Goal: Task Accomplishment & Management: Manage account settings

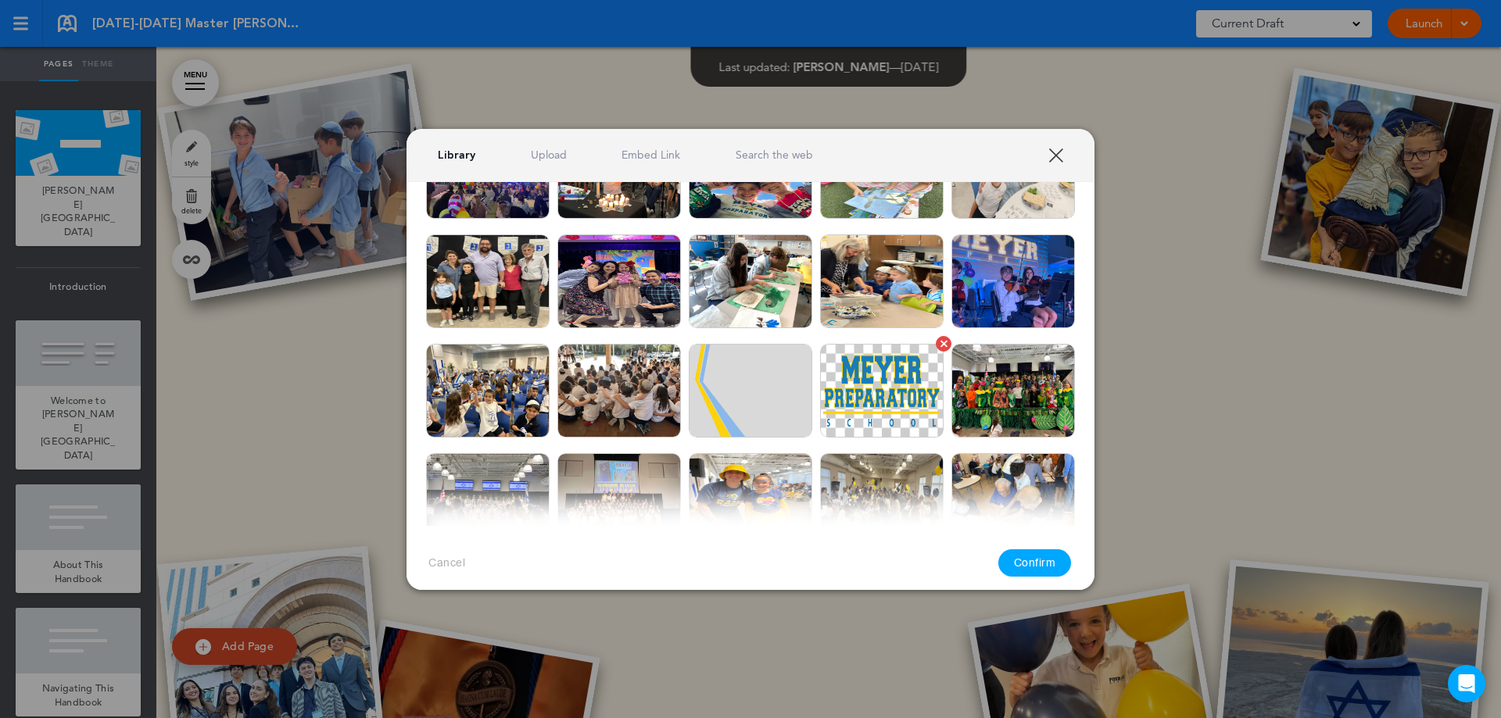
click at [865, 403] on img at bounding box center [881, 391] width 123 height 94
click at [1049, 561] on button "Confirm" at bounding box center [1034, 562] width 73 height 27
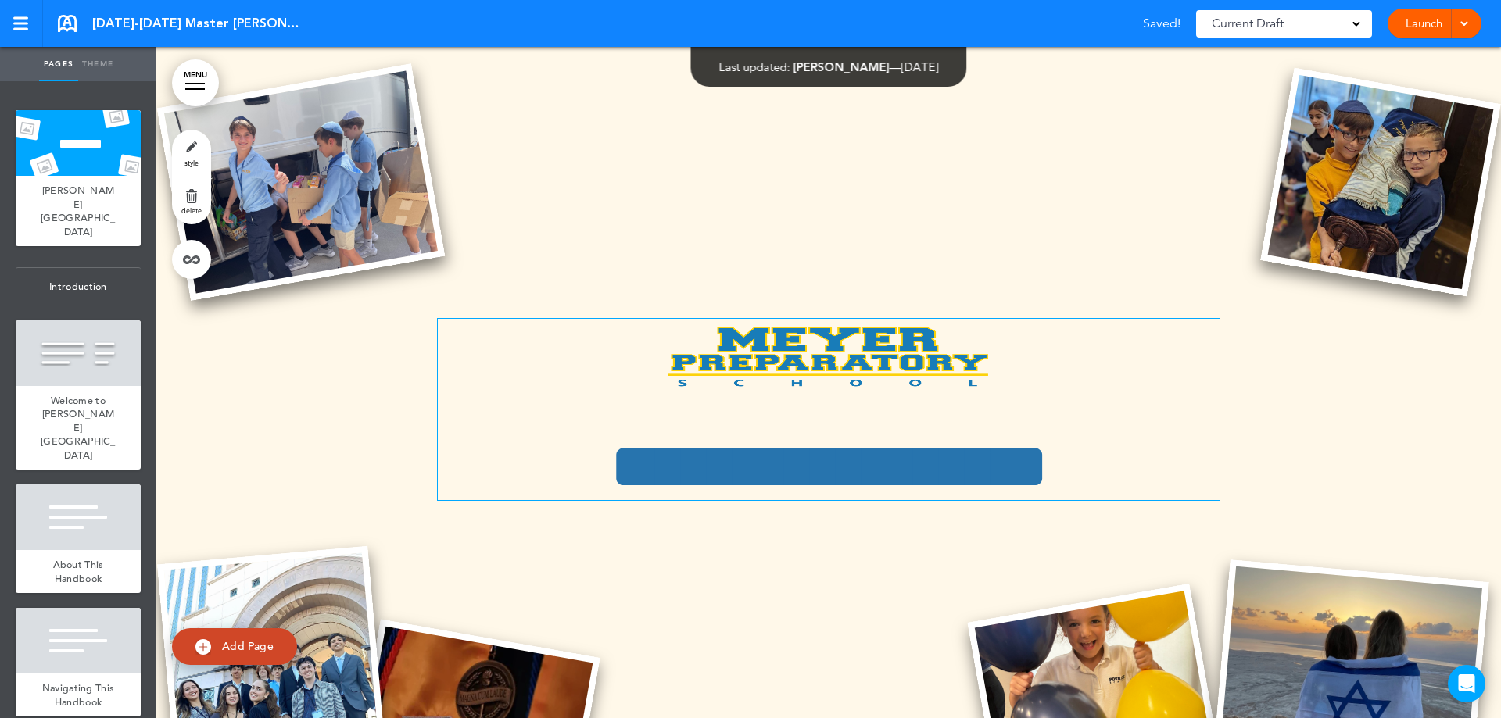
click at [839, 364] on img at bounding box center [828, 357] width 335 height 76
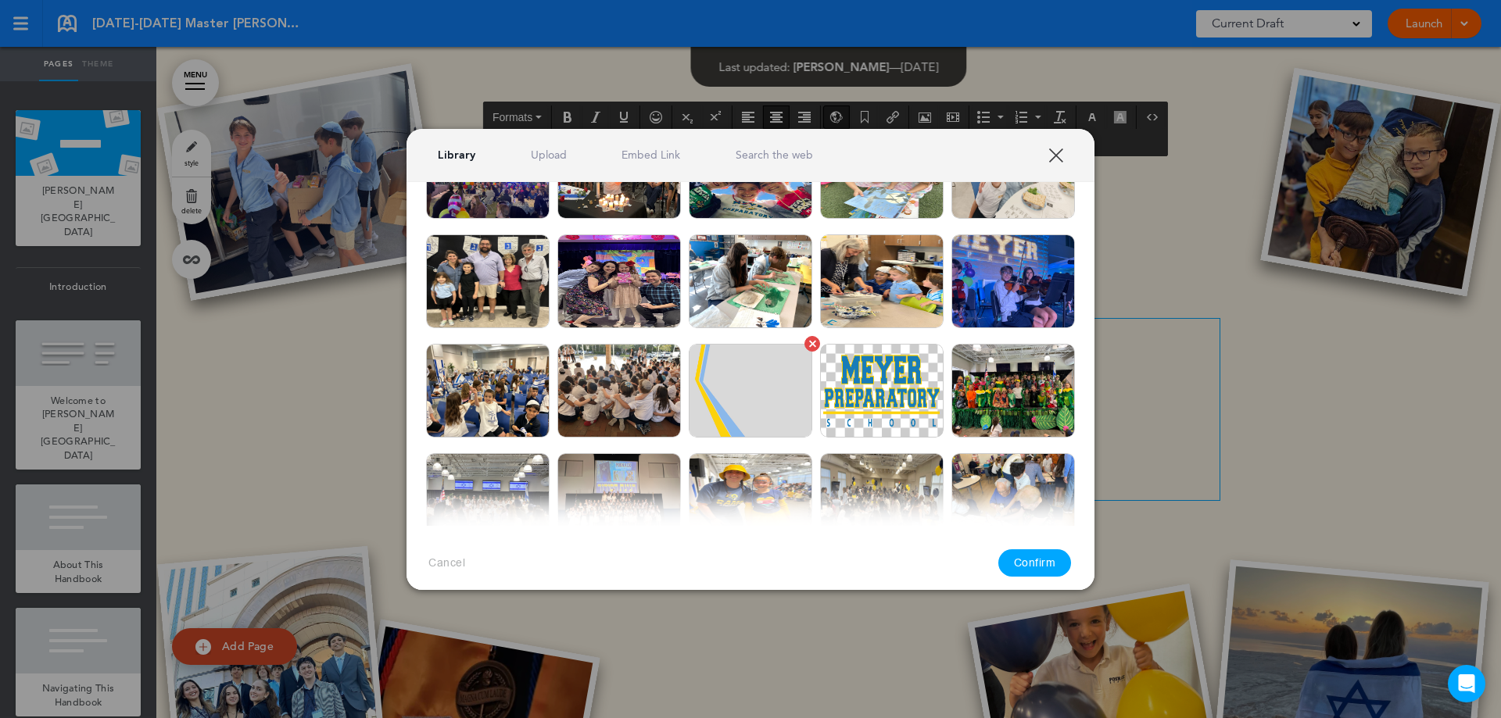
drag, startPoint x: 1057, startPoint y: 153, endPoint x: 744, endPoint y: 431, distance: 418.0
click at [1056, 153] on link "XXX" at bounding box center [1055, 155] width 15 height 15
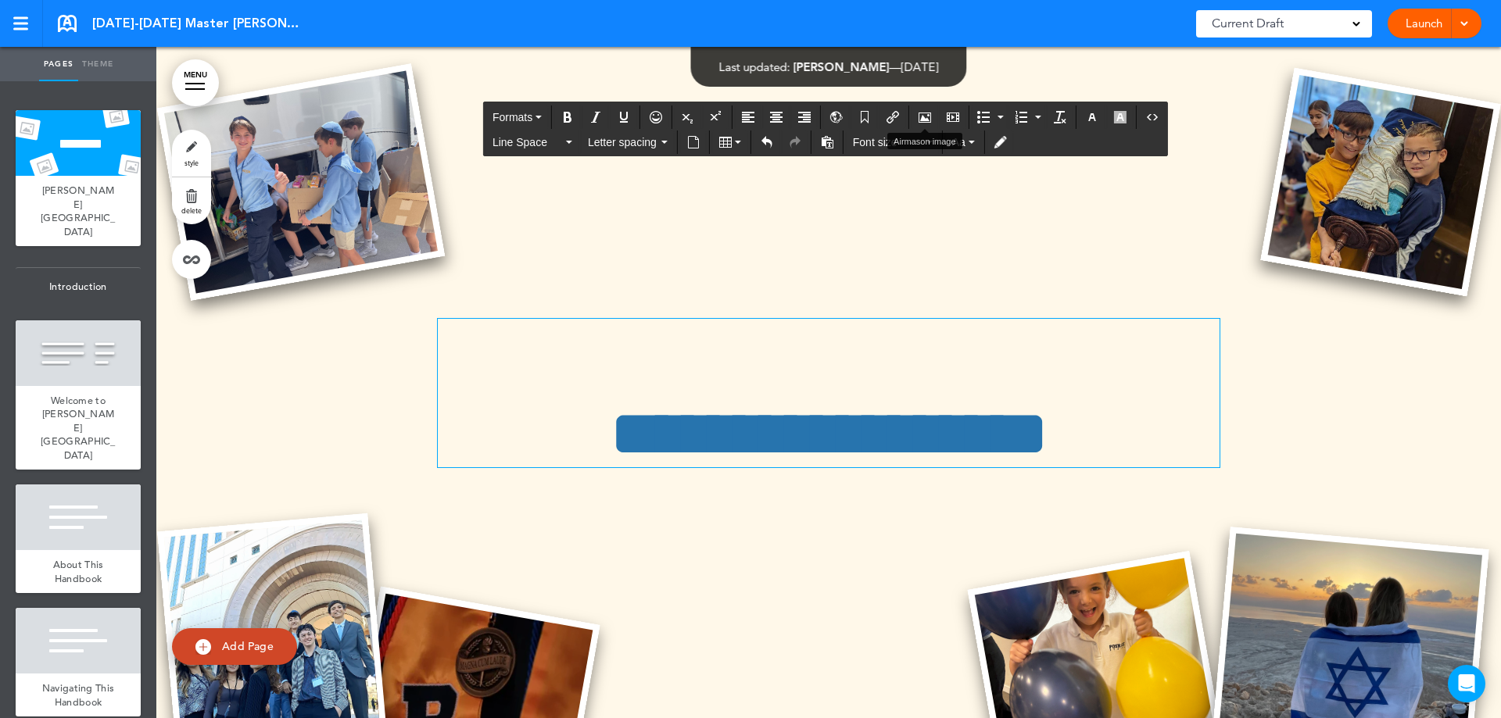
click at [920, 115] on icon "Airmason image" at bounding box center [924, 117] width 13 height 13
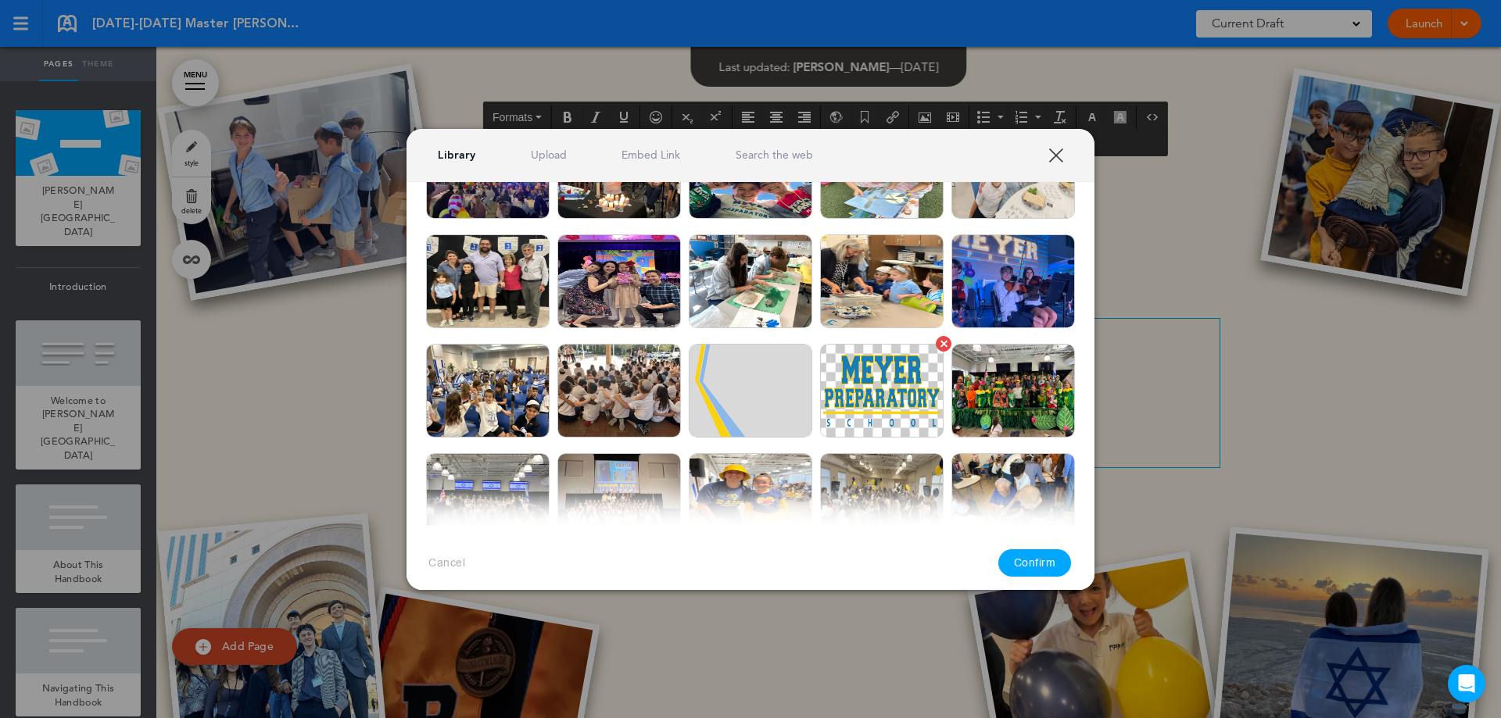
click at [893, 387] on img at bounding box center [881, 391] width 123 height 94
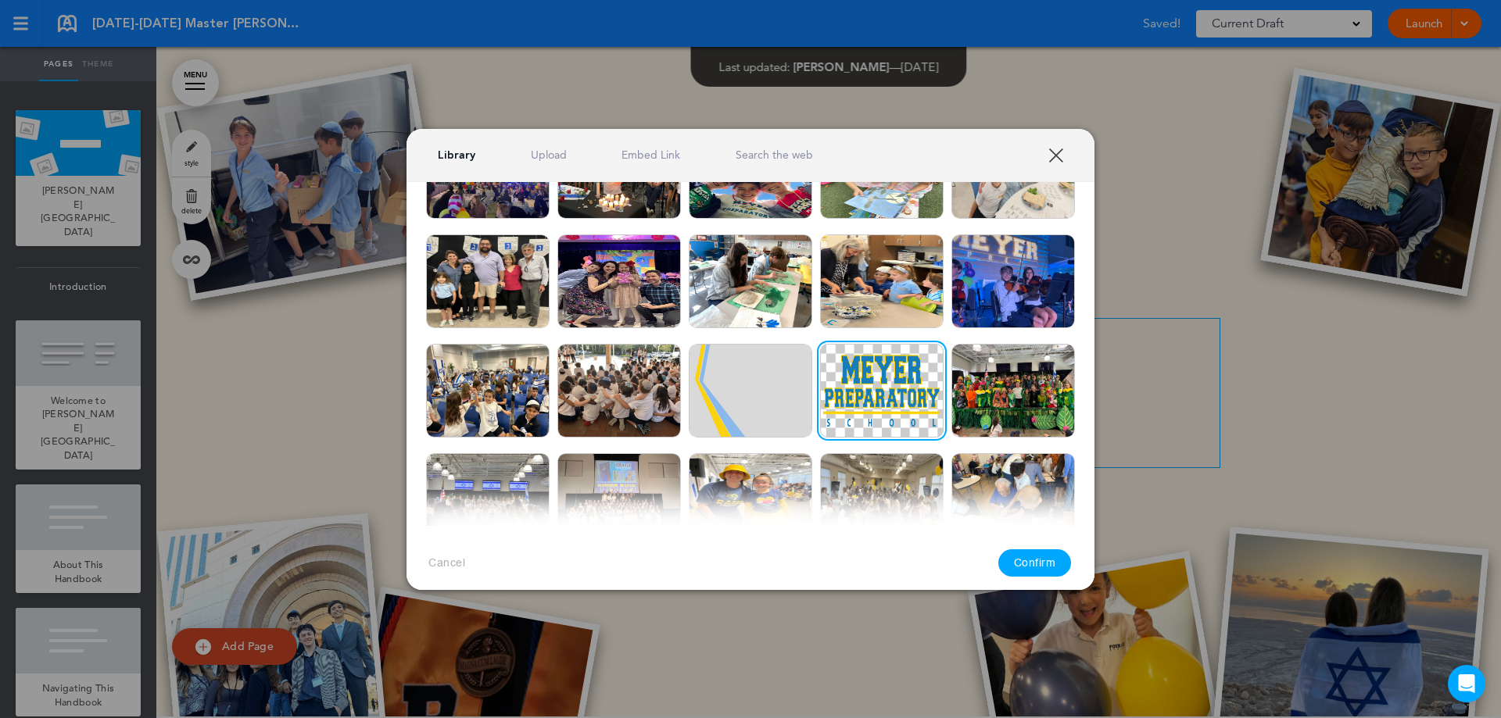
click at [1028, 567] on button "Confirm" at bounding box center [1034, 562] width 73 height 27
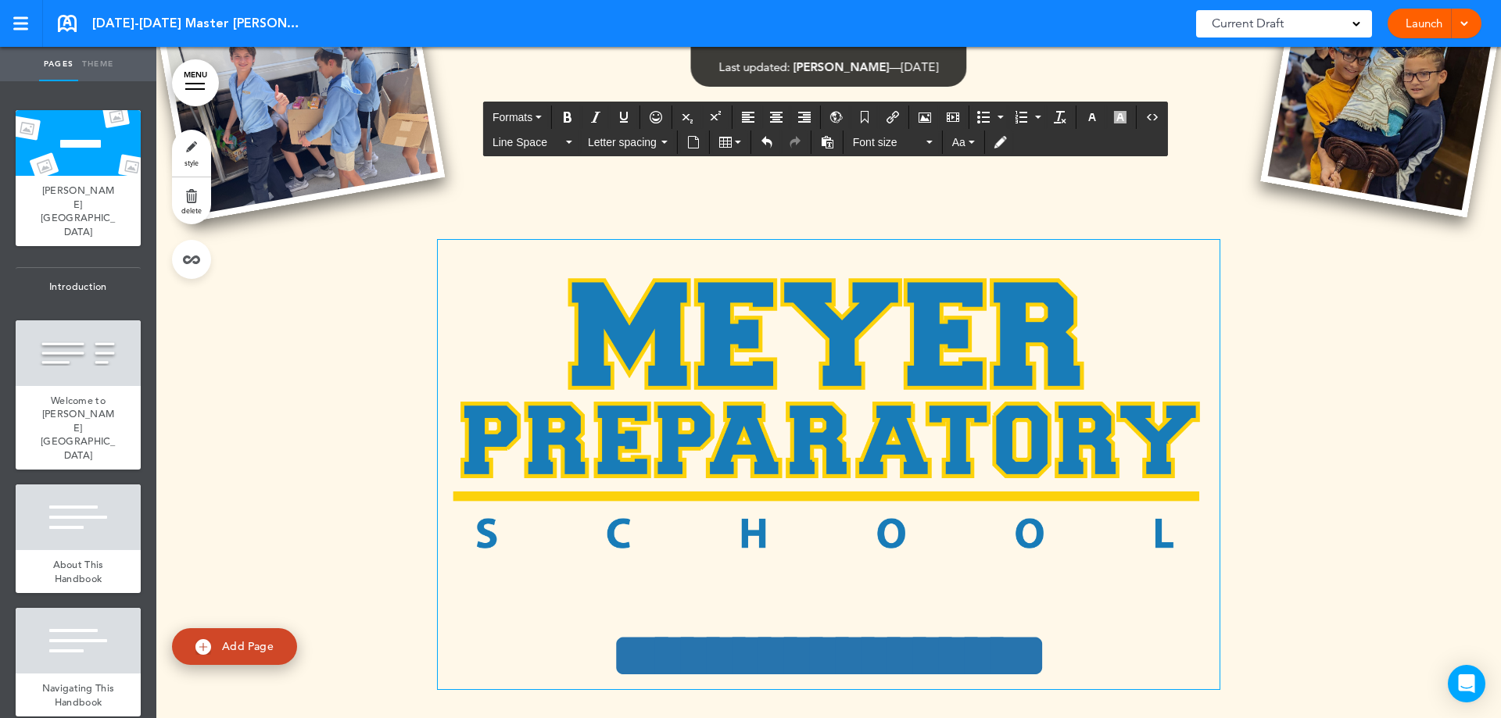
scroll to position [80, 0]
click at [695, 354] on img at bounding box center [829, 414] width 782 height 346
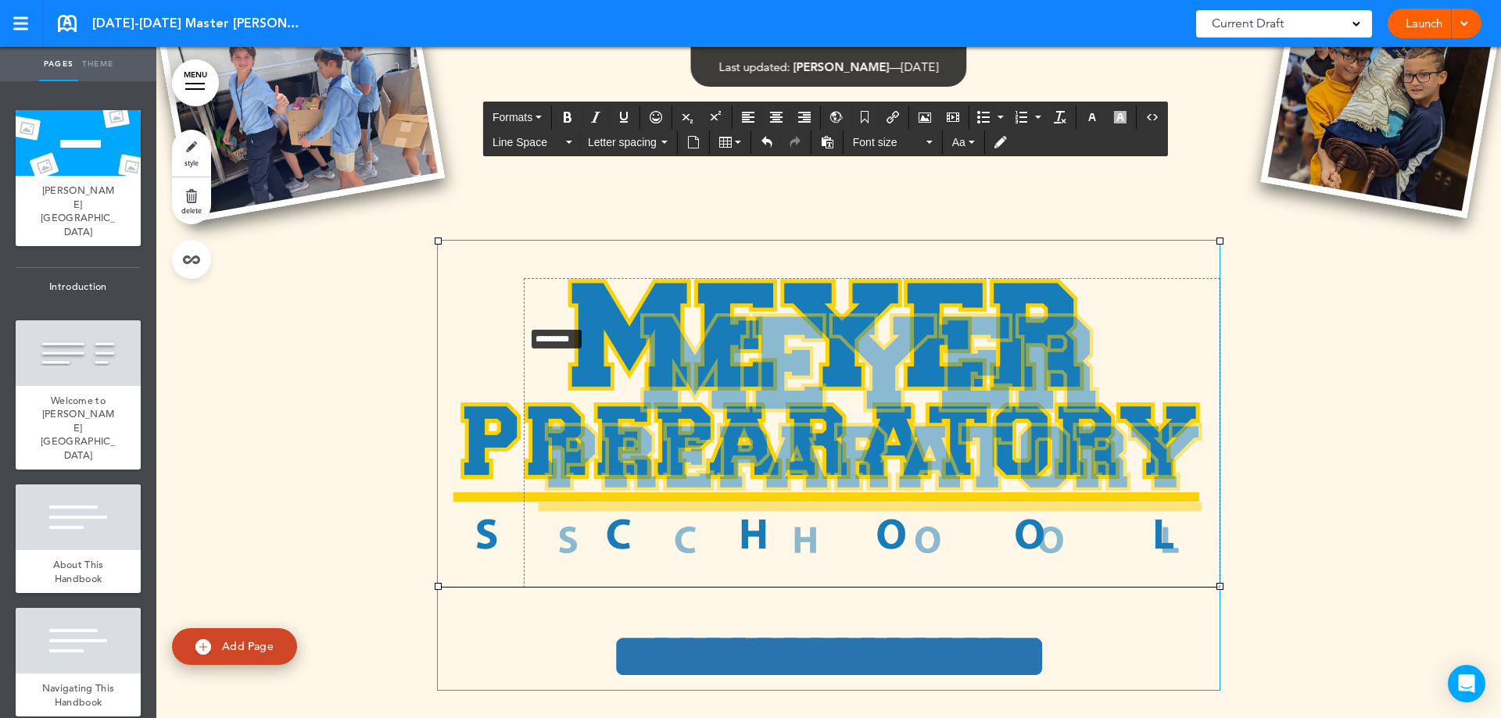
drag, startPoint x: 433, startPoint y: 241, endPoint x: 519, endPoint y: 326, distance: 121.0
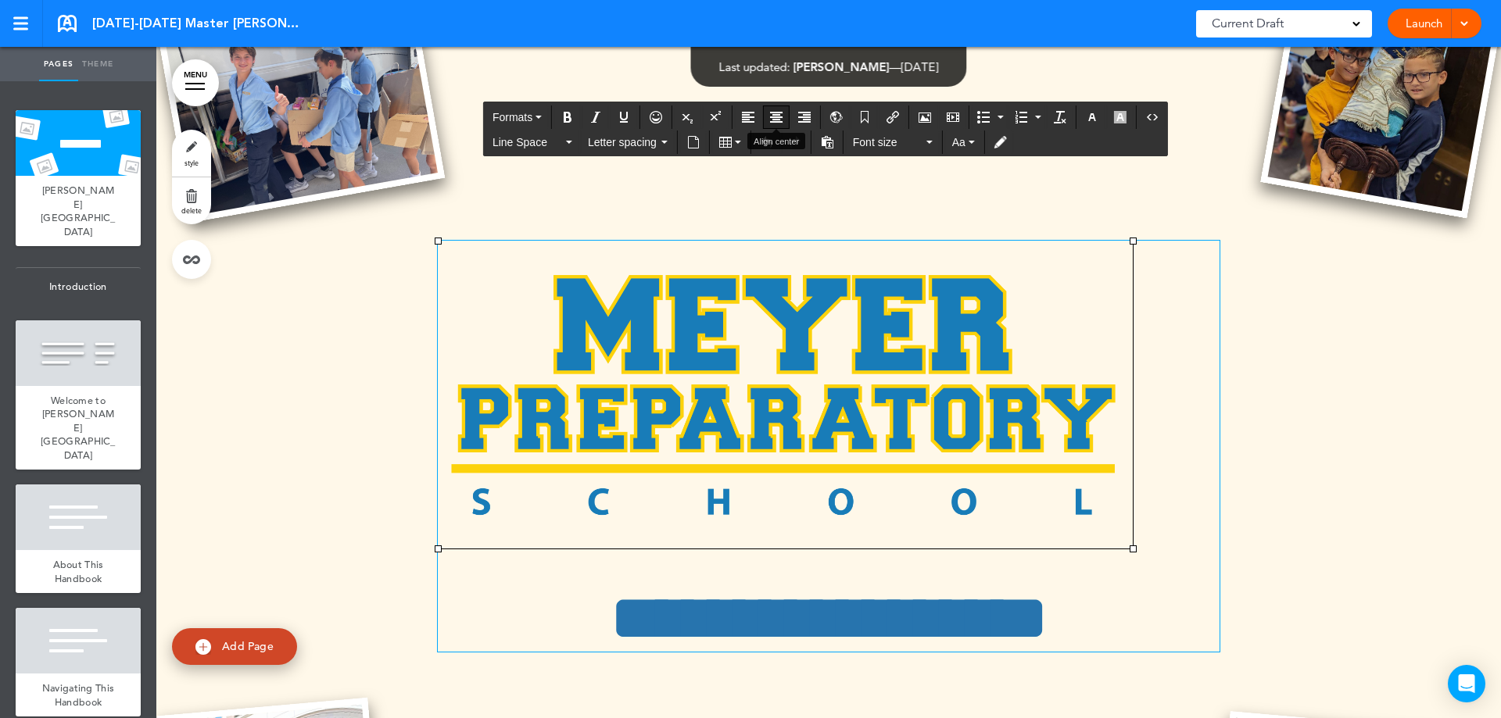
click at [779, 123] on button "Align center" at bounding box center [776, 117] width 25 height 22
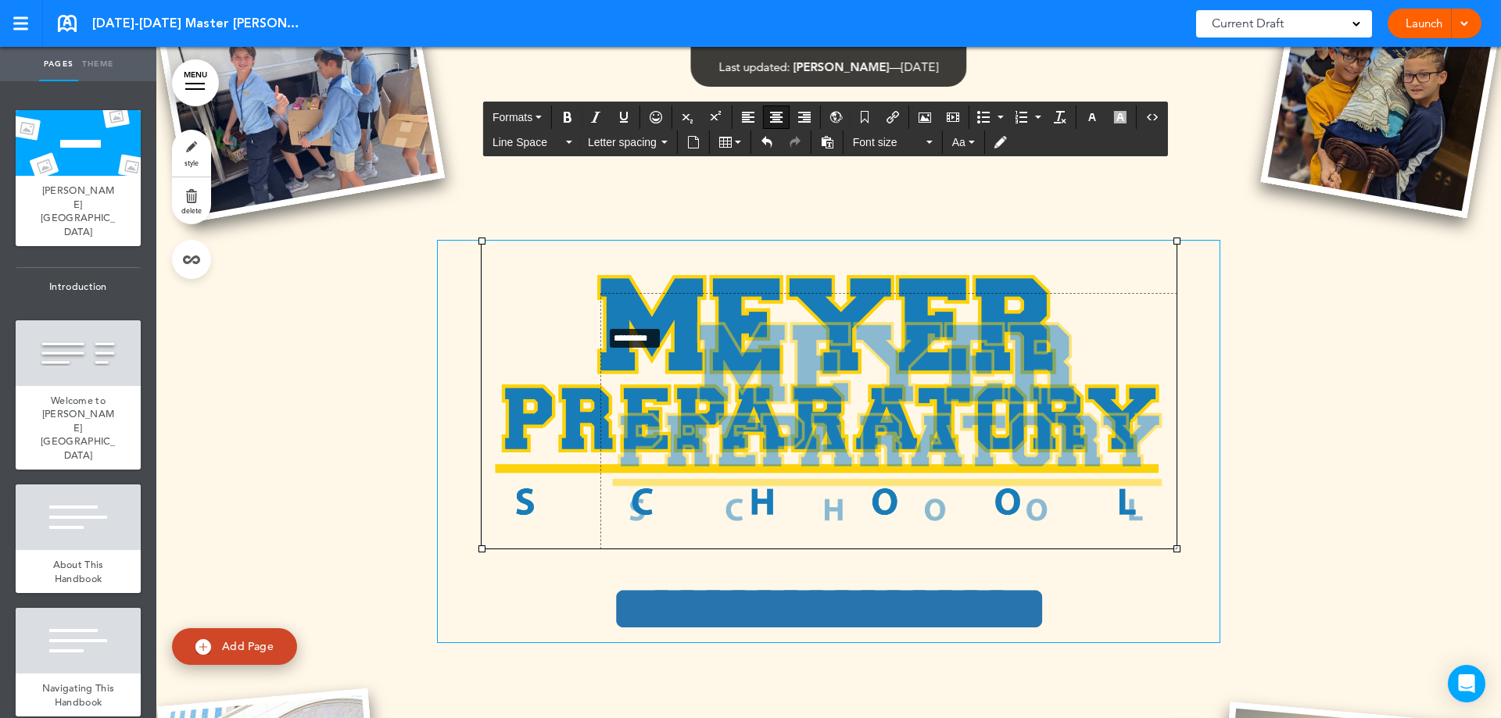
drag, startPoint x: 478, startPoint y: 242, endPoint x: 599, endPoint y: 328, distance: 149.2
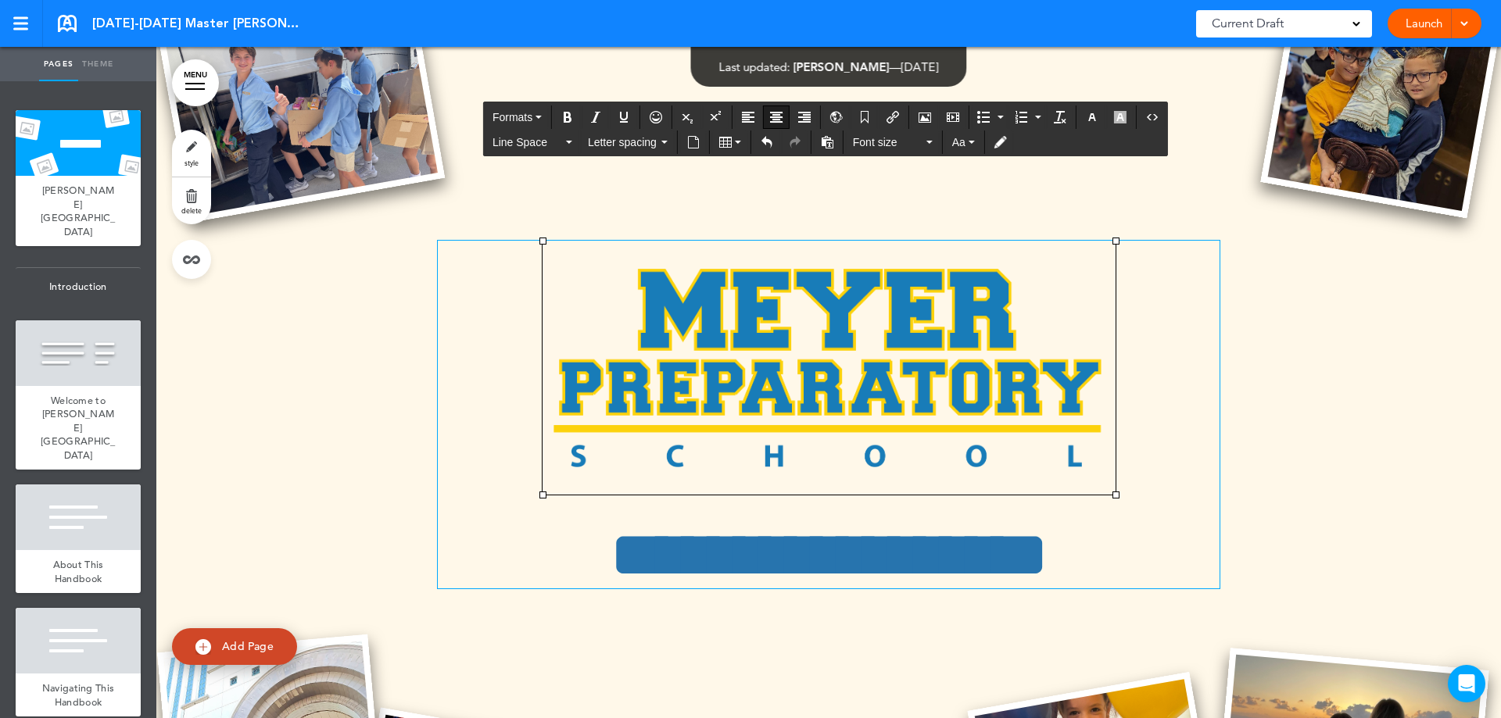
click at [850, 191] on div at bounding box center [828, 479] width 1344 height 1024
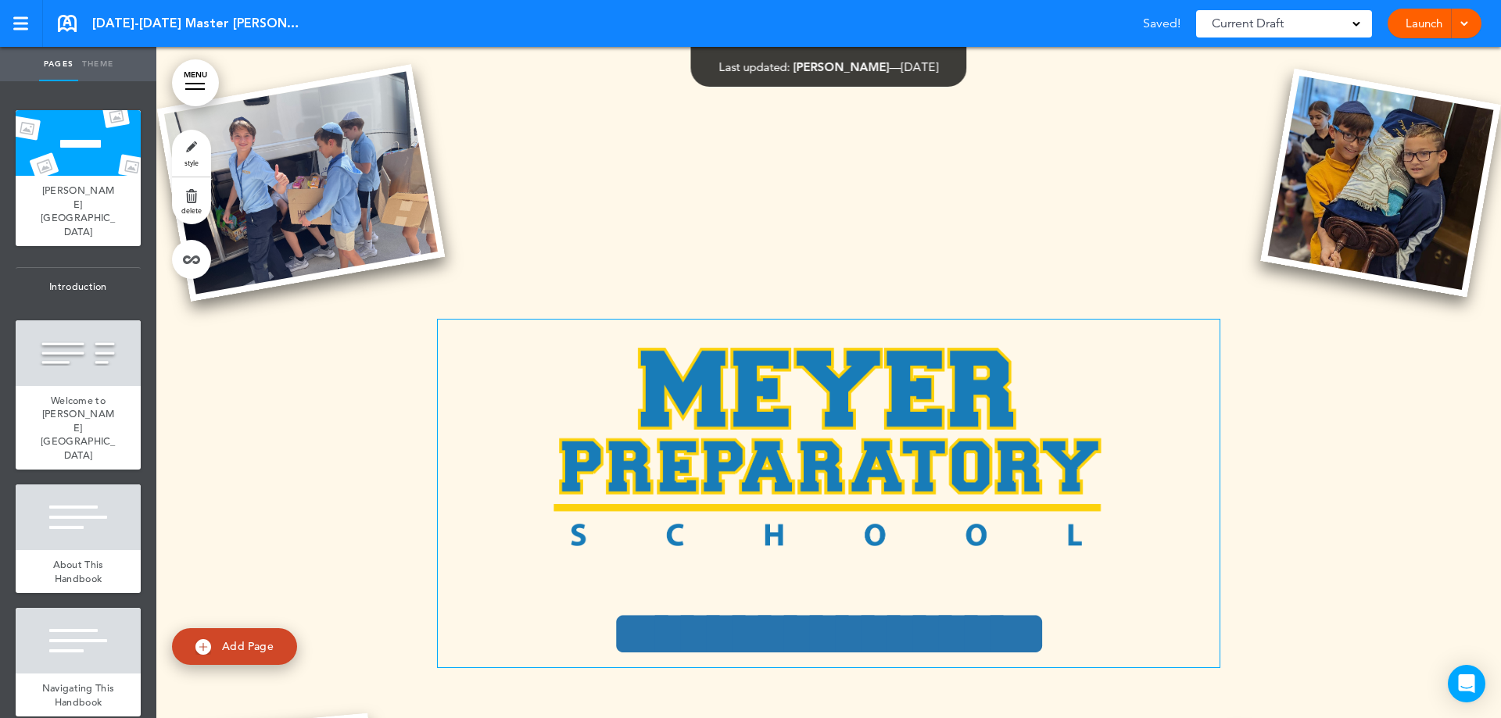
scroll to position [0, 0]
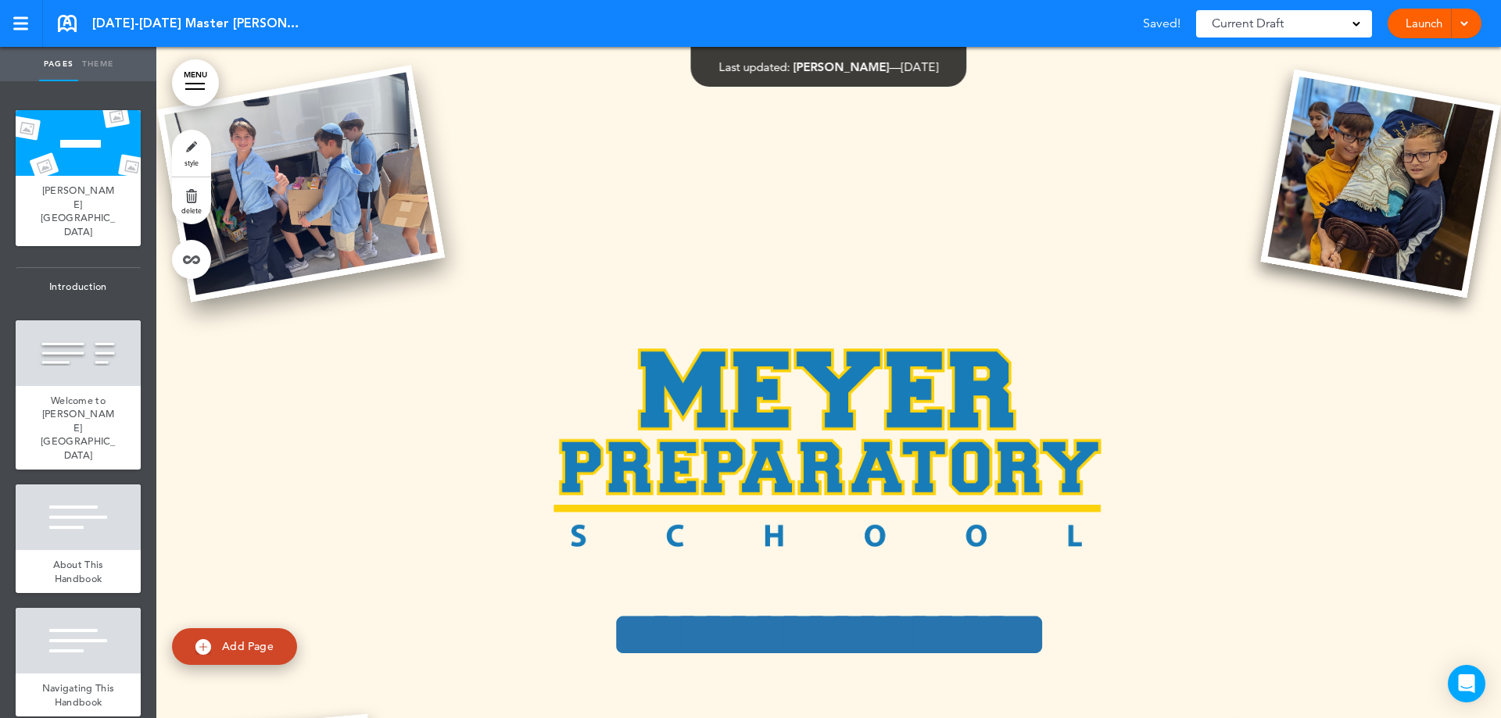
click at [301, 207] on img at bounding box center [301, 184] width 288 height 238
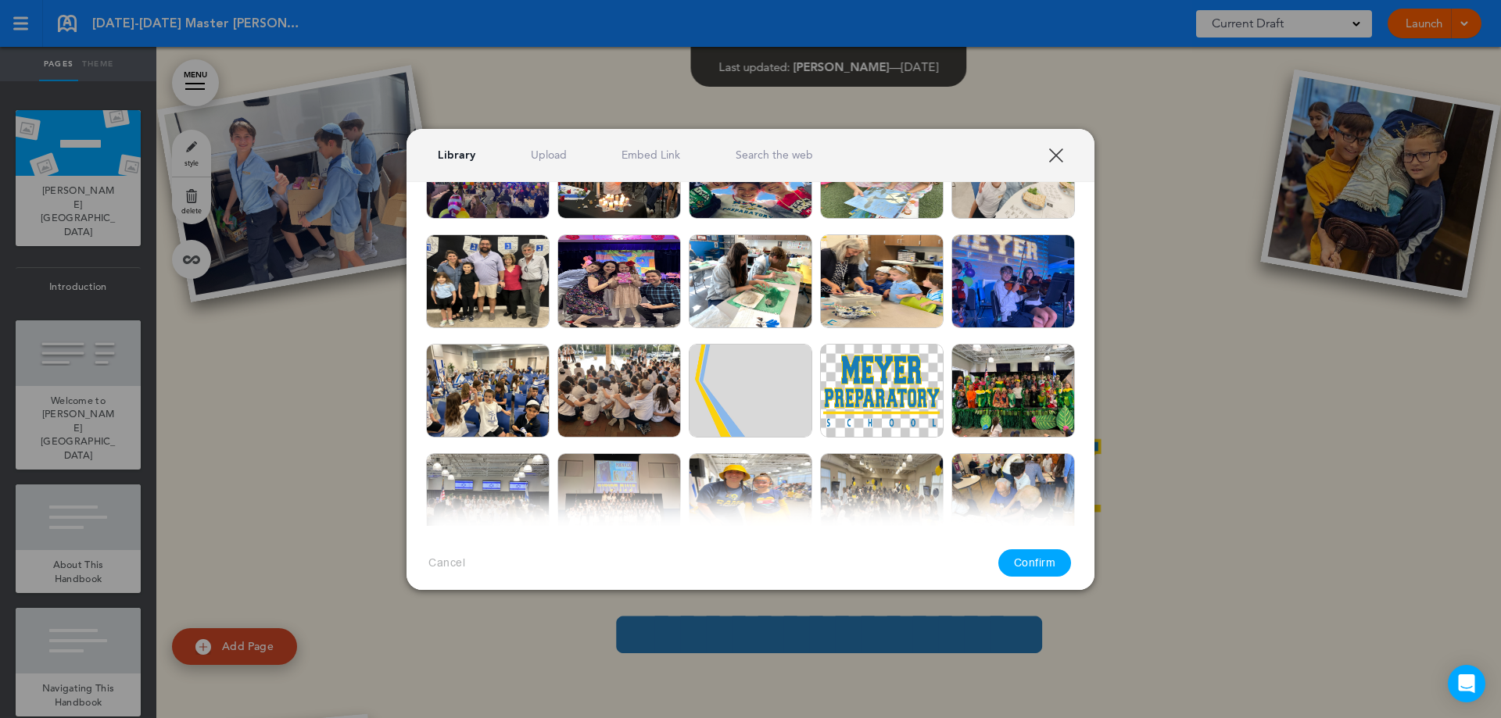
click at [303, 204] on div at bounding box center [750, 359] width 1501 height 718
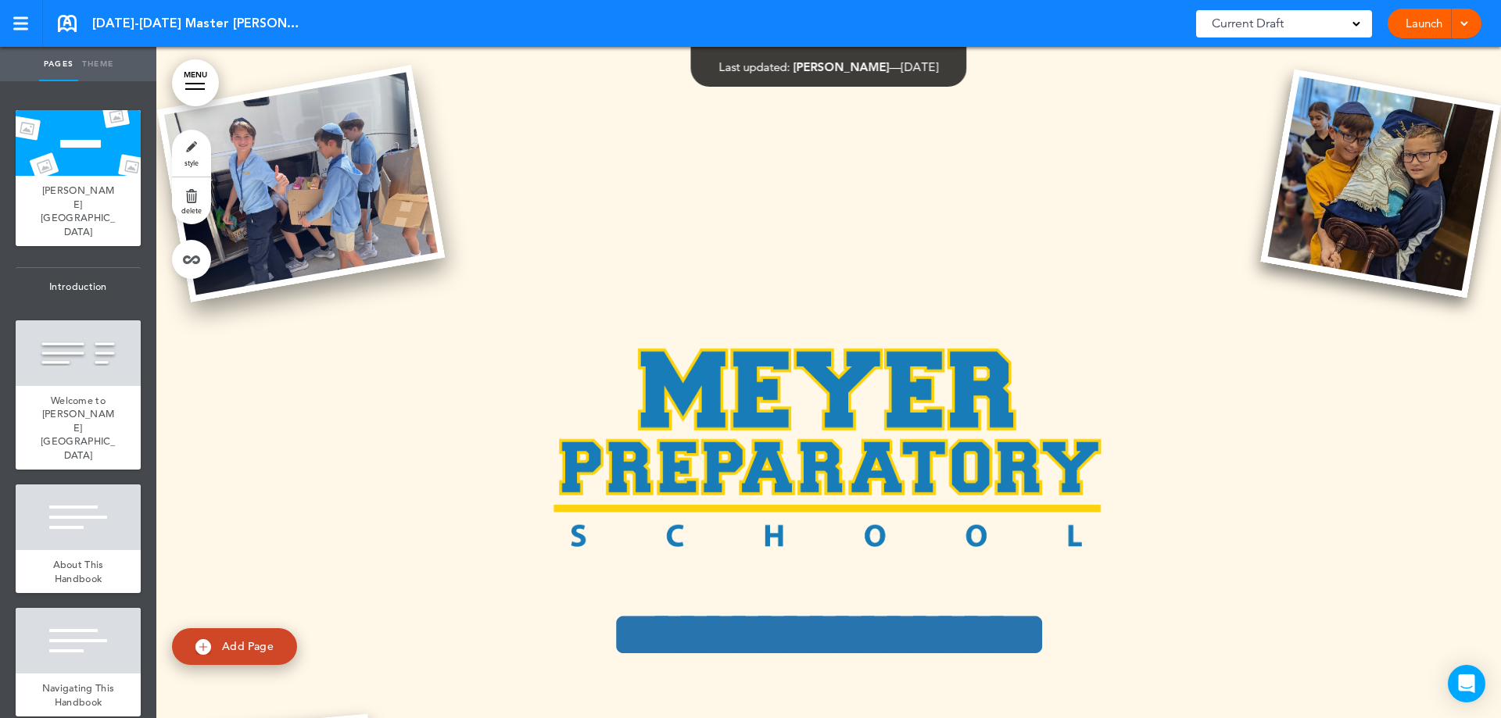
click at [307, 163] on img at bounding box center [301, 184] width 288 height 238
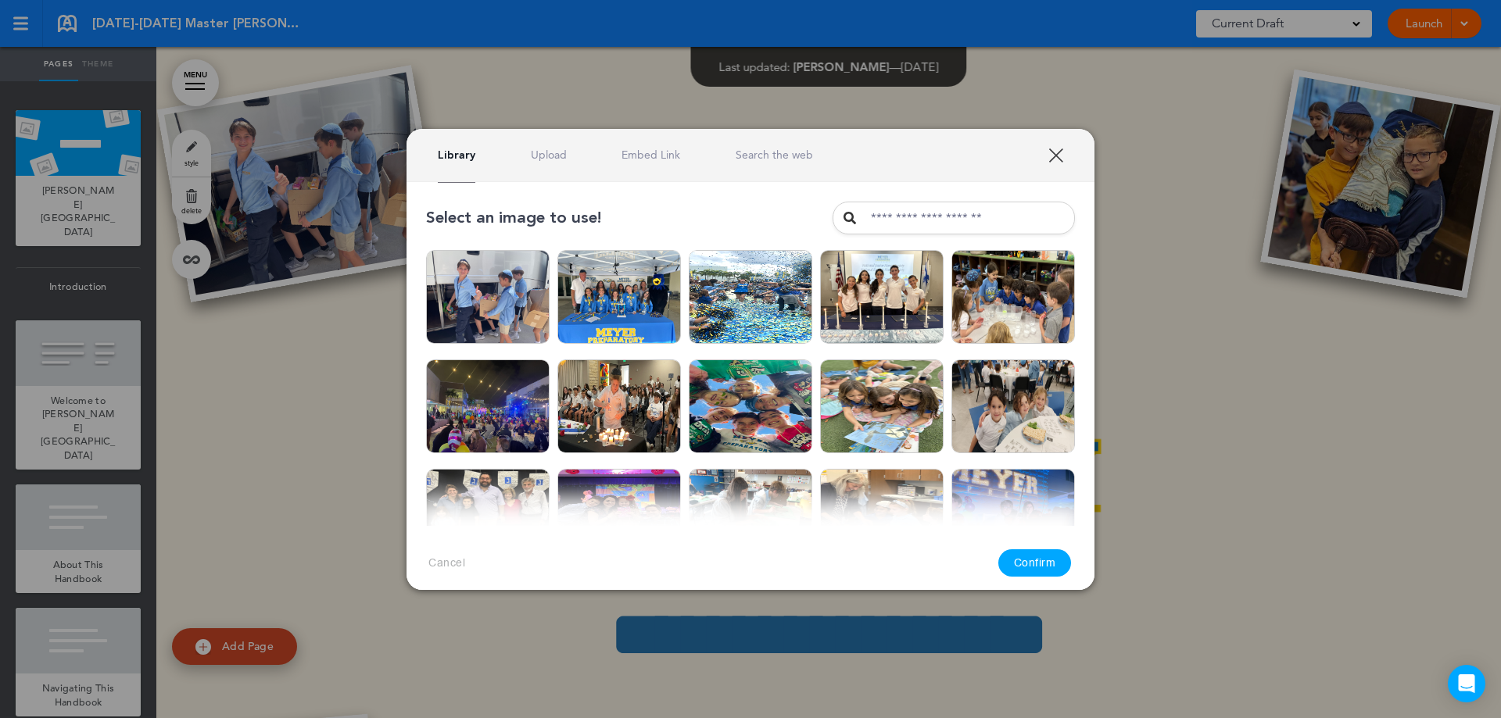
click at [1053, 153] on link "XXX" at bounding box center [1055, 155] width 15 height 15
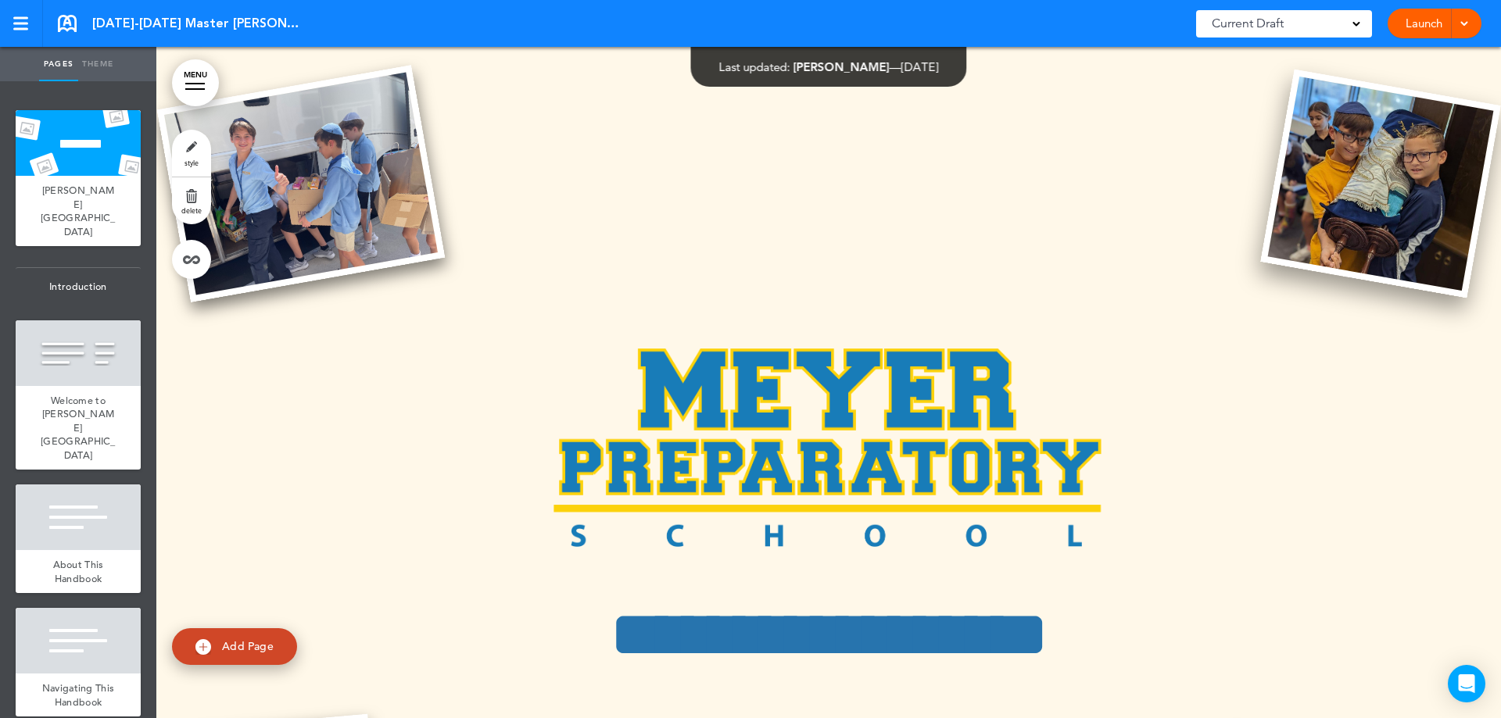
click at [1391, 183] on img at bounding box center [1380, 184] width 240 height 229
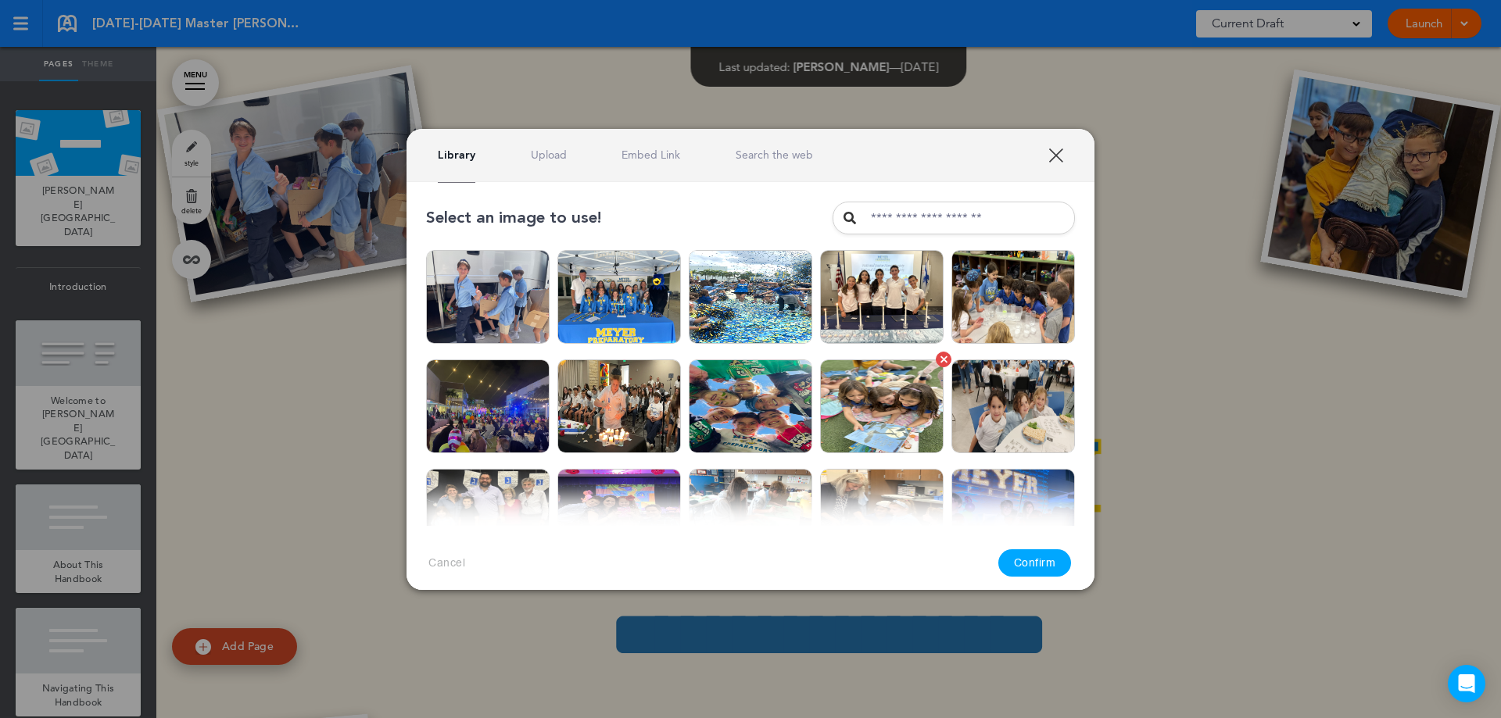
click at [886, 413] on img at bounding box center [881, 407] width 123 height 94
click at [1036, 556] on button "Confirm" at bounding box center [1034, 562] width 73 height 27
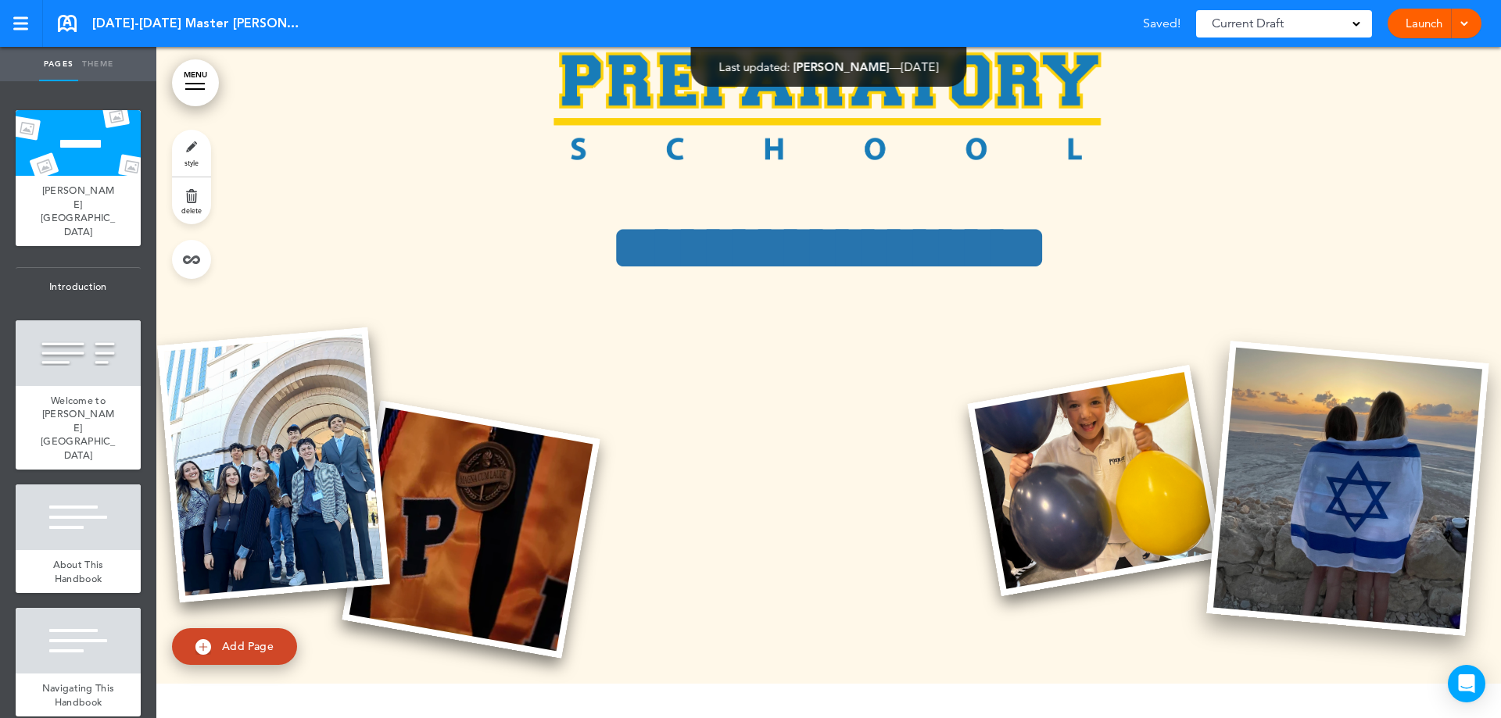
scroll to position [391, 0]
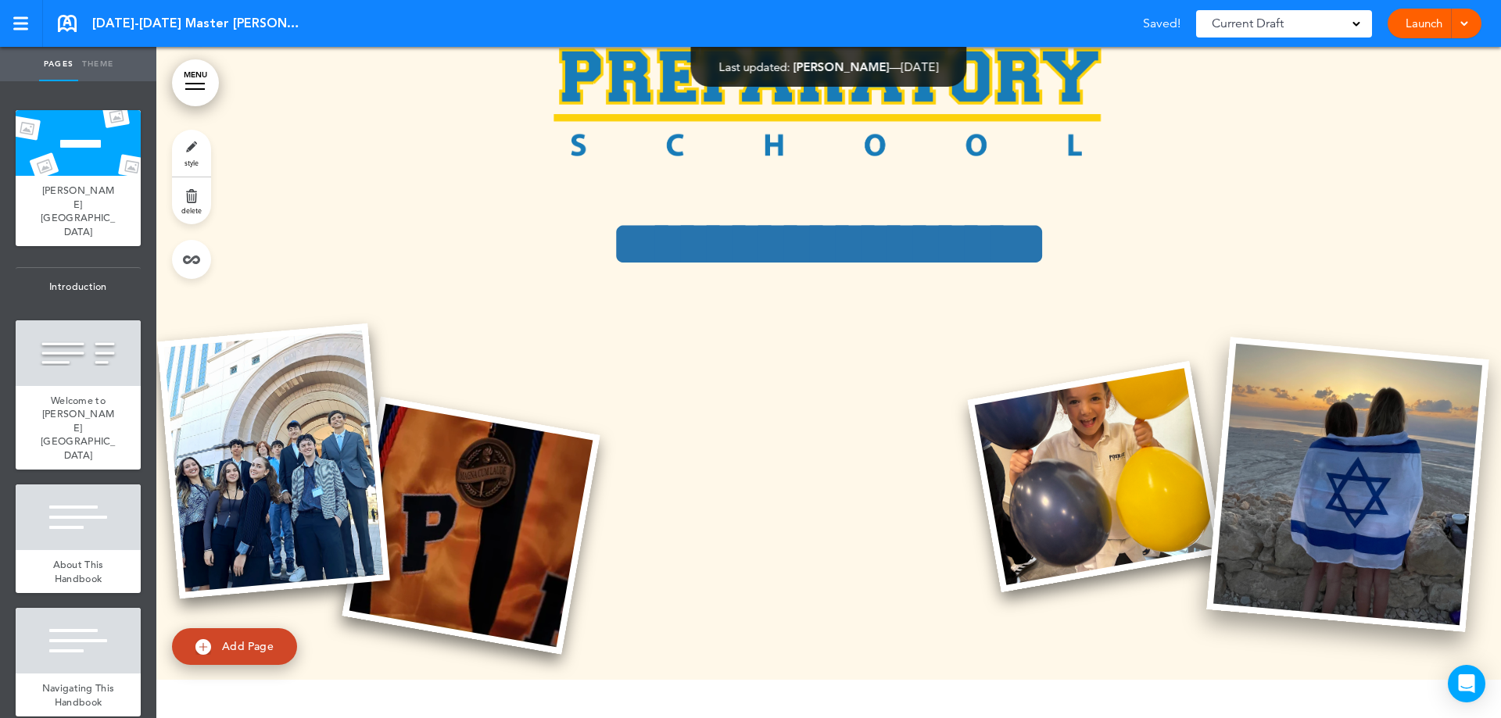
click at [1272, 456] on img at bounding box center [1347, 484] width 282 height 295
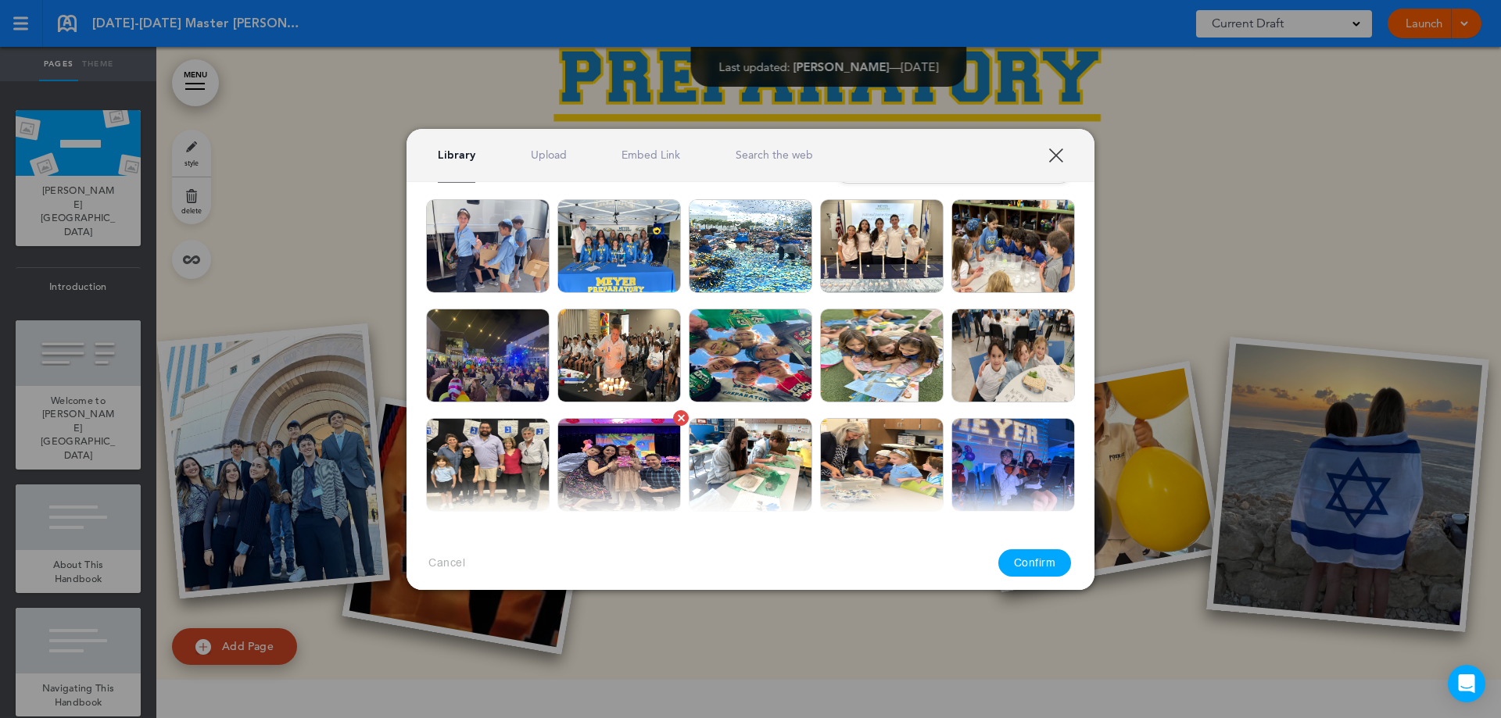
scroll to position [0, 0]
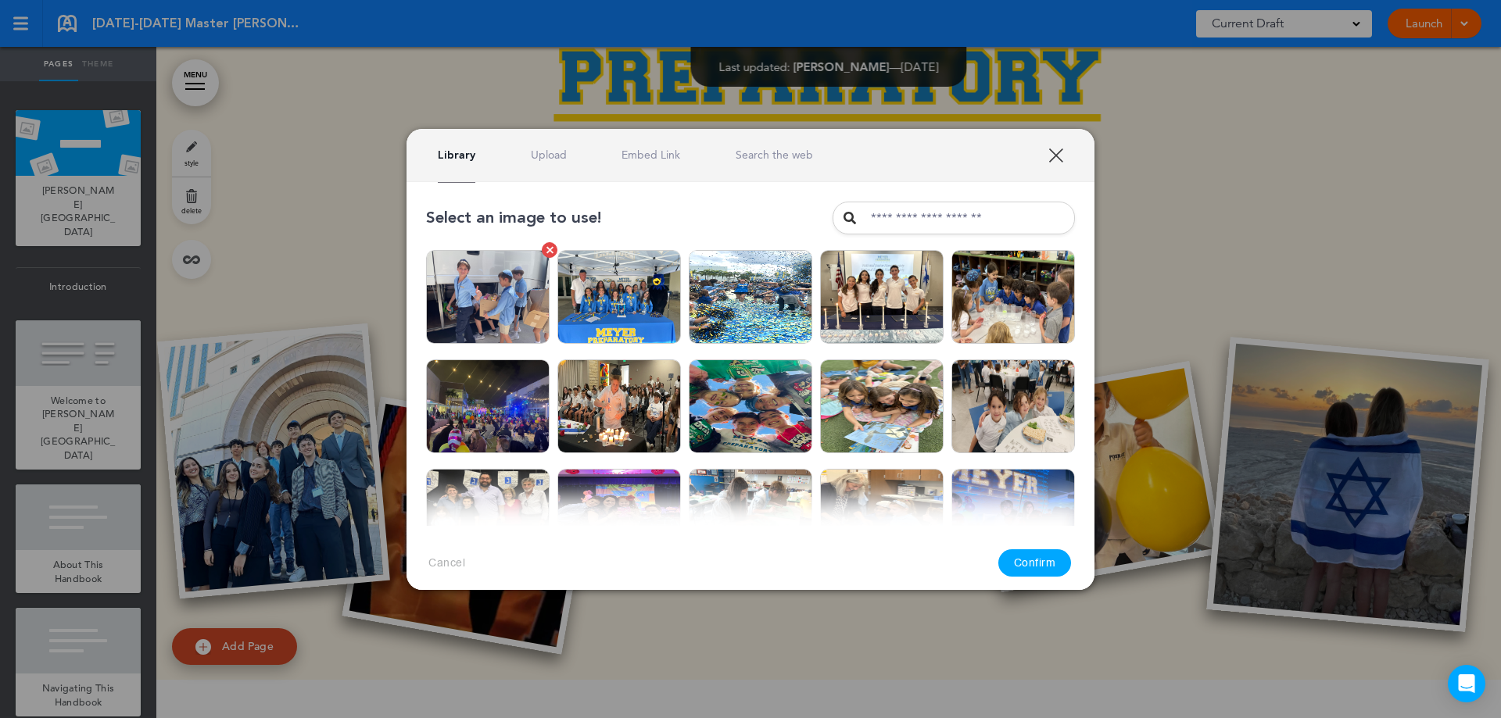
click at [544, 250] on link at bounding box center [550, 250] width 16 height 16
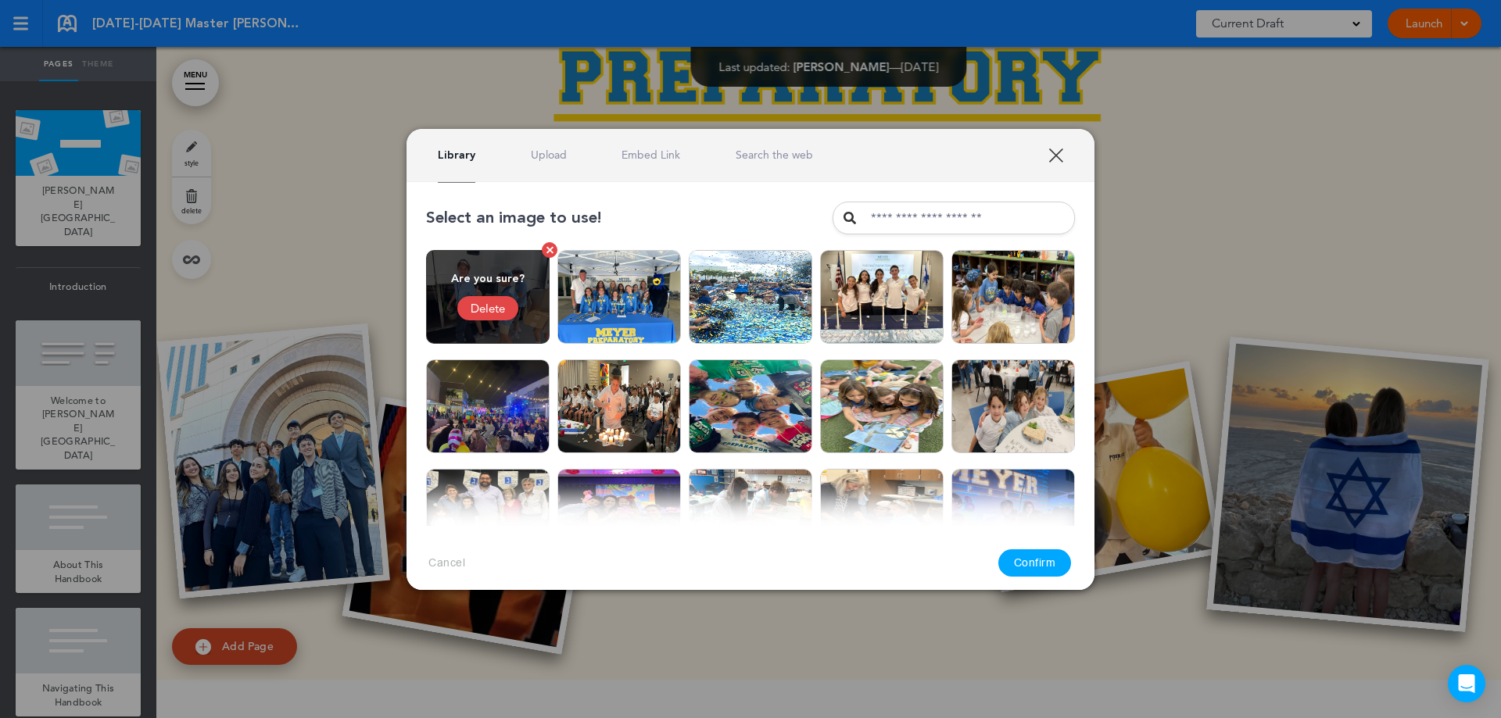
click at [503, 310] on div "Delete" at bounding box center [487, 308] width 61 height 24
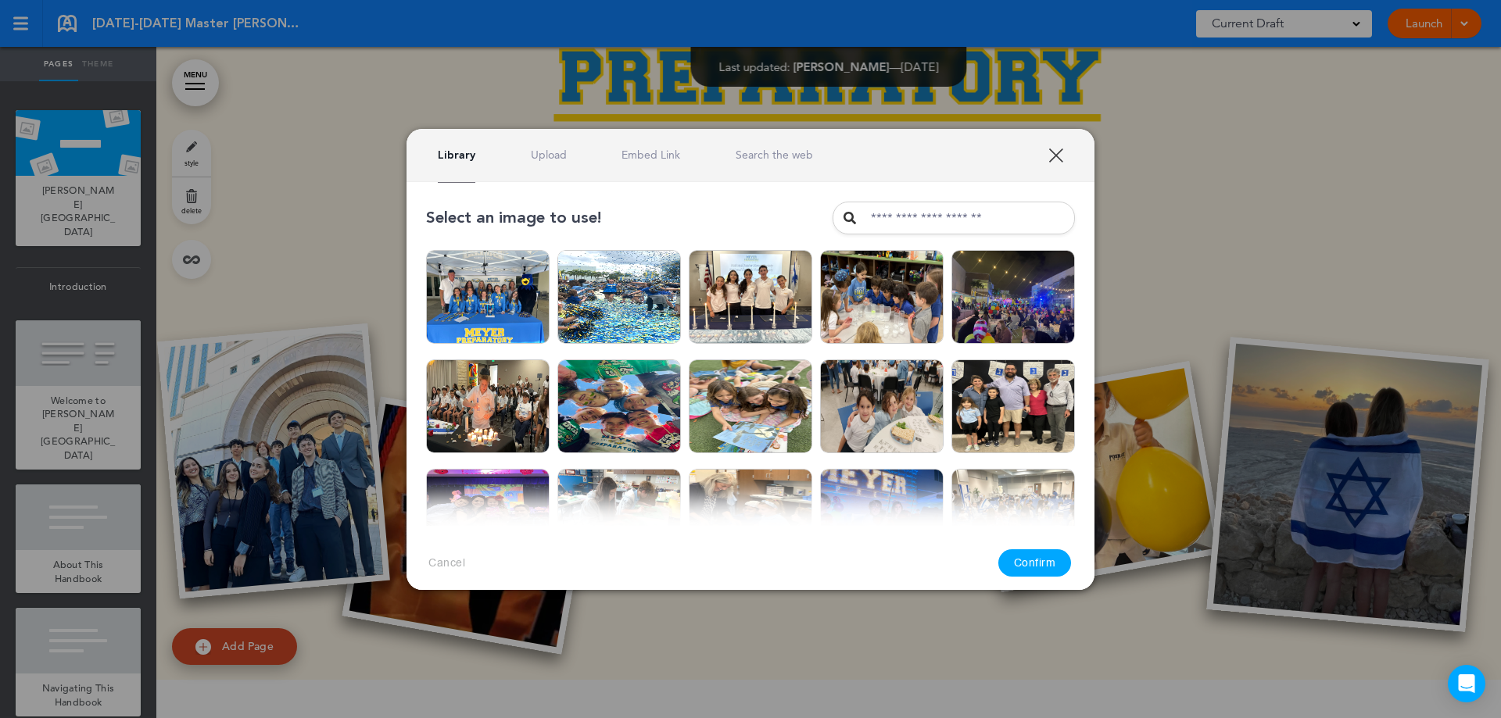
click at [1057, 156] on link "XXX" at bounding box center [1055, 155] width 15 height 15
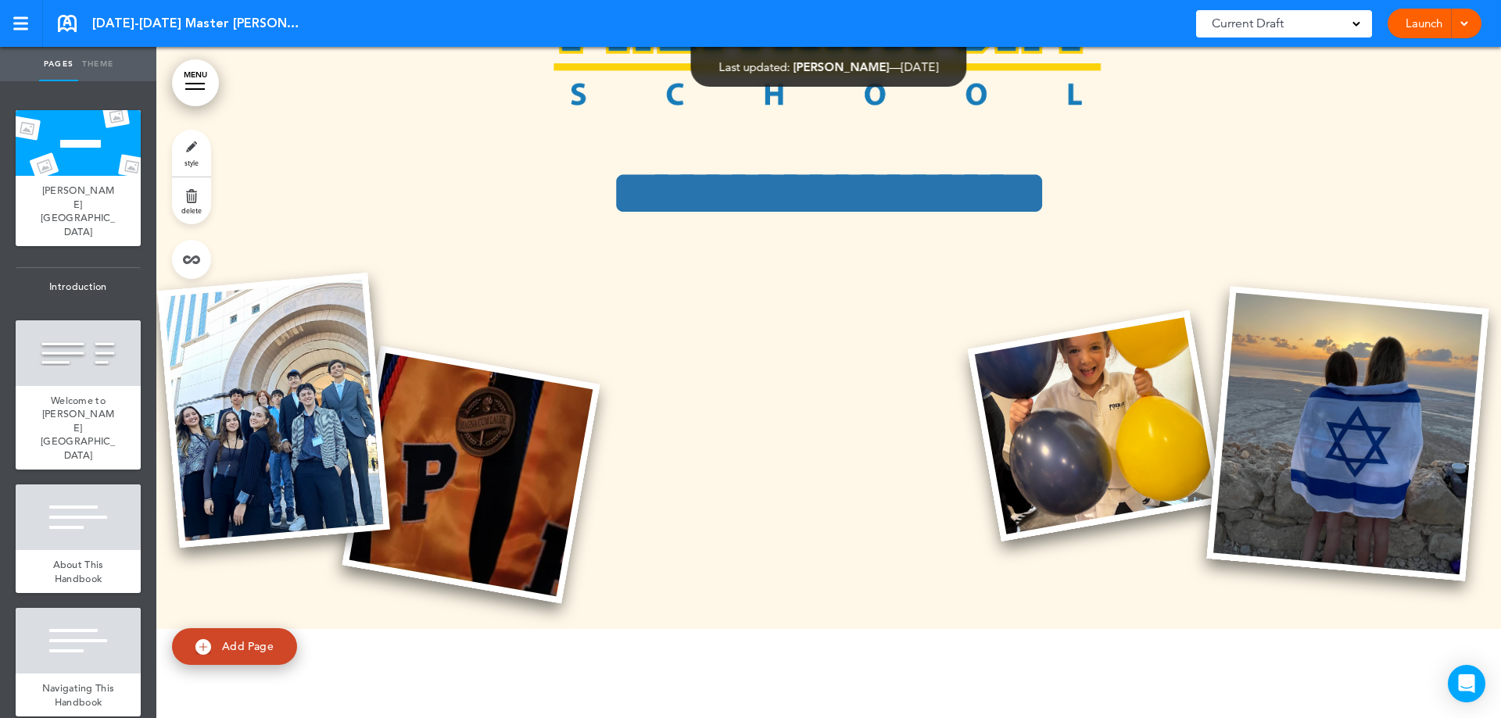
scroll to position [547, 0]
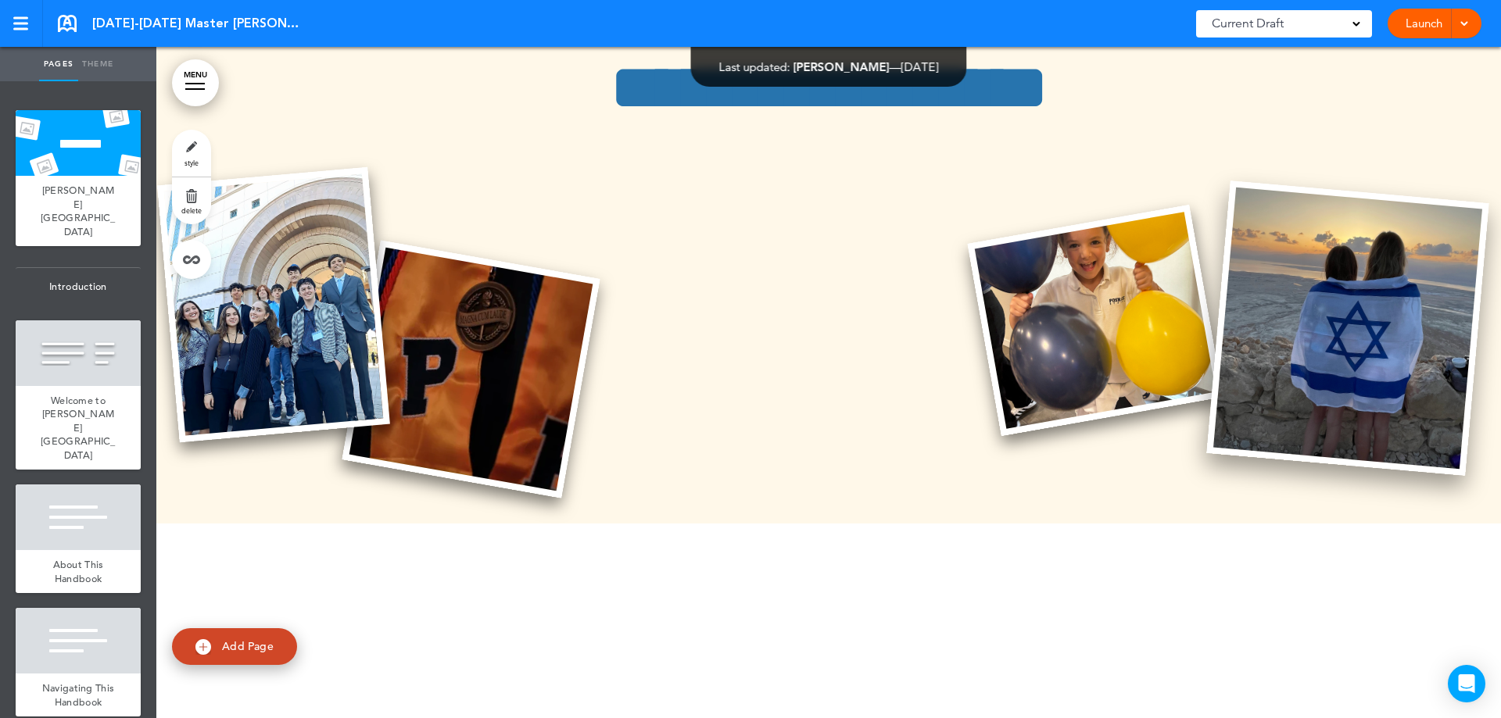
click at [1341, 323] on img at bounding box center [1347, 328] width 282 height 295
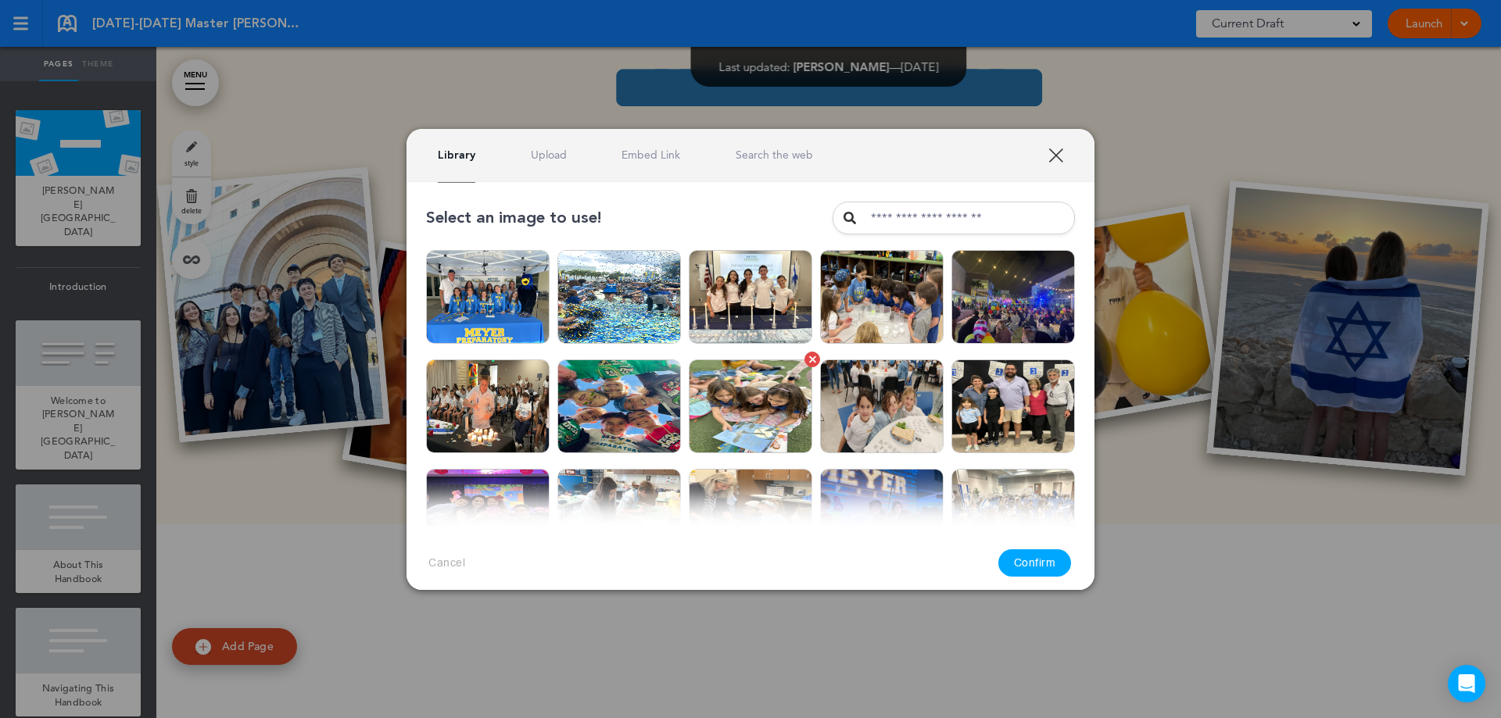
click at [809, 357] on div at bounding box center [812, 359] width 7 height 7
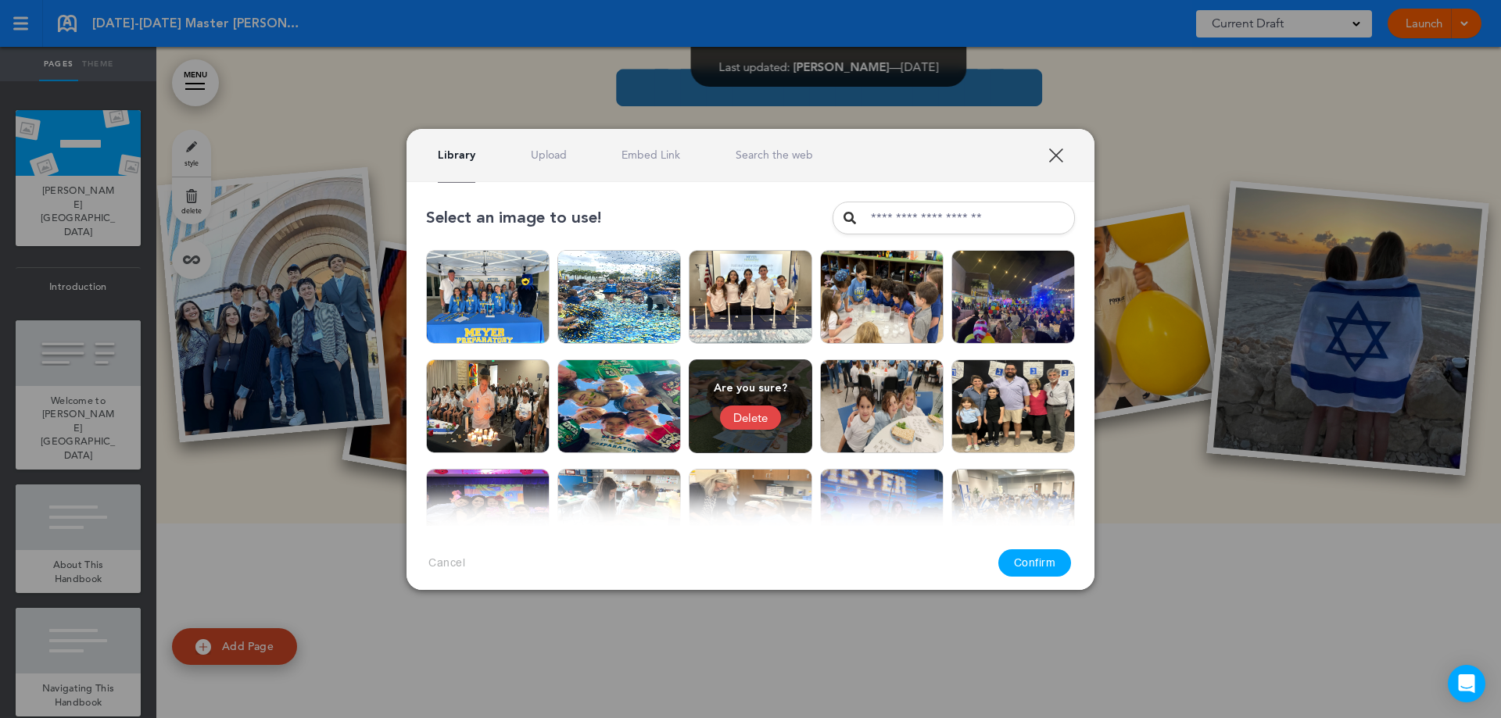
click at [756, 413] on div "Delete" at bounding box center [750, 418] width 61 height 24
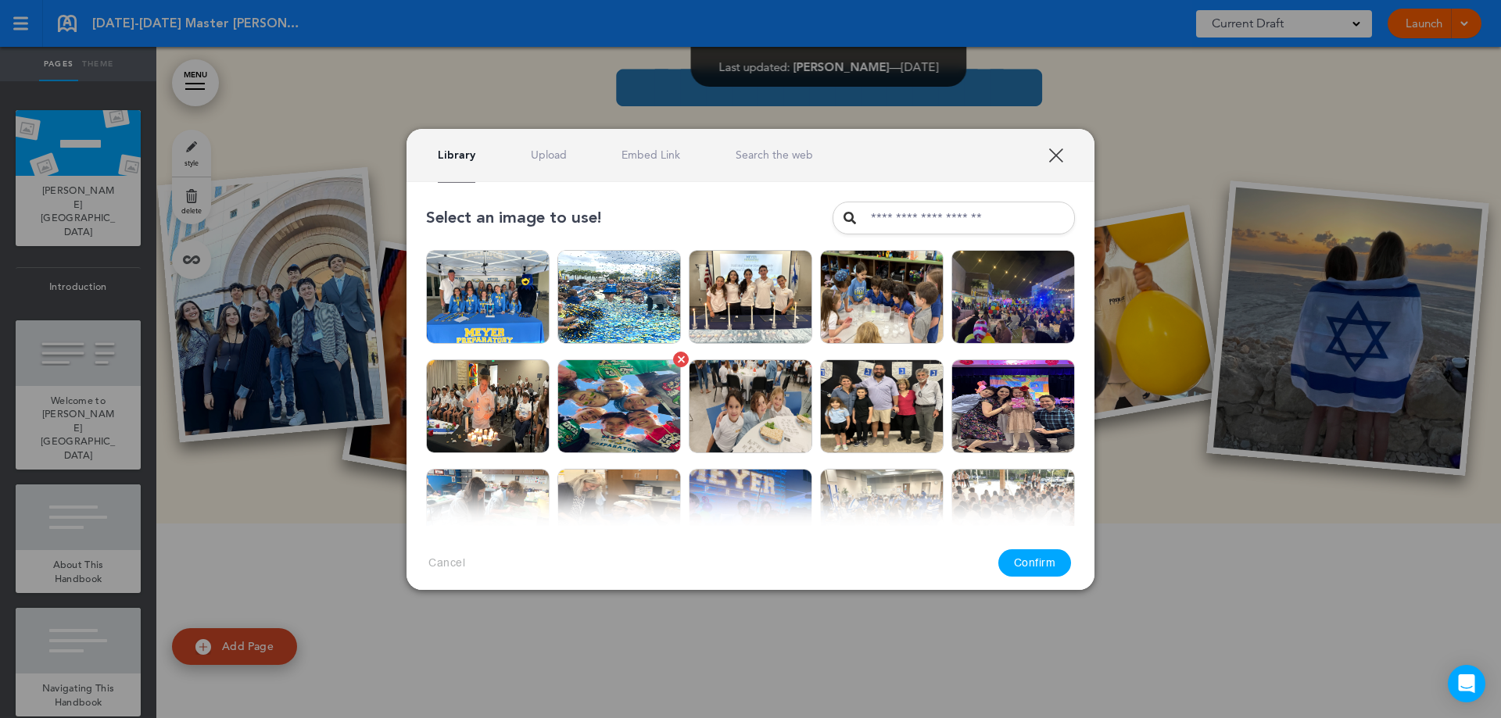
click at [633, 399] on img at bounding box center [618, 407] width 123 height 94
click at [1039, 560] on button "Confirm" at bounding box center [1034, 562] width 73 height 27
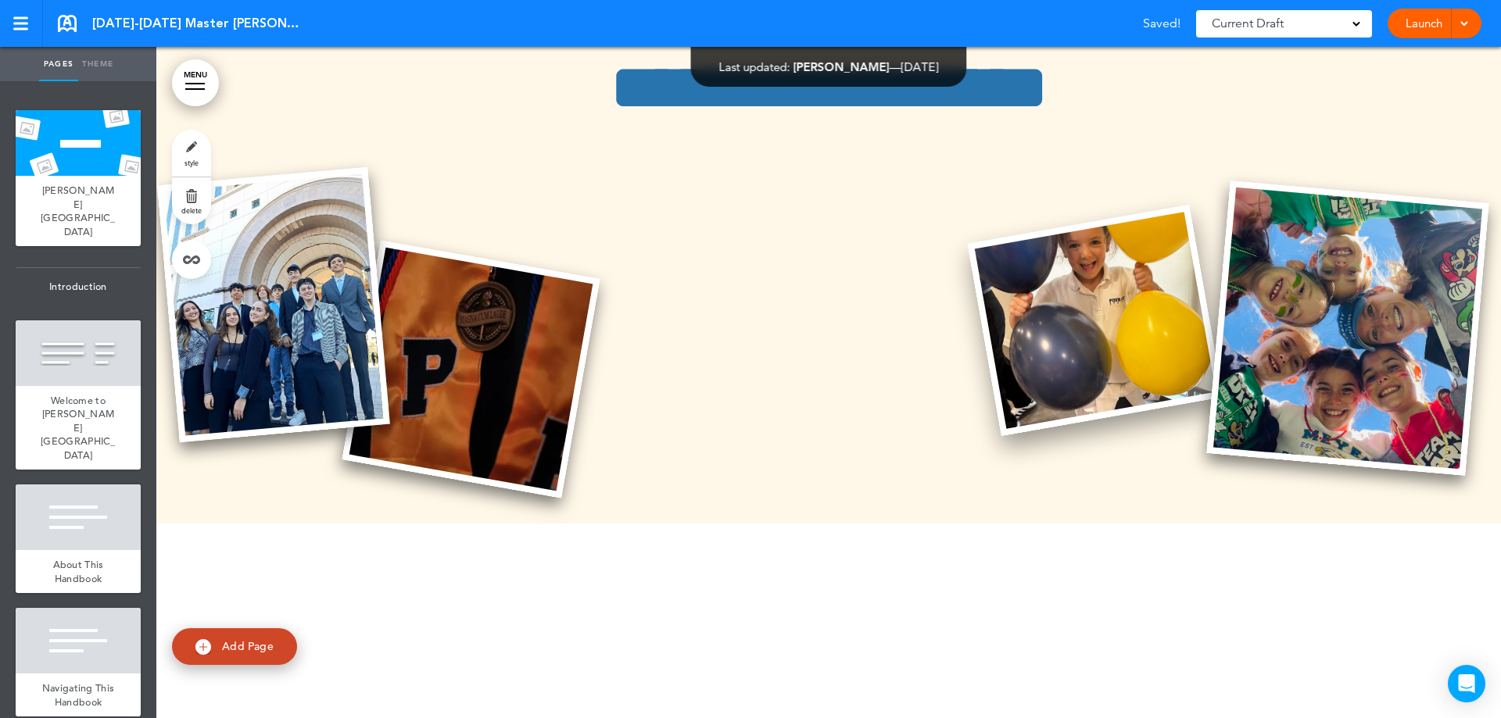
click at [1025, 359] on img at bounding box center [1095, 320] width 256 height 231
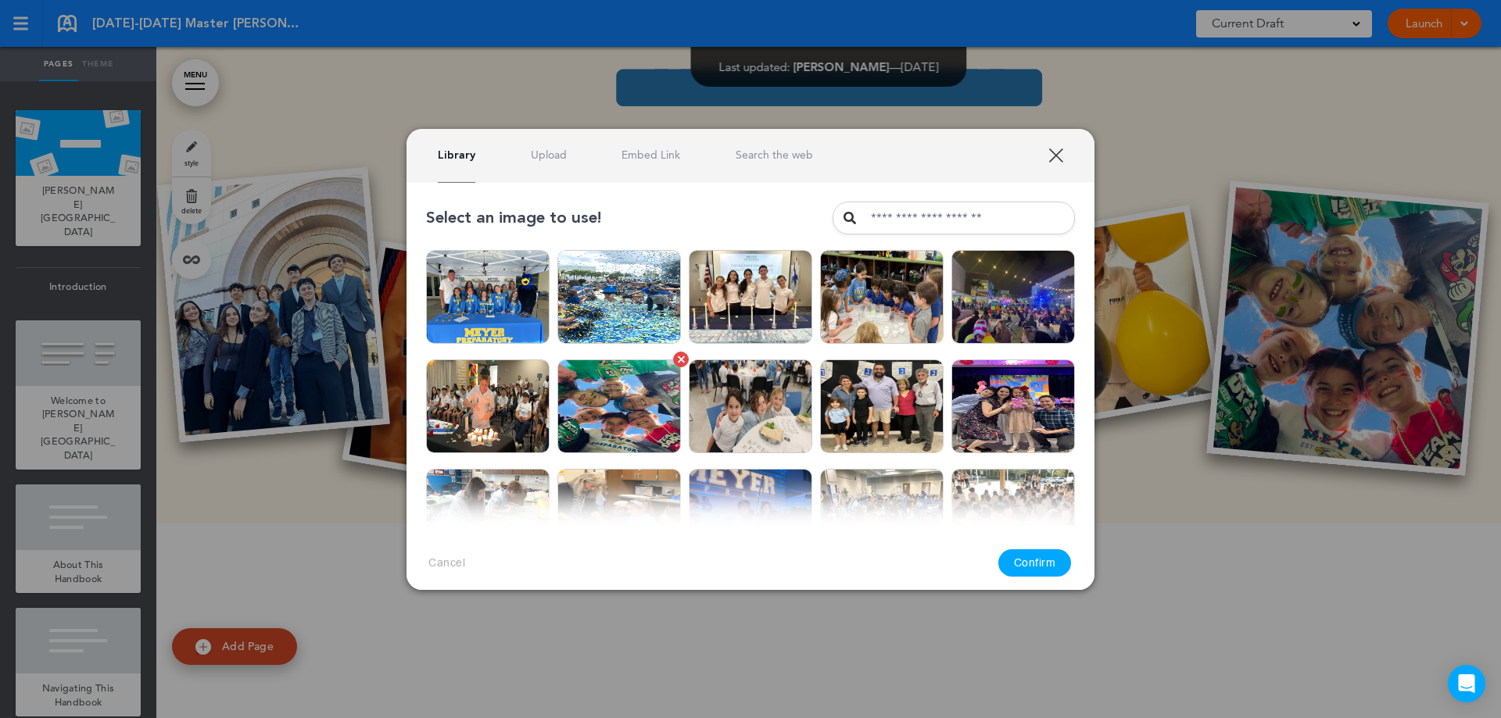
click at [673, 356] on link at bounding box center [681, 360] width 16 height 16
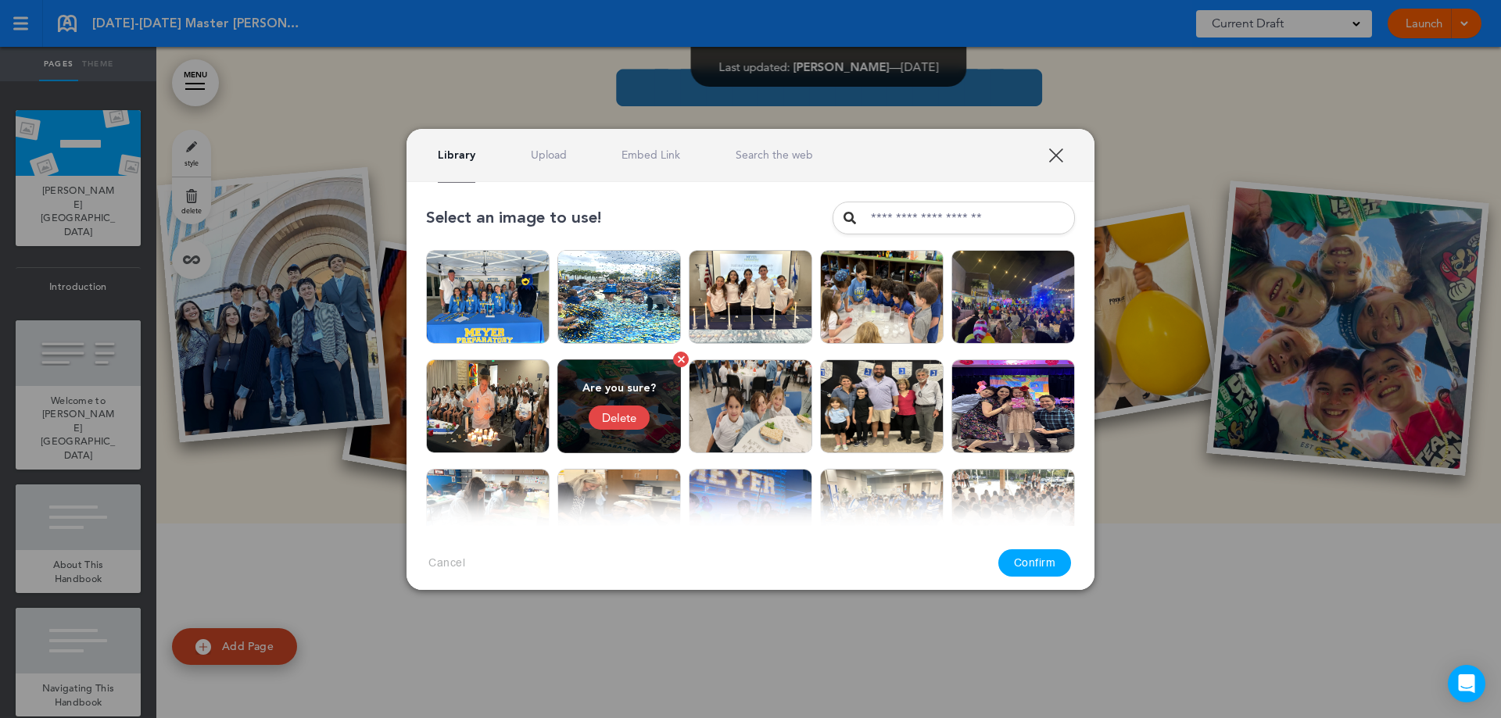
click at [626, 415] on div "Delete" at bounding box center [618, 418] width 61 height 24
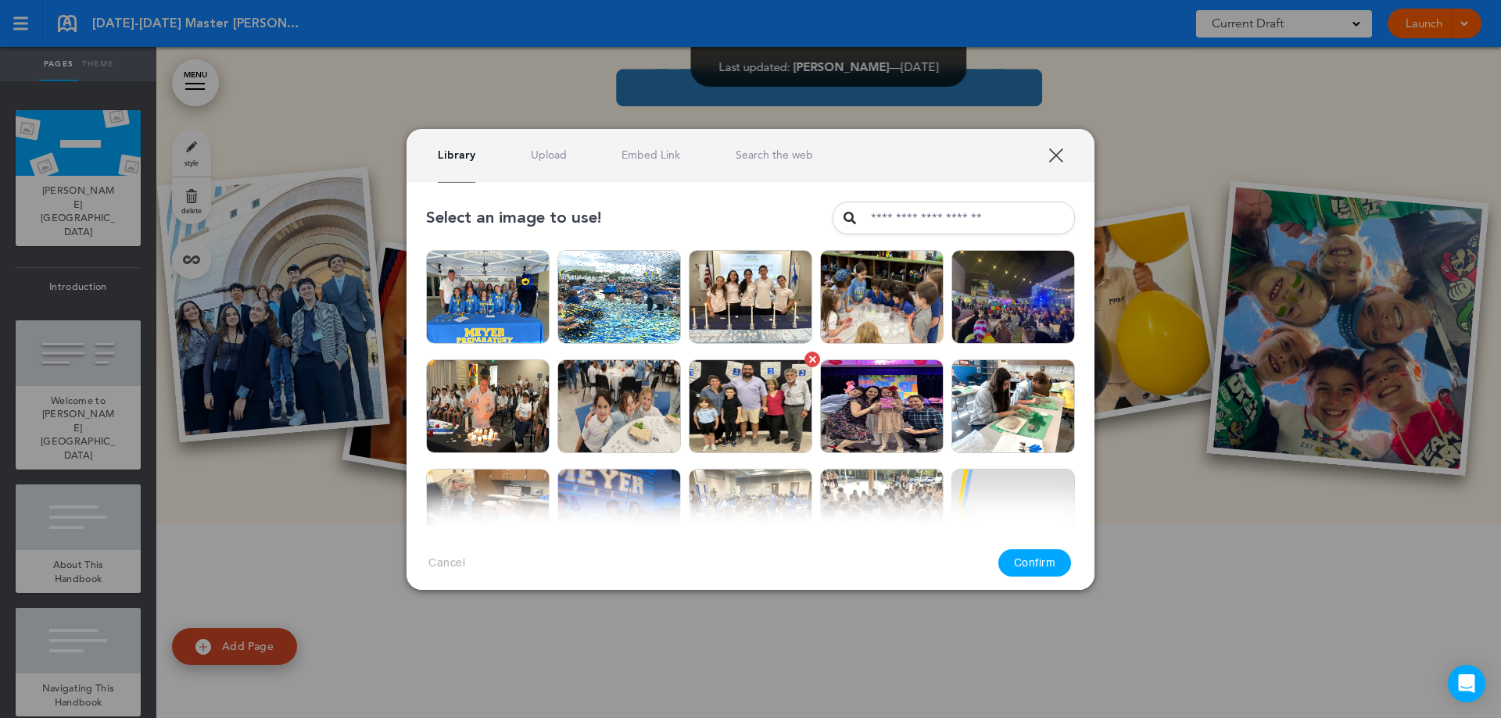
scroll to position [78, 0]
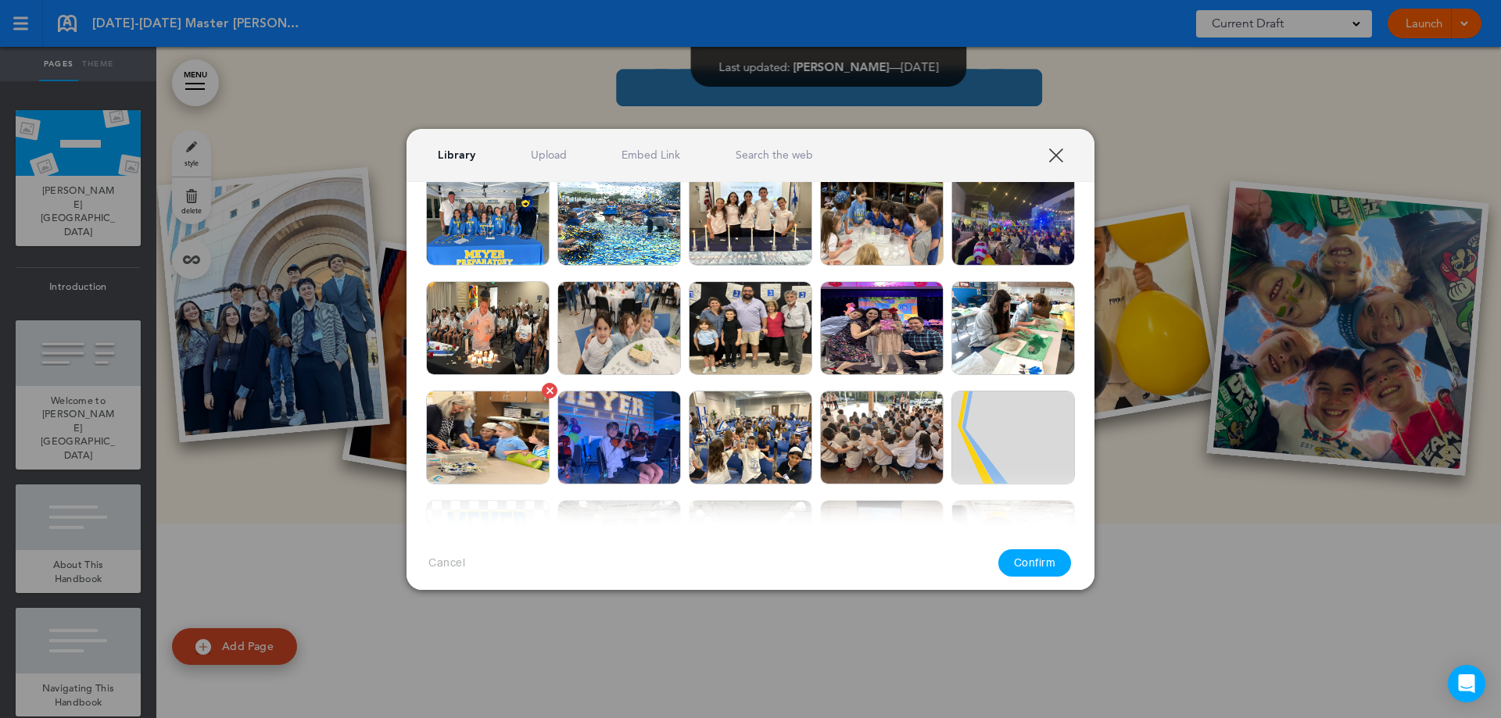
click at [502, 426] on img at bounding box center [487, 438] width 123 height 94
click at [1027, 563] on button "Confirm" at bounding box center [1034, 562] width 73 height 27
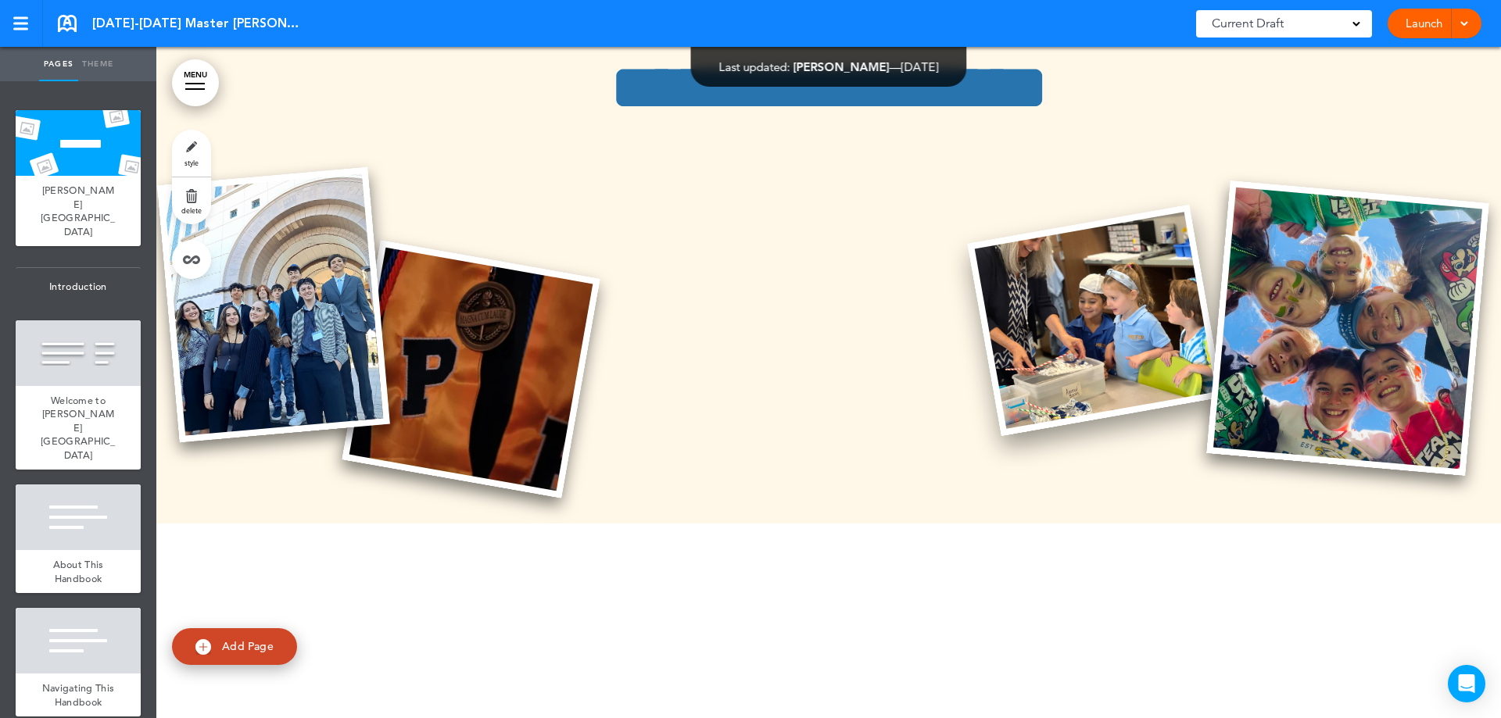
click at [1058, 323] on img at bounding box center [1095, 320] width 256 height 231
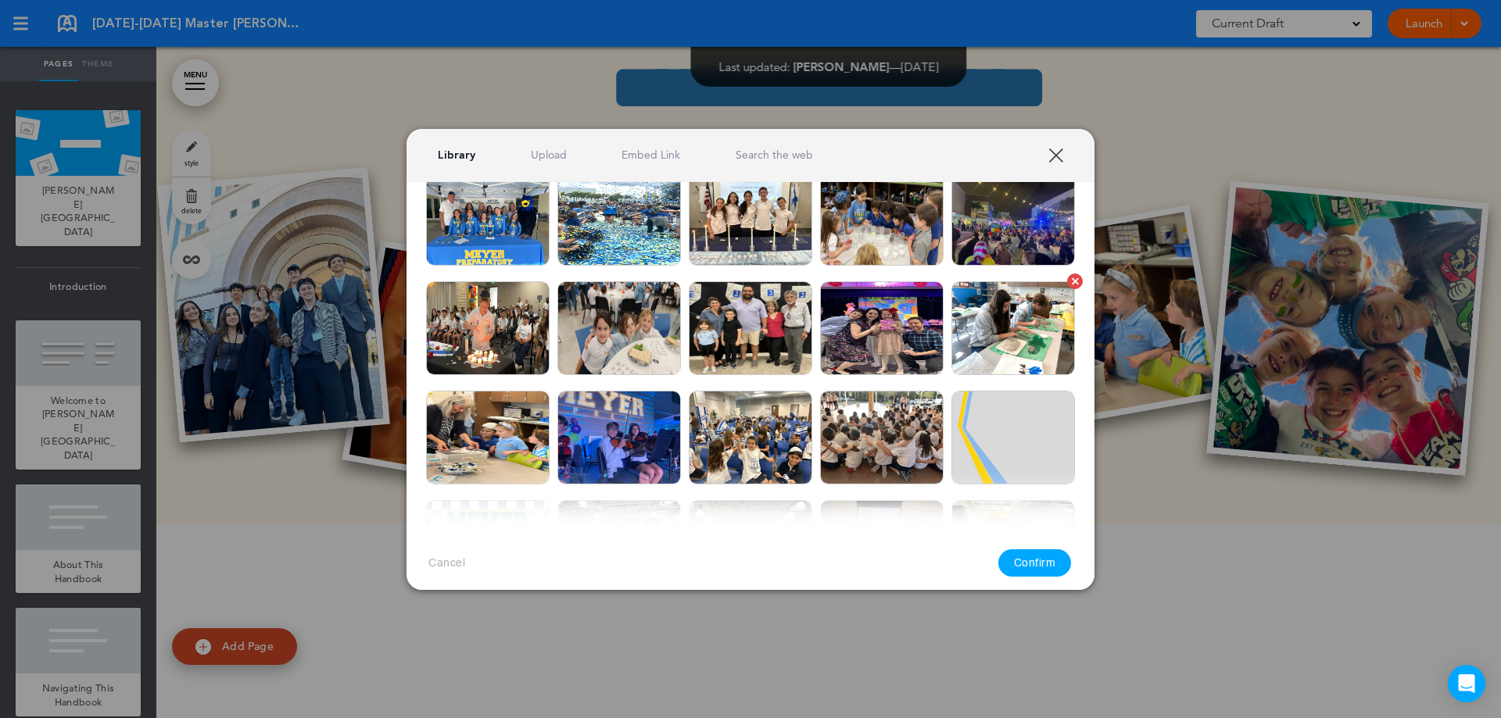
click at [1000, 313] on img at bounding box center [1012, 328] width 123 height 94
click at [1016, 561] on button "Confirm" at bounding box center [1034, 562] width 73 height 27
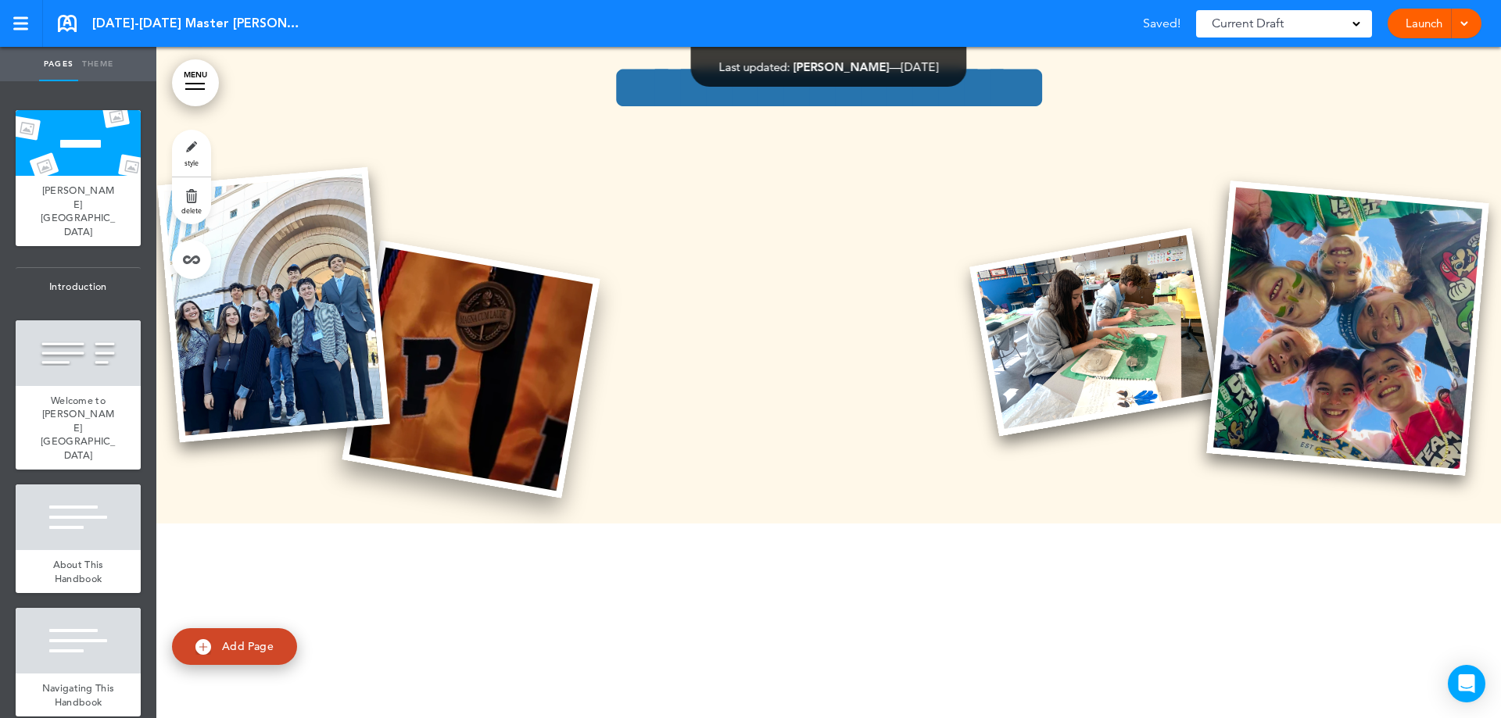
click at [514, 395] on img at bounding box center [471, 369] width 258 height 258
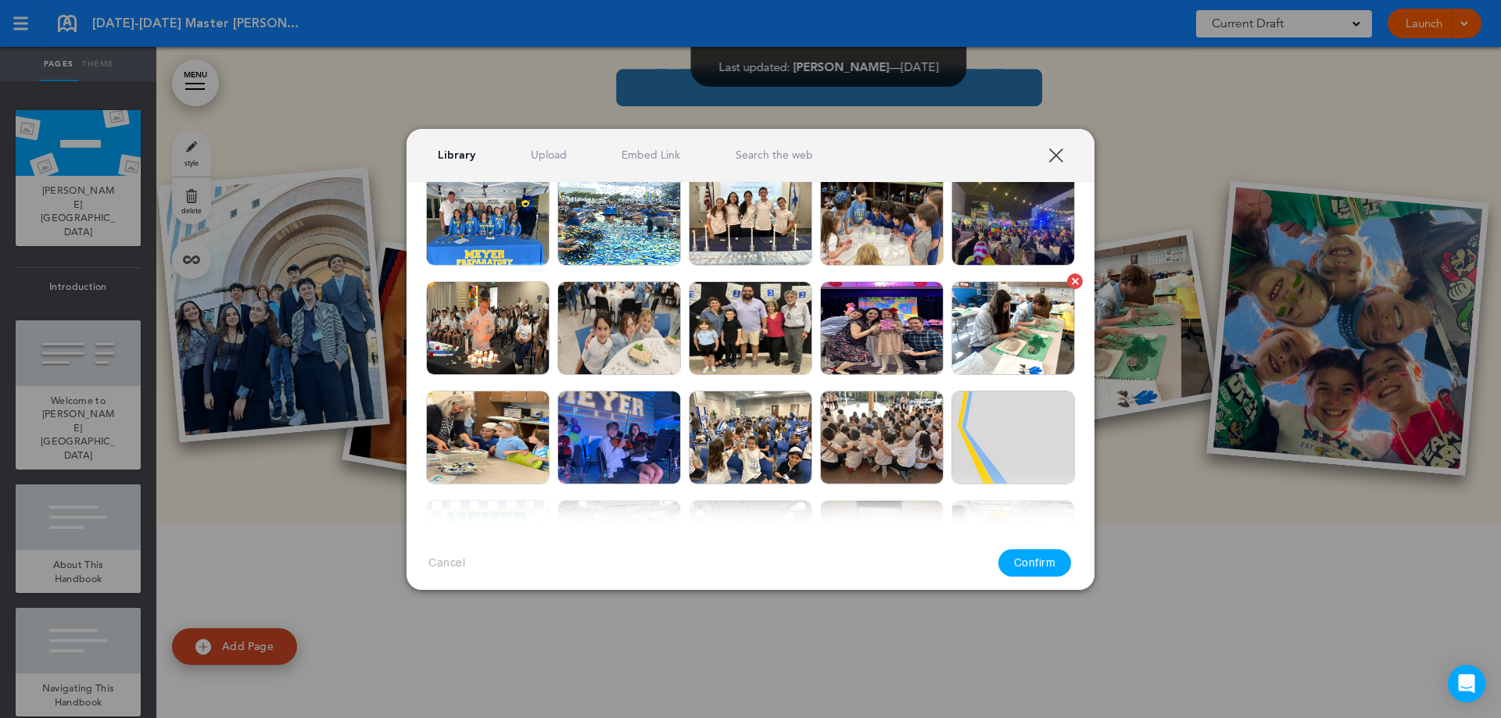
click at [1067, 281] on link at bounding box center [1075, 282] width 16 height 16
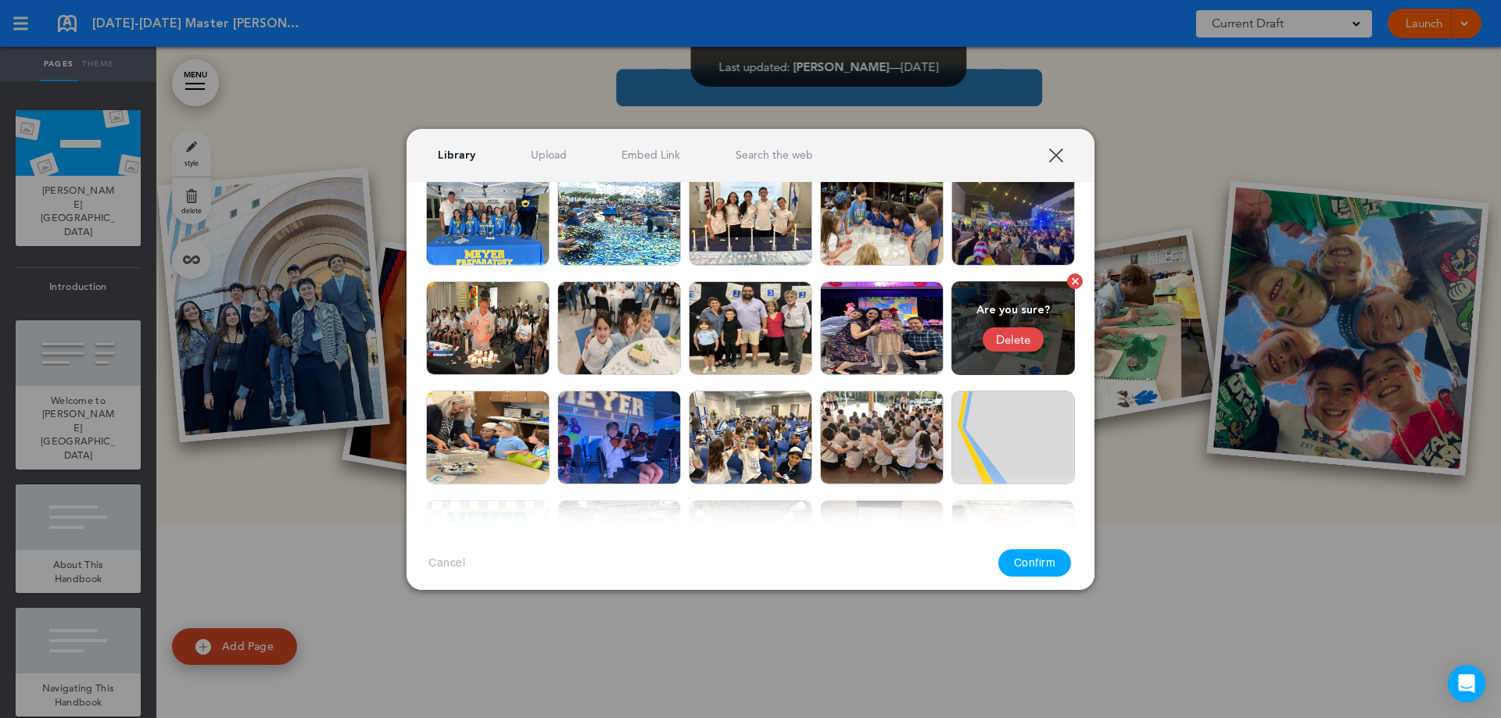
click at [1005, 338] on div "Delete" at bounding box center [1012, 339] width 61 height 24
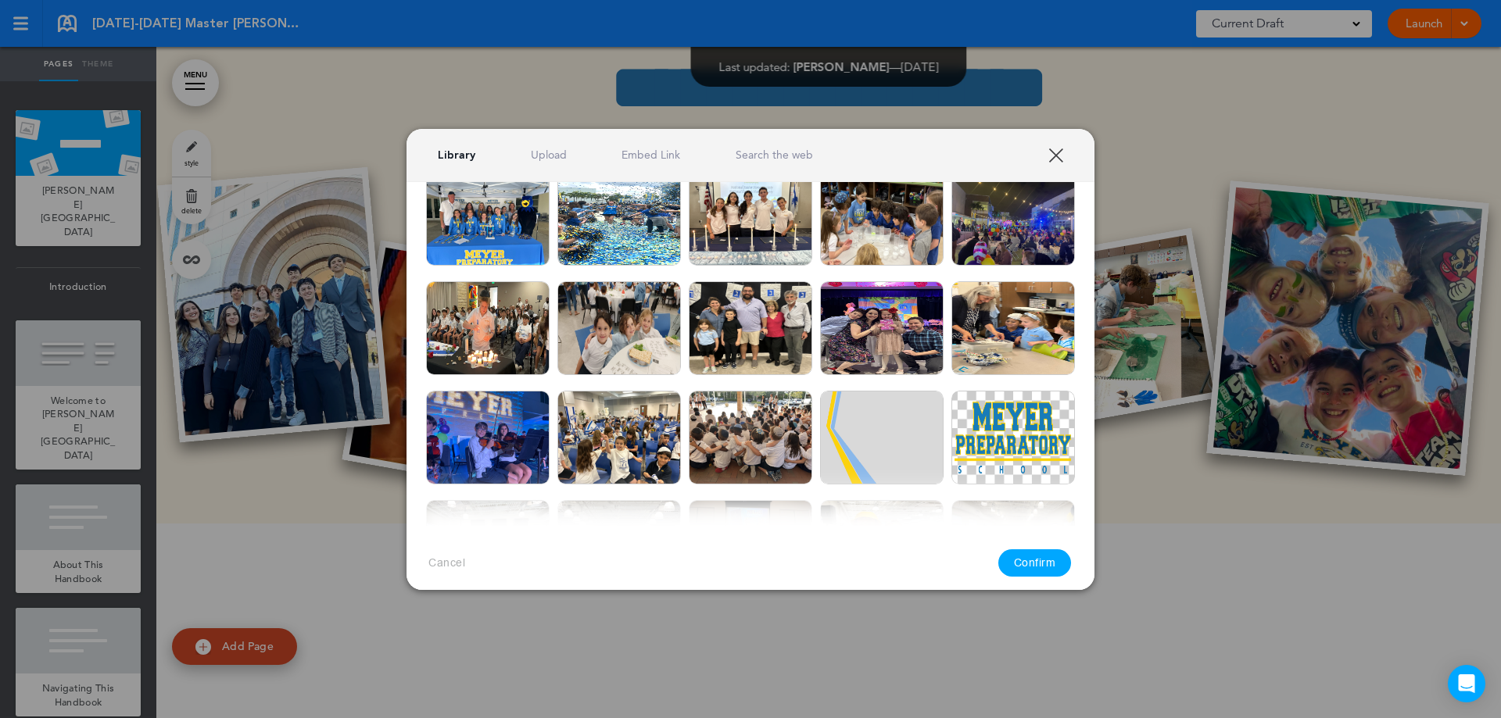
click at [749, 226] on img at bounding box center [750, 219] width 123 height 94
click at [1027, 558] on button "Confirm" at bounding box center [1034, 562] width 73 height 27
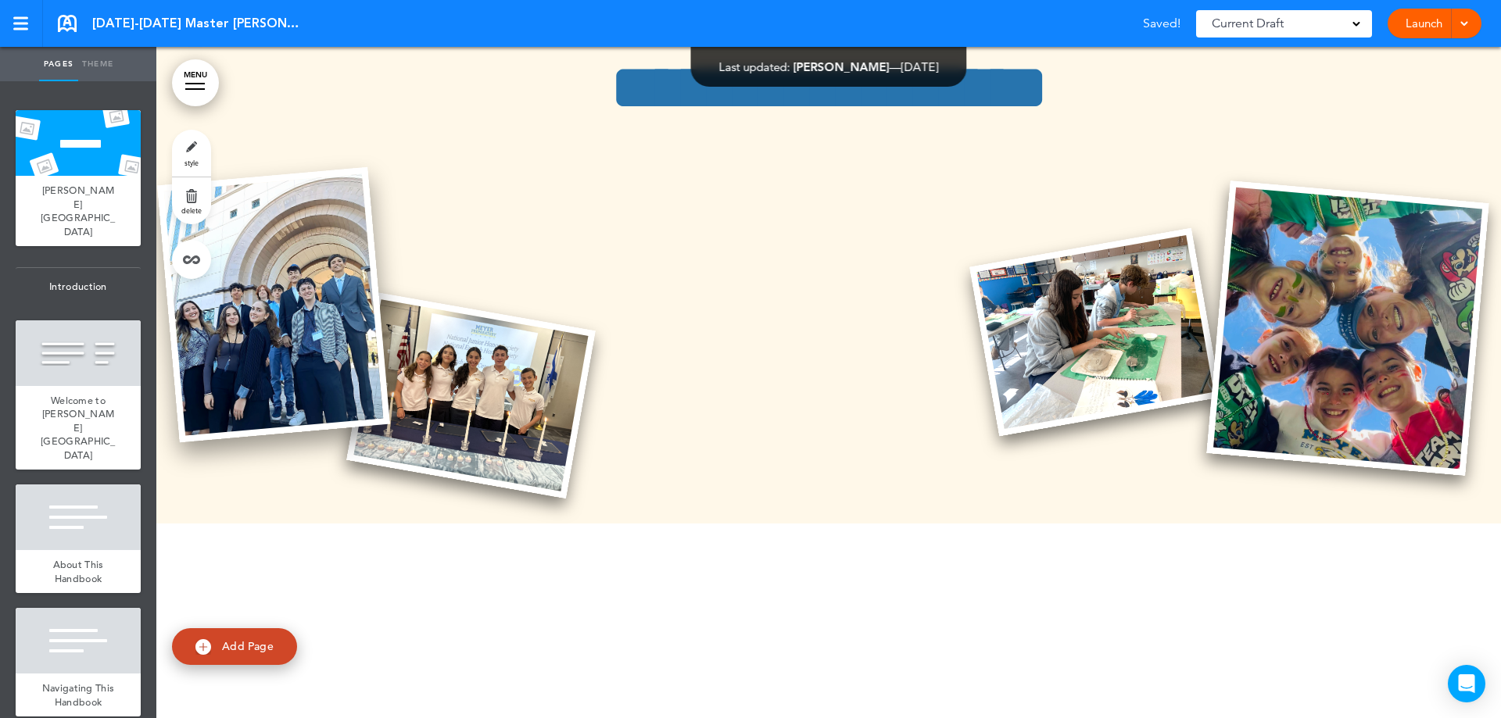
click at [284, 266] on img at bounding box center [273, 304] width 233 height 275
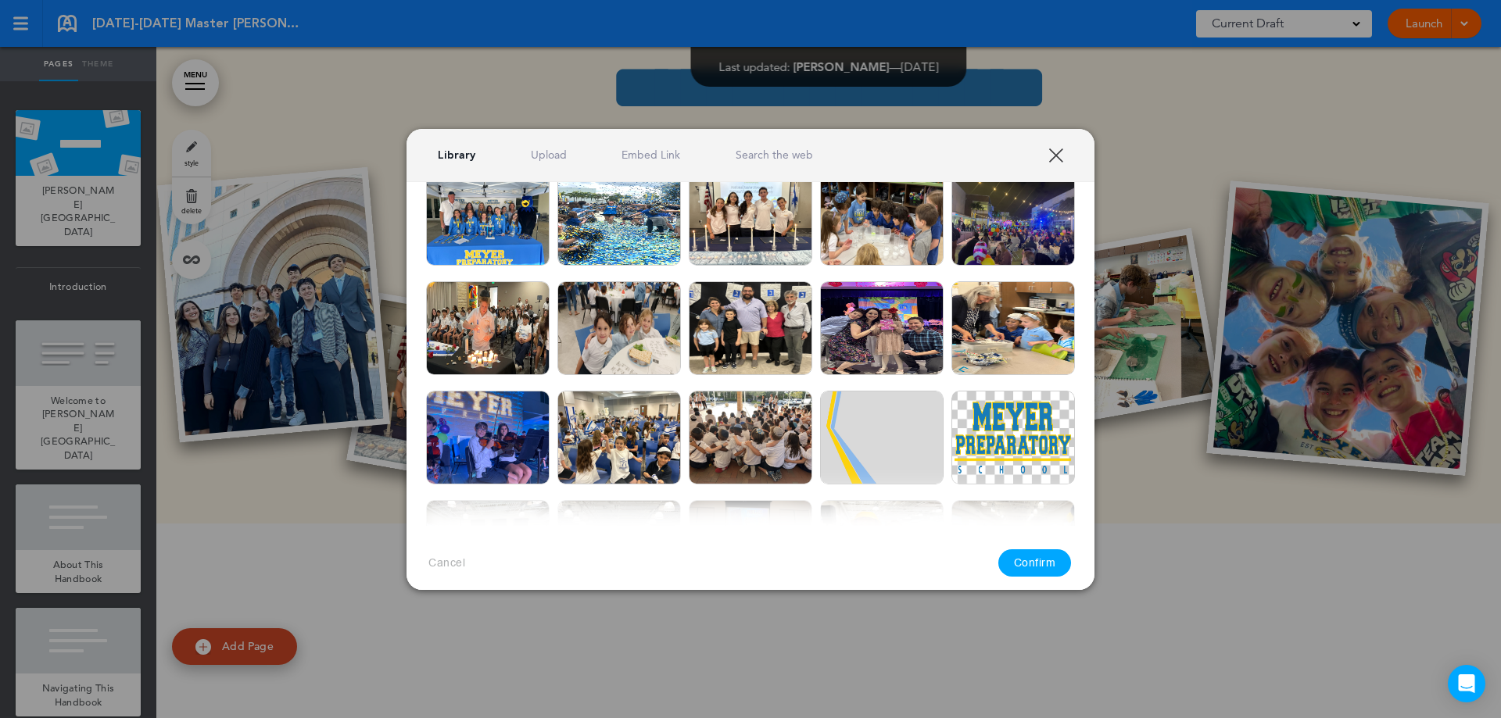
click at [779, 195] on img at bounding box center [750, 219] width 123 height 94
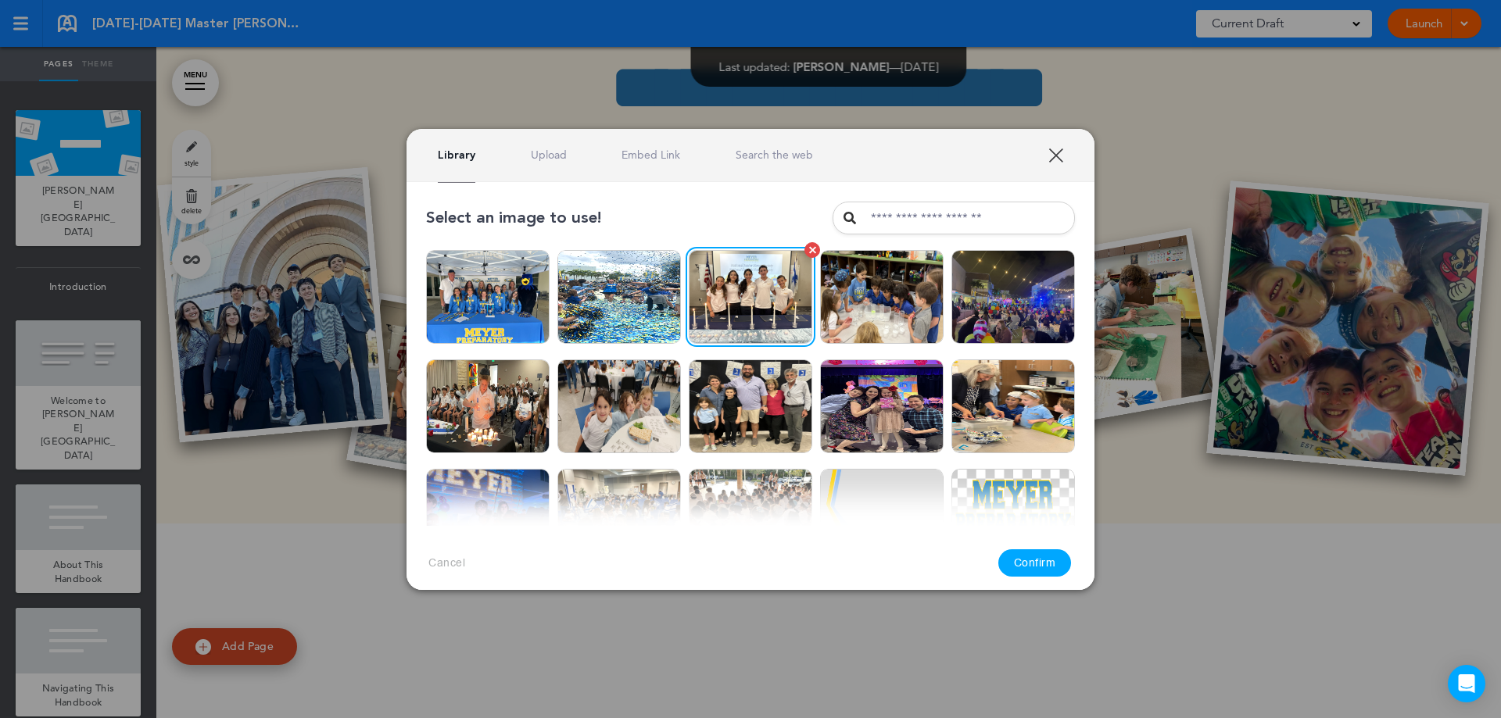
click at [809, 252] on div at bounding box center [812, 249] width 7 height 7
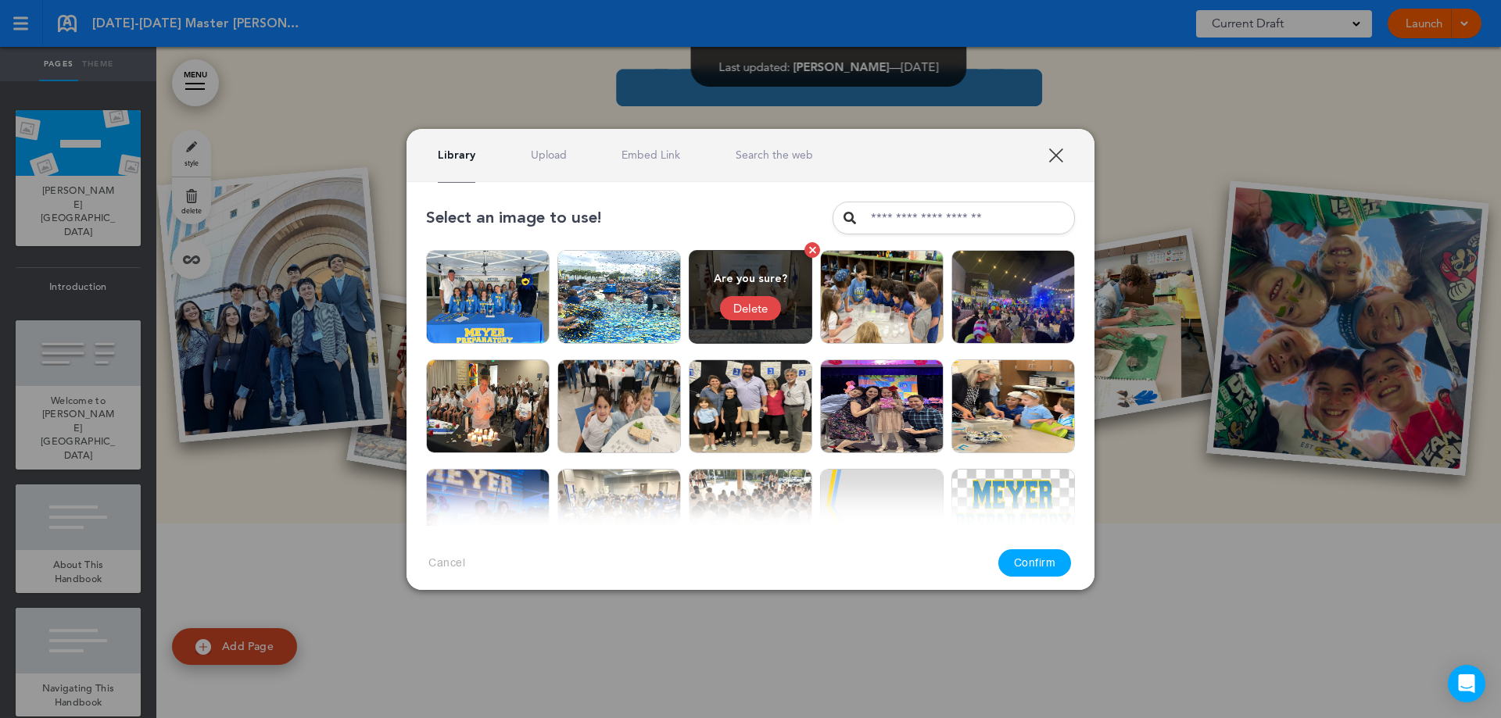
click at [753, 300] on div "Delete" at bounding box center [750, 308] width 61 height 24
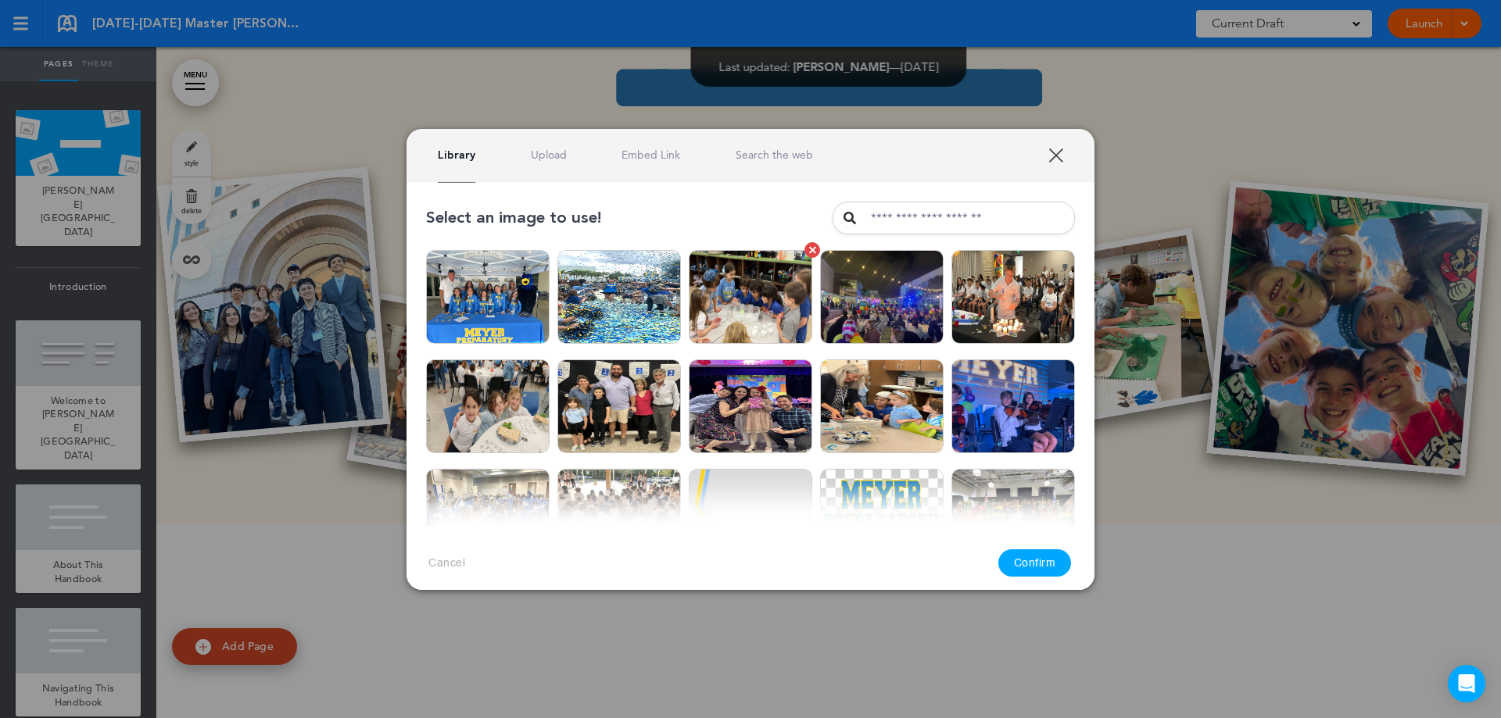
click at [764, 300] on img at bounding box center [750, 297] width 123 height 94
drag, startPoint x: 1040, startPoint y: 558, endPoint x: 1028, endPoint y: 542, distance: 20.2
click at [1039, 557] on button "Confirm" at bounding box center [1034, 562] width 73 height 27
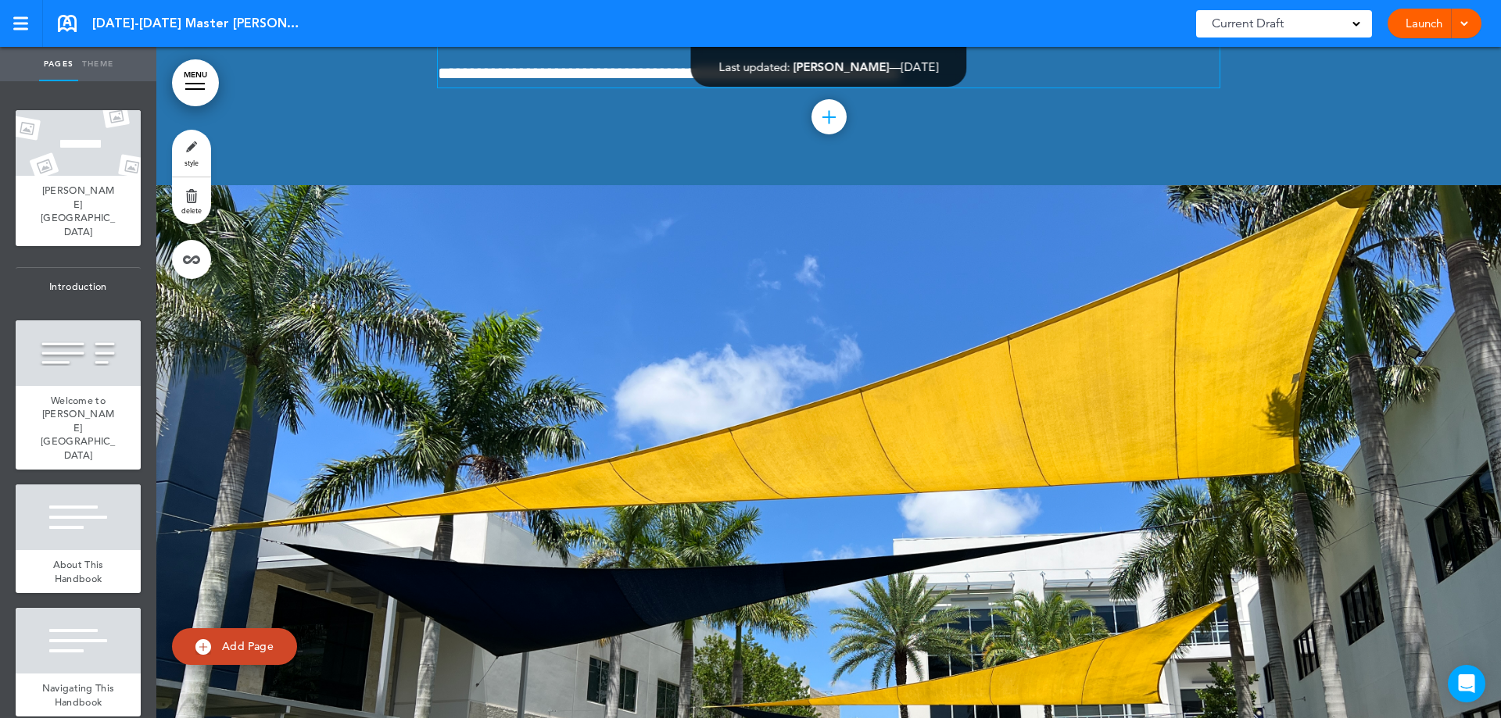
scroll to position [2423, 0]
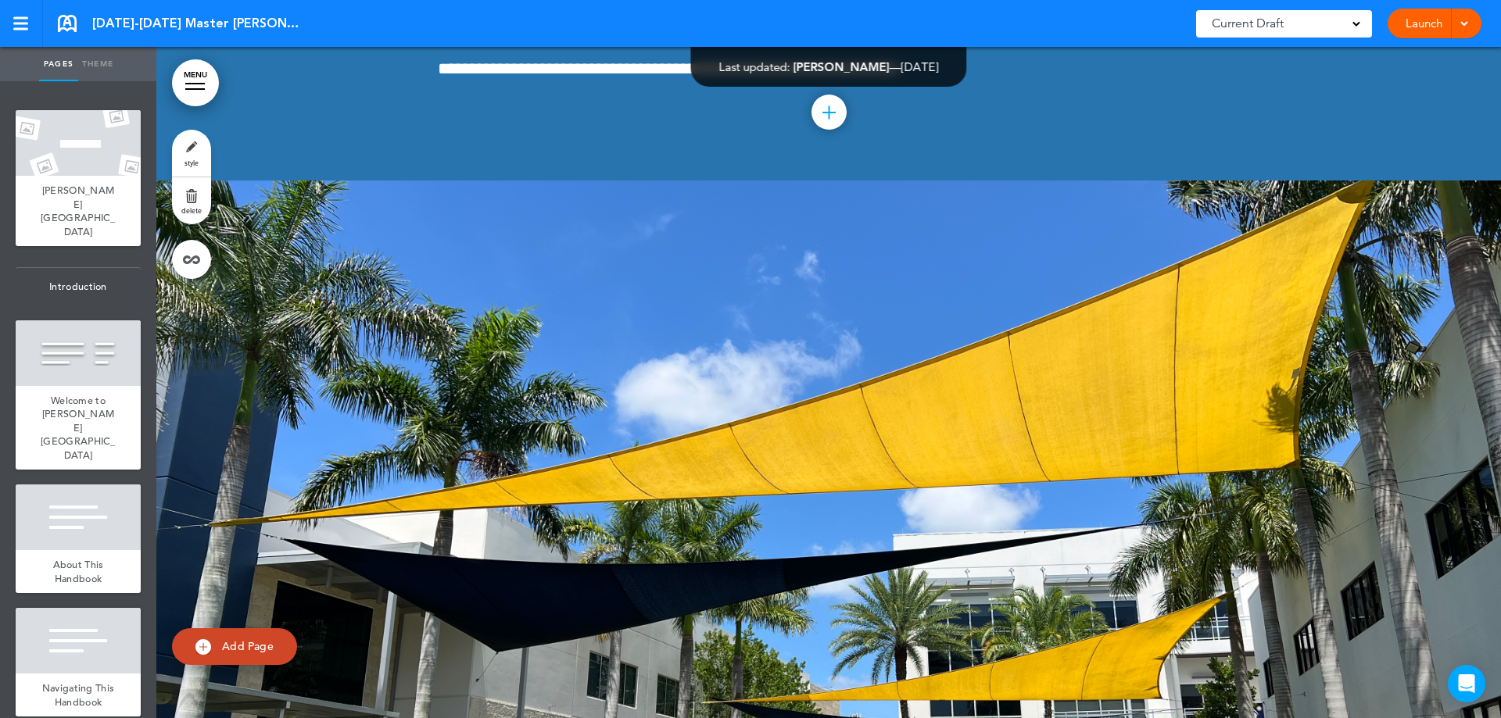
click at [1147, 306] on div at bounding box center [828, 516] width 1344 height 671
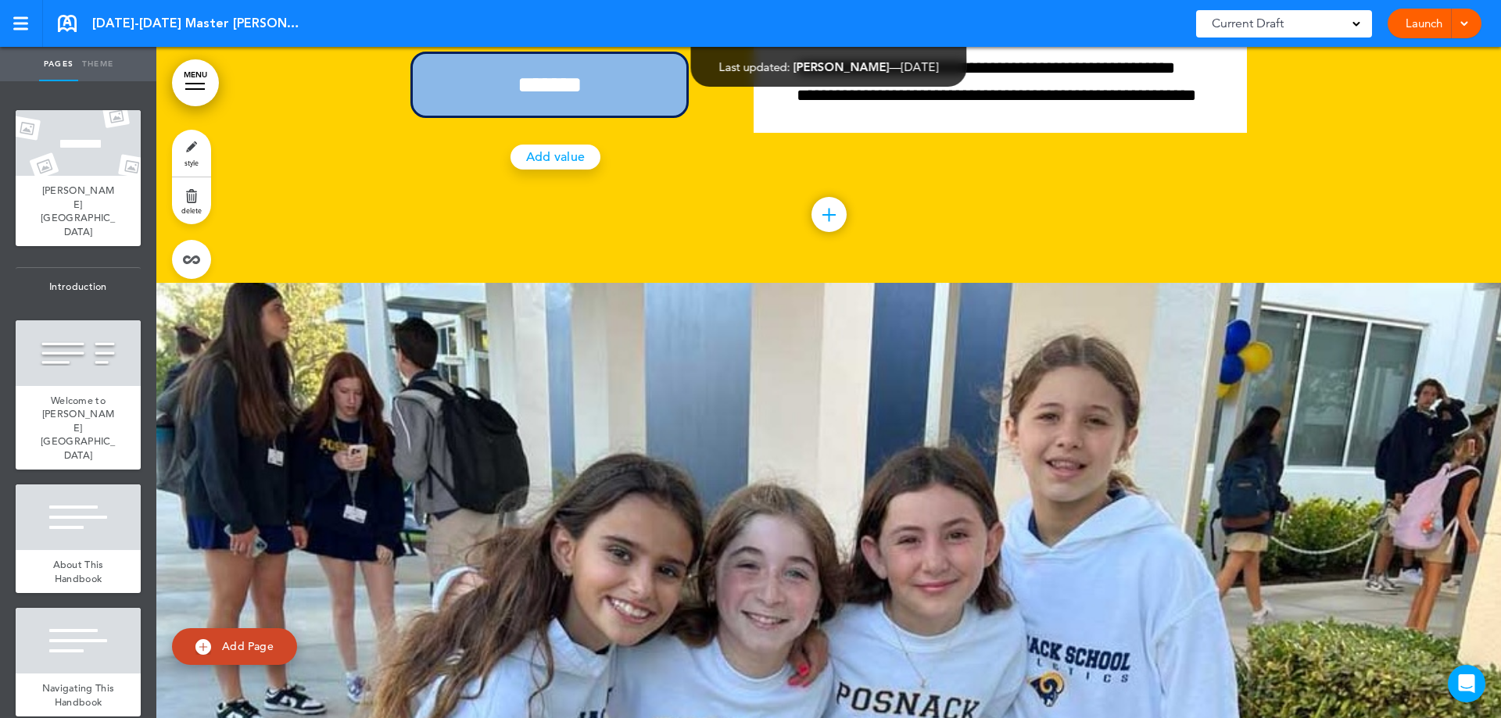
scroll to position [6174, 0]
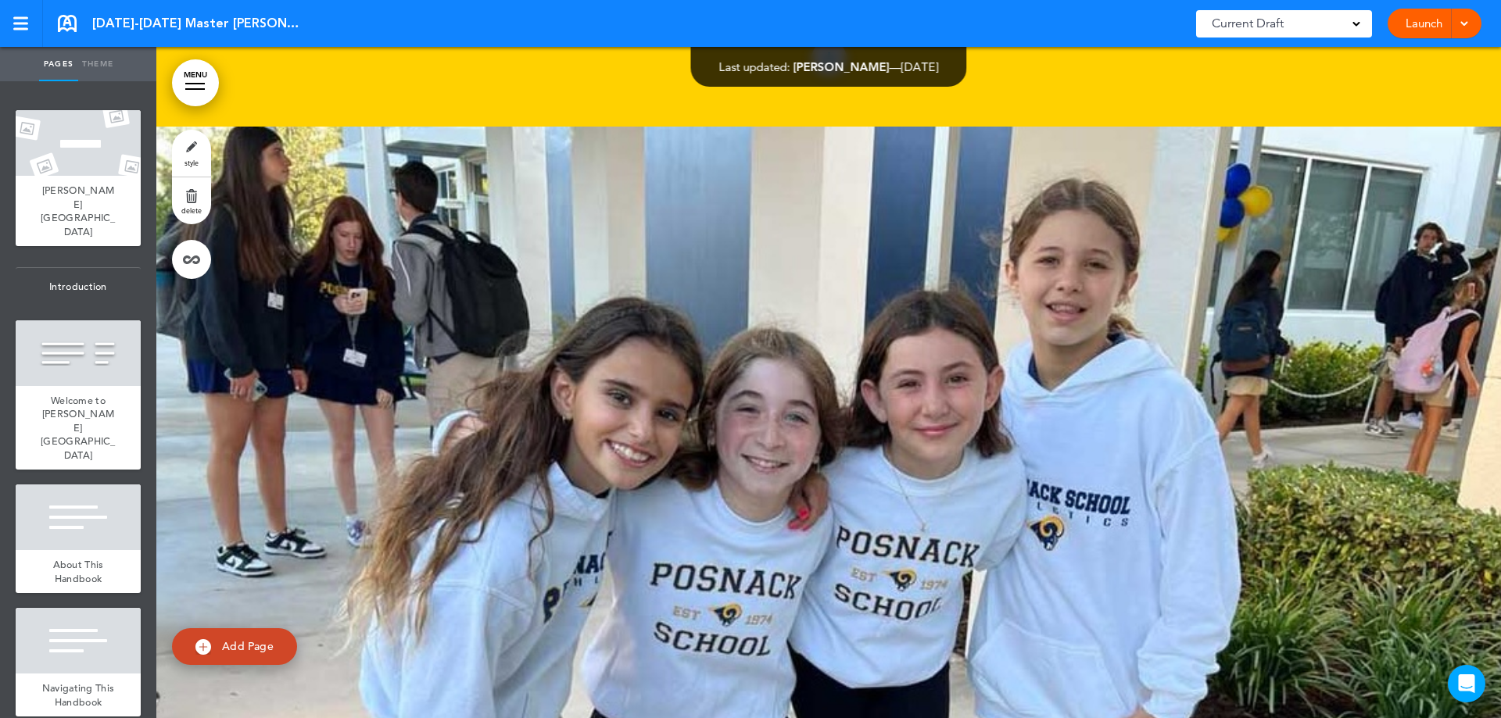
click at [539, 362] on div at bounding box center [828, 462] width 1344 height 671
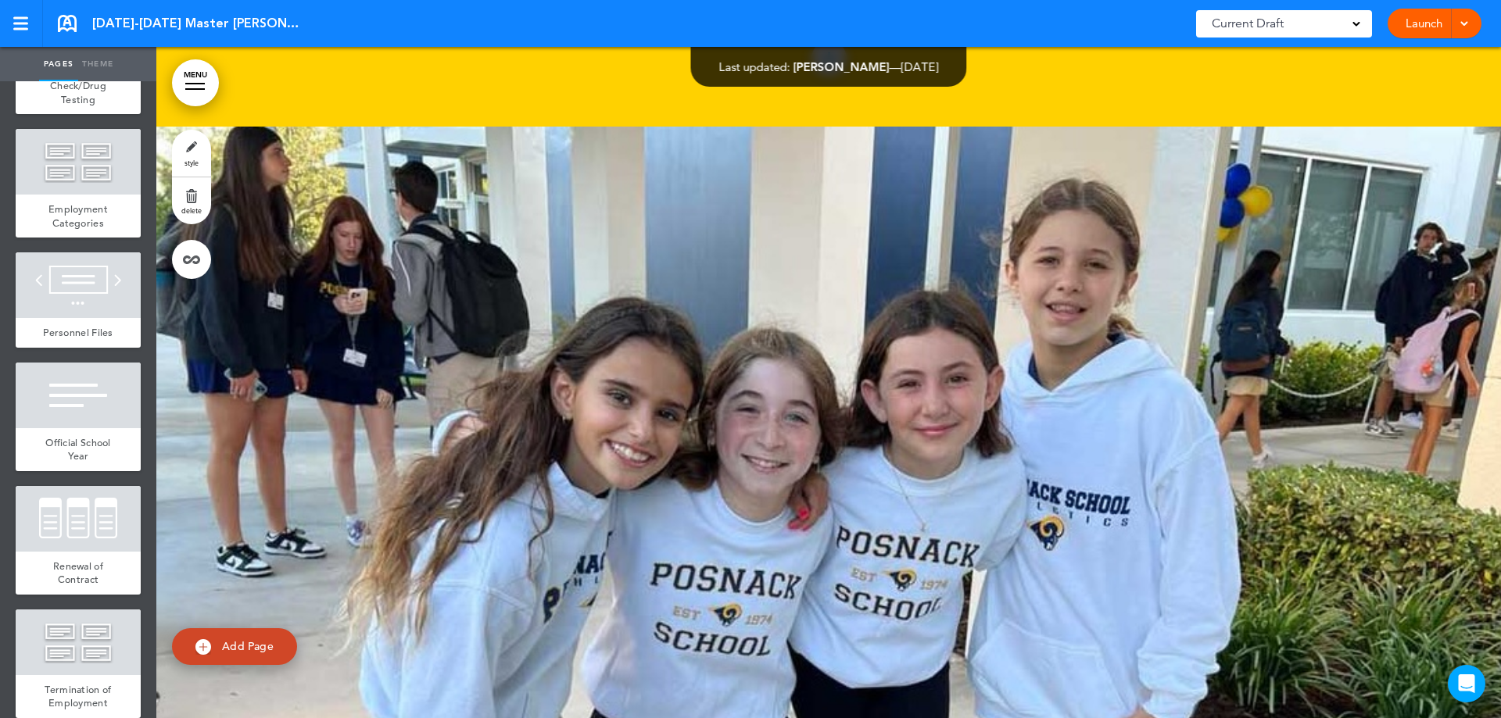
scroll to position [2064, 0]
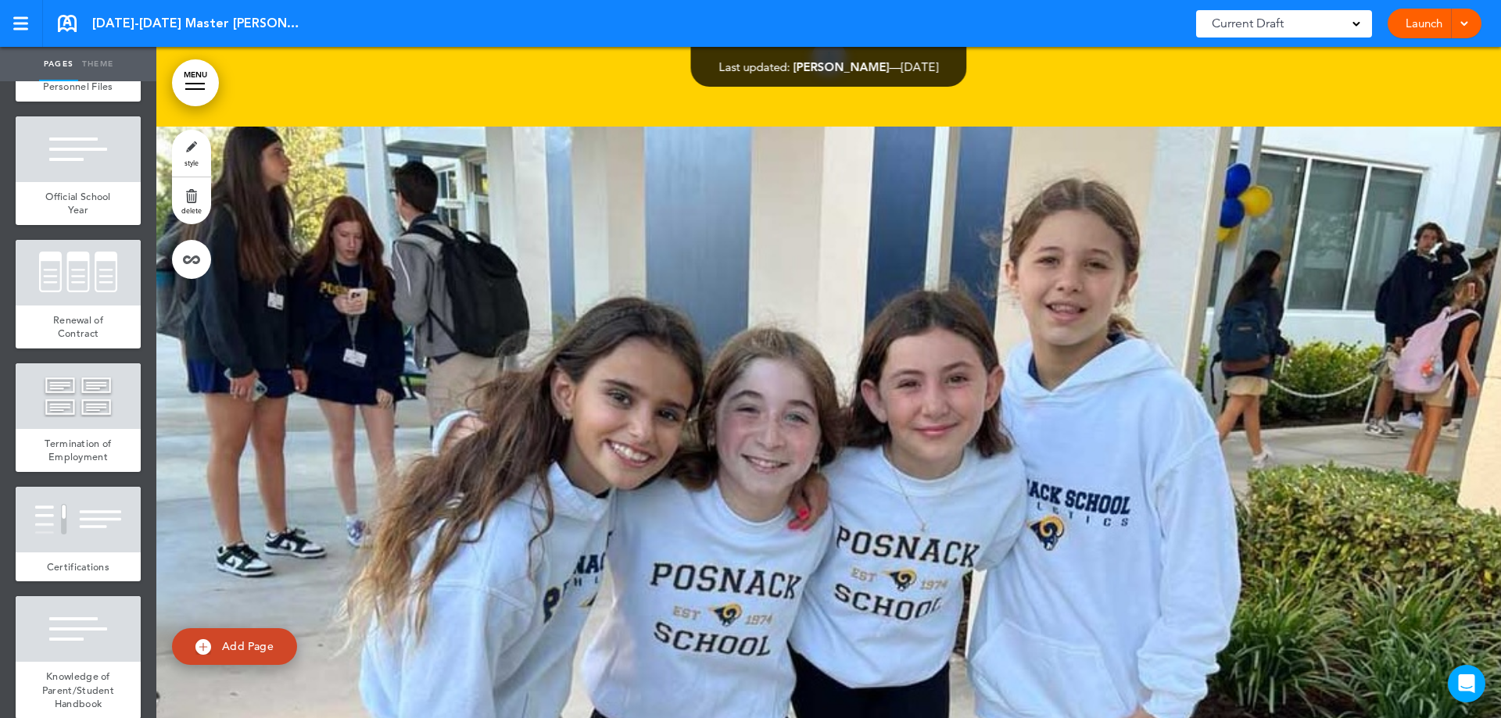
click at [421, 272] on div at bounding box center [828, 462] width 1344 height 671
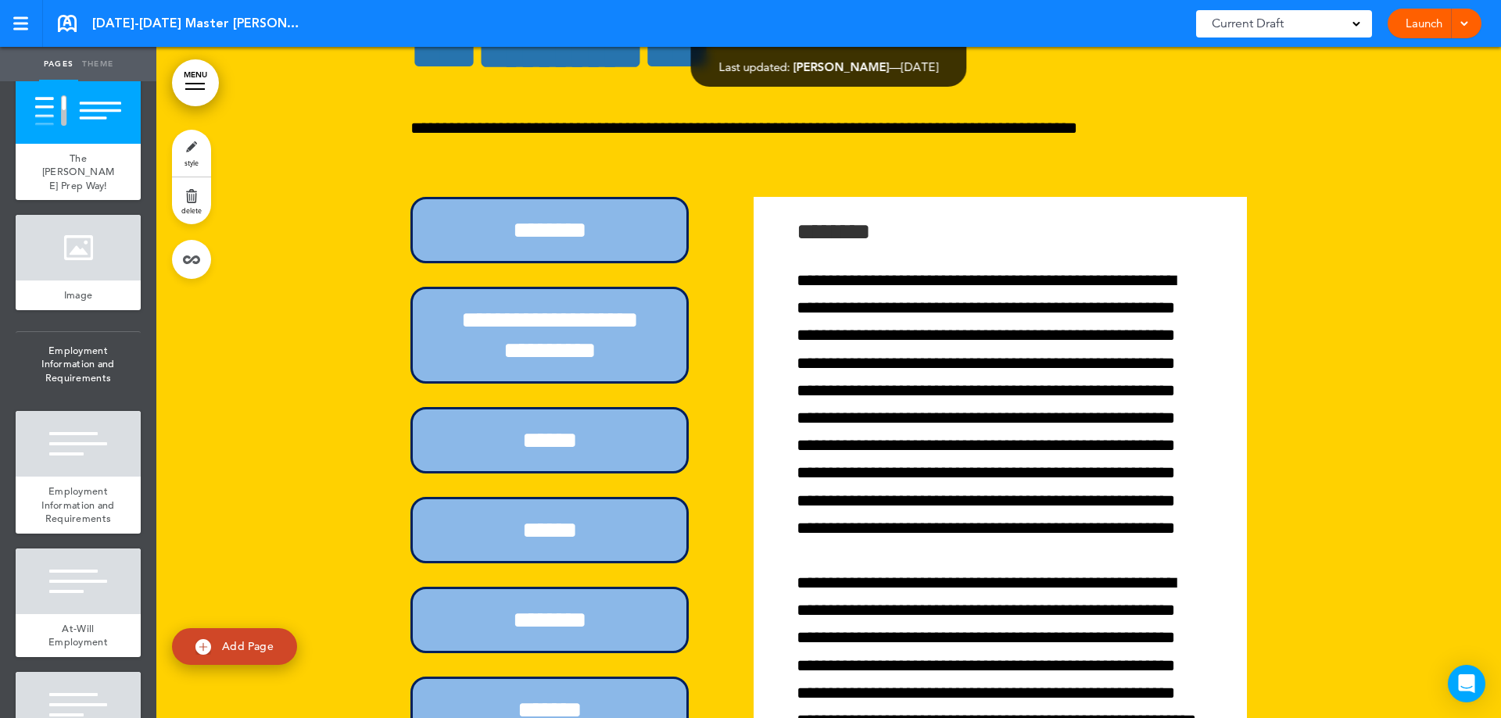
scroll to position [1048, 0]
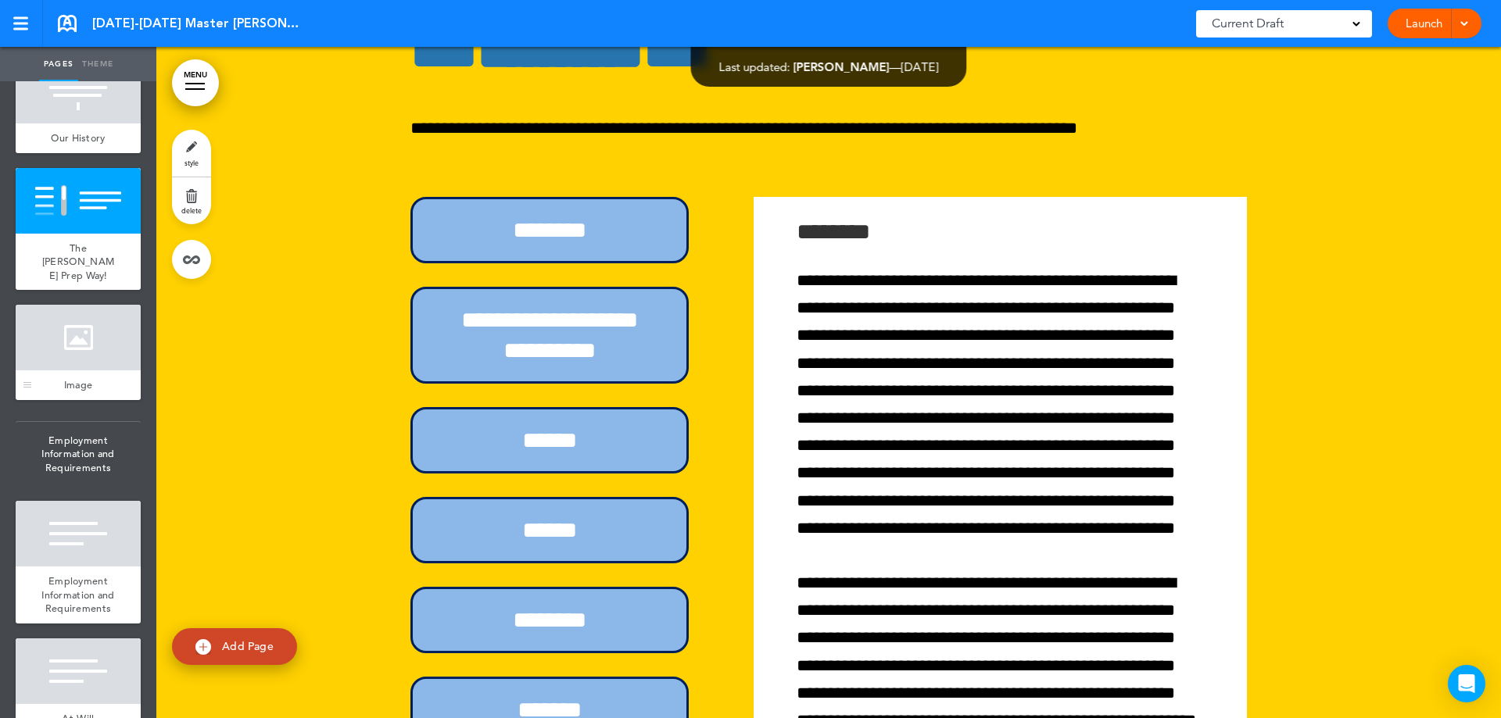
click at [82, 305] on div at bounding box center [78, 338] width 125 height 66
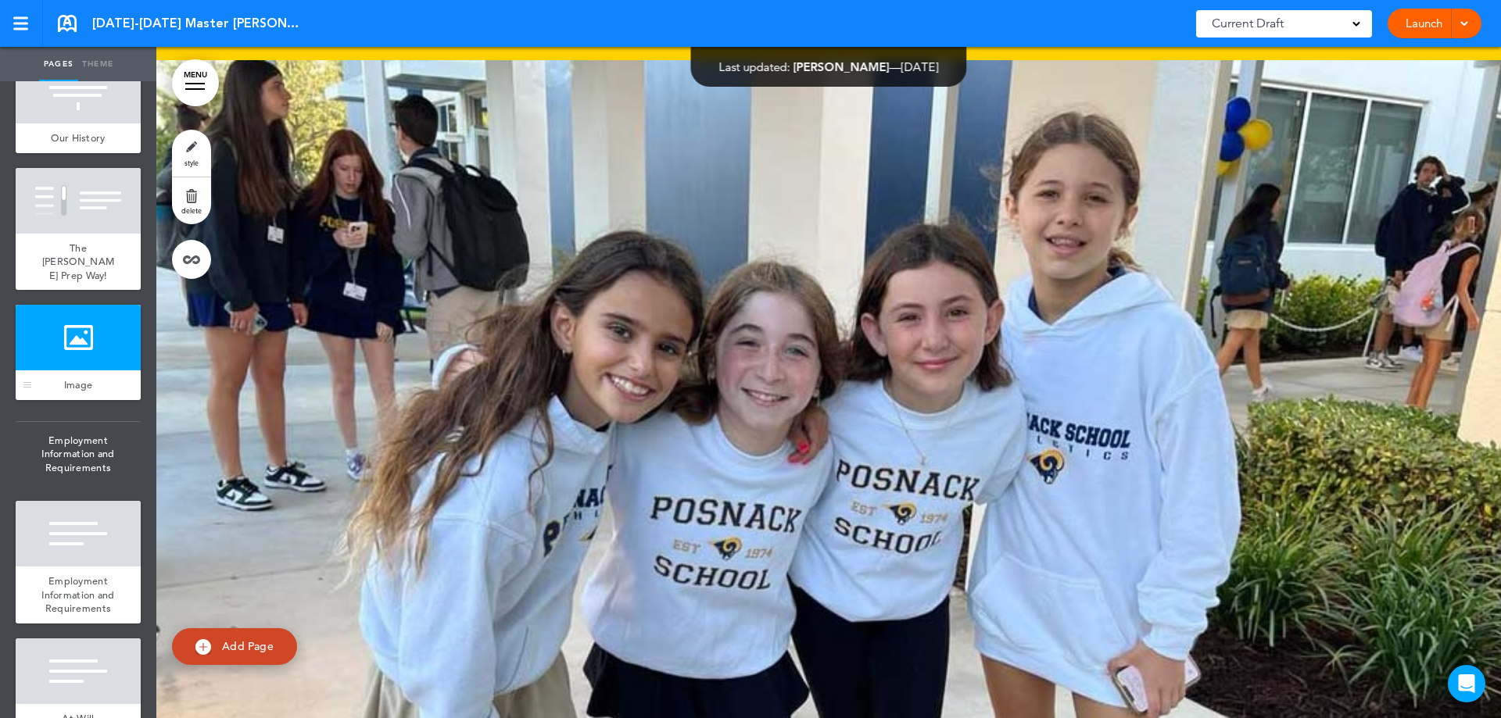
scroll to position [6254, 0]
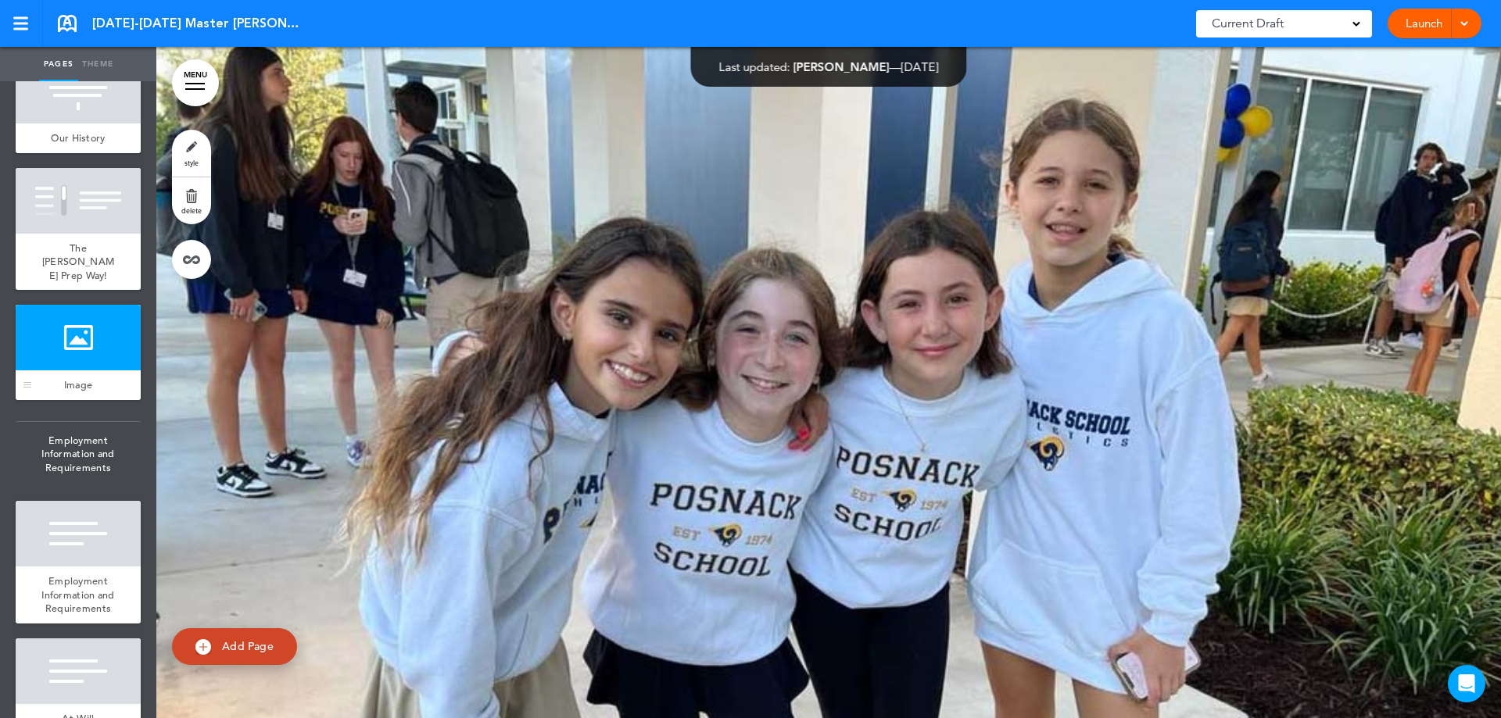
click at [103, 305] on div at bounding box center [78, 338] width 125 height 66
click at [191, 154] on link "style" at bounding box center [191, 153] width 39 height 47
type input "*****"
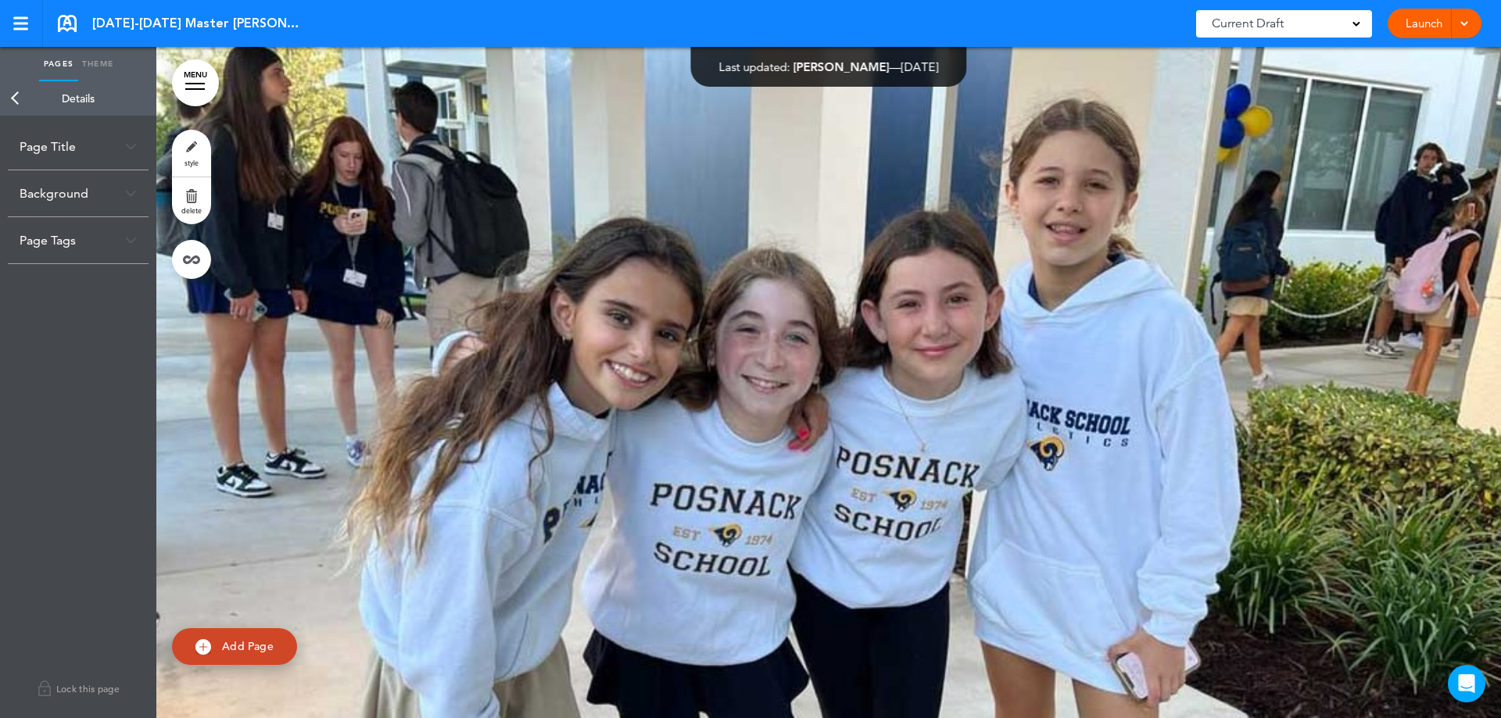
click at [110, 152] on div "Page Title" at bounding box center [78, 146] width 141 height 46
click at [105, 265] on div "Background" at bounding box center [78, 269] width 141 height 46
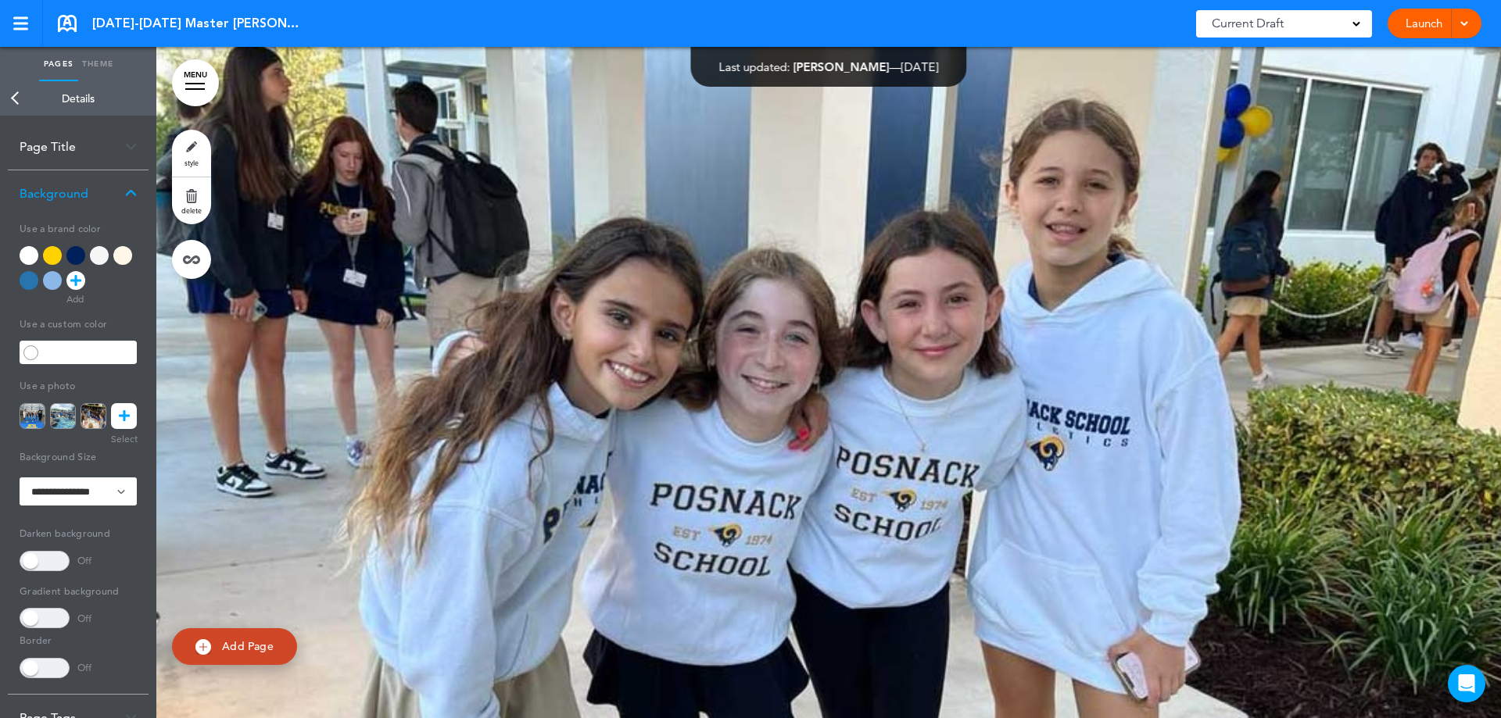
click at [123, 413] on icon at bounding box center [124, 416] width 11 height 26
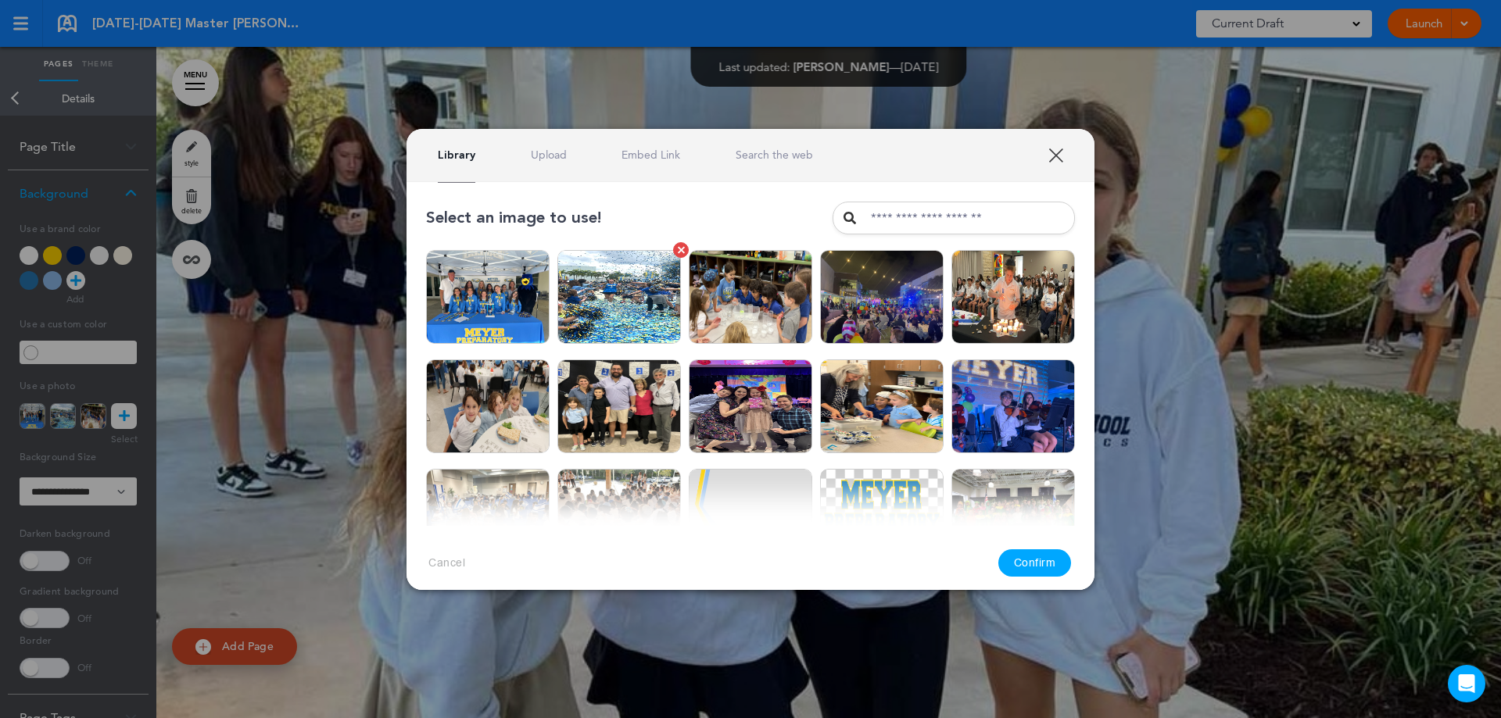
scroll to position [78, 0]
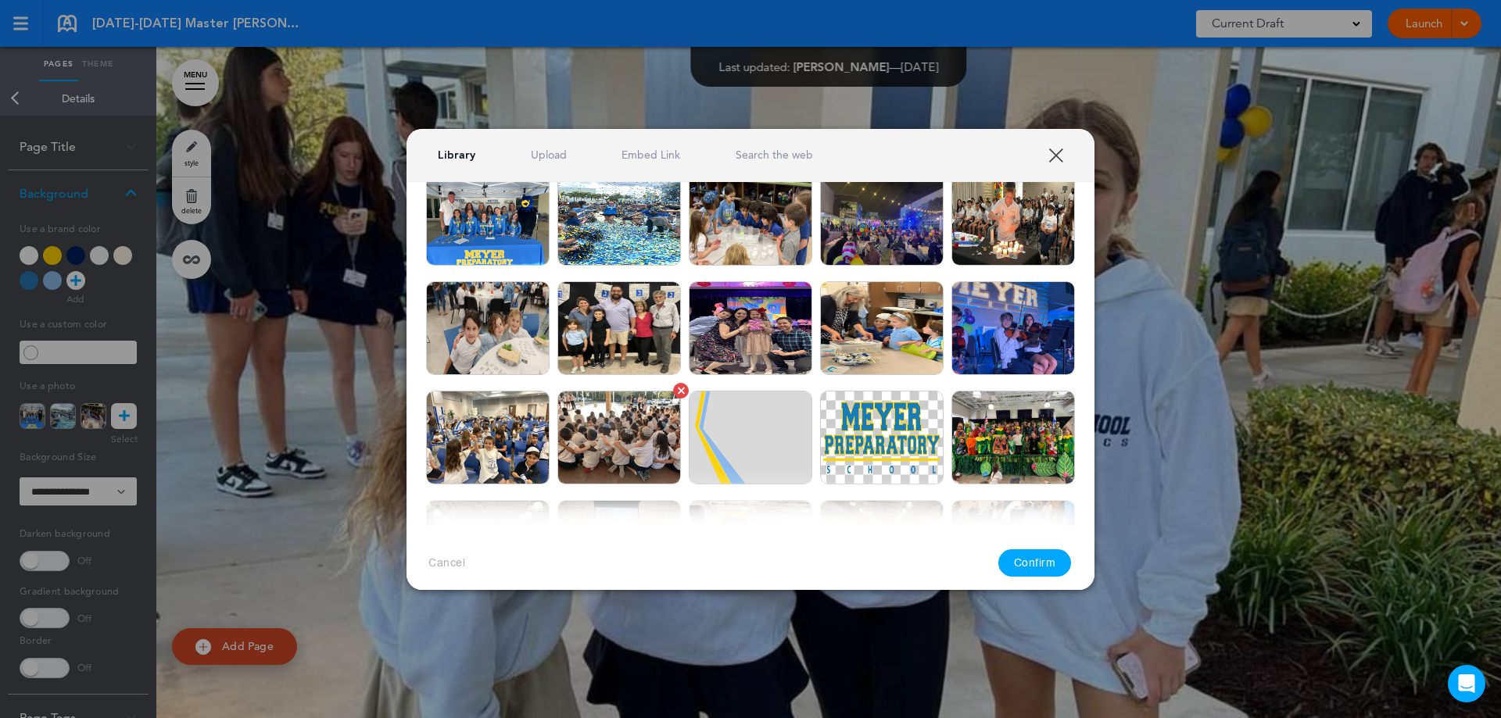
click at [581, 435] on img at bounding box center [618, 438] width 123 height 94
click at [1028, 569] on button "Confirm" at bounding box center [1034, 562] width 73 height 27
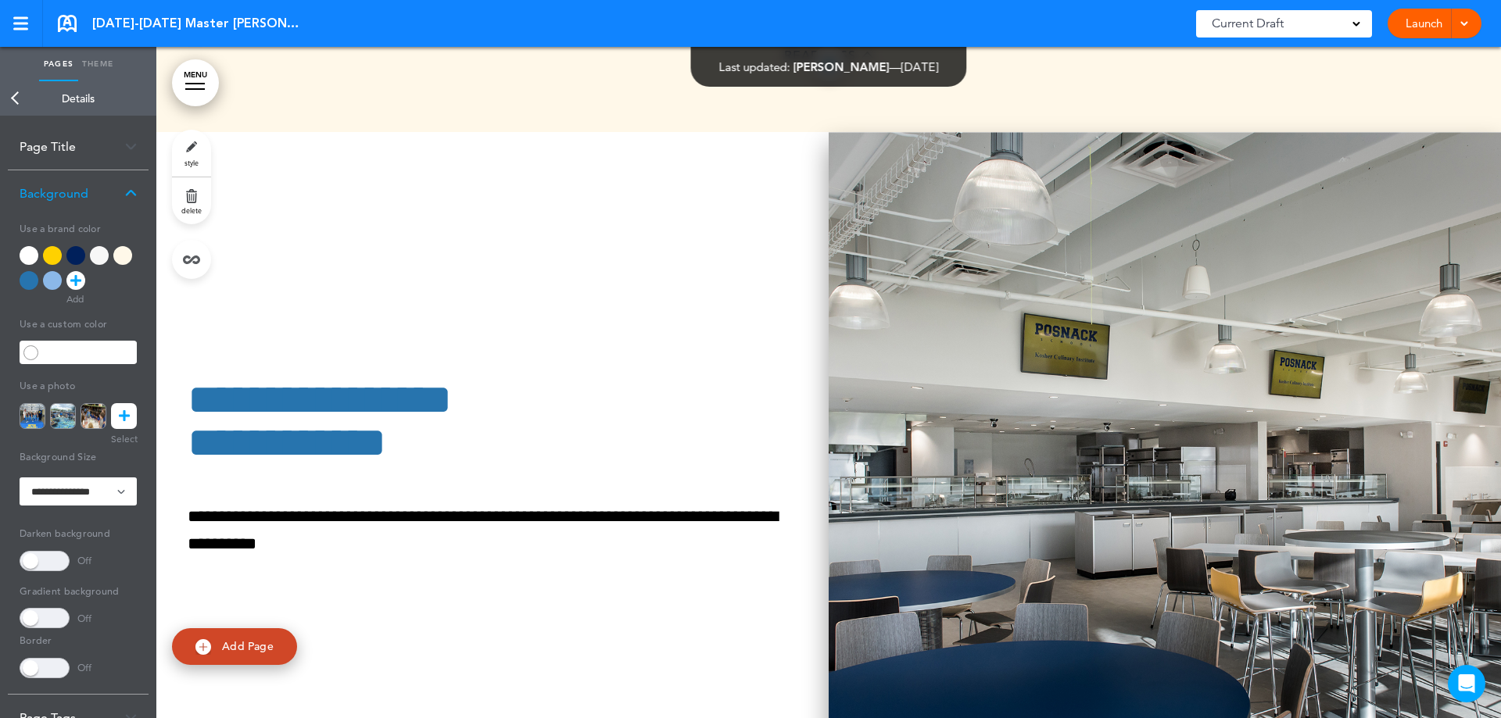
scroll to position [29078, 0]
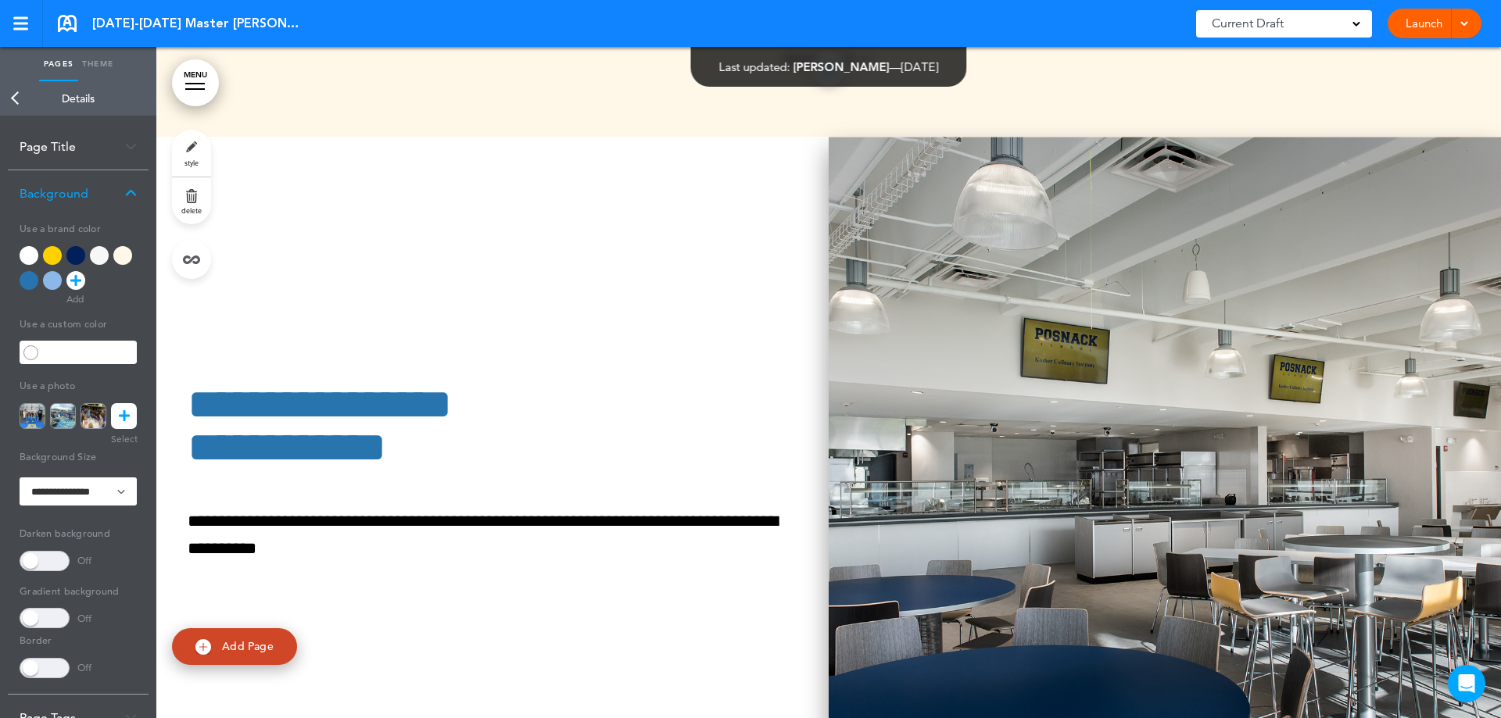
click at [999, 520] on img at bounding box center [1164, 472] width 672 height 671
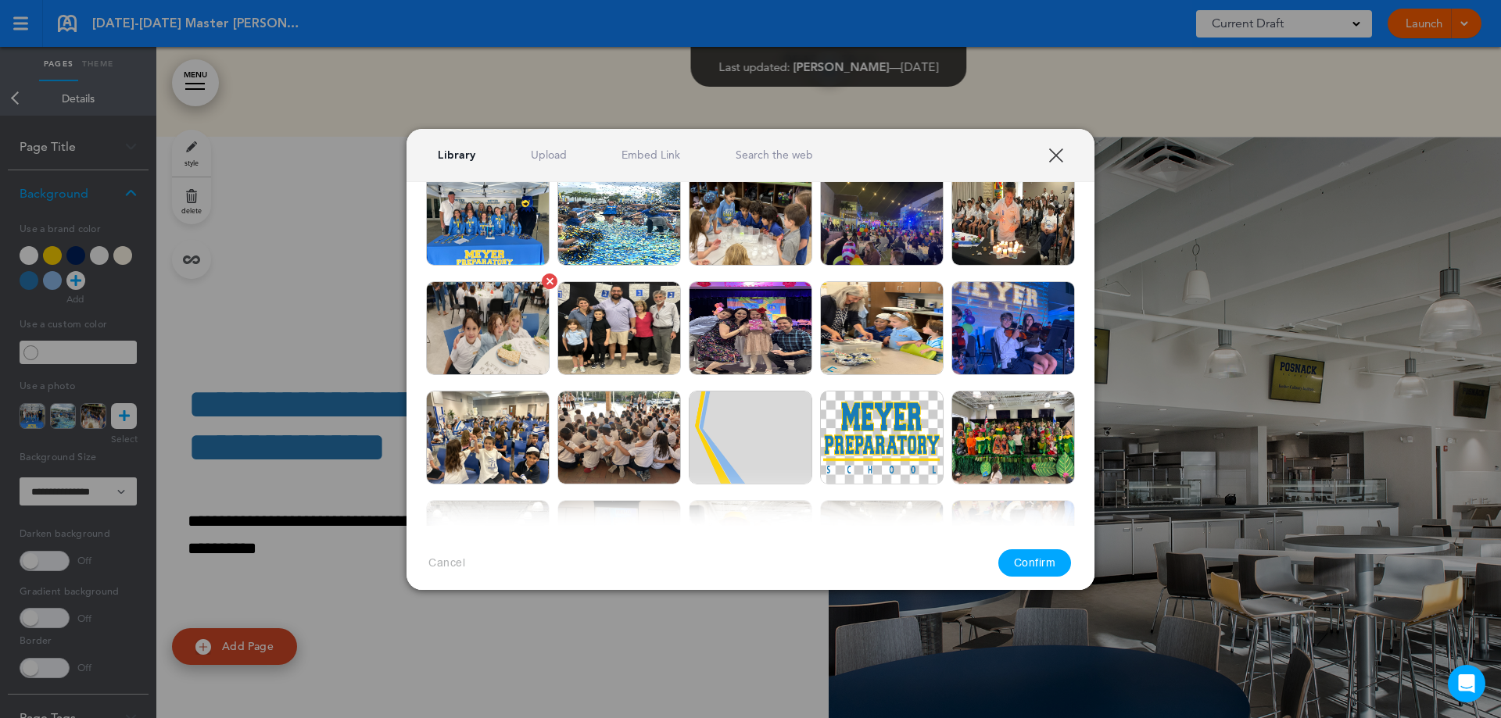
click at [519, 327] on img at bounding box center [487, 328] width 123 height 94
drag, startPoint x: 1011, startPoint y: 562, endPoint x: 1018, endPoint y: 547, distance: 16.8
click at [1010, 562] on button "Confirm" at bounding box center [1034, 562] width 73 height 27
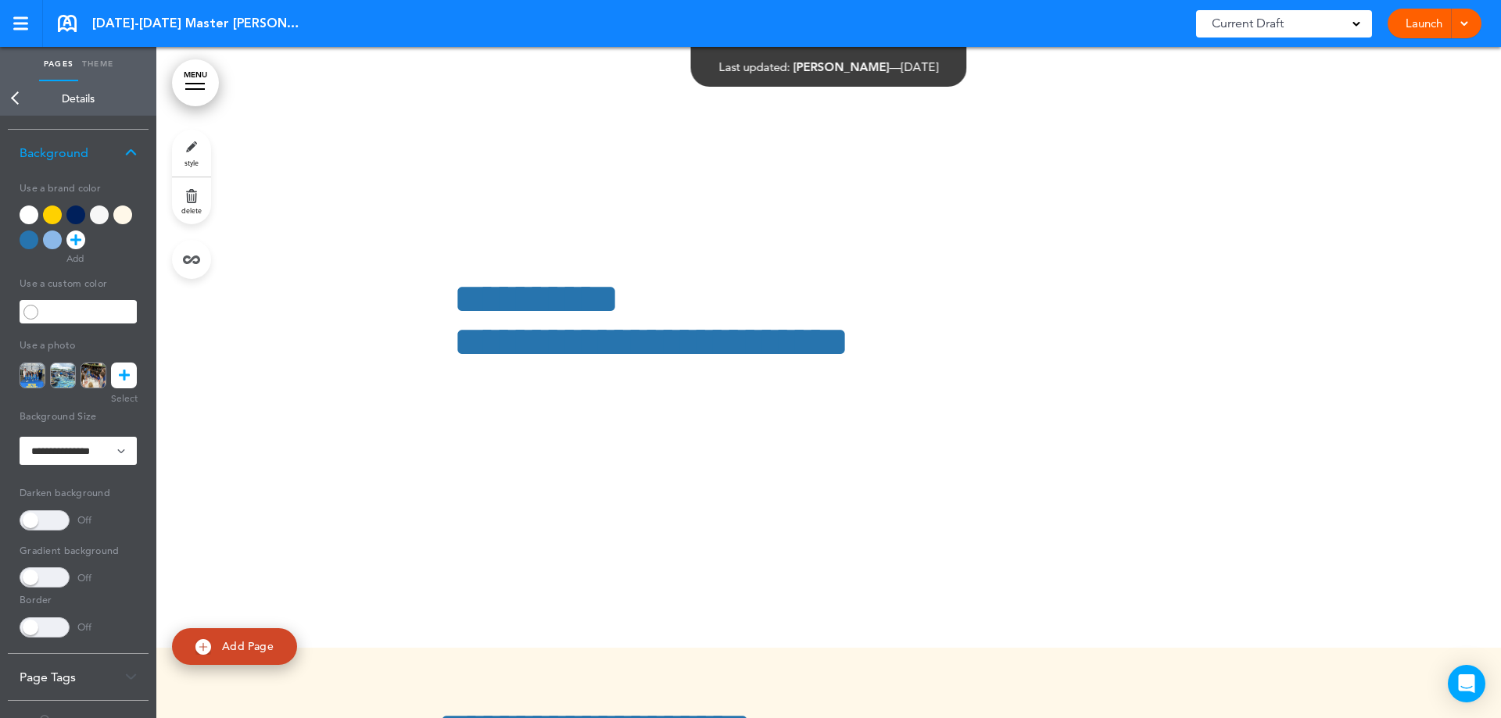
scroll to position [75, 0]
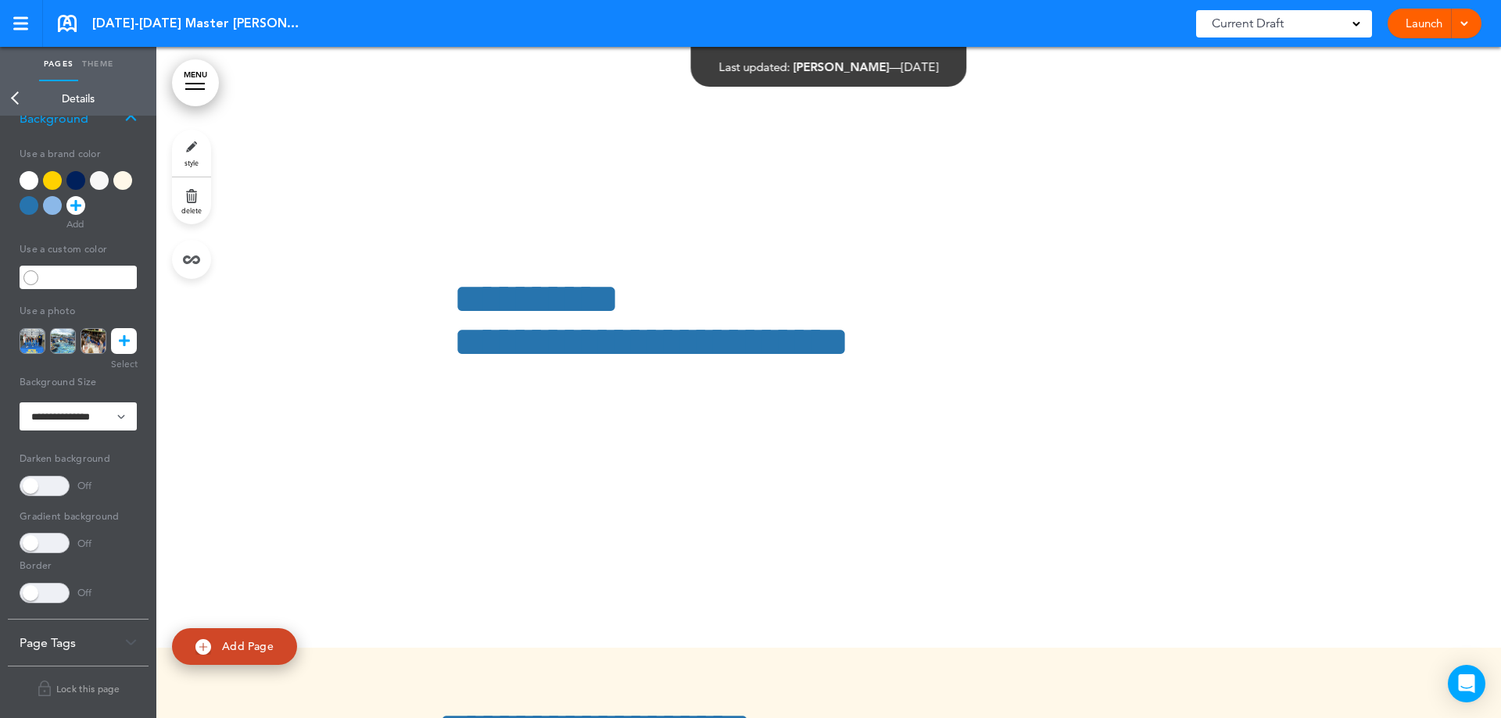
click at [11, 101] on link "Back" at bounding box center [15, 98] width 31 height 34
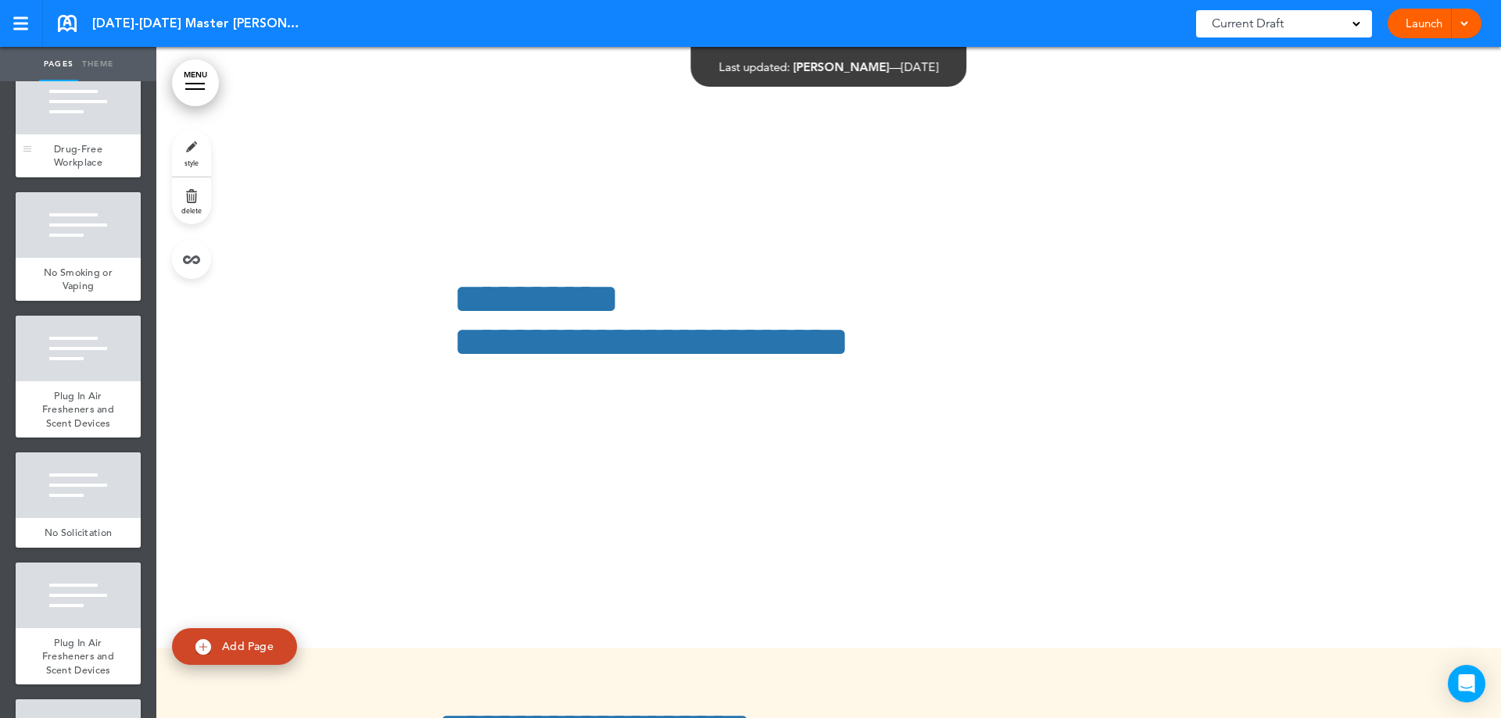
scroll to position [3596, 0]
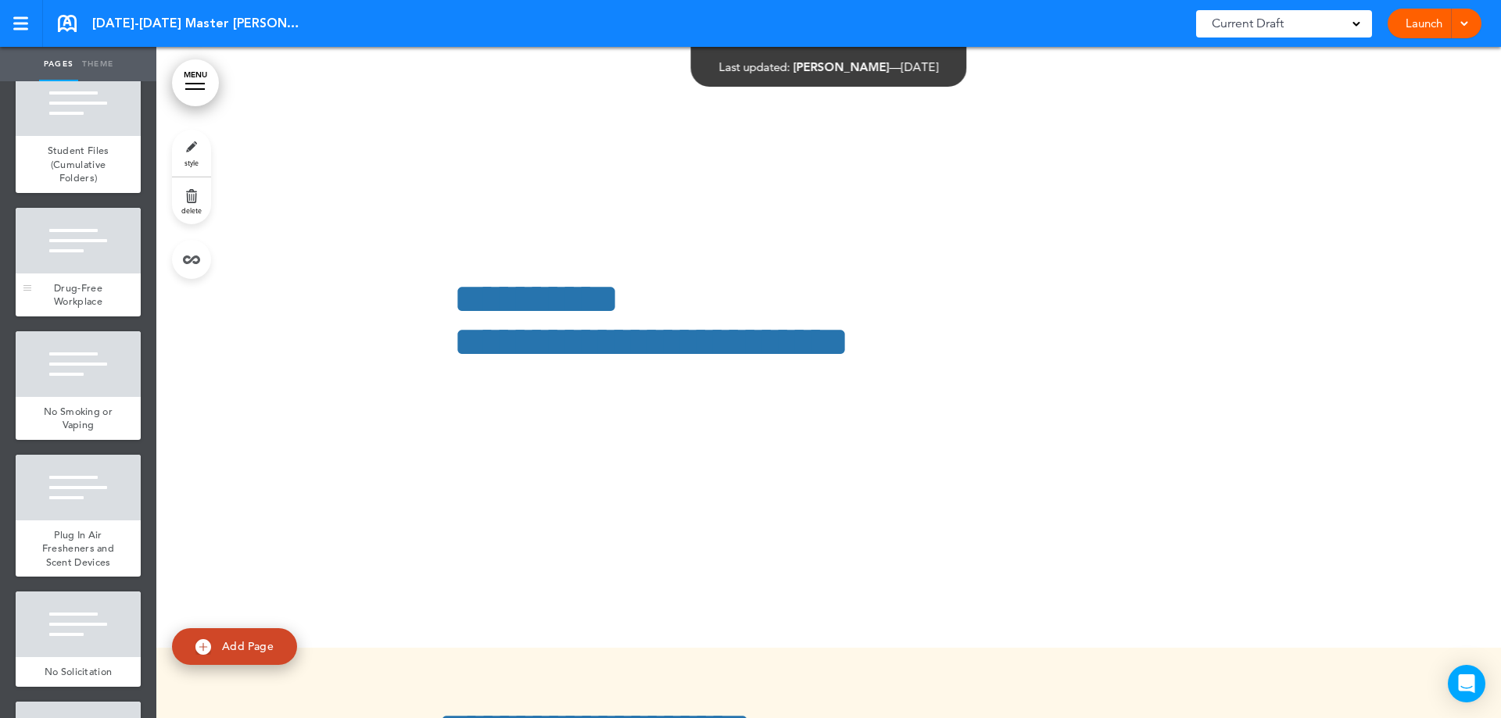
click at [73, 231] on div at bounding box center [78, 241] width 125 height 66
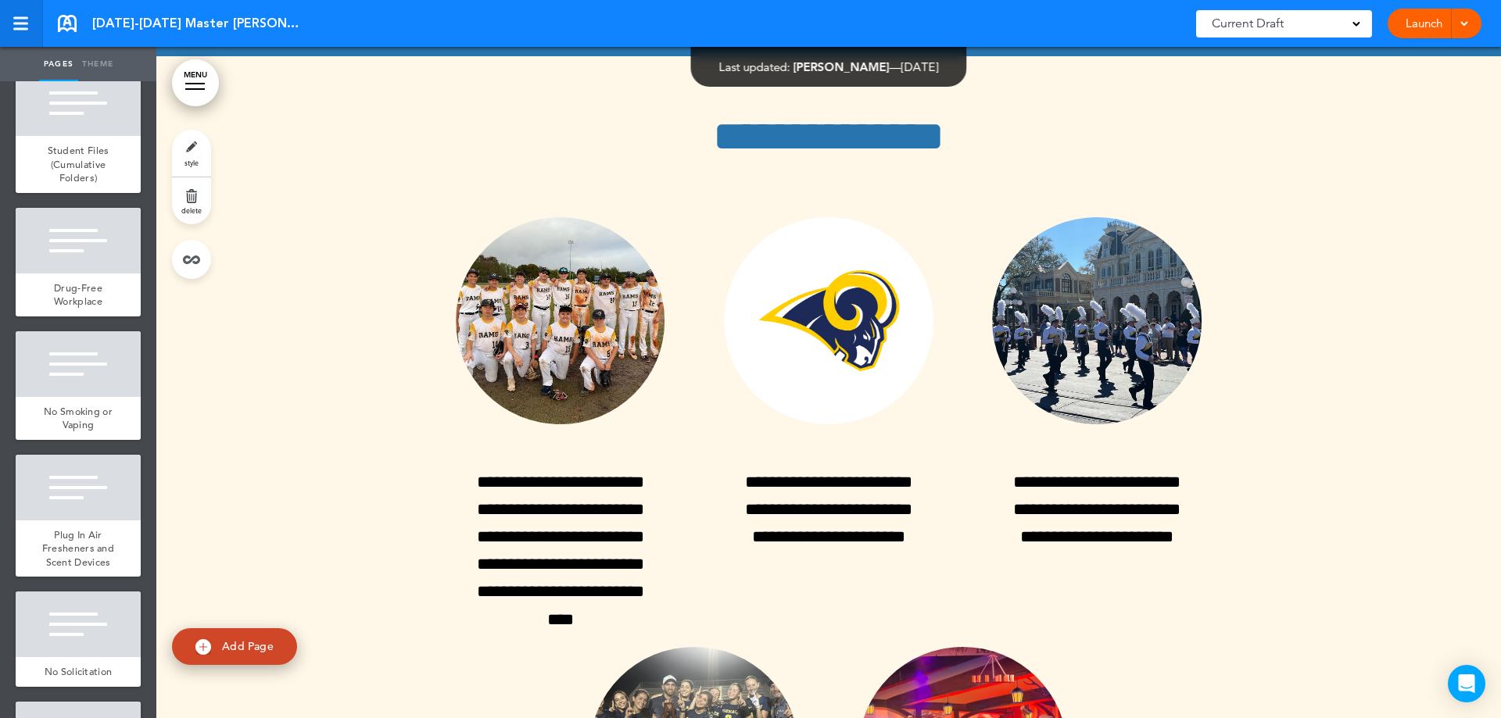
scroll to position [38209, 0]
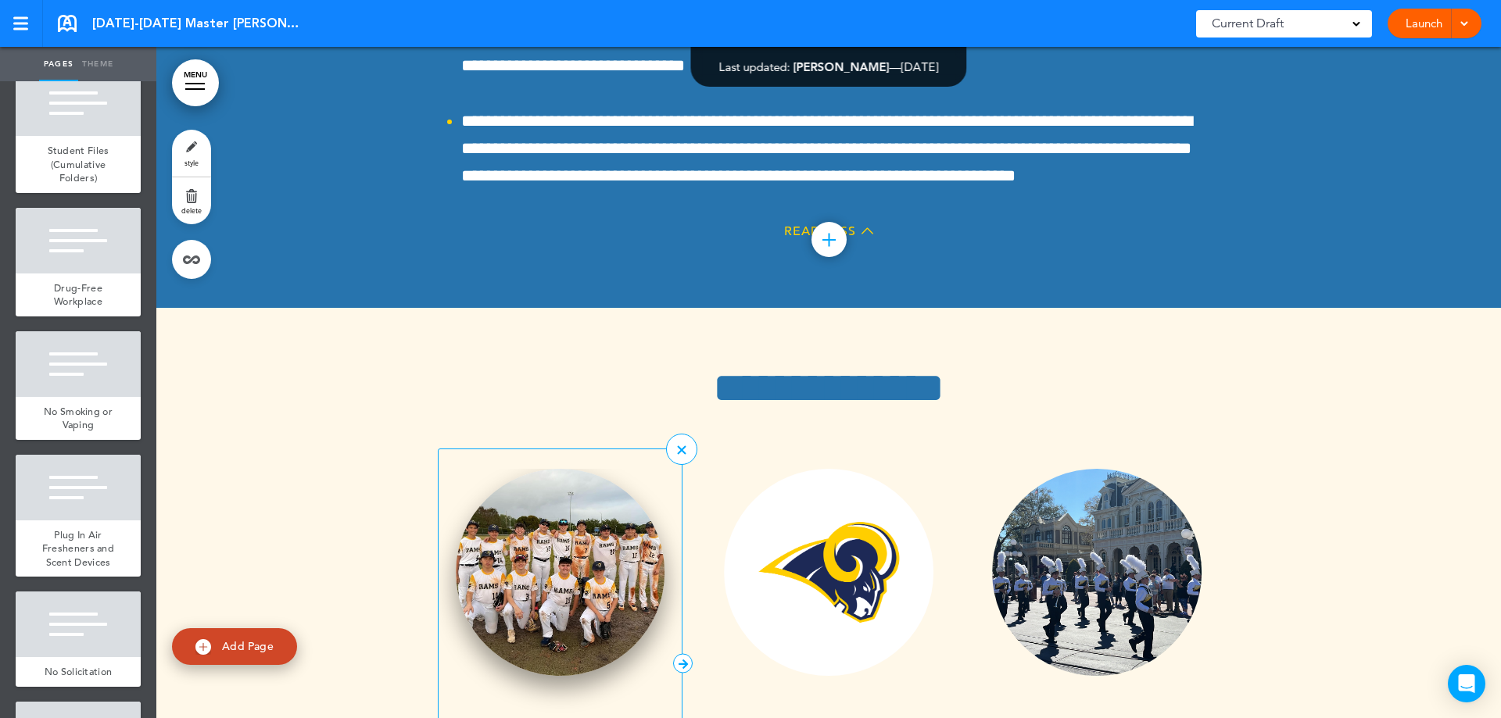
click at [524, 469] on img at bounding box center [560, 572] width 209 height 207
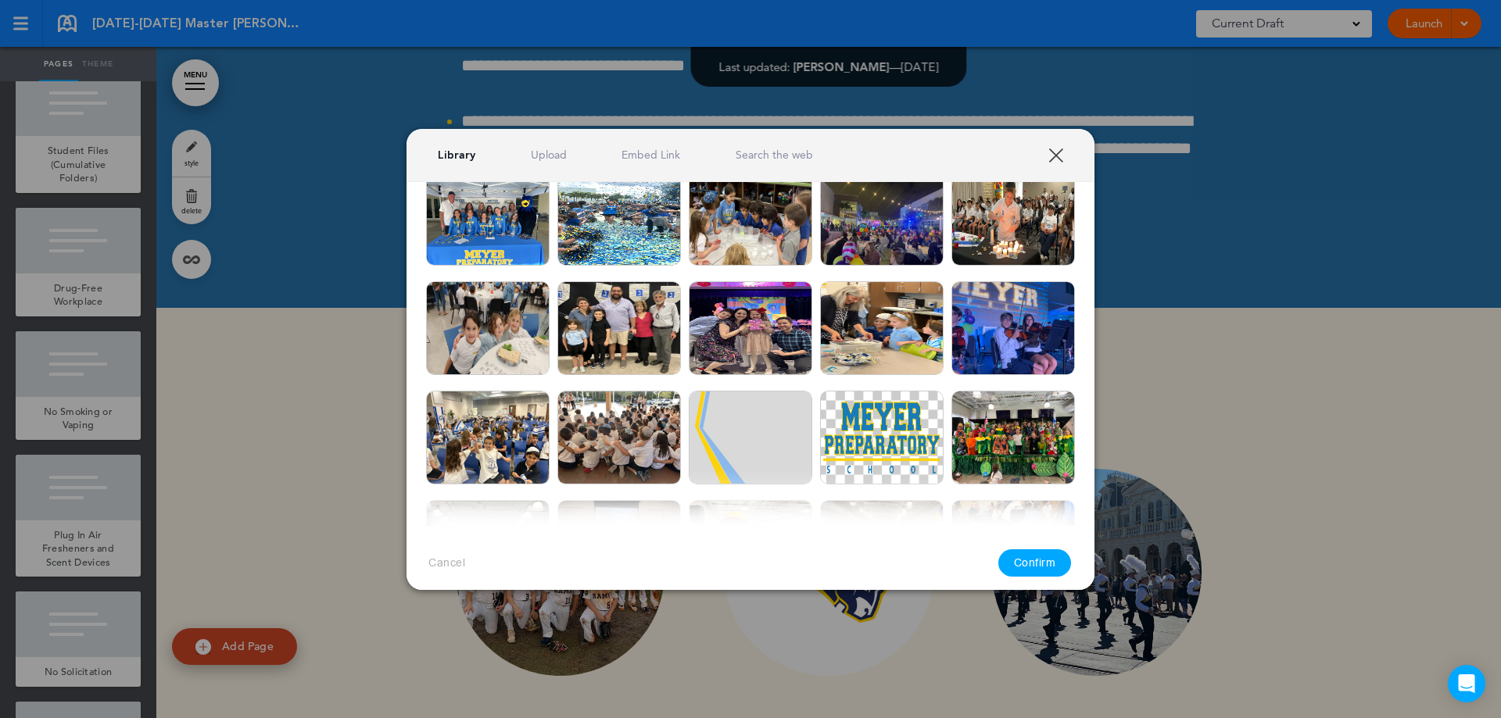
click at [480, 224] on img at bounding box center [487, 219] width 123 height 94
click at [1037, 574] on button "Confirm" at bounding box center [1034, 562] width 73 height 27
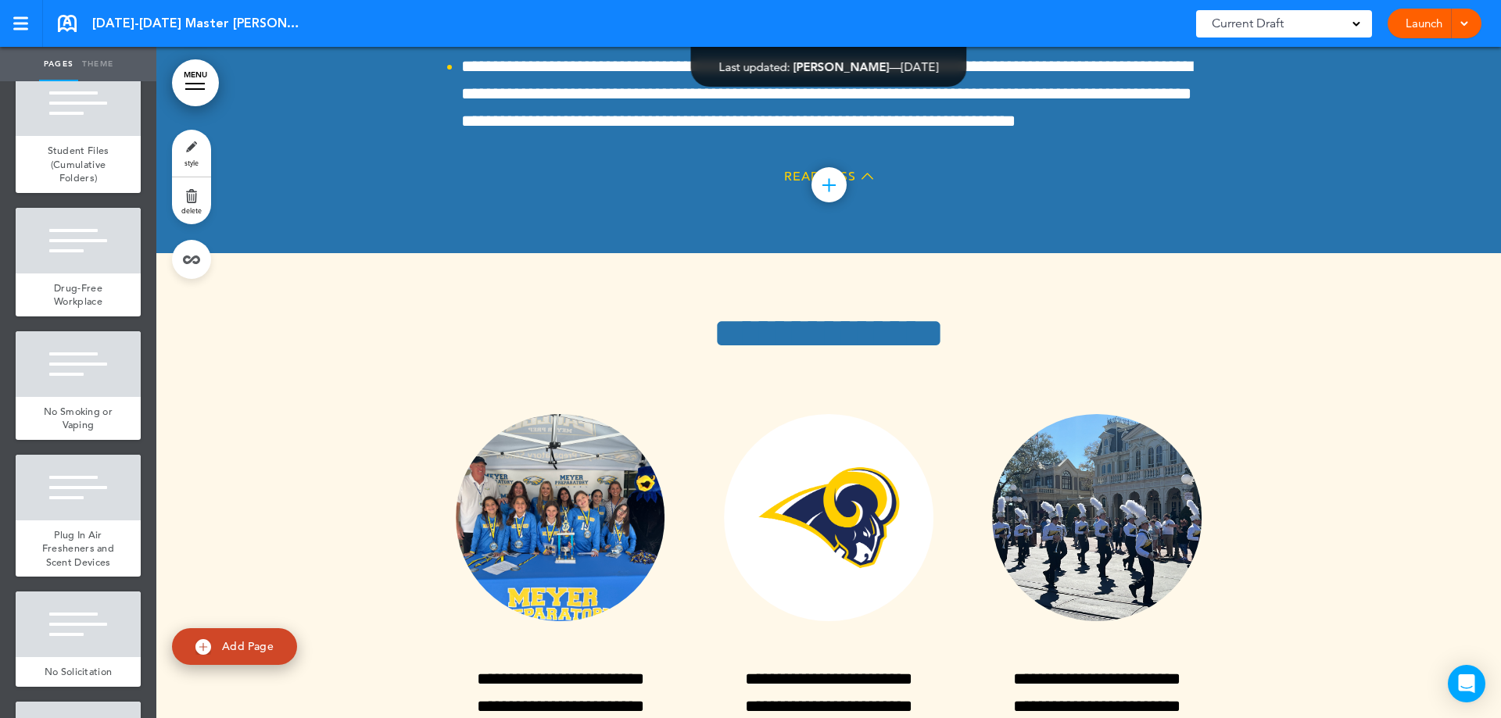
scroll to position [38287, 0]
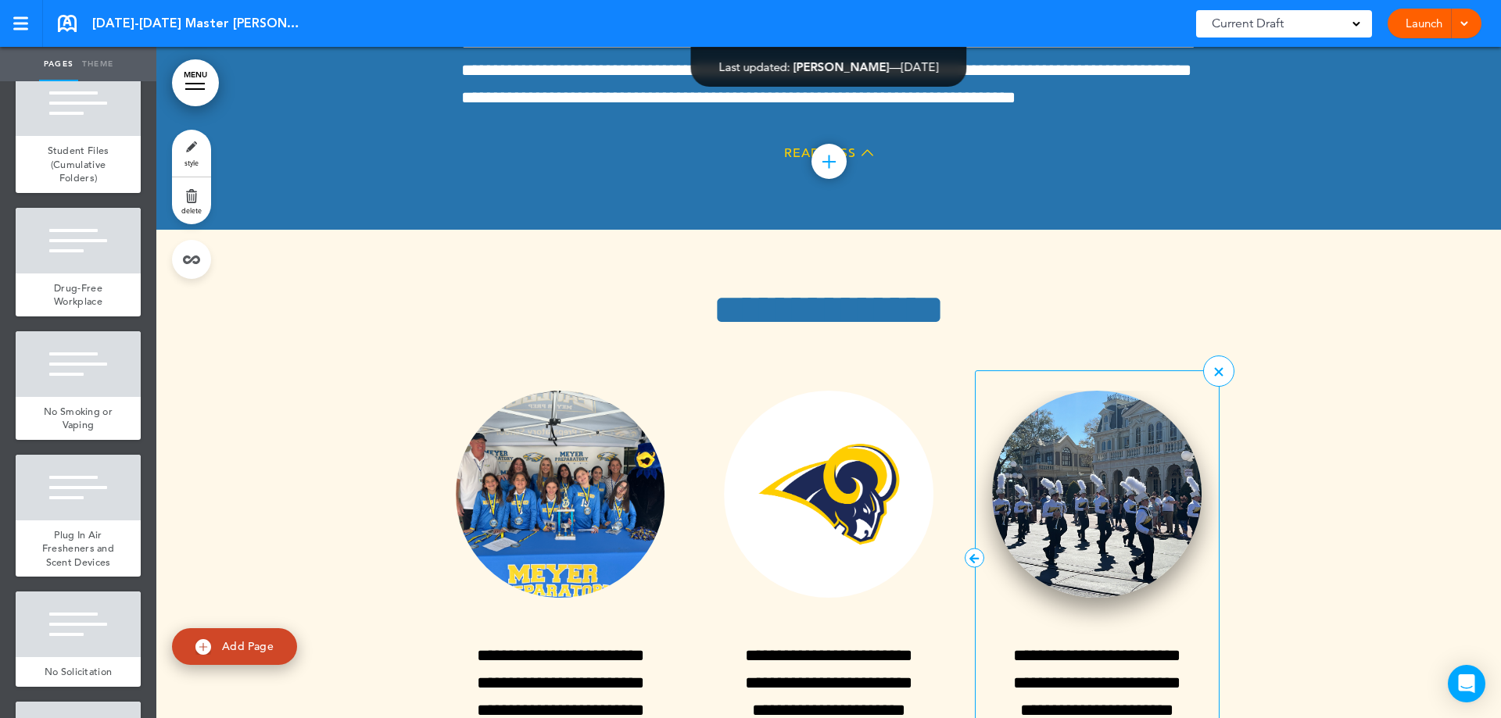
click at [1091, 391] on img at bounding box center [1096, 494] width 209 height 207
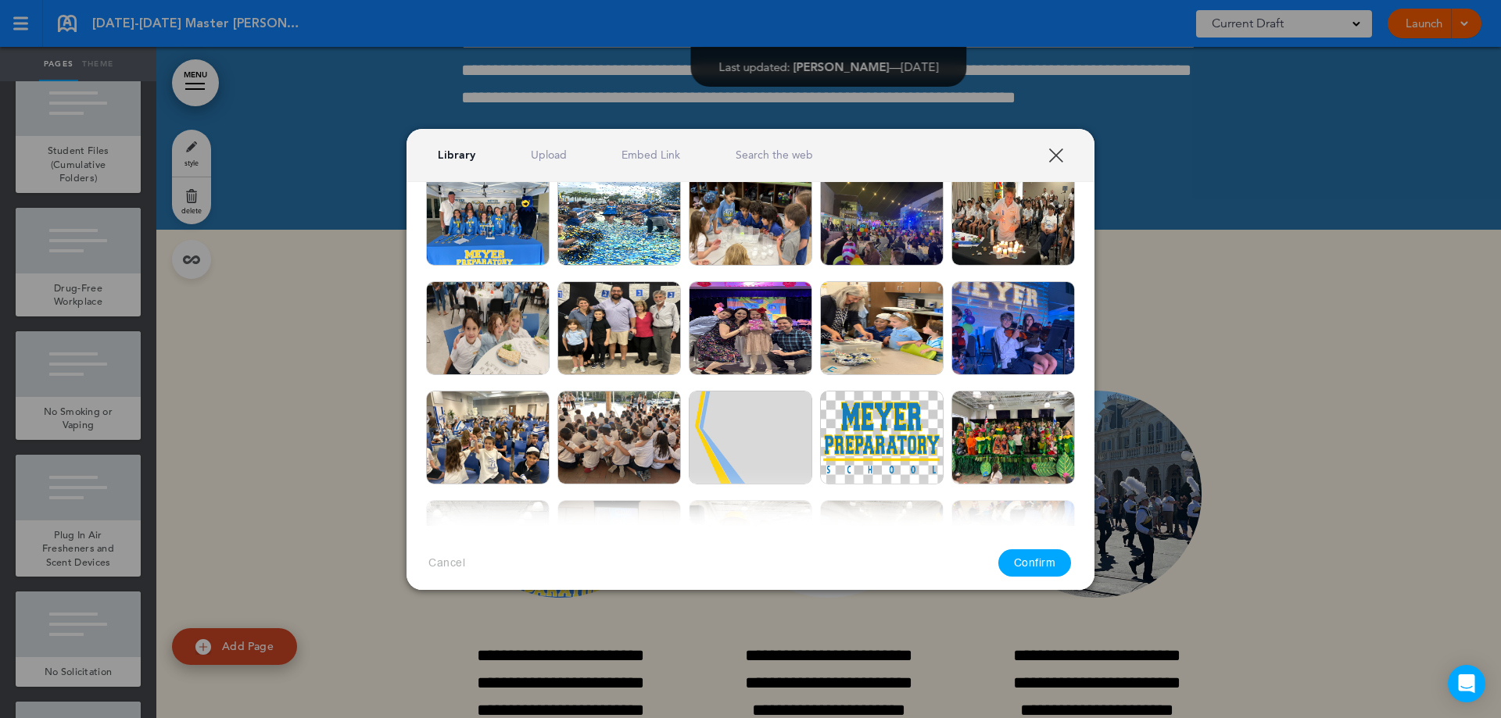
click at [610, 231] on img at bounding box center [618, 219] width 123 height 94
click at [1021, 556] on button "Confirm" at bounding box center [1034, 562] width 73 height 27
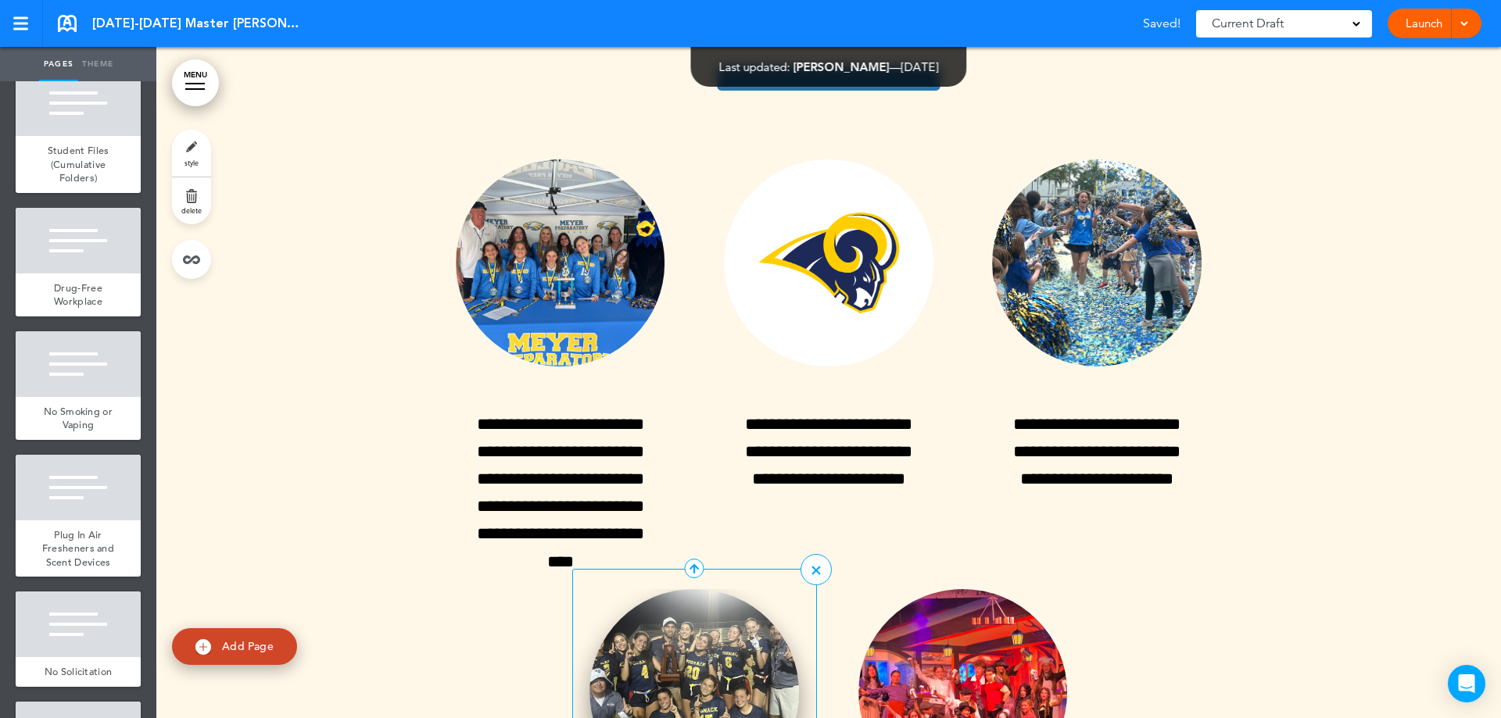
scroll to position [38600, 0]
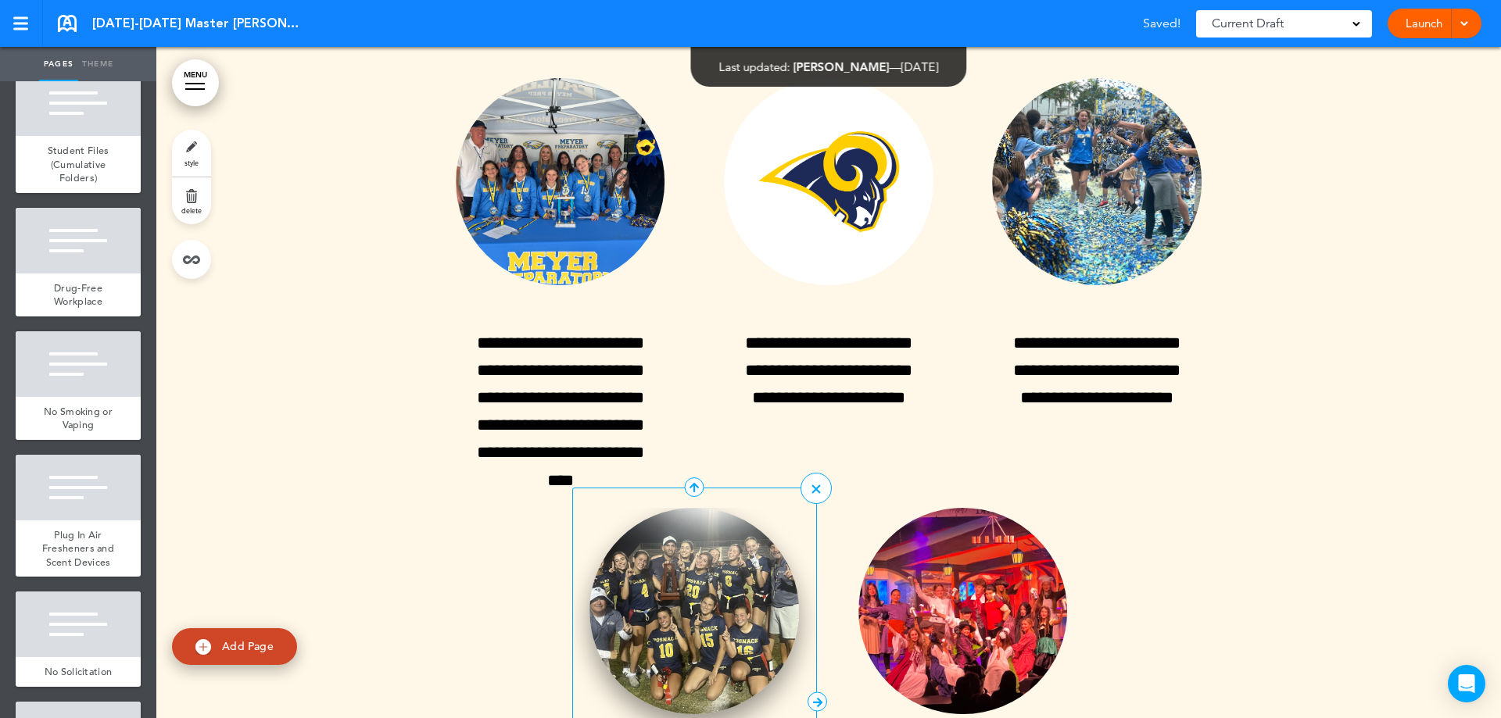
click at [689, 517] on img at bounding box center [693, 611] width 209 height 207
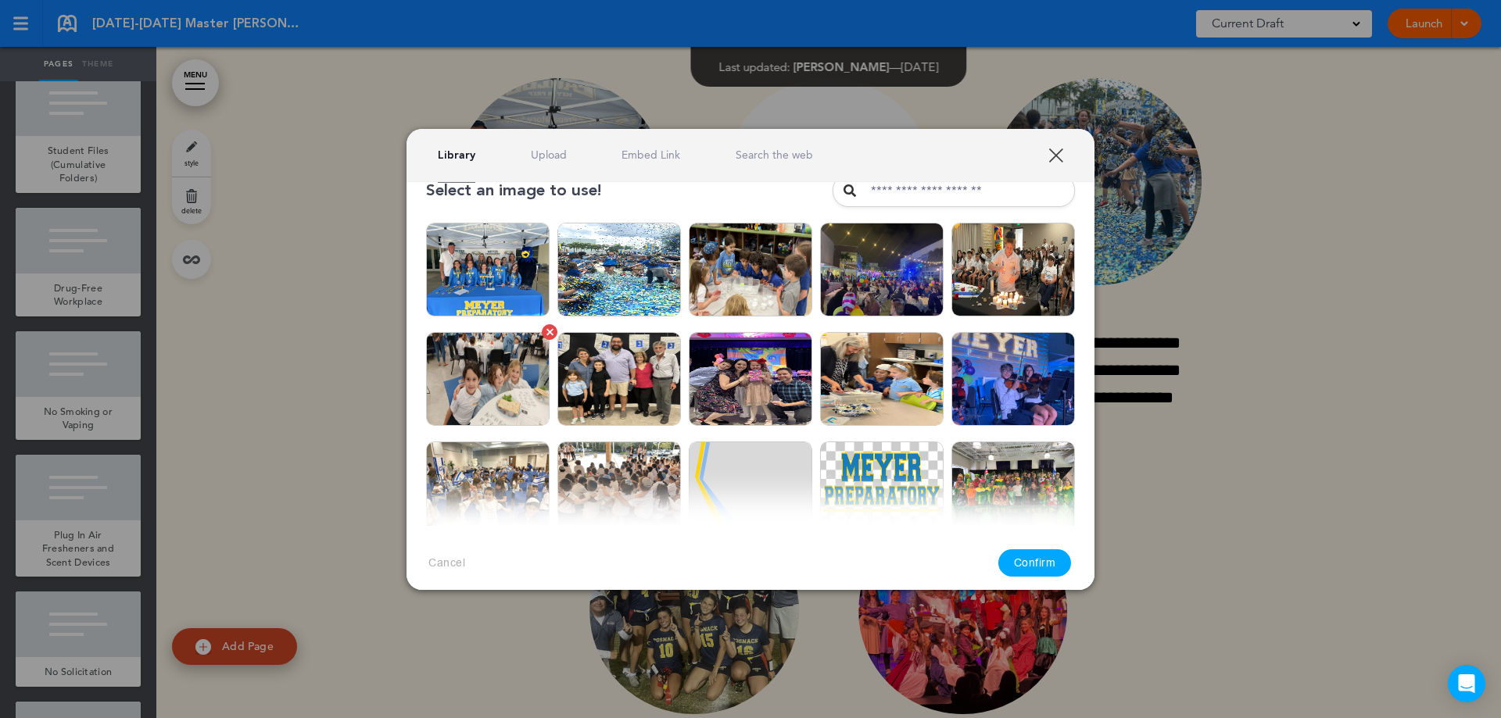
scroll to position [0, 0]
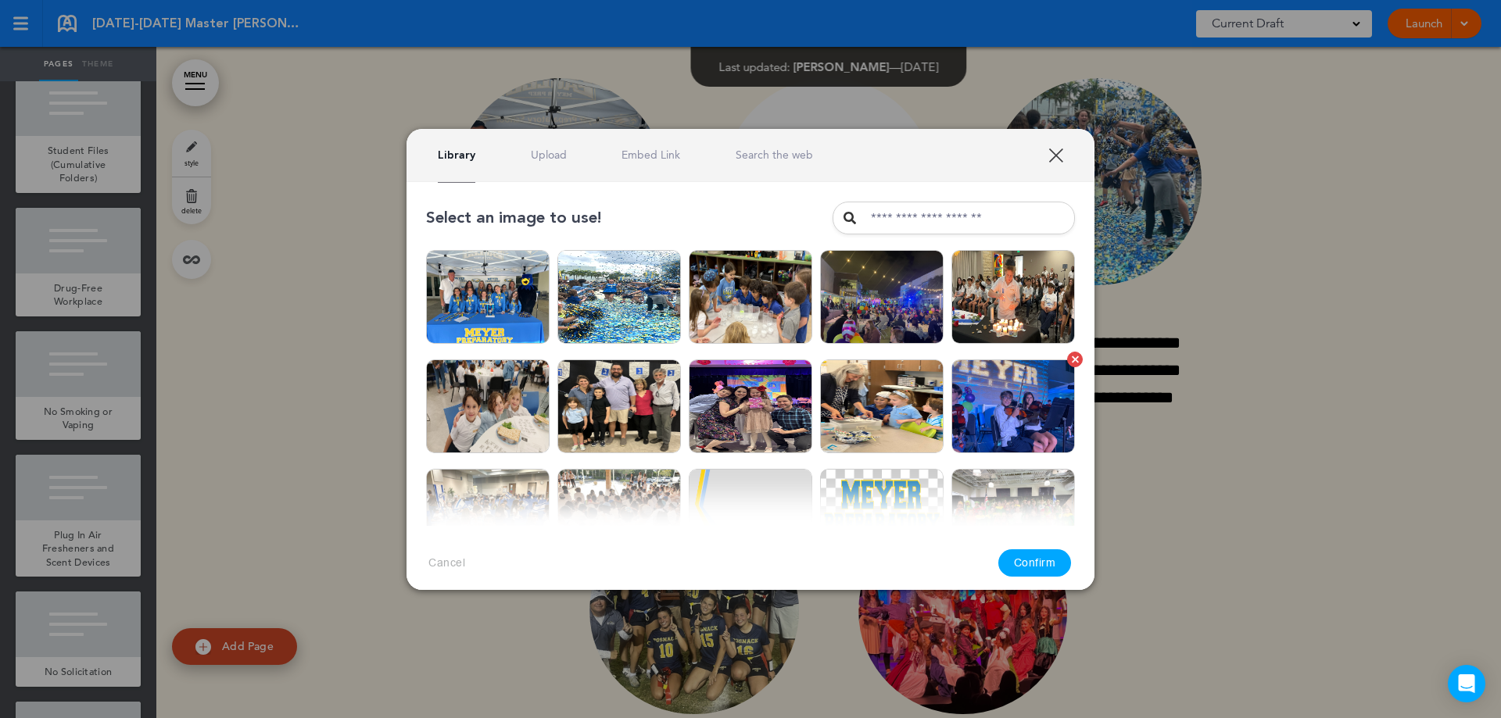
click at [1012, 404] on img at bounding box center [1012, 407] width 123 height 94
click at [1019, 559] on button "Confirm" at bounding box center [1034, 562] width 73 height 27
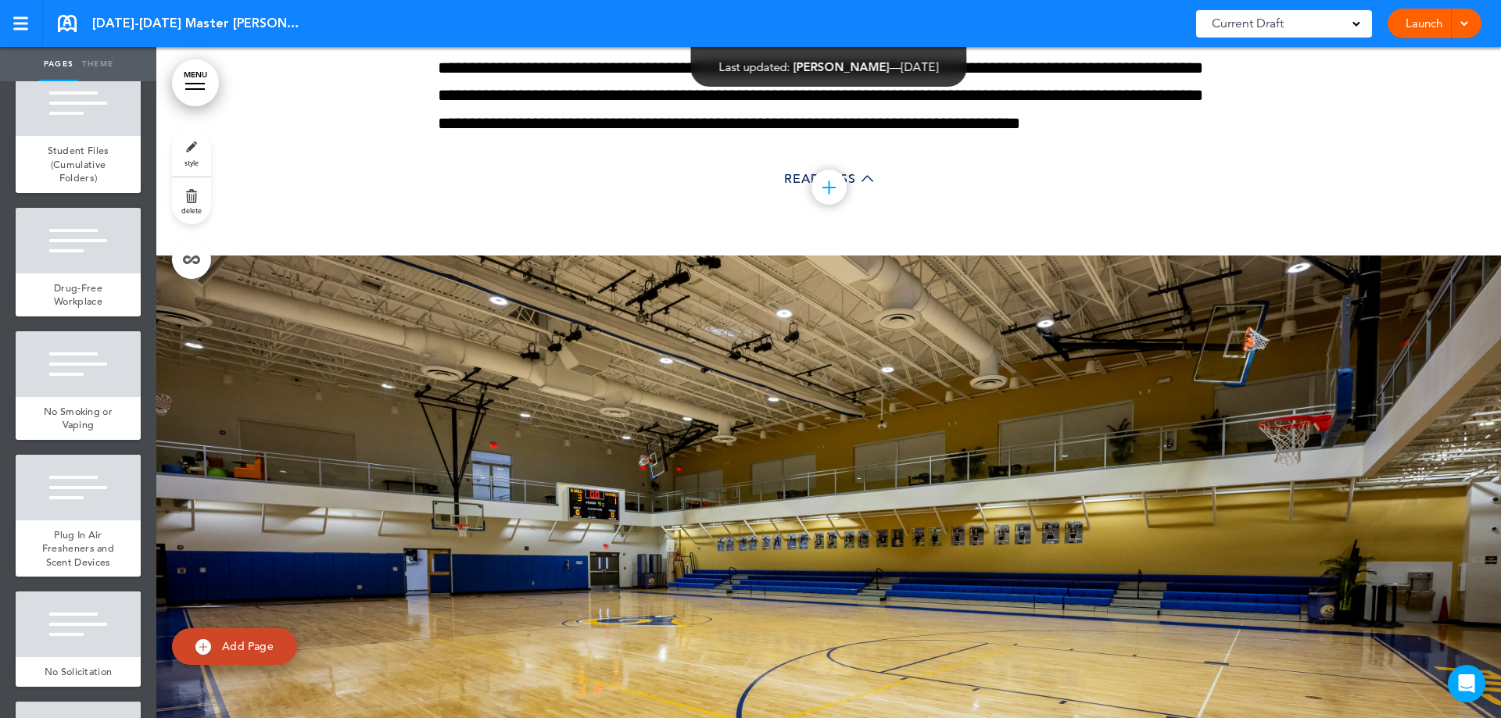
scroll to position [48449, 0]
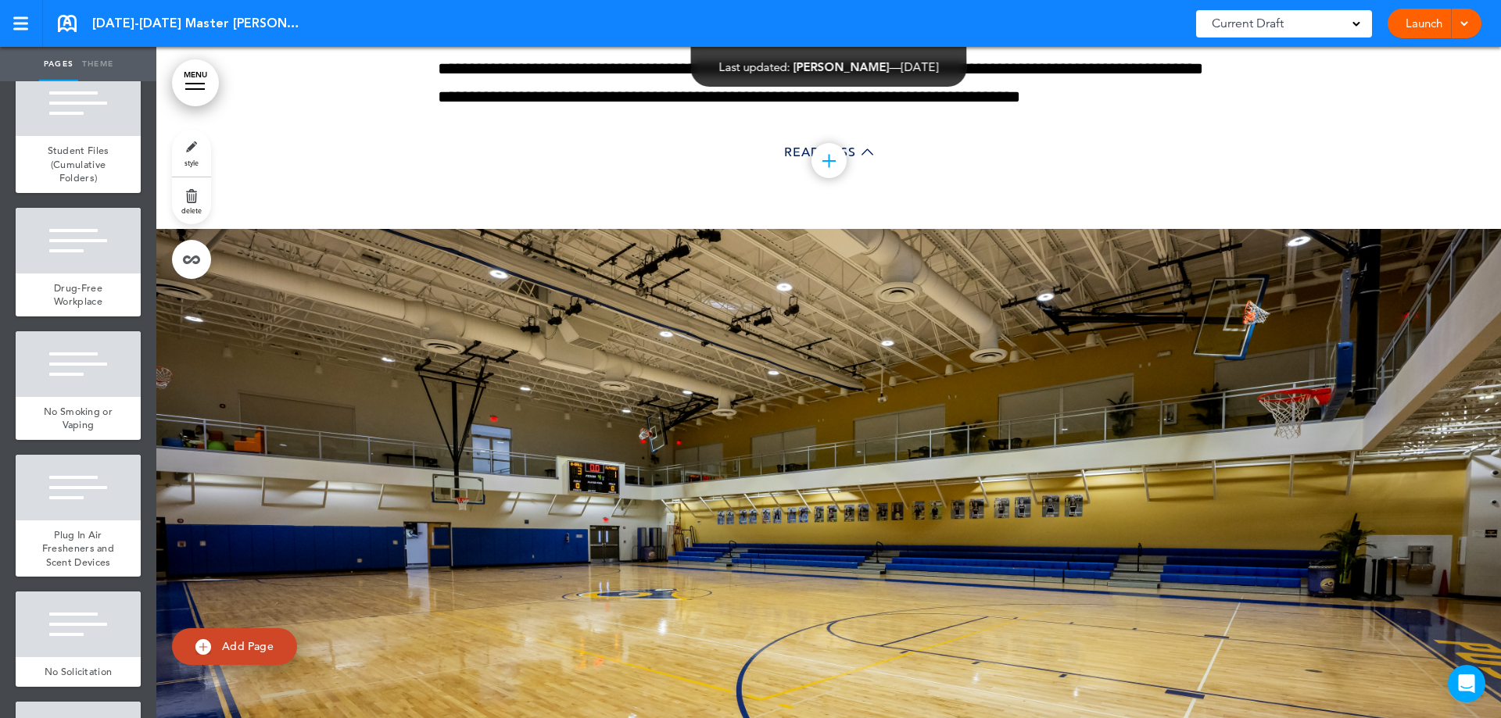
click at [594, 388] on div at bounding box center [828, 564] width 1344 height 671
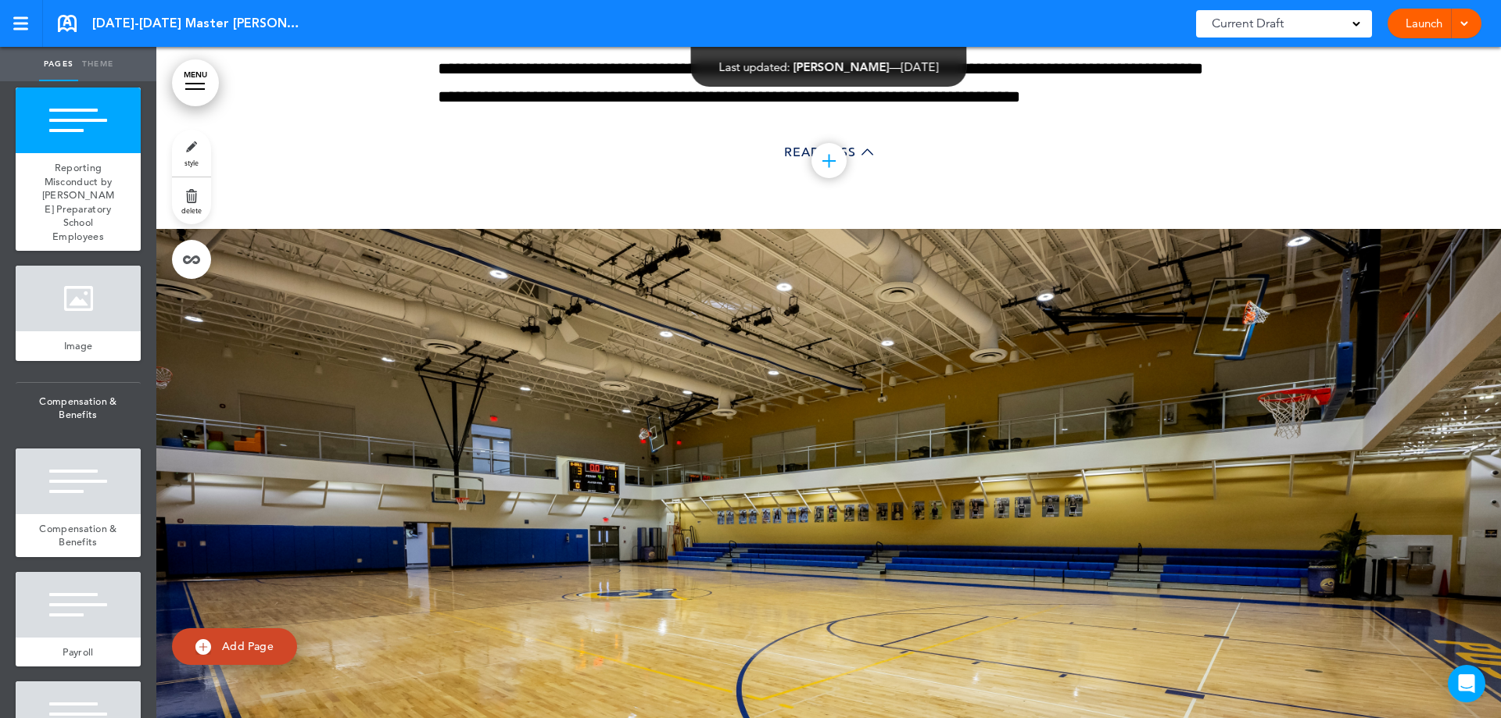
scroll to position [8676, 0]
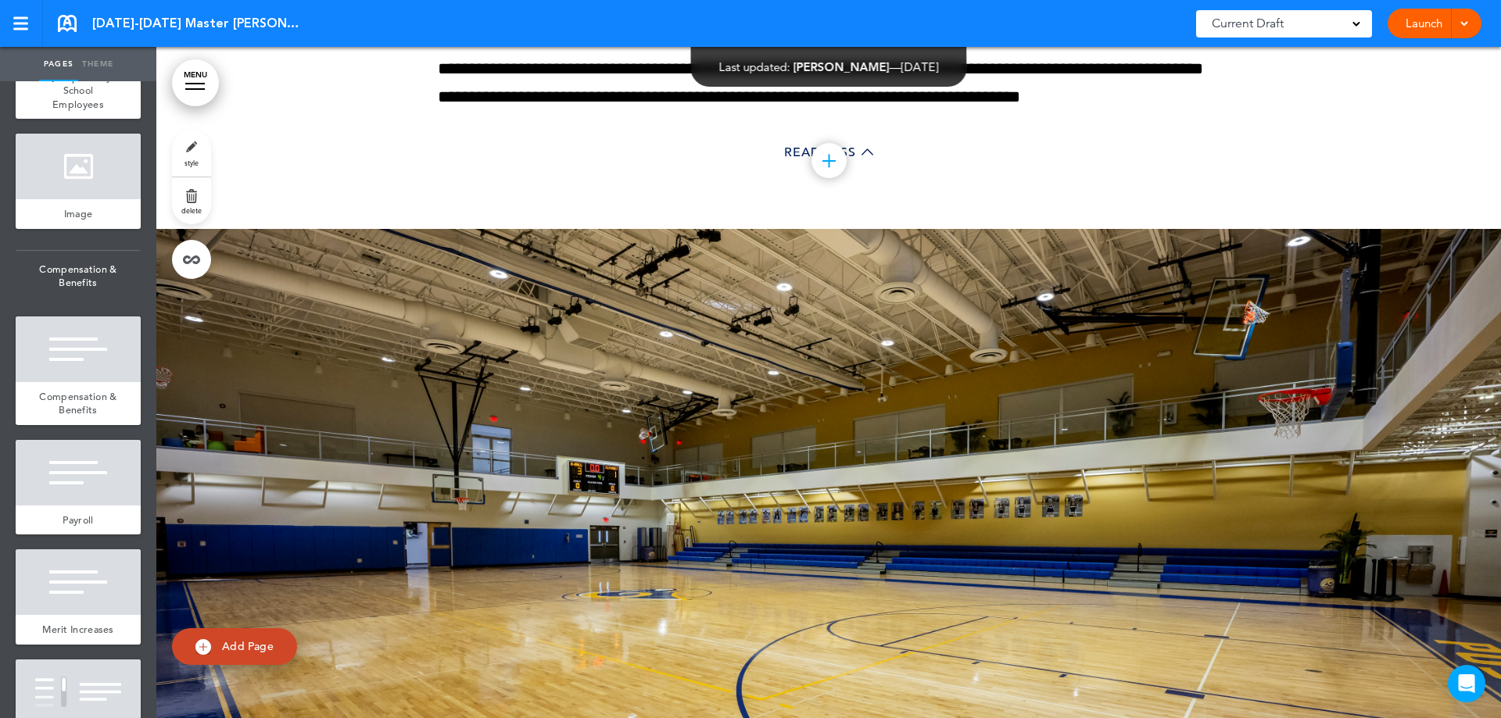
click at [70, 111] on span "Reporting Misconduct by Meyer Preparatory School Employees" at bounding box center [78, 70] width 72 height 82
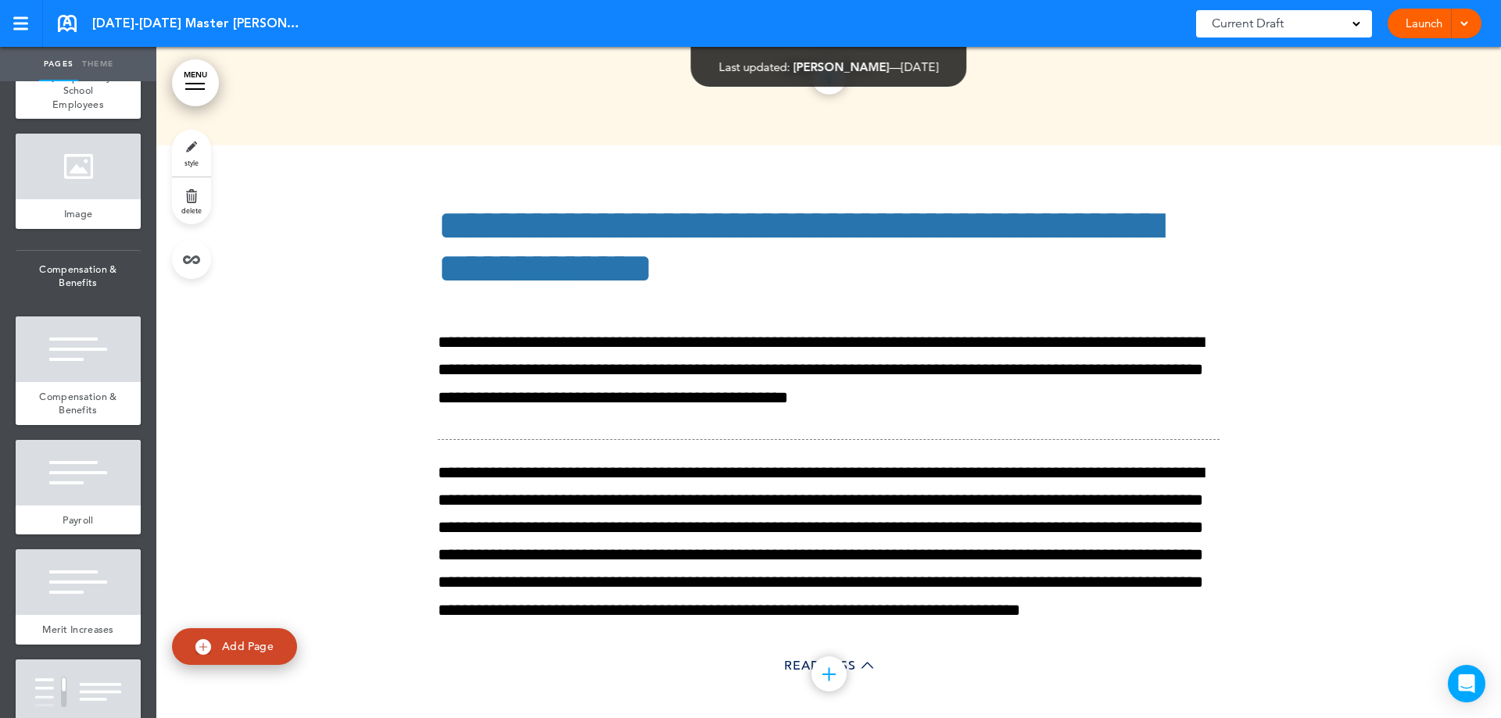
scroll to position [47927, 0]
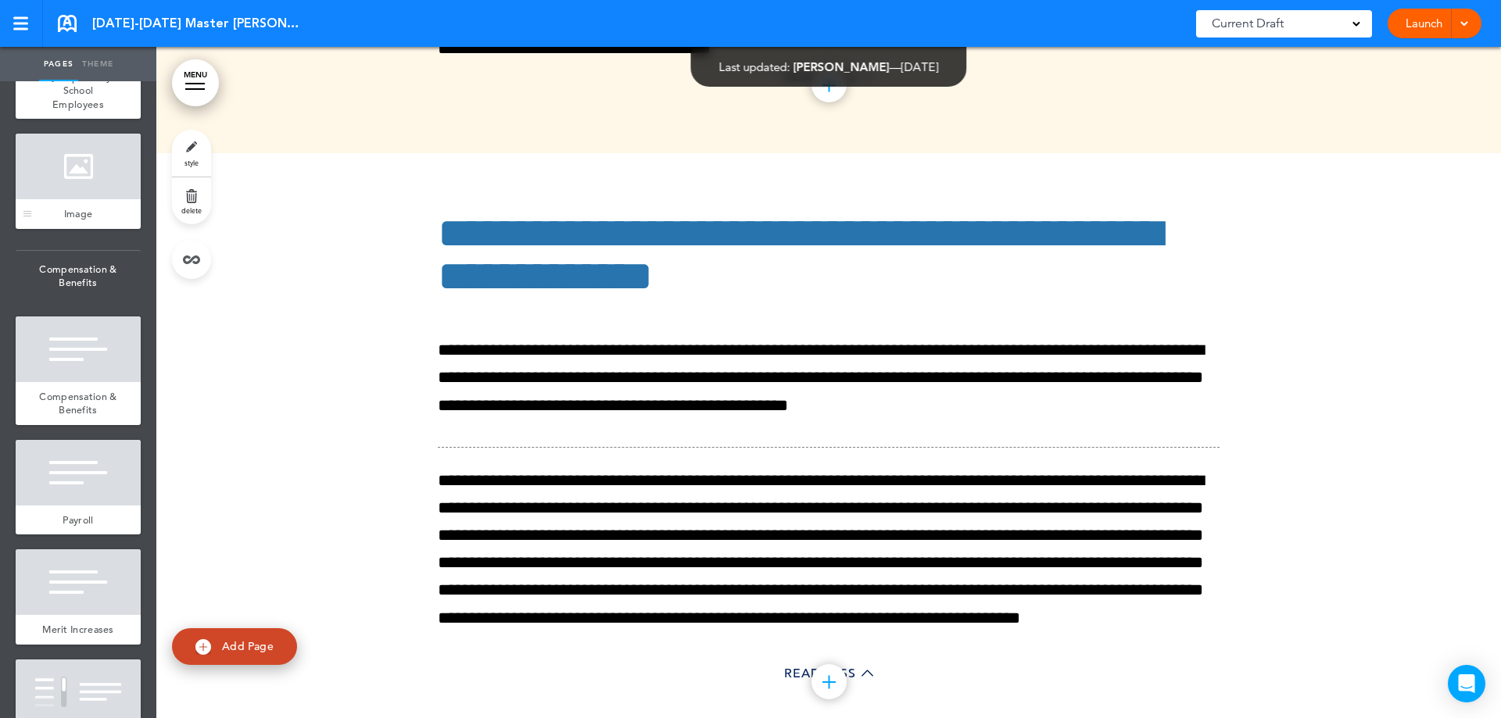
click at [68, 199] on div at bounding box center [78, 167] width 125 height 66
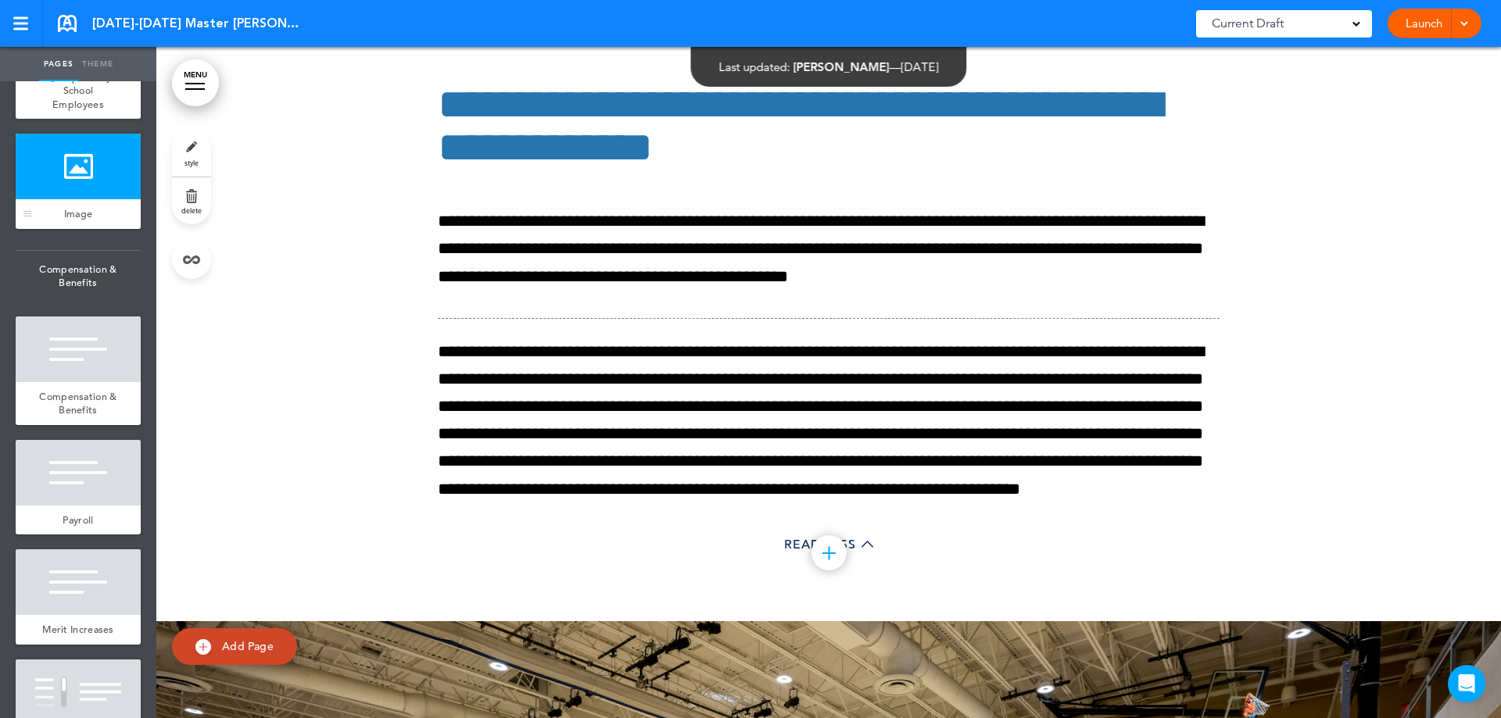
scroll to position [48524, 0]
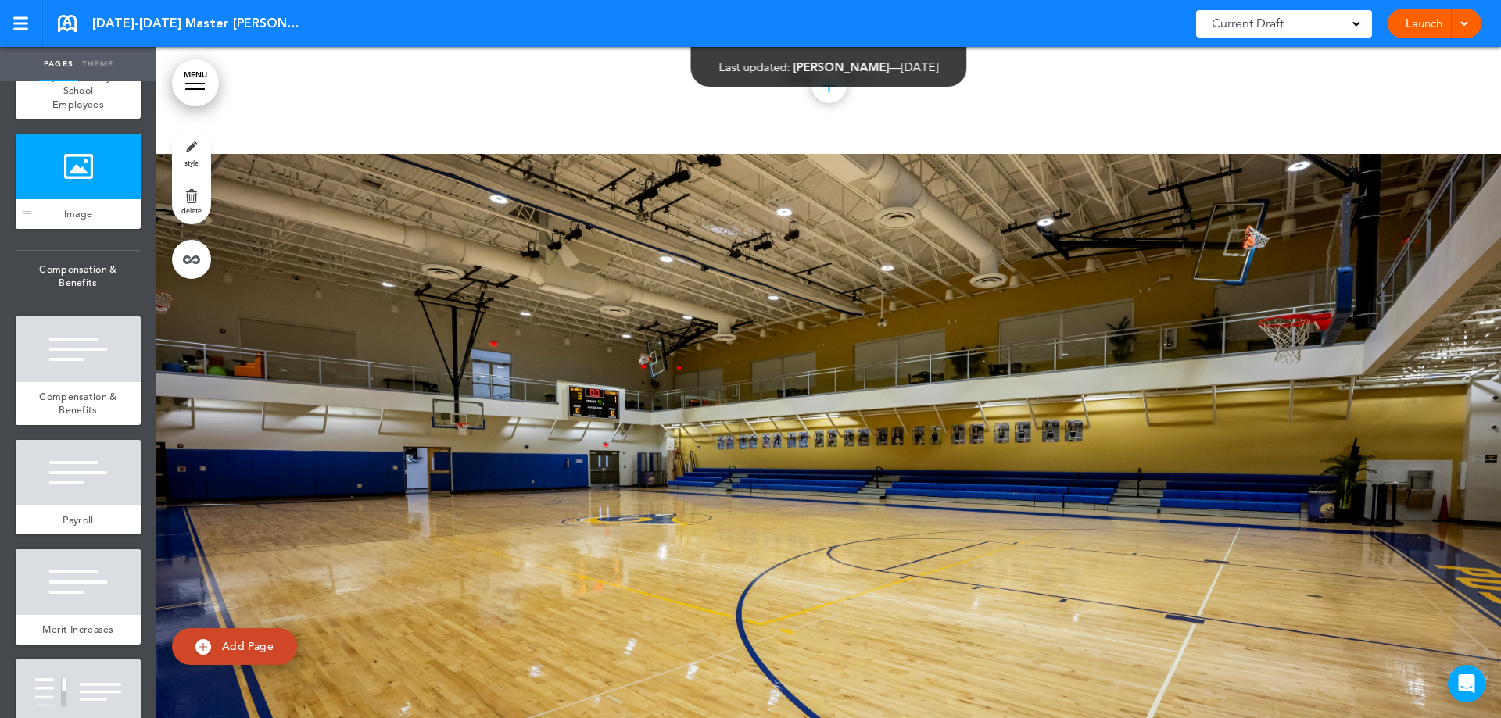
click at [69, 199] on div at bounding box center [78, 167] width 125 height 66
click at [181, 141] on link "style" at bounding box center [191, 153] width 39 height 47
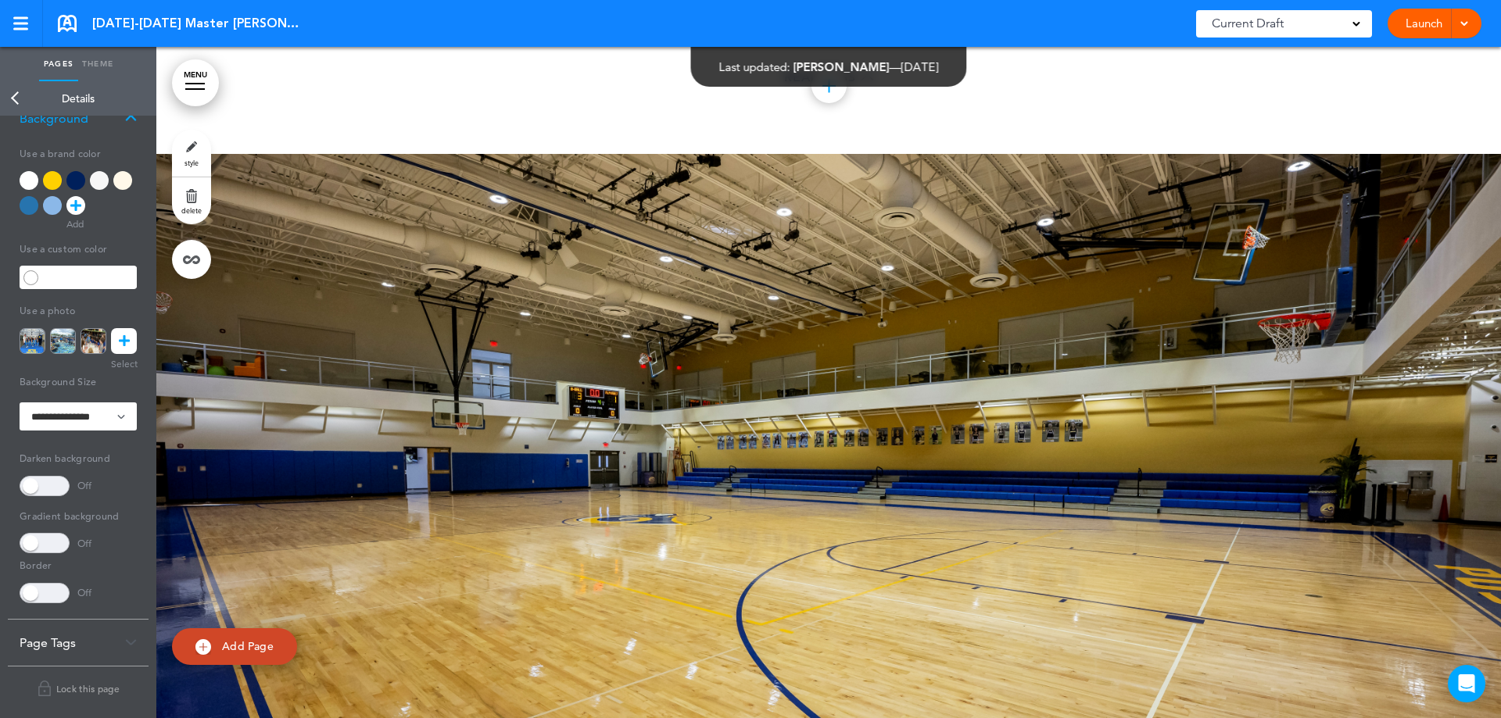
click at [123, 342] on icon at bounding box center [124, 341] width 11 height 26
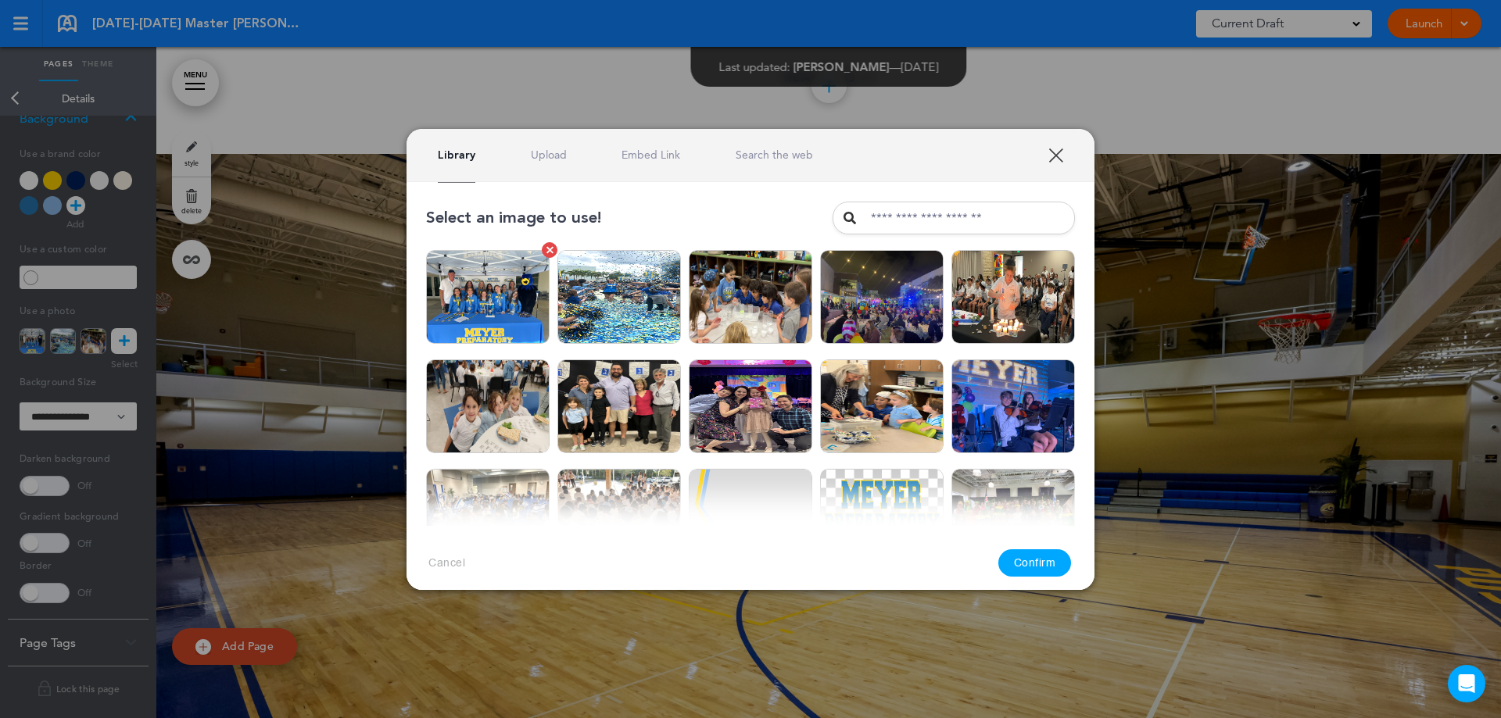
click at [546, 253] on div at bounding box center [549, 249] width 7 height 7
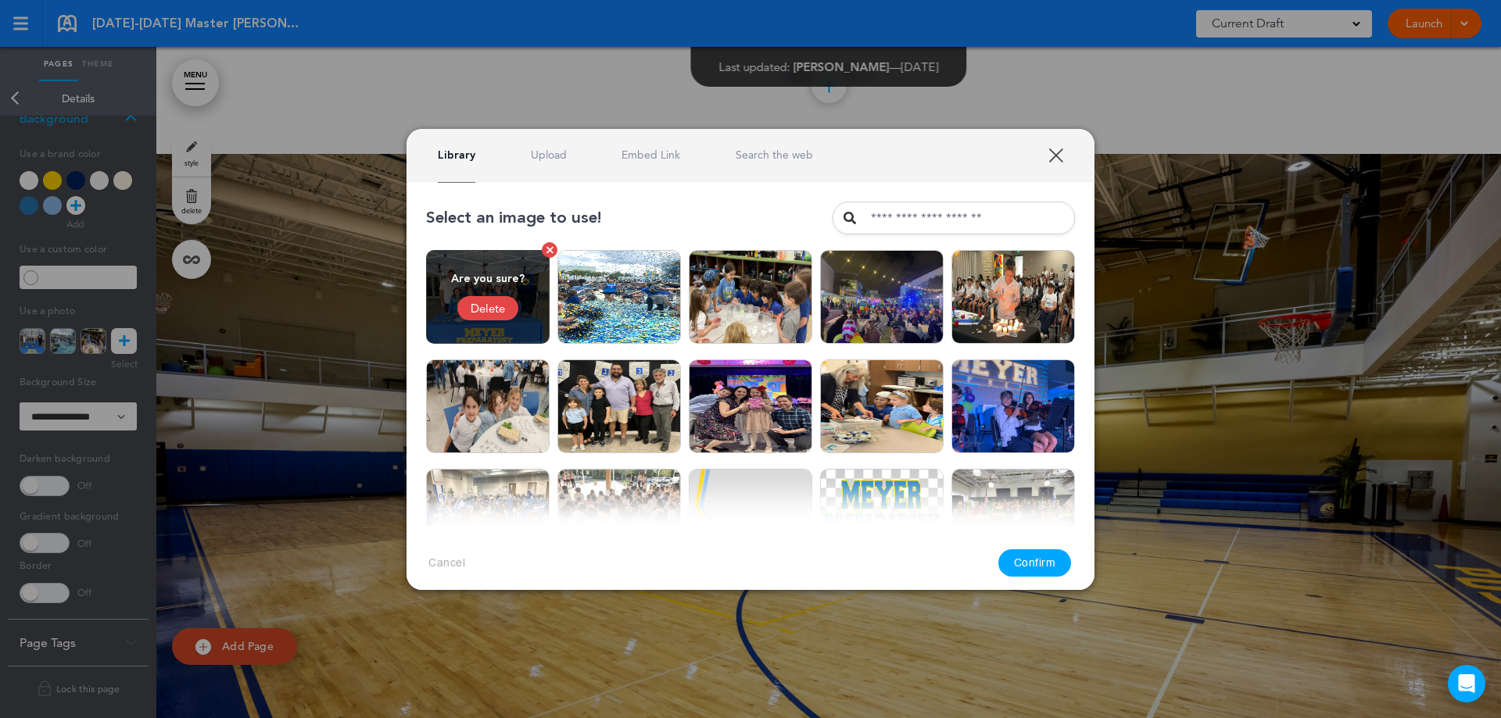
click at [488, 311] on div "Delete" at bounding box center [487, 308] width 61 height 24
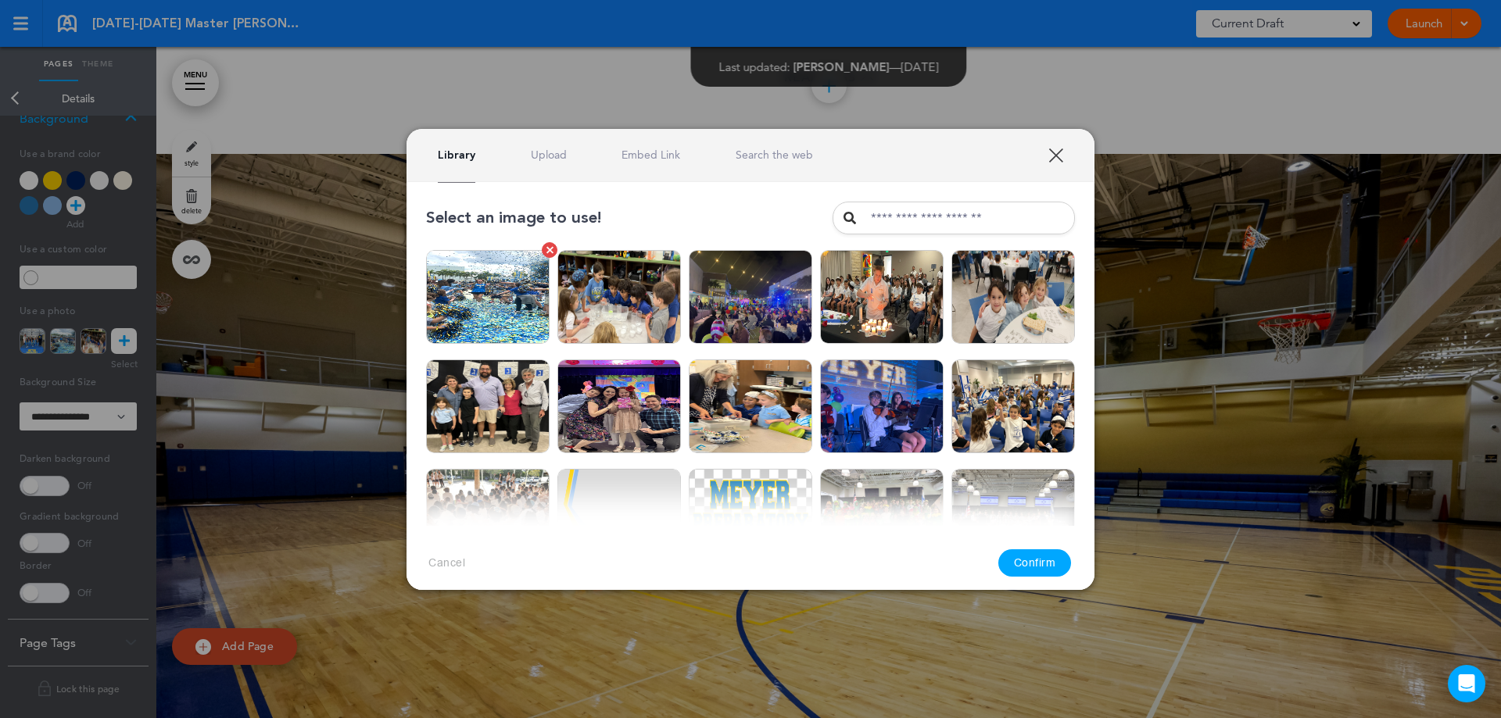
click at [543, 252] on link at bounding box center [550, 250] width 16 height 16
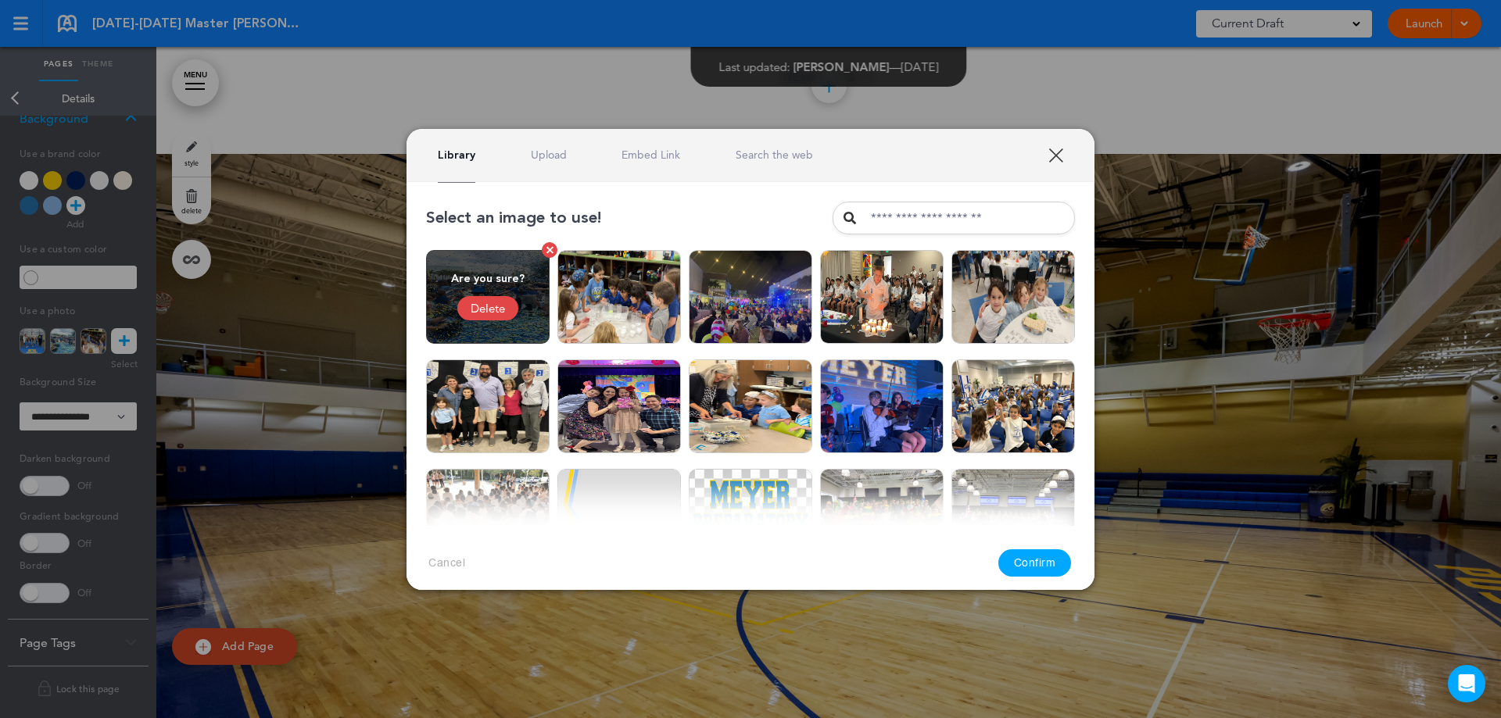
click at [499, 309] on div "Delete" at bounding box center [487, 308] width 61 height 24
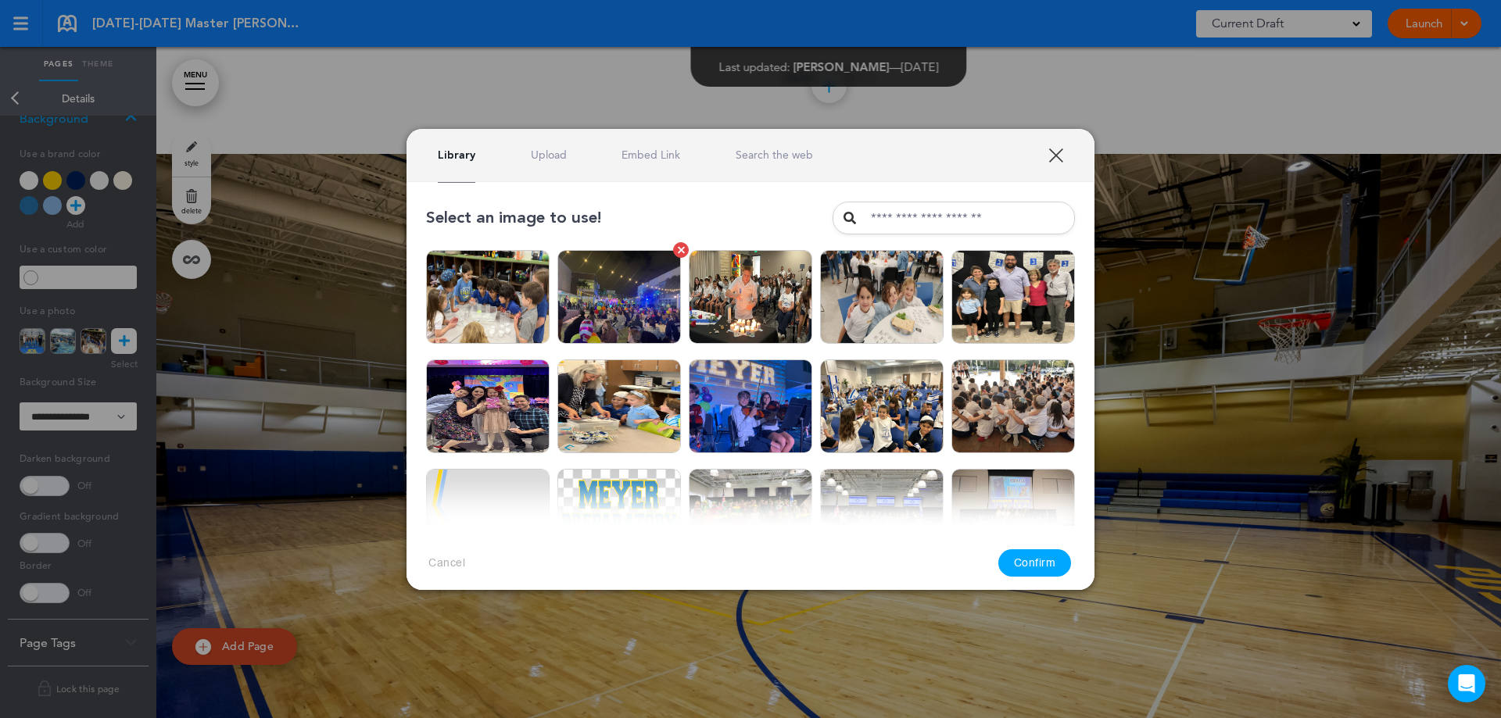
click at [616, 315] on img at bounding box center [618, 297] width 123 height 94
click at [1015, 567] on button "Confirm" at bounding box center [1034, 562] width 73 height 27
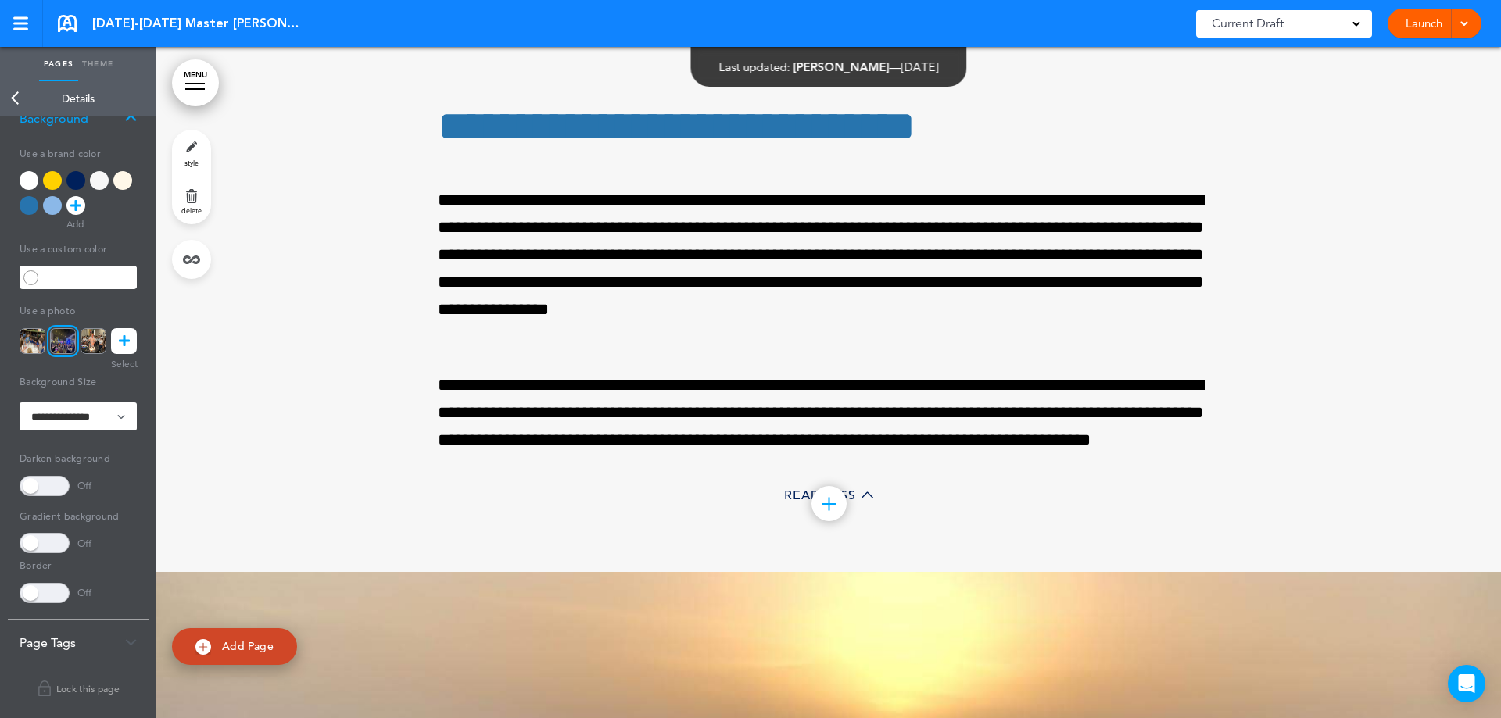
scroll to position [53683, 0]
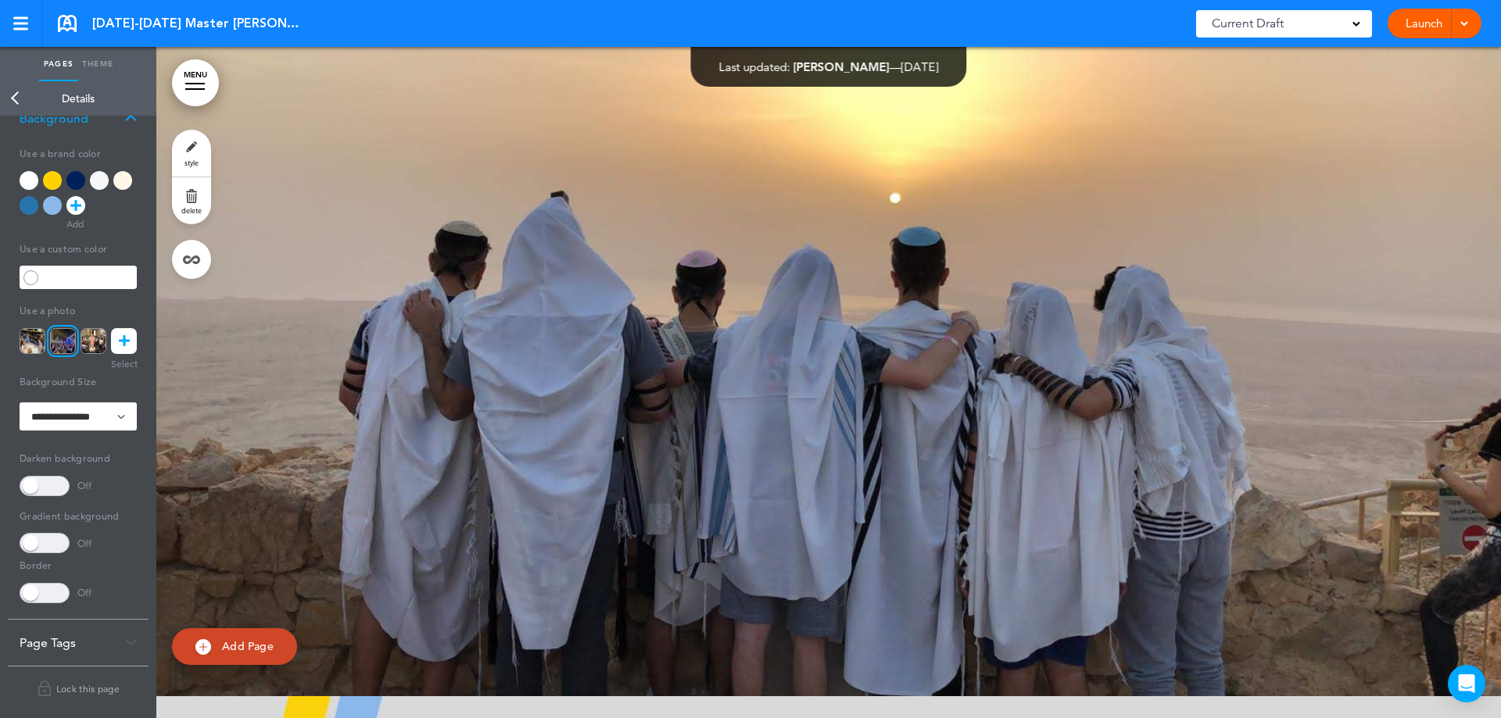
click at [15, 102] on link "Back" at bounding box center [15, 98] width 31 height 34
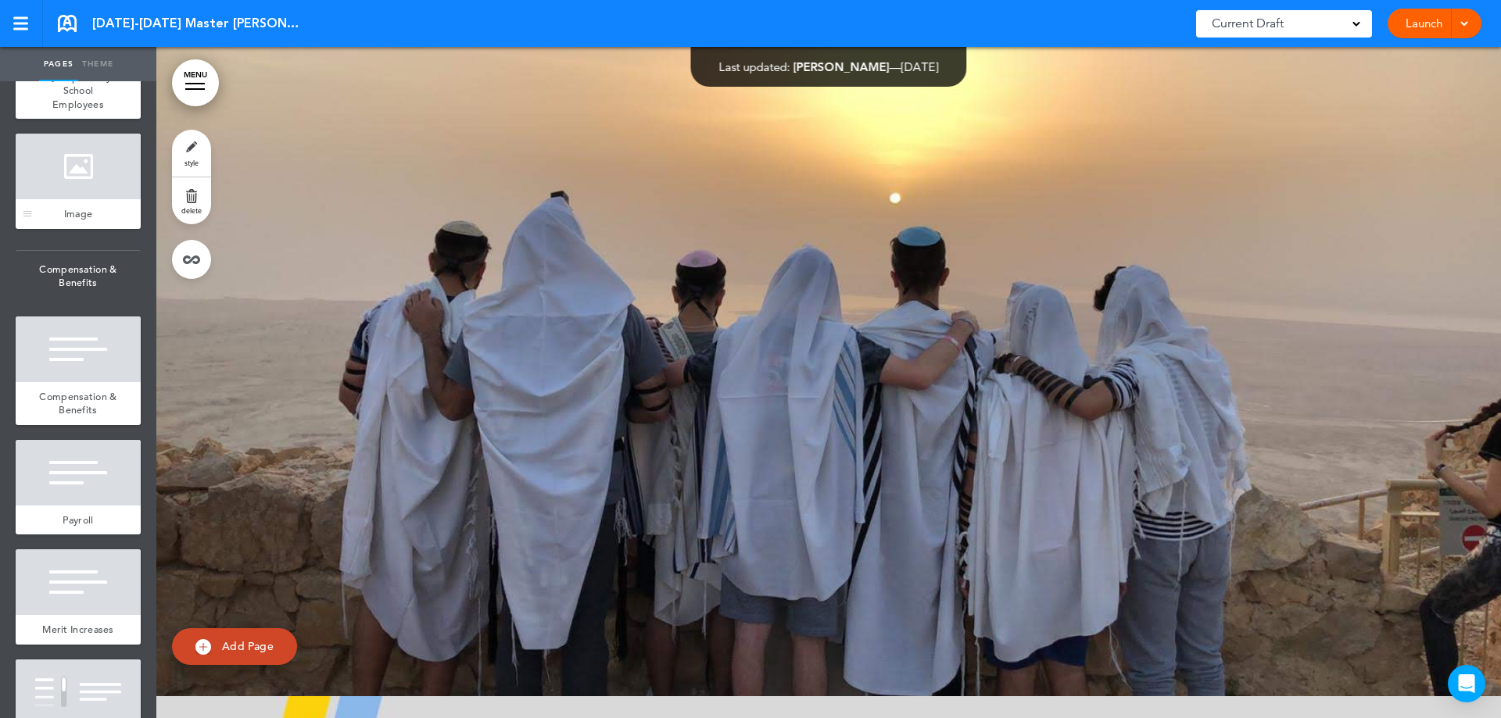
click at [104, 199] on div at bounding box center [78, 167] width 125 height 66
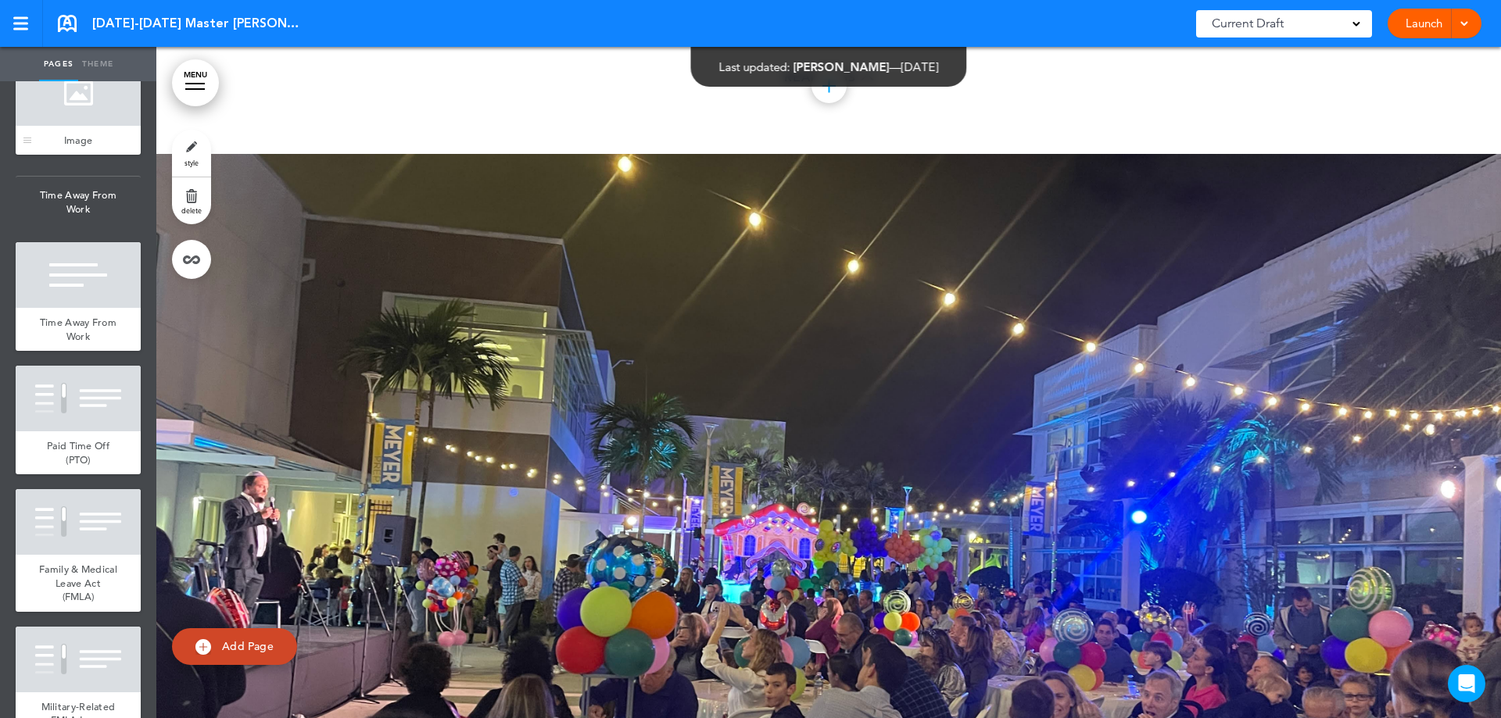
scroll to position [9770, 0]
click at [80, 125] on div at bounding box center [78, 92] width 125 height 66
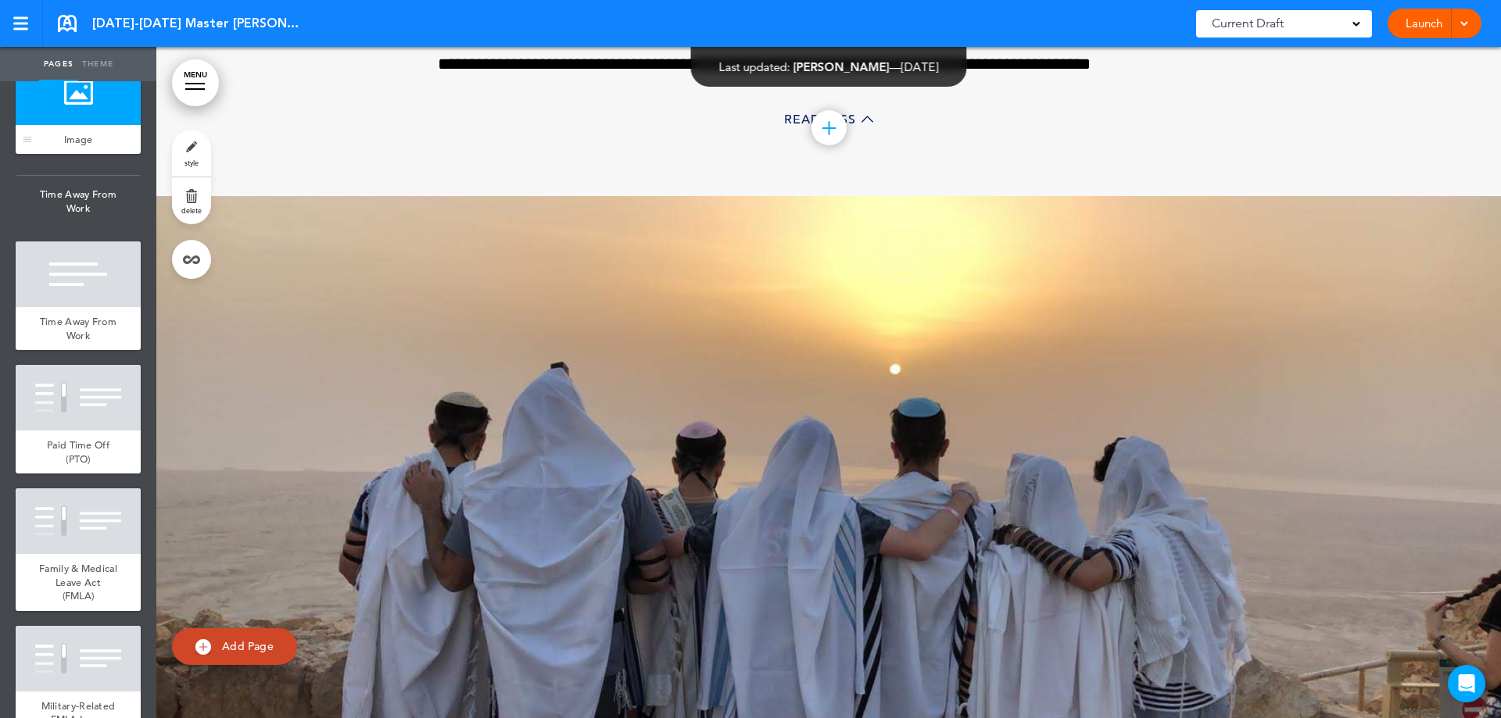
scroll to position [53554, 0]
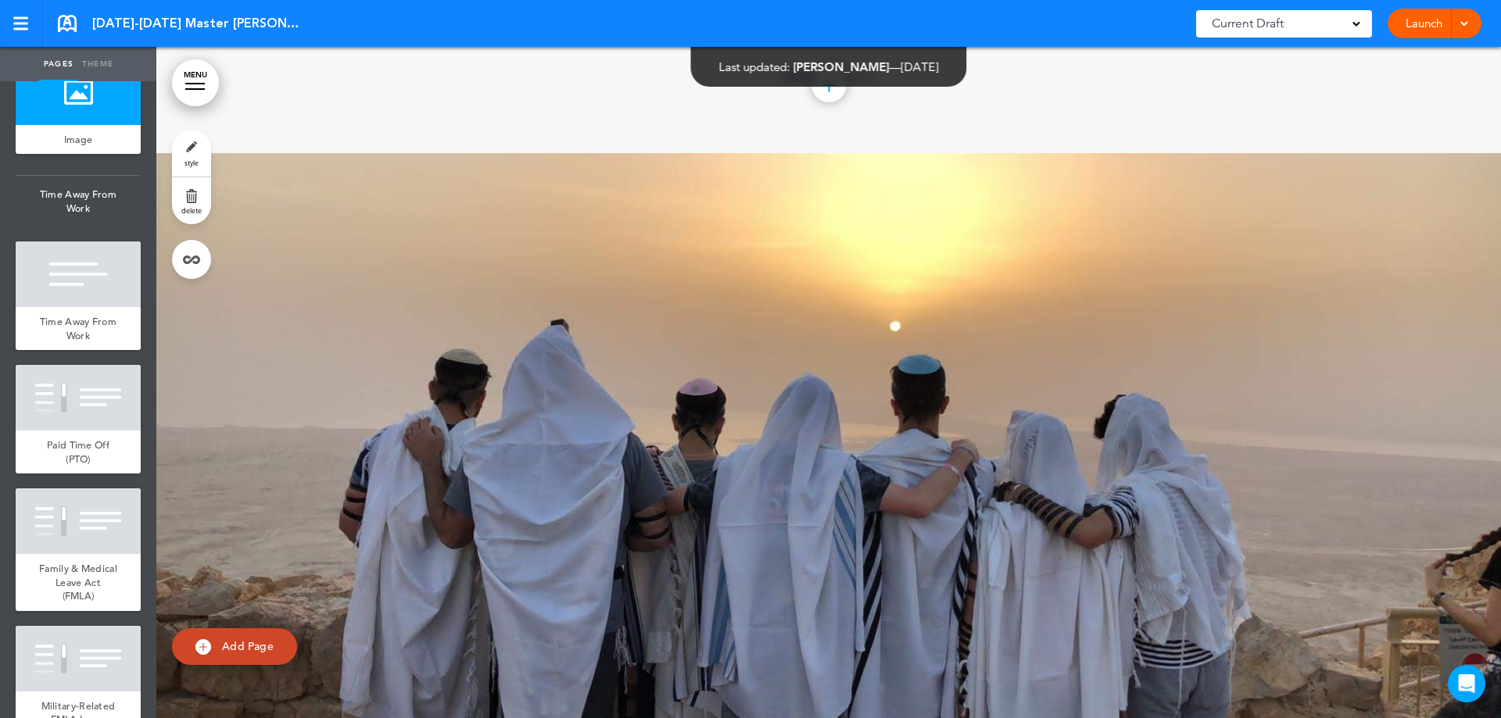
click at [183, 159] on link "style" at bounding box center [191, 153] width 39 height 47
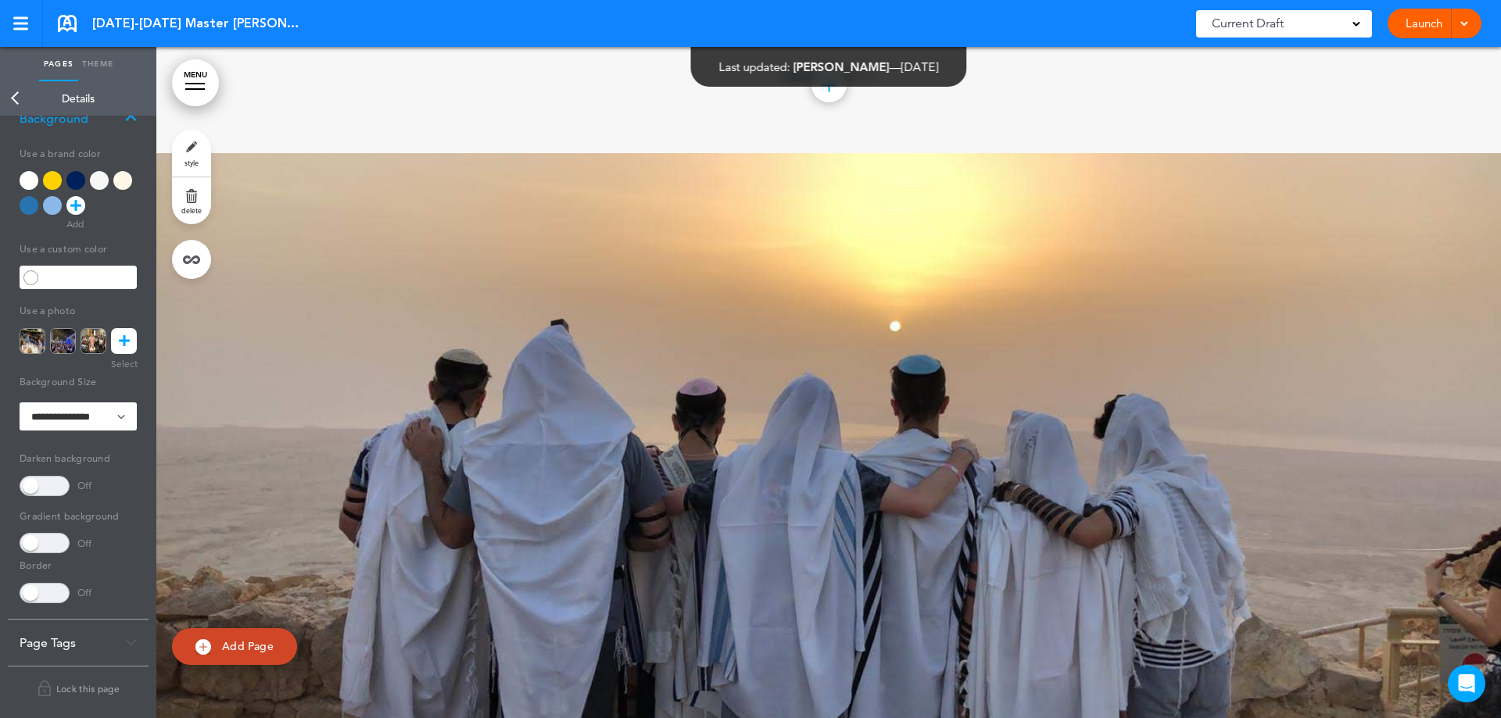
click at [120, 343] on icon at bounding box center [124, 341] width 11 height 26
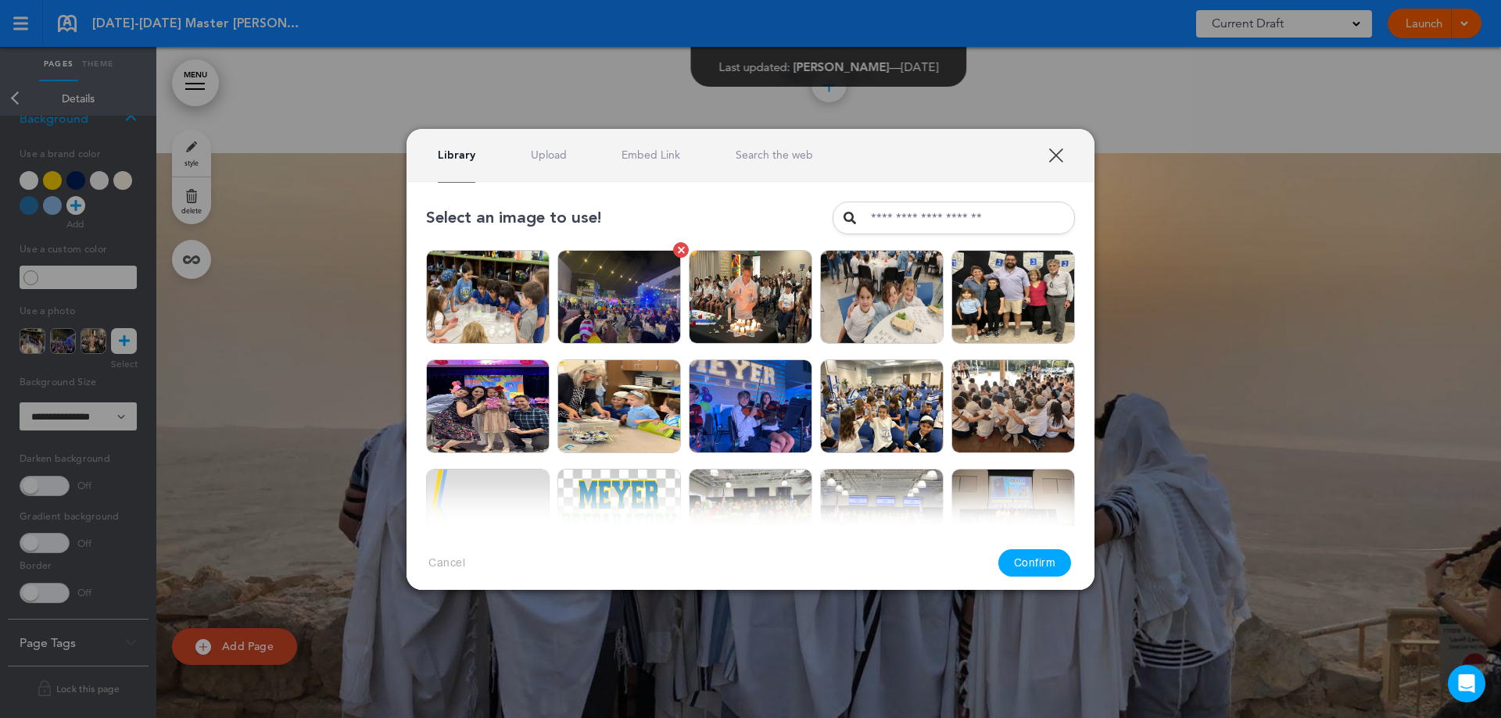
click at [678, 252] on div at bounding box center [681, 249] width 7 height 7
click at [603, 302] on div "Delete" at bounding box center [618, 308] width 61 height 24
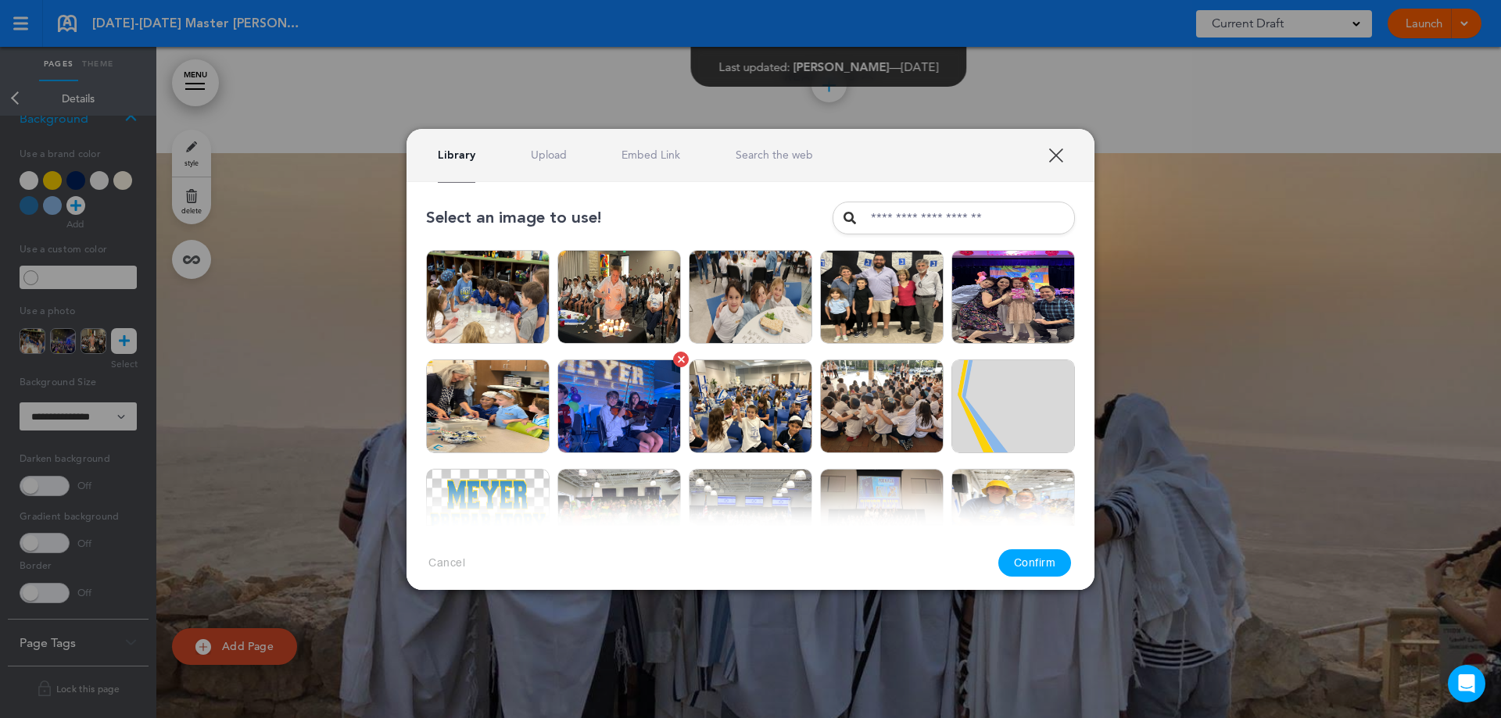
click at [673, 359] on link at bounding box center [681, 360] width 16 height 16
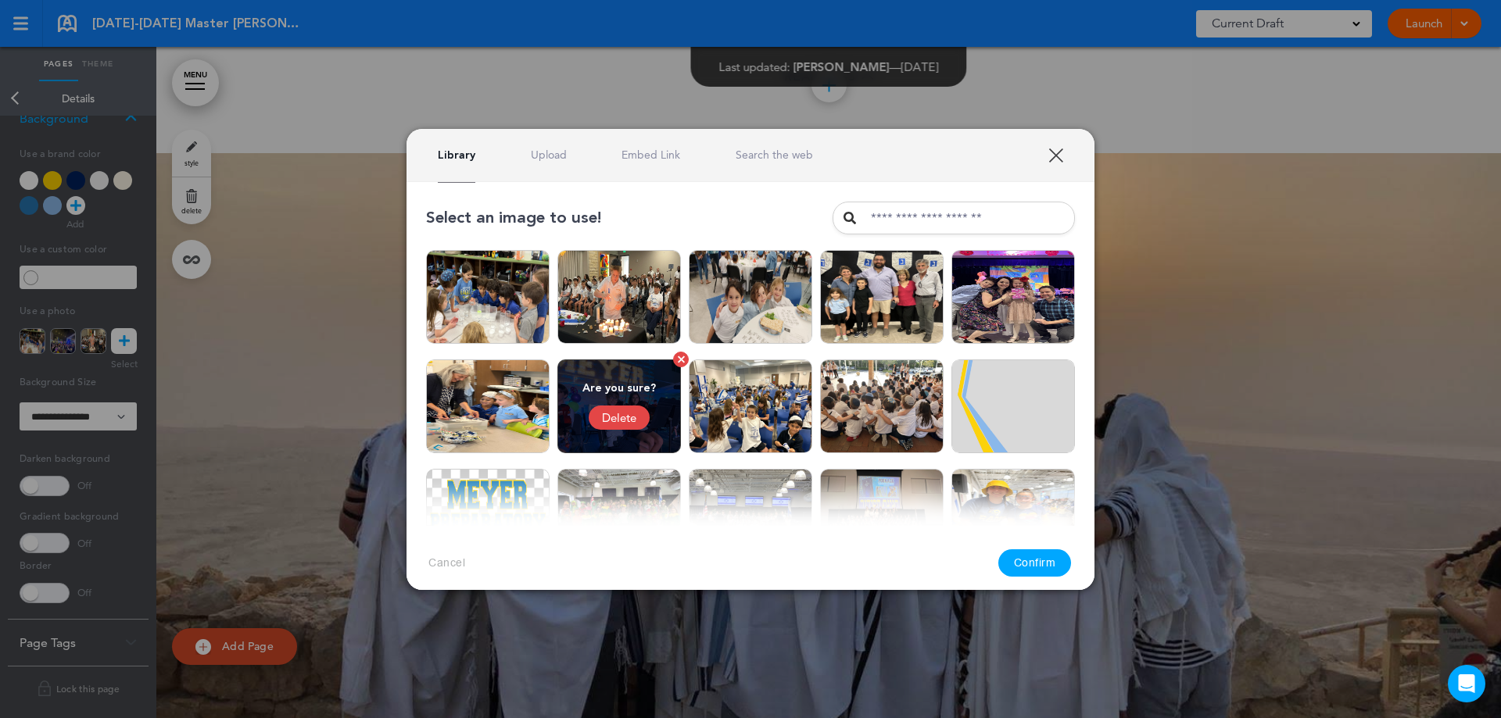
click at [605, 412] on div "Delete" at bounding box center [618, 418] width 61 height 24
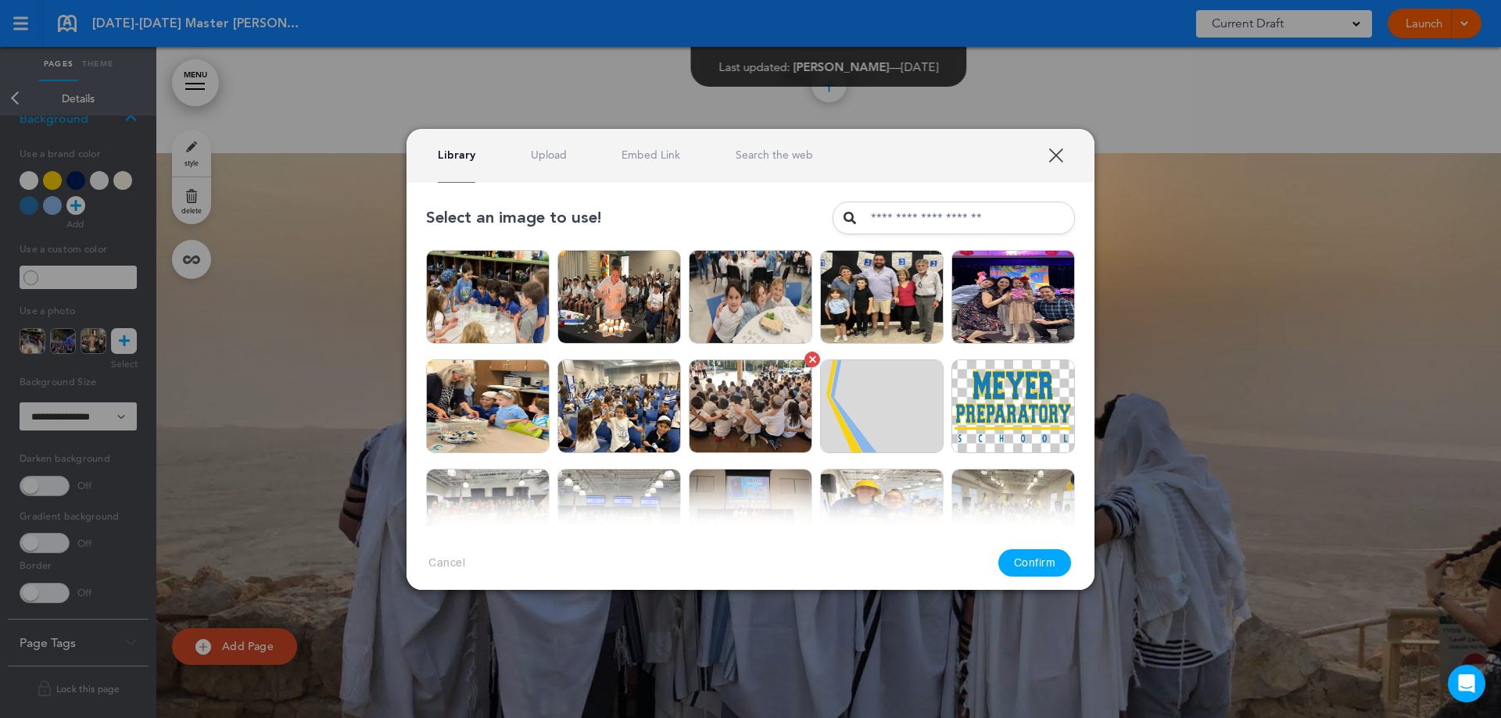
click at [804, 362] on link at bounding box center [812, 360] width 16 height 16
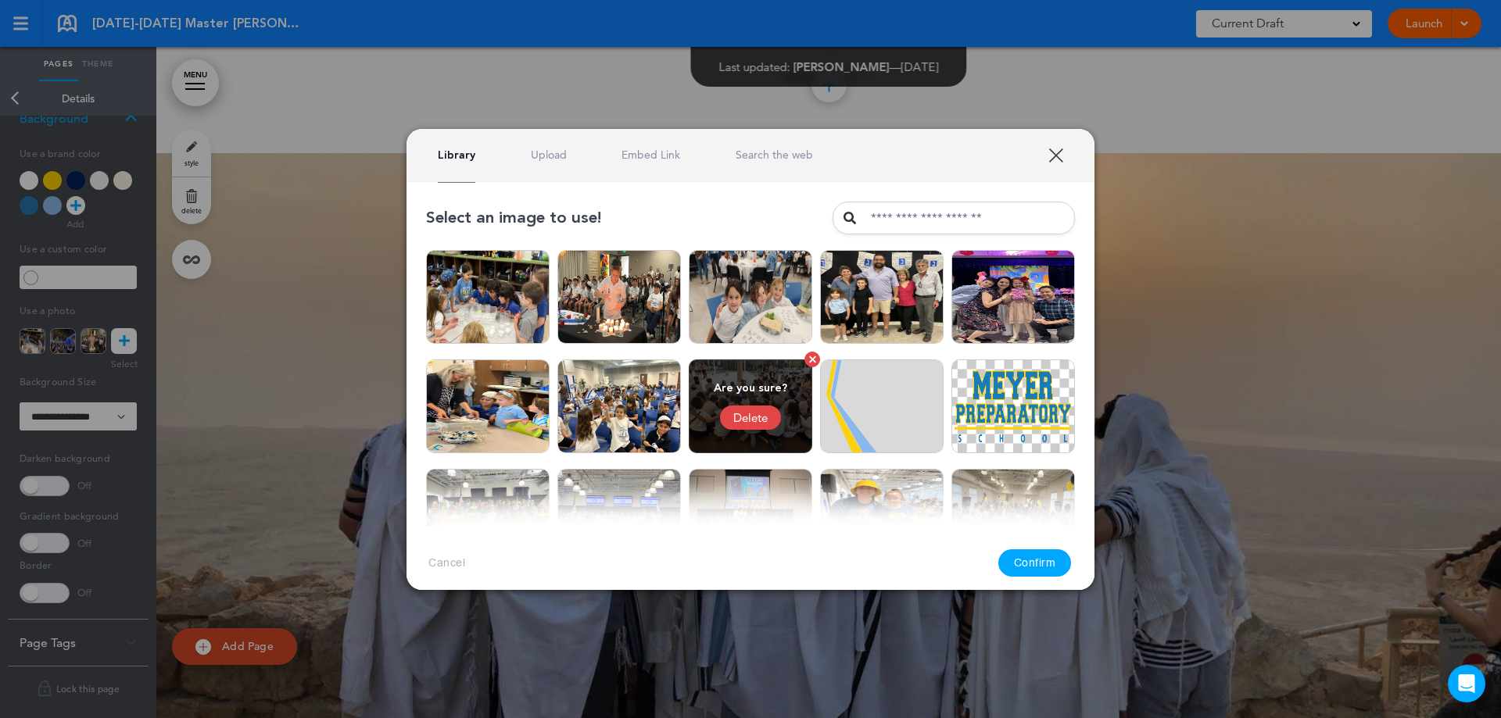
click at [753, 412] on div "Delete" at bounding box center [750, 418] width 61 height 24
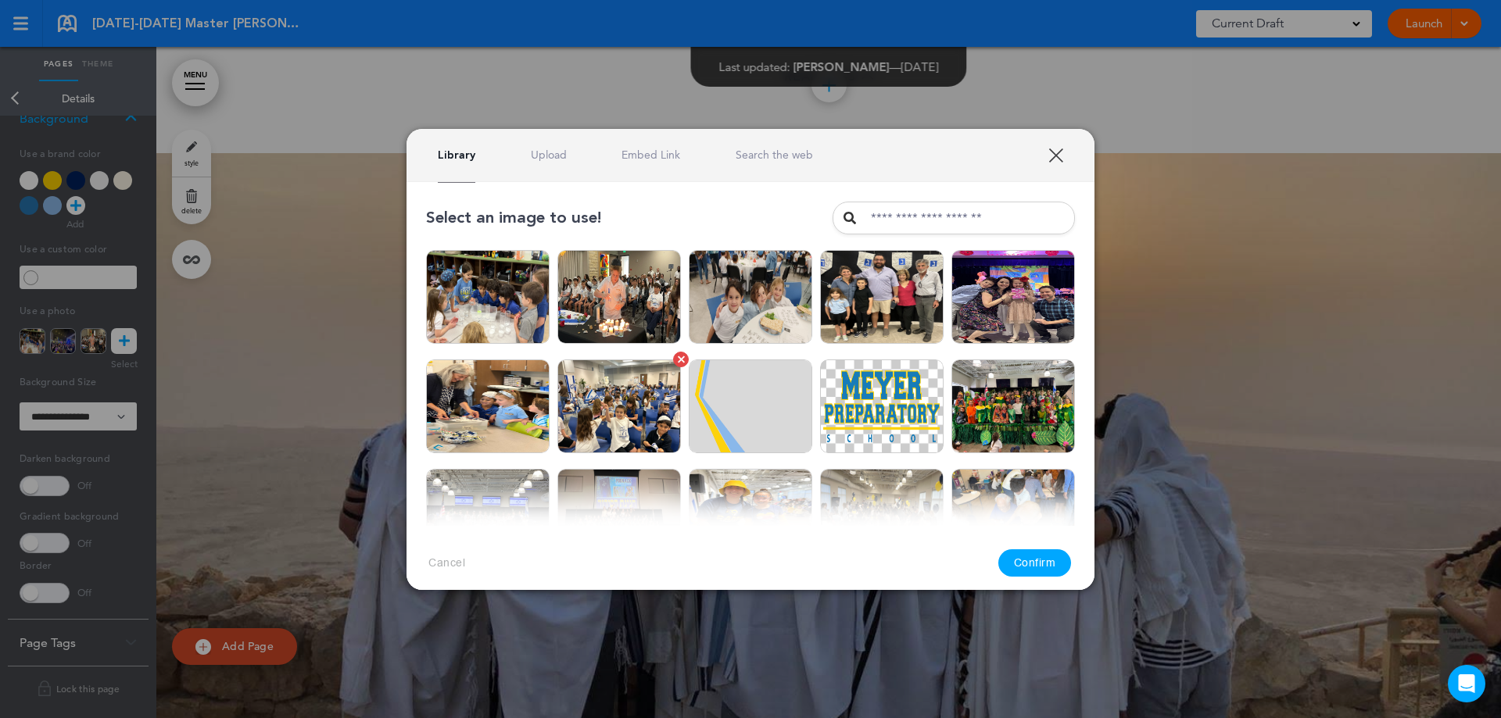
click at [623, 419] on img at bounding box center [618, 407] width 123 height 94
click at [1046, 563] on button "Confirm" at bounding box center [1034, 562] width 73 height 27
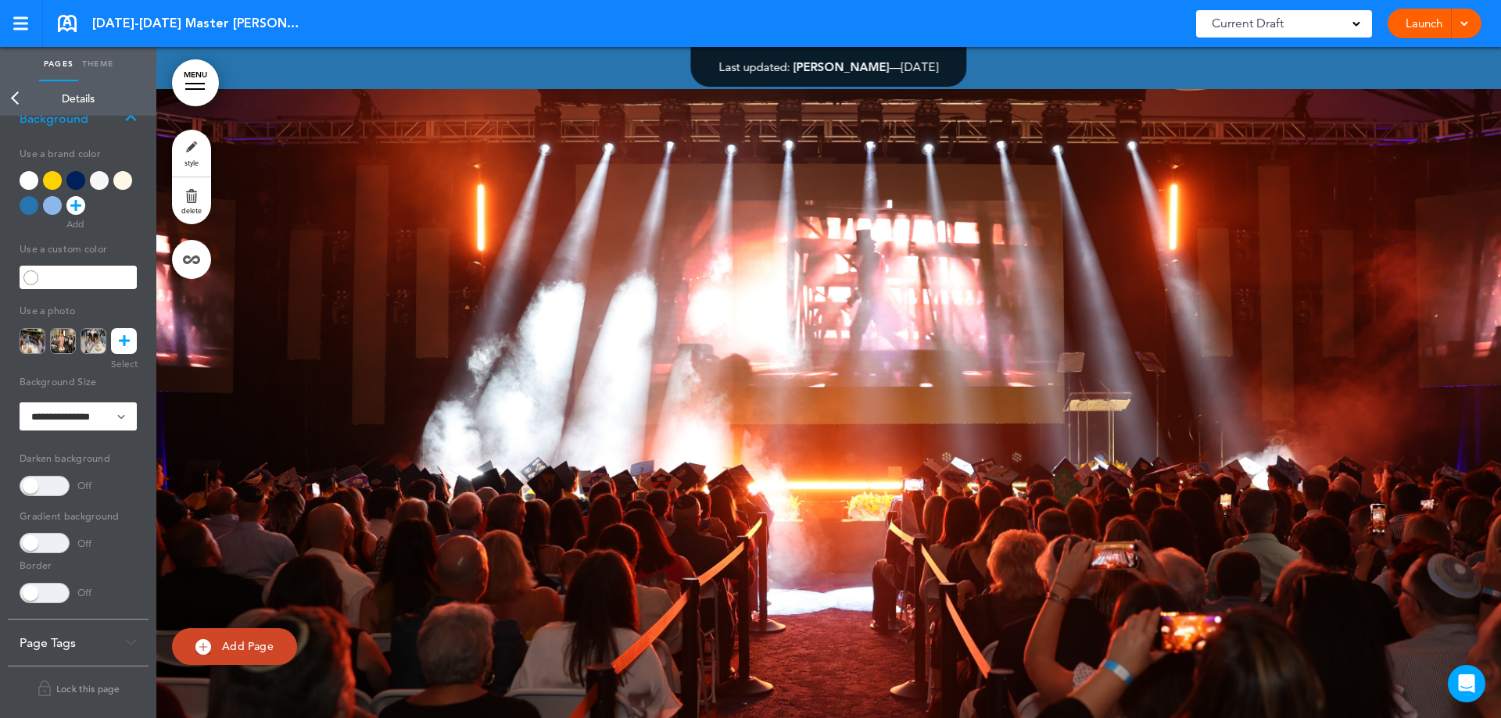
scroll to position [71484, 0]
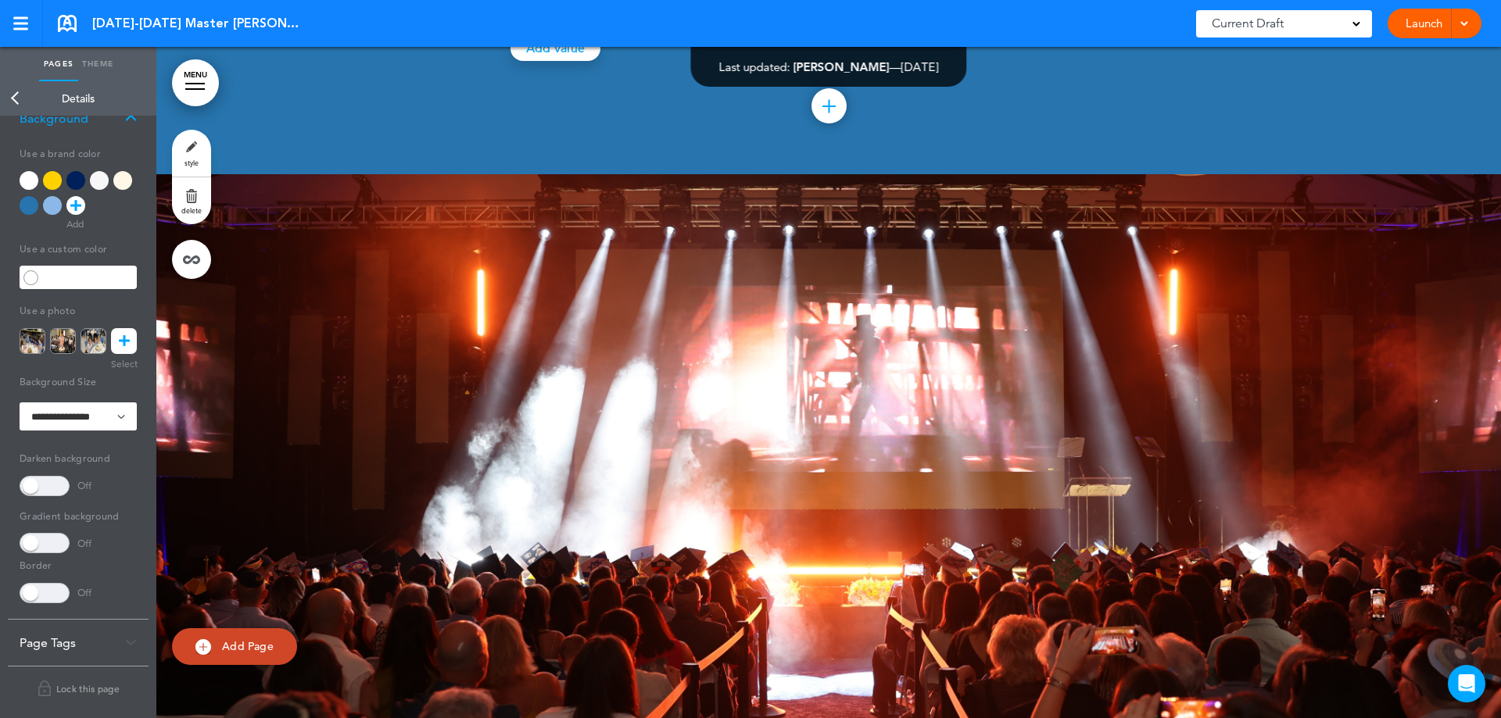
click at [10, 100] on link "Back" at bounding box center [15, 98] width 31 height 34
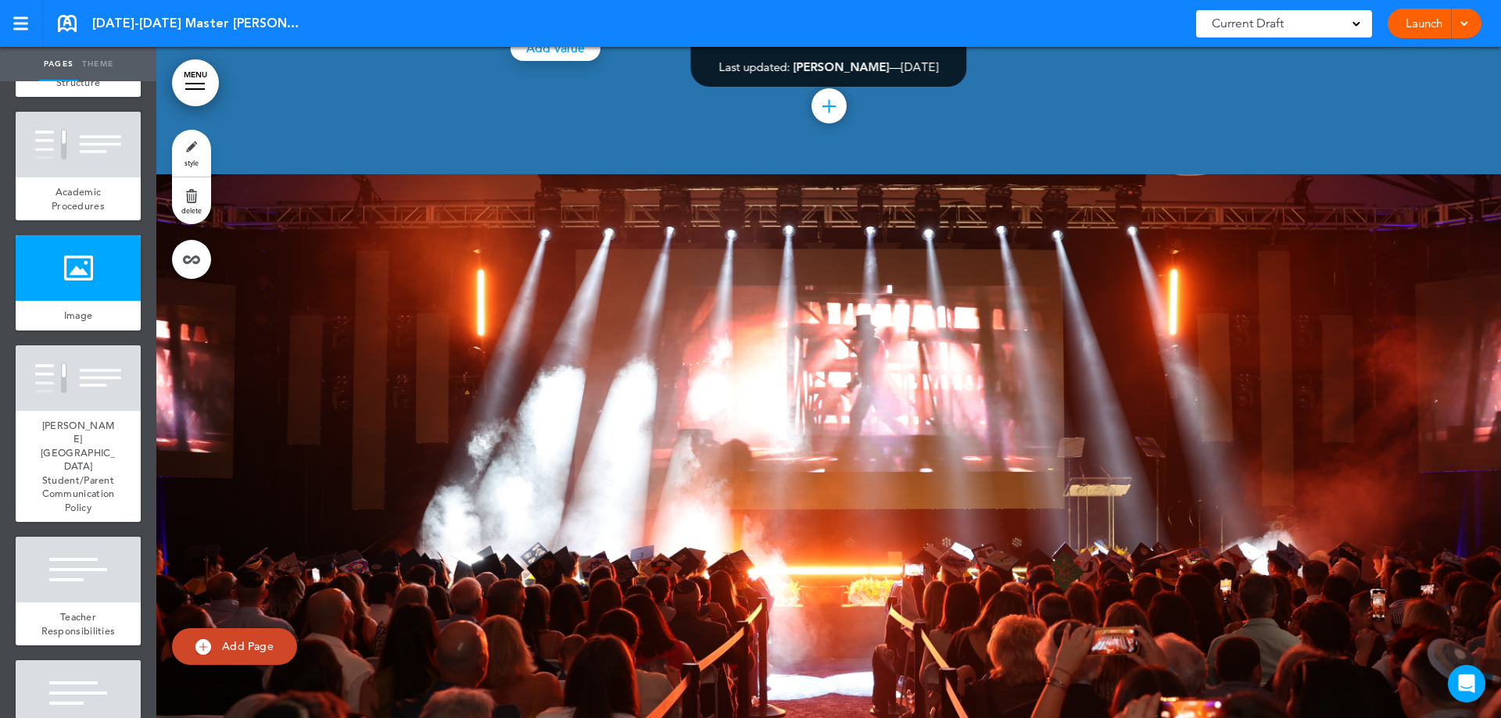
scroll to position [13052, 0]
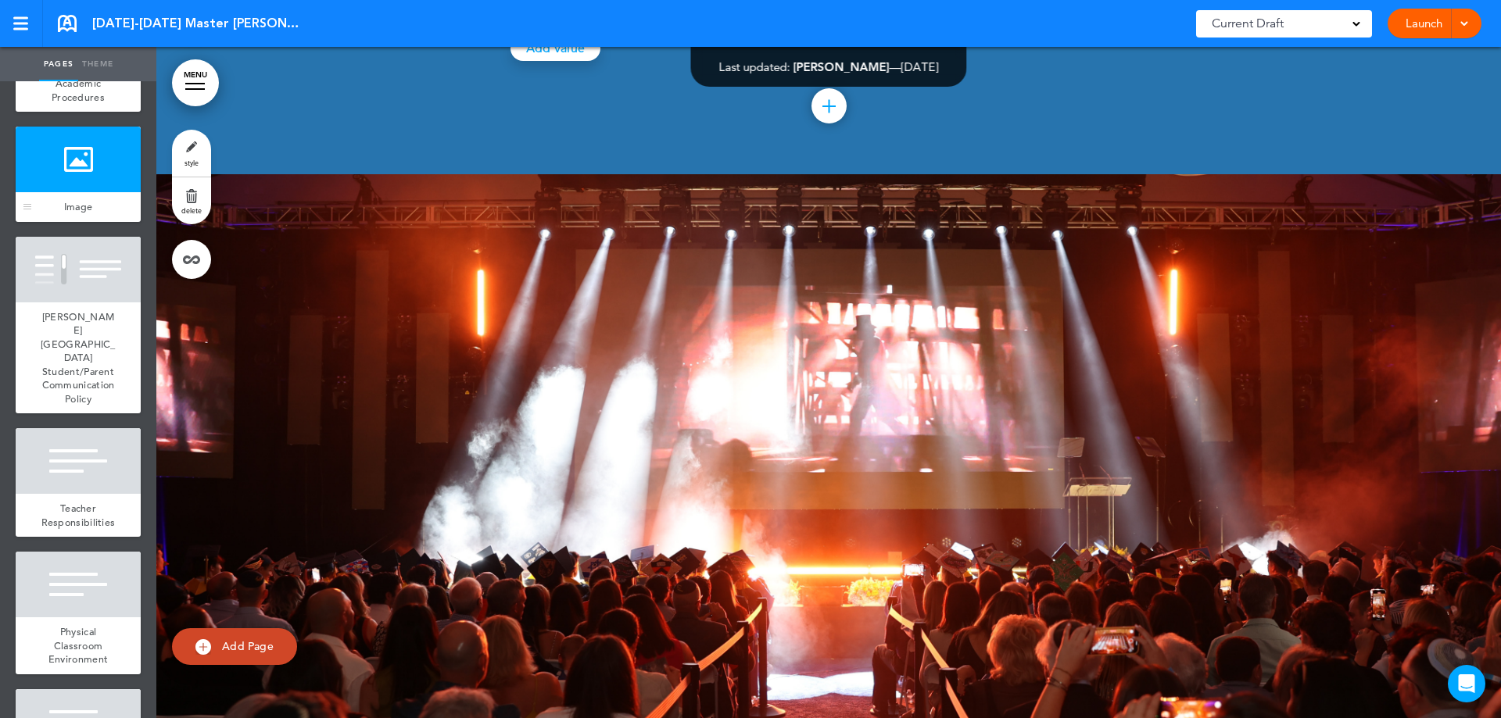
click at [96, 192] on div at bounding box center [78, 160] width 125 height 66
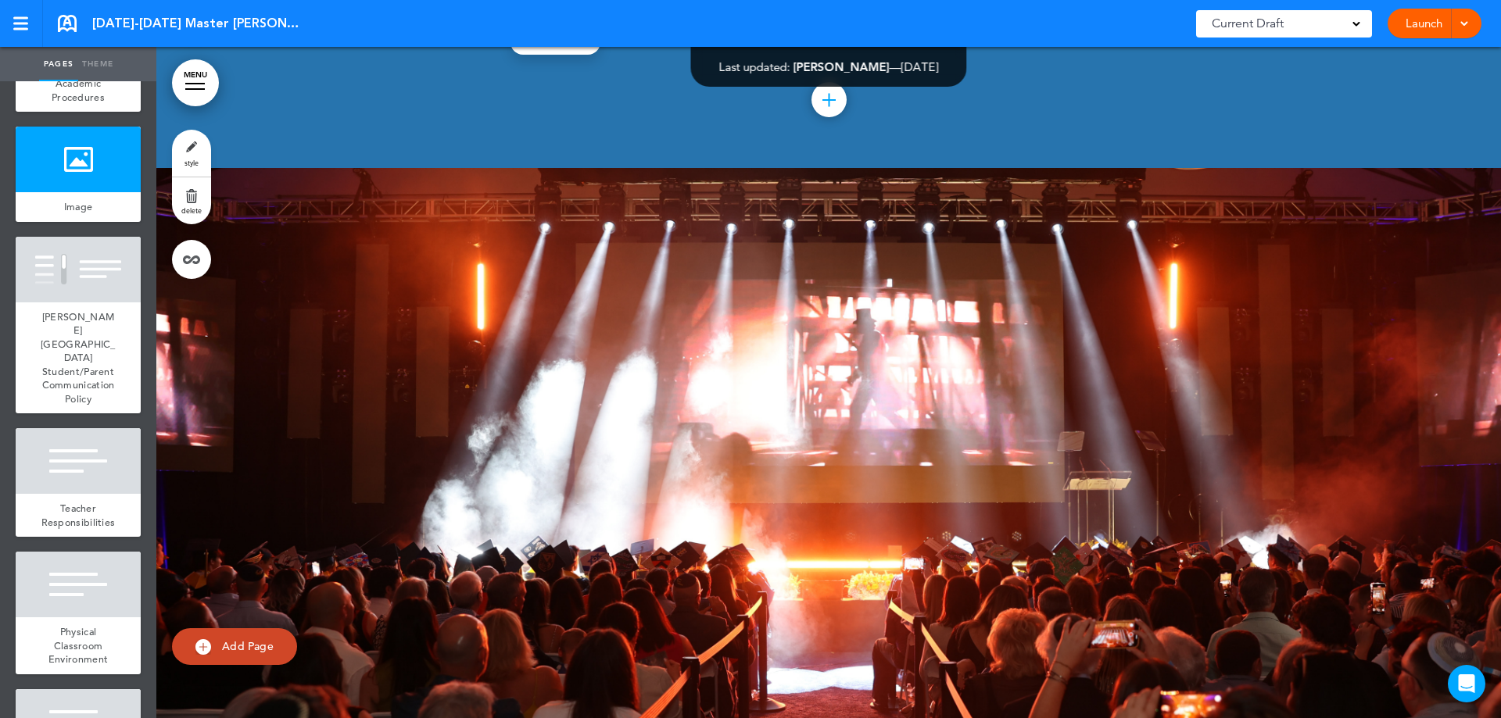
scroll to position [71504, 0]
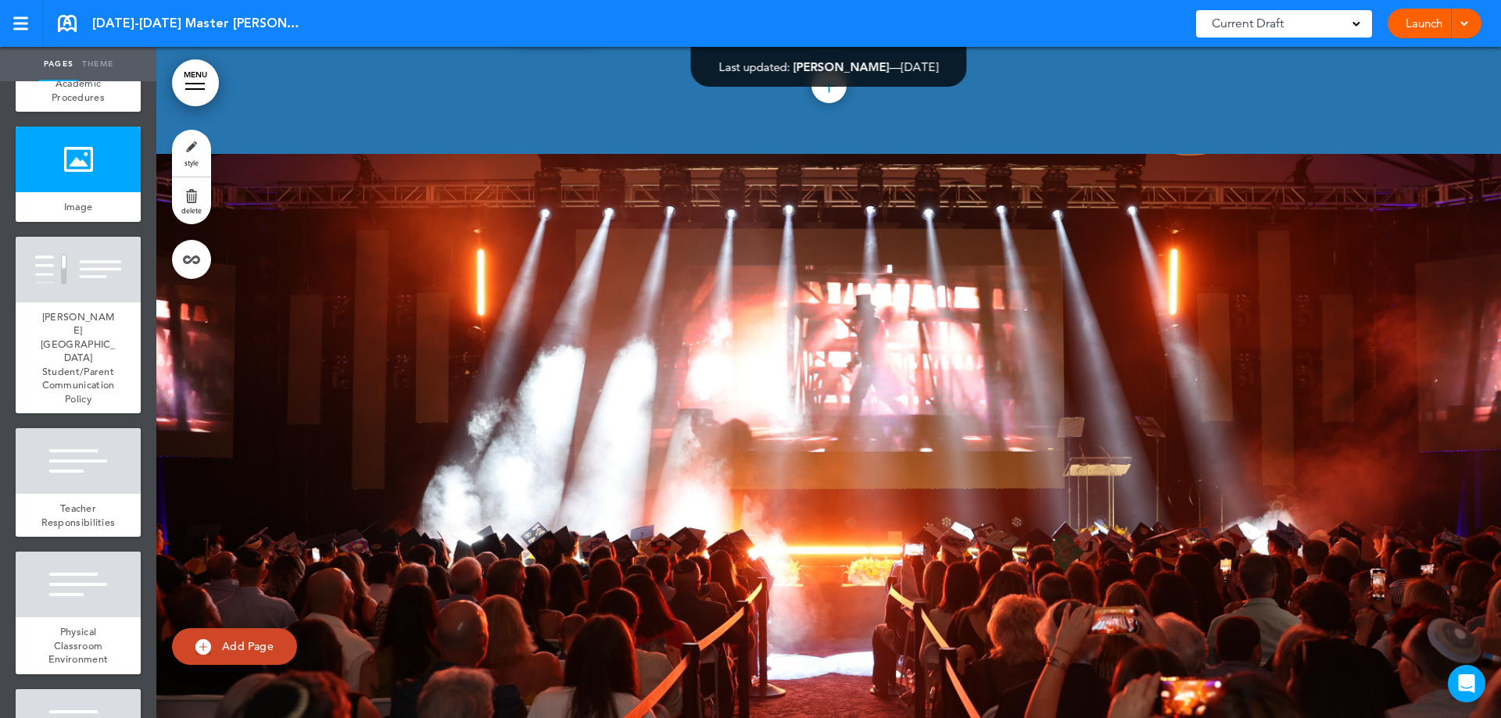
click at [189, 159] on link "style" at bounding box center [191, 153] width 39 height 47
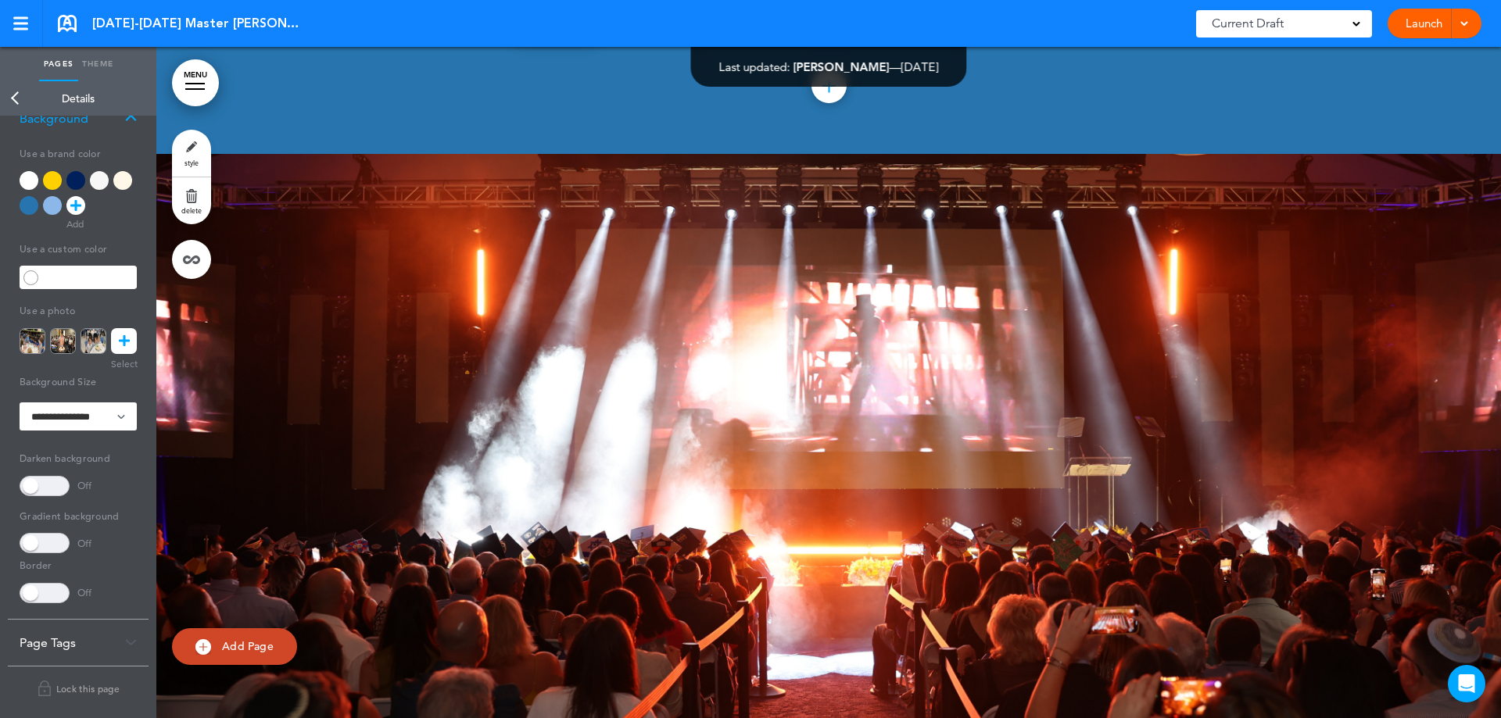
click at [128, 347] on icon at bounding box center [124, 341] width 11 height 26
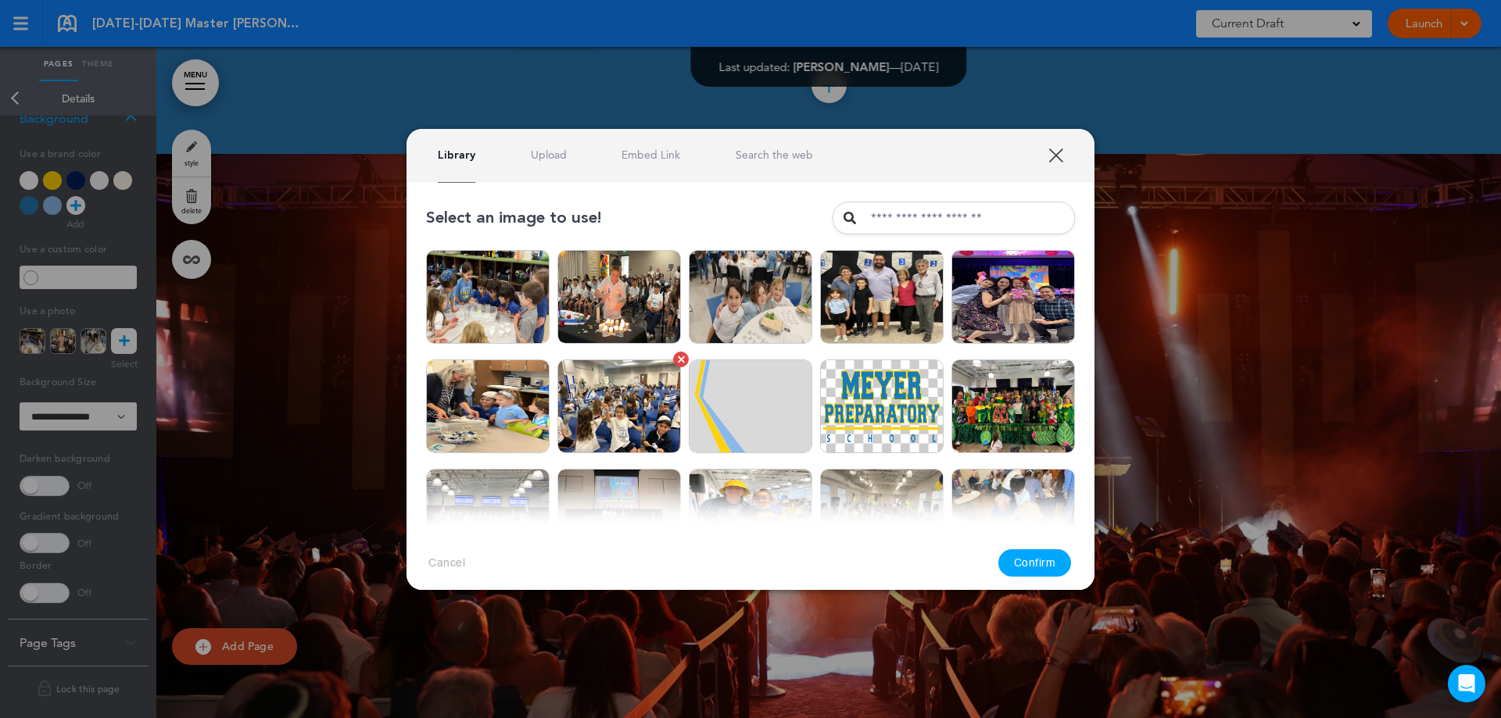
click at [673, 356] on link at bounding box center [681, 360] width 16 height 16
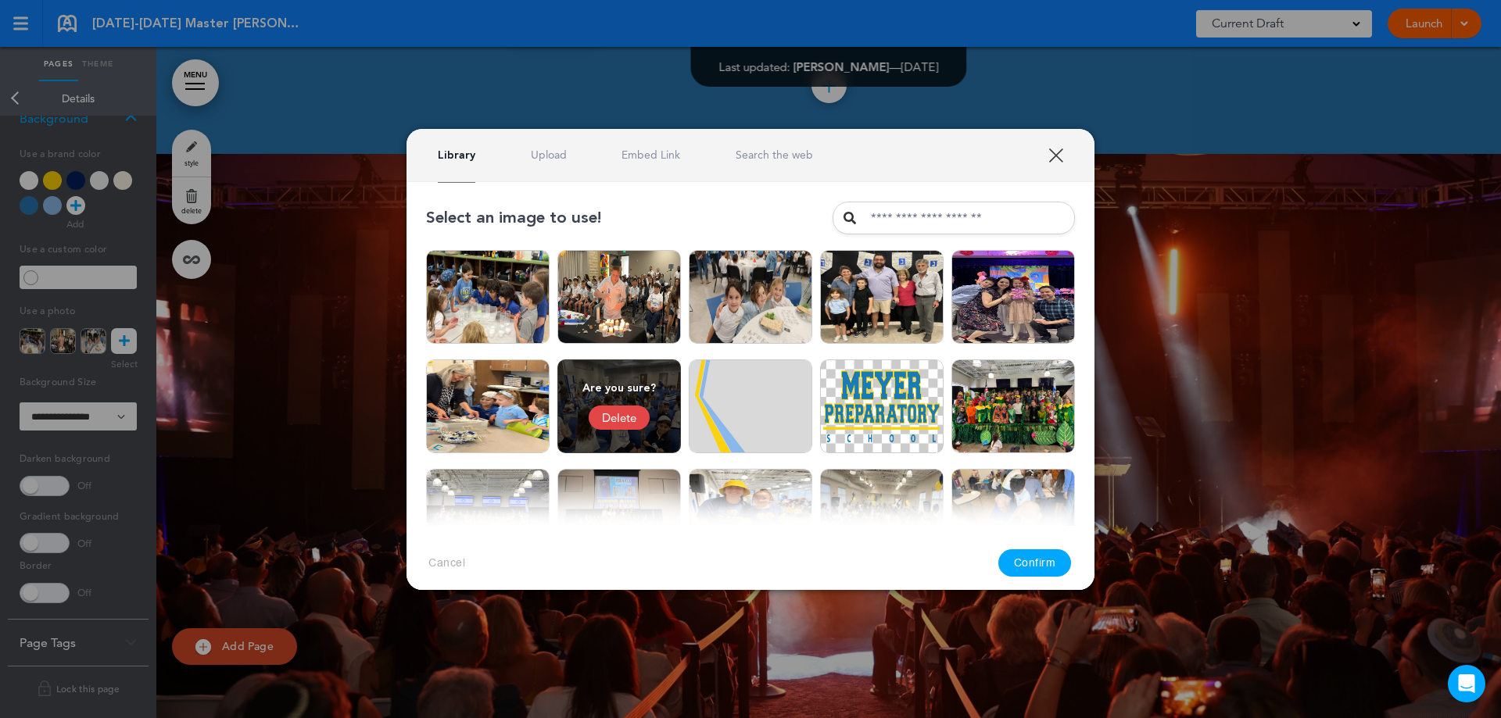
click at [622, 421] on div "Delete" at bounding box center [618, 418] width 61 height 24
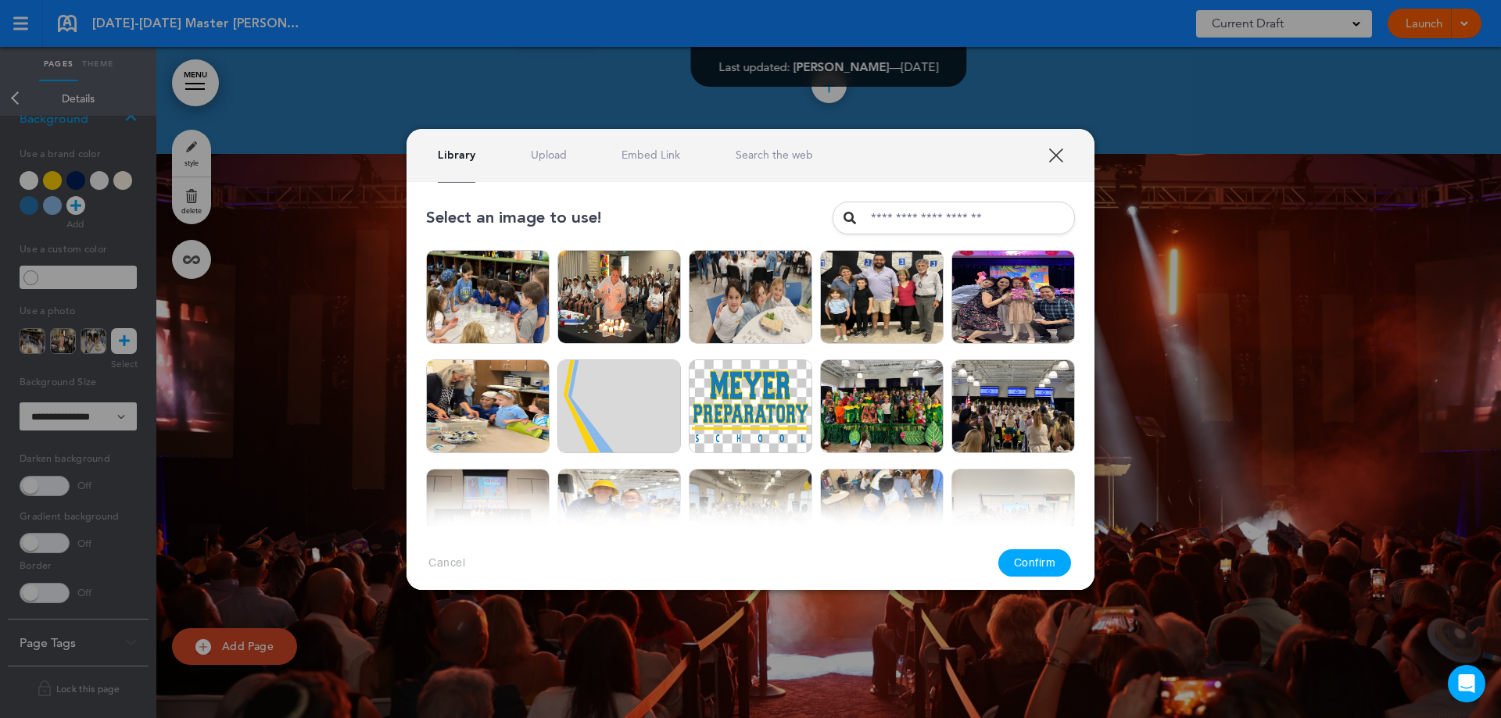
click at [1058, 161] on link "XXX" at bounding box center [1055, 155] width 15 height 15
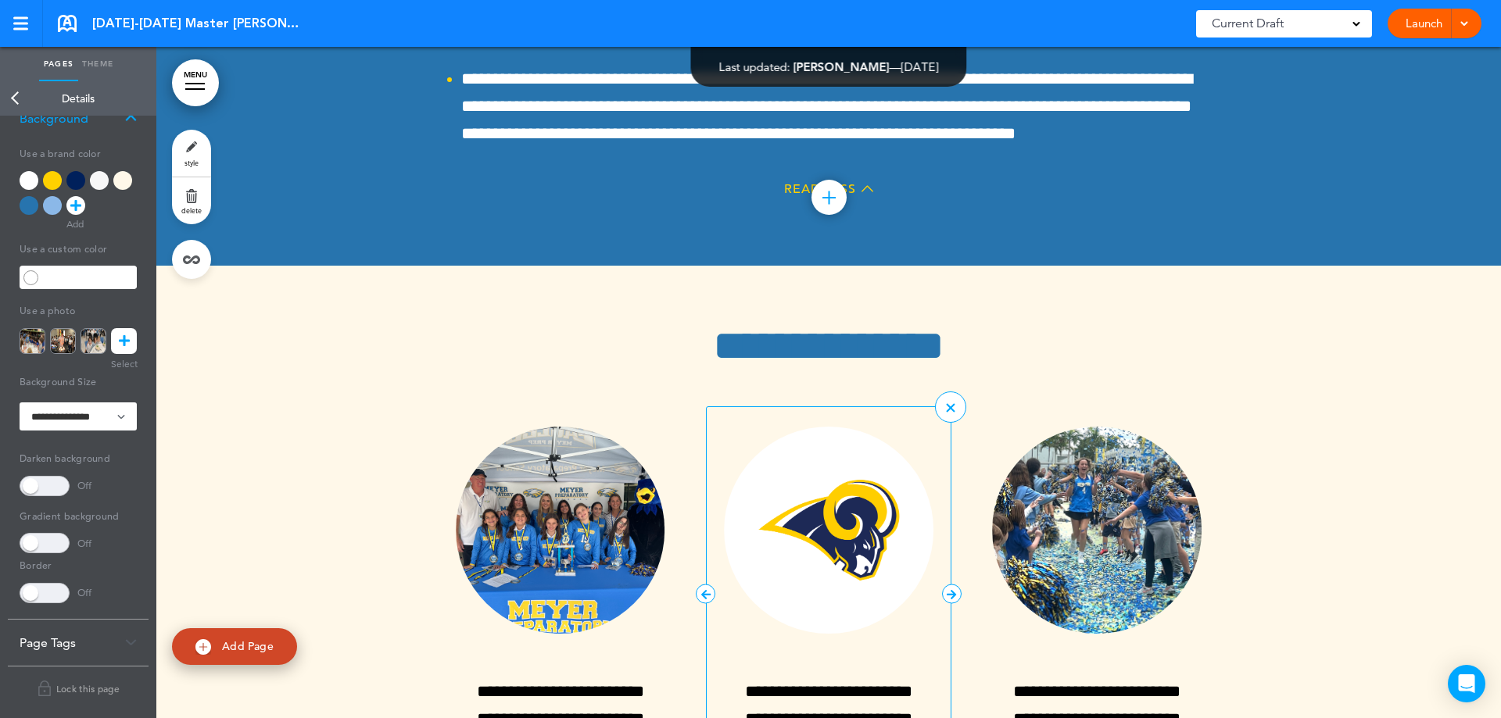
scroll to position [38255, 0]
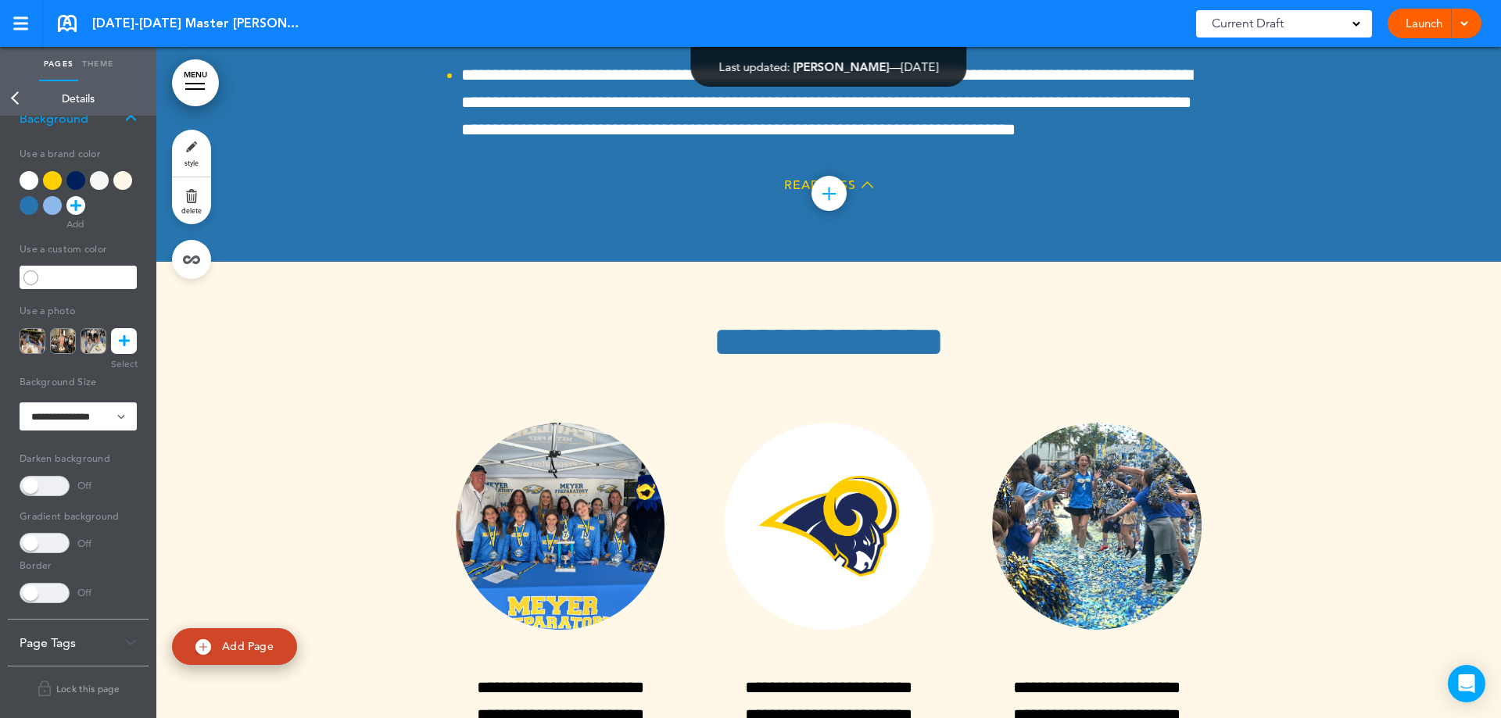
click at [22, 105] on link "Back" at bounding box center [15, 98] width 31 height 34
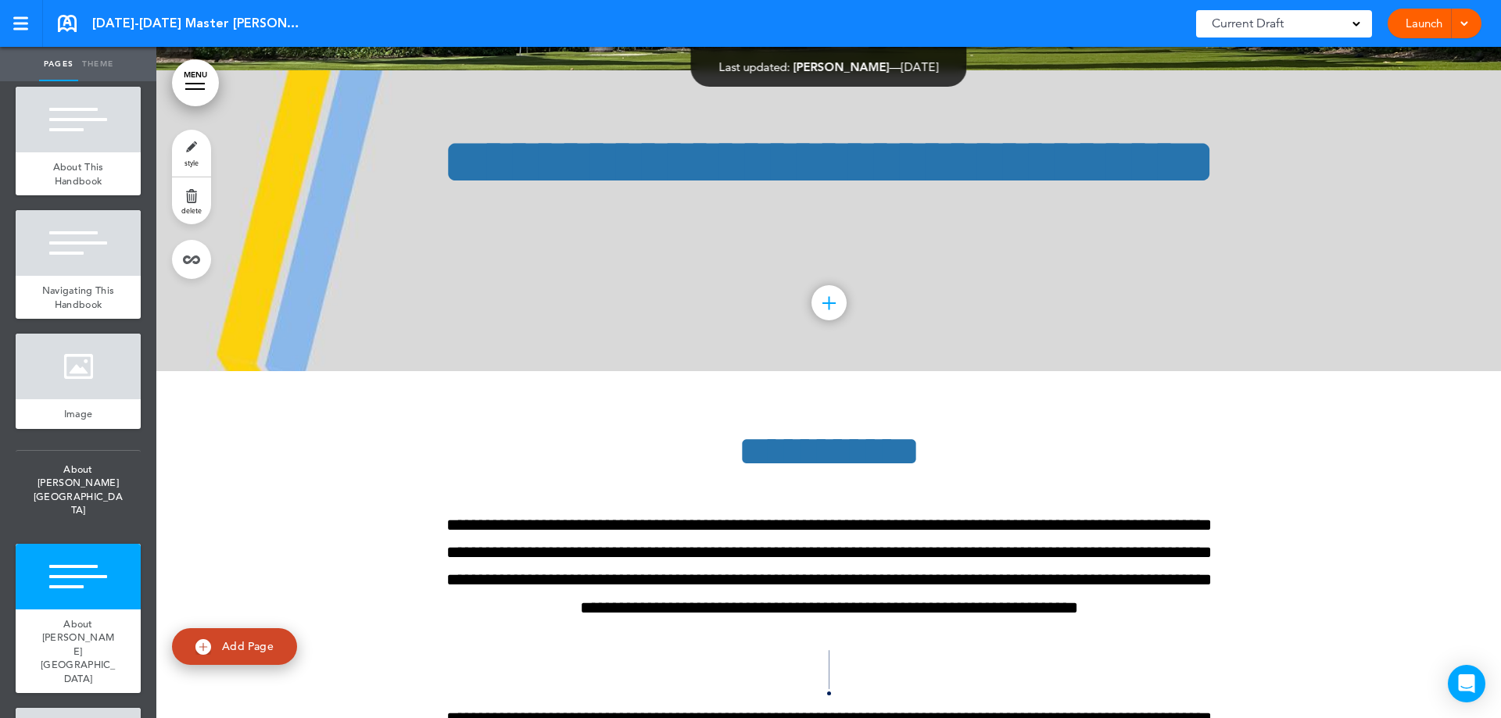
scroll to position [964, 0]
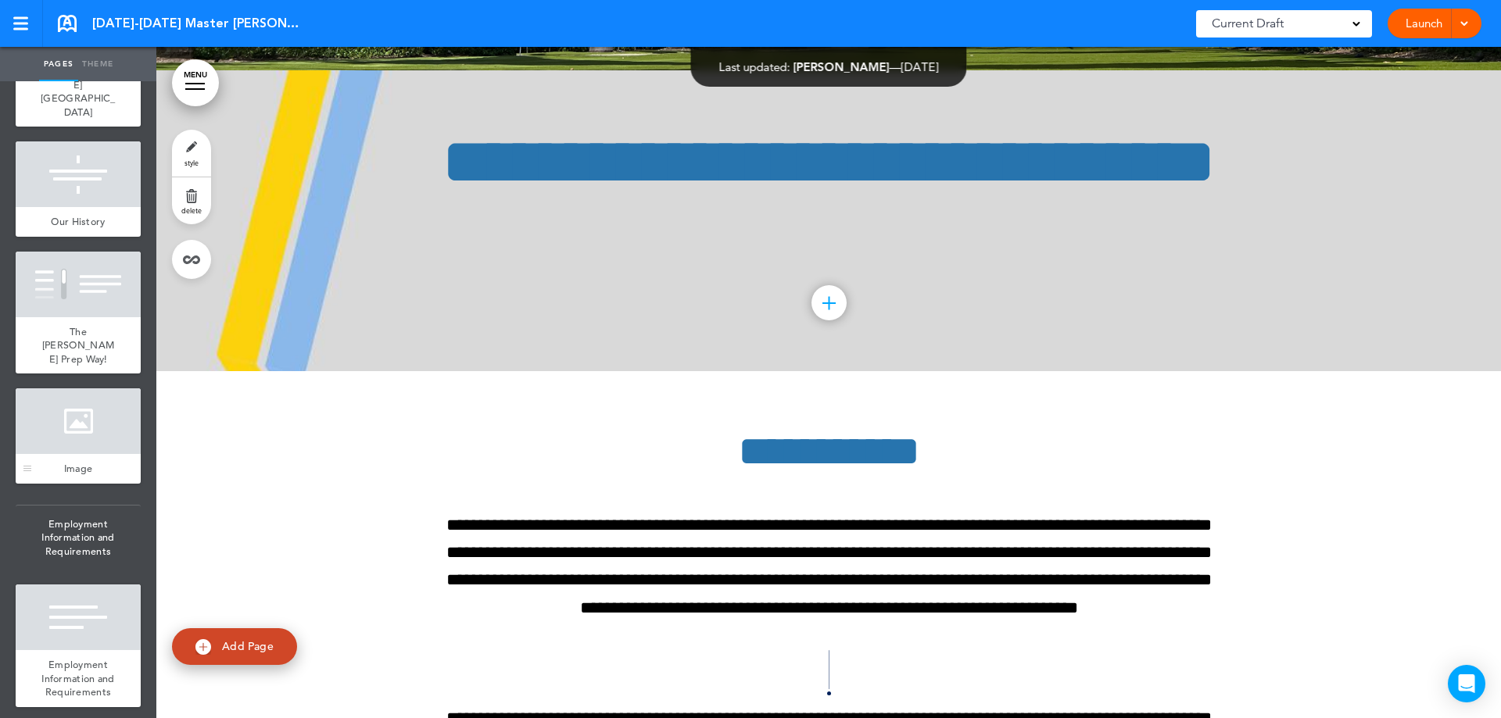
click at [84, 388] on div at bounding box center [78, 421] width 125 height 66
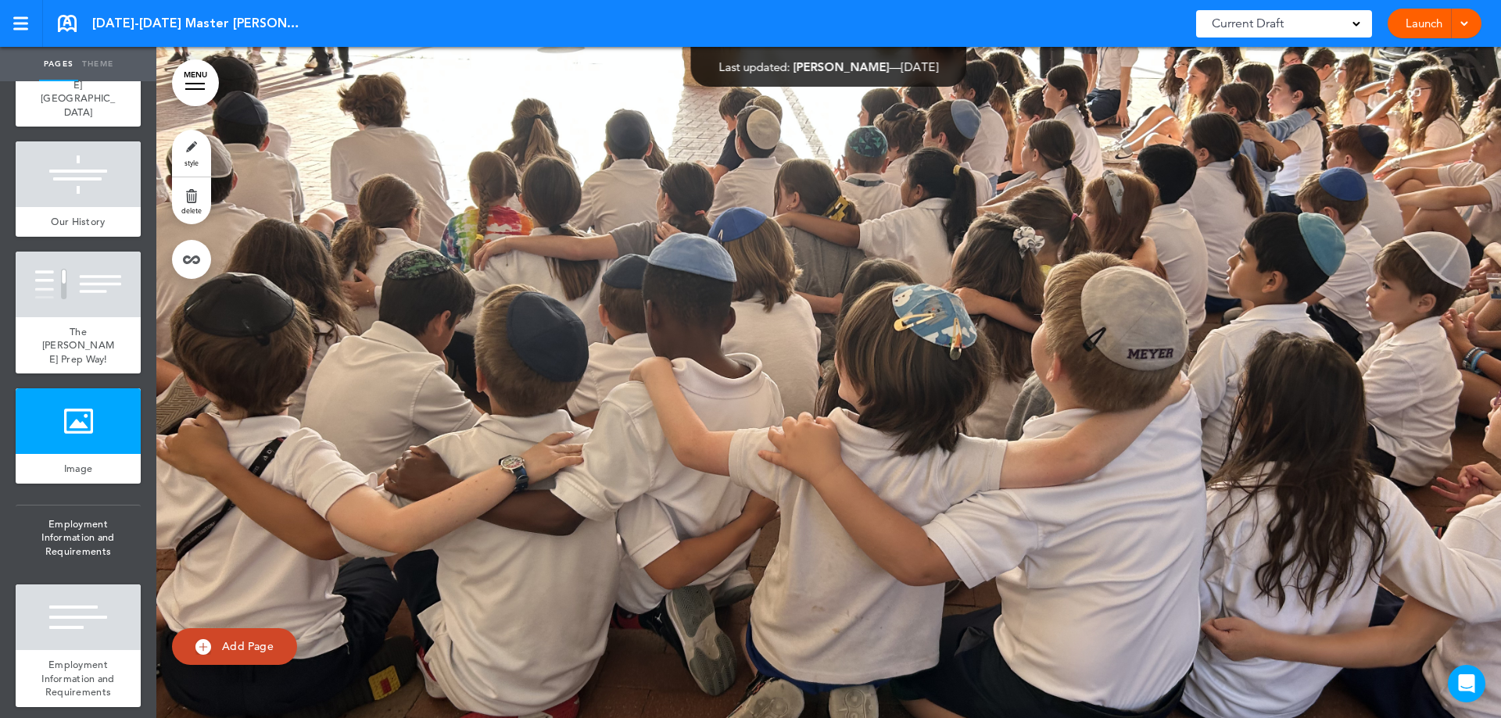
scroll to position [8722, 0]
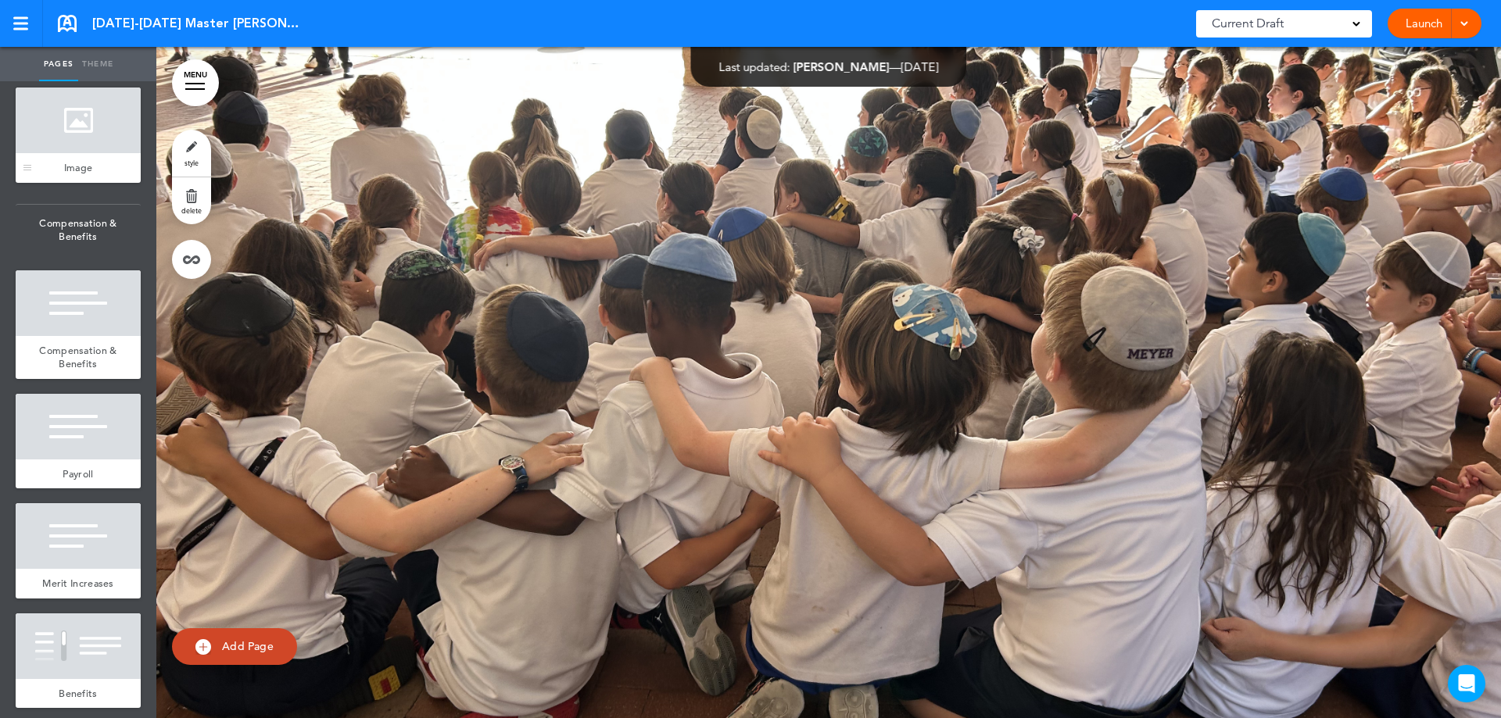
click at [102, 153] on div at bounding box center [78, 121] width 125 height 66
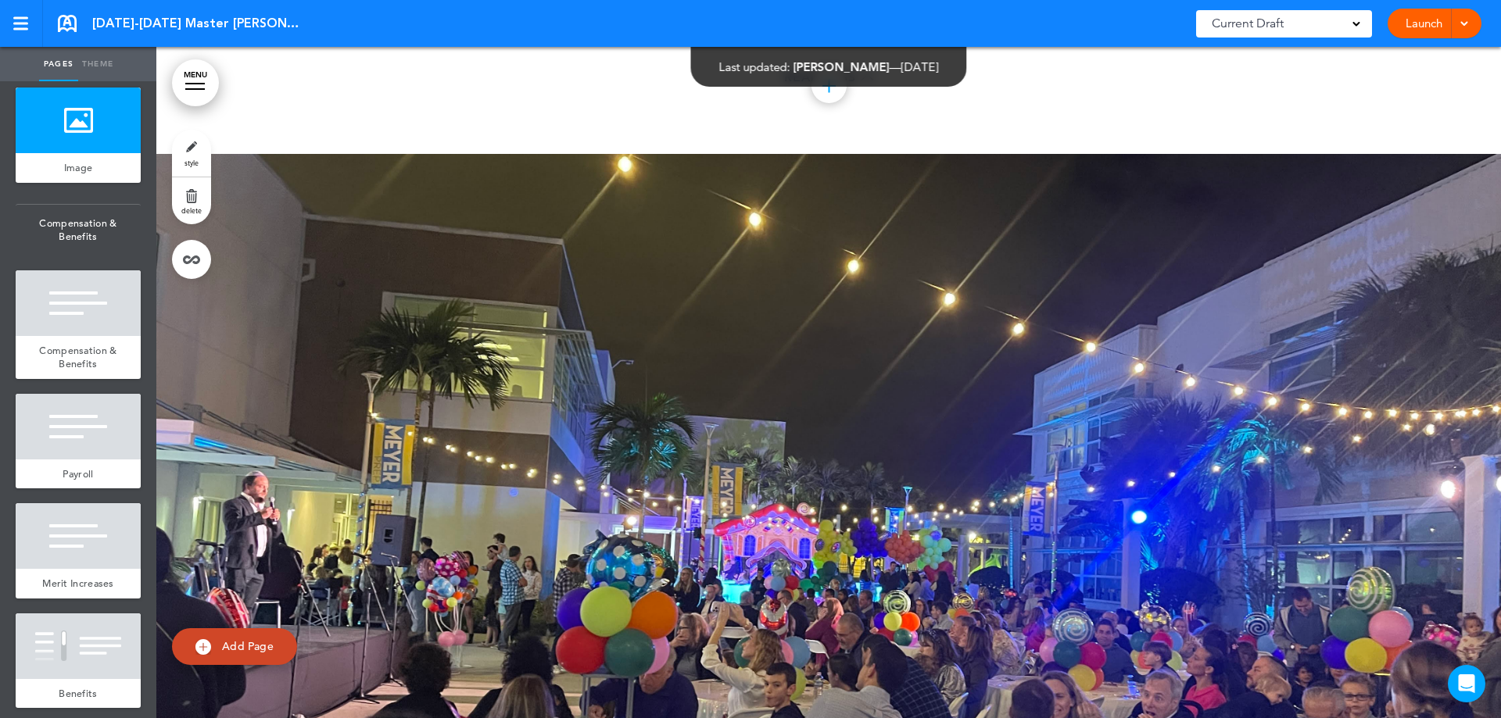
scroll to position [9769, 0]
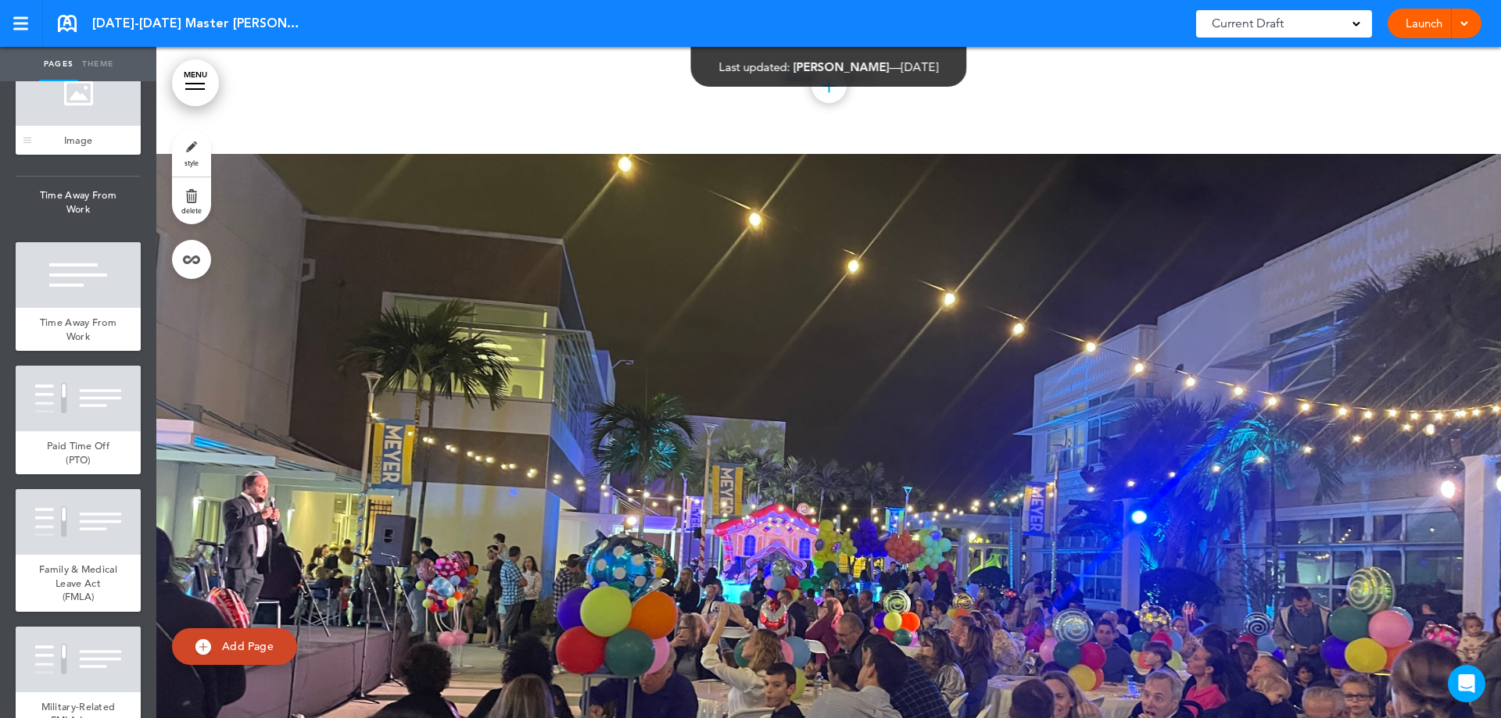
click at [80, 126] on div at bounding box center [78, 93] width 125 height 66
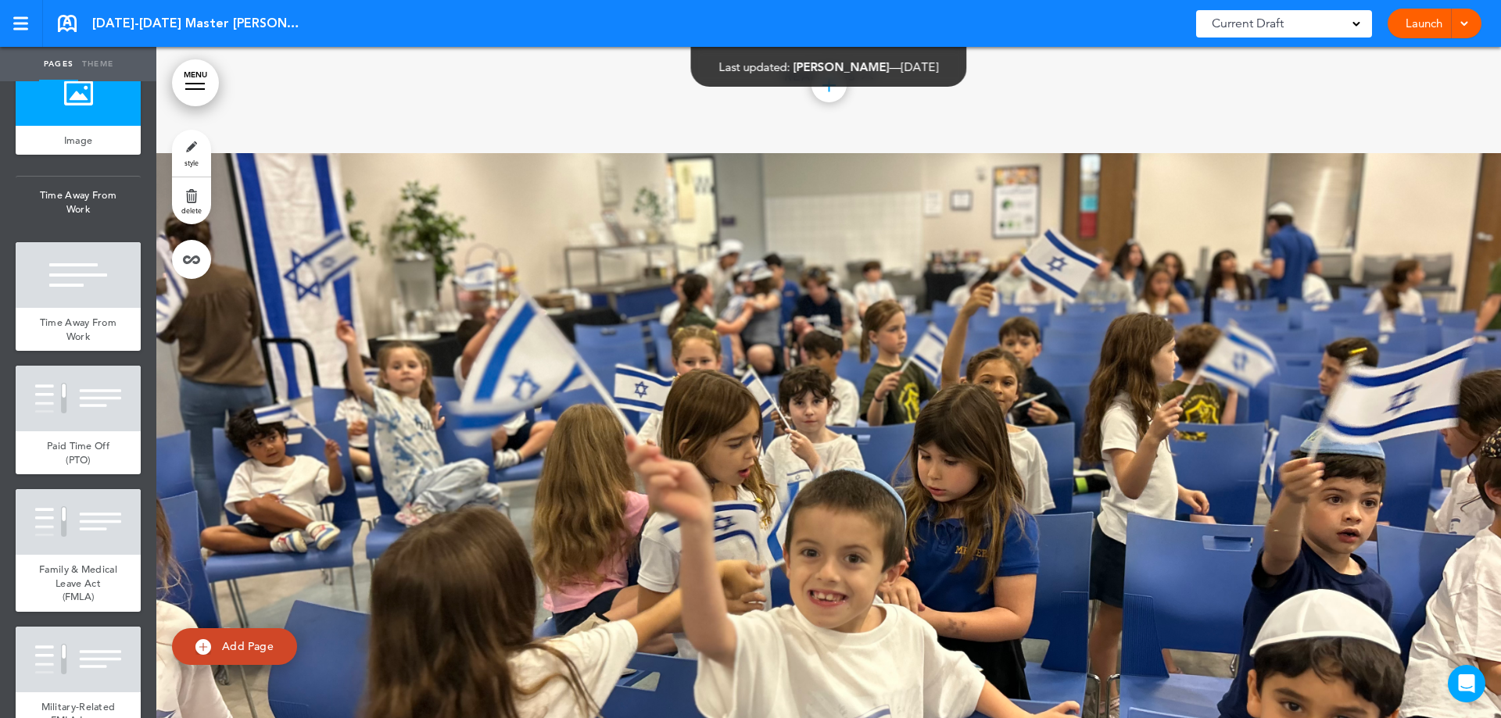
scroll to position [13173, 0]
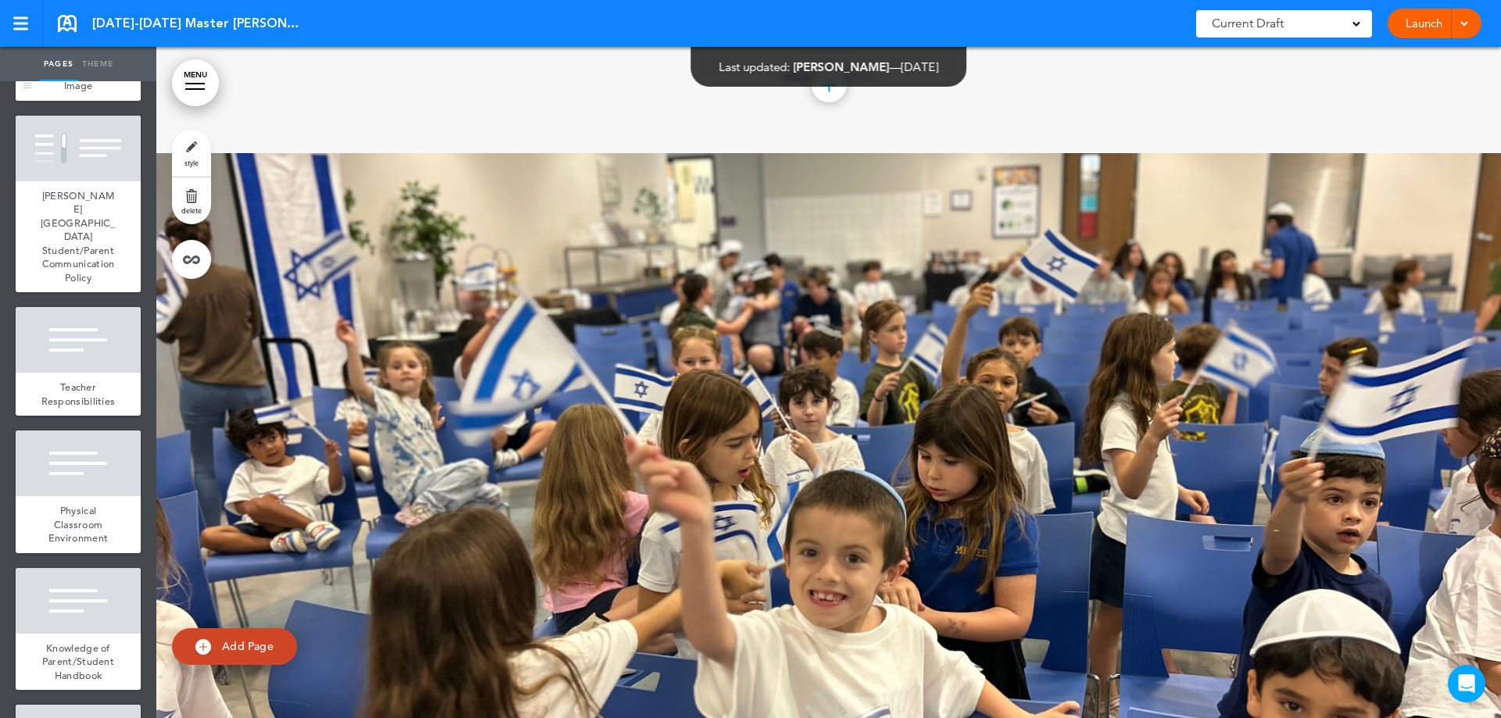
click at [91, 71] on div at bounding box center [78, 38] width 125 height 66
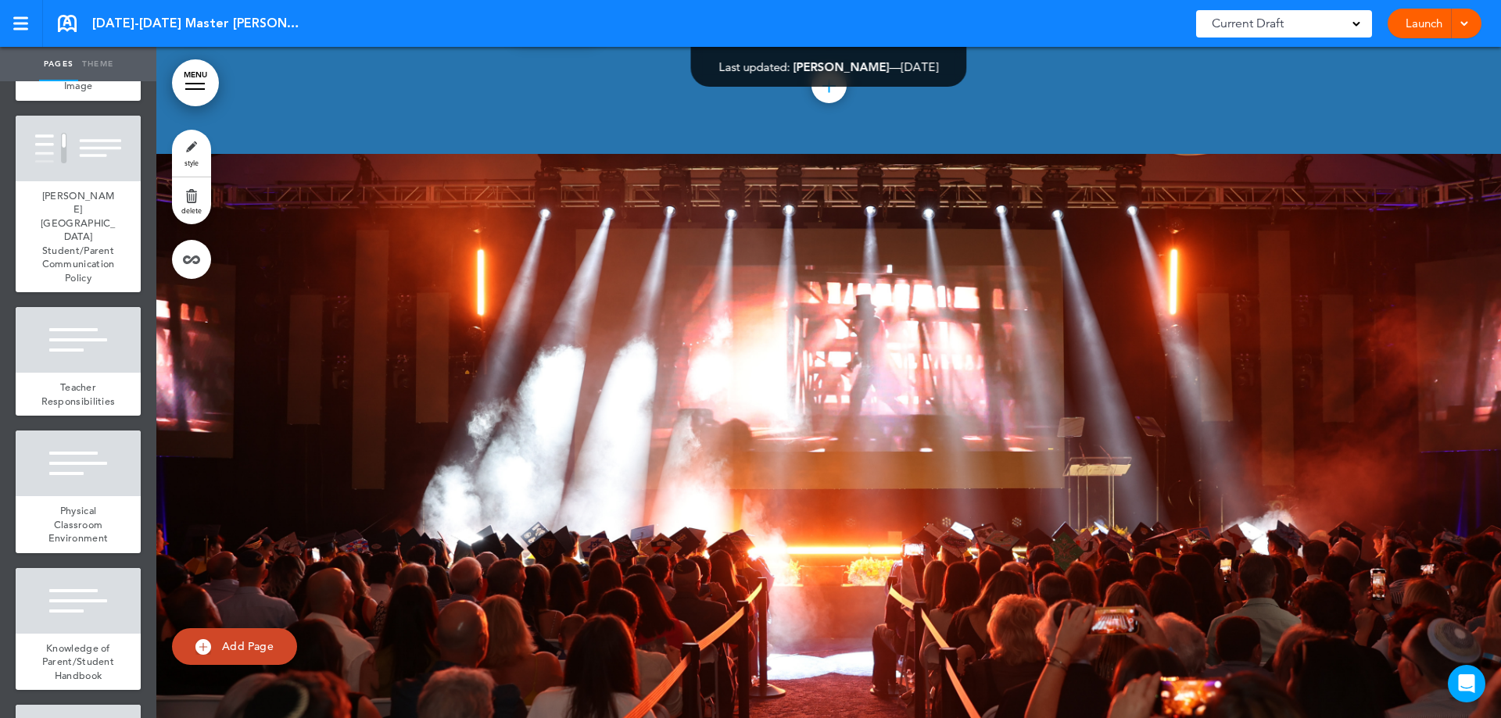
scroll to position [14108, 0]
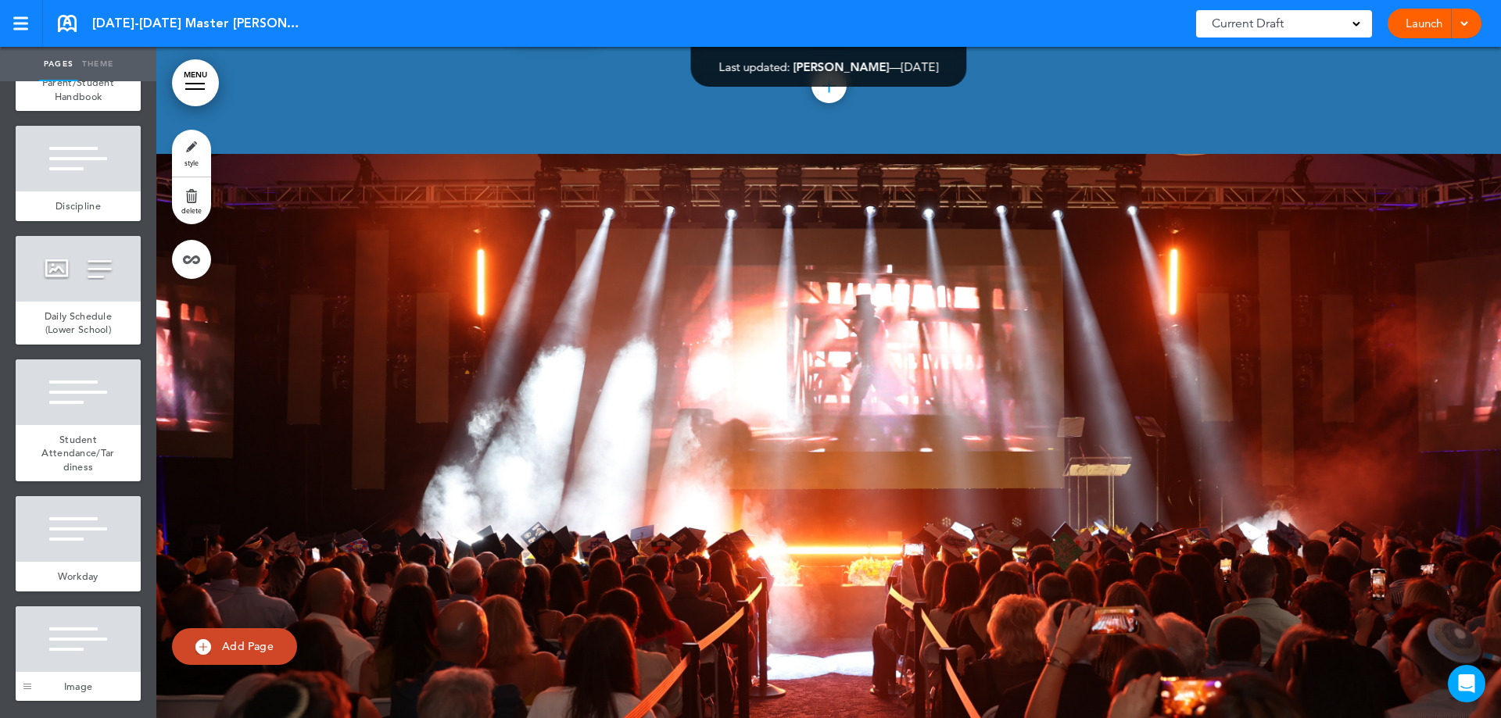
click at [37, 684] on div at bounding box center [27, 653] width 23 height 95
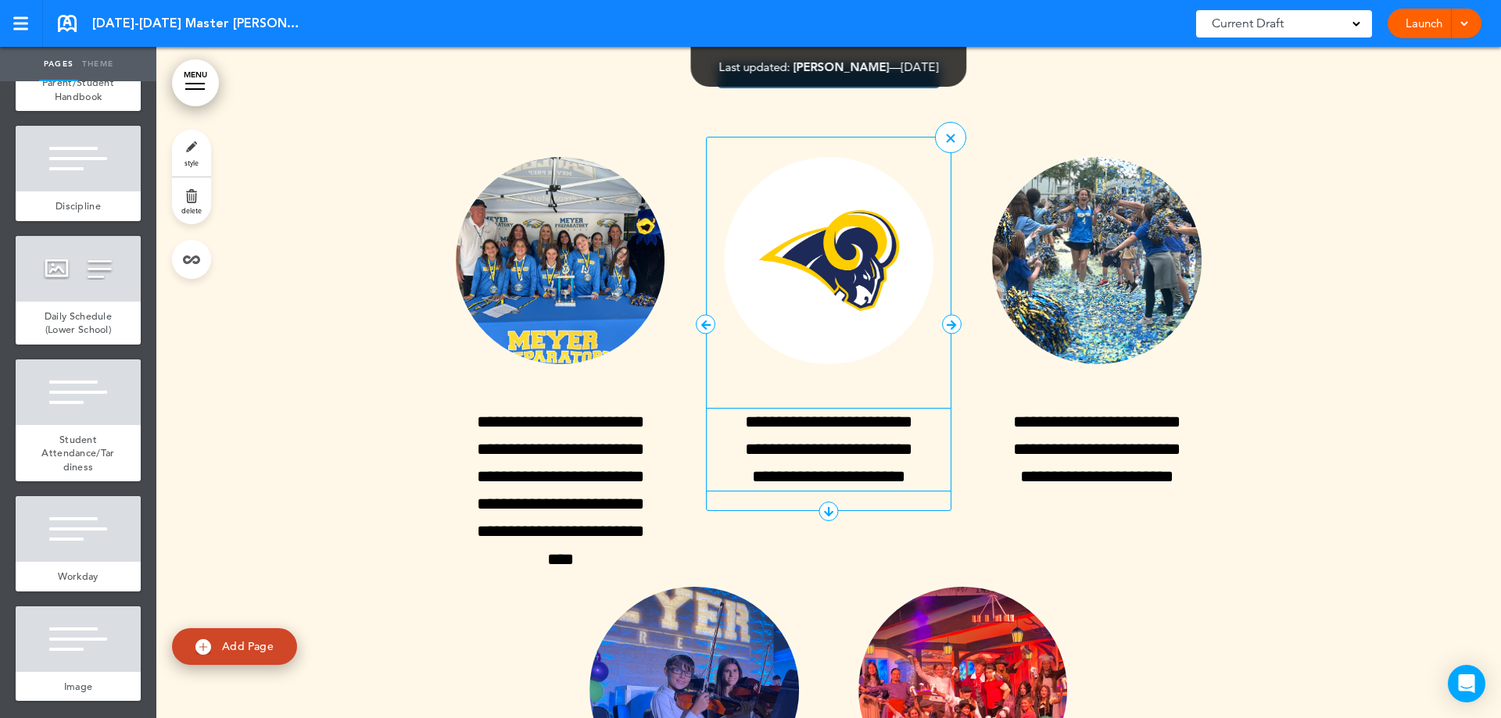
scroll to position [38599, 0]
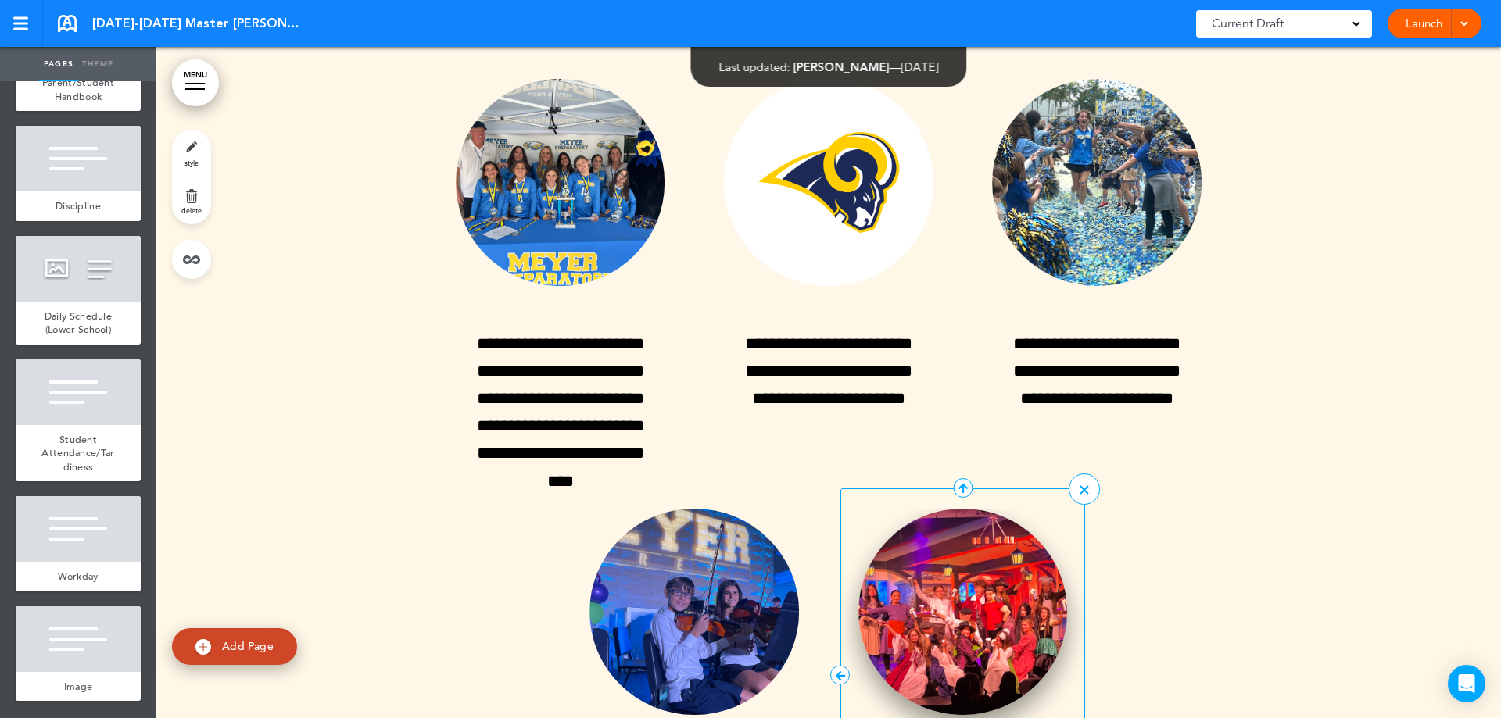
click at [932, 530] on img at bounding box center [962, 612] width 209 height 207
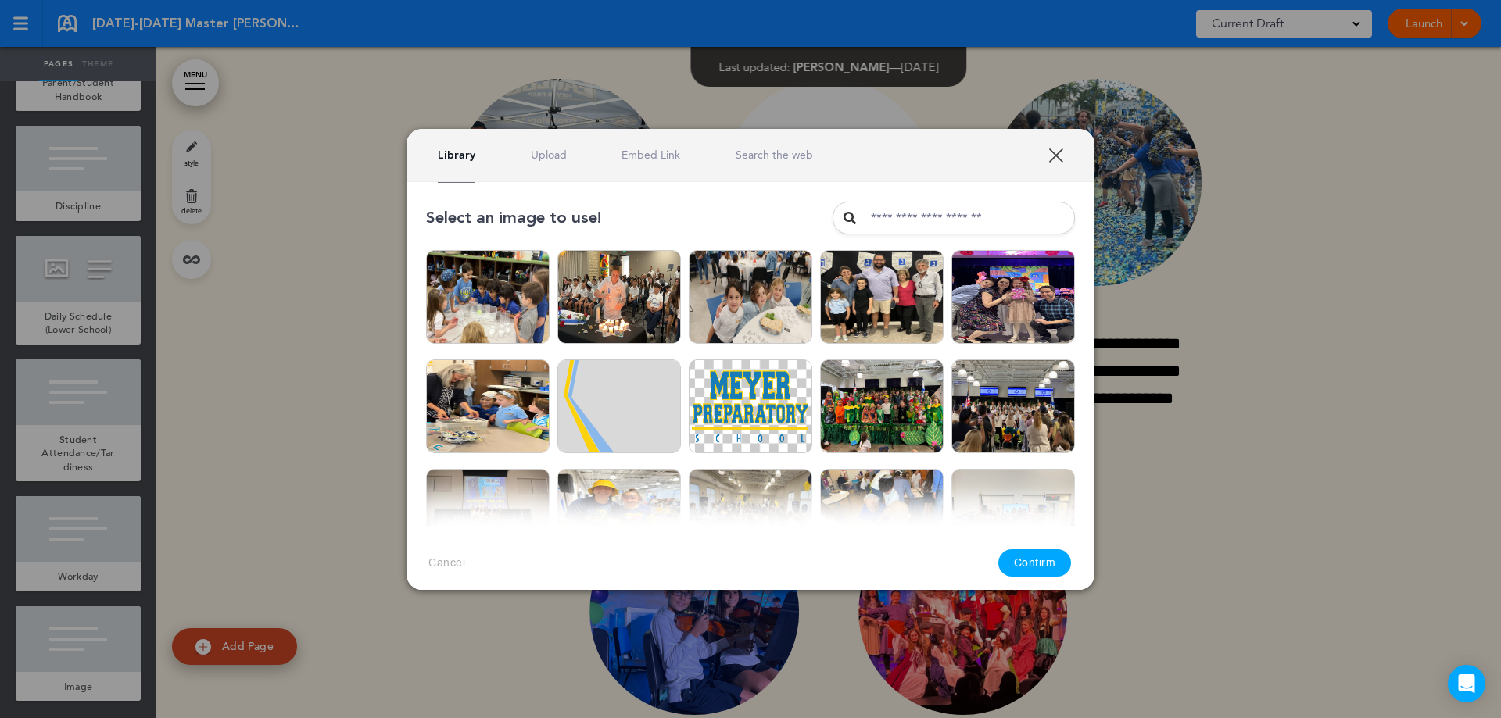
click at [553, 152] on link "Upload" at bounding box center [549, 155] width 36 height 15
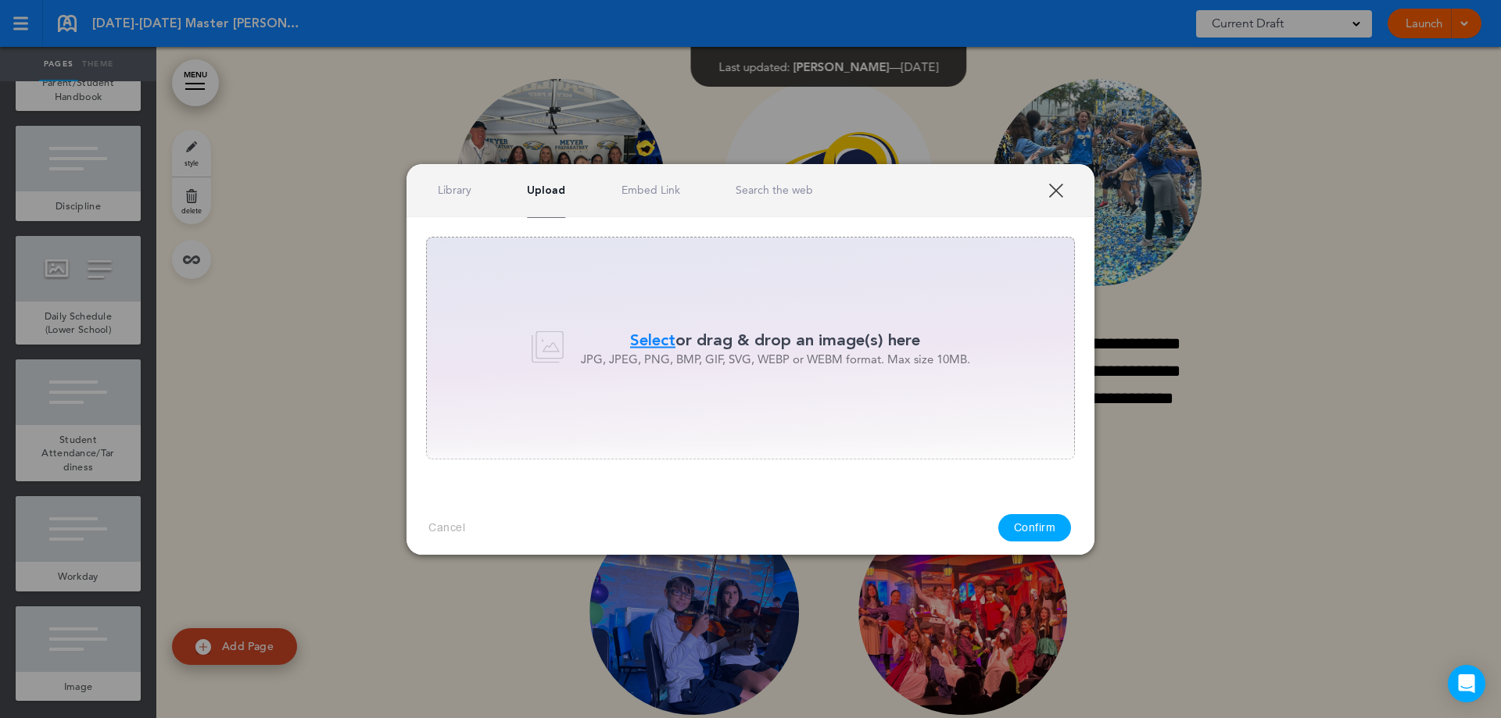
click at [659, 341] on span "Select" at bounding box center [652, 340] width 45 height 23
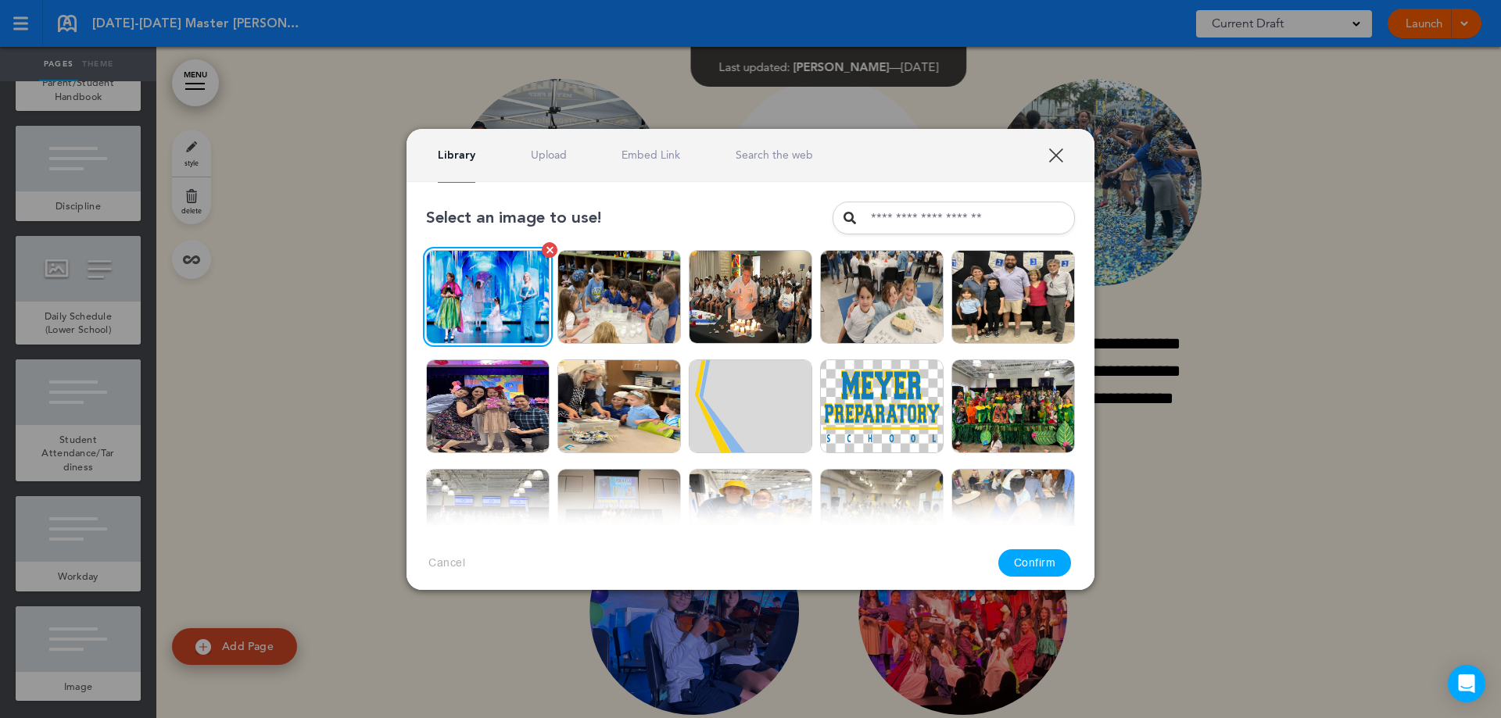
click at [497, 306] on img at bounding box center [487, 297] width 123 height 94
click at [1008, 558] on button "Confirm" at bounding box center [1034, 562] width 73 height 27
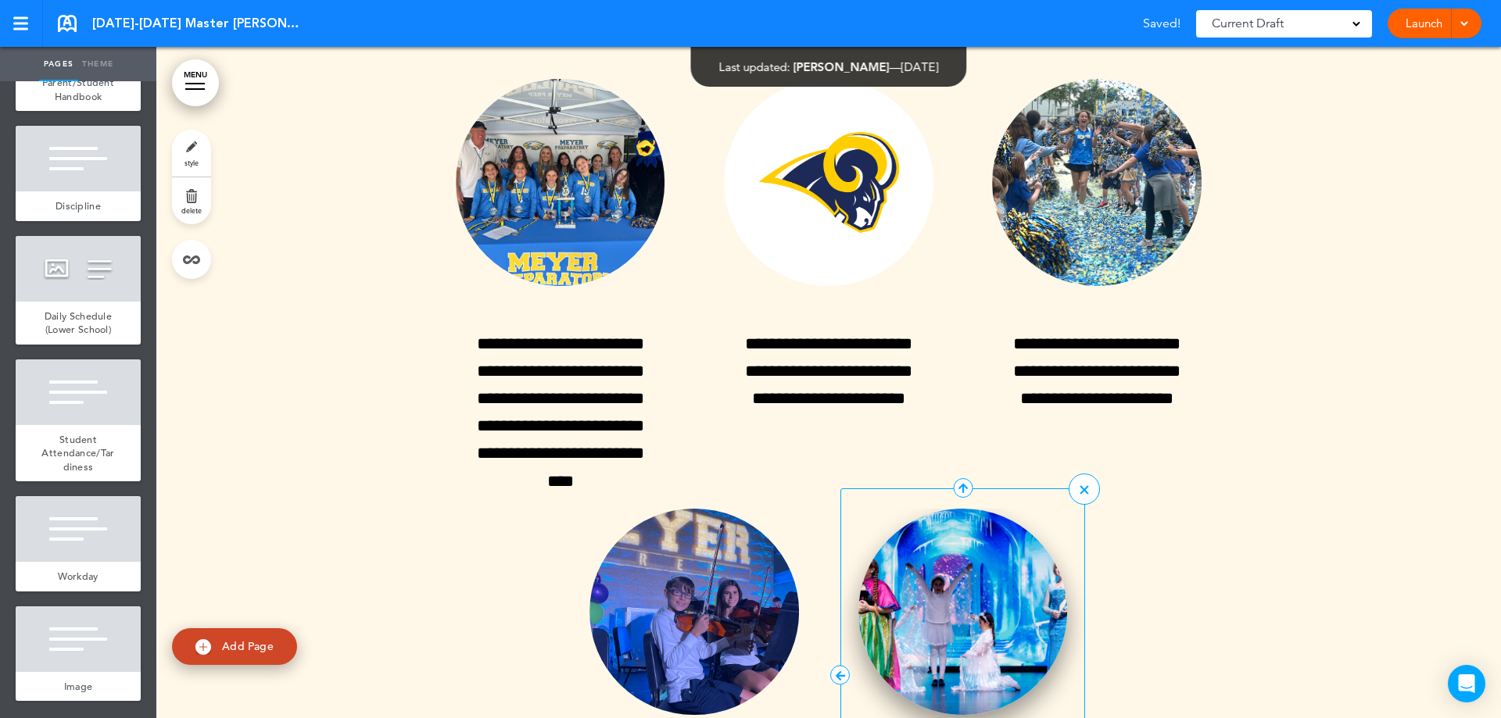
click at [981, 541] on img at bounding box center [962, 612] width 209 height 207
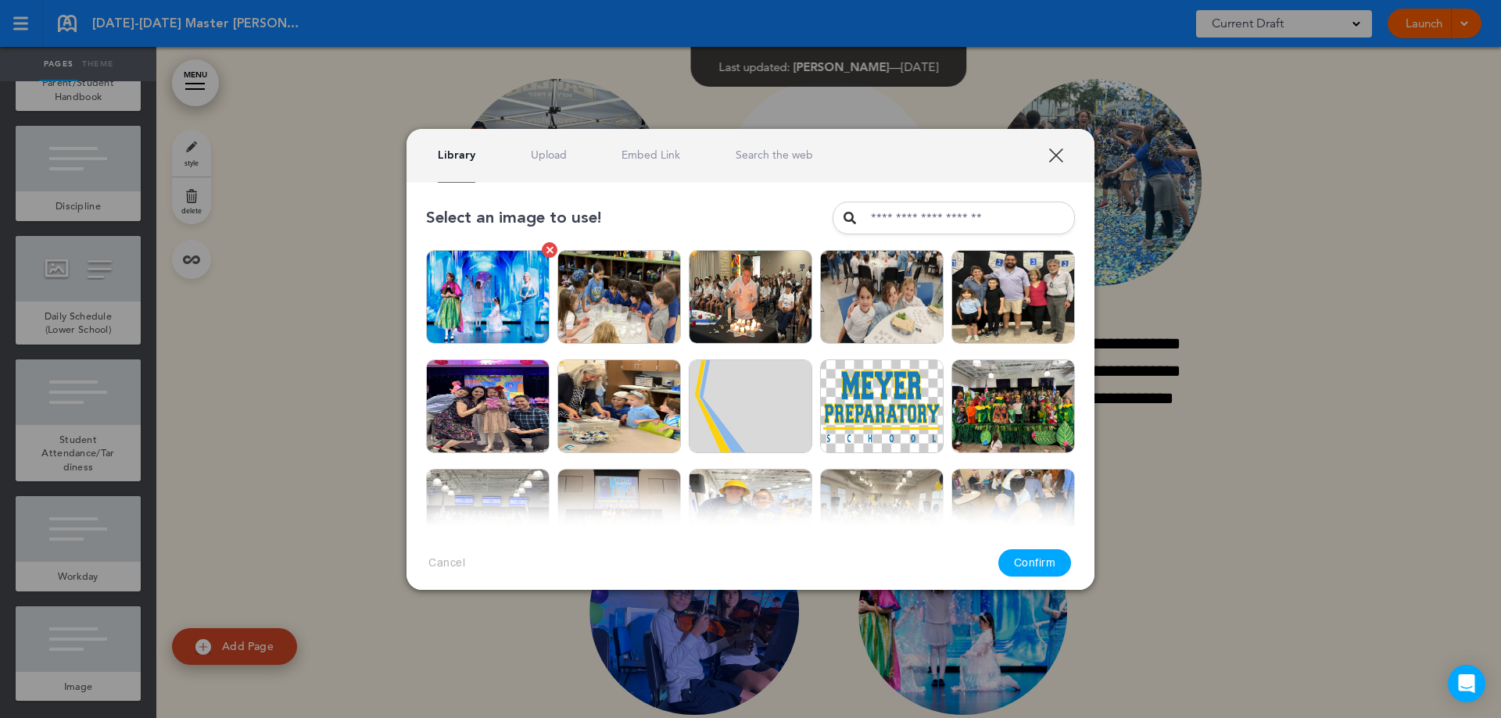
click at [546, 249] on div at bounding box center [549, 249] width 7 height 7
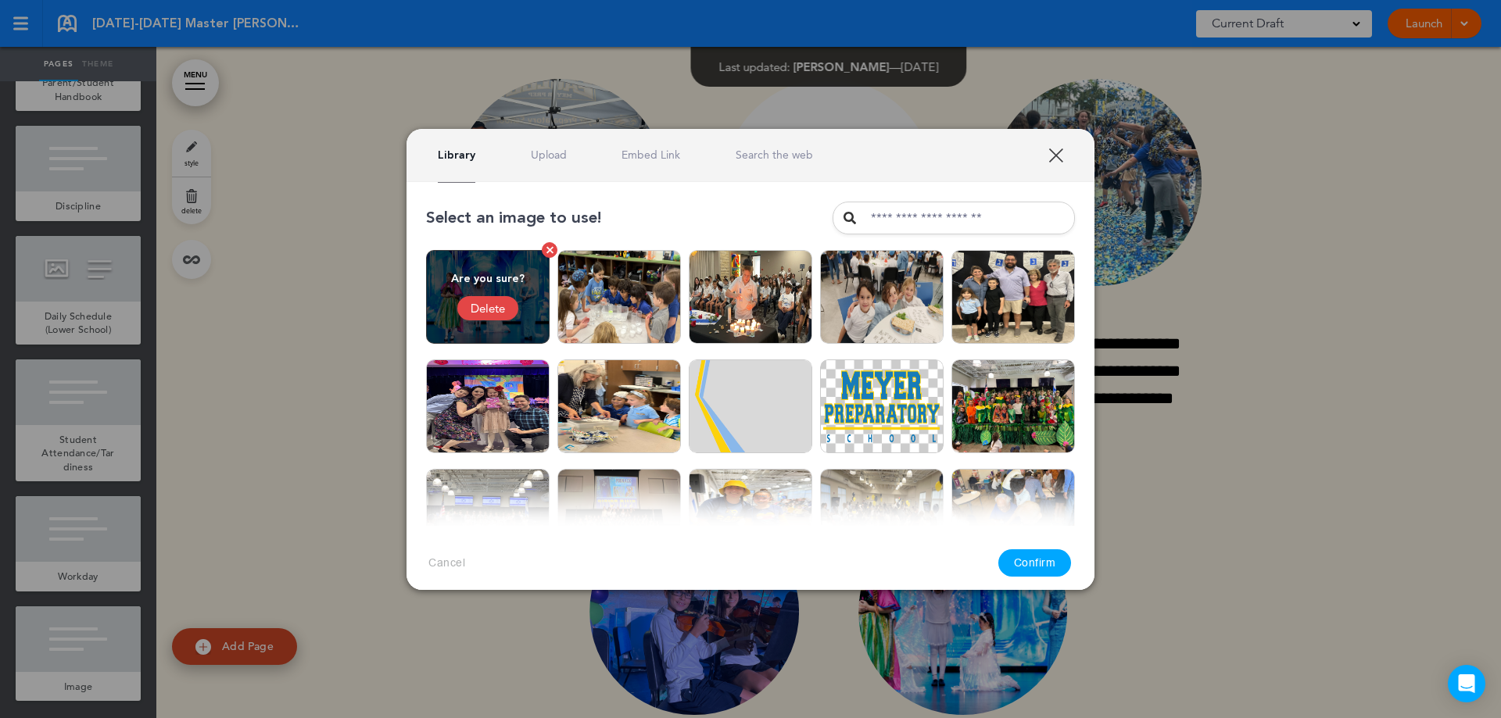
click at [499, 309] on div "Delete" at bounding box center [487, 308] width 61 height 24
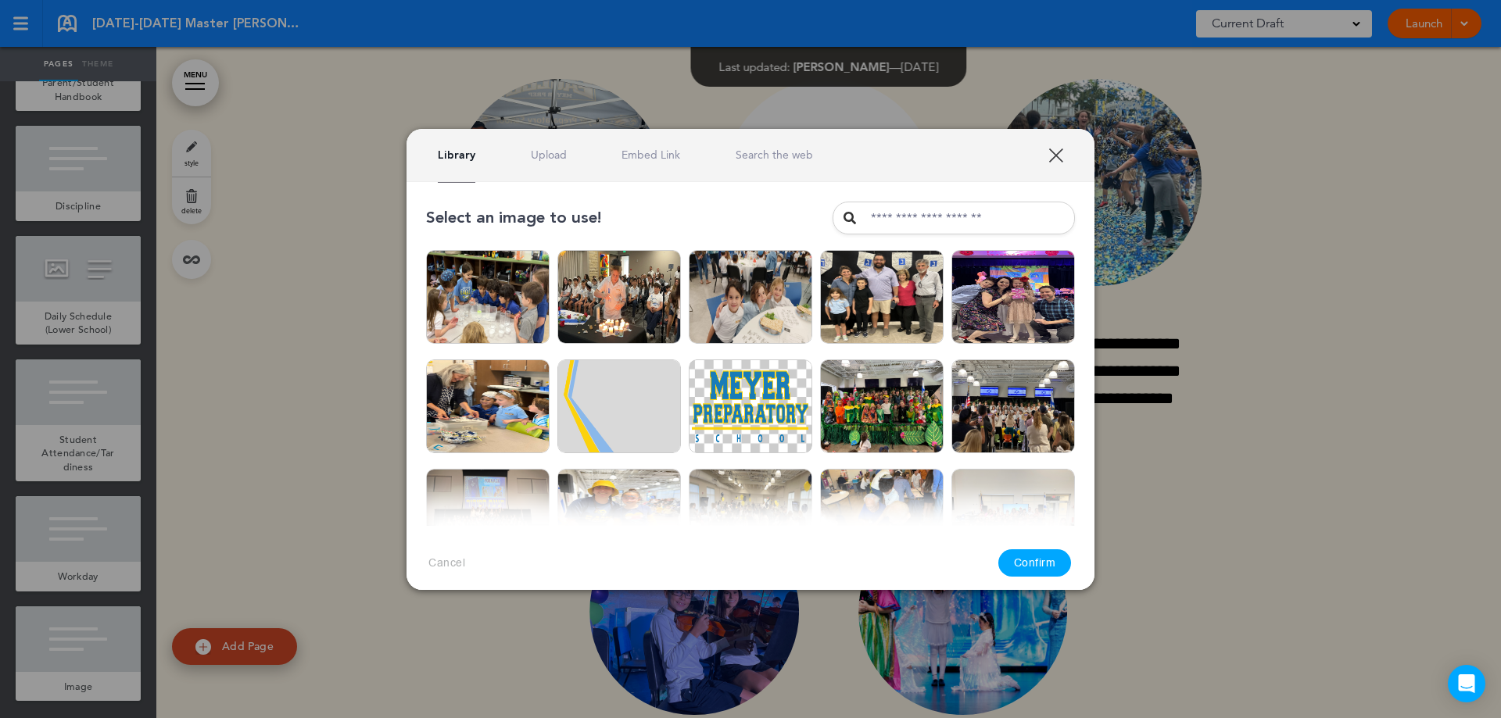
click at [1054, 159] on link "XXX" at bounding box center [1055, 155] width 15 height 15
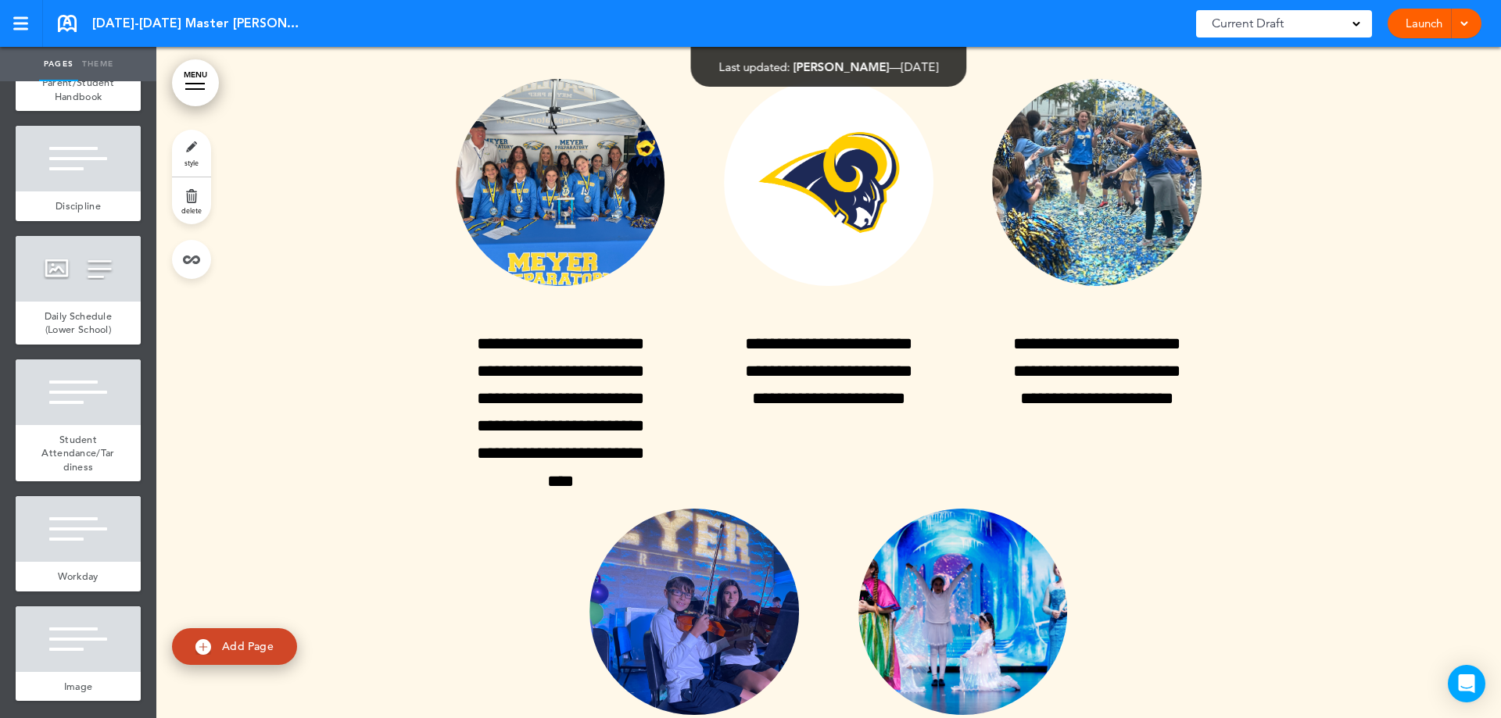
click at [1253, 517] on div at bounding box center [828, 488] width 1344 height 1140
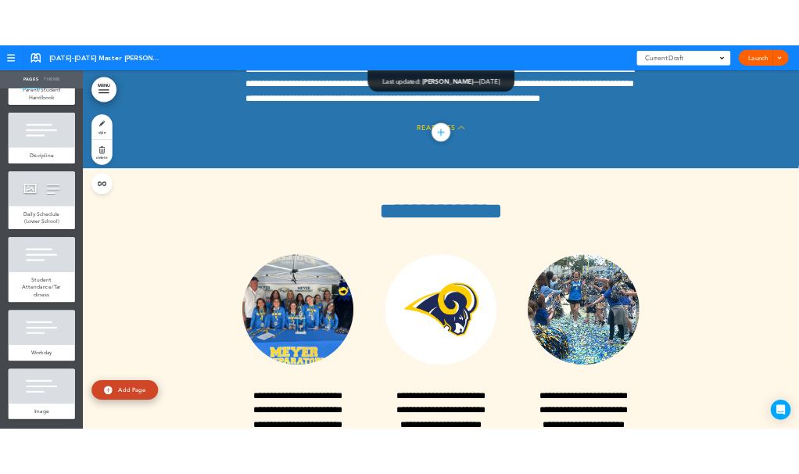
scroll to position [14030, 0]
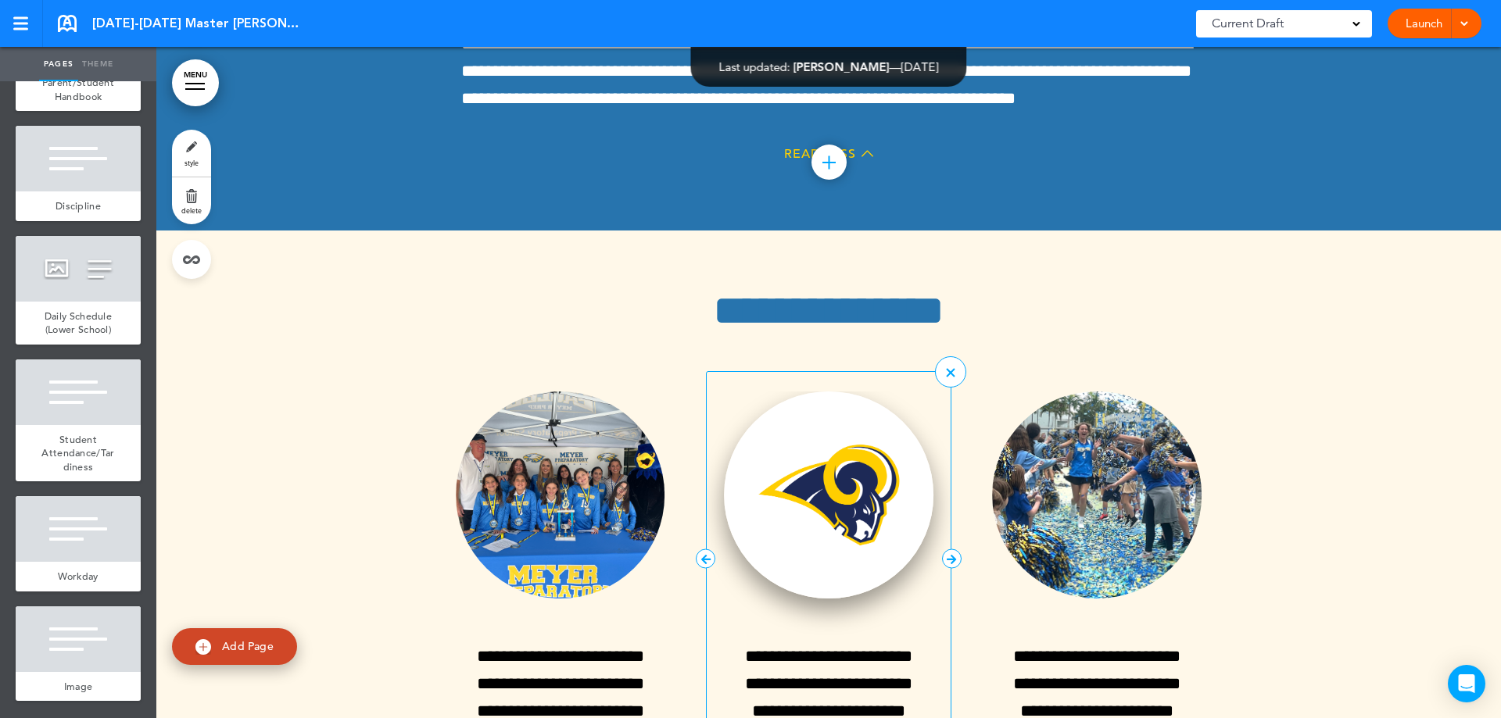
click at [842, 399] on img at bounding box center [828, 495] width 209 height 207
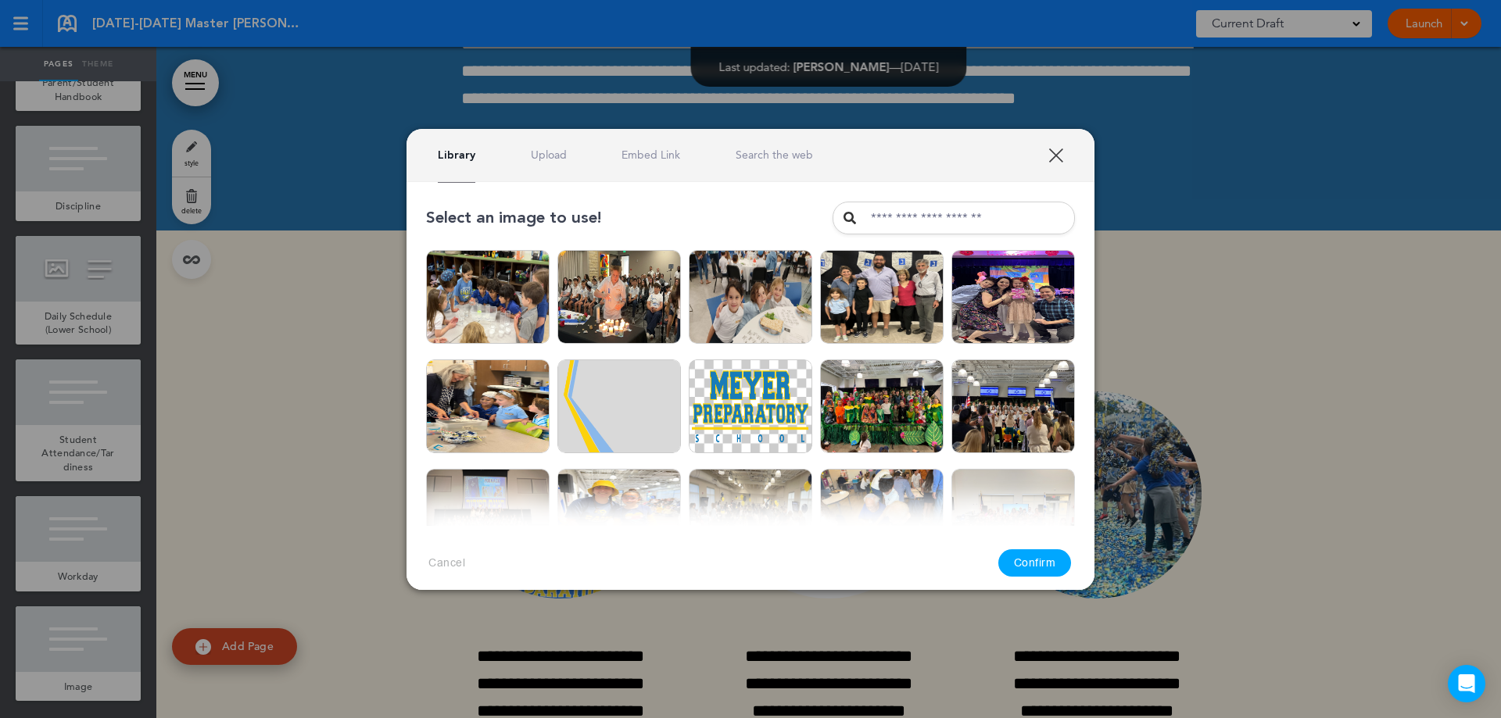
click at [561, 159] on link "Upload" at bounding box center [549, 155] width 36 height 15
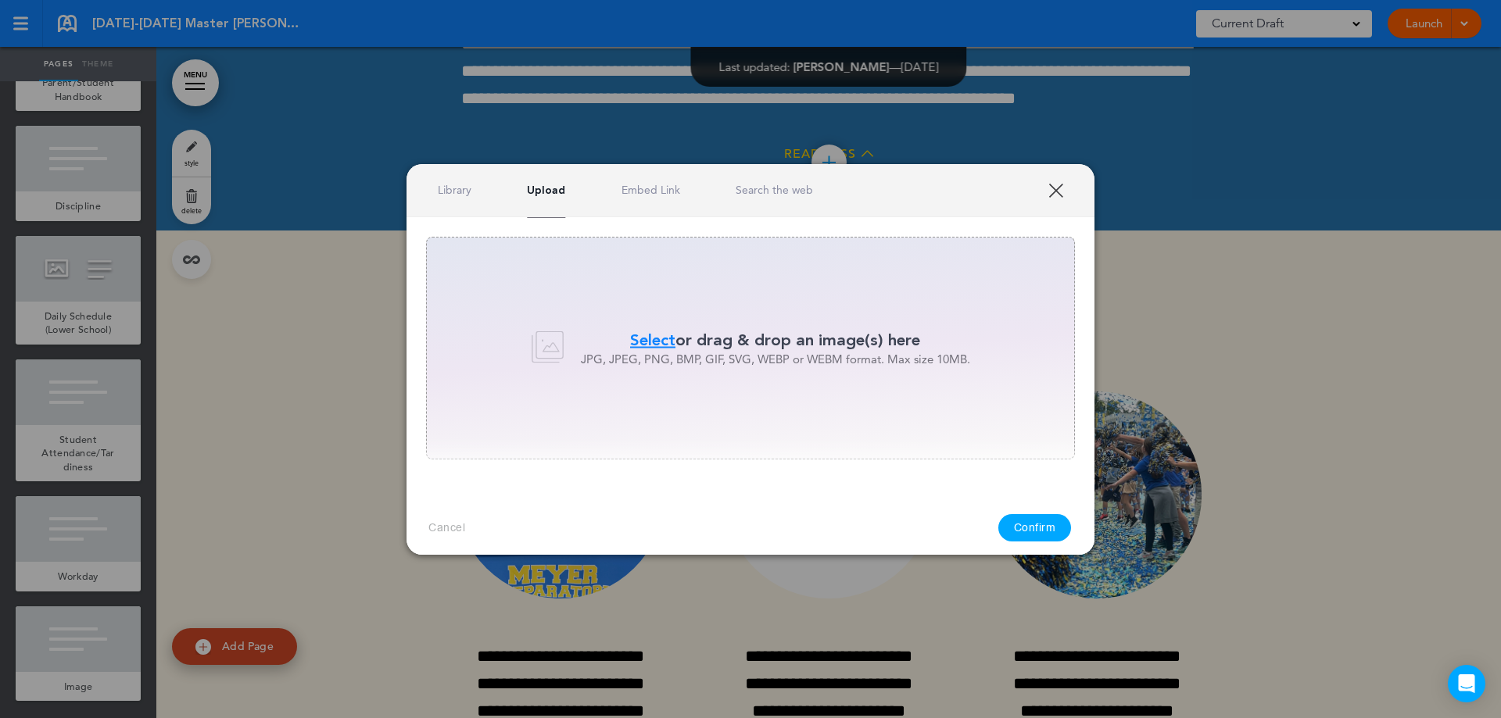
click at [644, 342] on span "Select" at bounding box center [652, 340] width 45 height 23
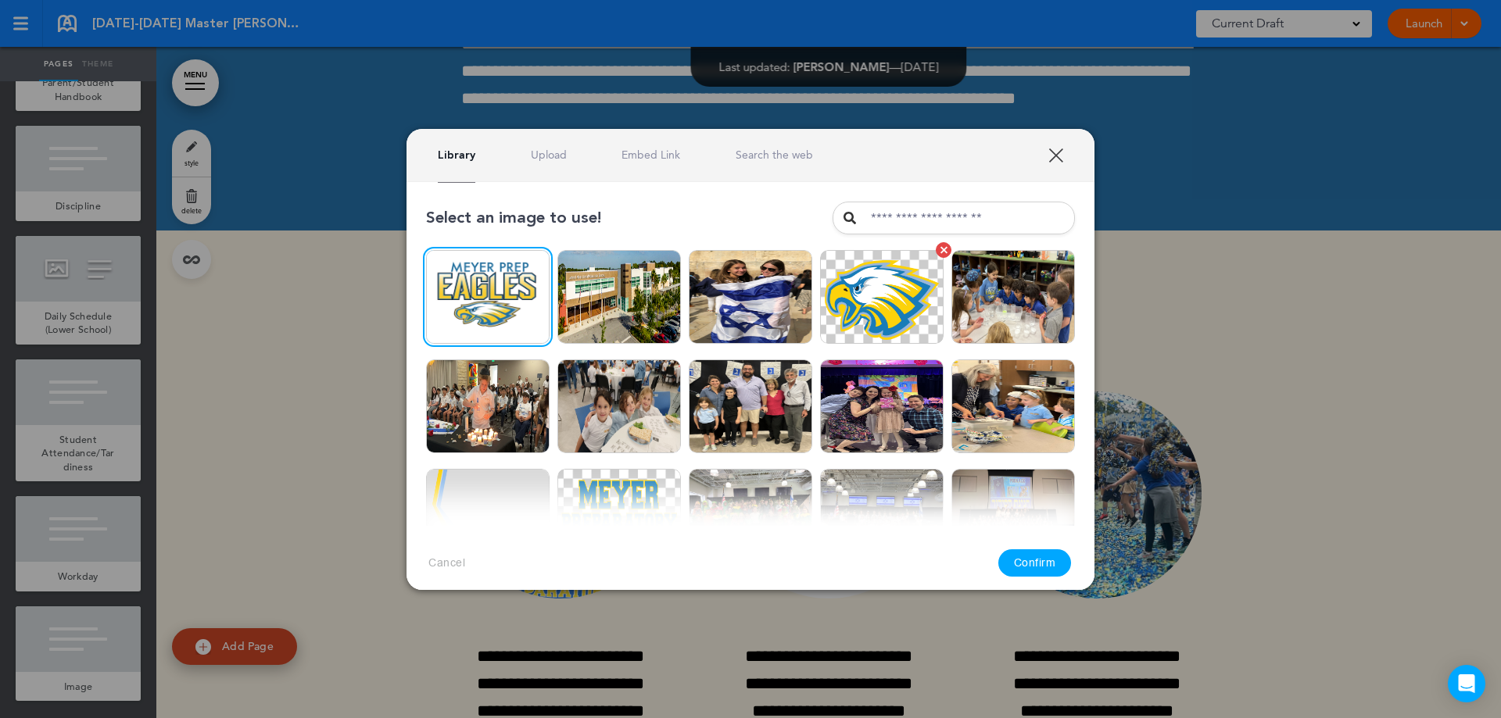
click at [849, 291] on img at bounding box center [881, 297] width 123 height 94
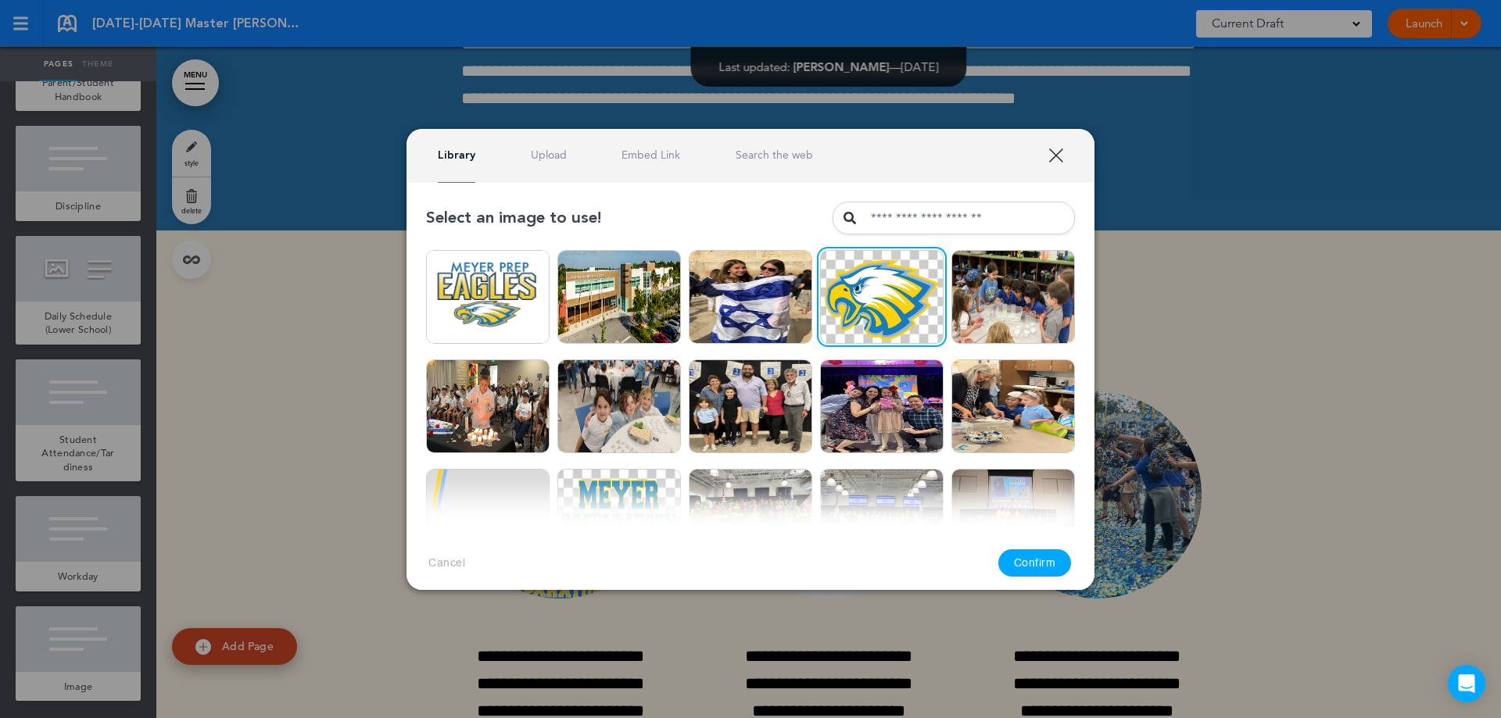
click at [1028, 560] on button "Confirm" at bounding box center [1034, 562] width 73 height 27
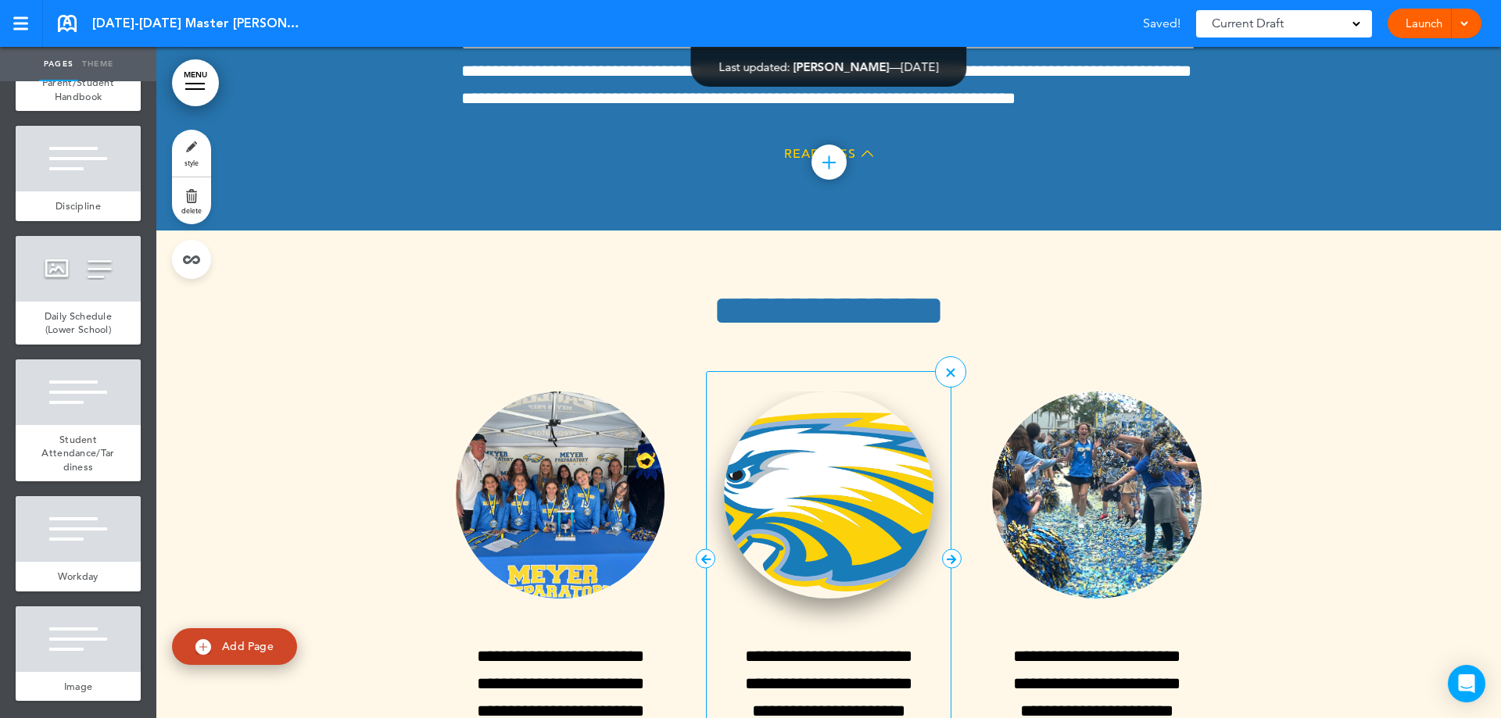
click at [819, 392] on img at bounding box center [828, 495] width 209 height 207
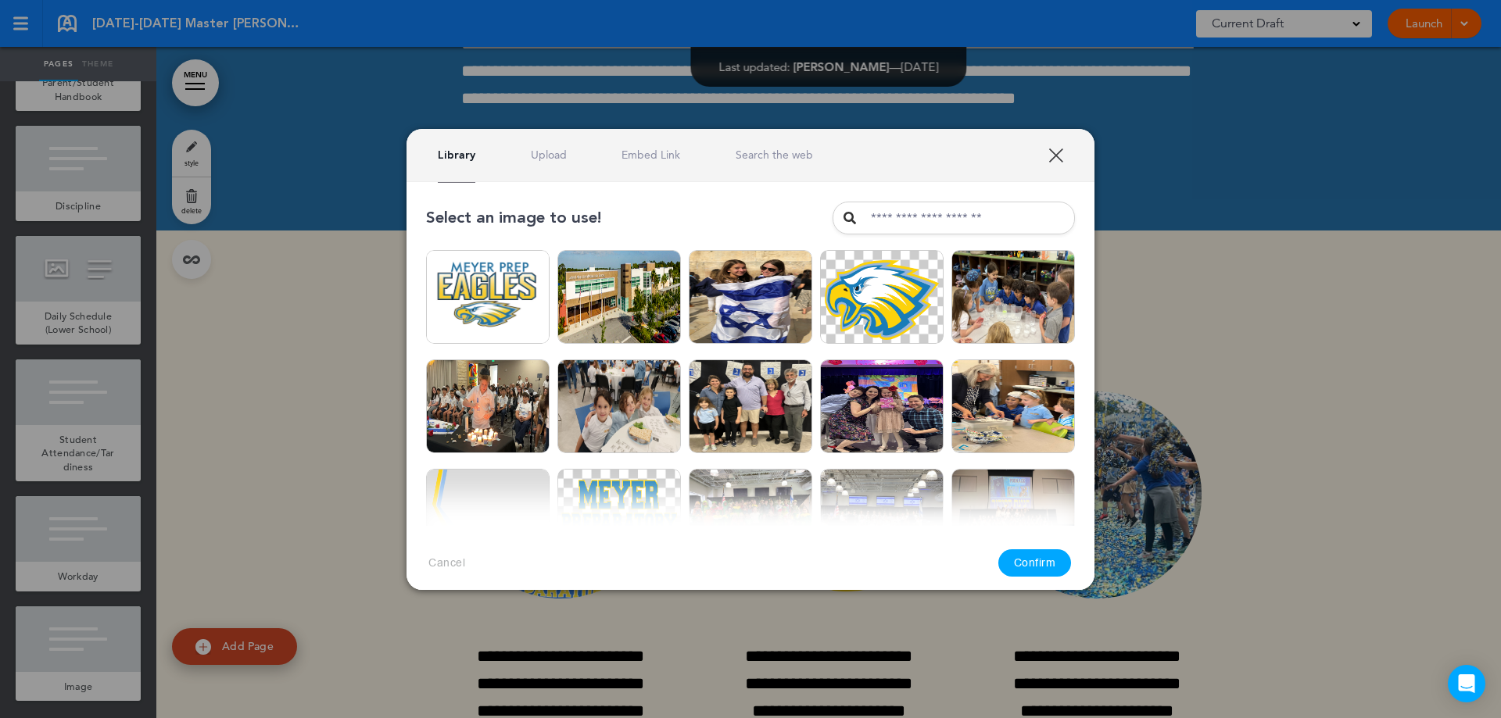
click at [1026, 565] on button "Confirm" at bounding box center [1034, 562] width 73 height 27
click at [463, 283] on img at bounding box center [487, 297] width 123 height 94
click at [1018, 562] on button "Confirm" at bounding box center [1034, 562] width 73 height 27
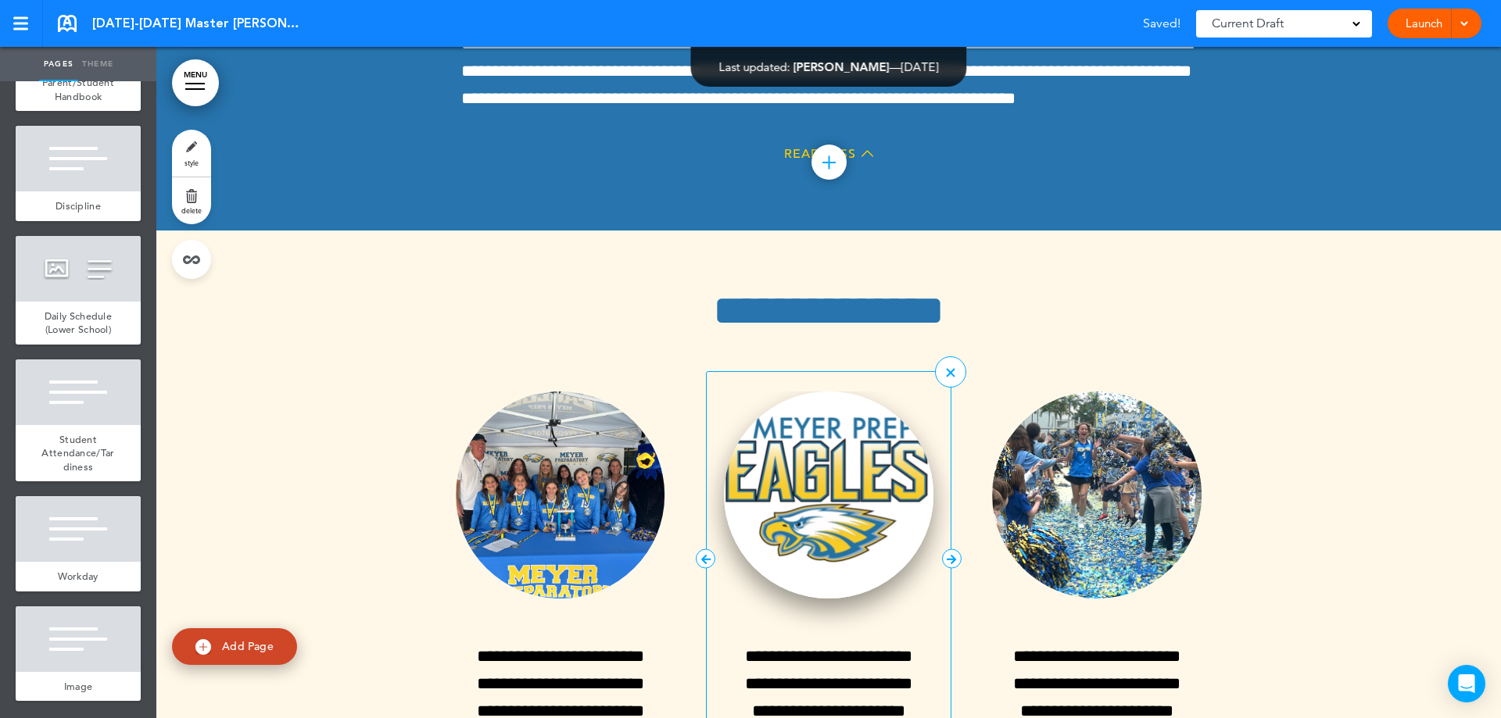
click at [832, 392] on img at bounding box center [828, 495] width 209 height 207
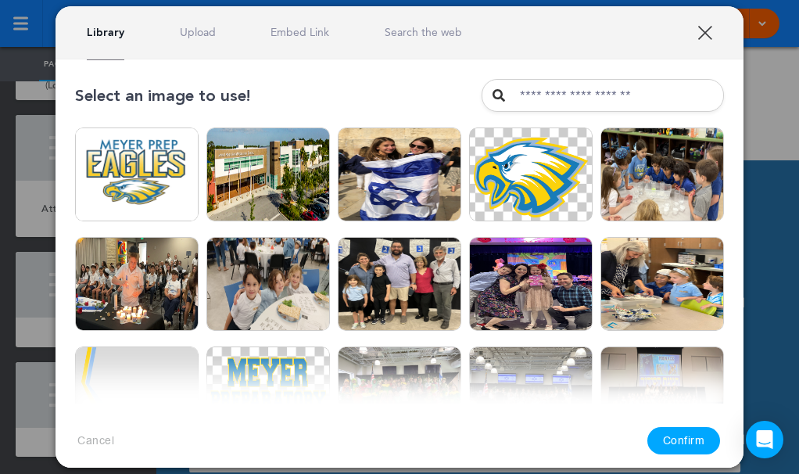
scroll to position [38512, 0]
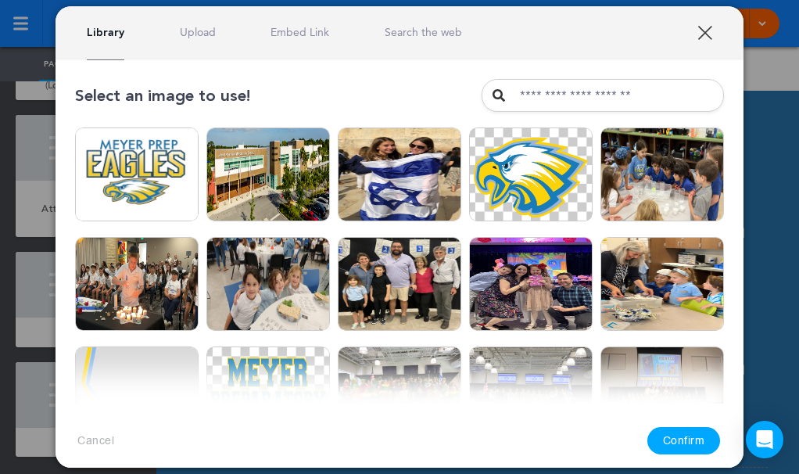
click at [707, 28] on link "XXX" at bounding box center [704, 32] width 15 height 15
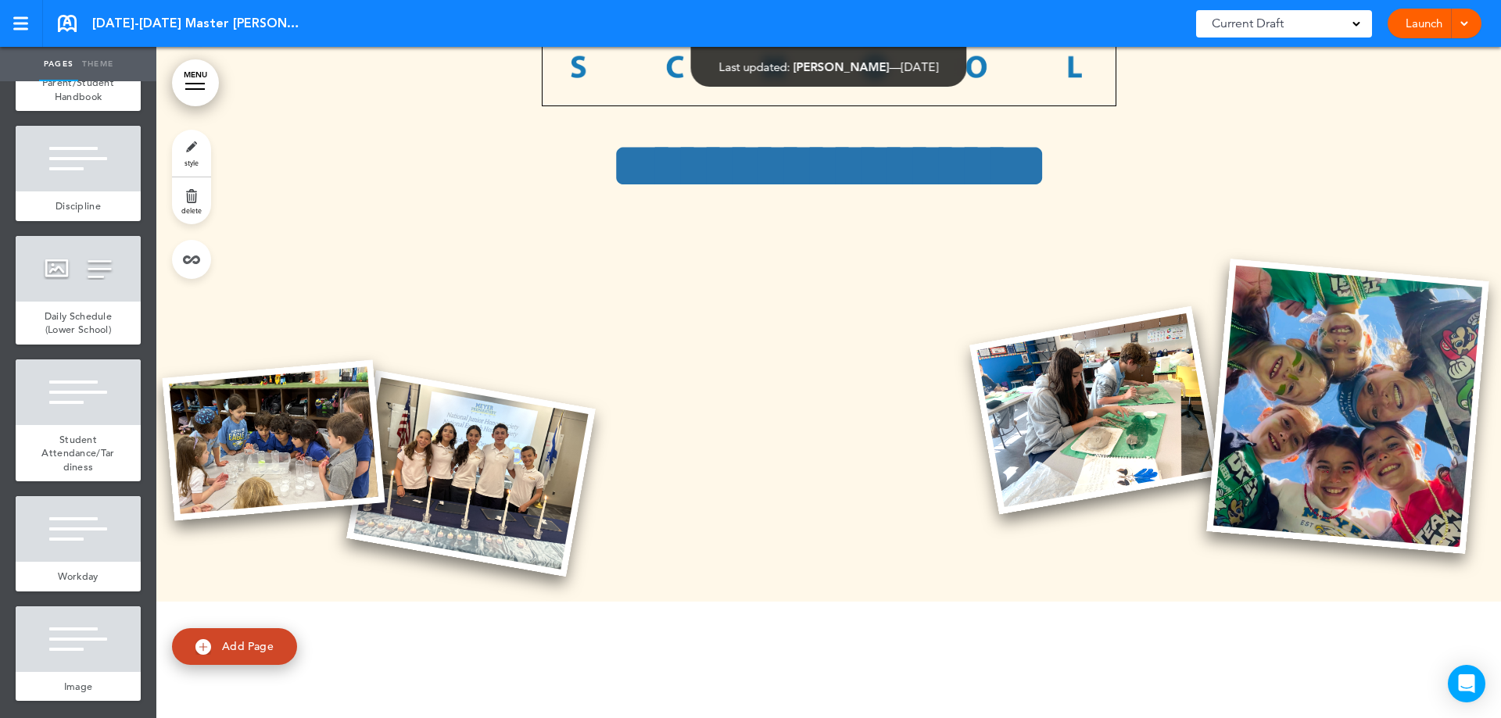
scroll to position [547, 0]
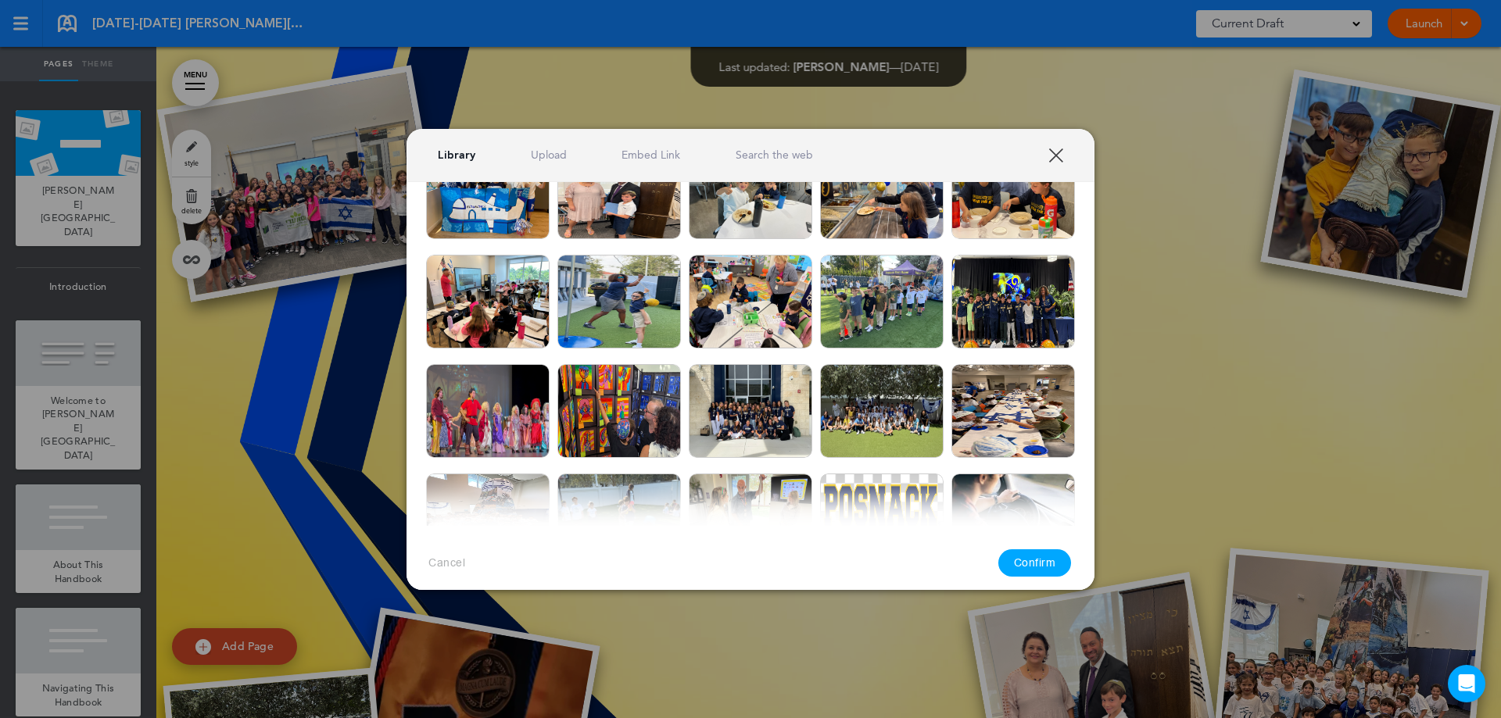
scroll to position [547, 0]
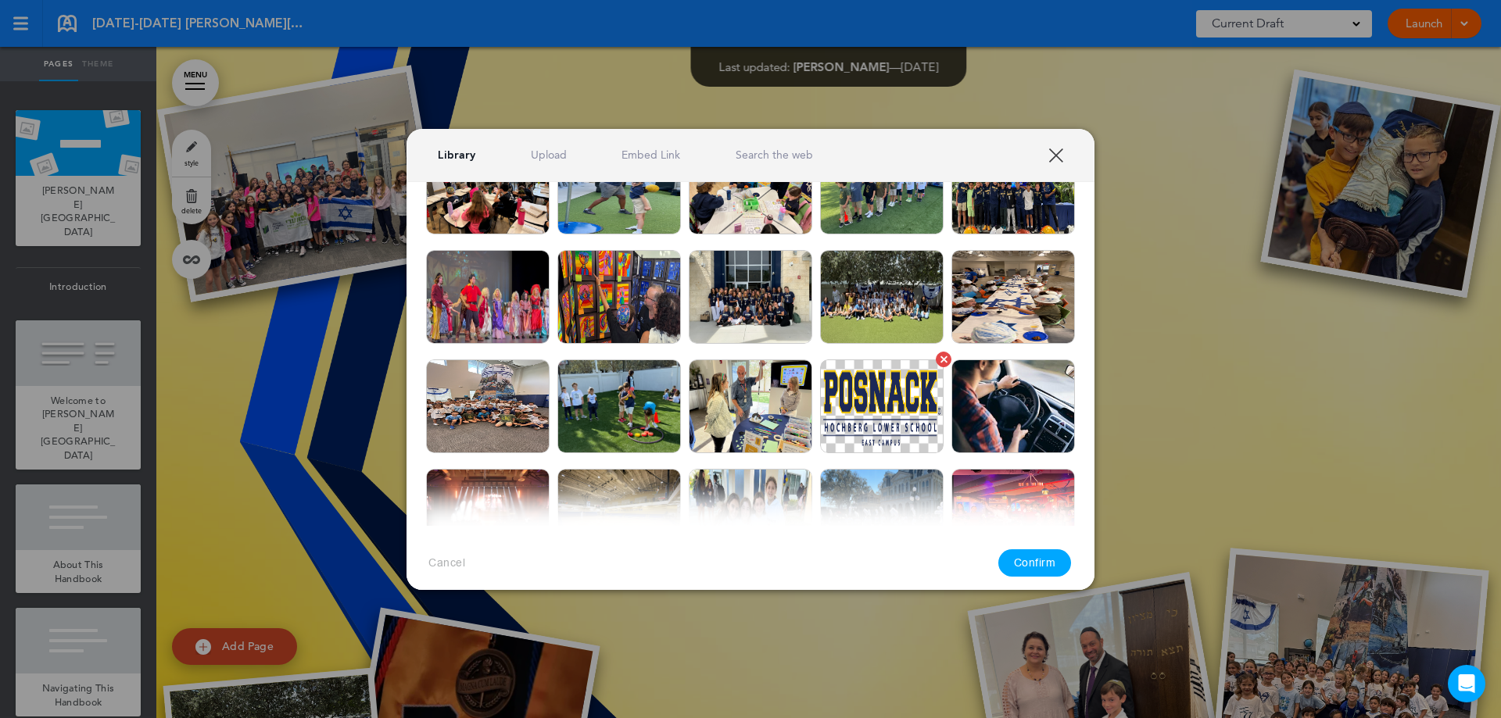
click at [873, 398] on img at bounding box center [881, 407] width 123 height 94
click at [1041, 564] on button "Confirm" at bounding box center [1034, 562] width 73 height 27
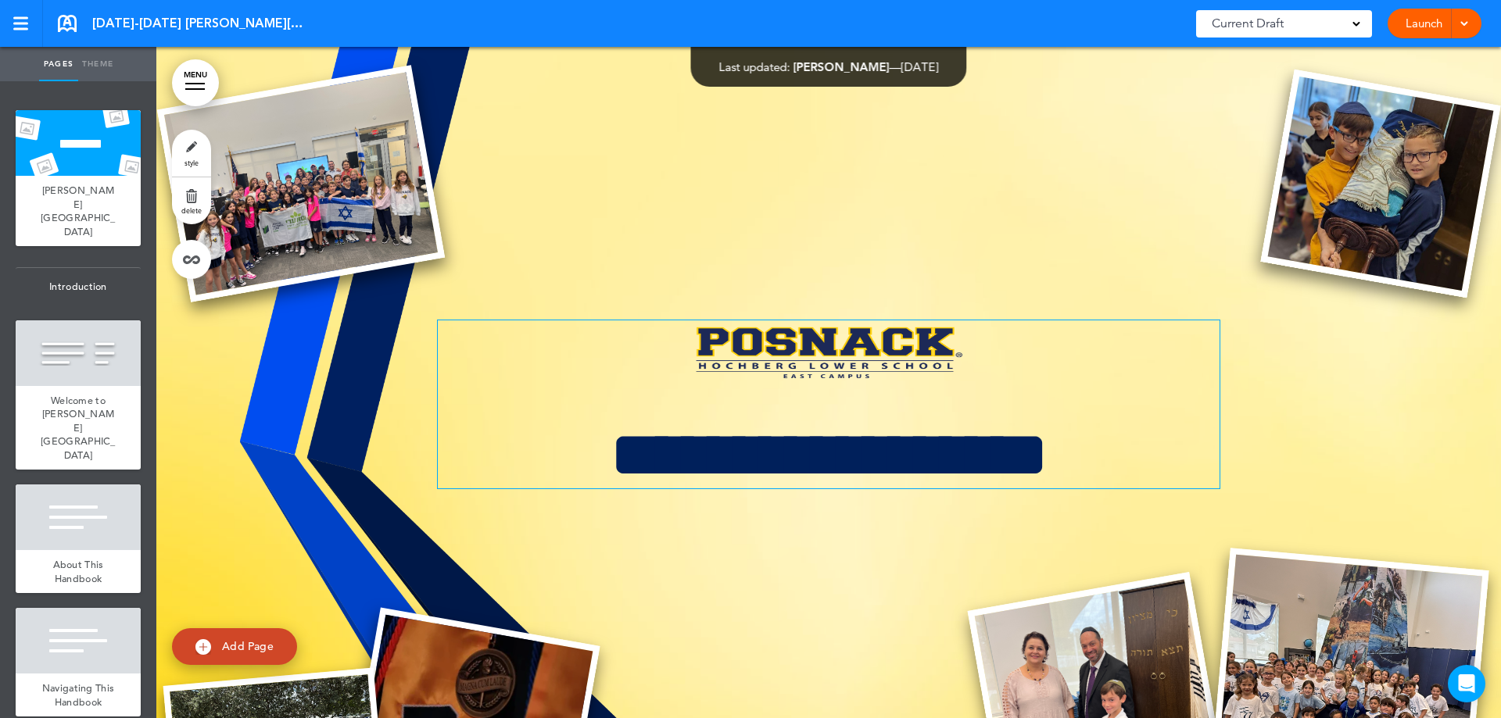
click at [807, 352] on img at bounding box center [828, 351] width 277 height 63
click at [0, 0] on ul "Are you sure? Delete Are you sure? Delete Are you sure? Delete Are you sure? De…" at bounding box center [0, 0] width 0 height 0
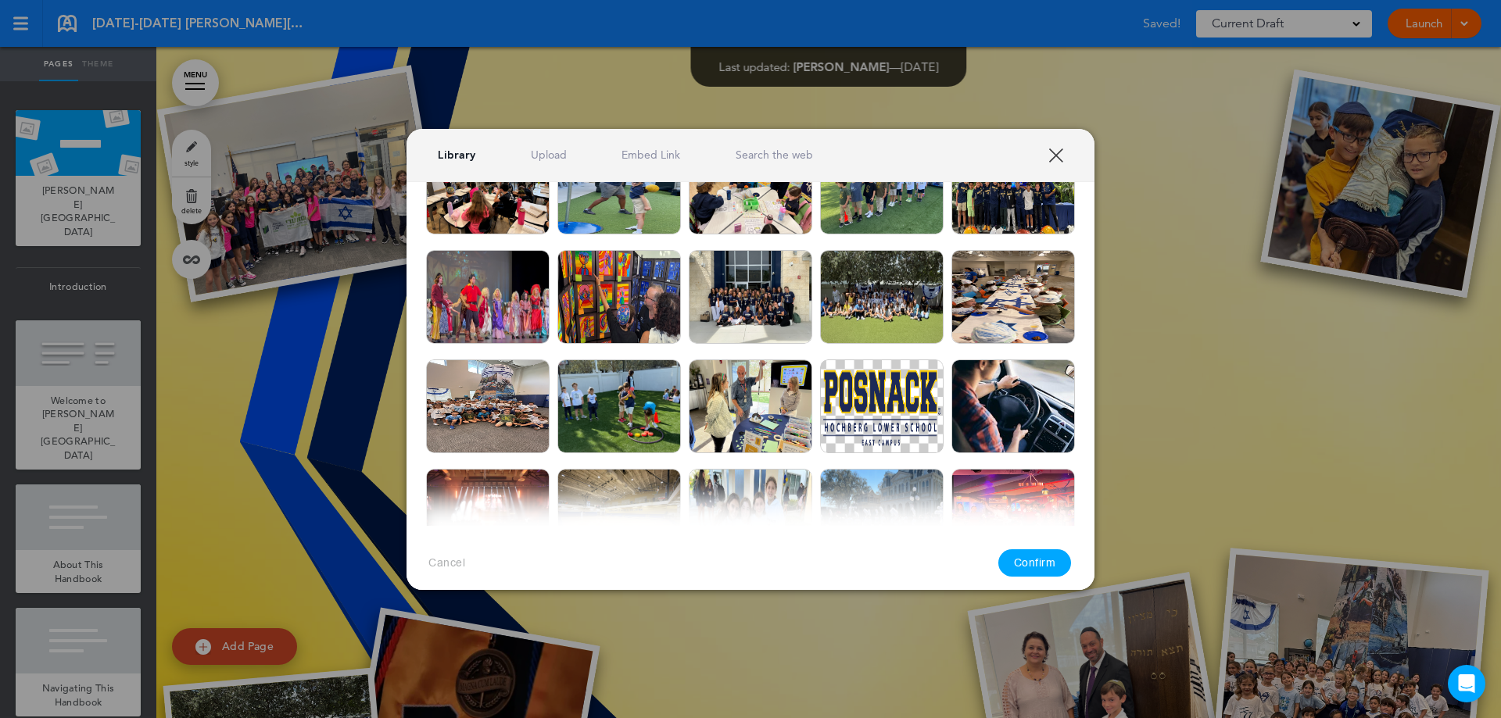
drag, startPoint x: 868, startPoint y: 400, endPoint x: 980, endPoint y: 539, distance: 178.9
click at [868, 400] on img at bounding box center [881, 407] width 123 height 94
click at [1028, 561] on button "Confirm" at bounding box center [1034, 562] width 73 height 27
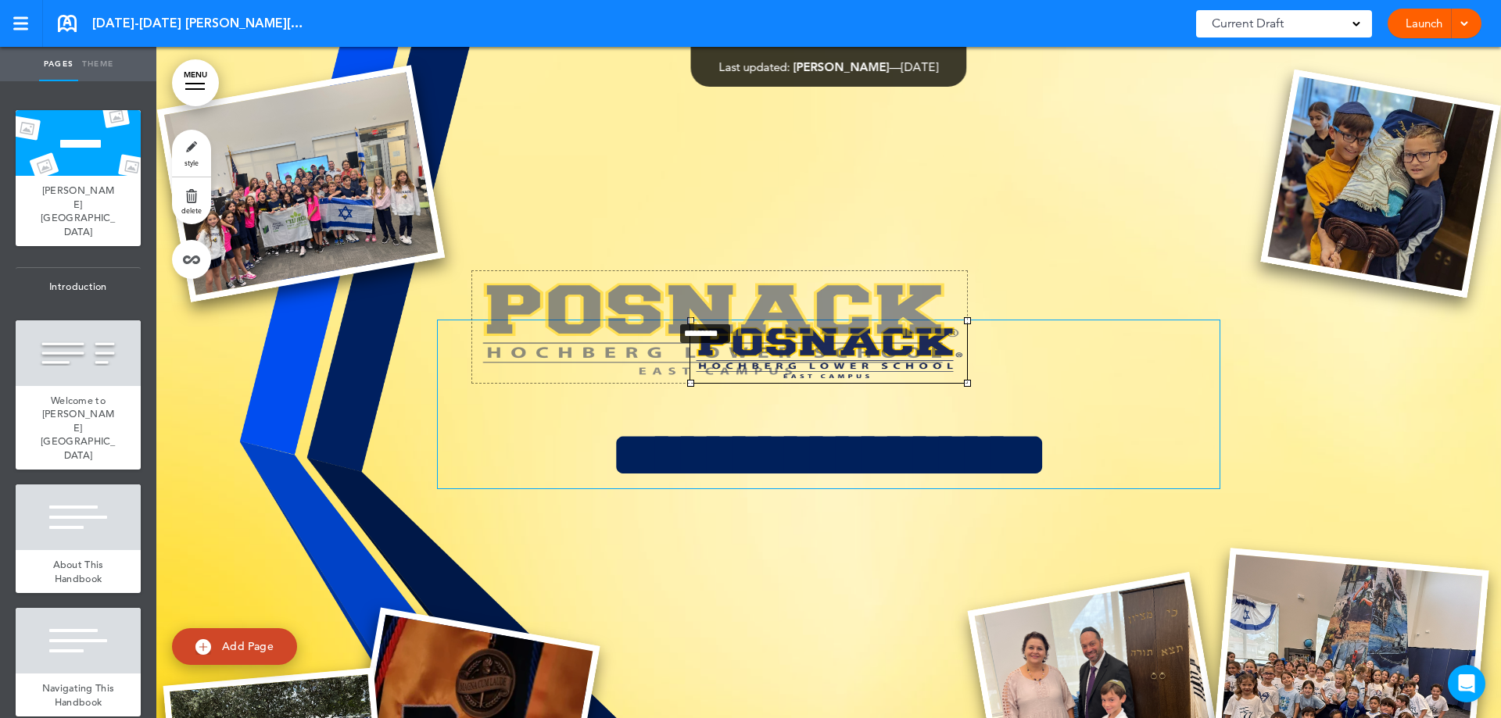
drag, startPoint x: 683, startPoint y: 323, endPoint x: 665, endPoint y: 274, distance: 52.4
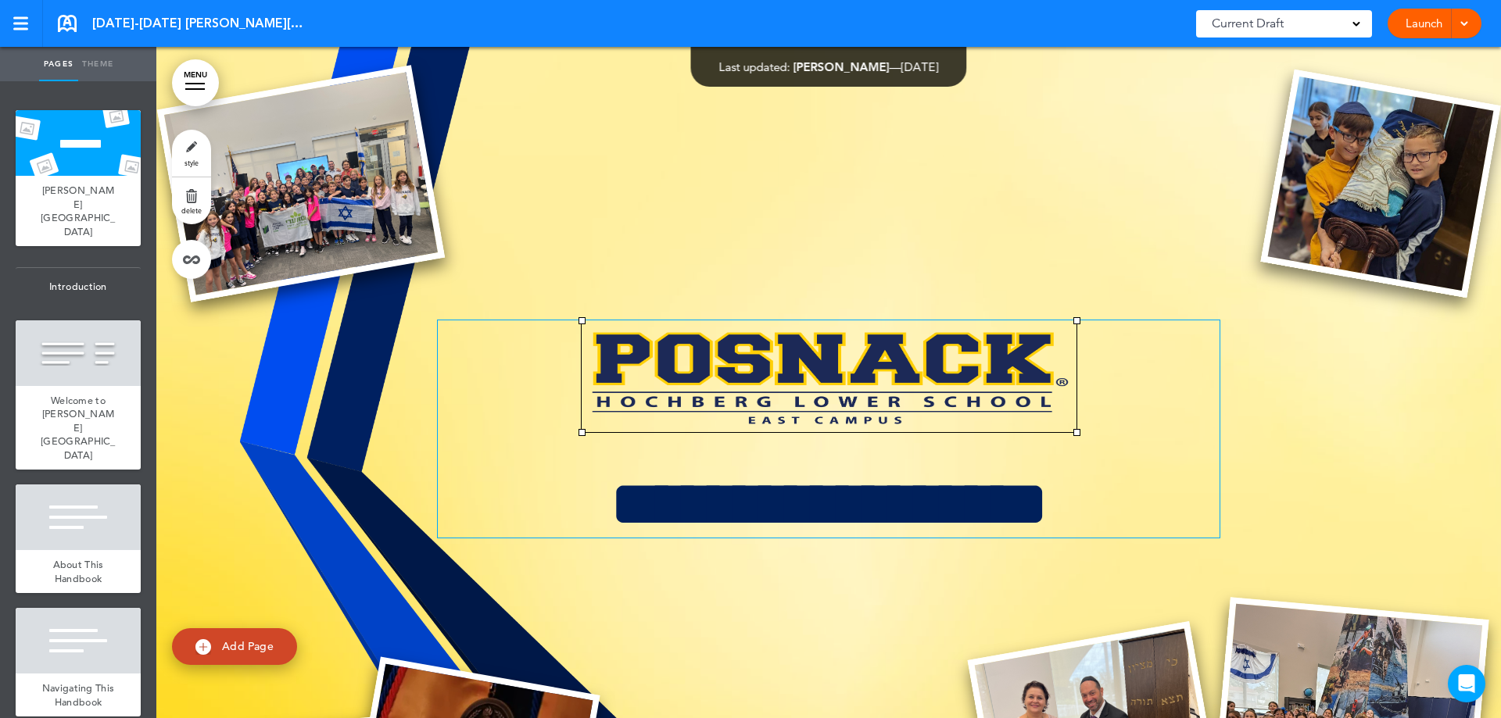
click at [883, 262] on div at bounding box center [828, 493] width 1344 height 893
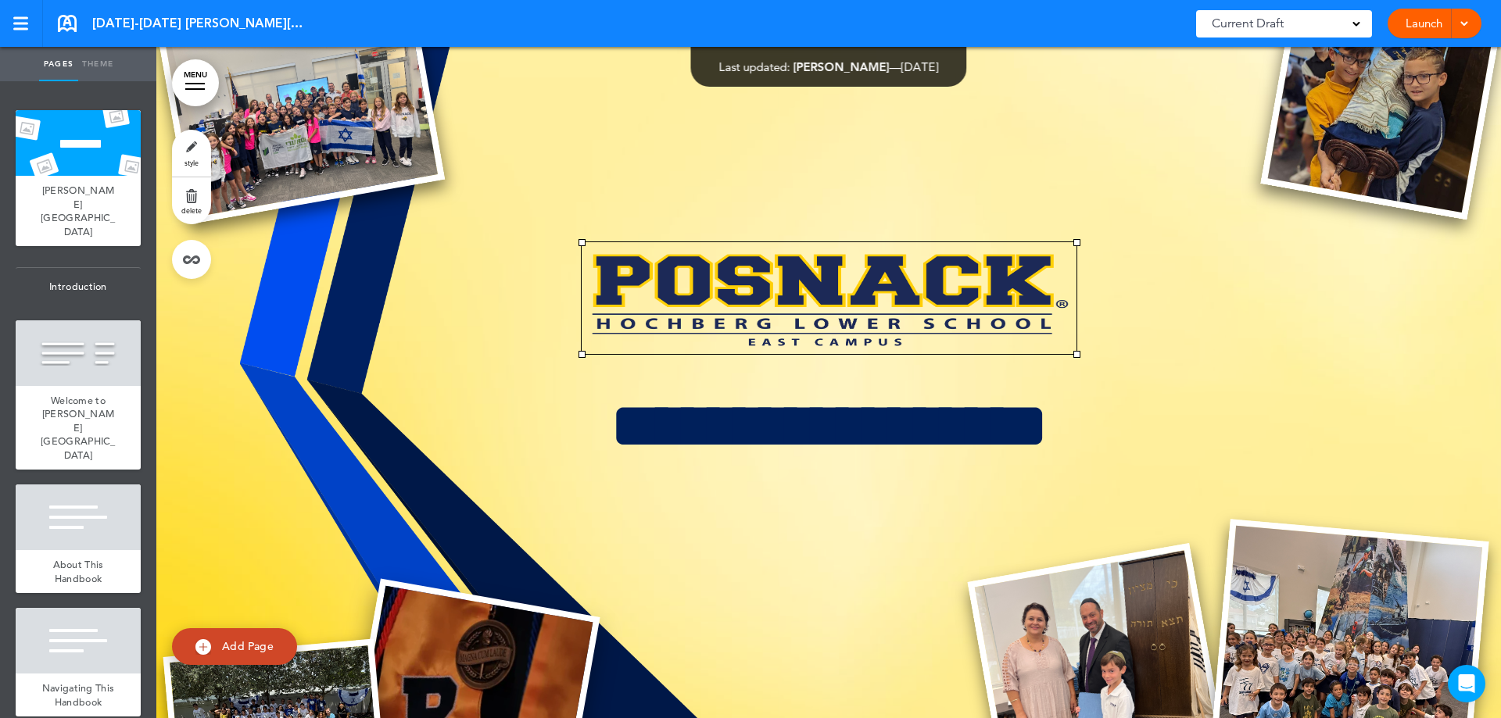
click at [510, 652] on img at bounding box center [471, 707] width 258 height 258
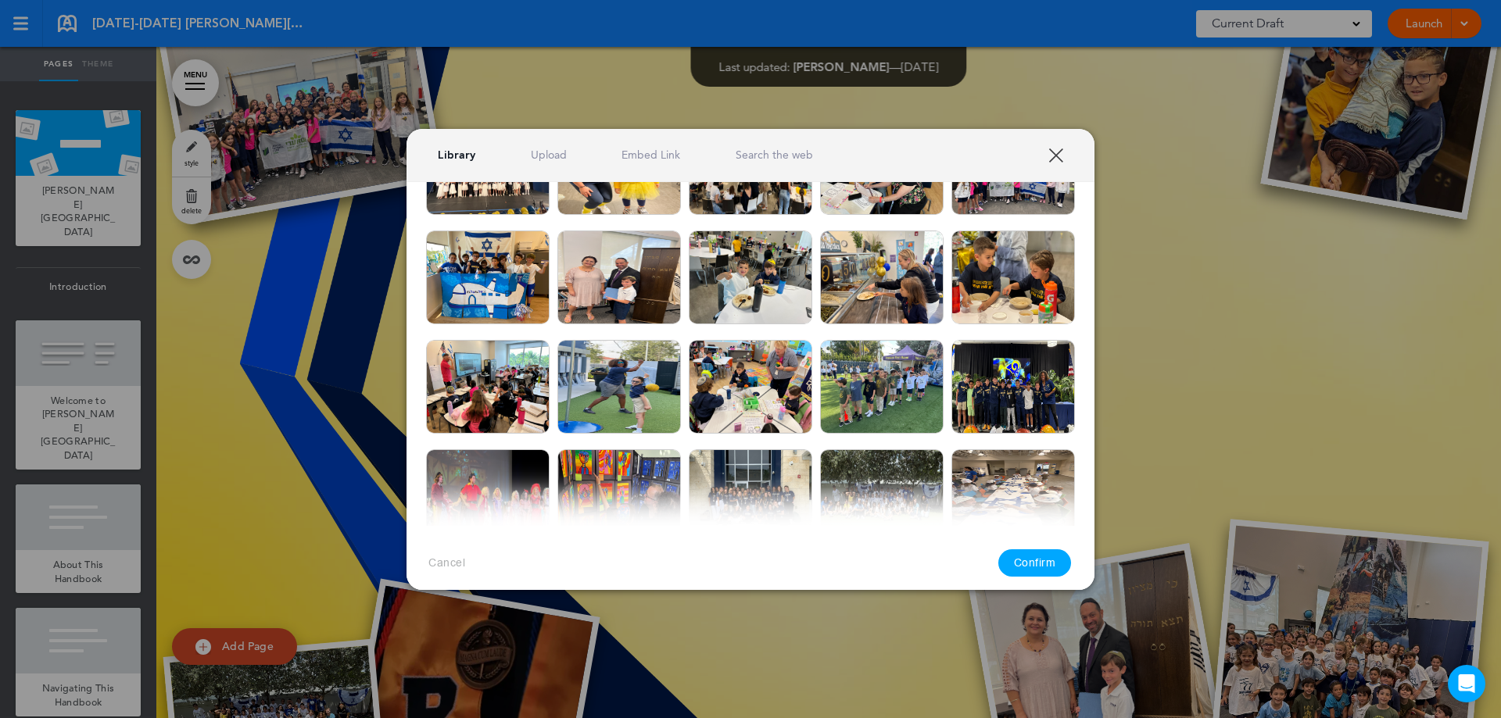
scroll to position [313, 0]
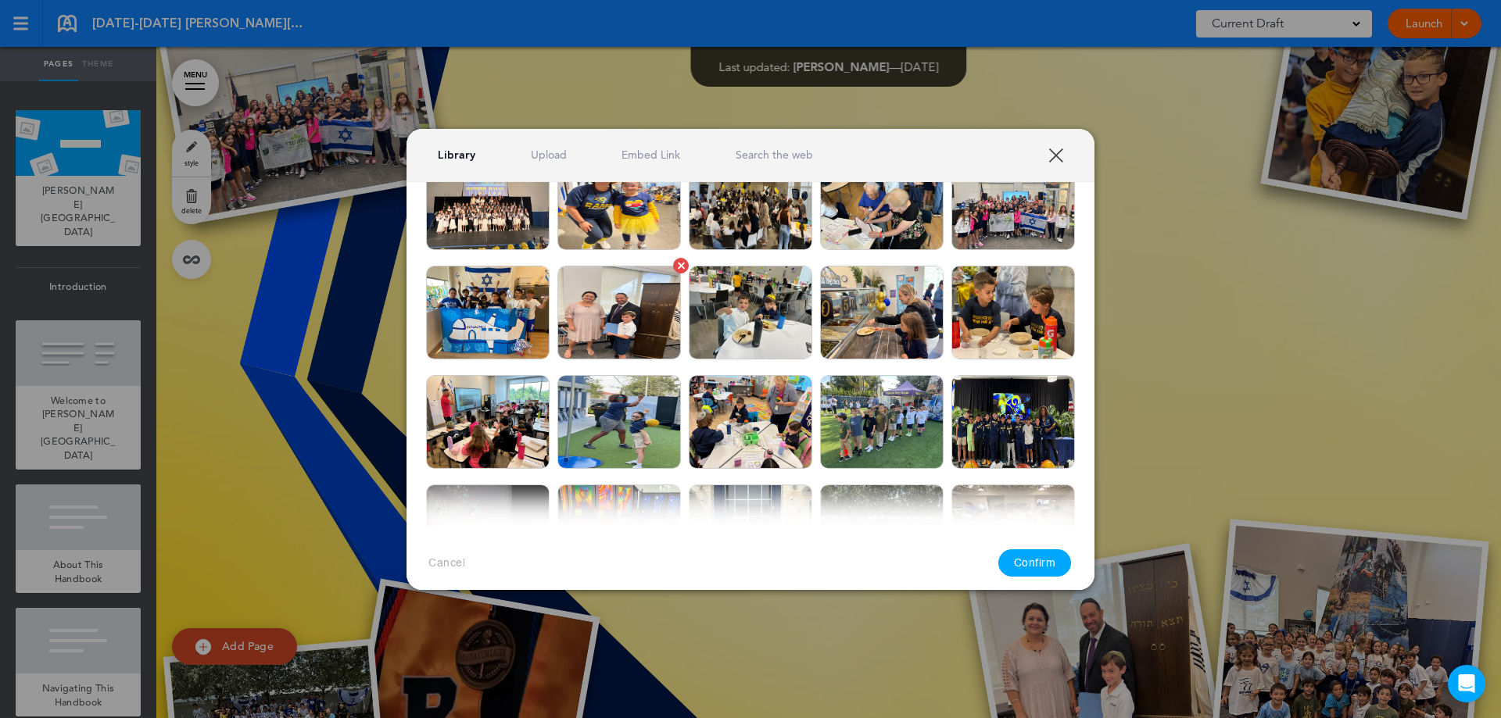
click at [678, 268] on div at bounding box center [681, 265] width 7 height 7
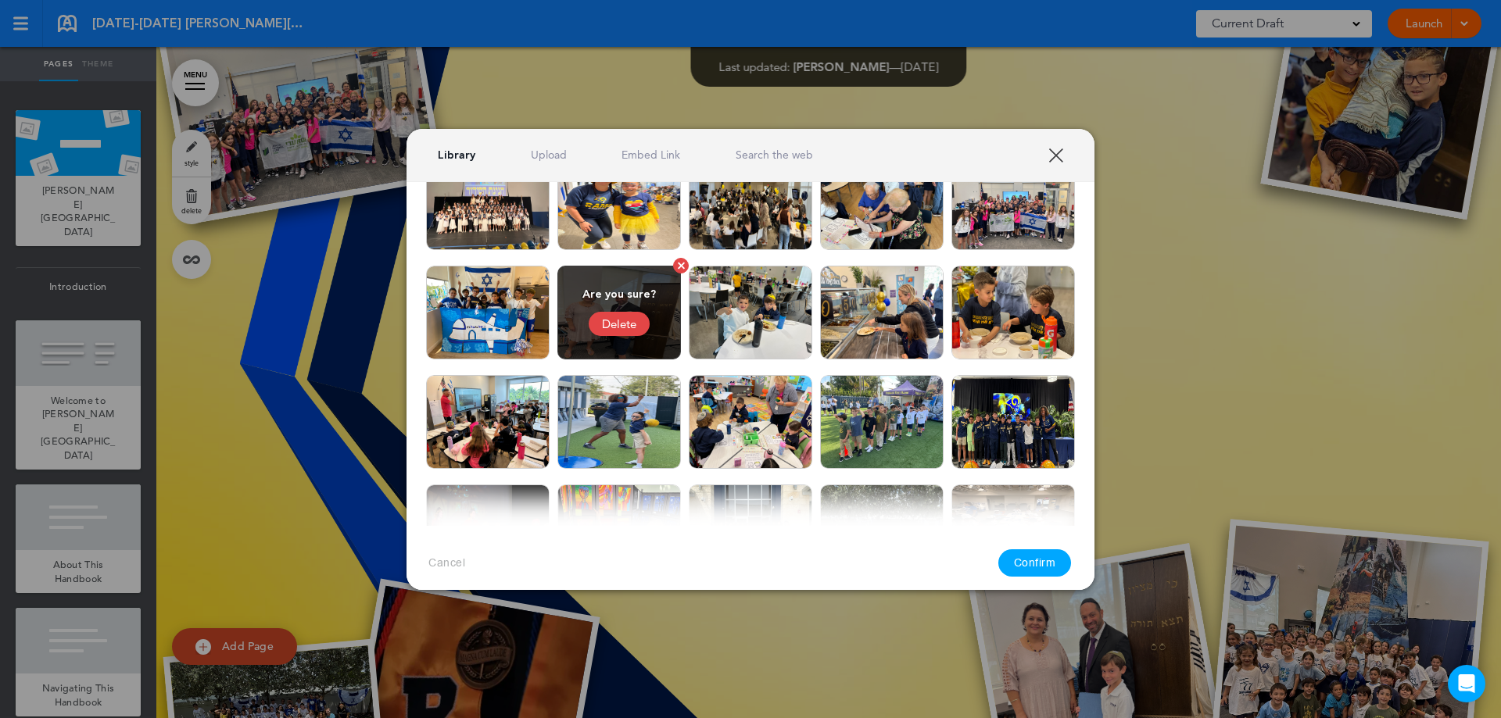
click at [634, 329] on div "Delete" at bounding box center [618, 324] width 61 height 24
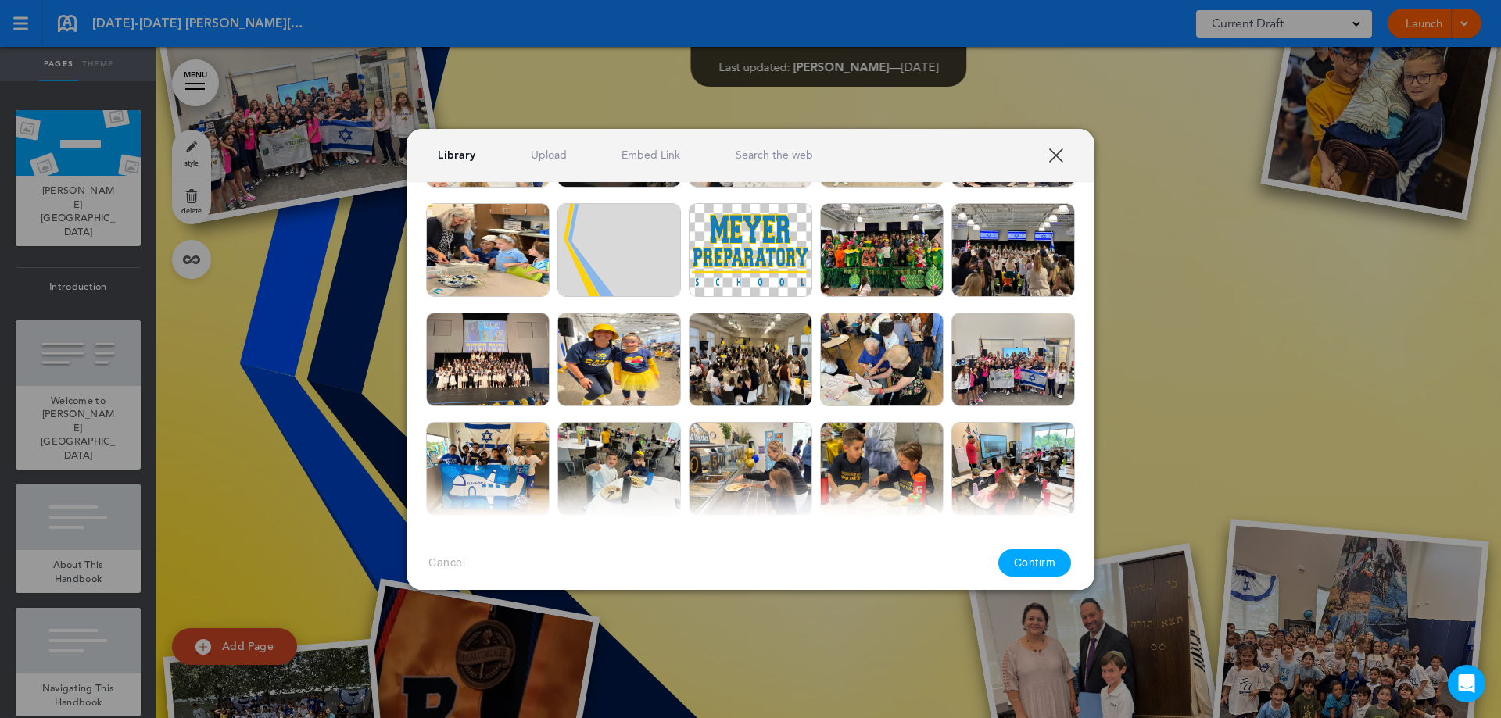
scroll to position [234, 0]
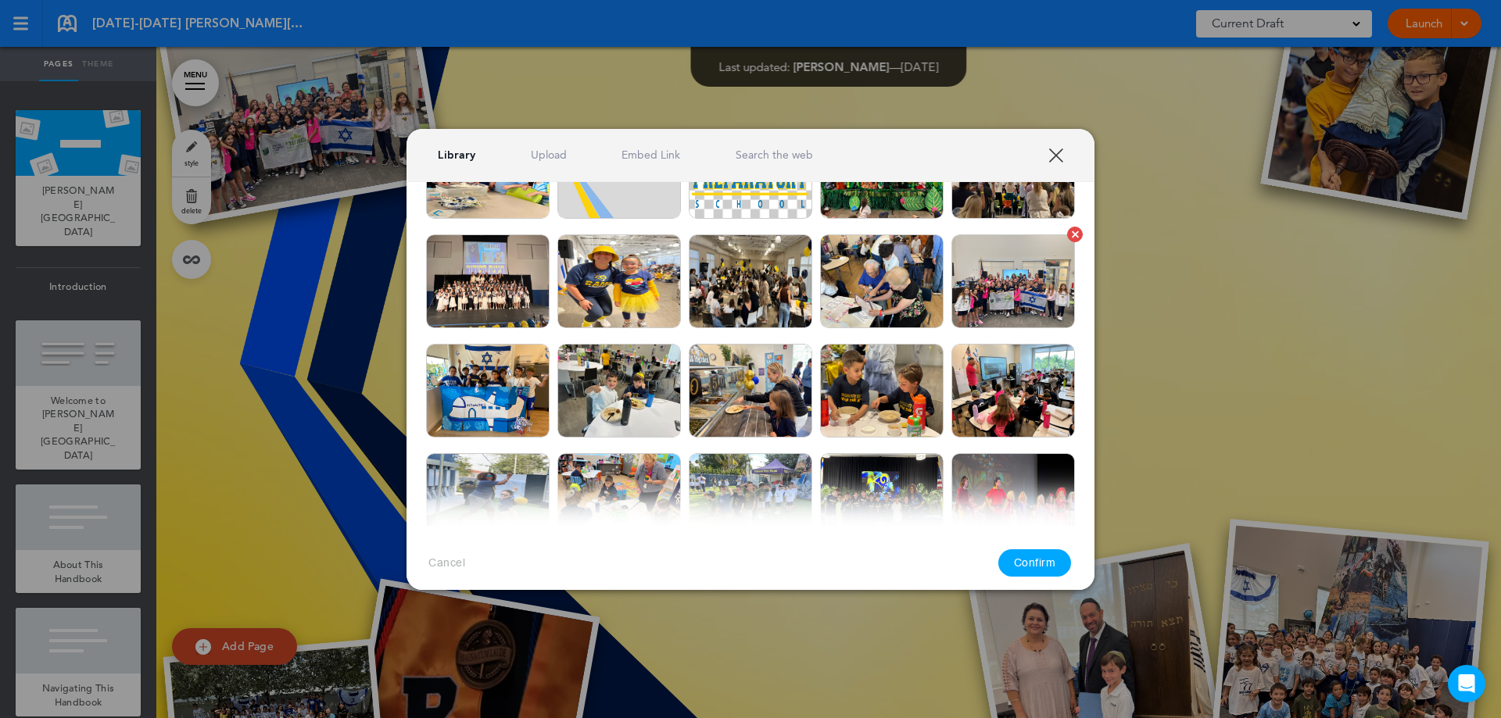
click at [1071, 236] on div at bounding box center [1074, 234] width 7 height 7
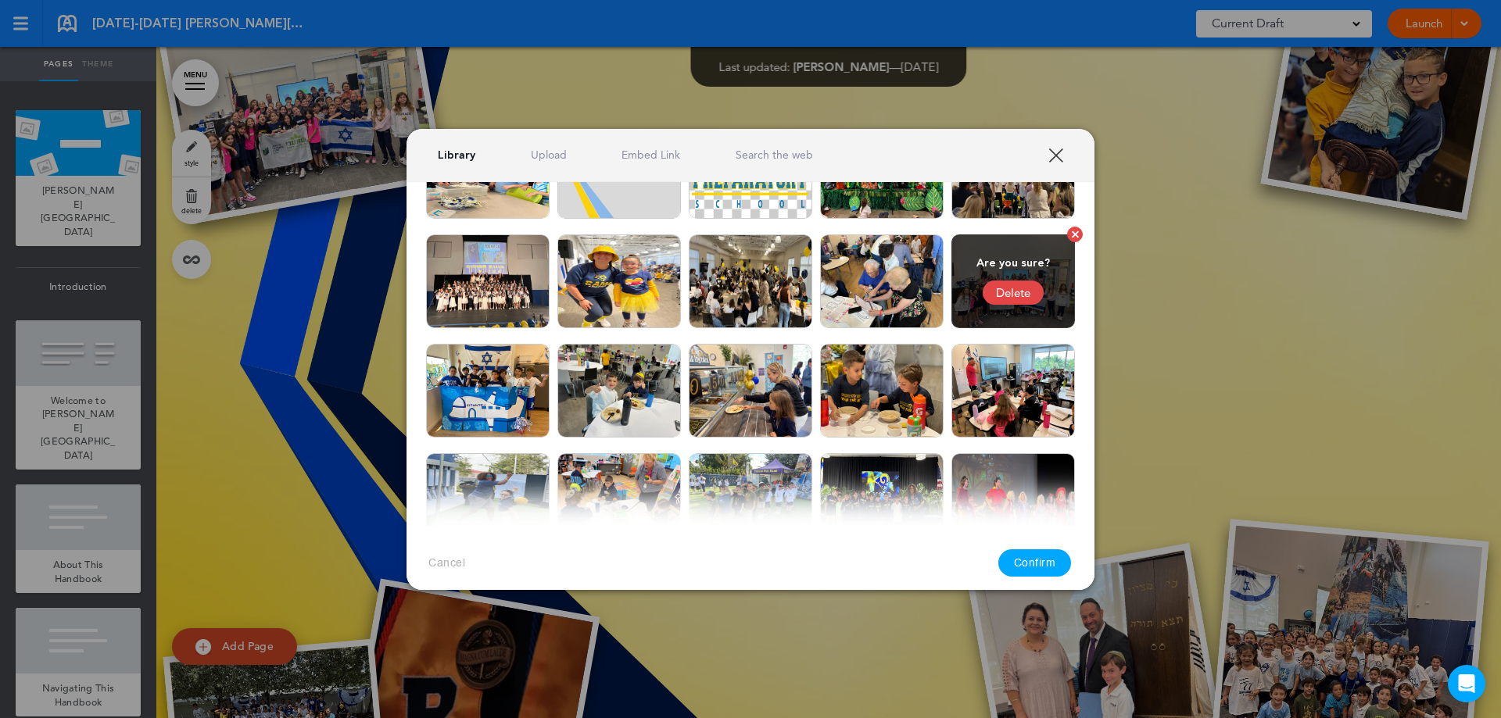
click at [1007, 290] on div "Delete" at bounding box center [1012, 293] width 61 height 24
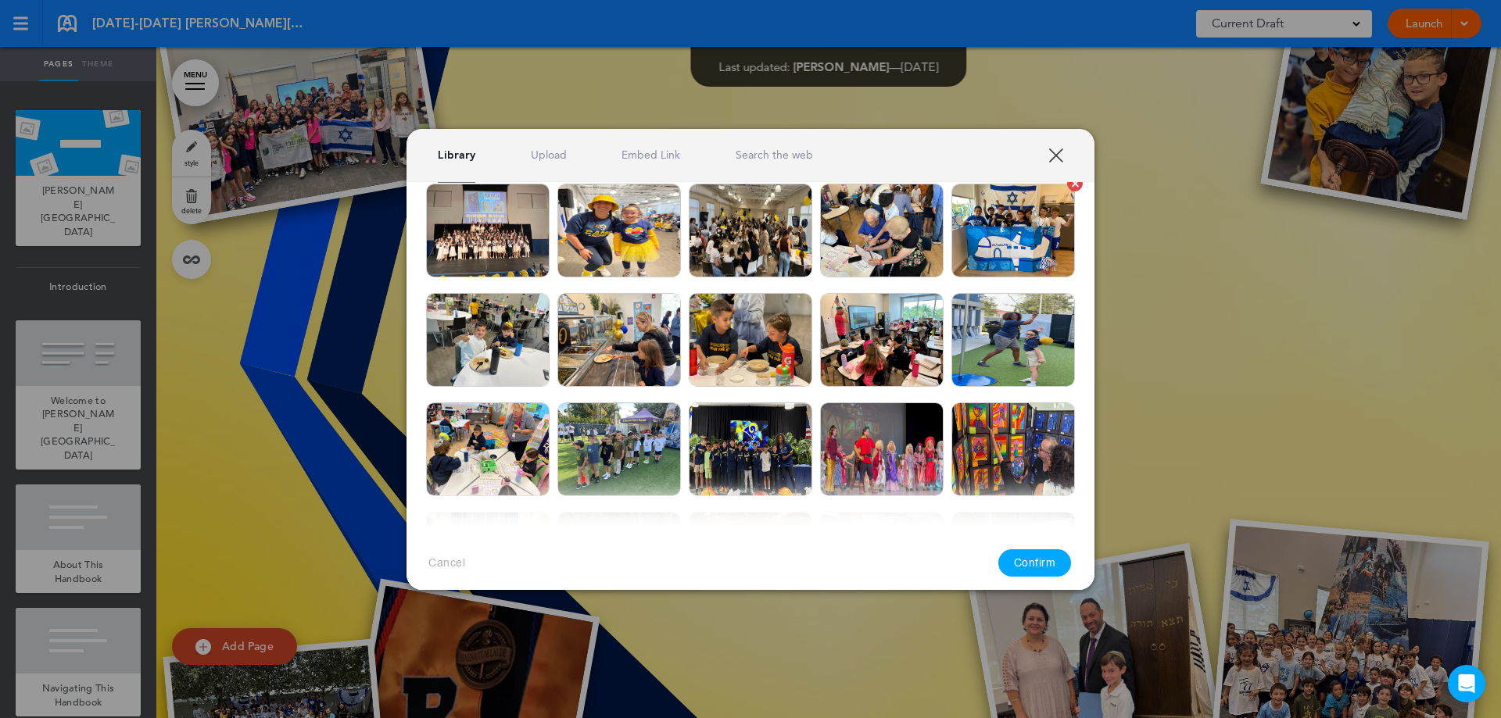
scroll to position [313, 0]
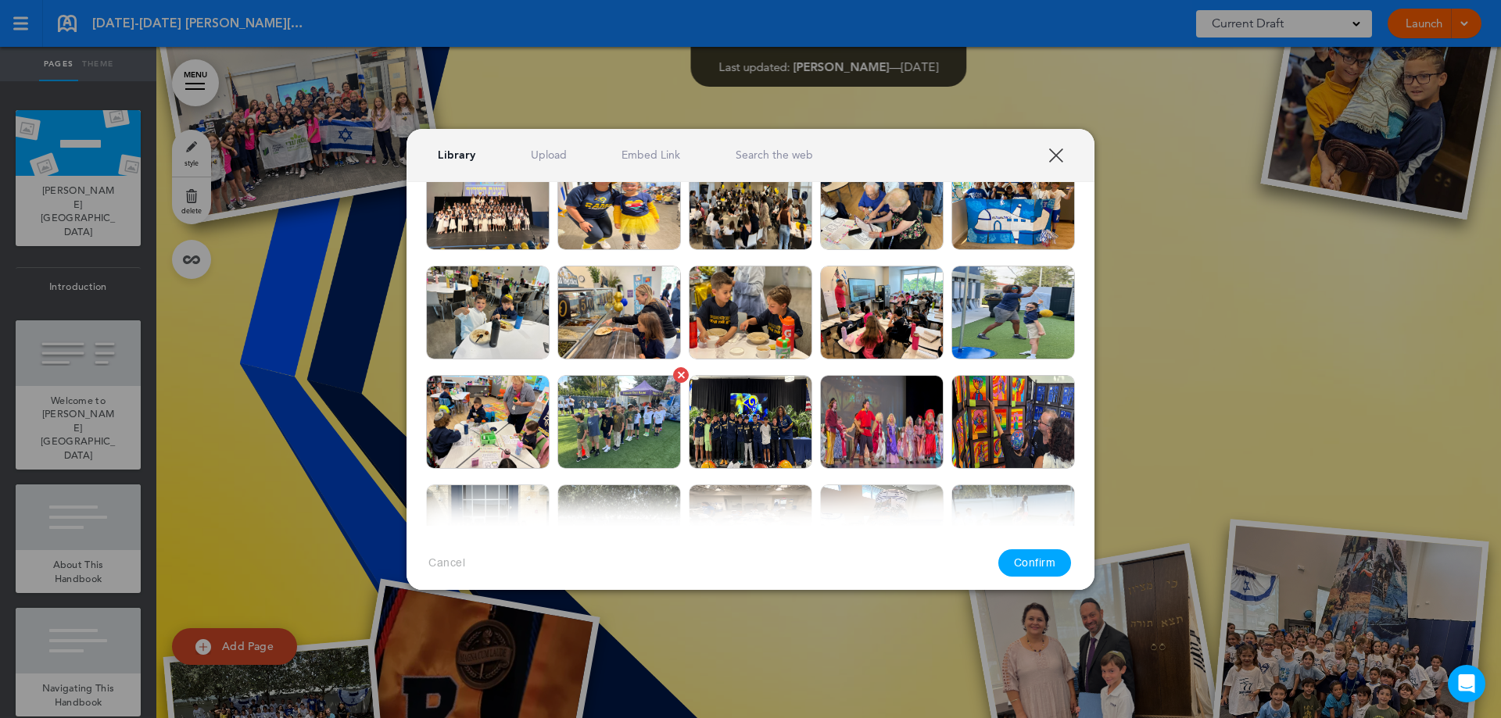
click at [678, 377] on div at bounding box center [681, 374] width 7 height 7
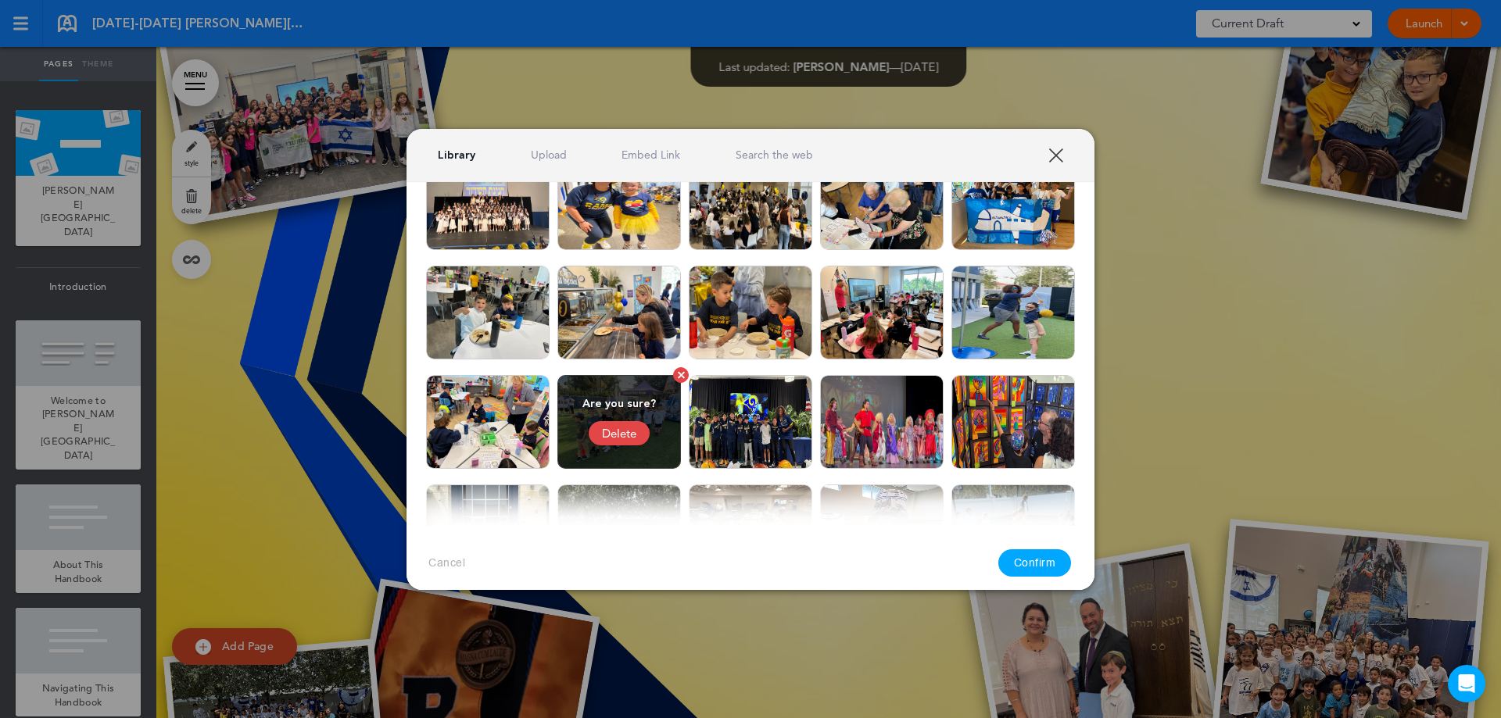
click at [622, 436] on div "Delete" at bounding box center [618, 433] width 61 height 24
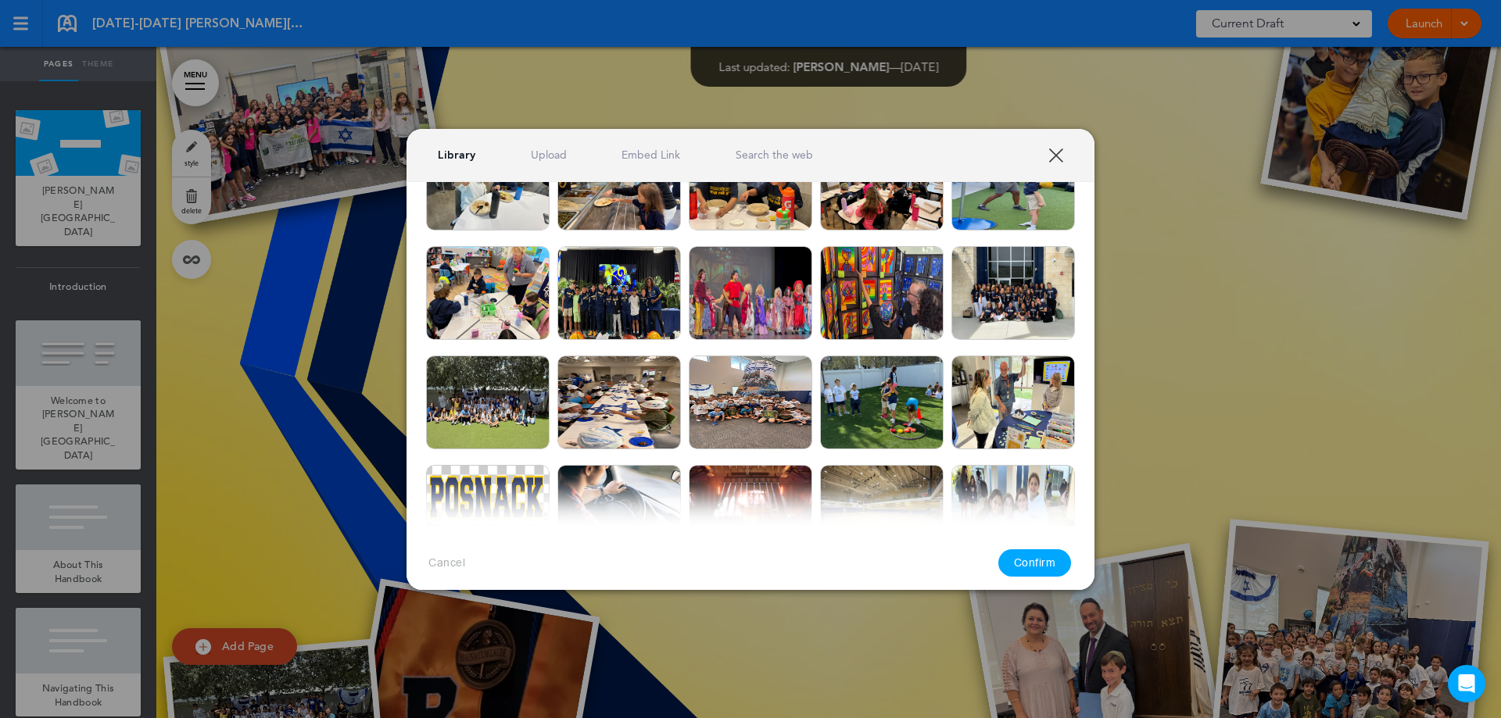
scroll to position [469, 0]
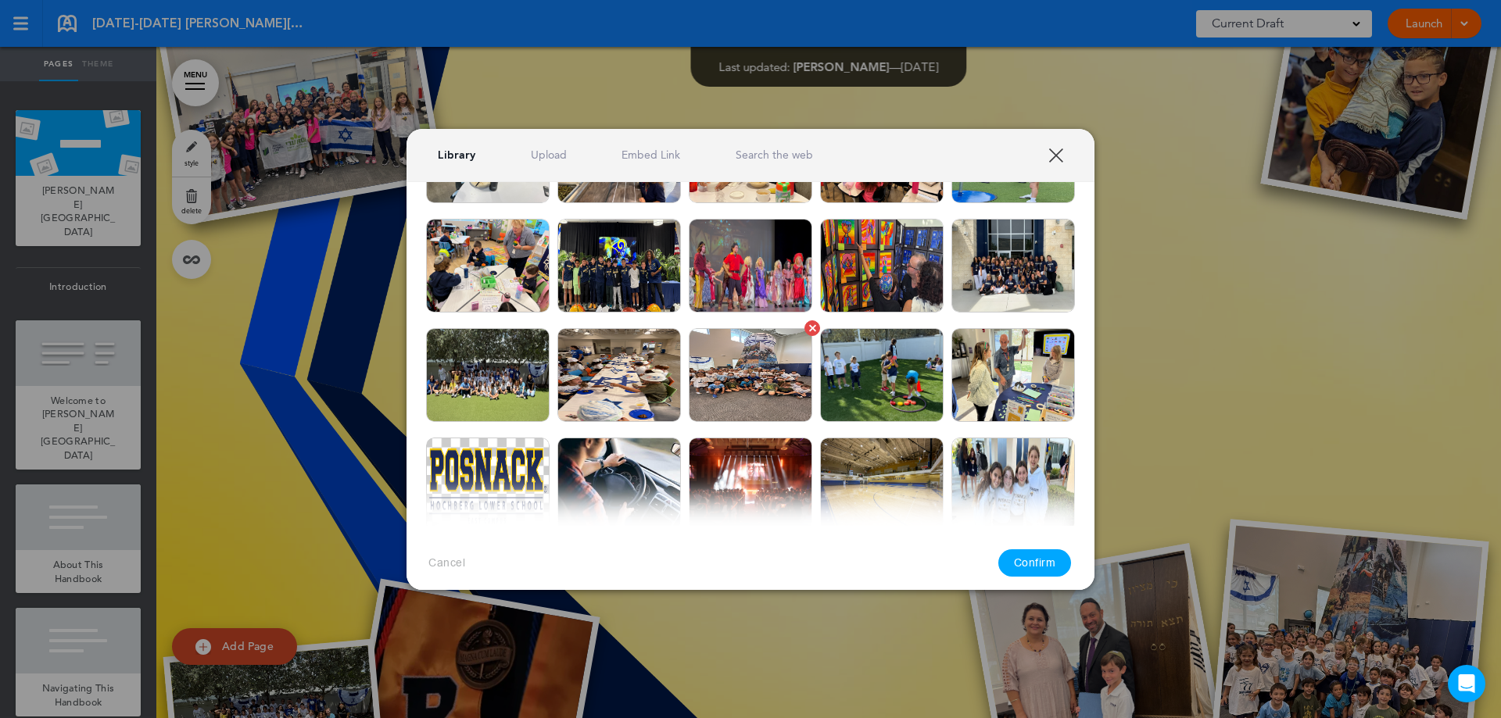
click at [806, 331] on link at bounding box center [812, 328] width 16 height 16
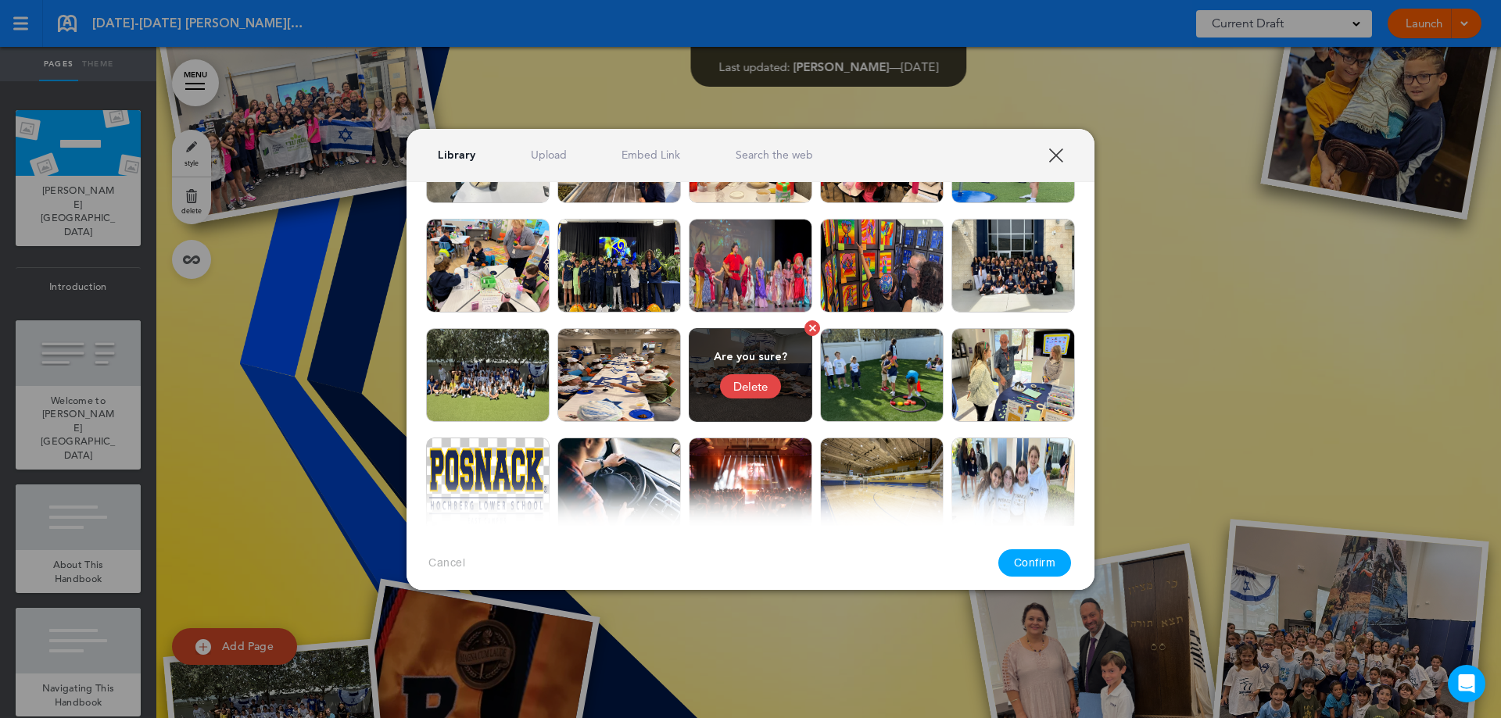
click at [737, 387] on div "Delete" at bounding box center [750, 386] width 61 height 24
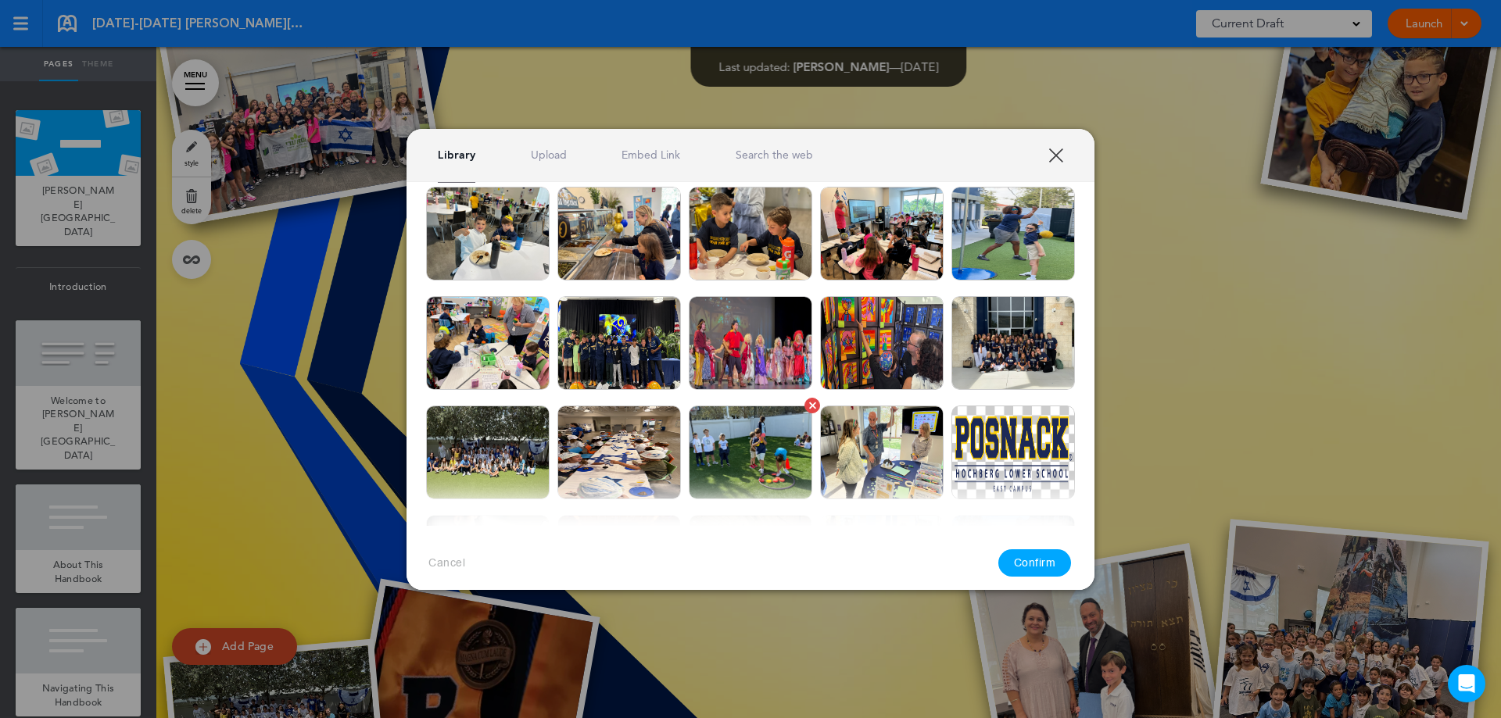
scroll to position [391, 0]
click at [548, 409] on link at bounding box center [550, 407] width 16 height 16
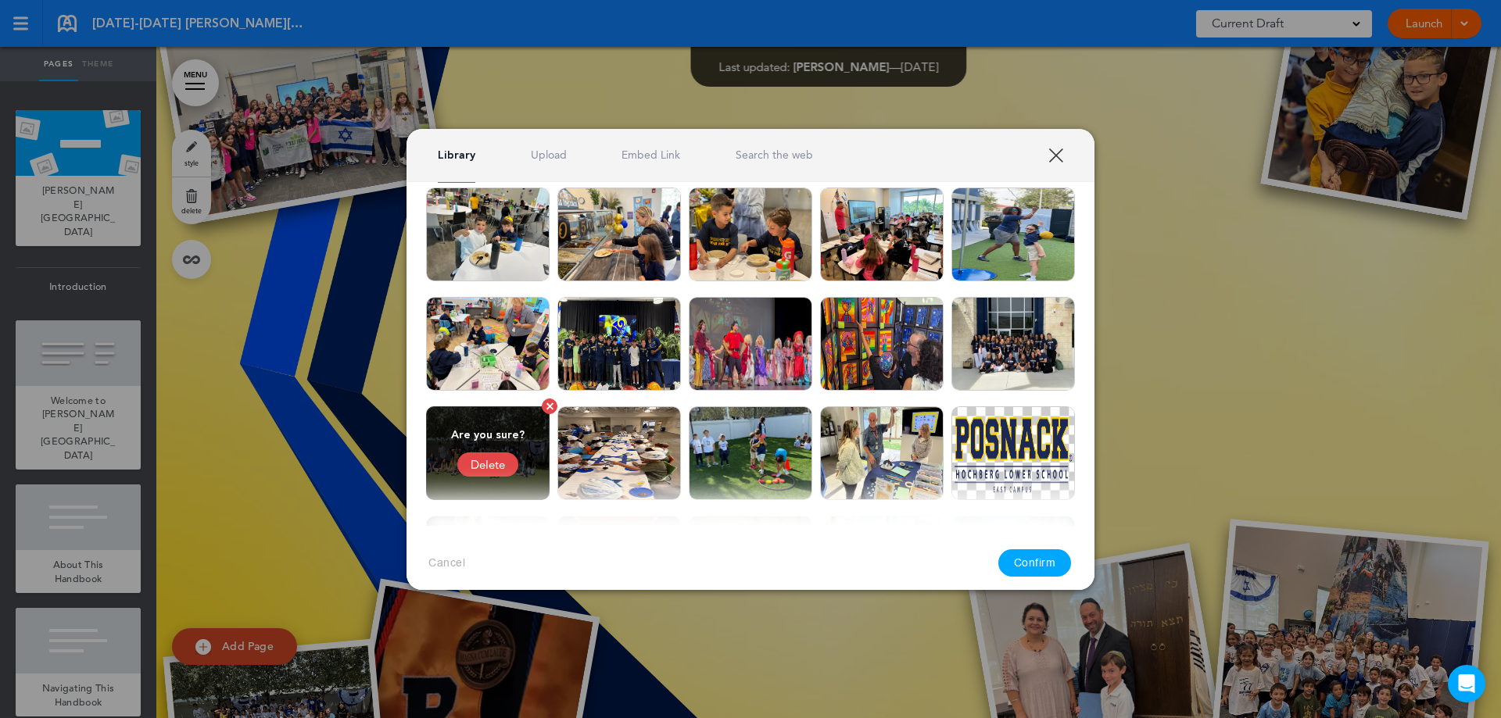
click at [501, 466] on div "Delete" at bounding box center [487, 465] width 61 height 24
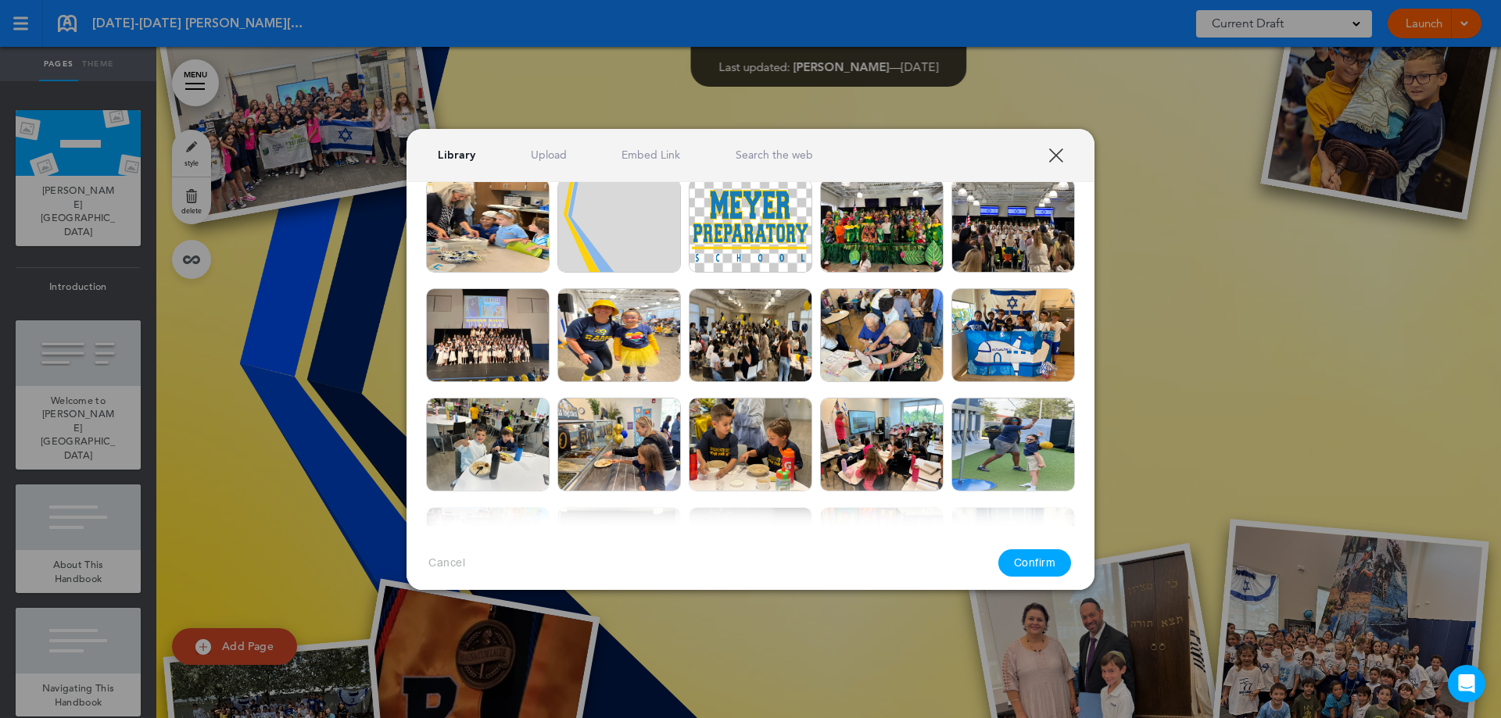
scroll to position [156, 0]
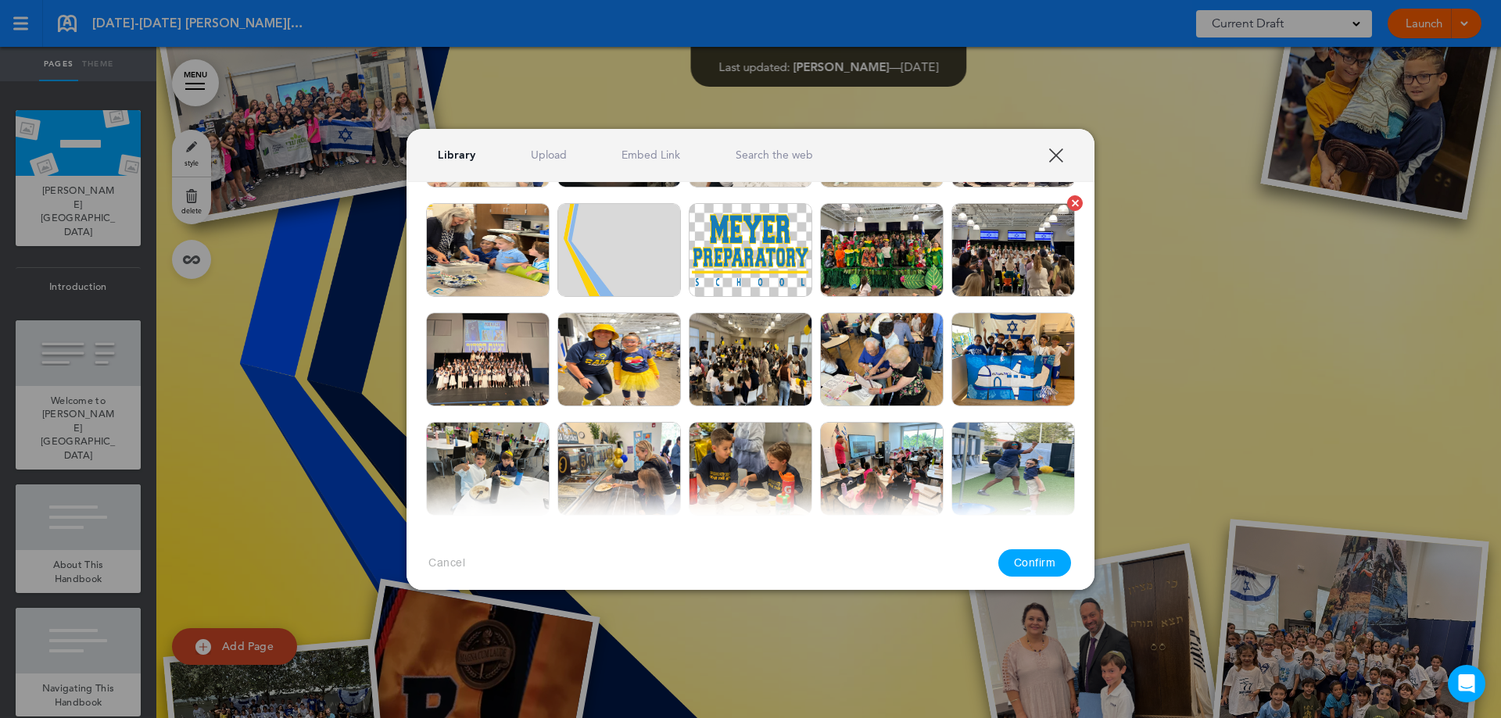
click at [988, 262] on img at bounding box center [1012, 250] width 123 height 94
click at [1014, 563] on button "Confirm" at bounding box center [1034, 562] width 73 height 27
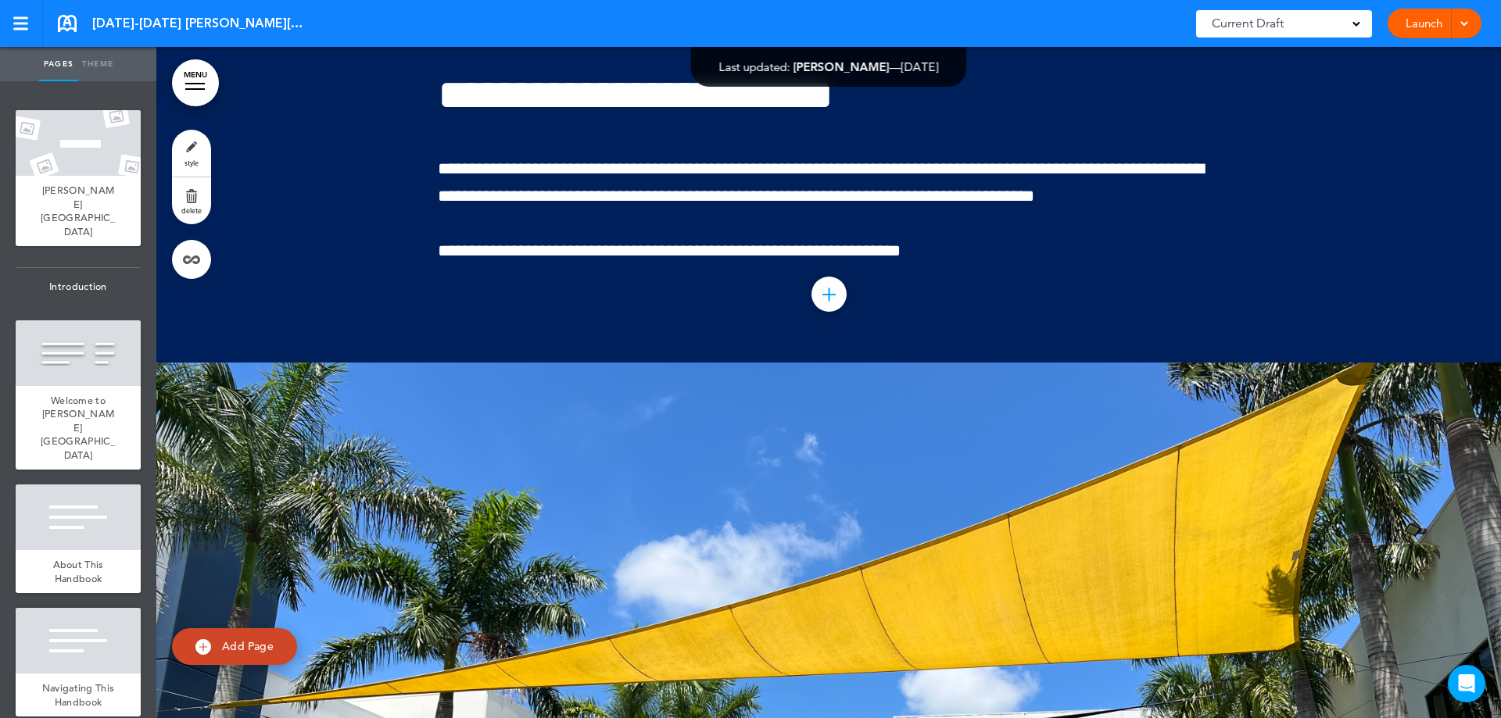
scroll to position [2501, 0]
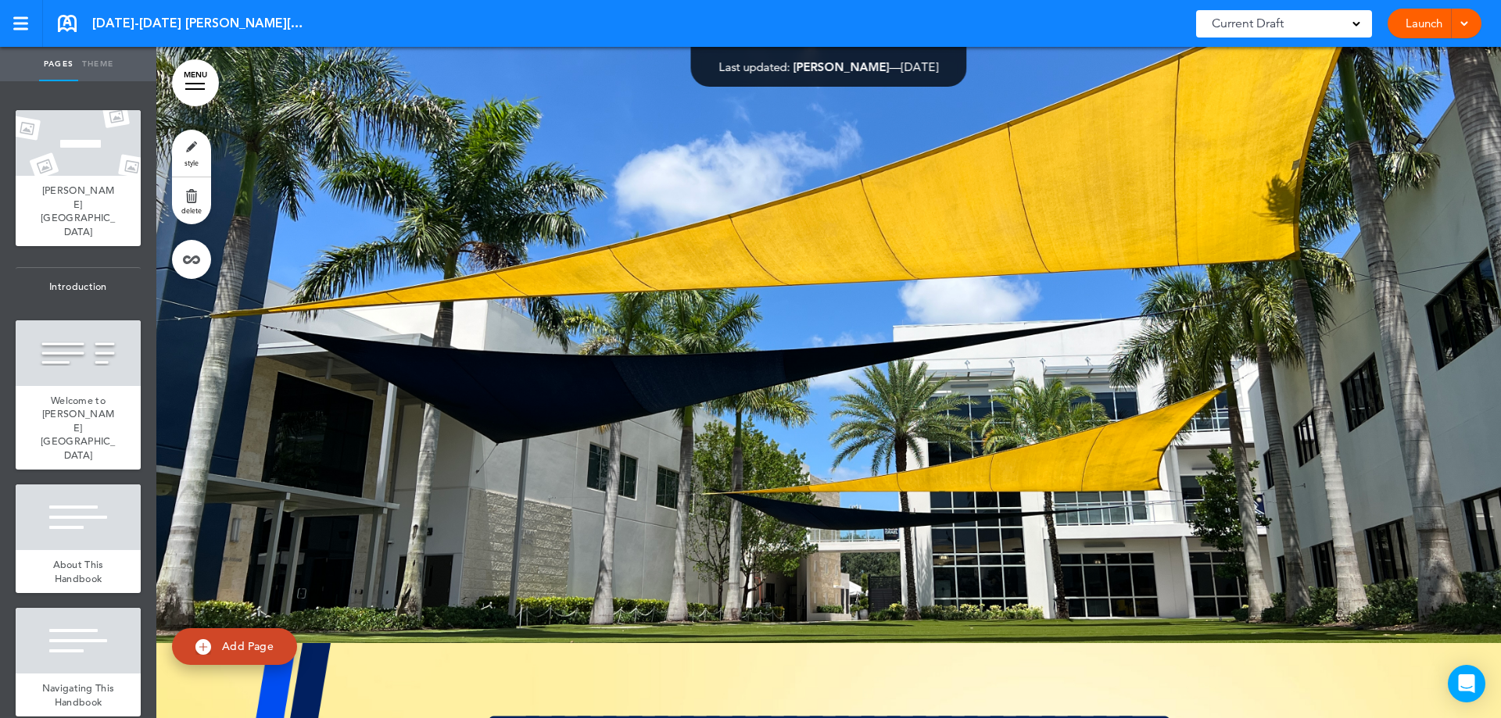
click at [538, 404] on div at bounding box center [828, 307] width 1344 height 671
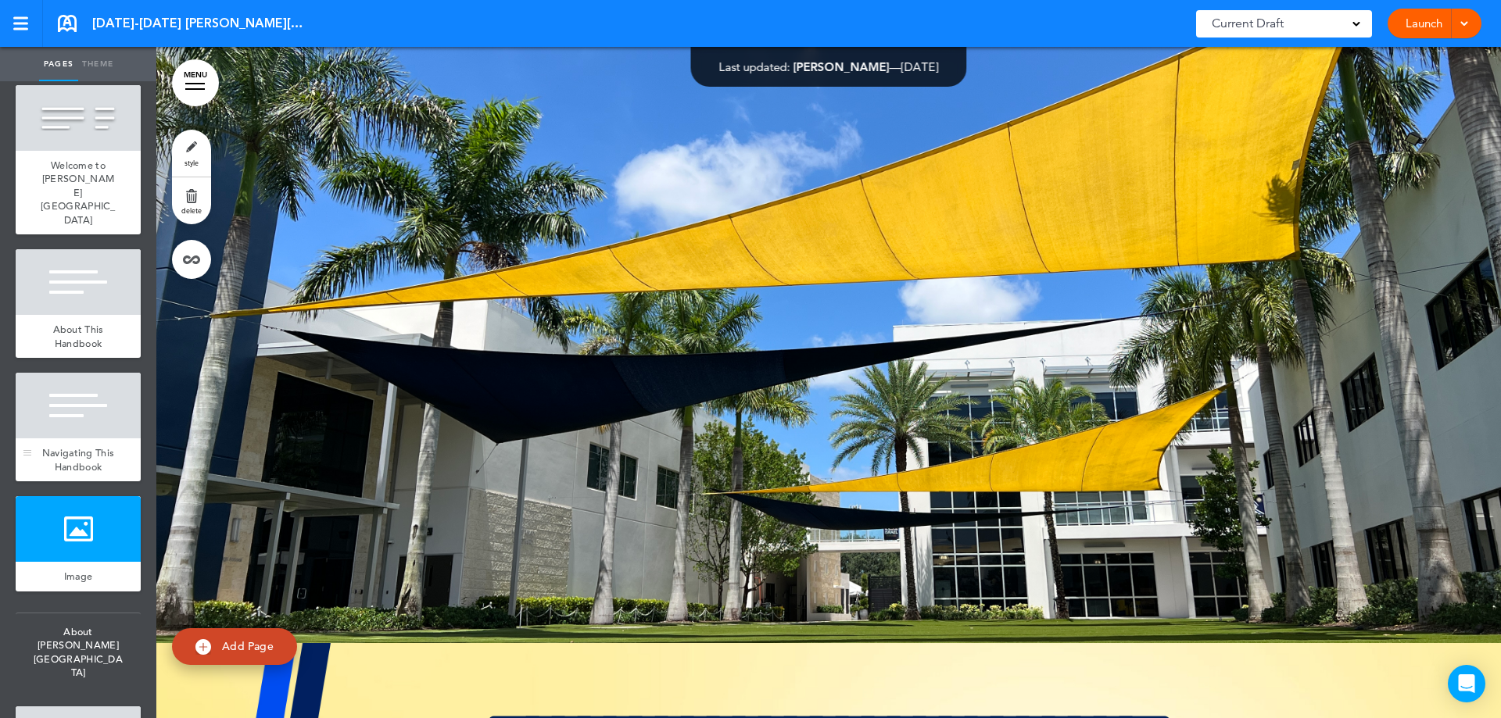
scroll to position [313, 0]
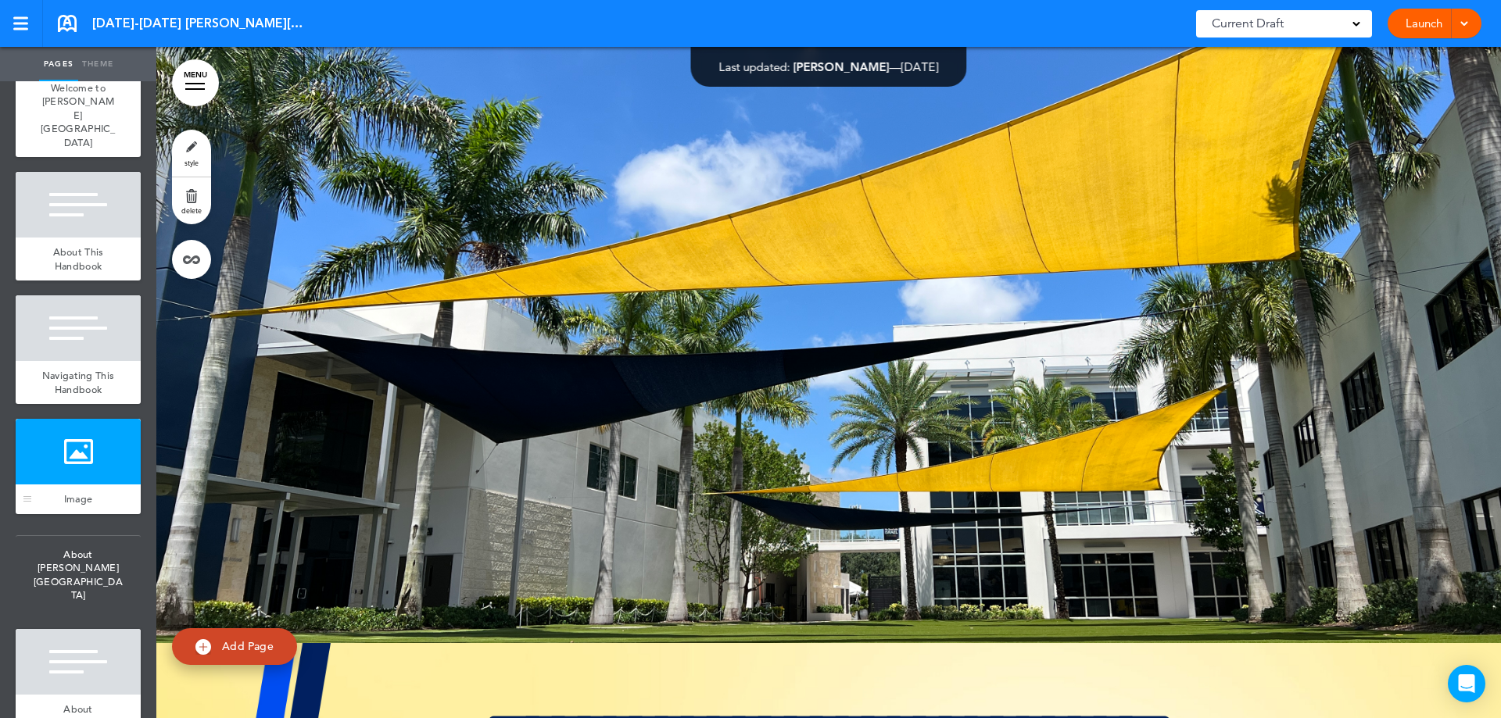
click at [73, 419] on div at bounding box center [78, 452] width 125 height 66
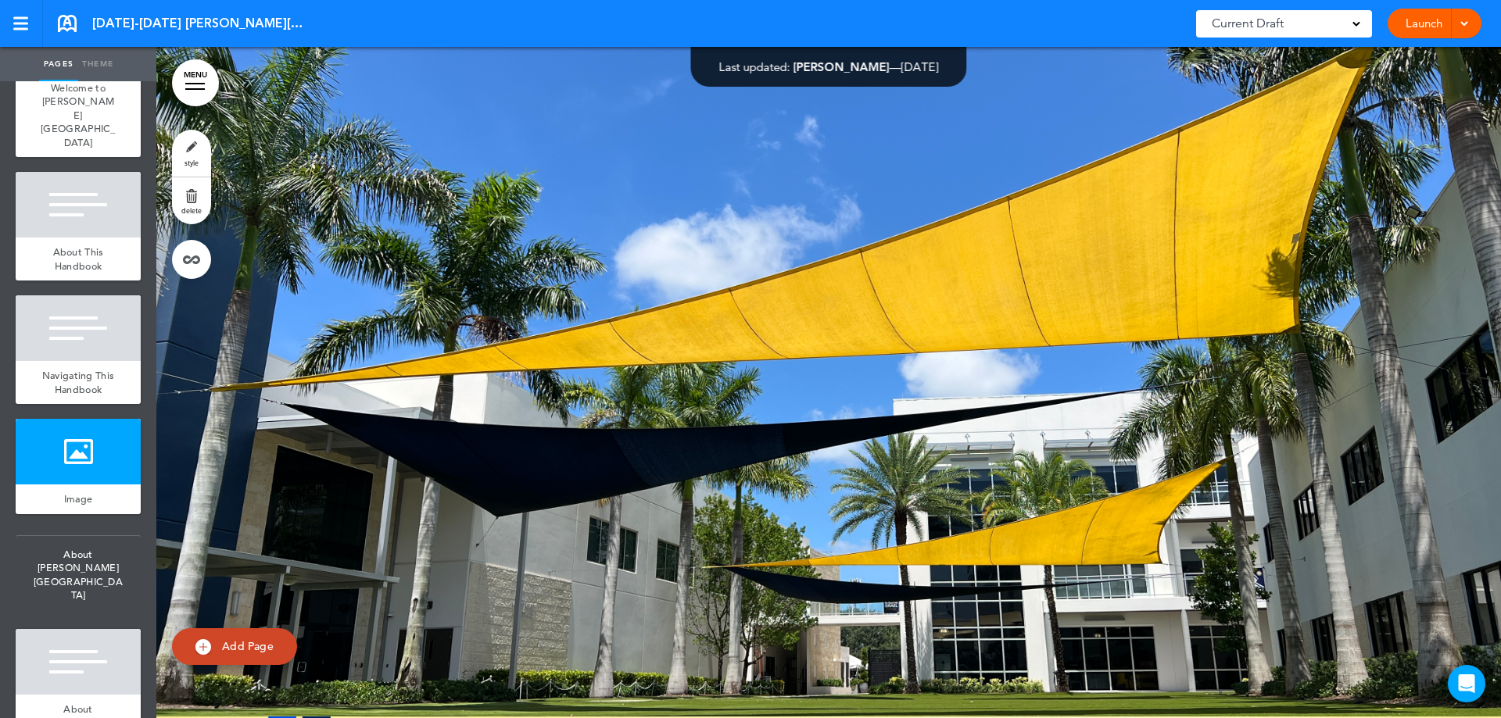
scroll to position [2426, 0]
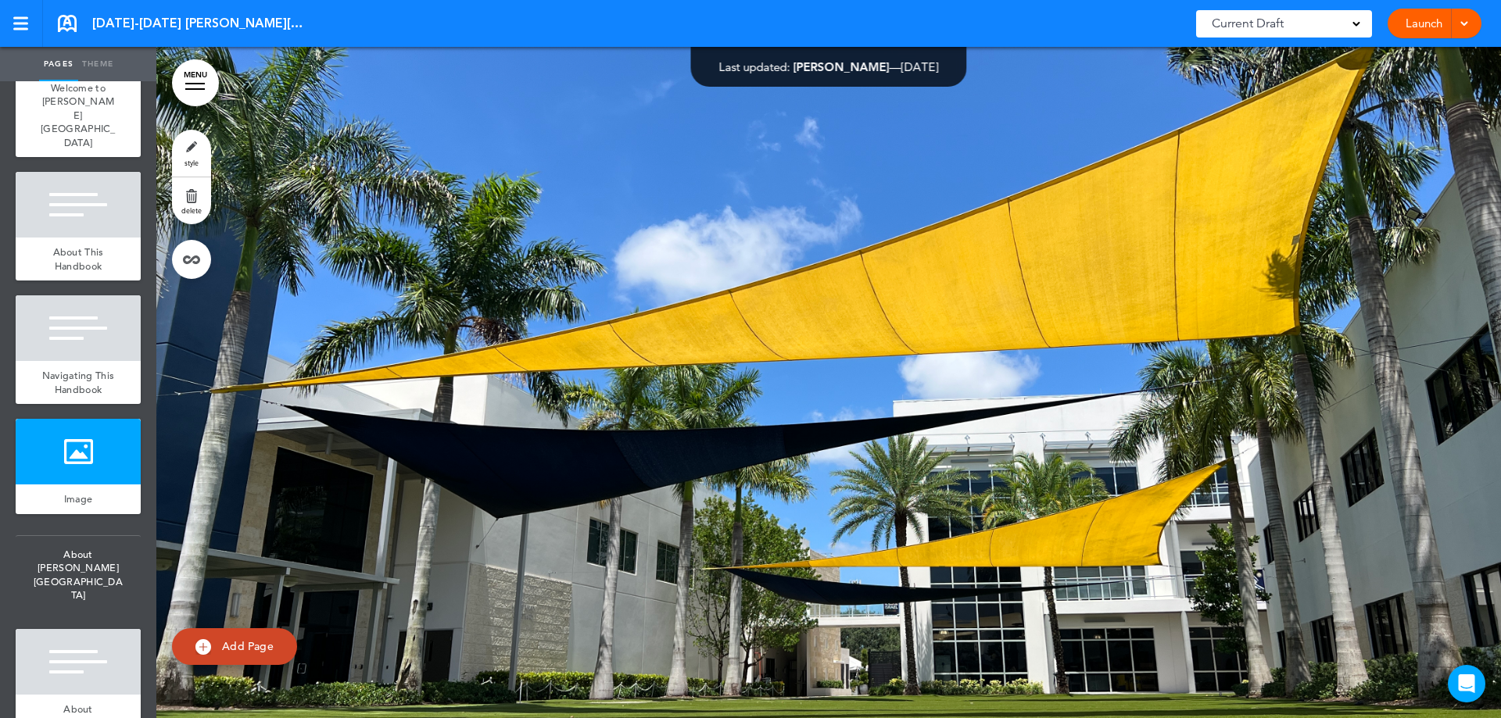
click at [191, 137] on link "style" at bounding box center [191, 153] width 39 height 47
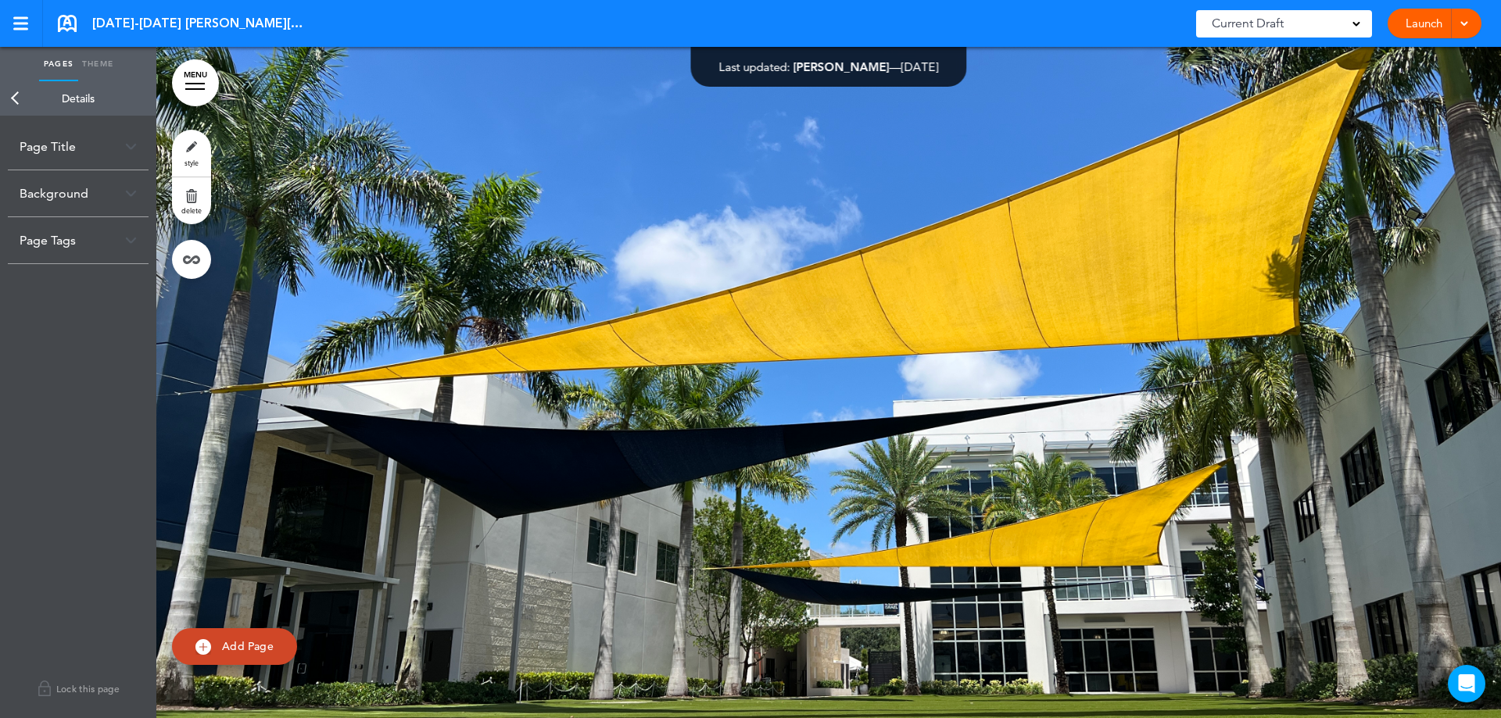
click at [127, 145] on img at bounding box center [131, 146] width 12 height 9
click at [123, 267] on div "Background" at bounding box center [78, 269] width 141 height 46
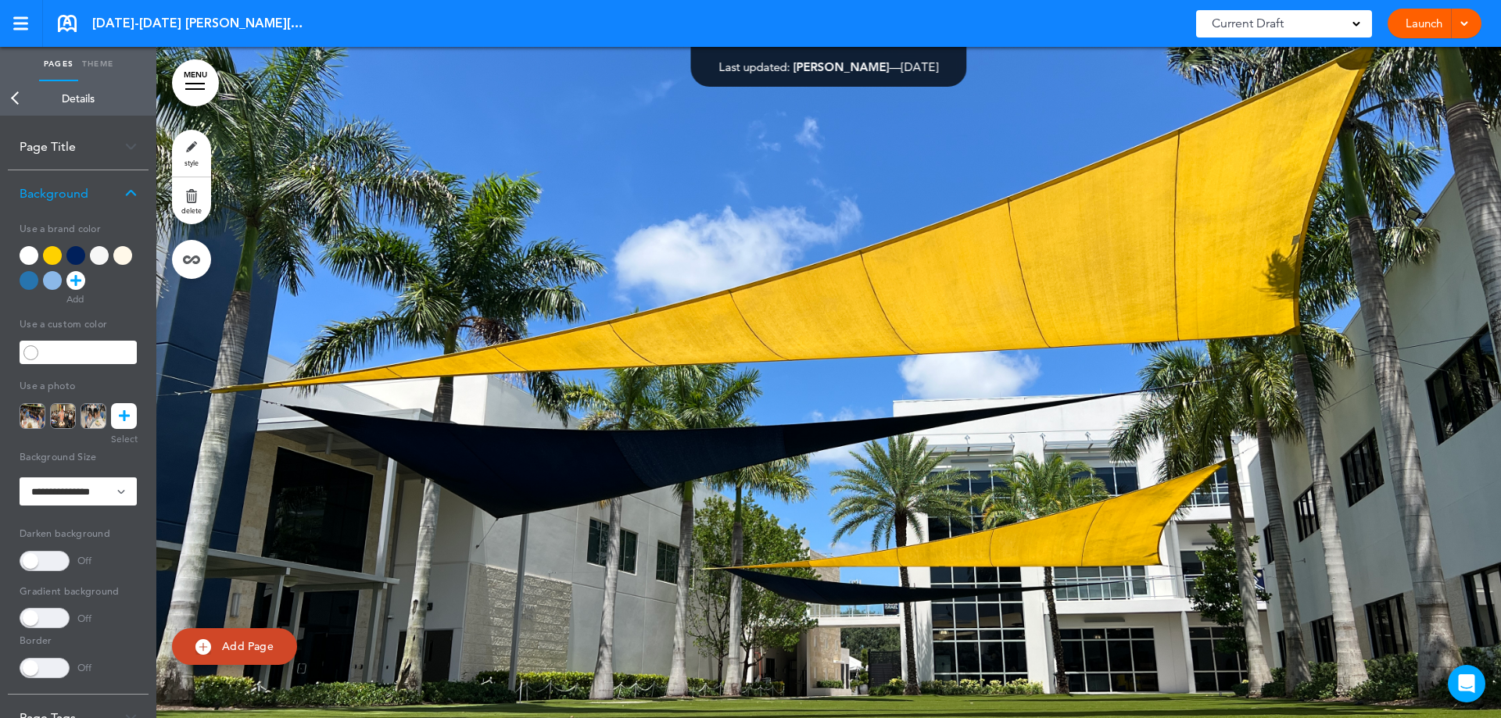
click at [131, 417] on link at bounding box center [124, 416] width 26 height 26
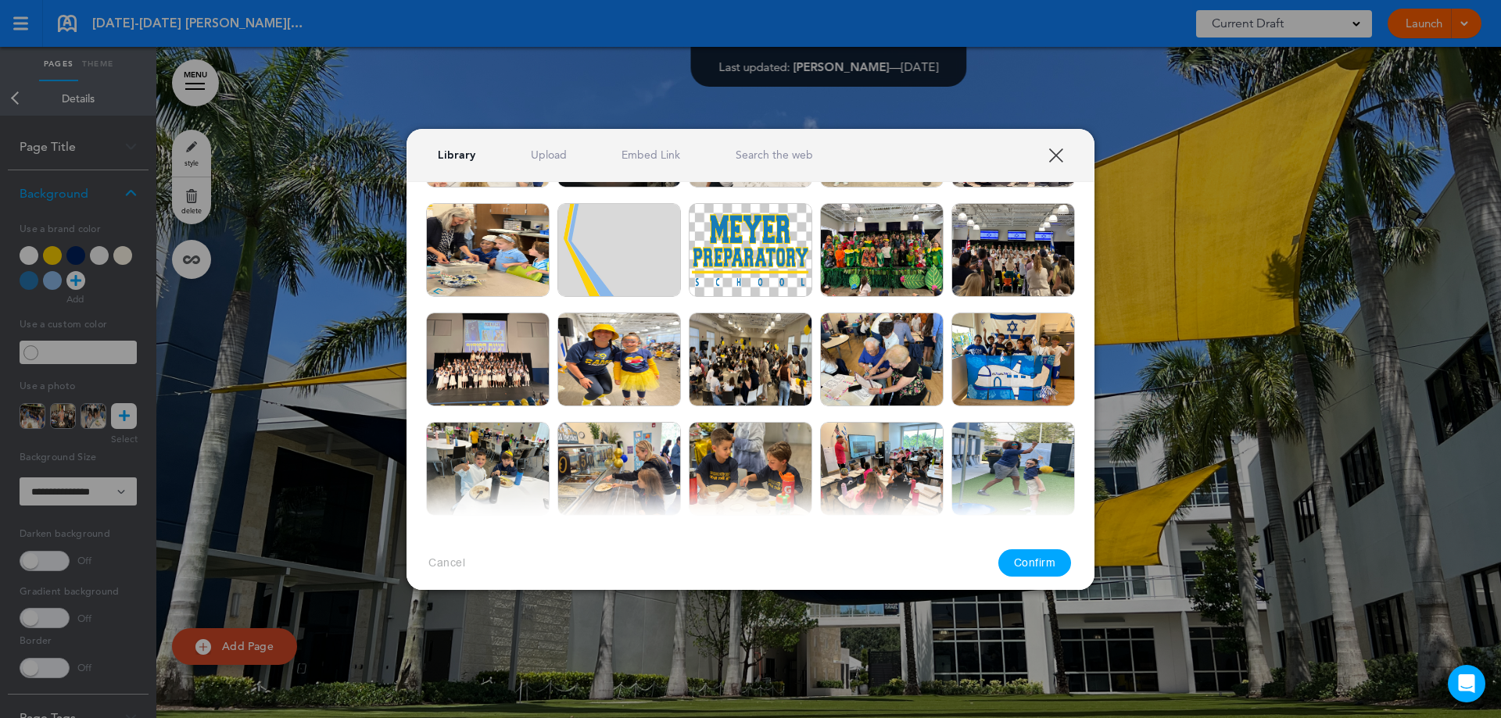
click at [549, 151] on link "Upload" at bounding box center [549, 155] width 36 height 15
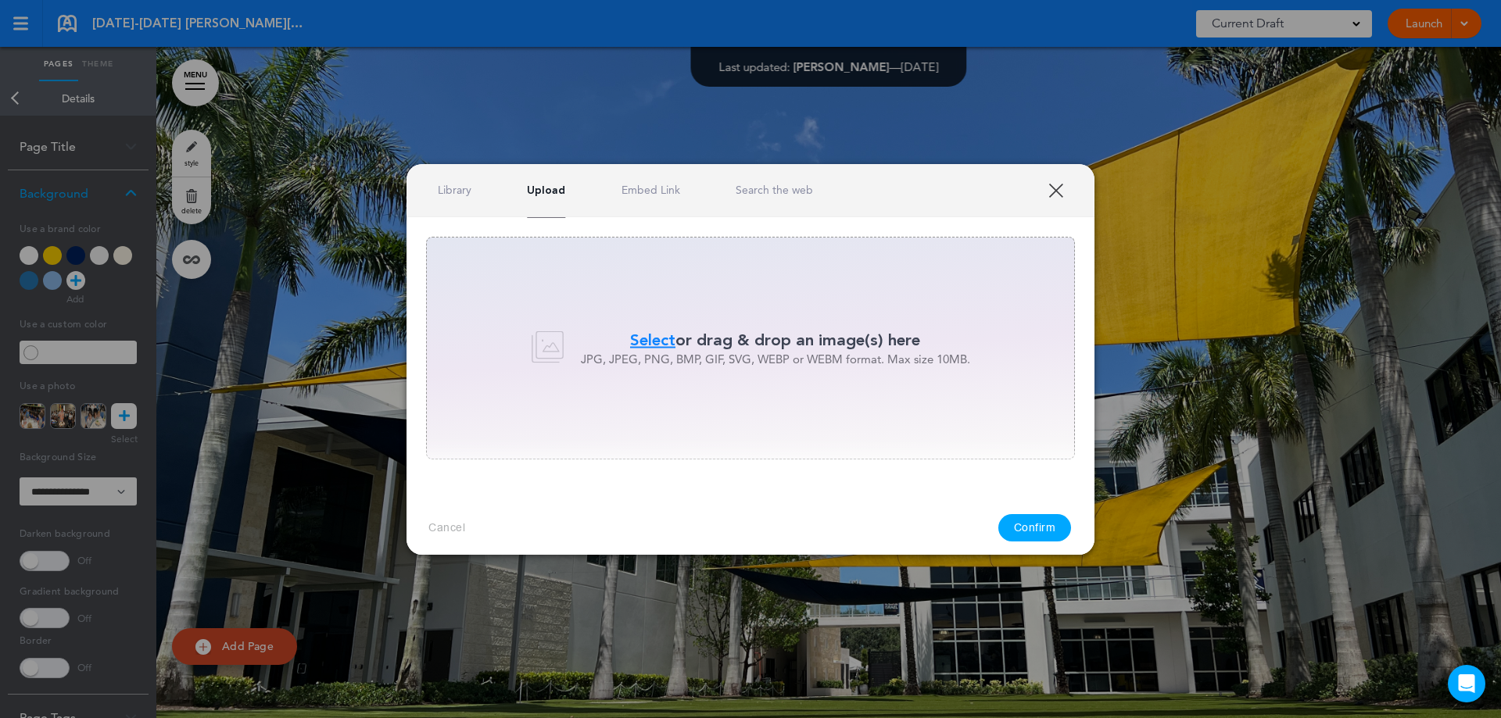
click at [641, 337] on span "Select" at bounding box center [652, 340] width 45 height 23
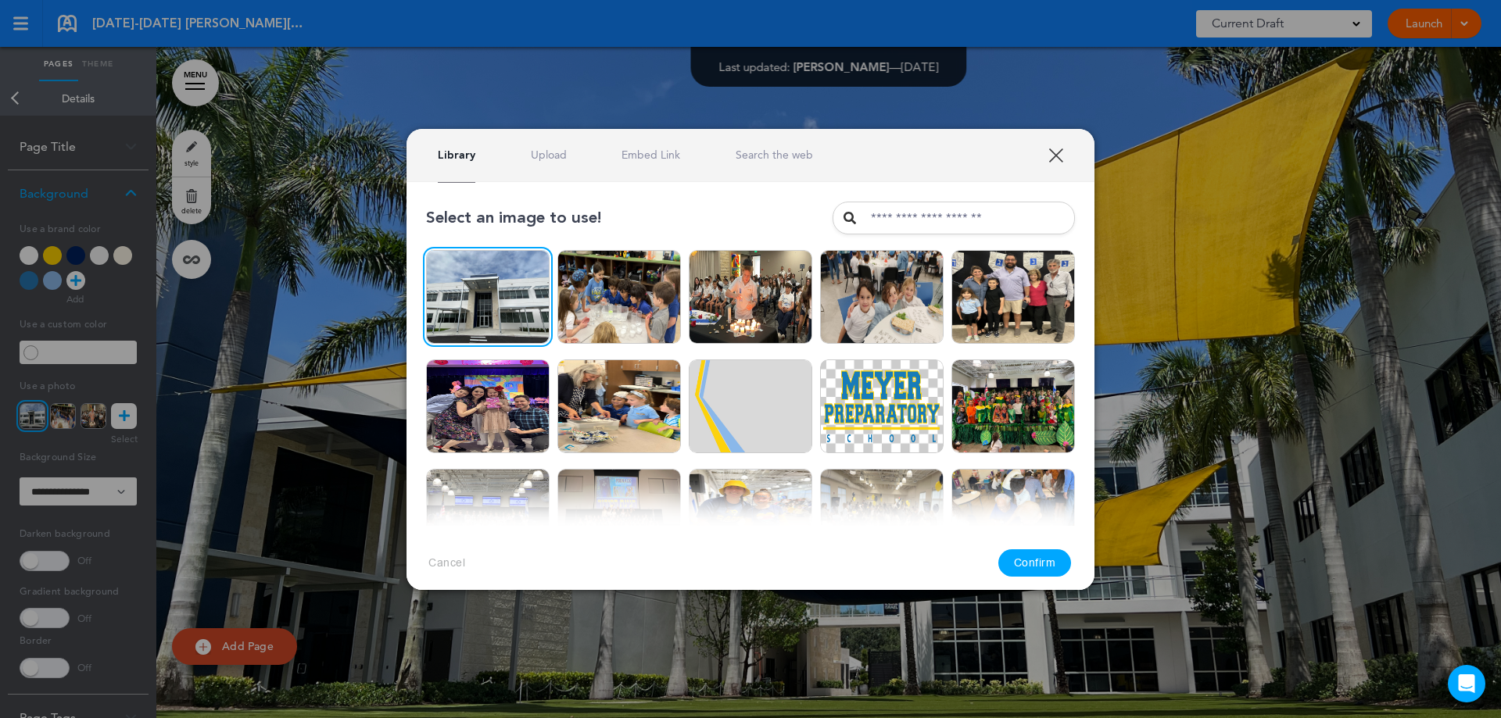
click at [1034, 560] on button "Confirm" at bounding box center [1034, 562] width 73 height 27
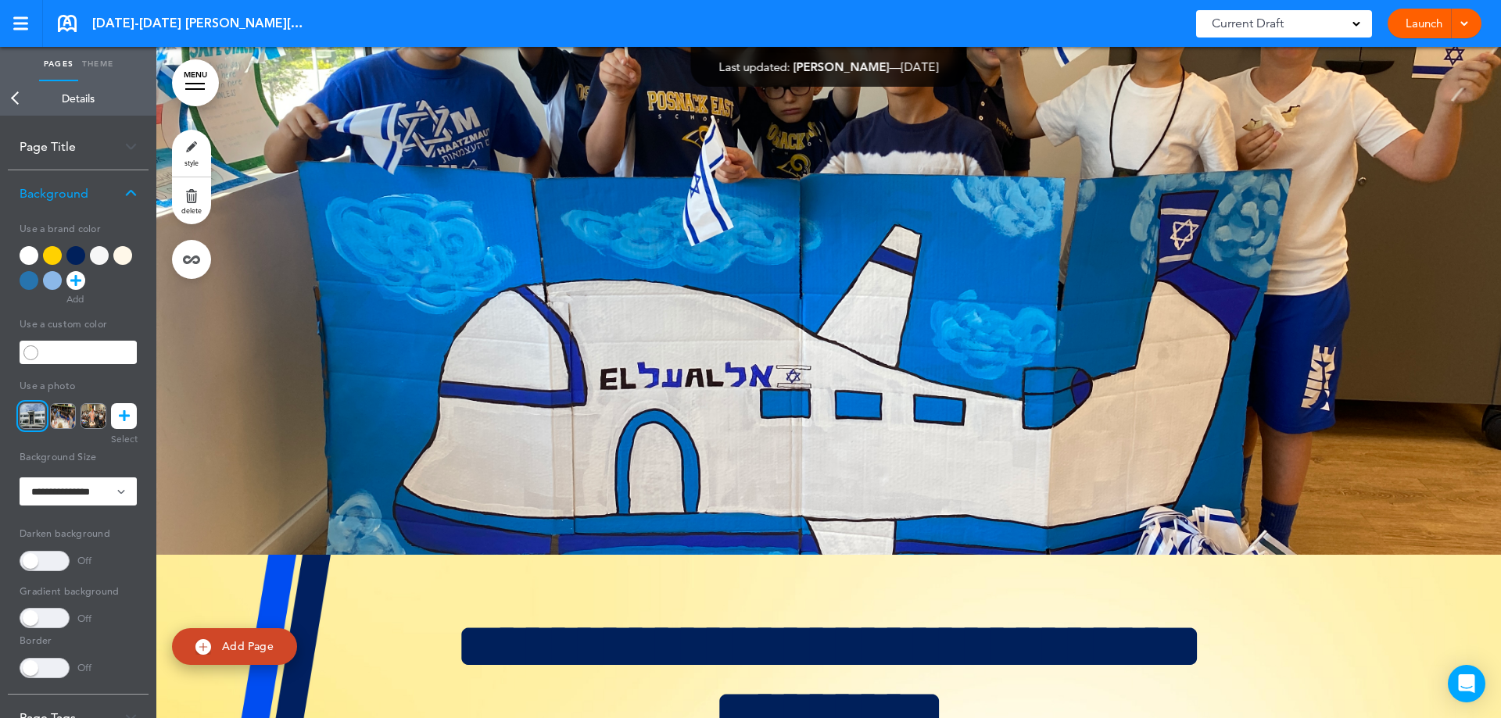
scroll to position [6334, 0]
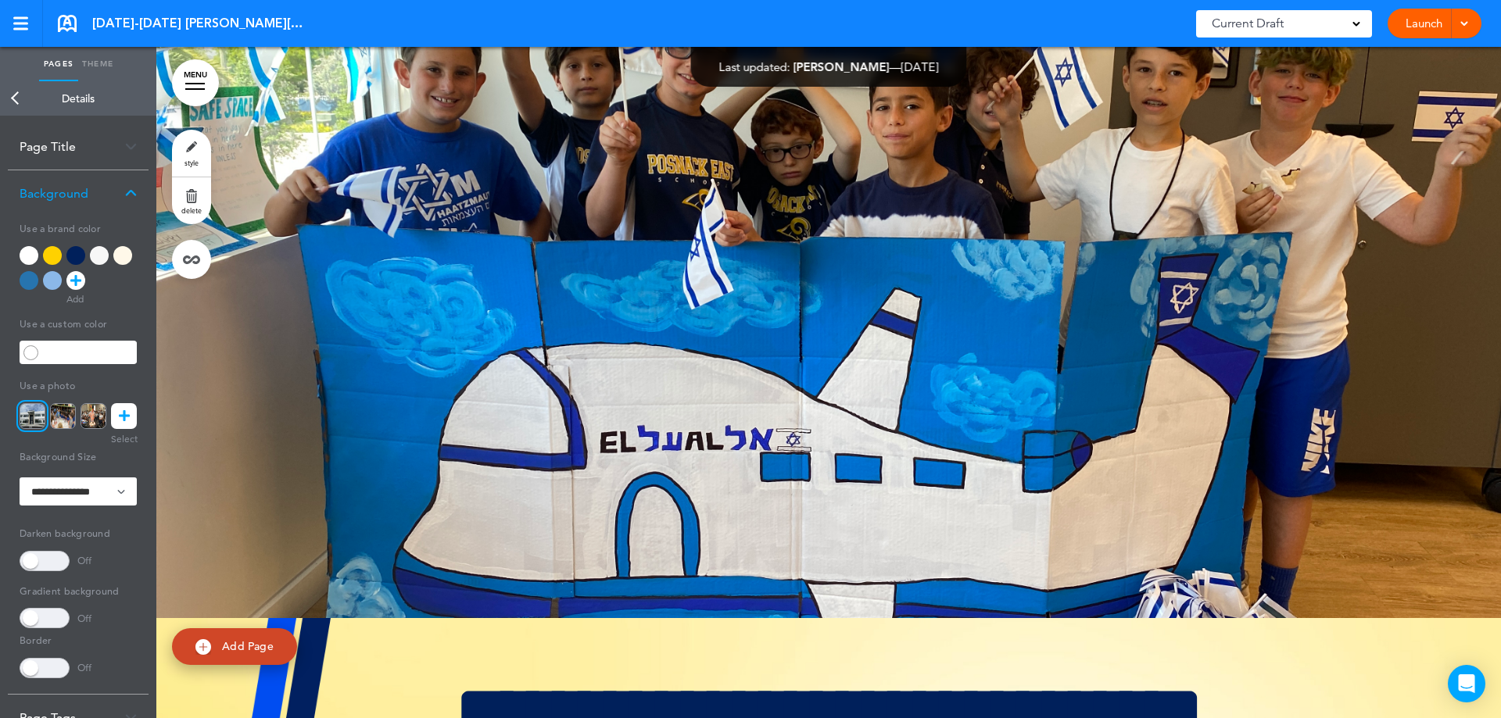
click at [121, 413] on icon at bounding box center [124, 416] width 11 height 26
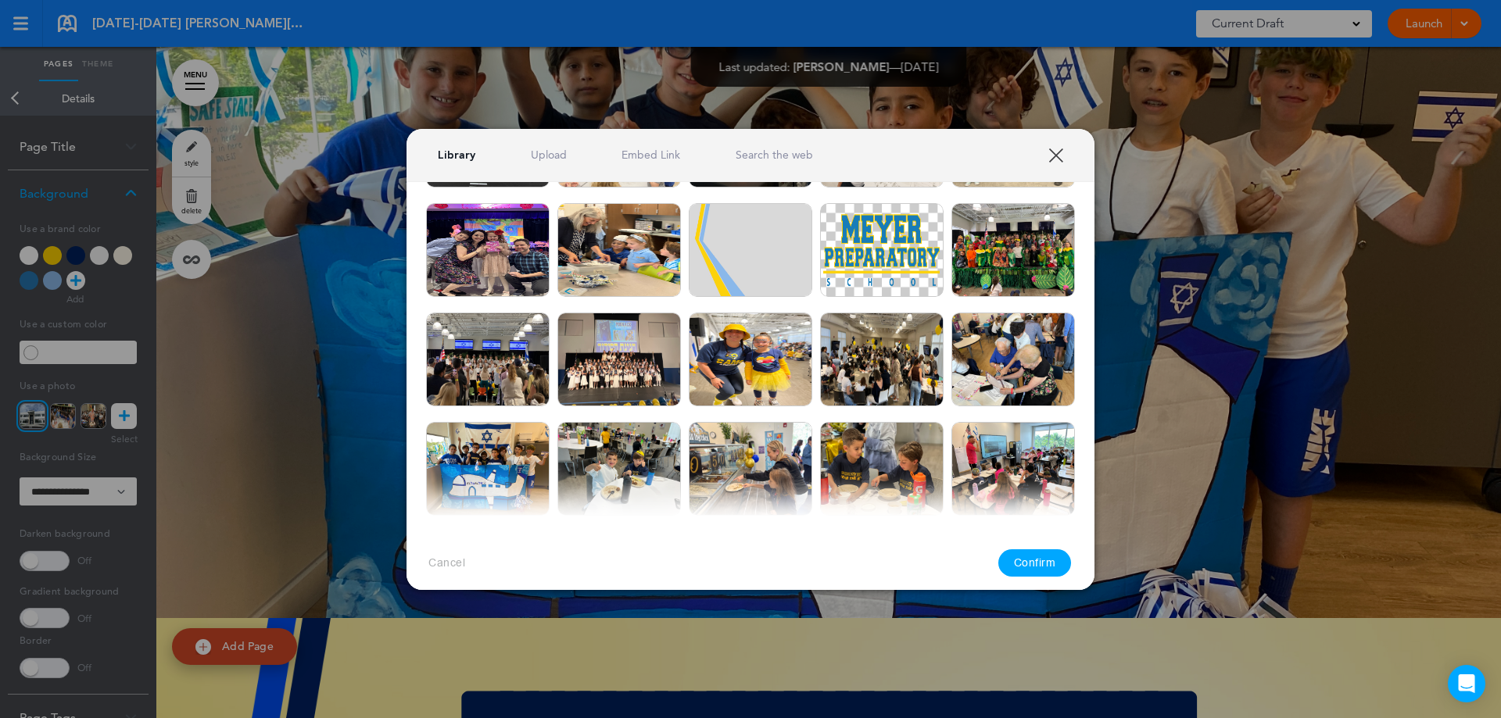
scroll to position [234, 0]
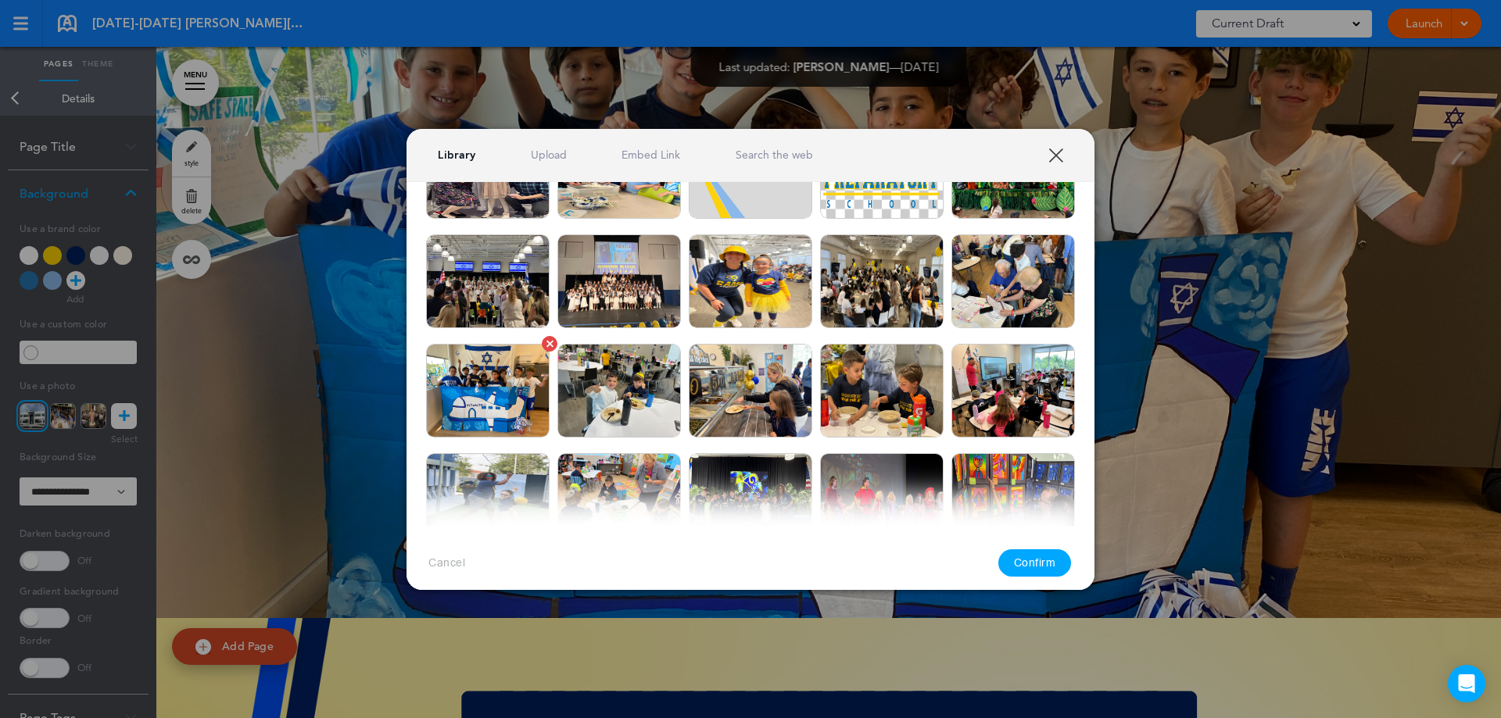
click at [547, 337] on link at bounding box center [550, 344] width 16 height 16
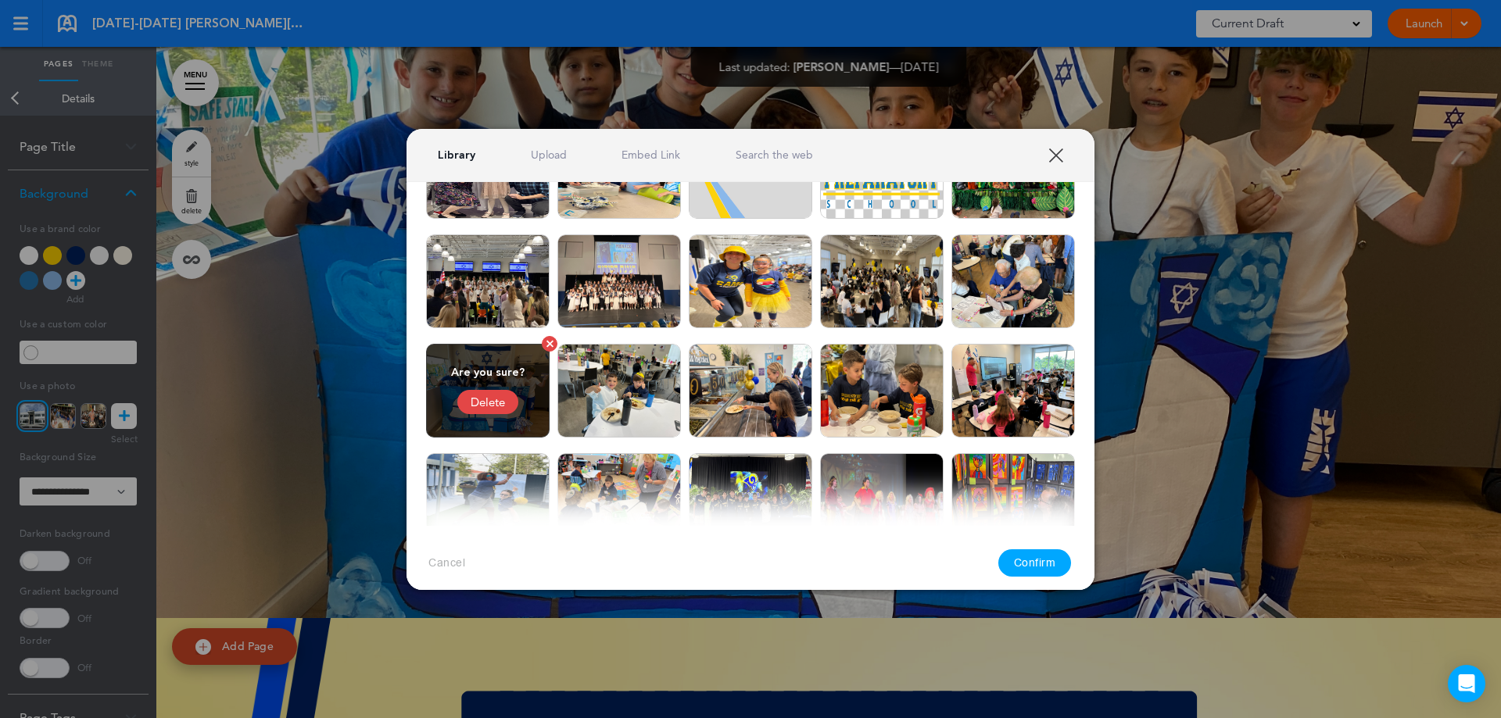
click at [496, 399] on div "Delete" at bounding box center [487, 402] width 61 height 24
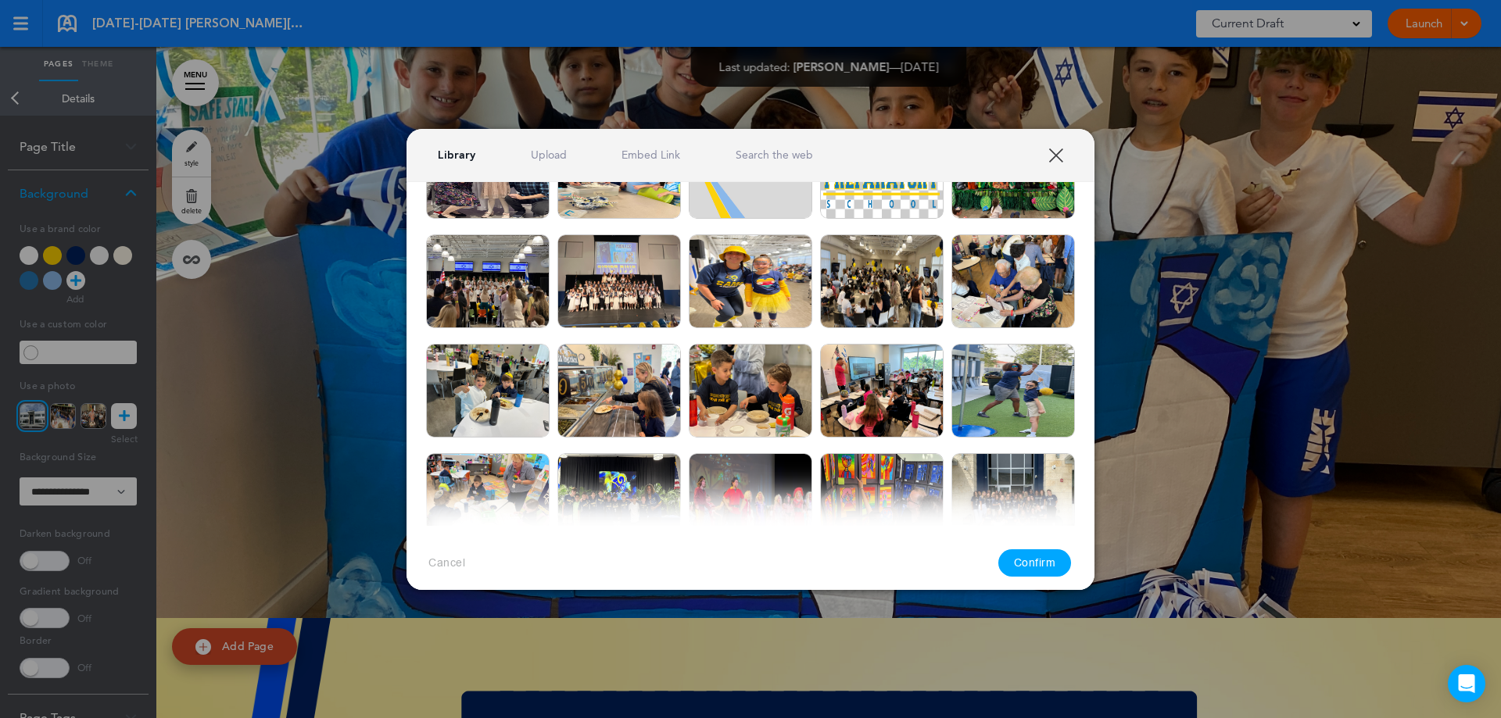
click at [1061, 149] on link "XXX" at bounding box center [1055, 155] width 15 height 15
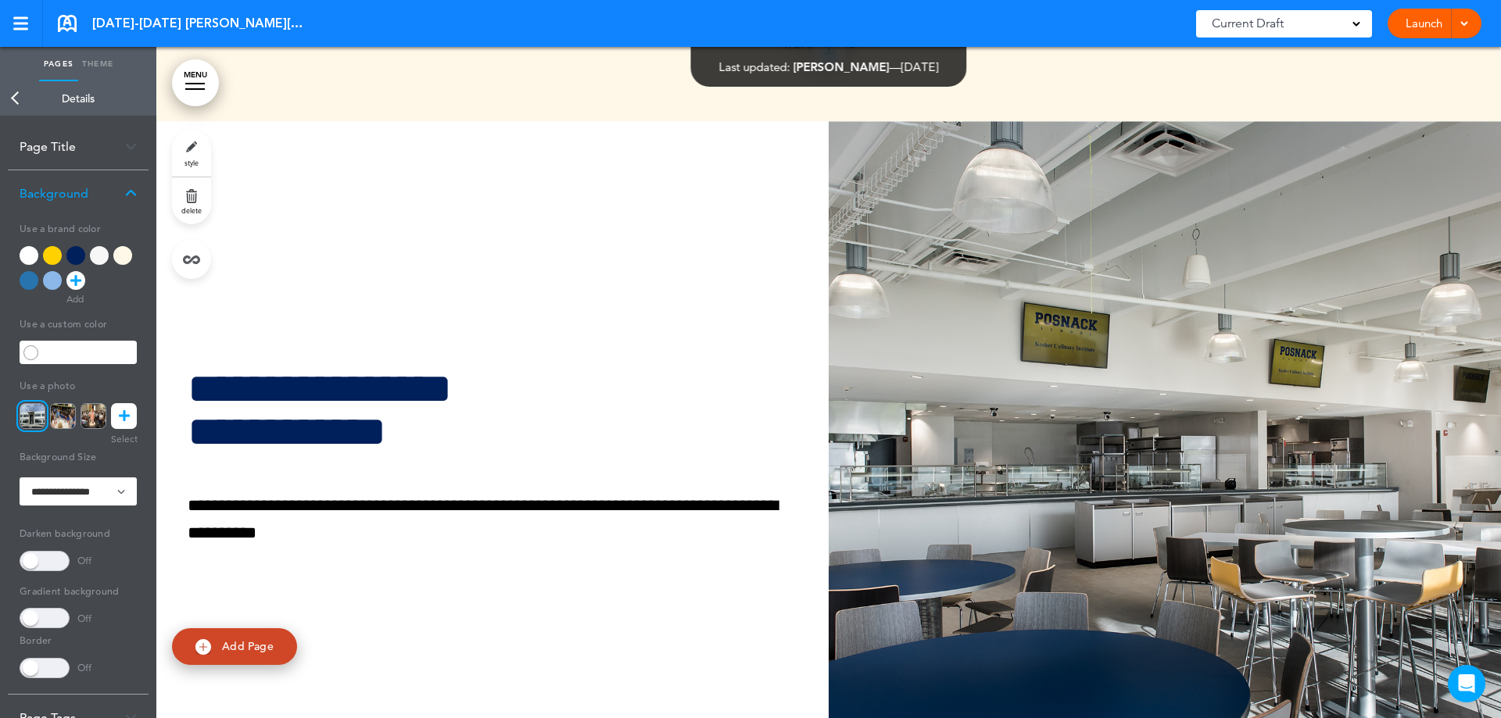
scroll to position [28608, 0]
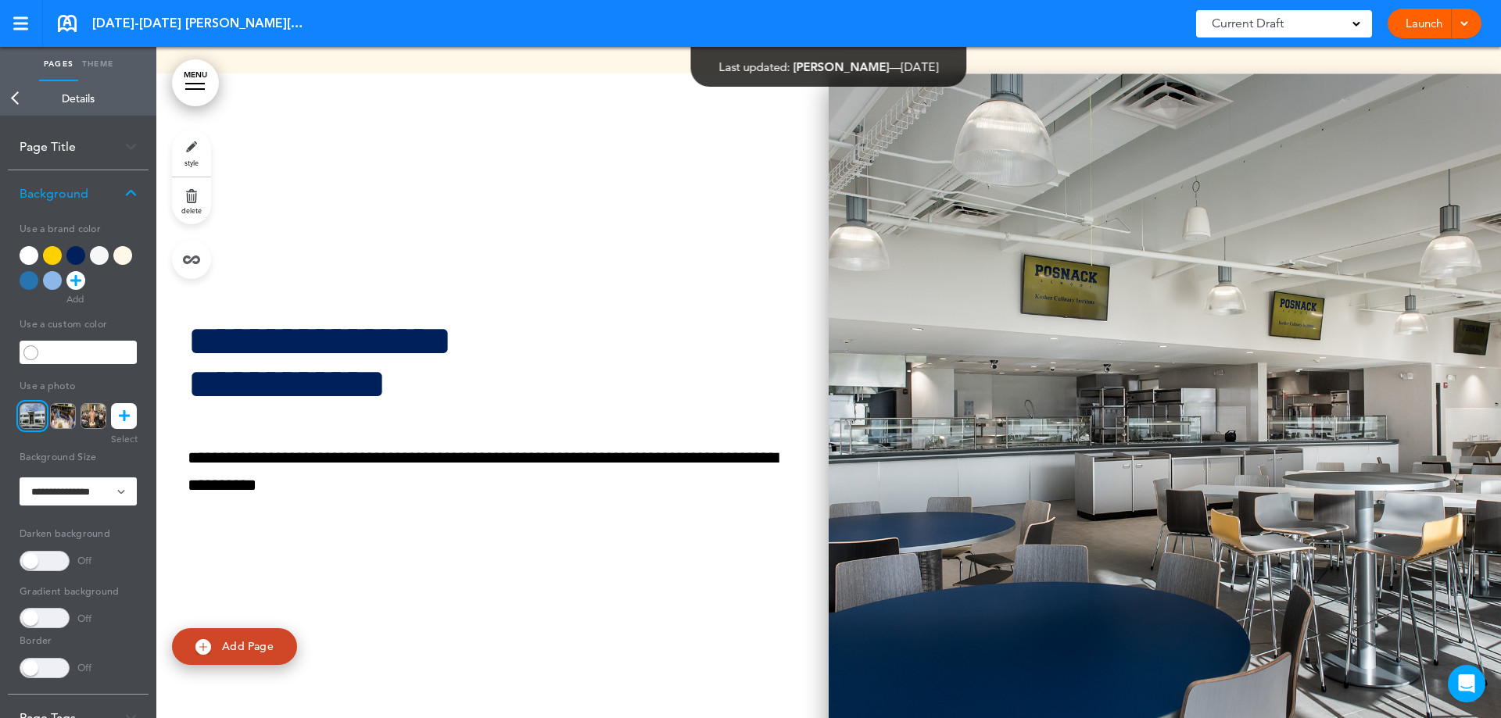
click at [987, 289] on img at bounding box center [1164, 408] width 672 height 671
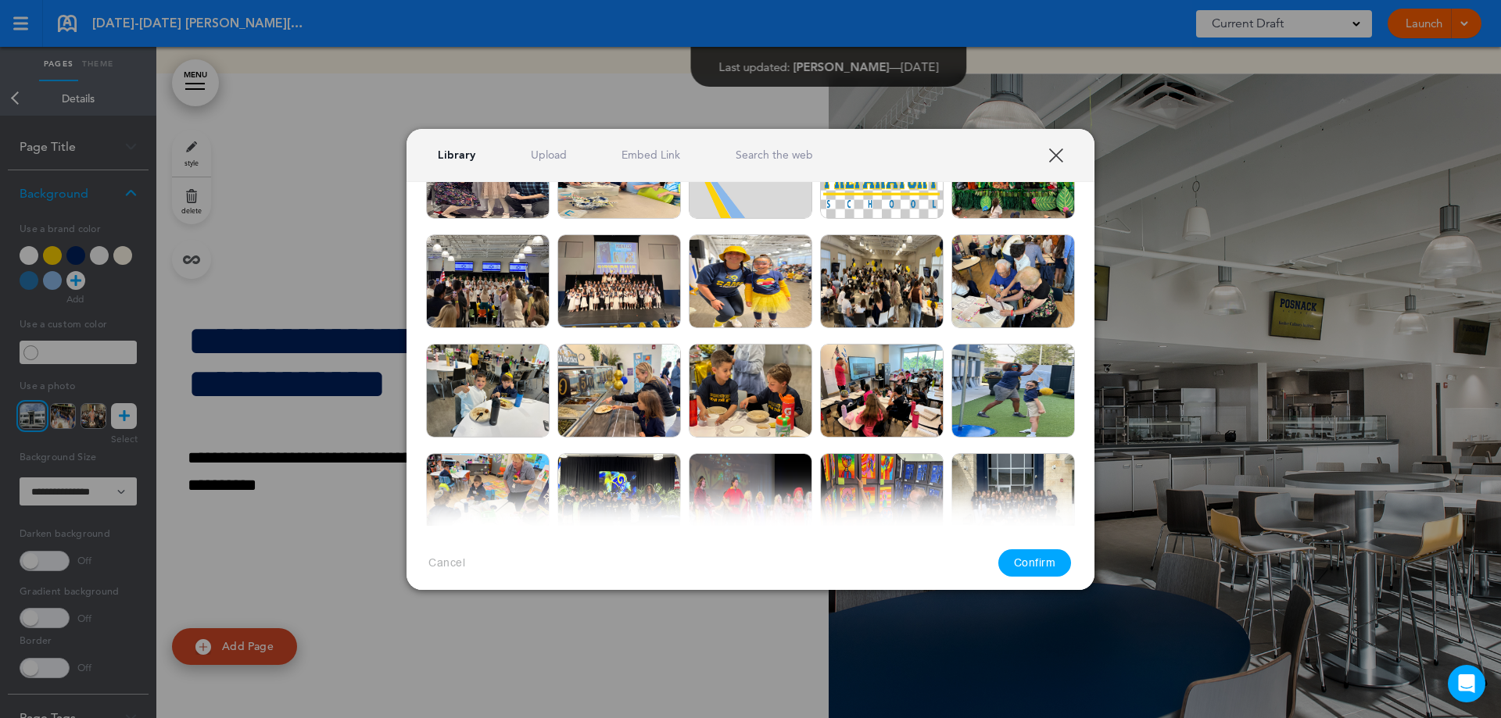
click at [15, 101] on div at bounding box center [750, 359] width 1501 height 718
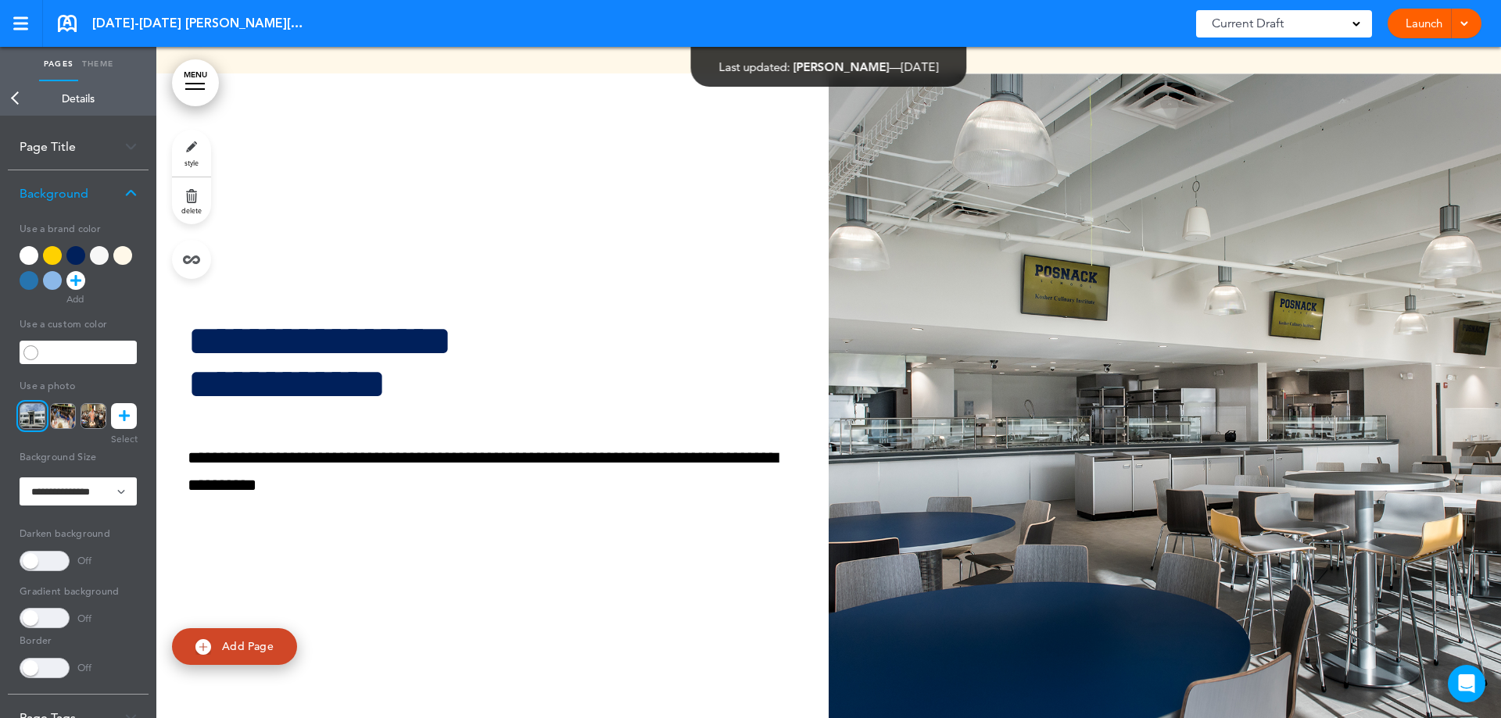
click at [12, 88] on link "Back" at bounding box center [15, 98] width 31 height 34
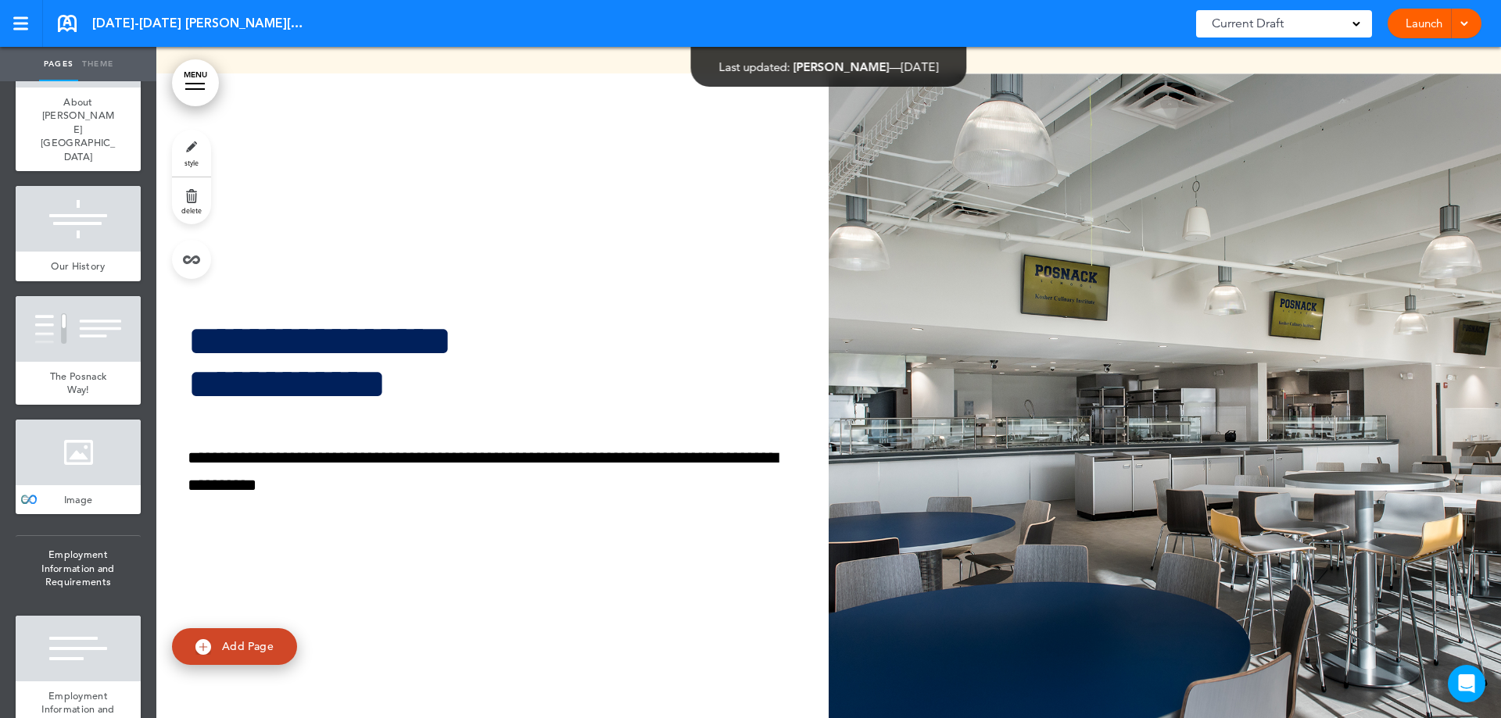
scroll to position [860, 0]
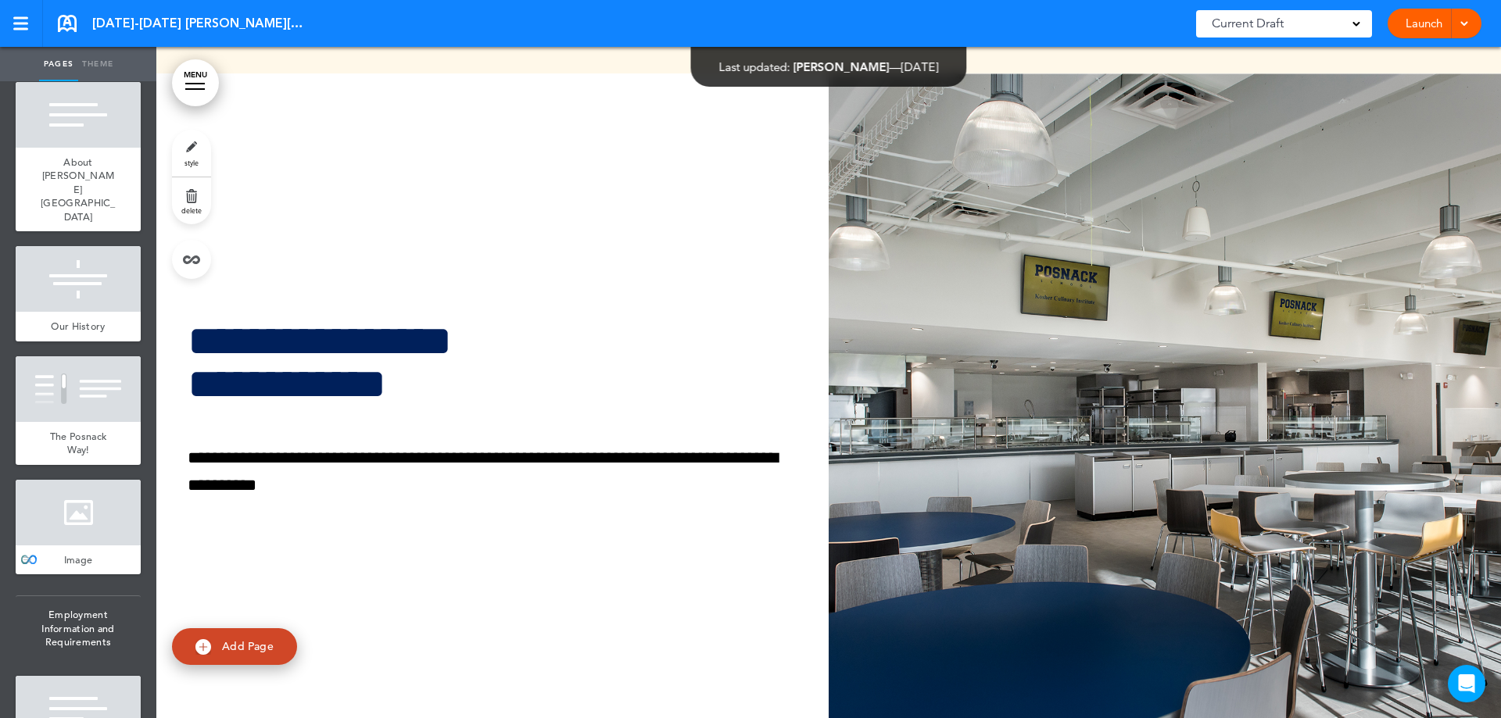
click at [57, 480] on div at bounding box center [78, 513] width 125 height 66
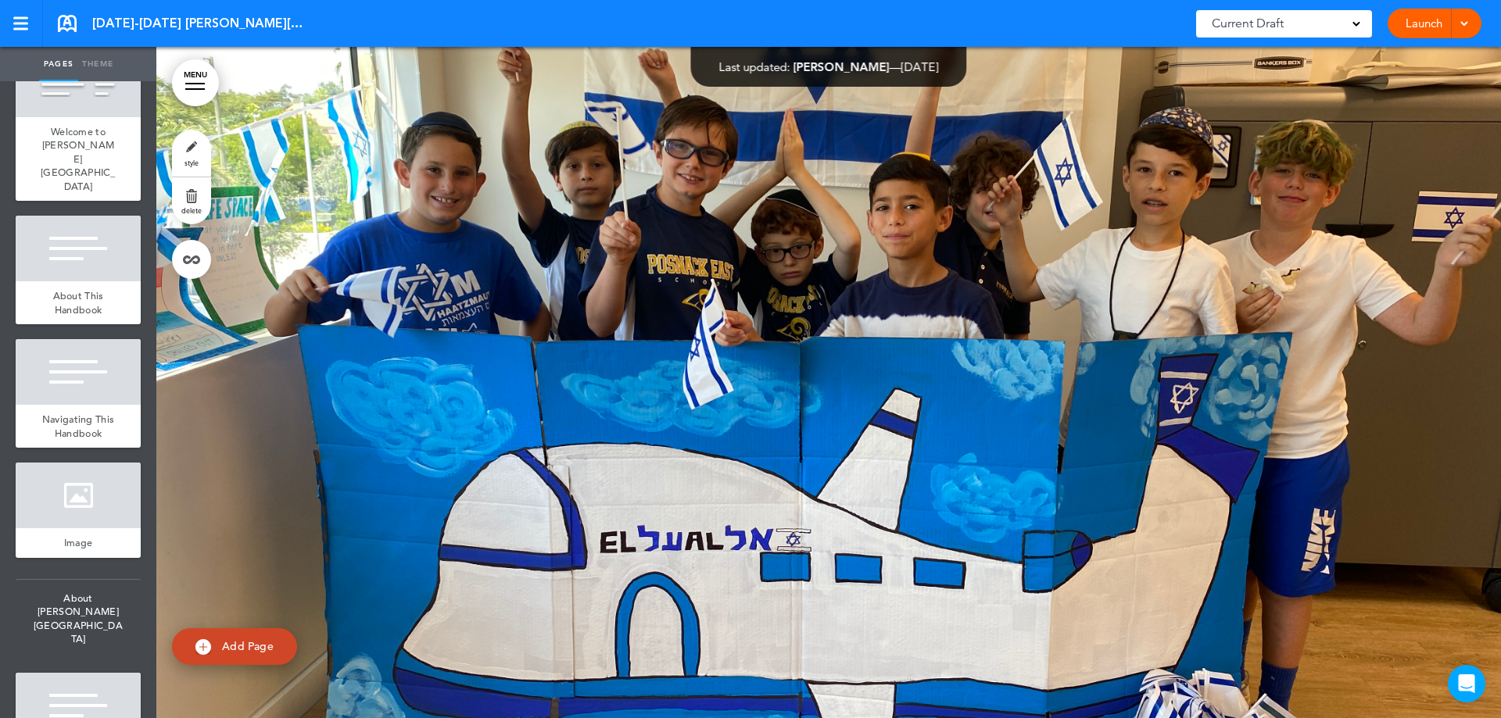
scroll to position [313, 0]
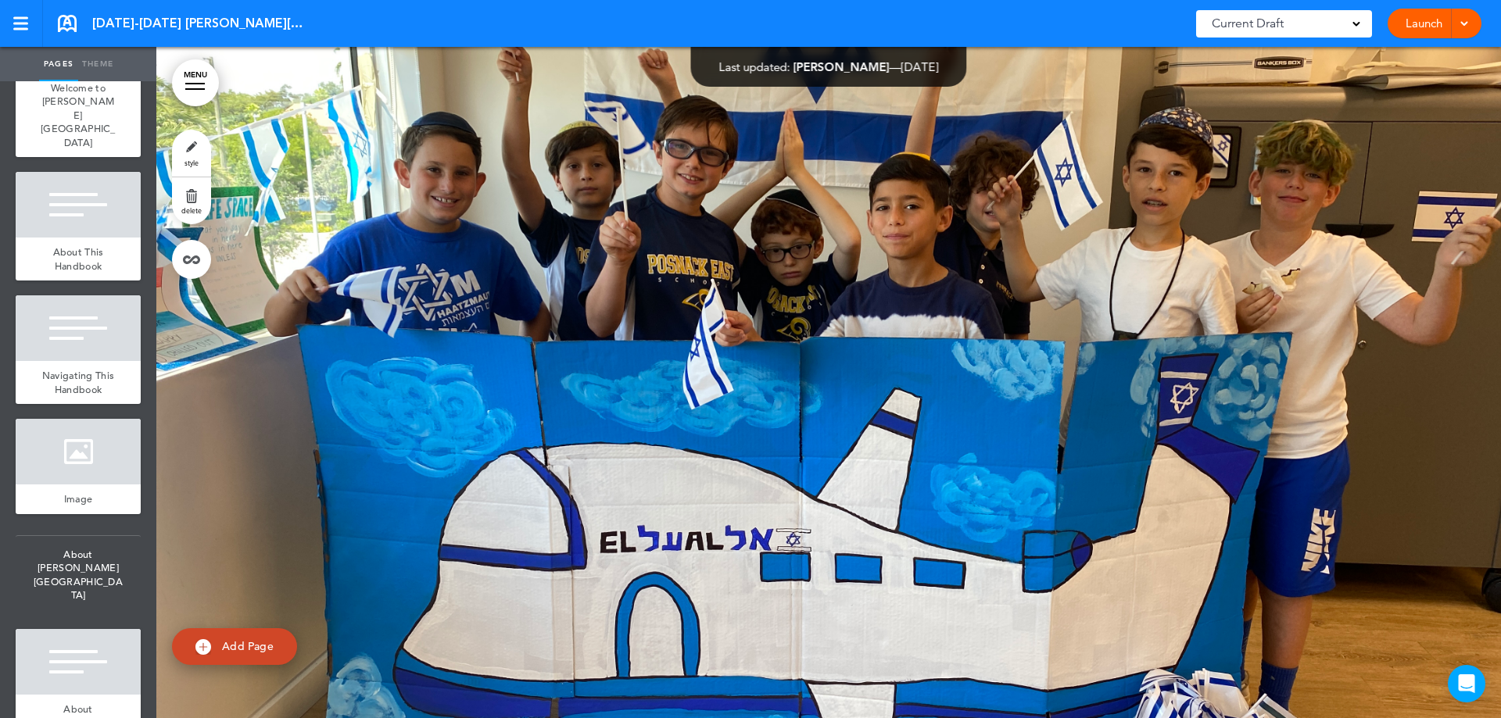
click at [57, 419] on div at bounding box center [78, 452] width 125 height 66
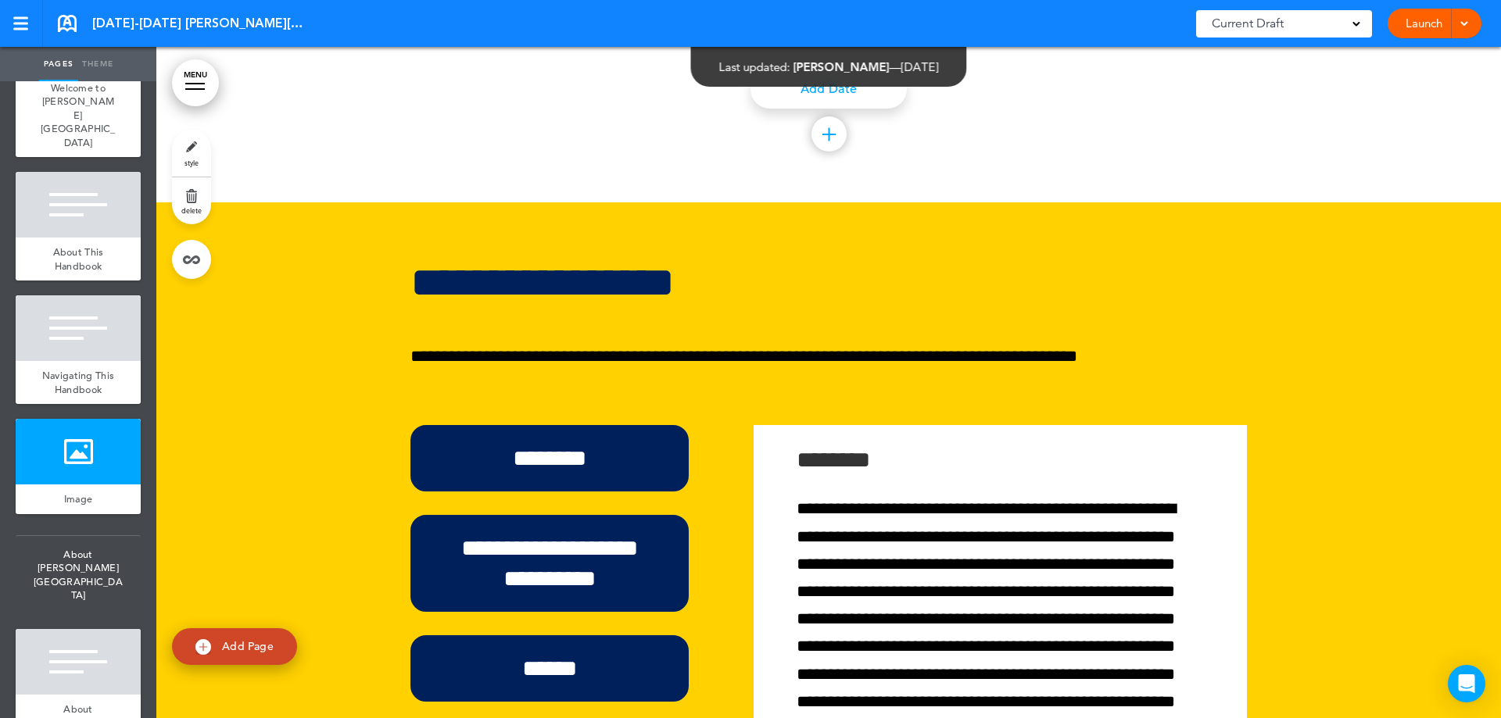
scroll to position [2426, 0]
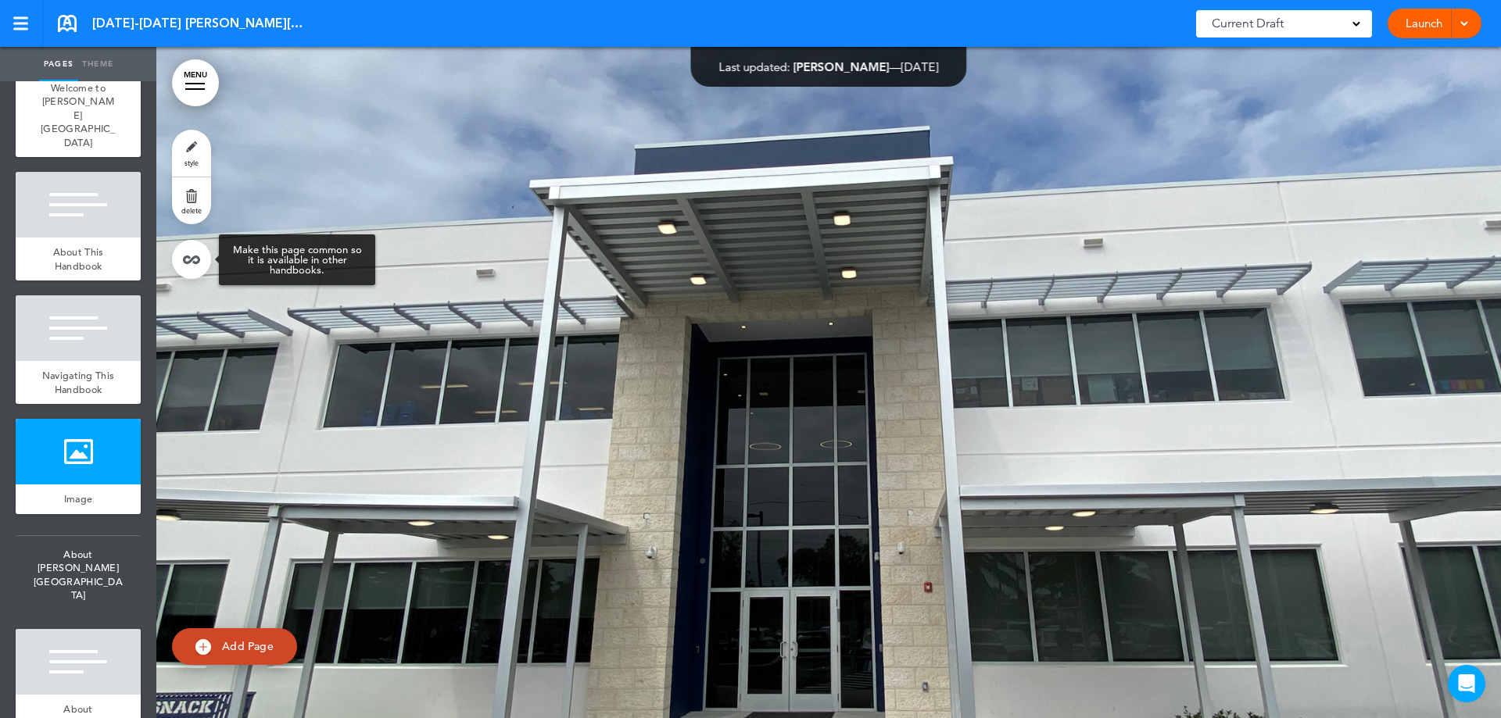
click at [199, 261] on link at bounding box center [191, 259] width 39 height 39
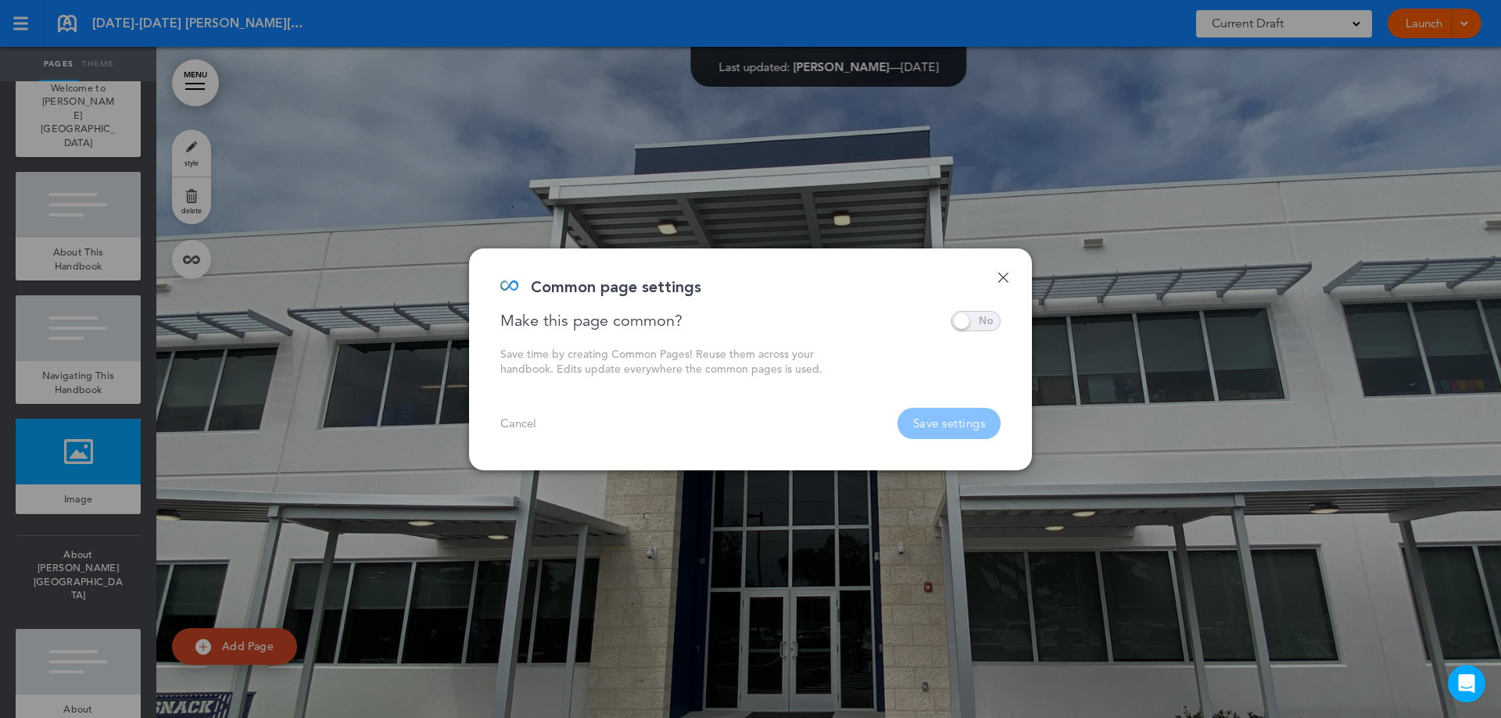
click at [989, 320] on span at bounding box center [975, 321] width 50 height 20
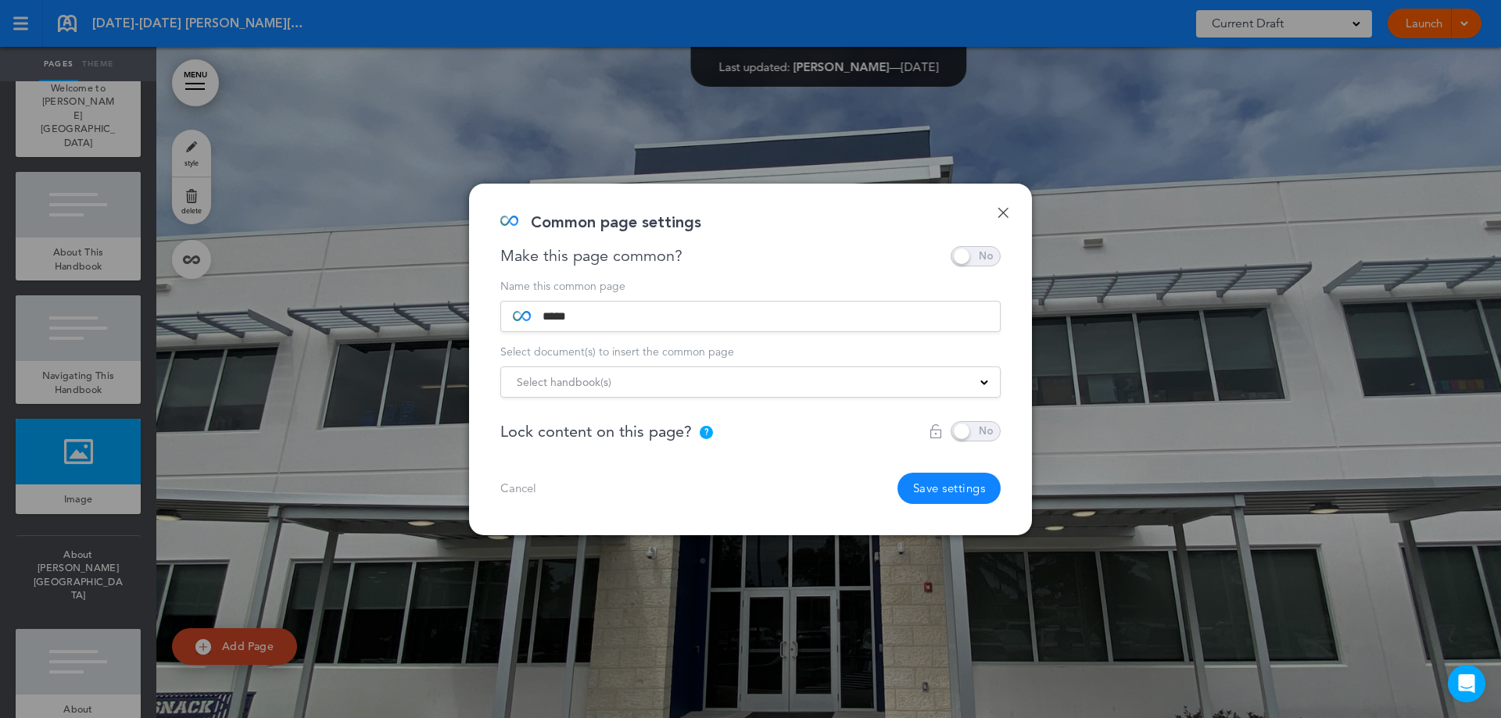
click at [923, 384] on div "Select handbook(s)" at bounding box center [750, 382] width 499 height 17
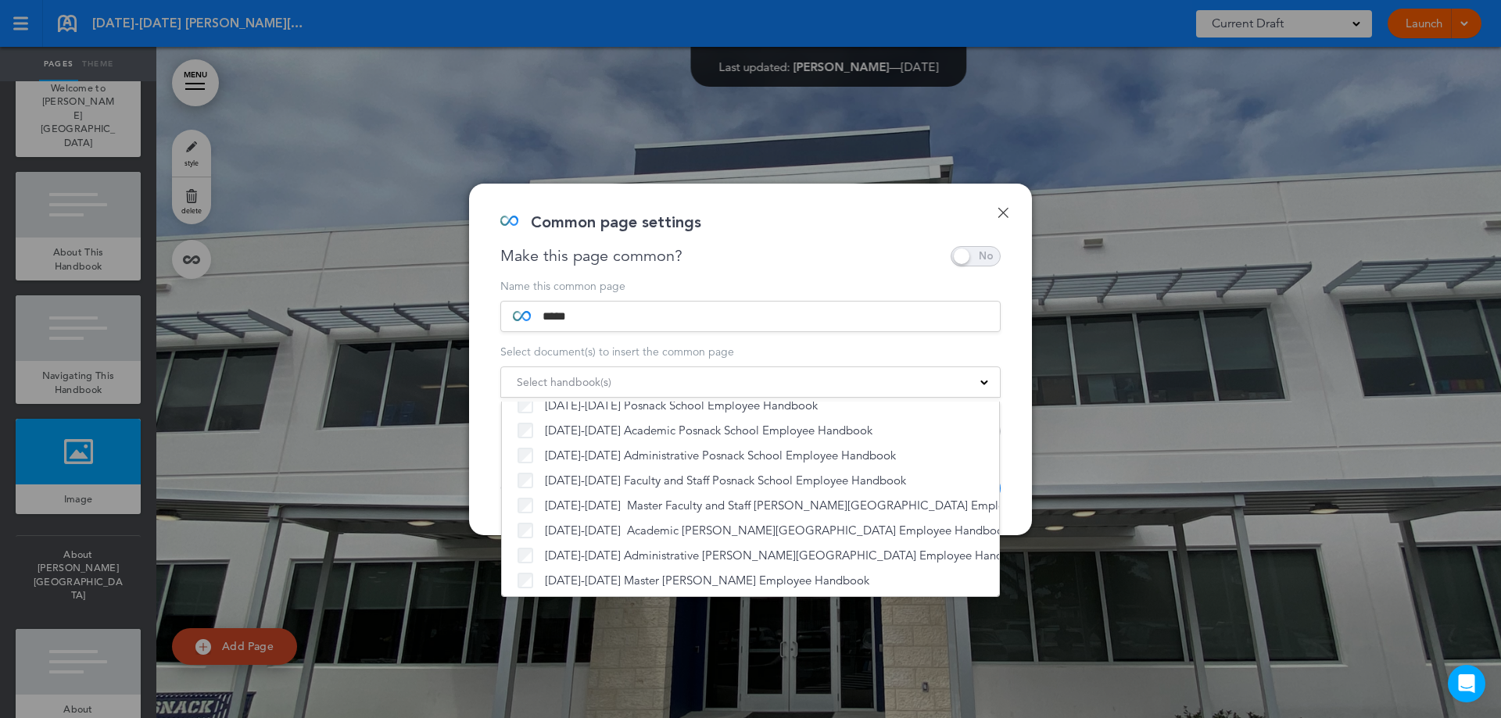
scroll to position [93, 0]
click at [1025, 330] on div "Done Common page settings Make this page common? Save time by creating Common P…" at bounding box center [750, 360] width 563 height 352
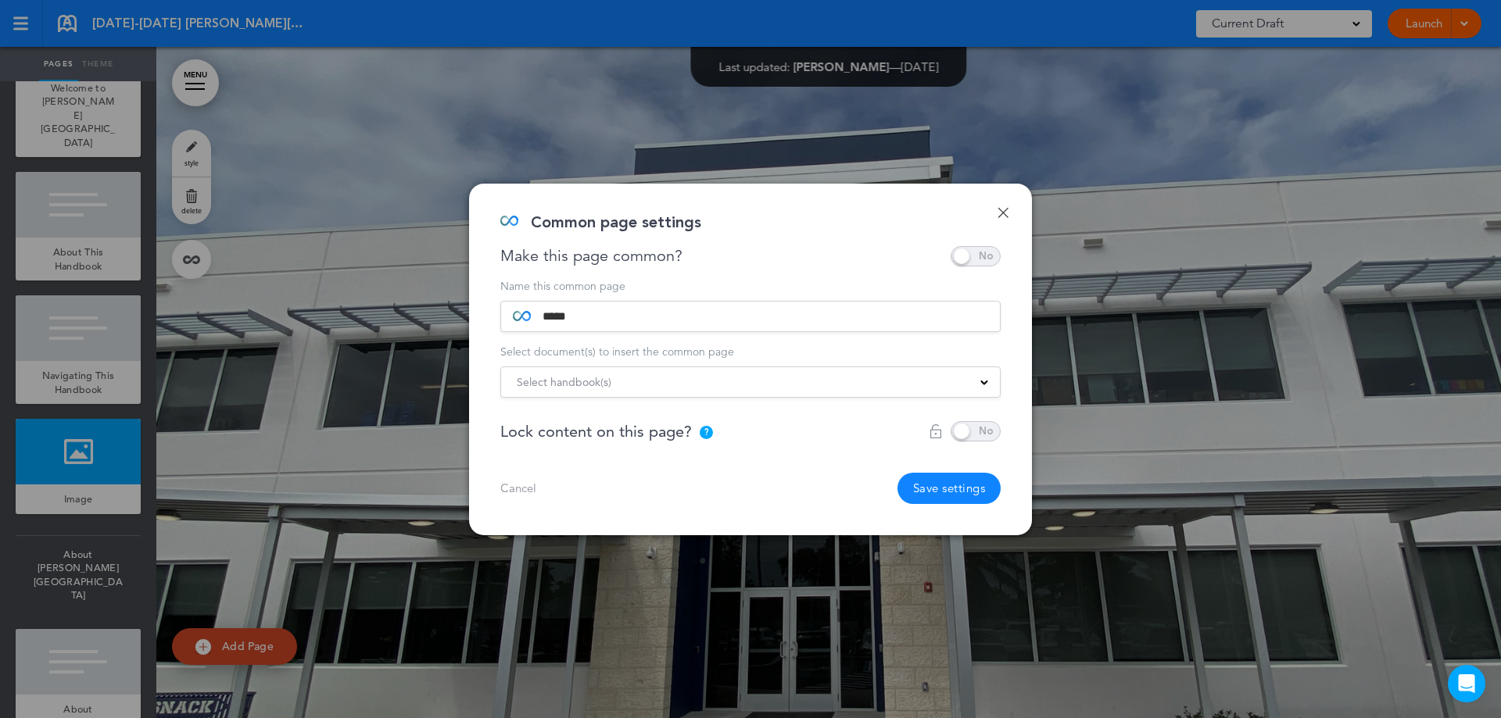
click at [952, 479] on button "Save settings" at bounding box center [949, 488] width 104 height 31
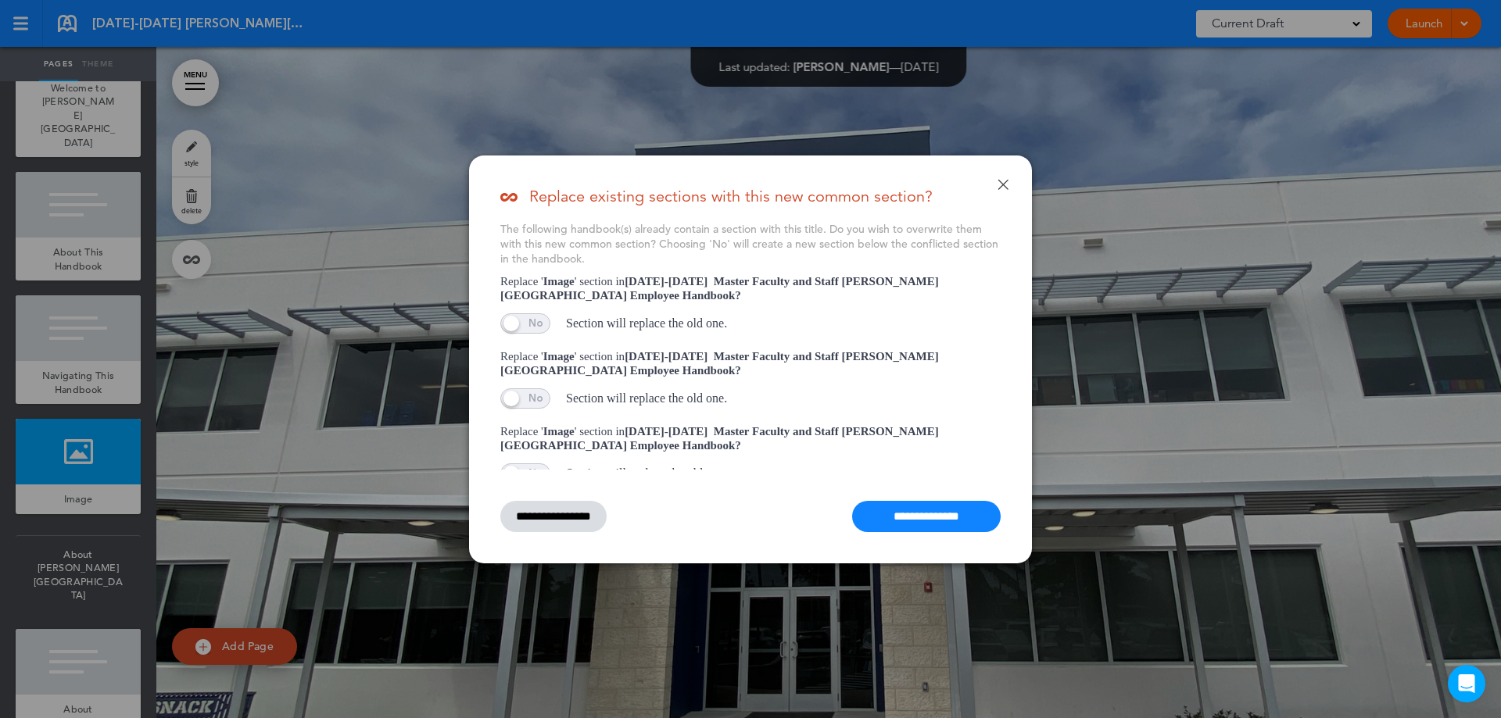
click at [921, 513] on input "**********" at bounding box center [926, 516] width 148 height 31
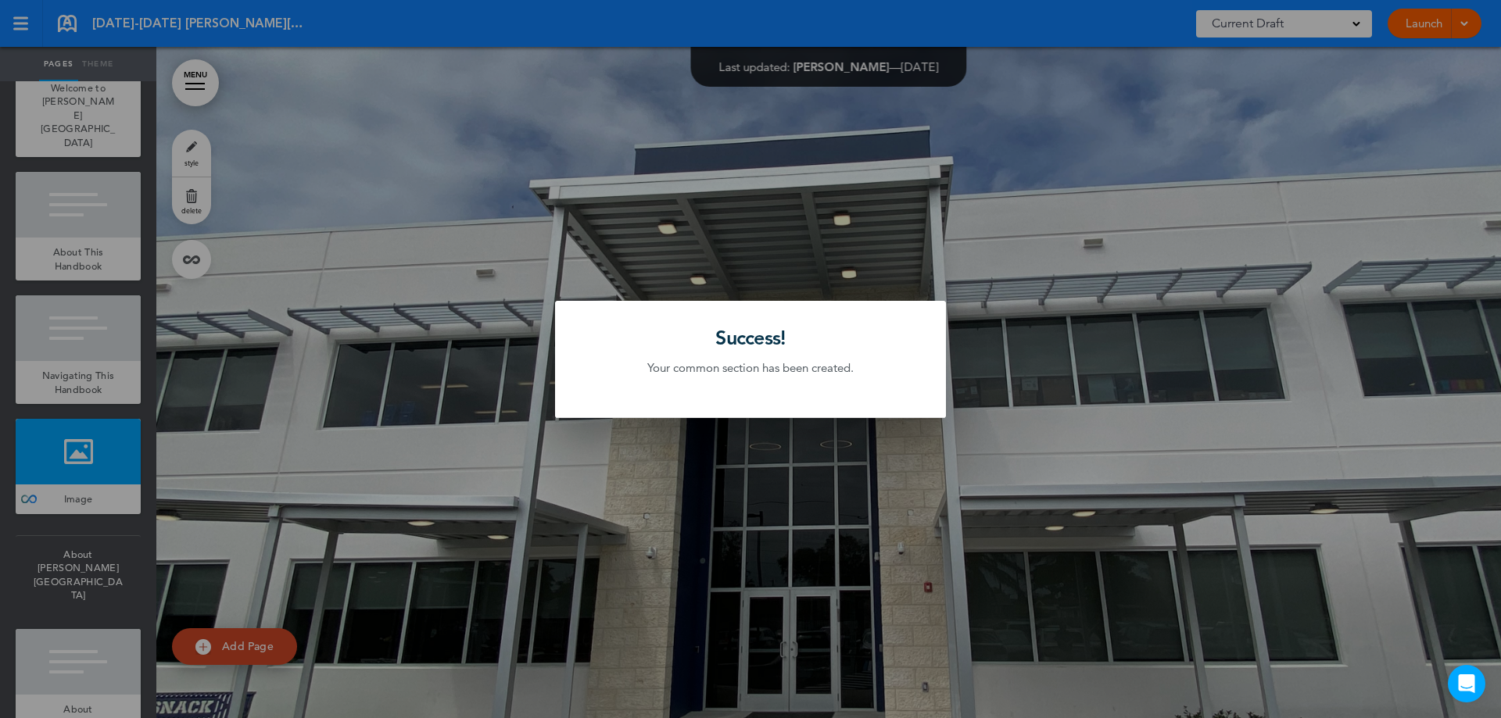
click at [331, 427] on div at bounding box center [750, 359] width 1501 height 718
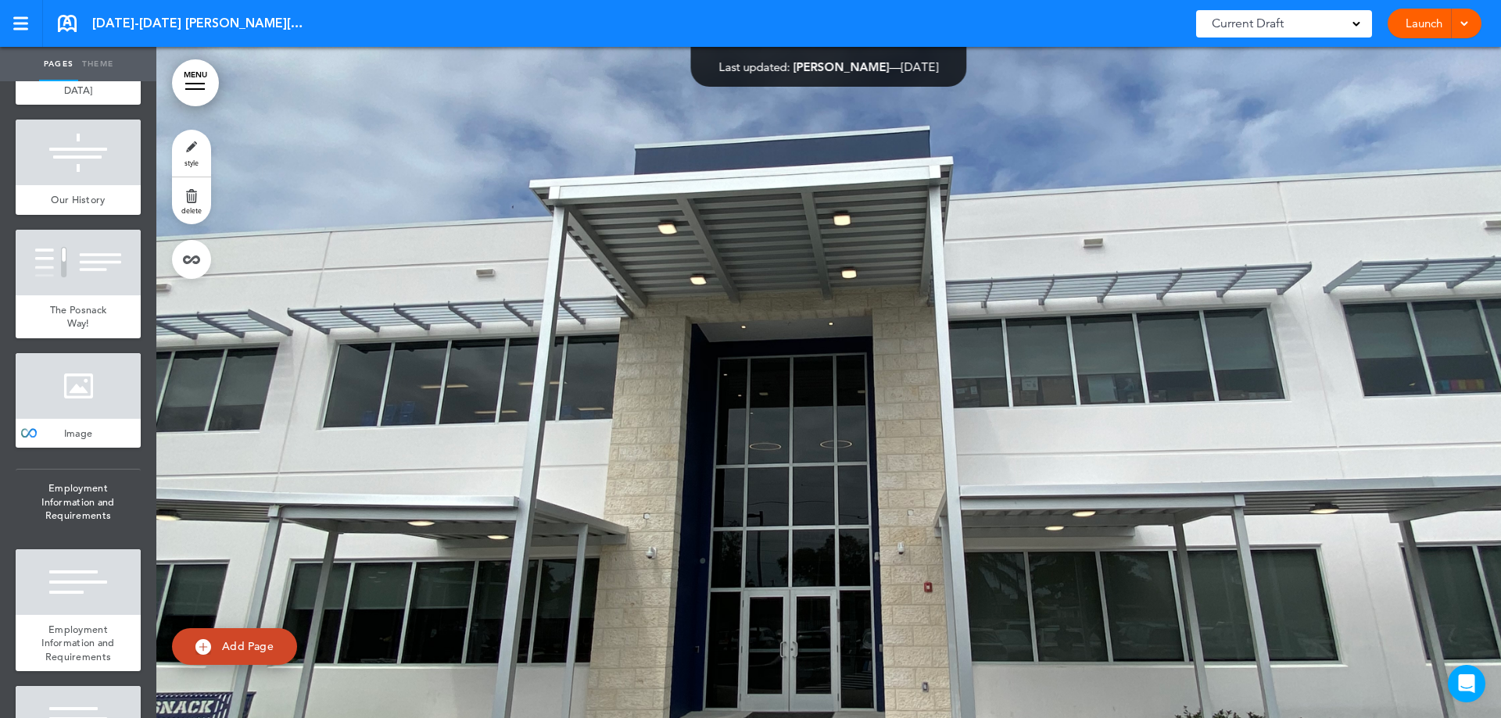
scroll to position [1016, 0]
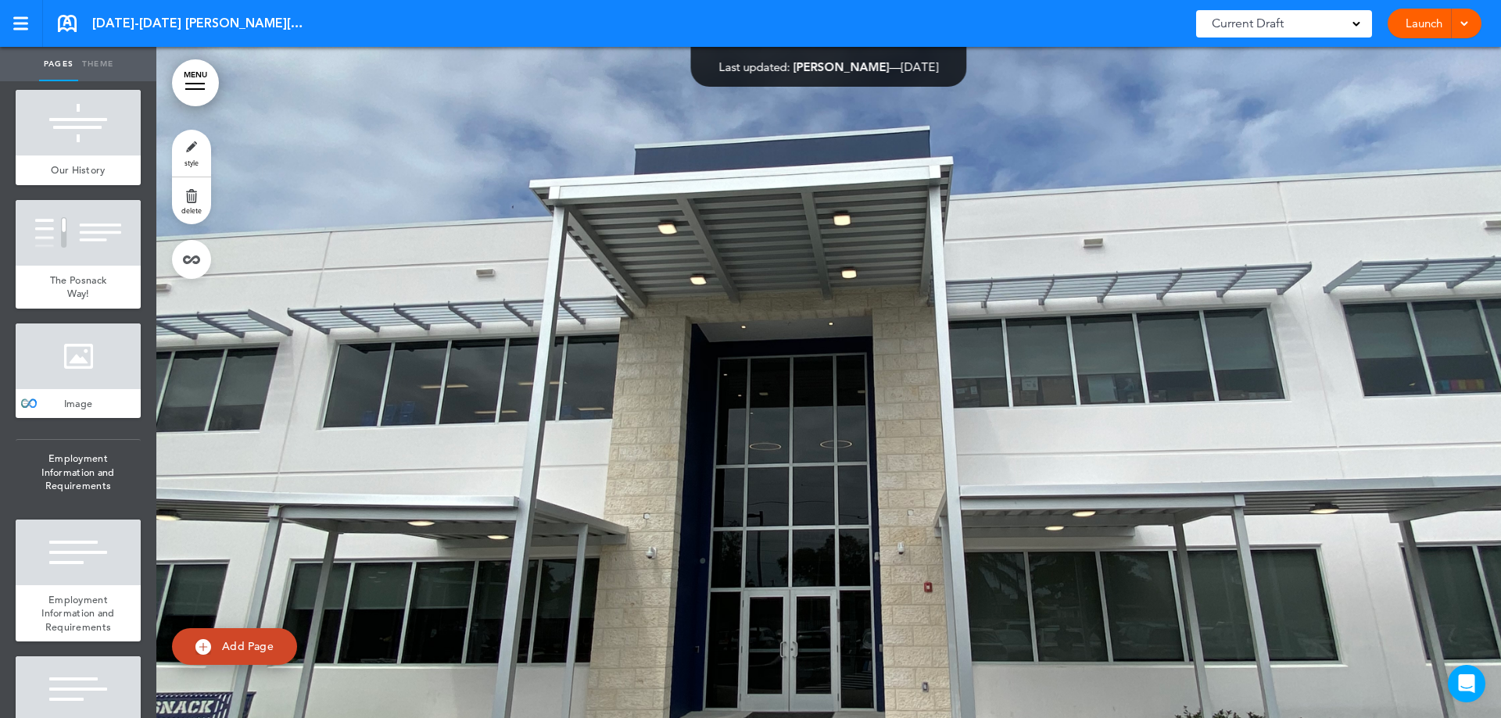
click at [73, 324] on div at bounding box center [78, 357] width 125 height 66
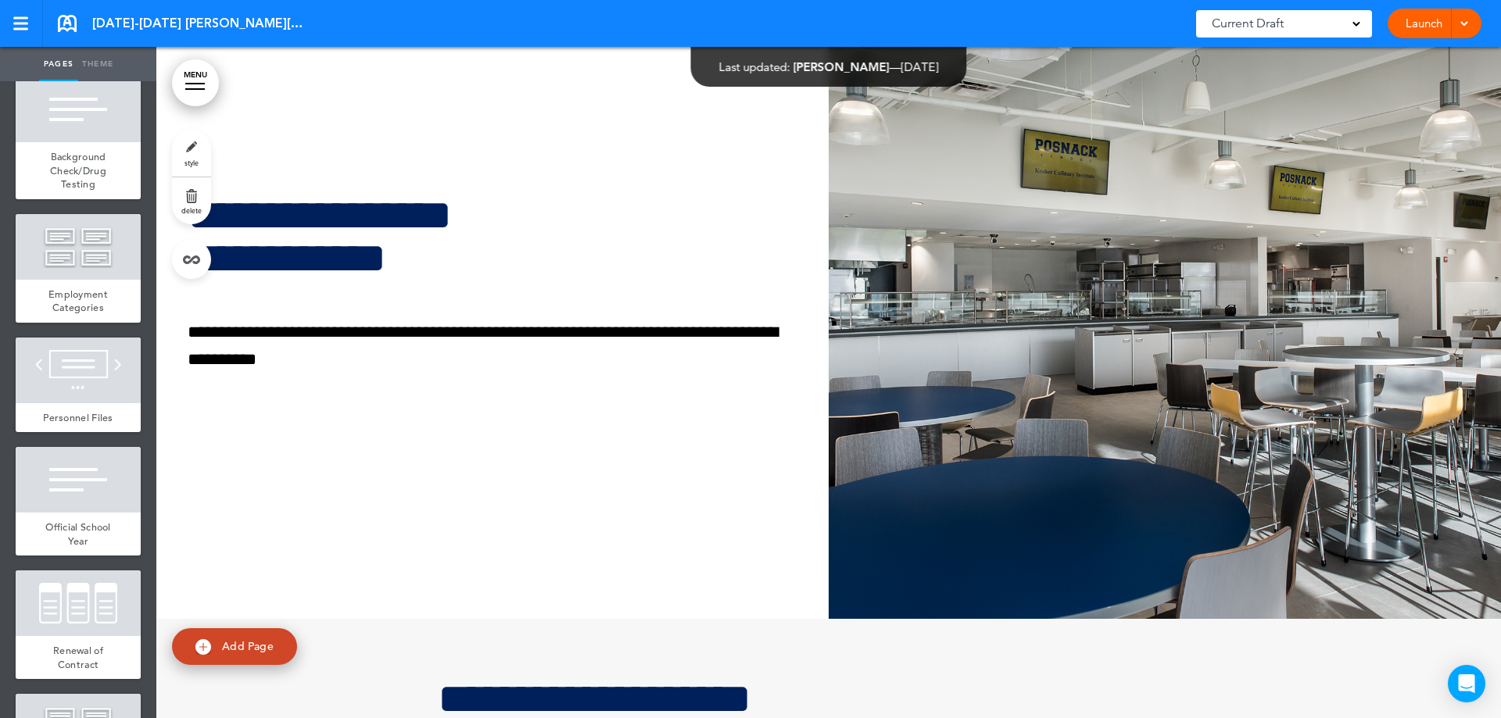
scroll to position [28747, 0]
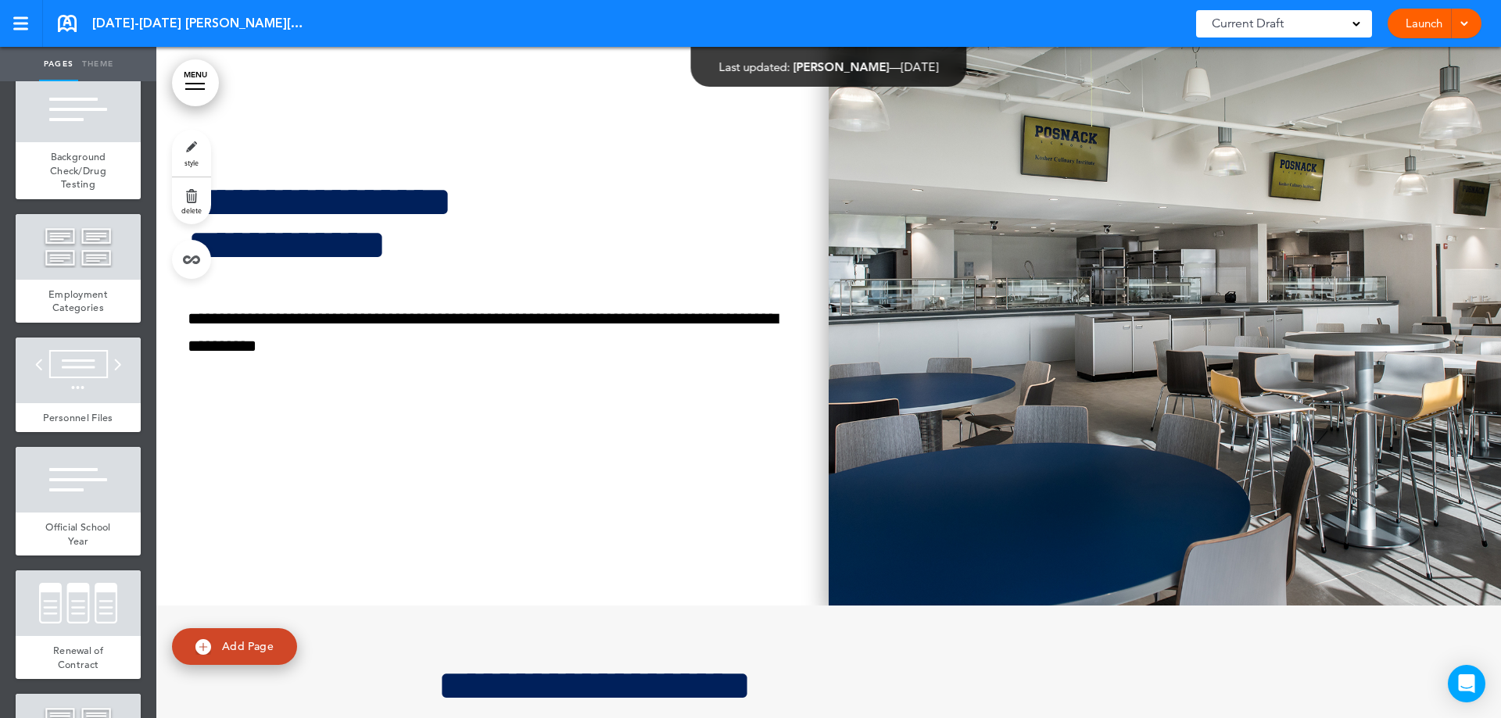
click at [1000, 366] on img at bounding box center [1164, 269] width 672 height 671
click at [0, 0] on img at bounding box center [0, 0] width 0 height 0
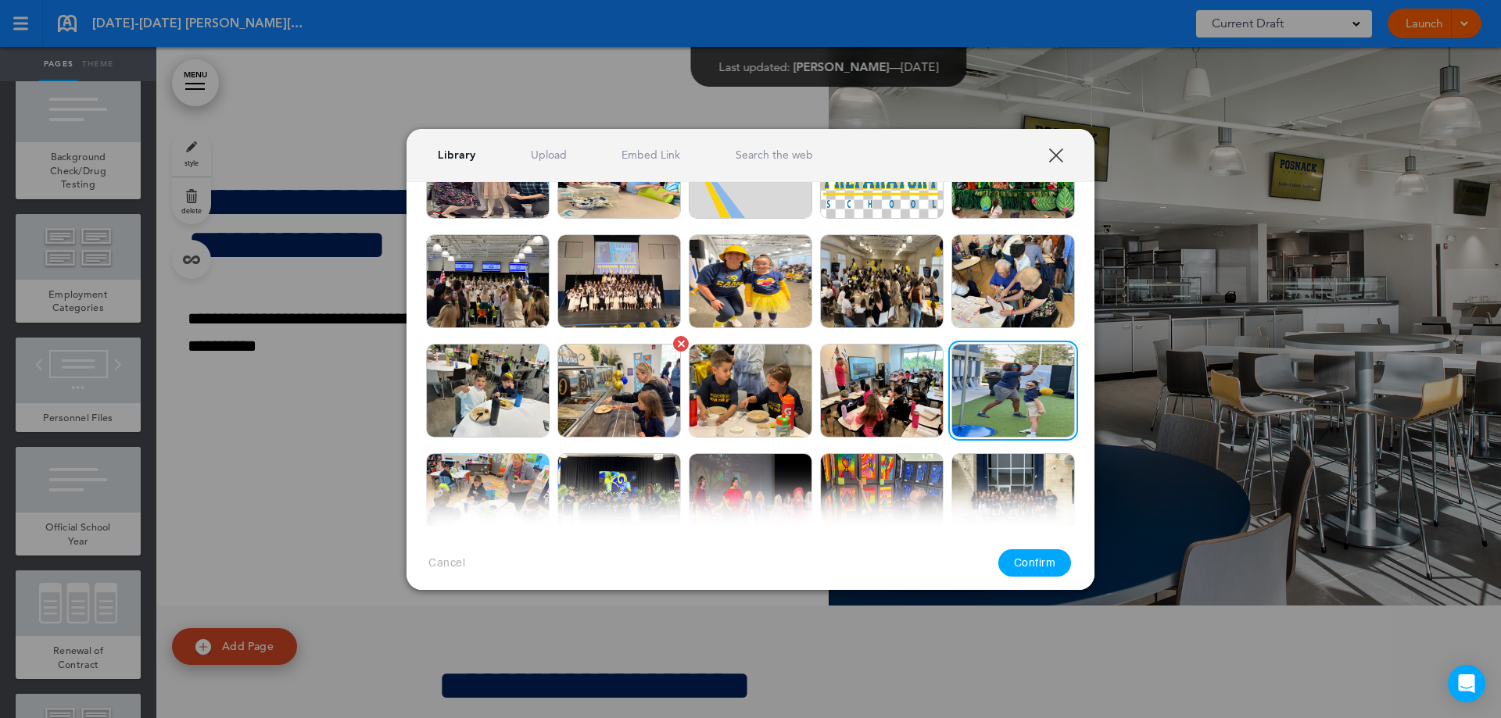
click at [610, 385] on img at bounding box center [618, 391] width 123 height 94
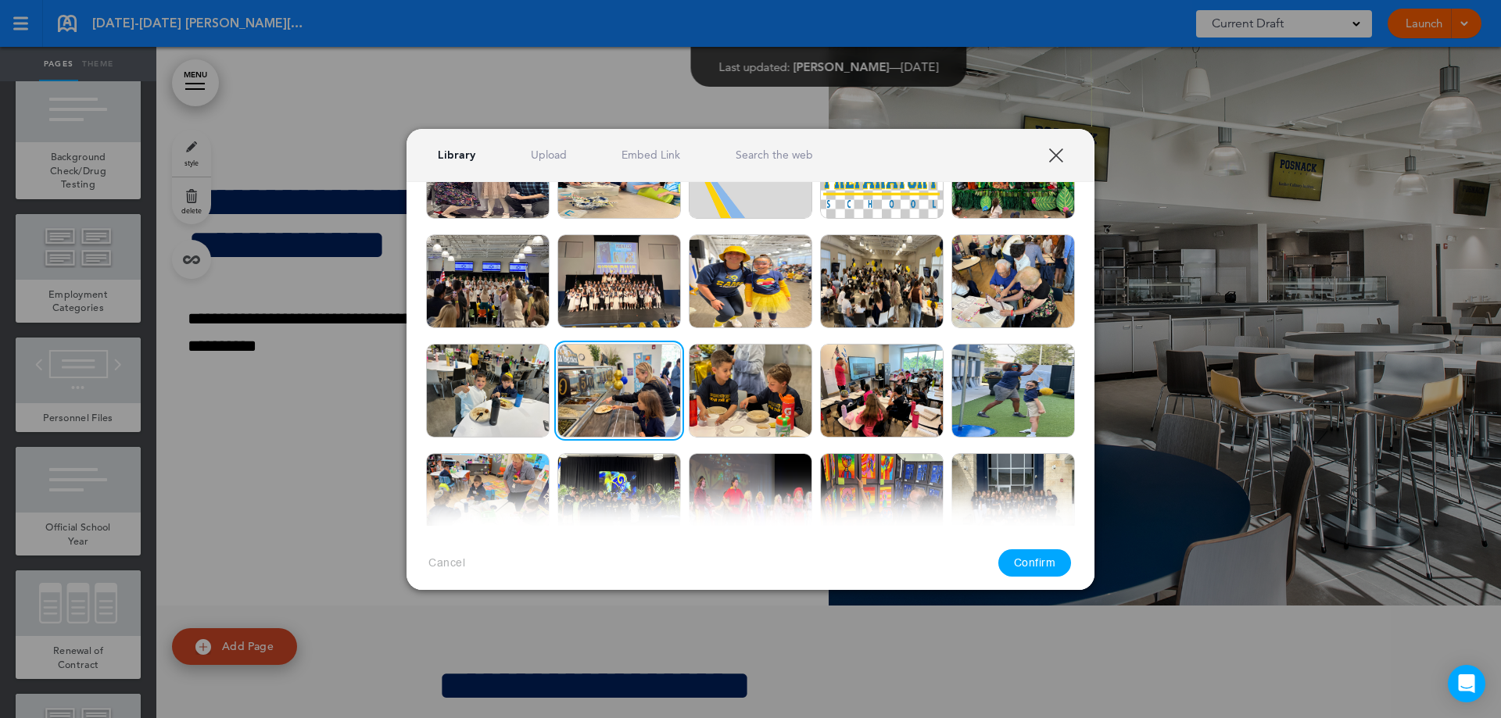
click at [1043, 560] on button "Confirm" at bounding box center [1034, 562] width 73 height 27
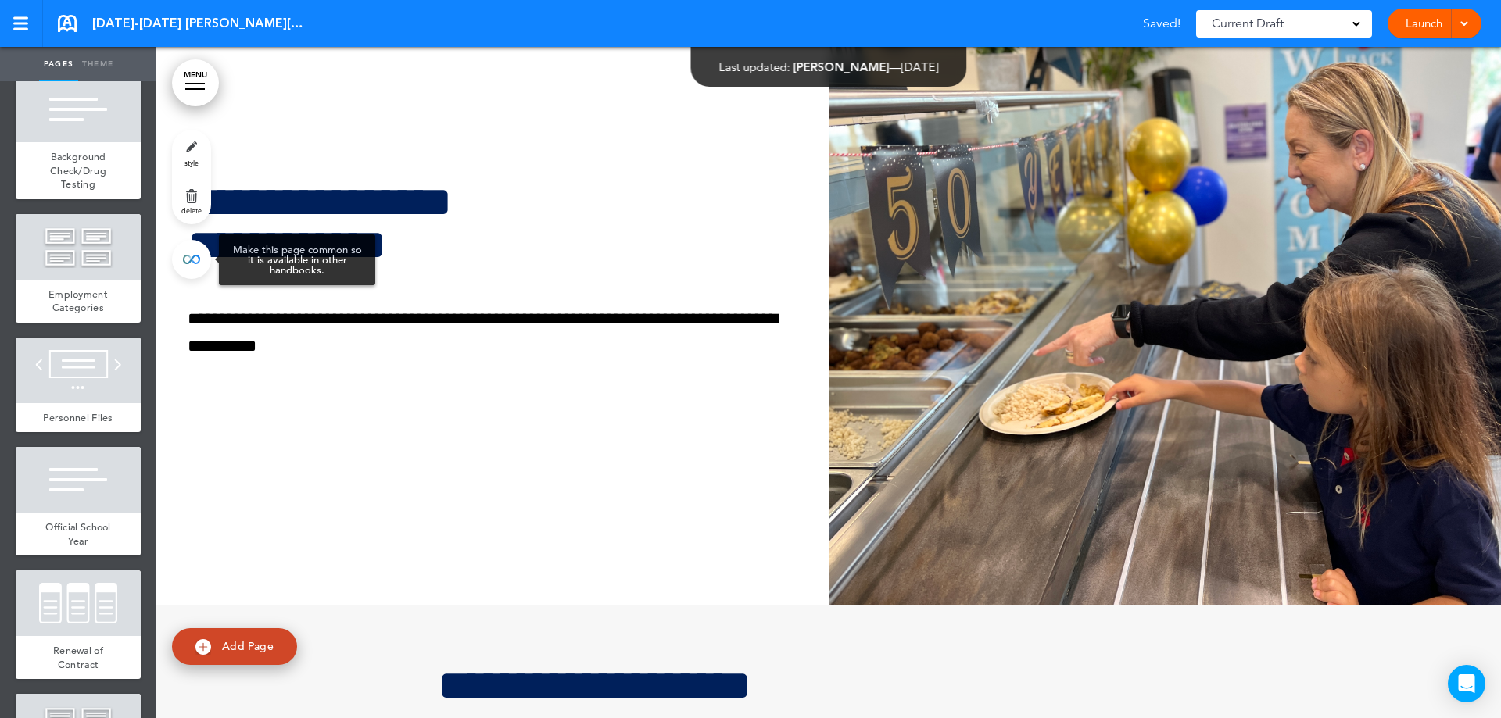
click at [183, 266] on link at bounding box center [191, 259] width 39 height 39
type input "**********"
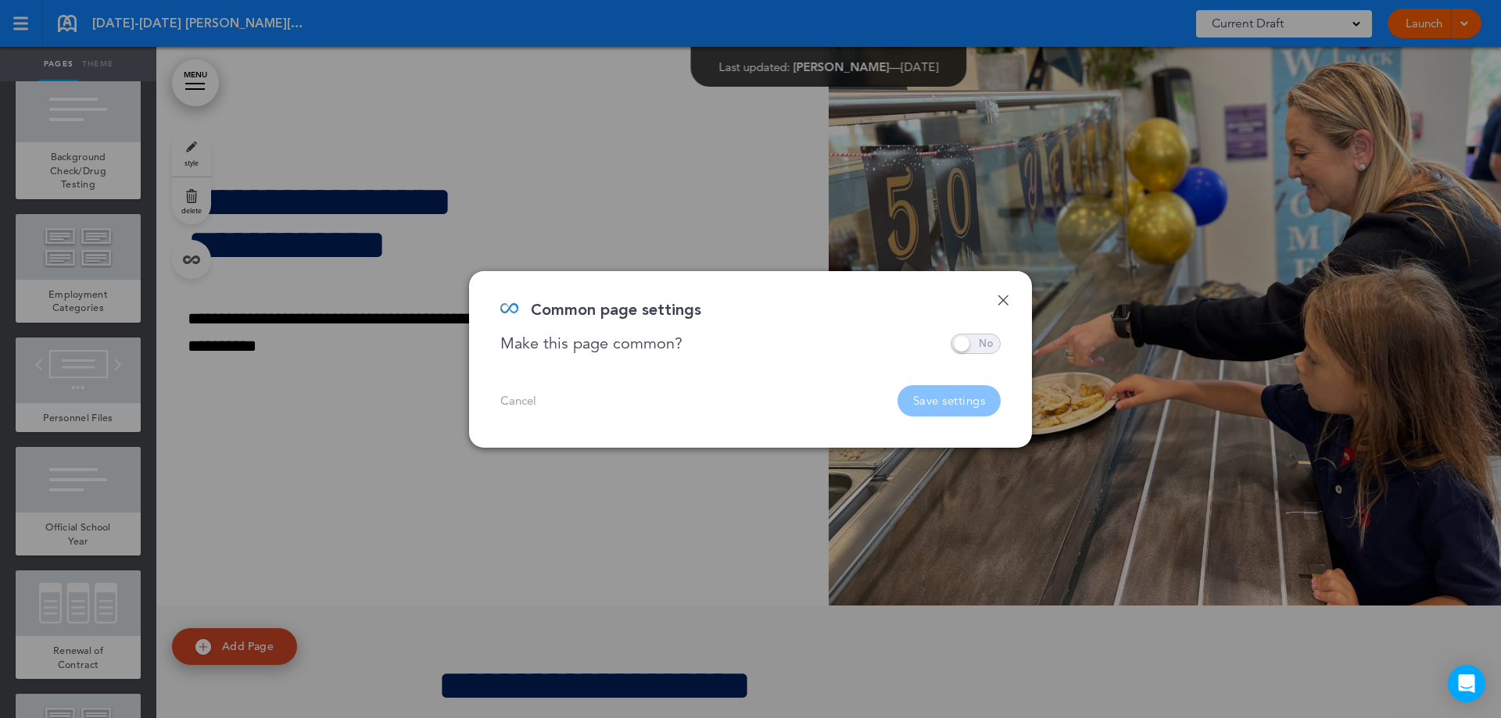
click at [979, 342] on span at bounding box center [975, 344] width 50 height 20
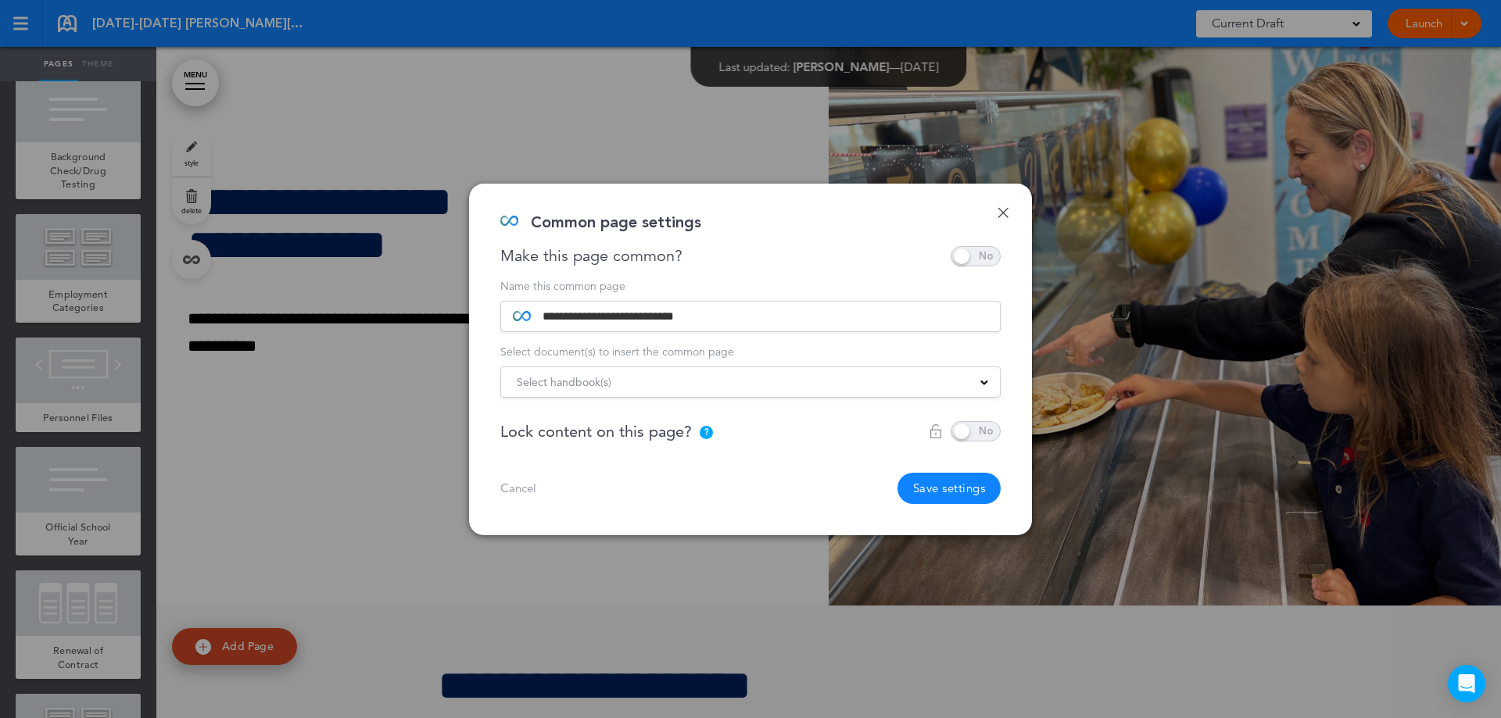
click at [829, 378] on div "Select handbook(s)" at bounding box center [750, 382] width 499 height 17
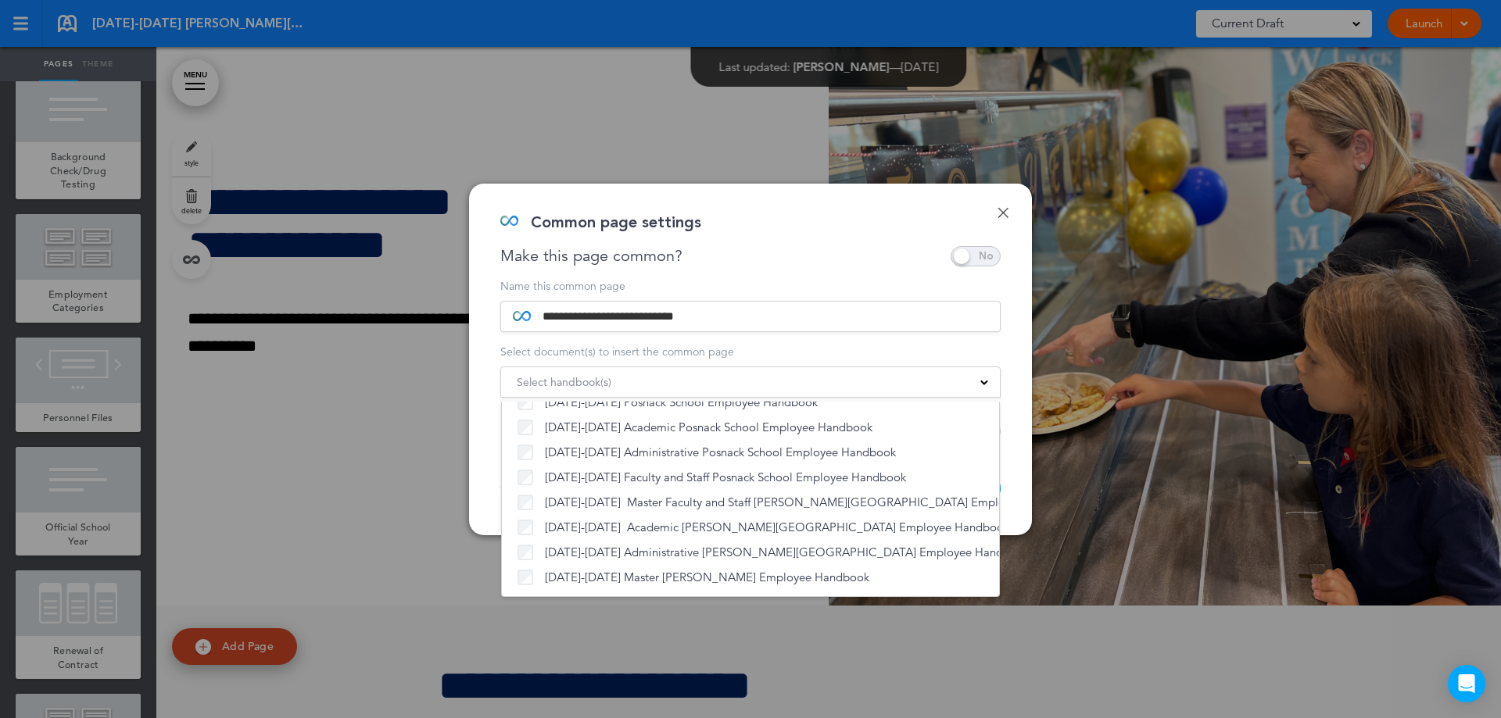
click at [1014, 389] on div "**********" at bounding box center [750, 360] width 563 height 352
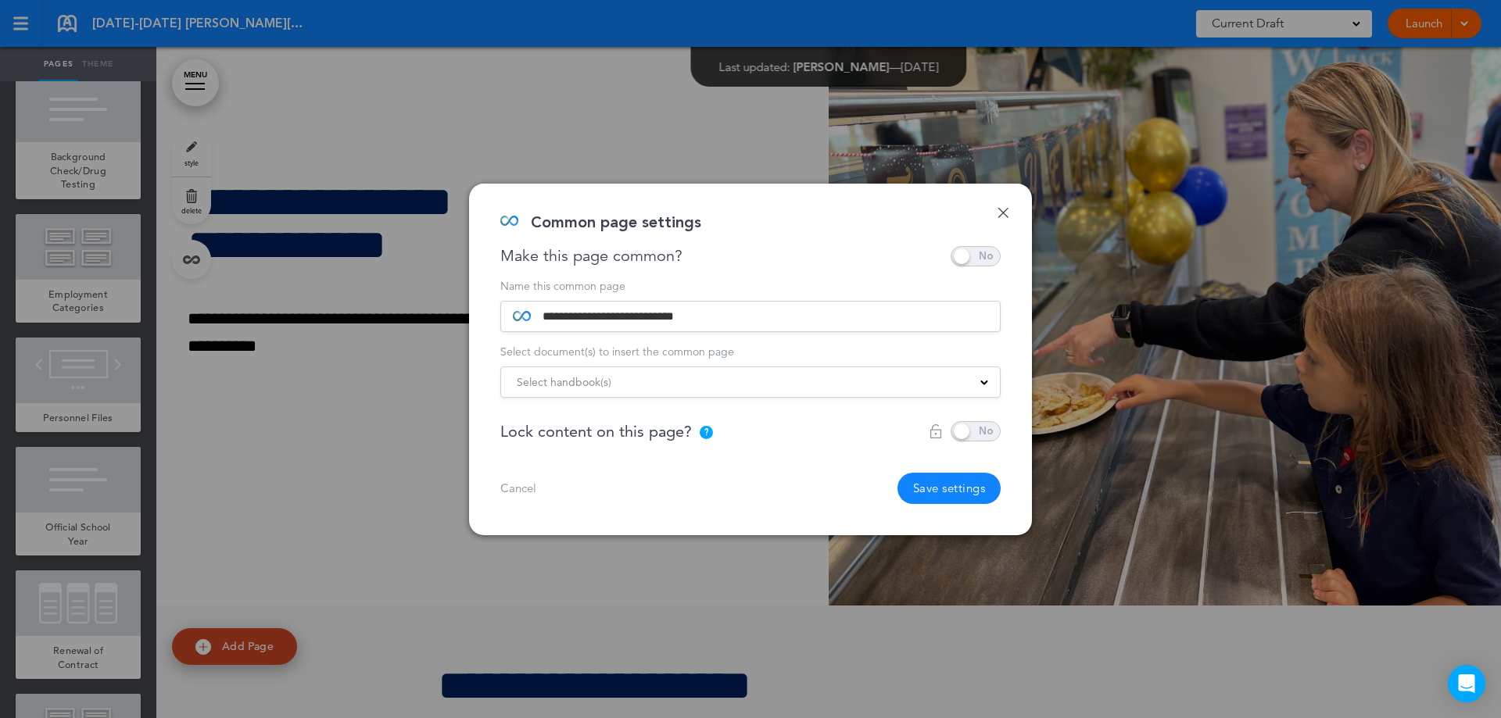
click at [946, 491] on button "Save settings" at bounding box center [949, 488] width 104 height 31
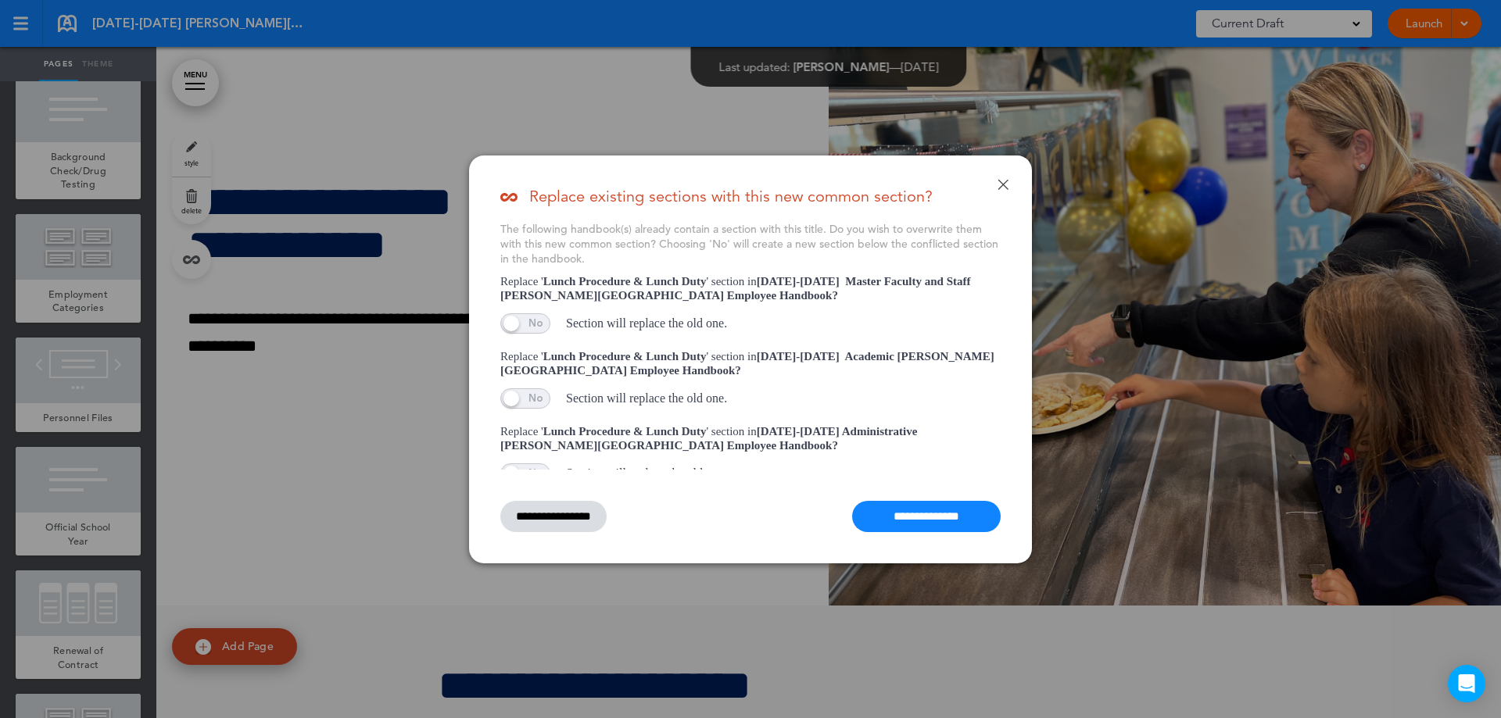
click at [918, 526] on input "**********" at bounding box center [926, 516] width 148 height 31
click at [895, 521] on input "**********" at bounding box center [926, 516] width 148 height 31
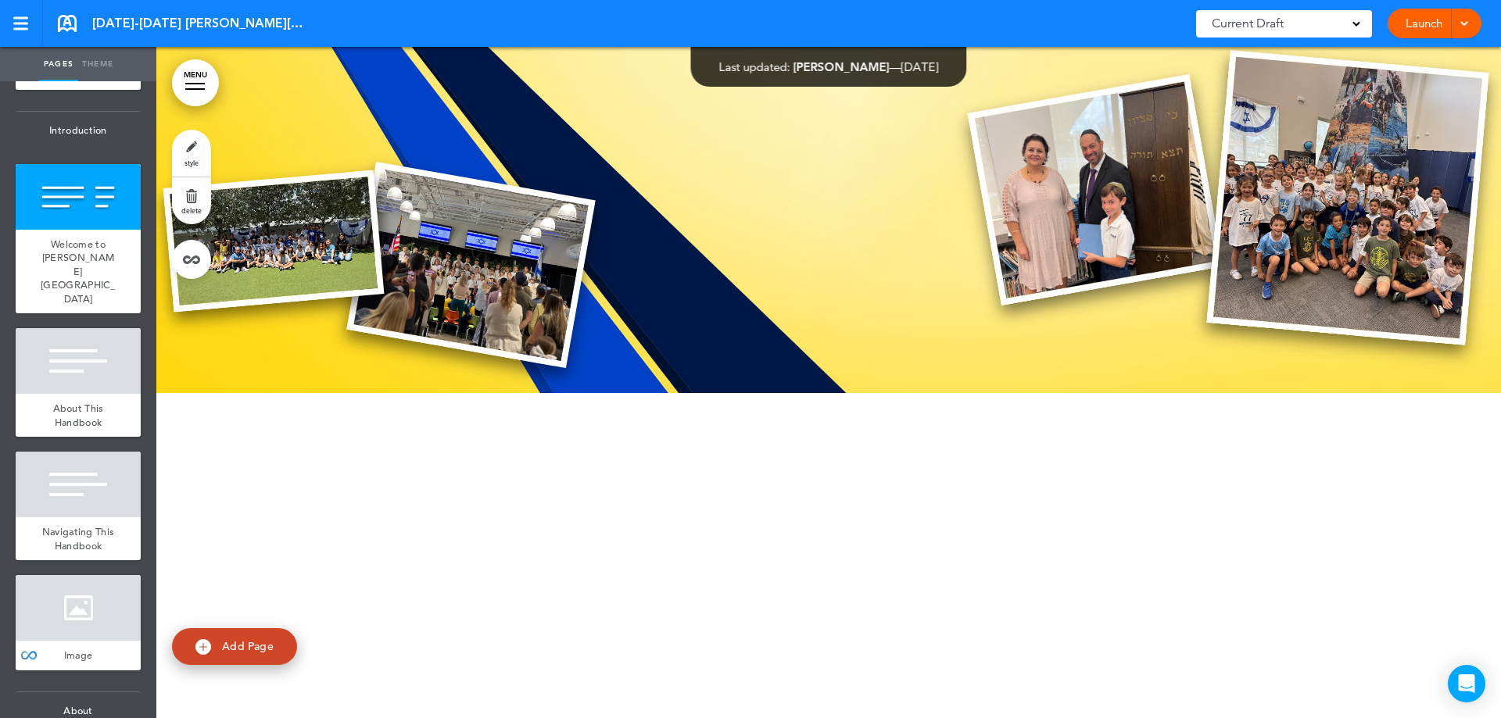
click at [743, 456] on div at bounding box center [828, 728] width 1344 height 671
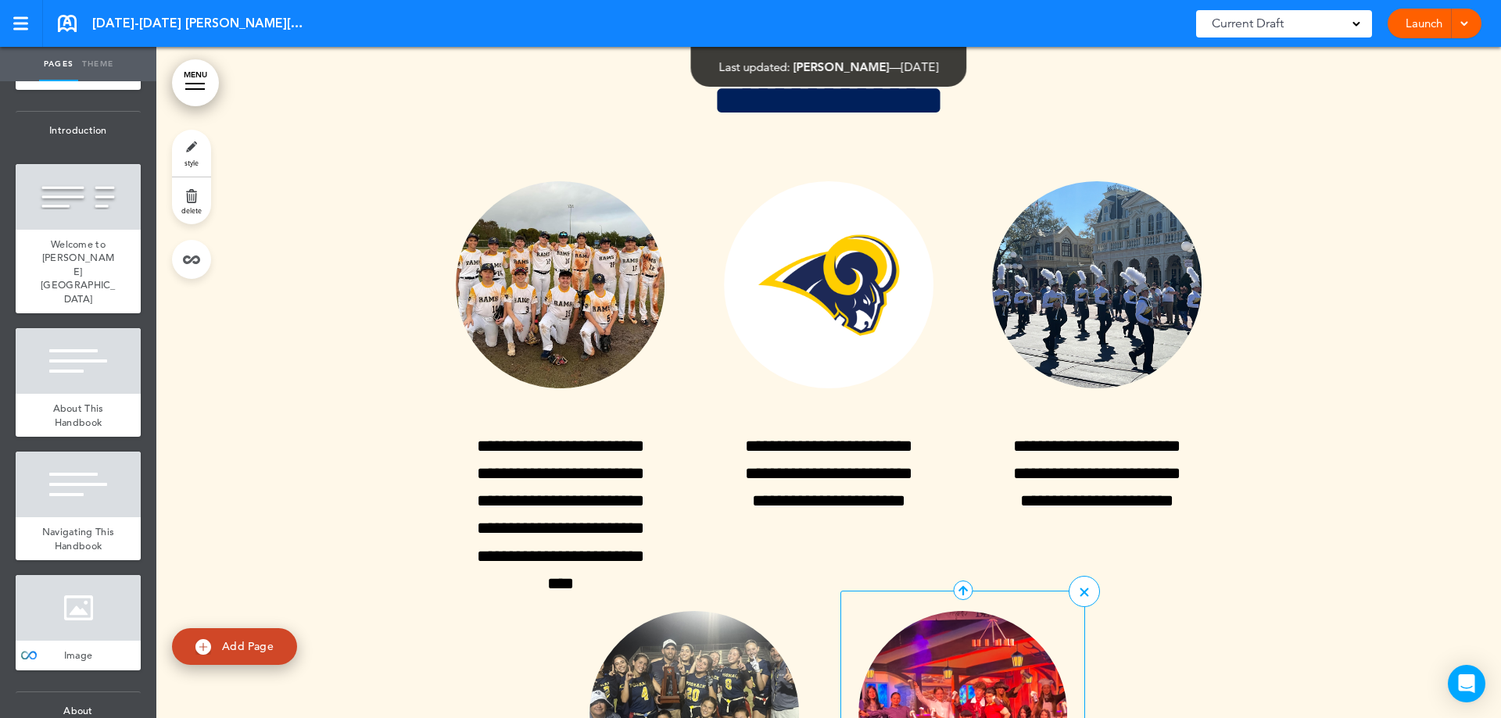
scroll to position [37754, 0]
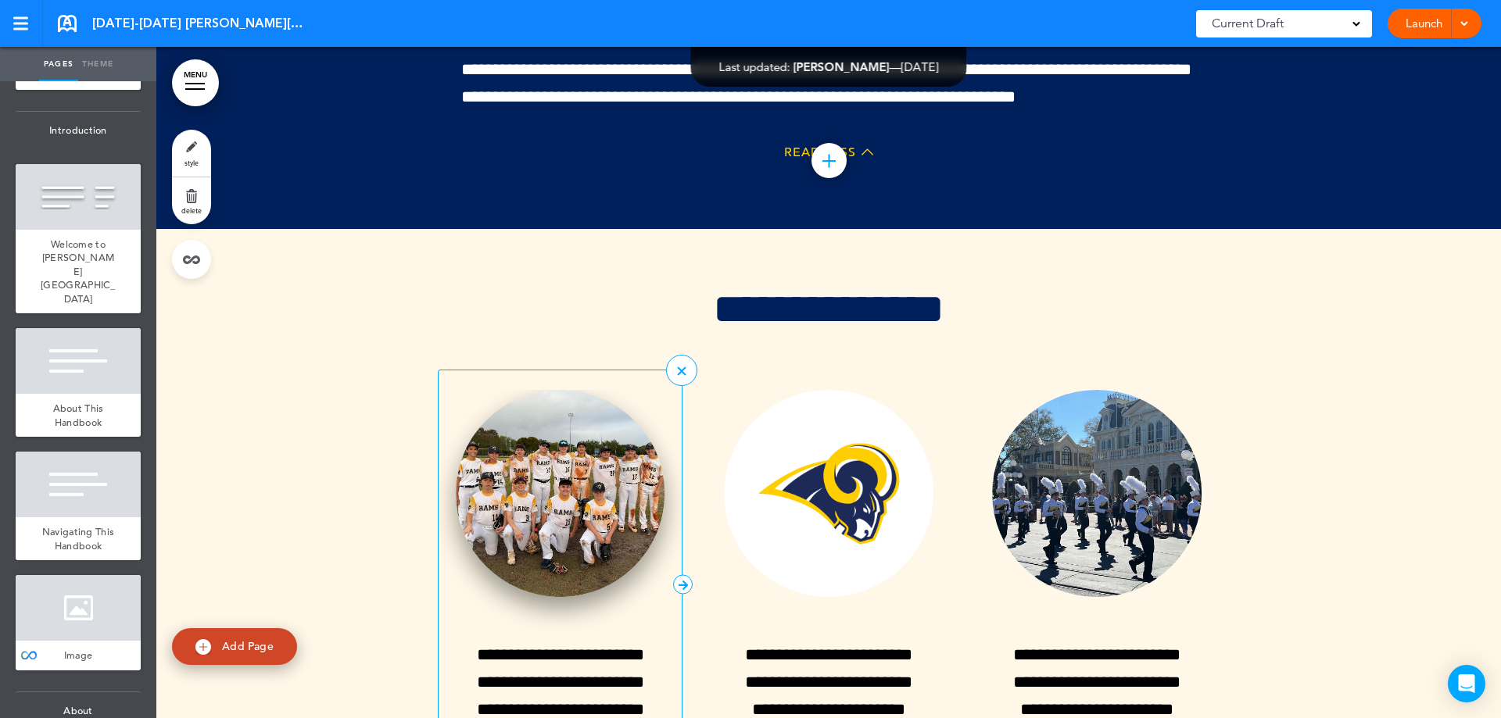
click at [569, 410] on img at bounding box center [560, 493] width 209 height 207
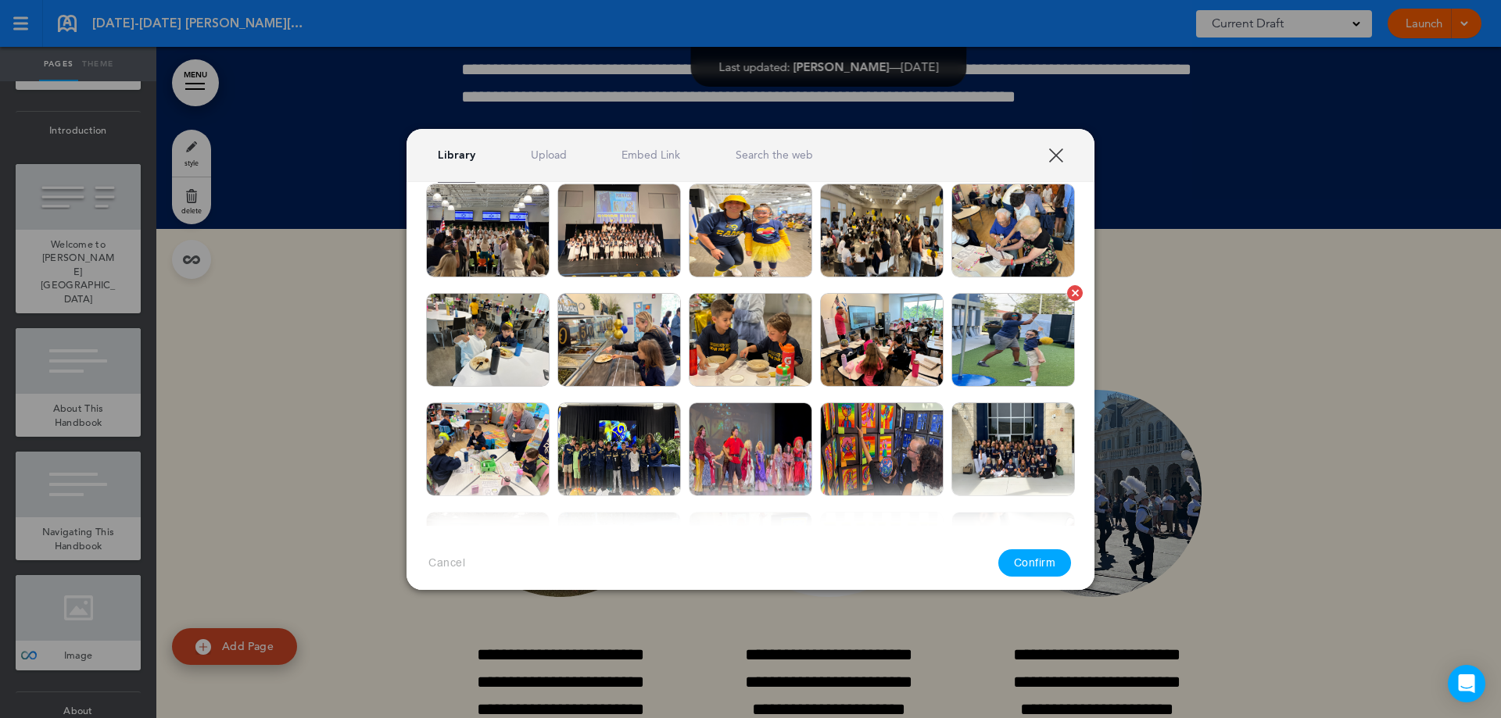
scroll to position [313, 0]
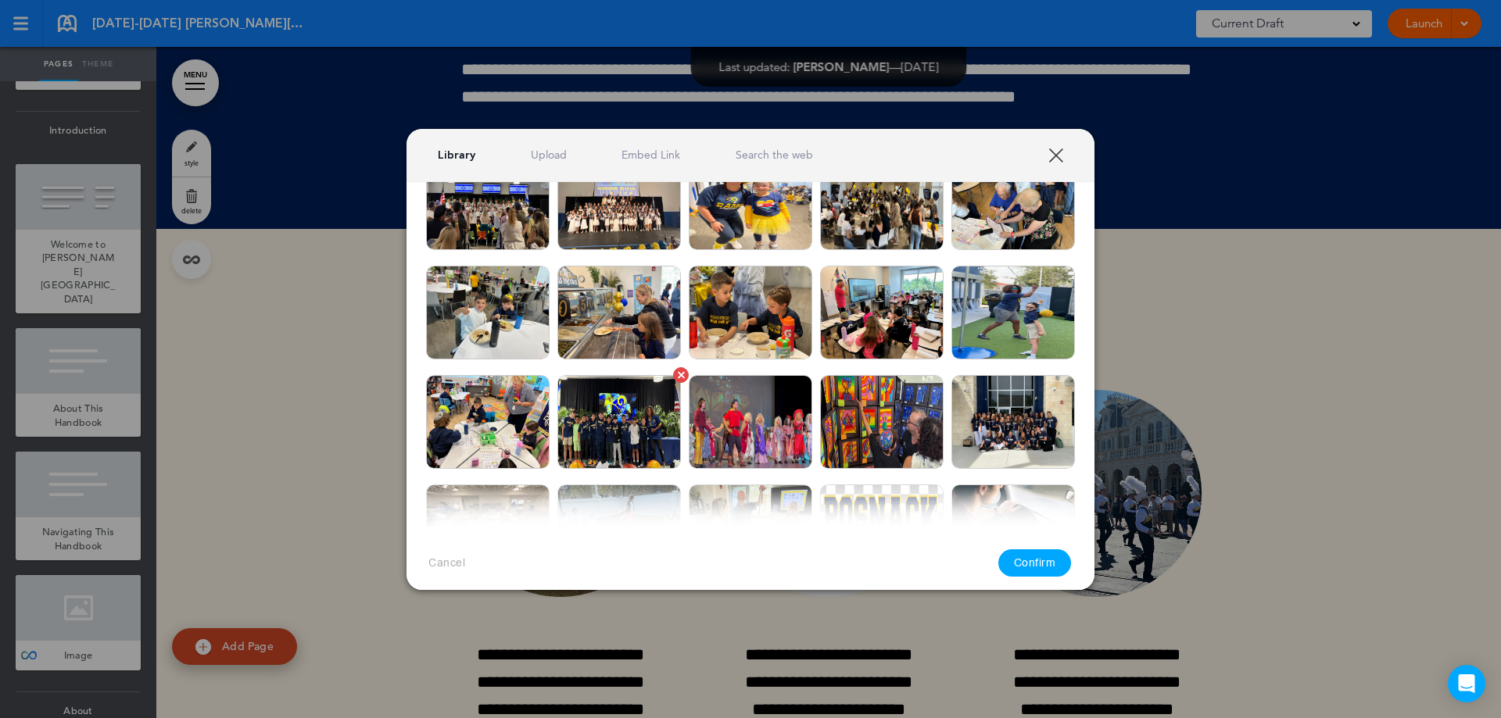
click at [614, 419] on img at bounding box center [618, 422] width 123 height 94
click at [1028, 565] on button "Confirm" at bounding box center [1034, 562] width 73 height 27
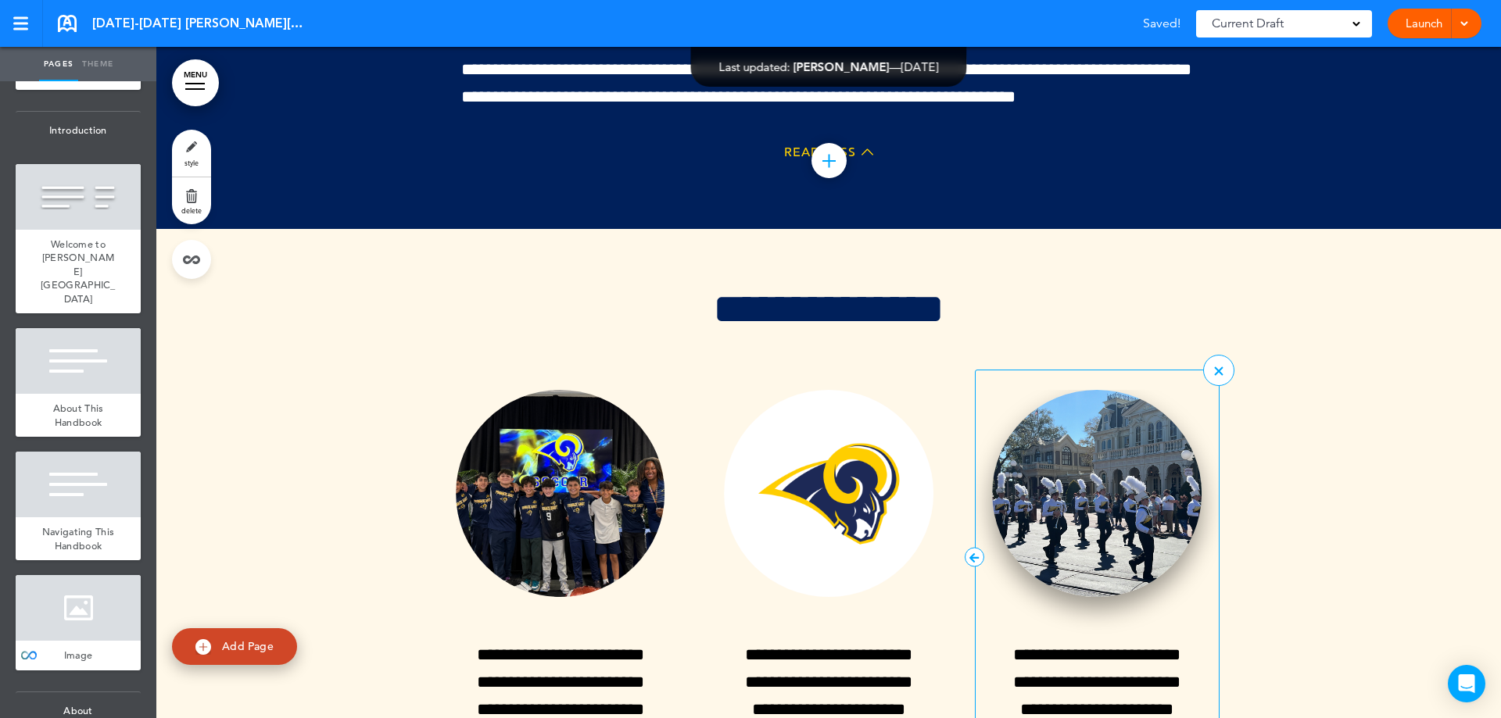
click at [1072, 420] on img at bounding box center [1096, 493] width 209 height 207
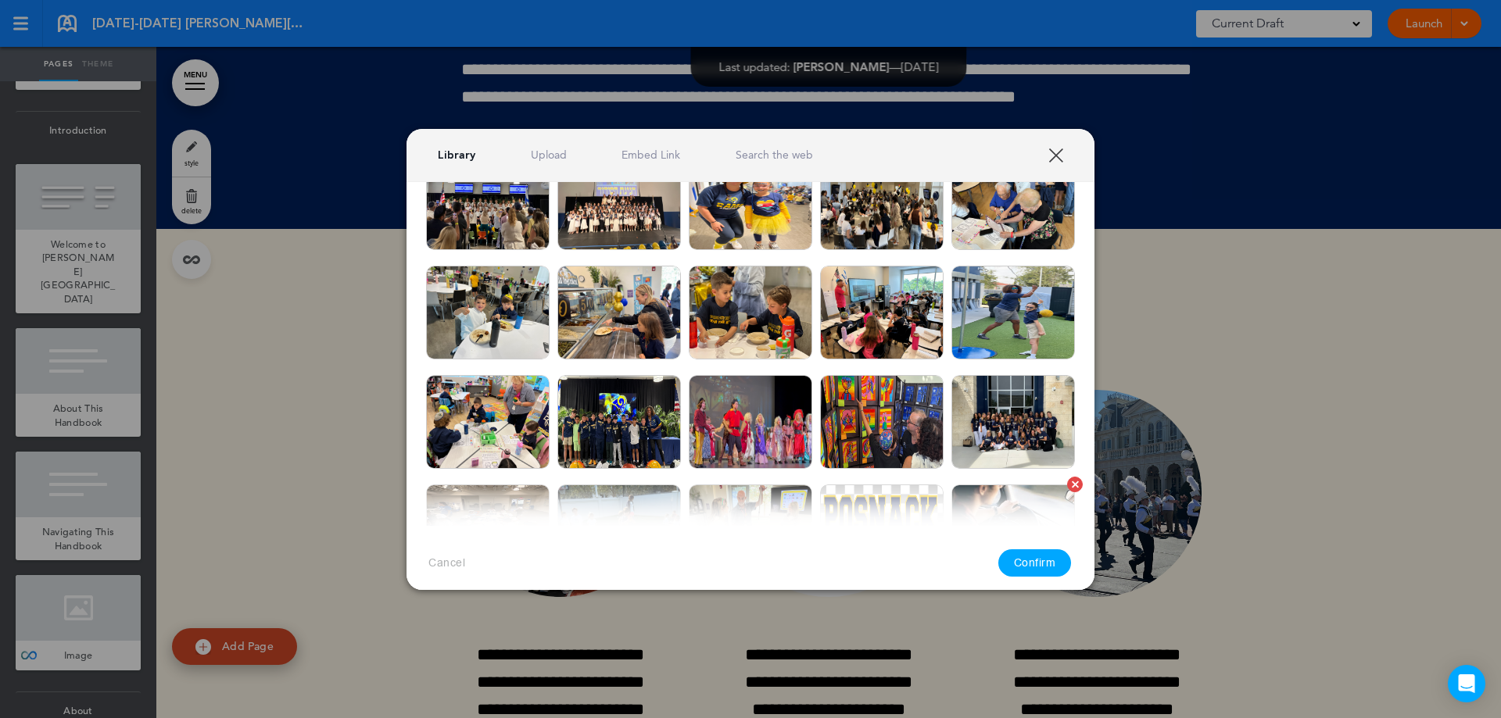
scroll to position [391, 0]
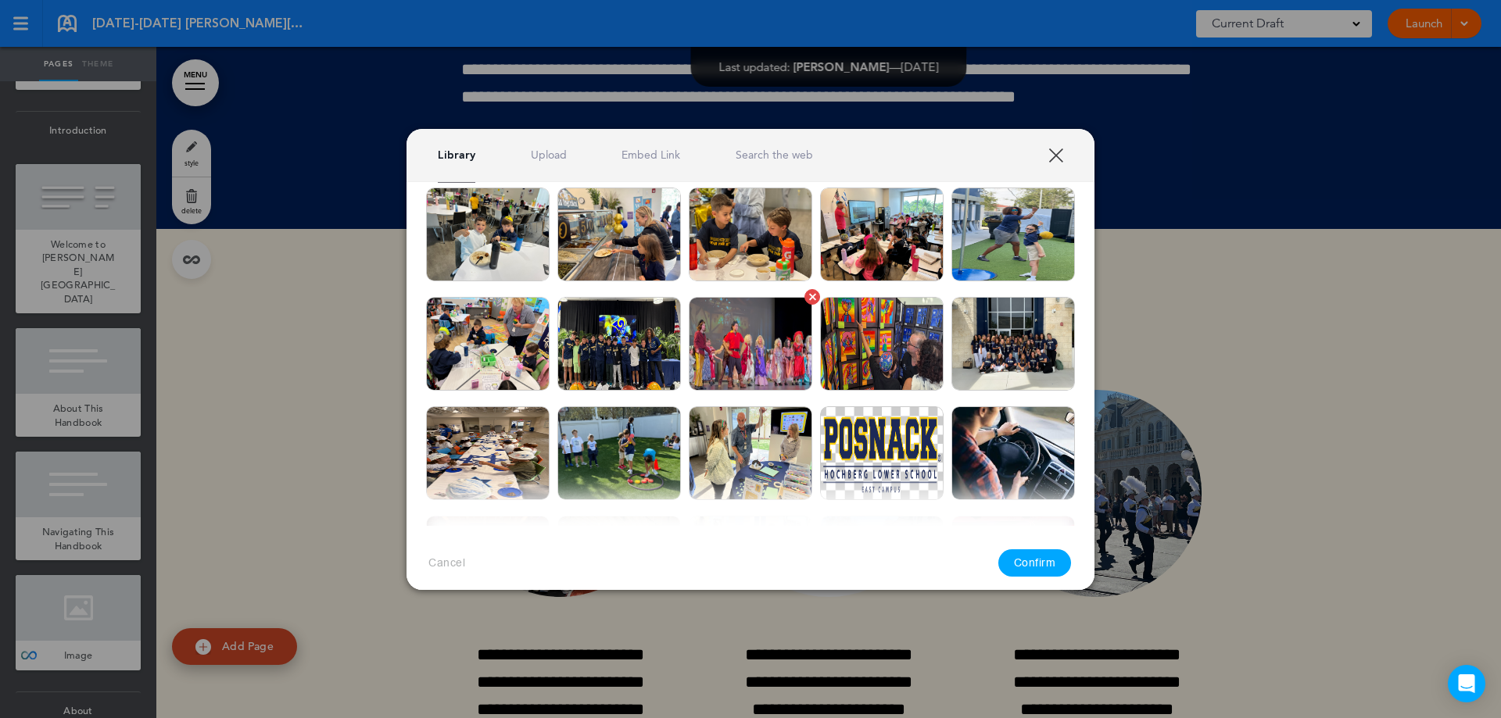
click at [735, 357] on img at bounding box center [750, 344] width 123 height 94
click at [1037, 561] on button "Confirm" at bounding box center [1034, 562] width 73 height 27
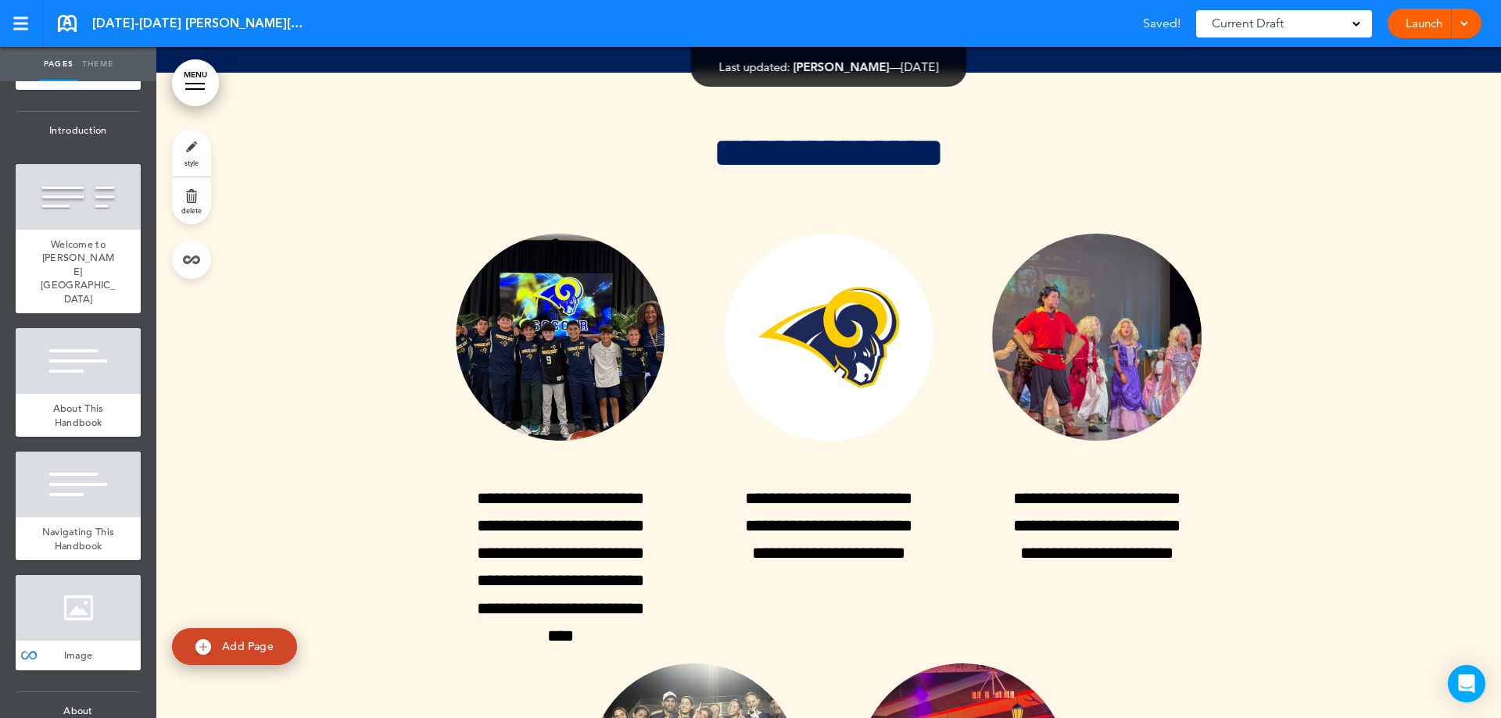
scroll to position [38067, 0]
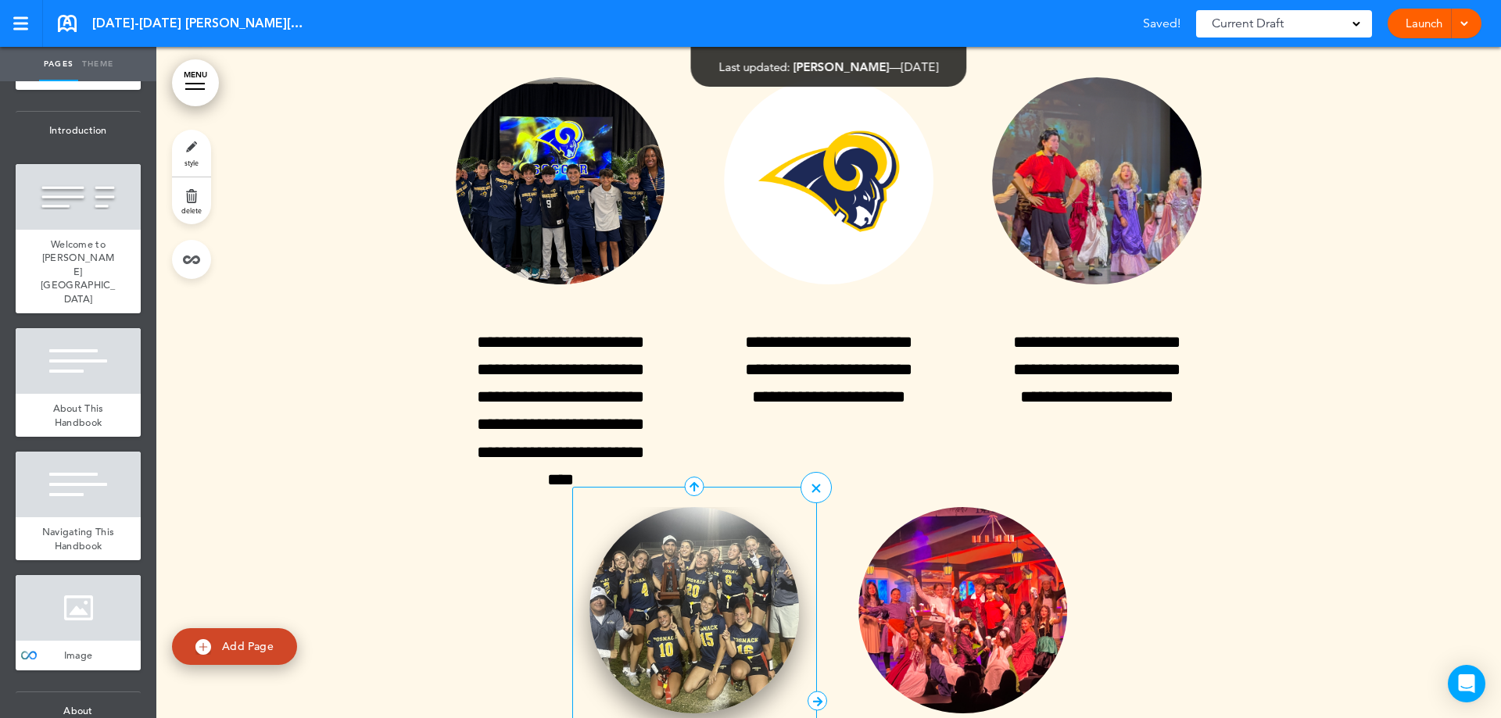
click at [678, 507] on img at bounding box center [693, 610] width 209 height 207
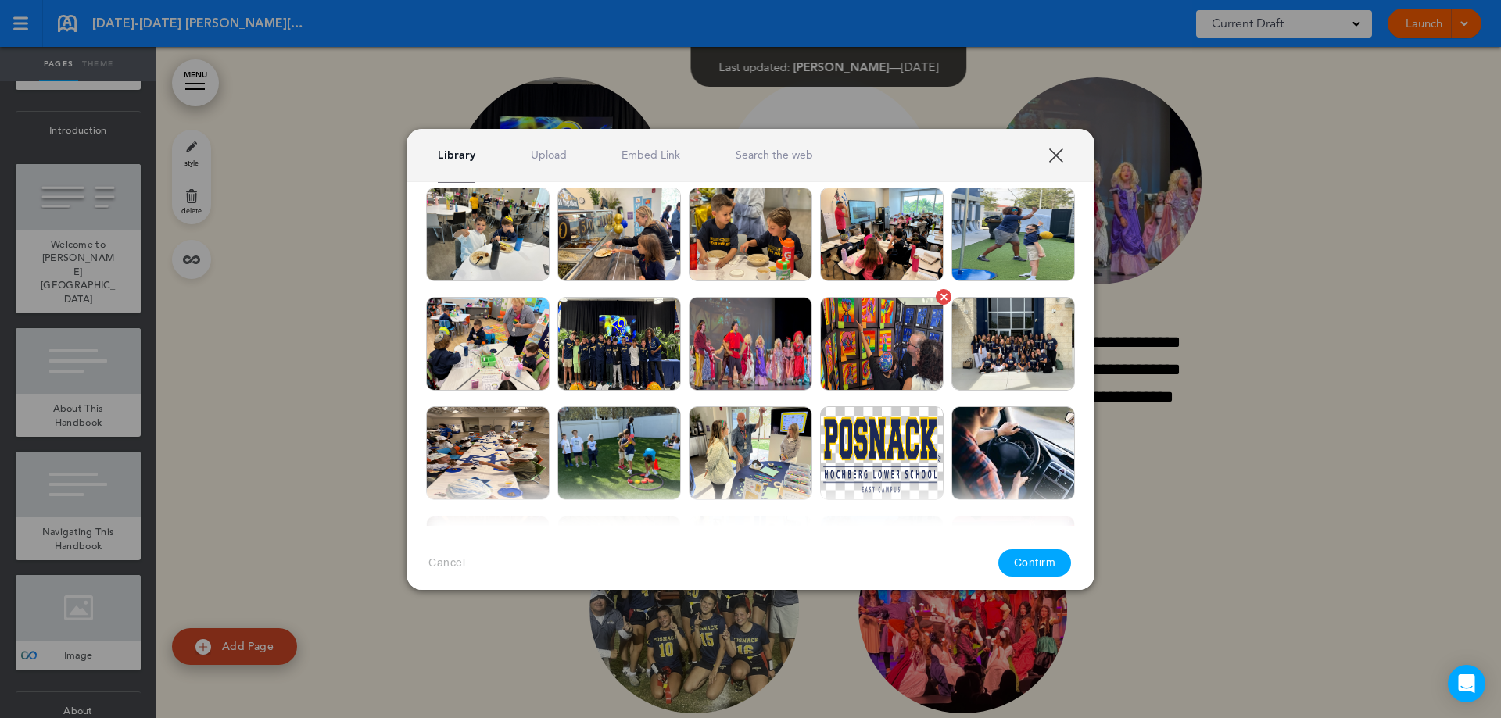
click at [856, 356] on img at bounding box center [881, 344] width 123 height 94
click at [1020, 564] on button "Confirm" at bounding box center [1034, 562] width 73 height 27
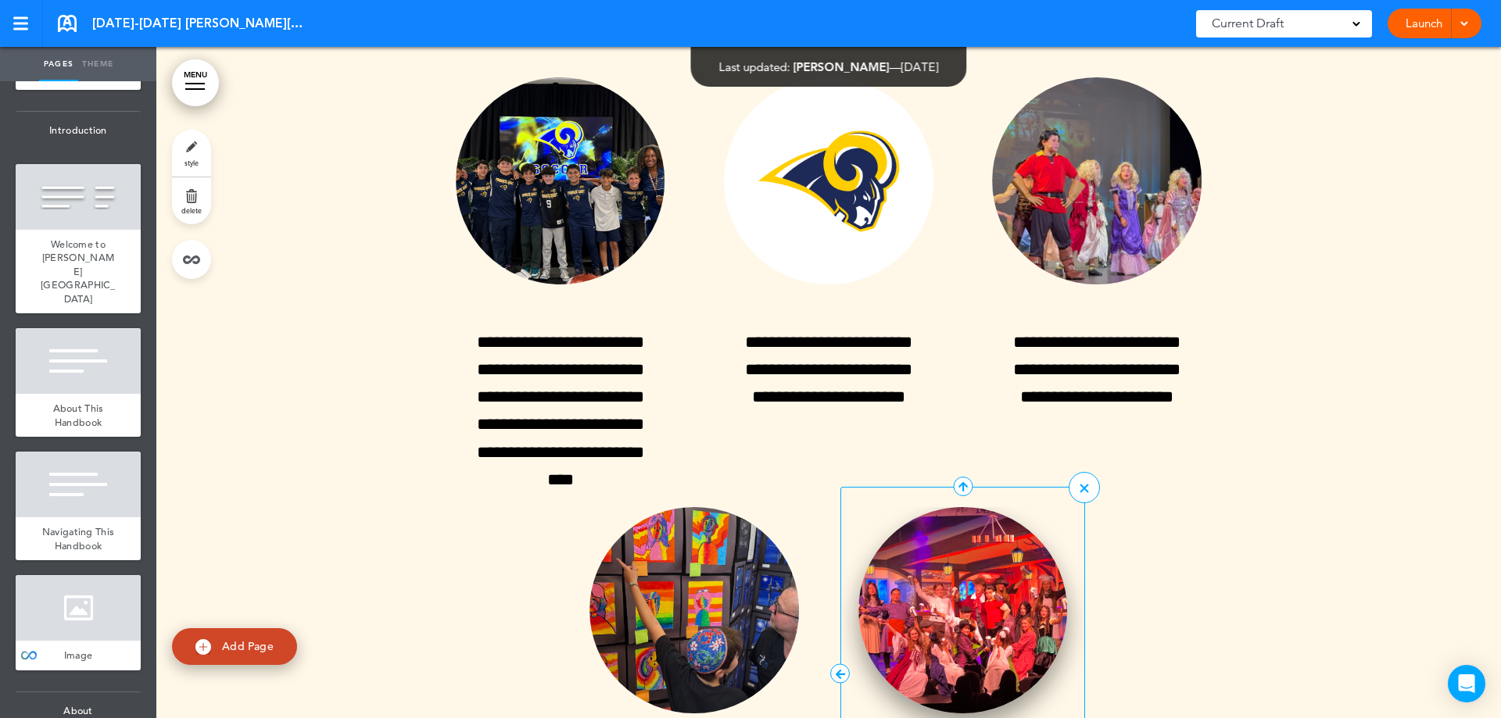
click at [961, 509] on img at bounding box center [962, 610] width 209 height 207
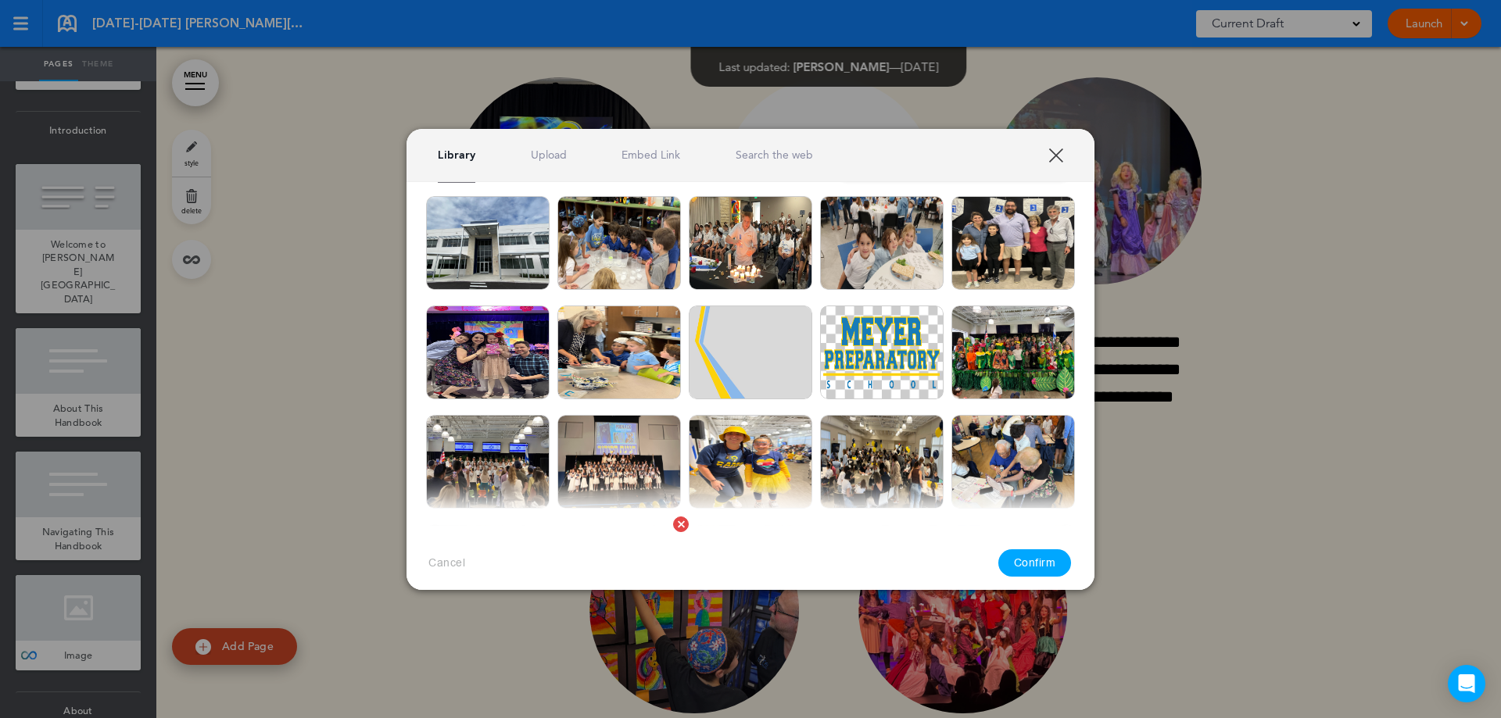
scroll to position [78, 0]
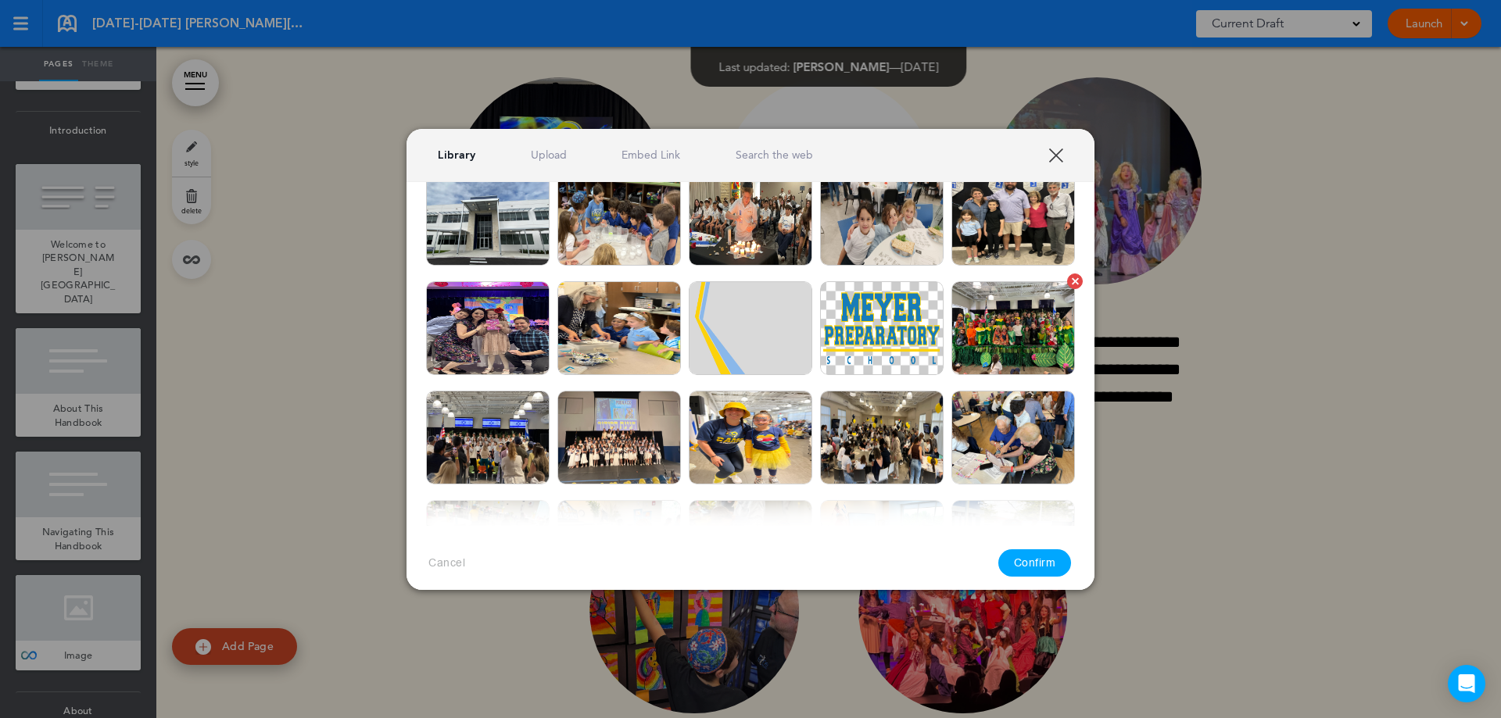
click at [983, 327] on img at bounding box center [1012, 328] width 123 height 94
drag, startPoint x: 1036, startPoint y: 568, endPoint x: 1206, endPoint y: 524, distance: 175.1
click at [1036, 568] on button "Confirm" at bounding box center [1034, 562] width 73 height 27
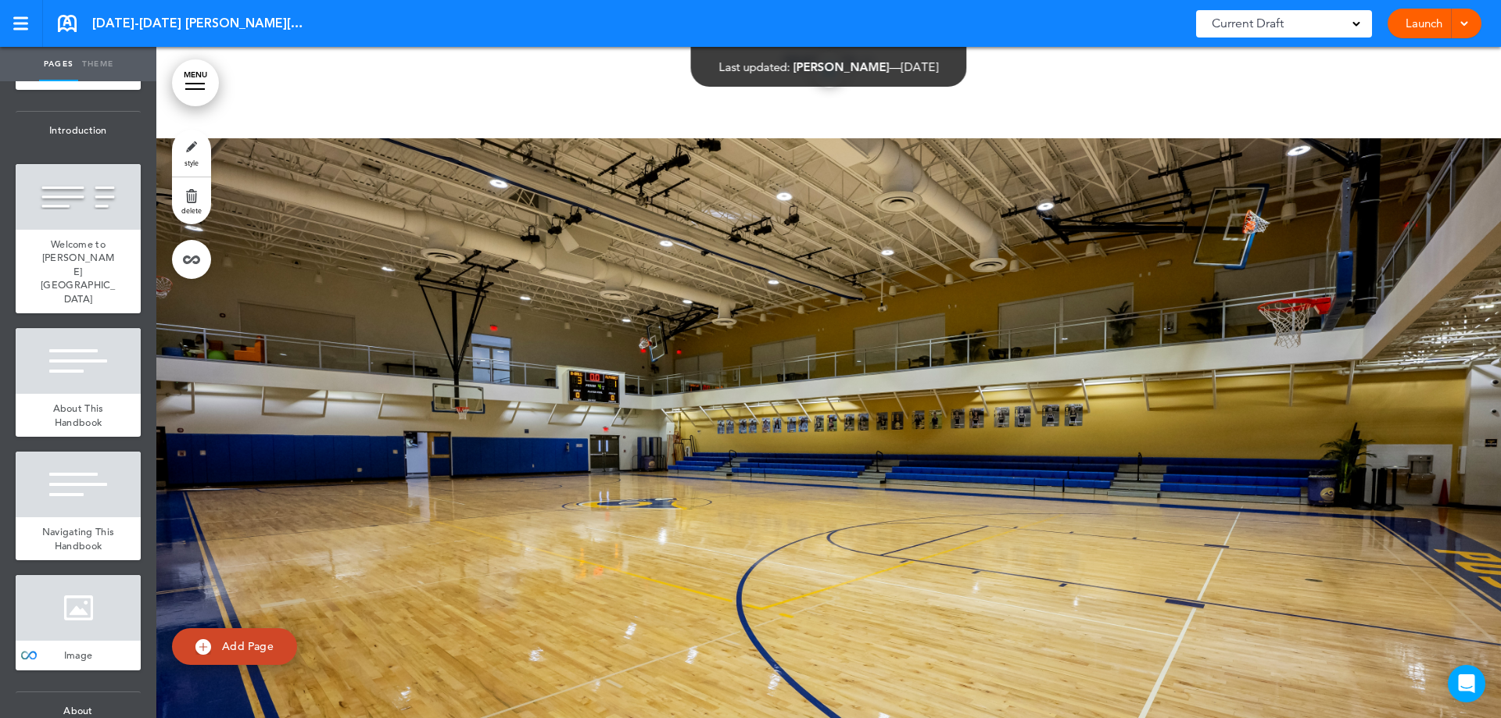
scroll to position [47916, 0]
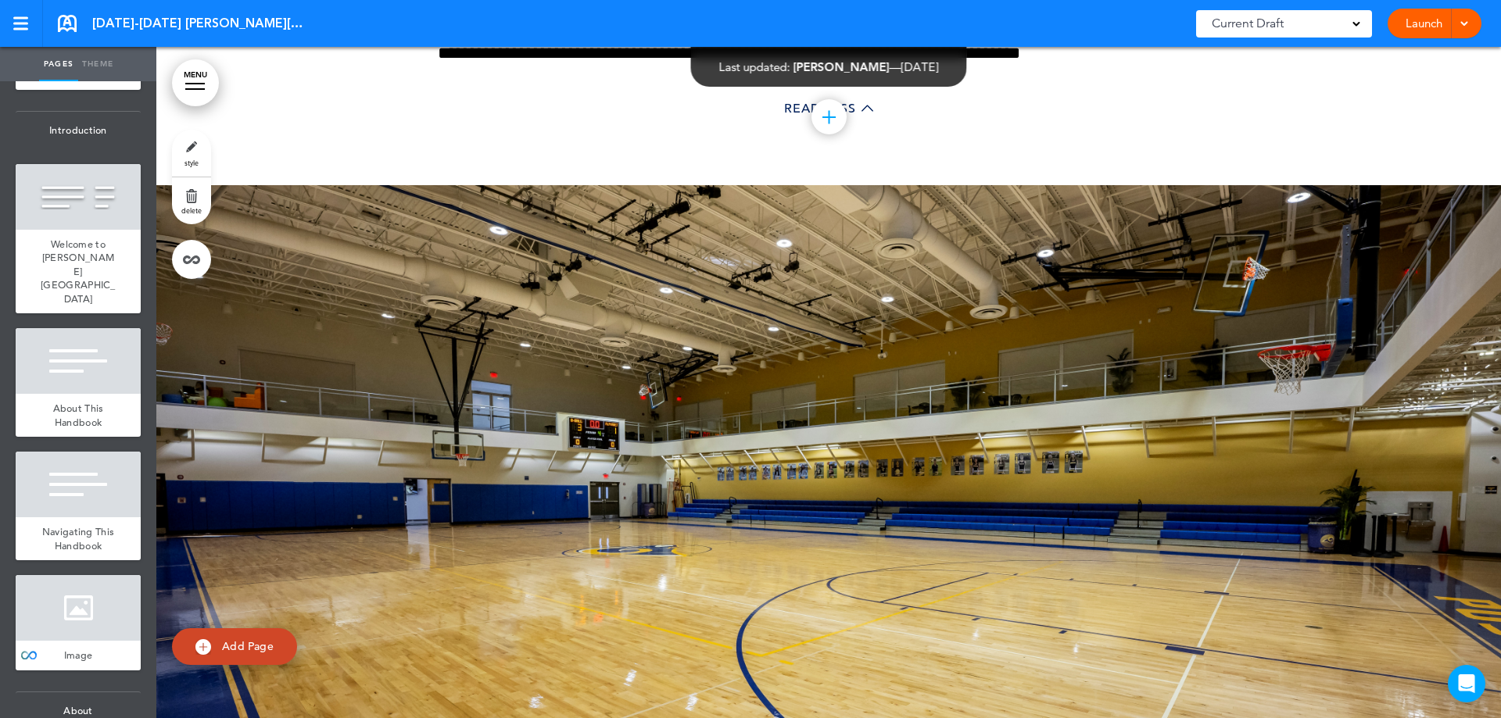
click at [363, 316] on div at bounding box center [828, 520] width 1344 height 671
click at [56, 575] on div at bounding box center [78, 608] width 125 height 66
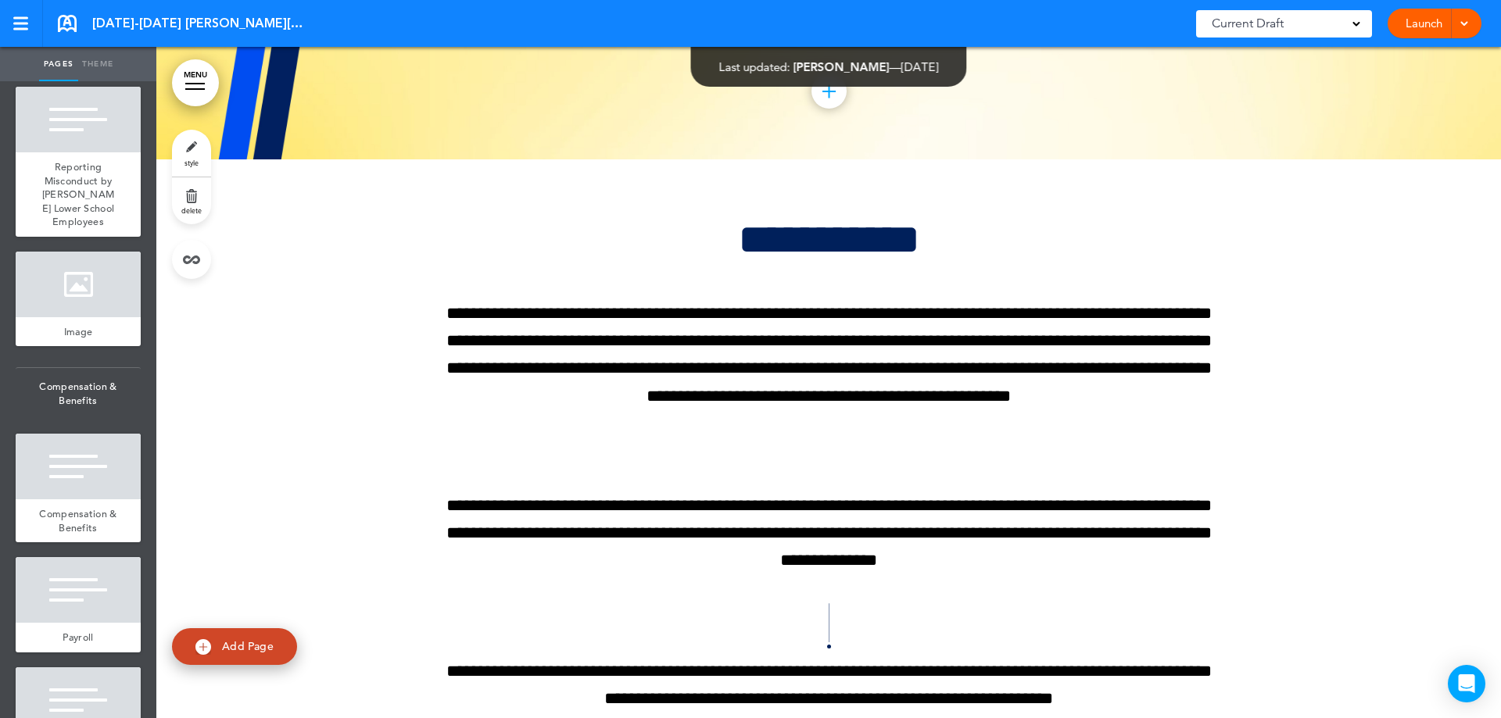
scroll to position [8441, 0]
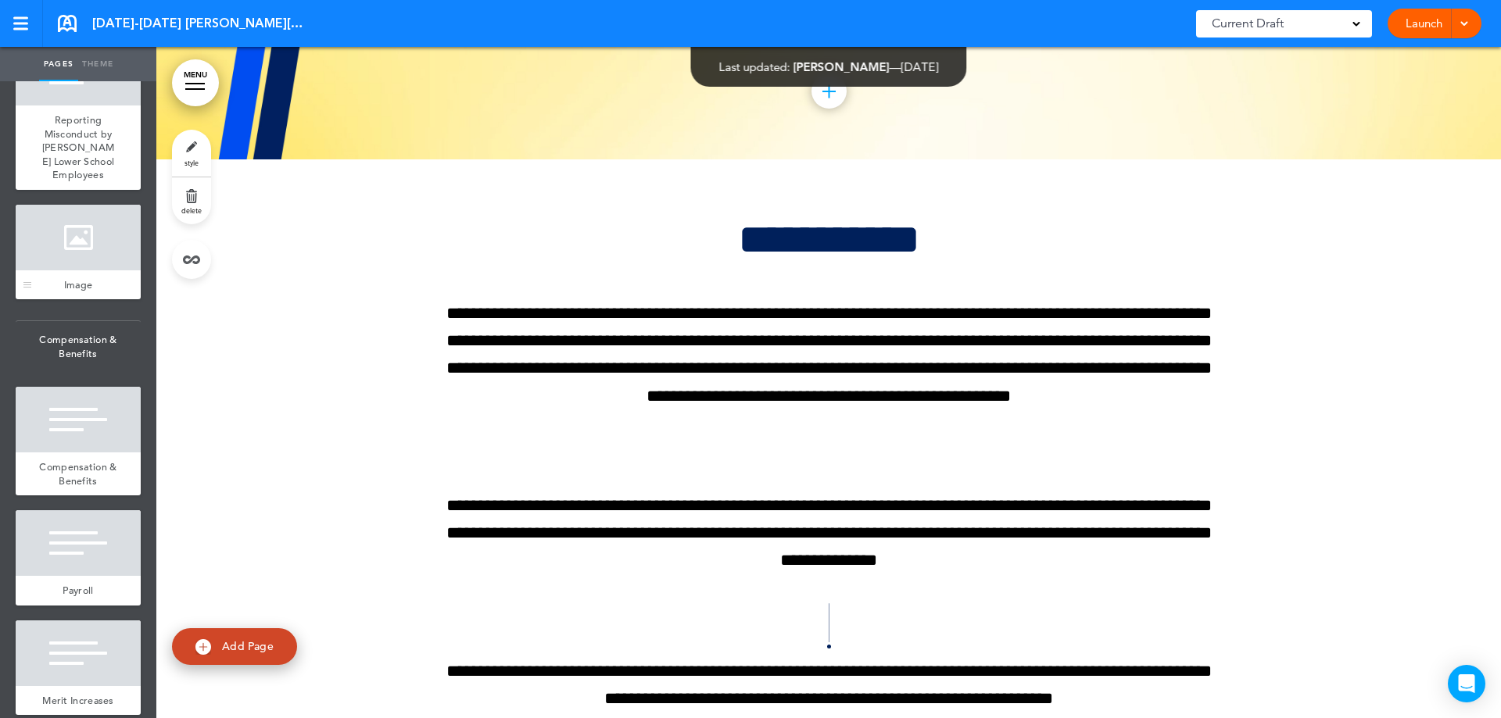
click at [81, 300] on div "Image" at bounding box center [78, 285] width 125 height 30
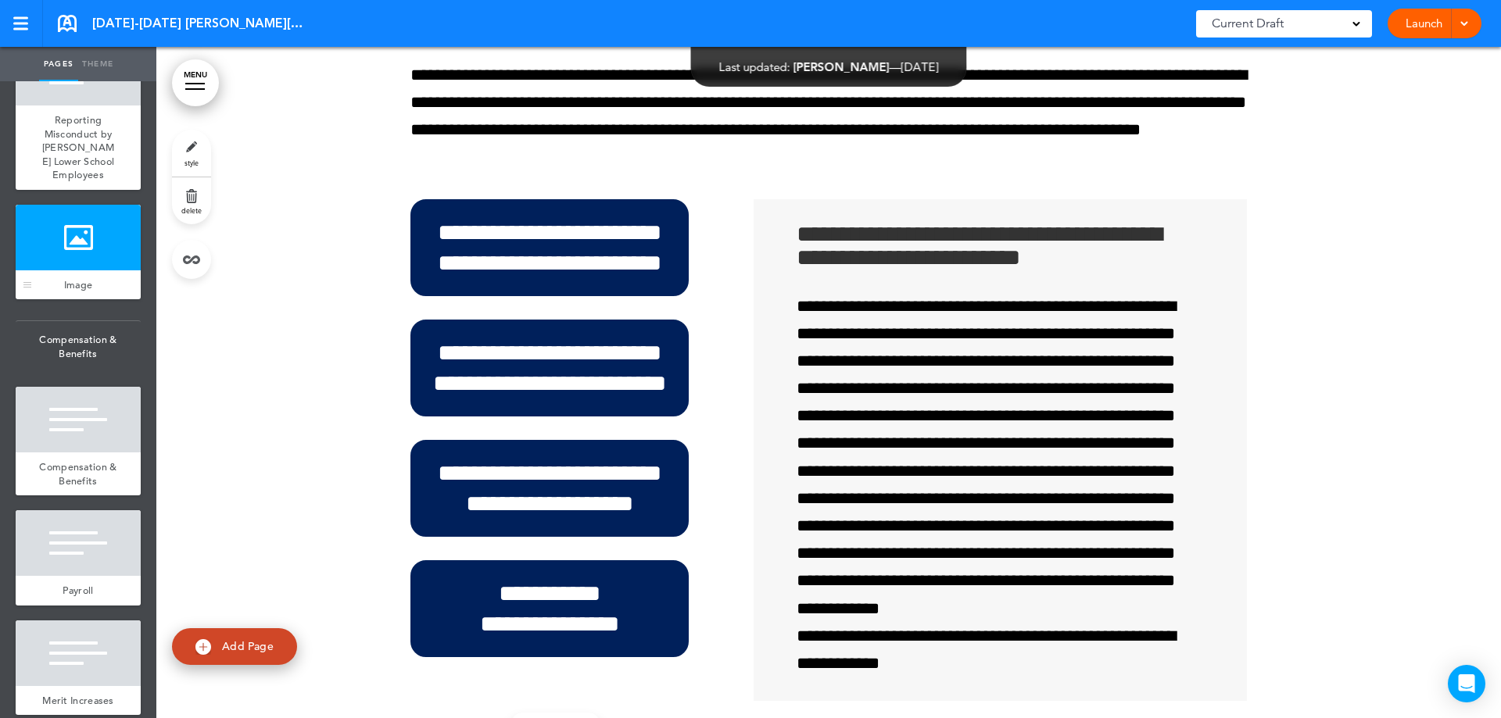
scroll to position [47991, 0]
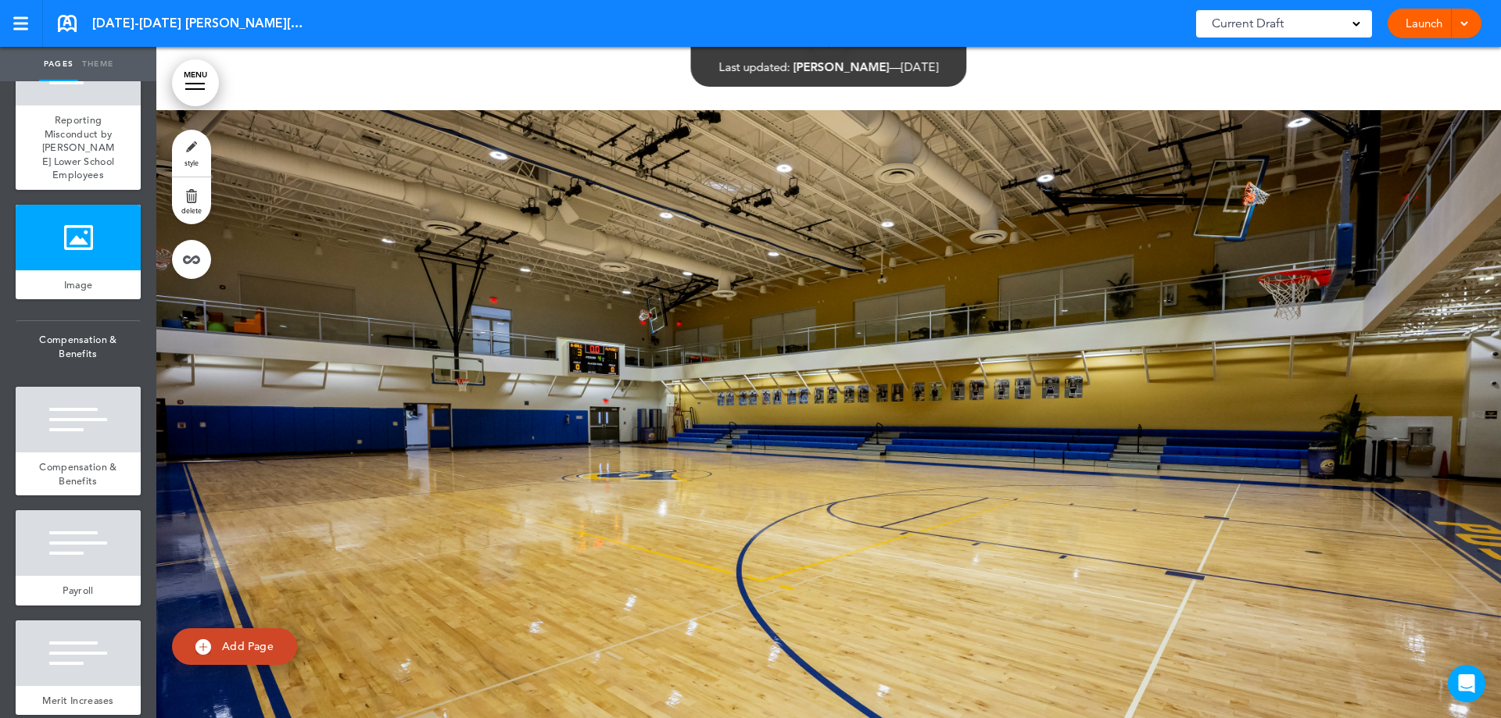
click at [193, 163] on span "style" at bounding box center [191, 162] width 14 height 9
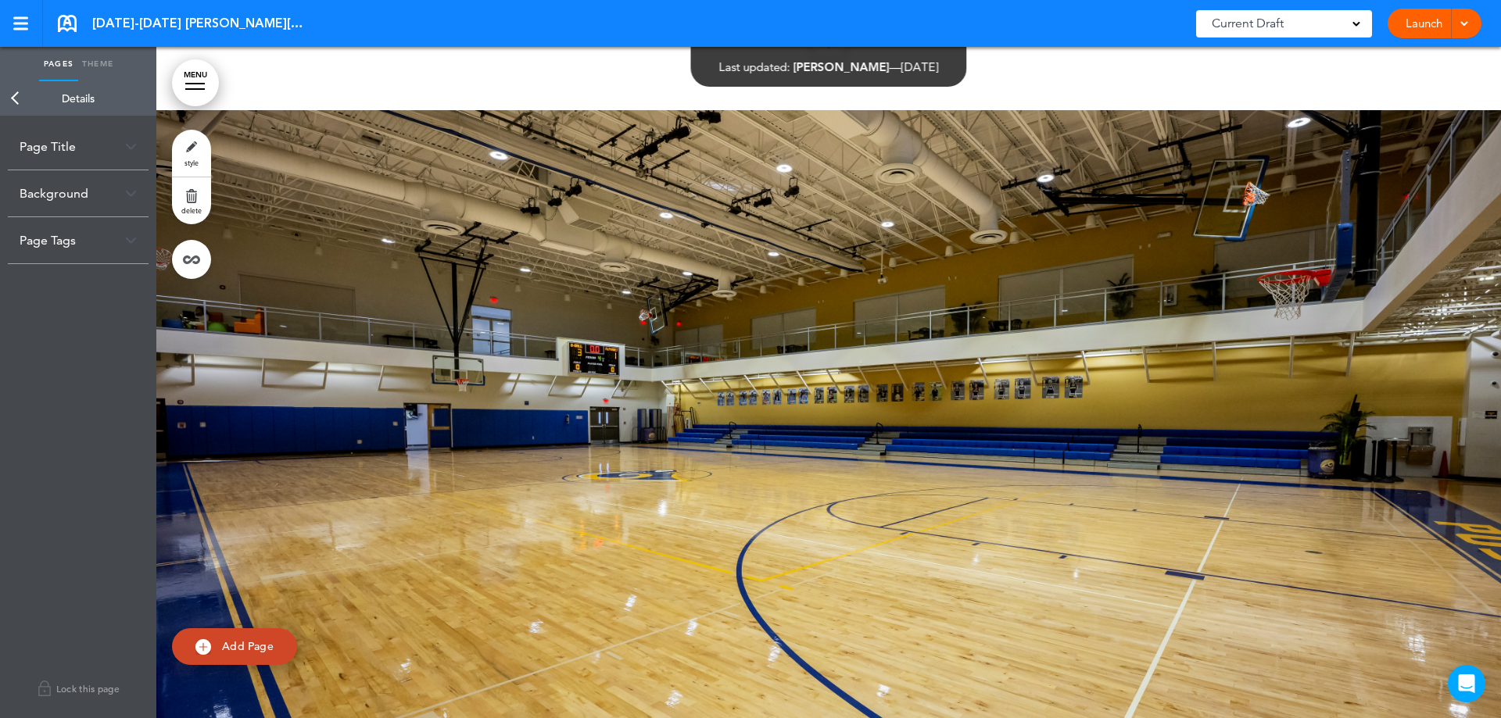
click at [116, 196] on div "Background" at bounding box center [78, 193] width 141 height 46
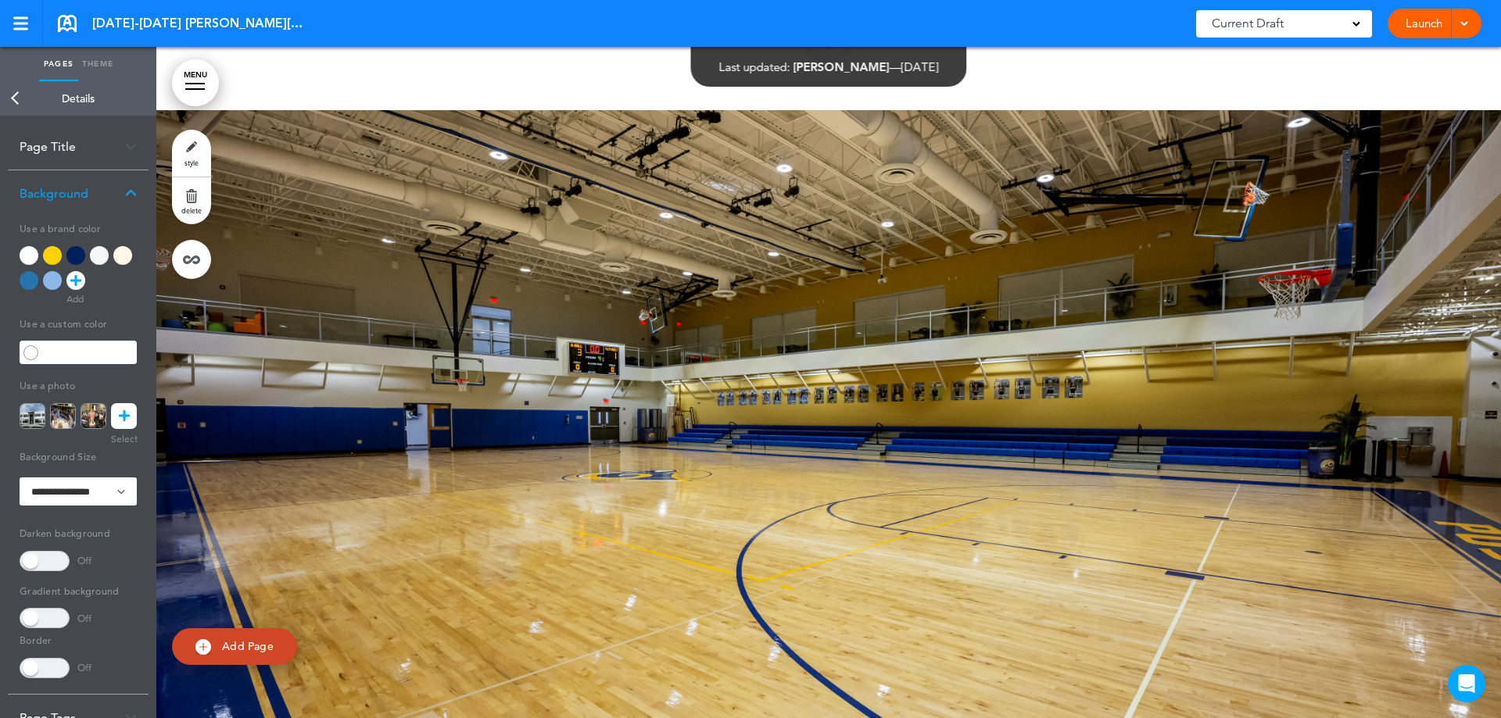
click at [127, 417] on icon at bounding box center [124, 416] width 11 height 26
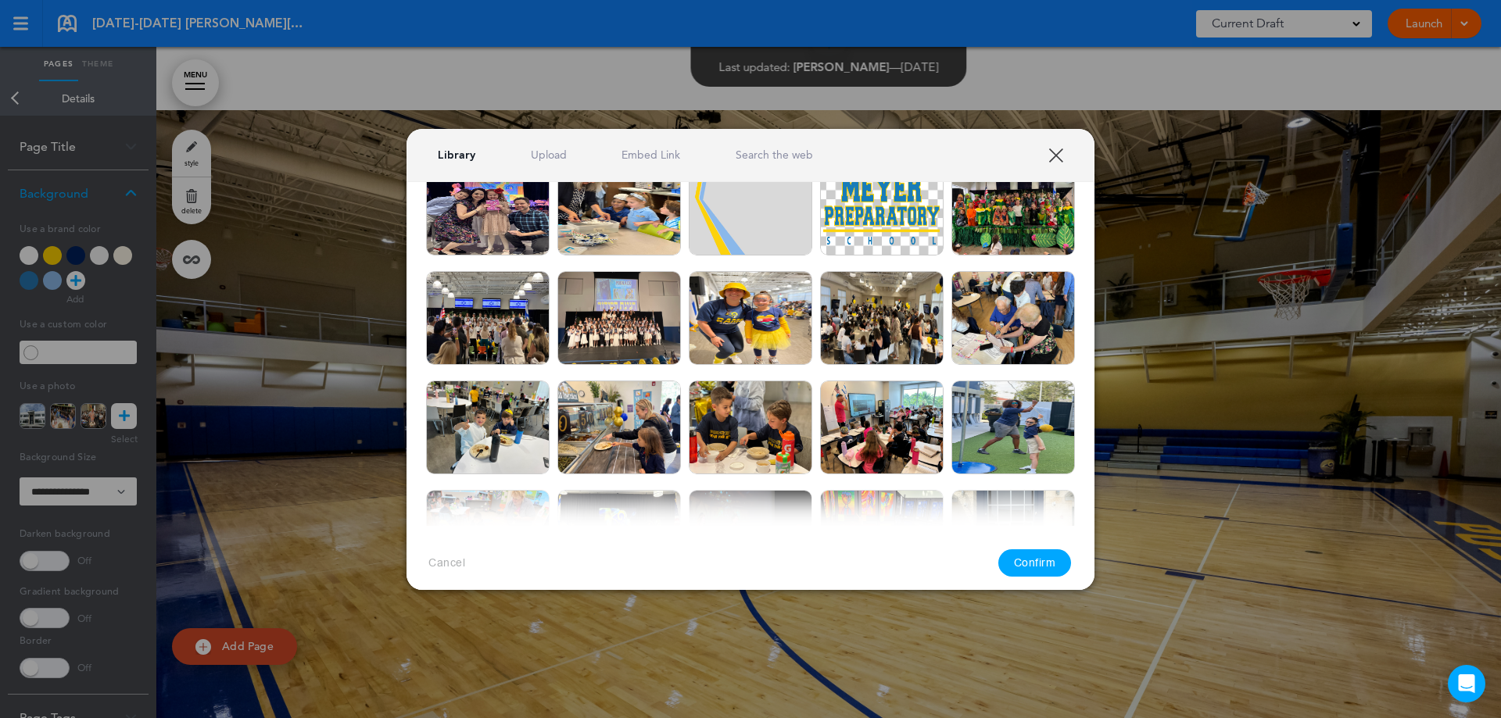
scroll to position [234, 0]
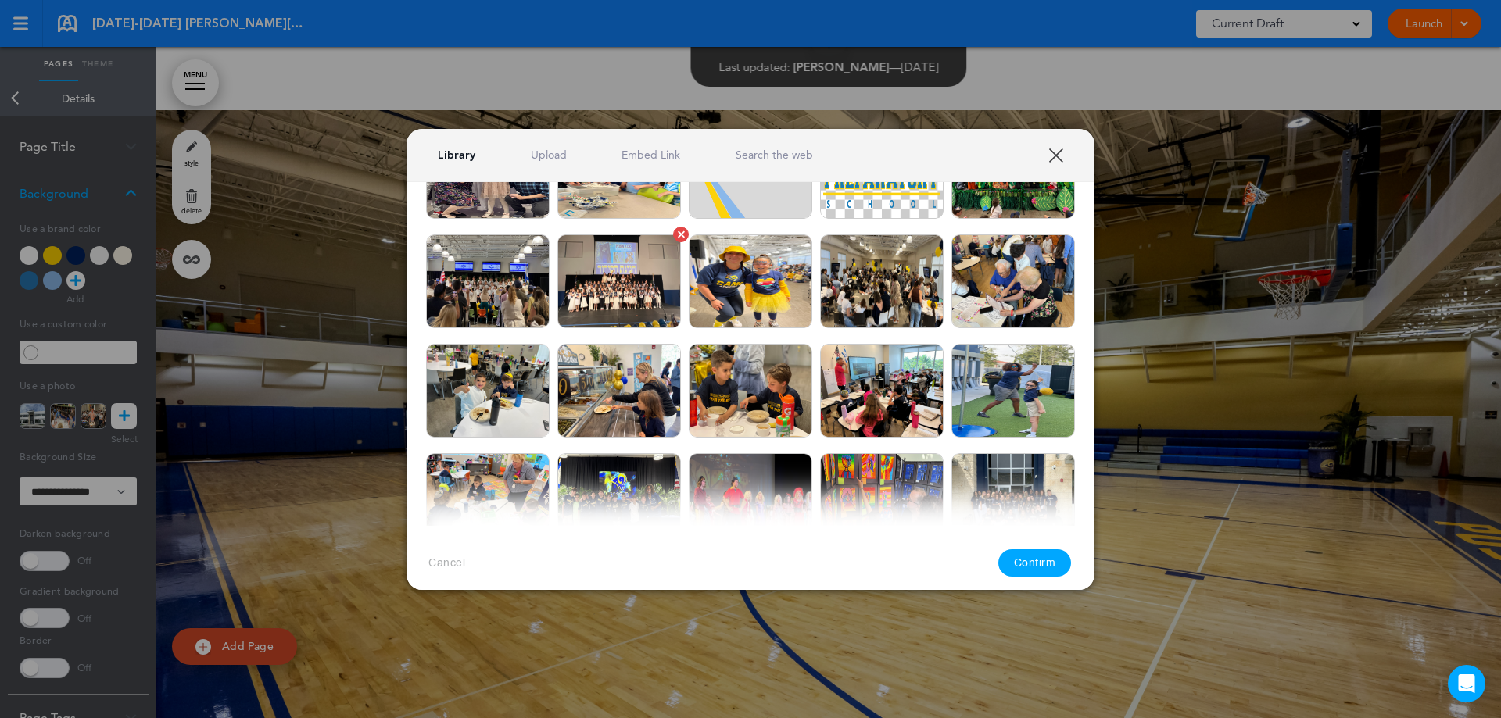
click at [593, 264] on img at bounding box center [618, 281] width 123 height 94
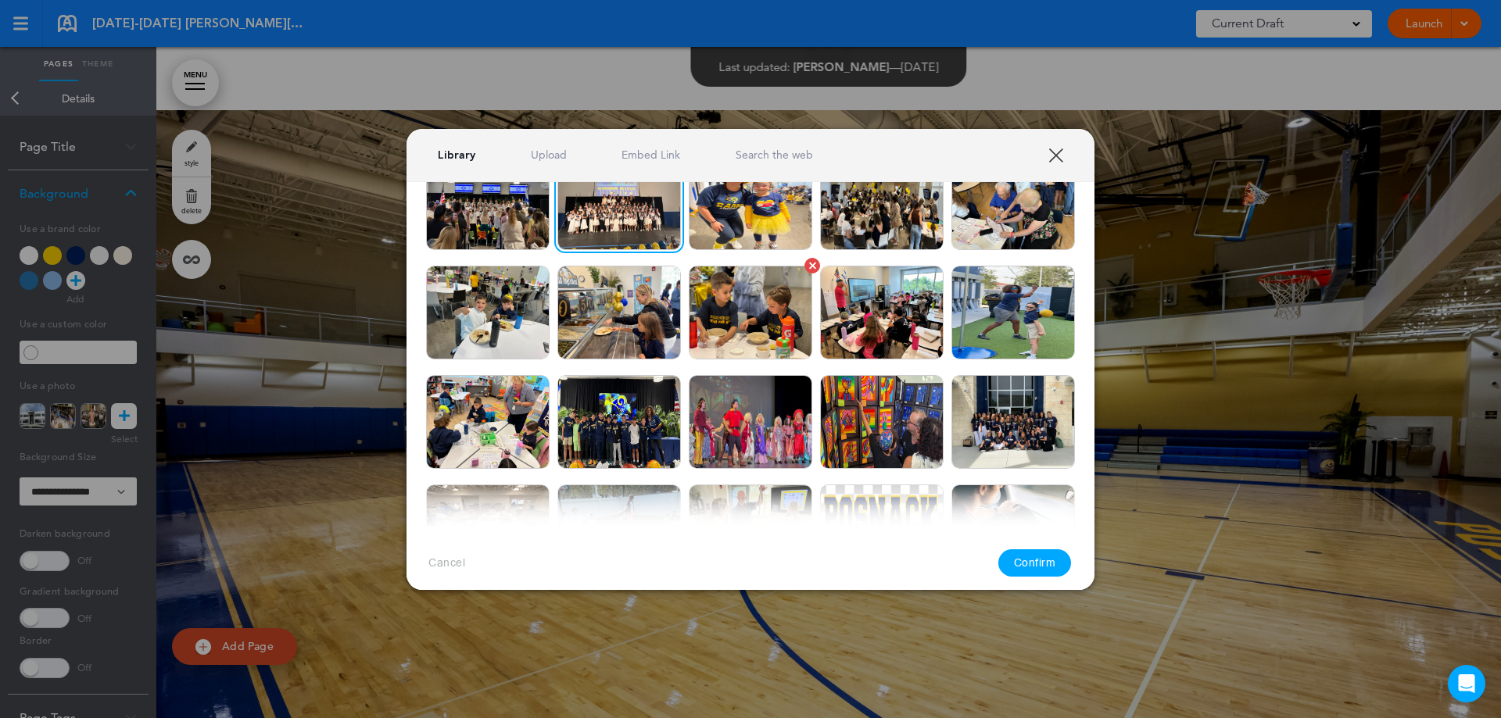
scroll to position [391, 0]
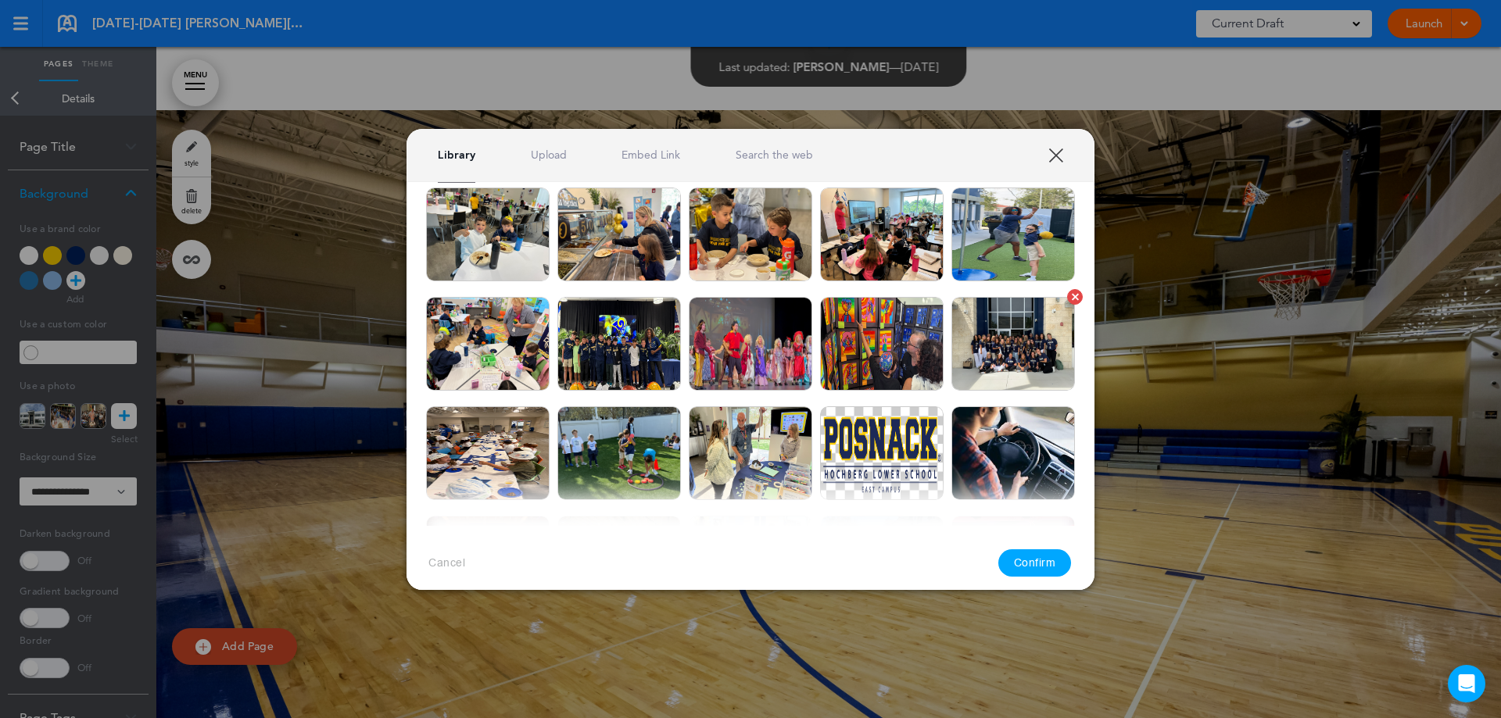
click at [978, 322] on img at bounding box center [1012, 344] width 123 height 94
click at [1032, 560] on button "Confirm" at bounding box center [1034, 562] width 73 height 27
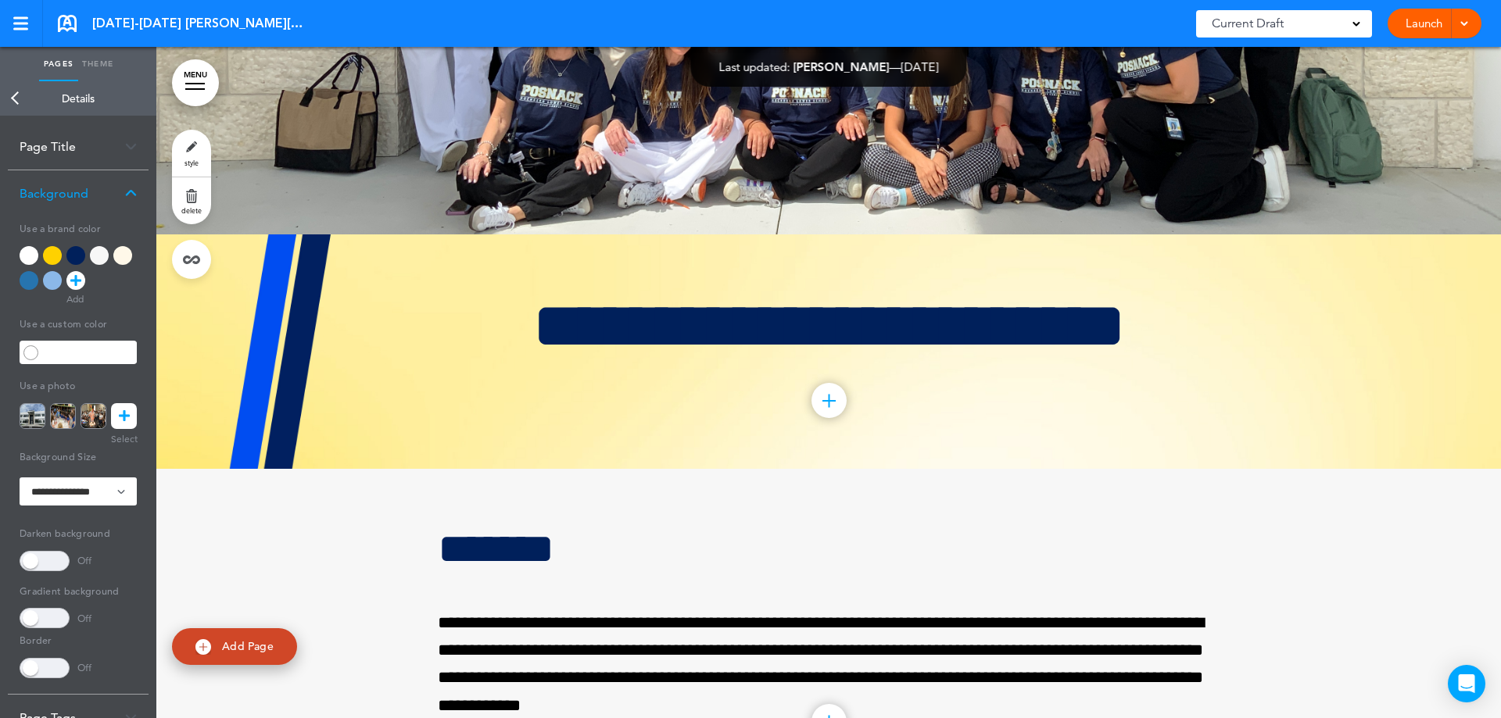
scroll to position [47991, 0]
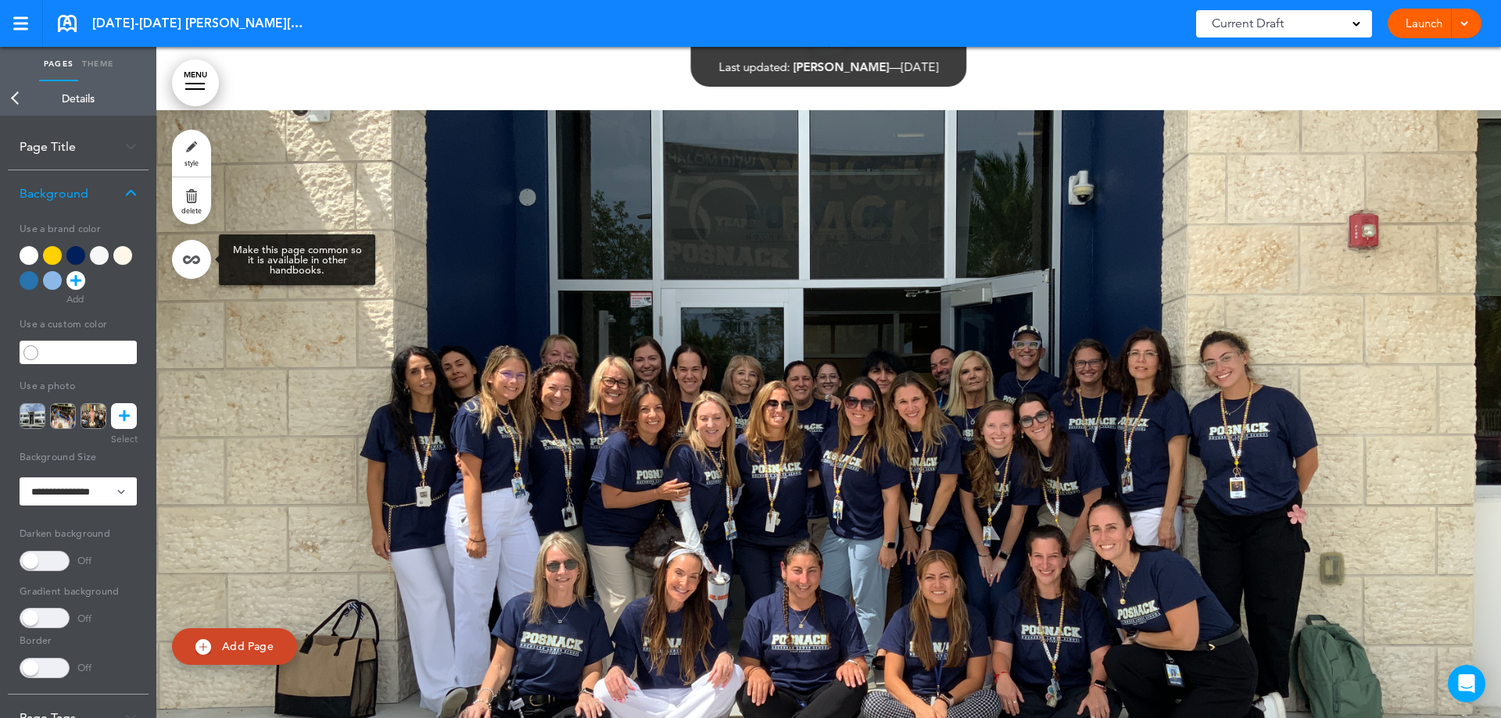
click at [185, 259] on link at bounding box center [191, 259] width 39 height 39
type input "*****"
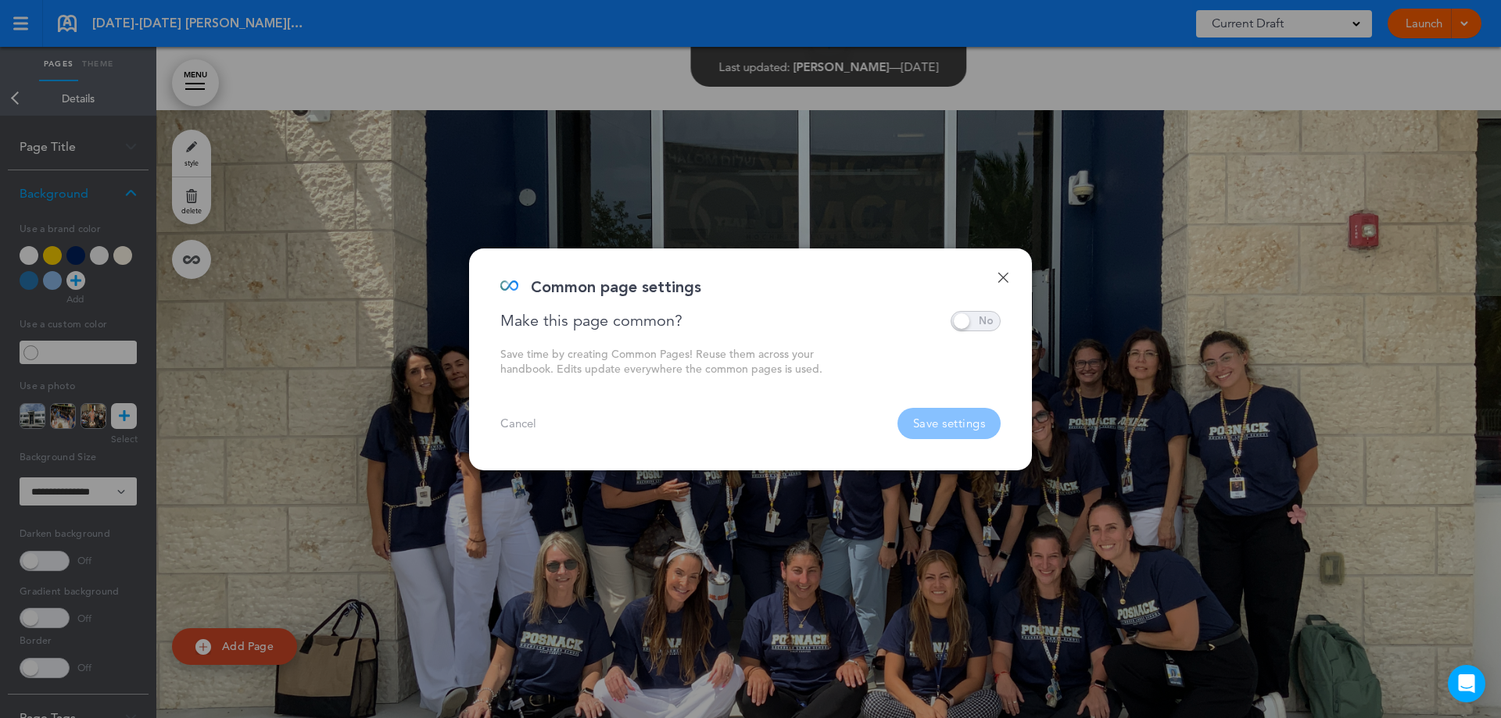
click at [967, 325] on span at bounding box center [975, 321] width 50 height 20
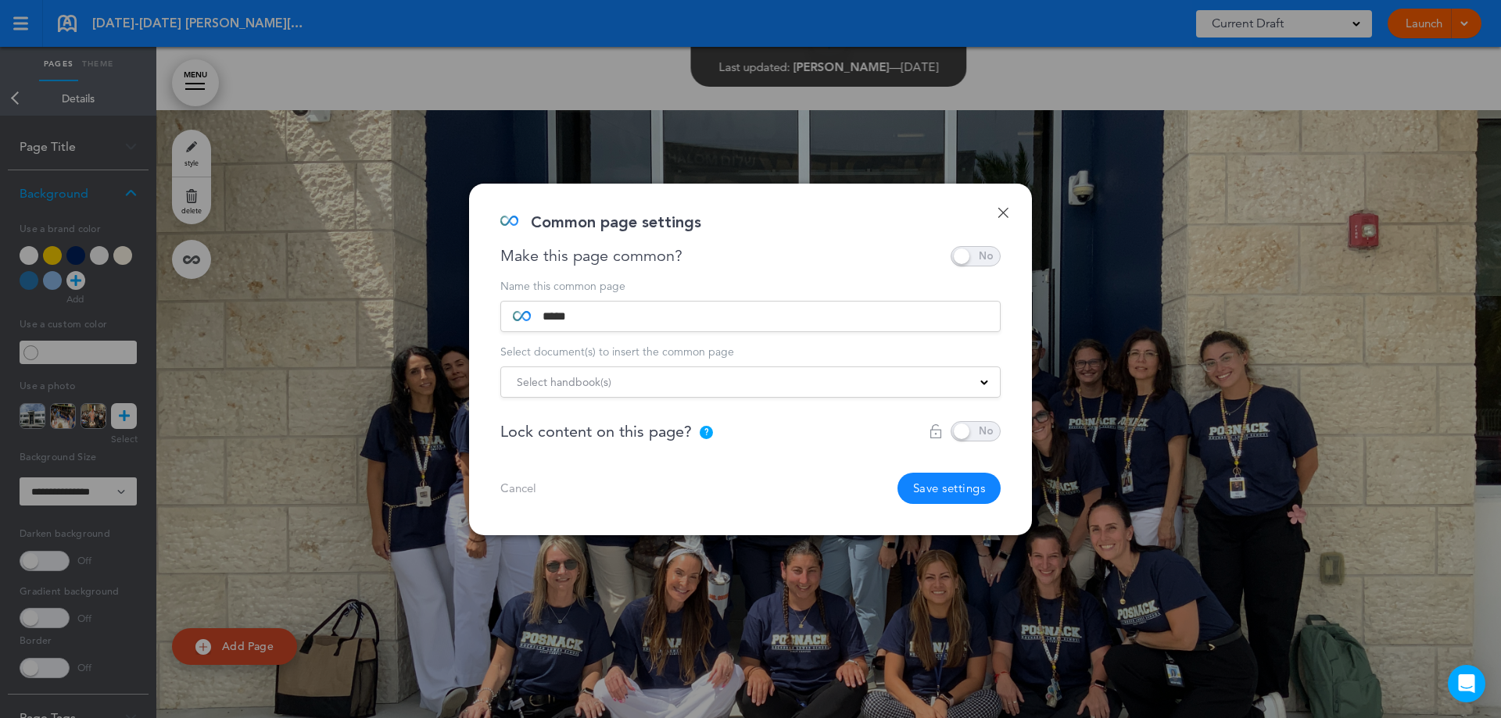
click at [743, 387] on div "Select handbook(s)" at bounding box center [750, 382] width 499 height 17
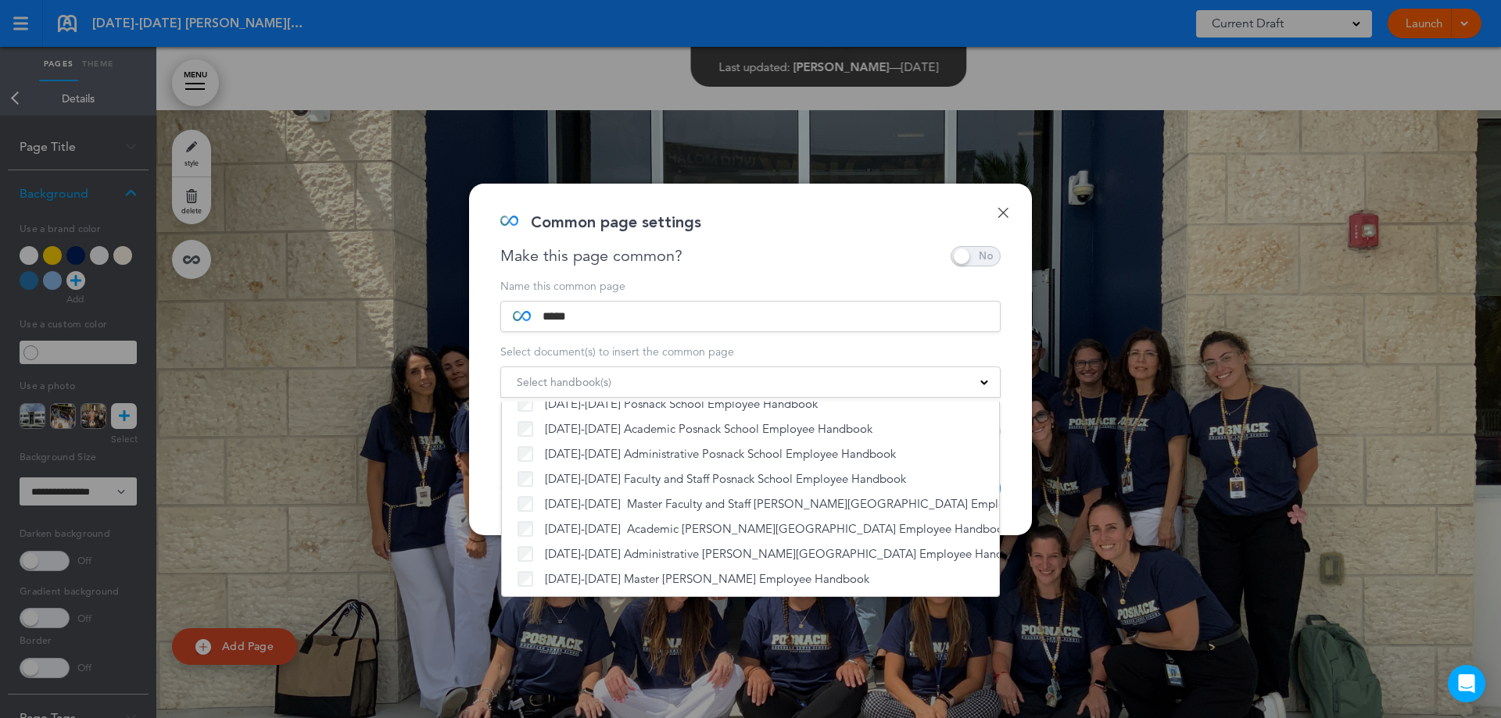
scroll to position [93, 0]
click at [1012, 377] on div "Done Common page settings Make this page common? Save time by creating Common P…" at bounding box center [750, 360] width 563 height 352
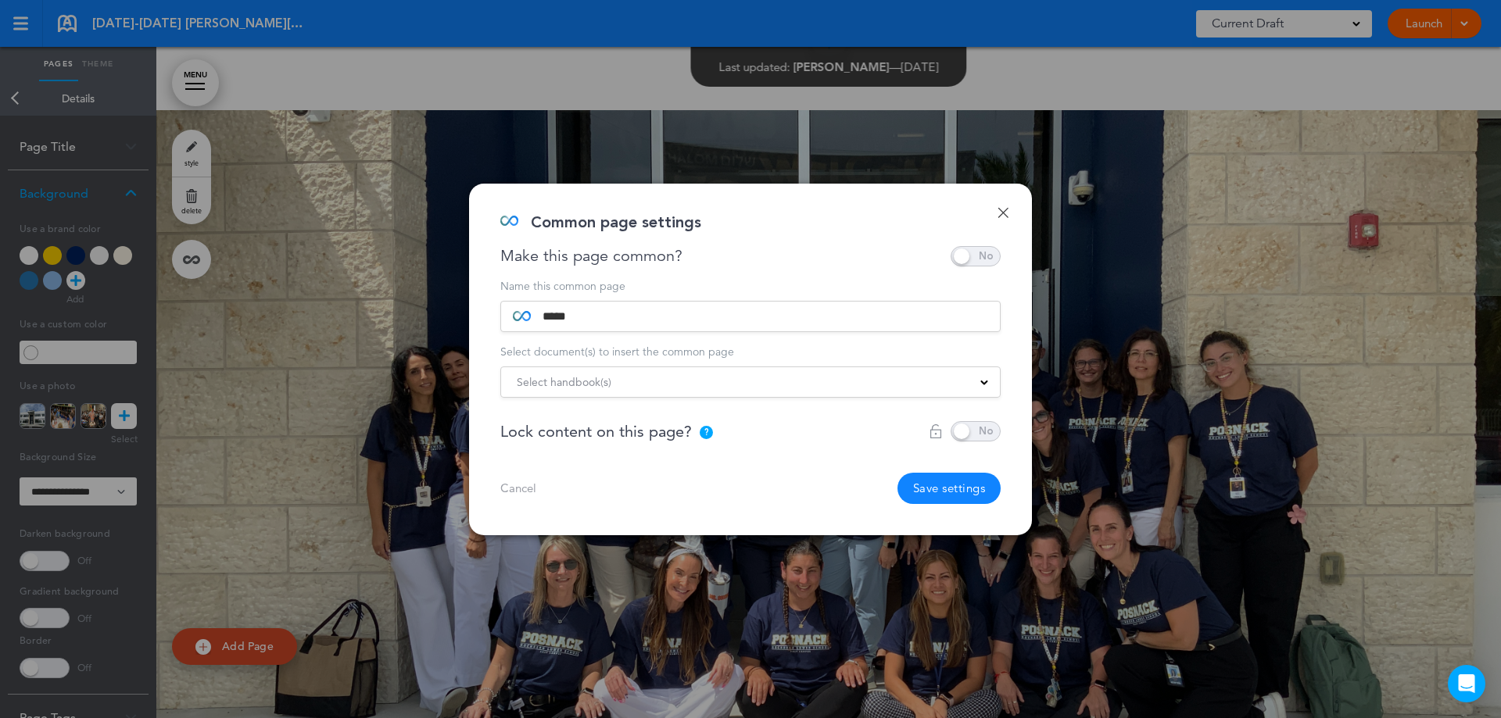
click at [917, 482] on button "Save settings" at bounding box center [949, 488] width 104 height 31
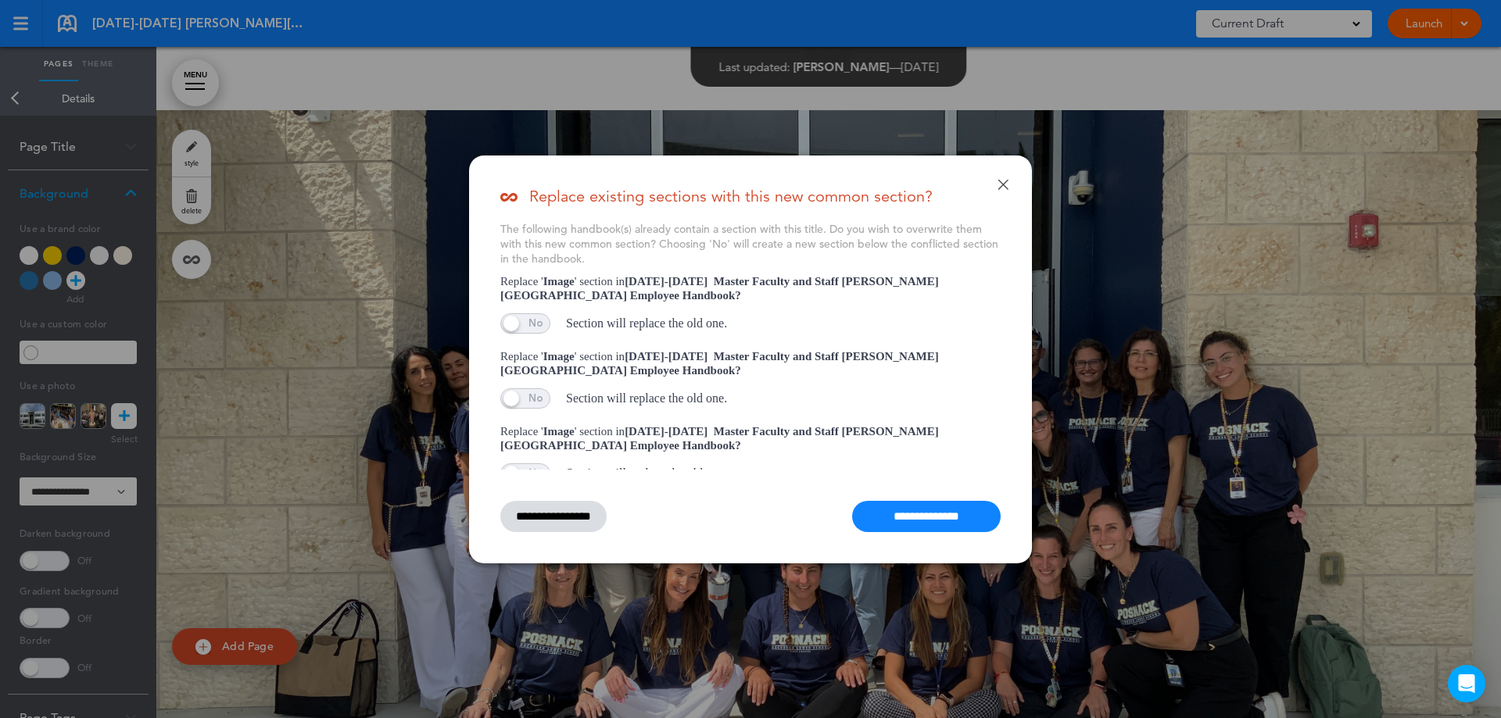
click at [906, 508] on input "**********" at bounding box center [926, 516] width 148 height 31
click at [914, 524] on input "**********" at bounding box center [926, 516] width 148 height 31
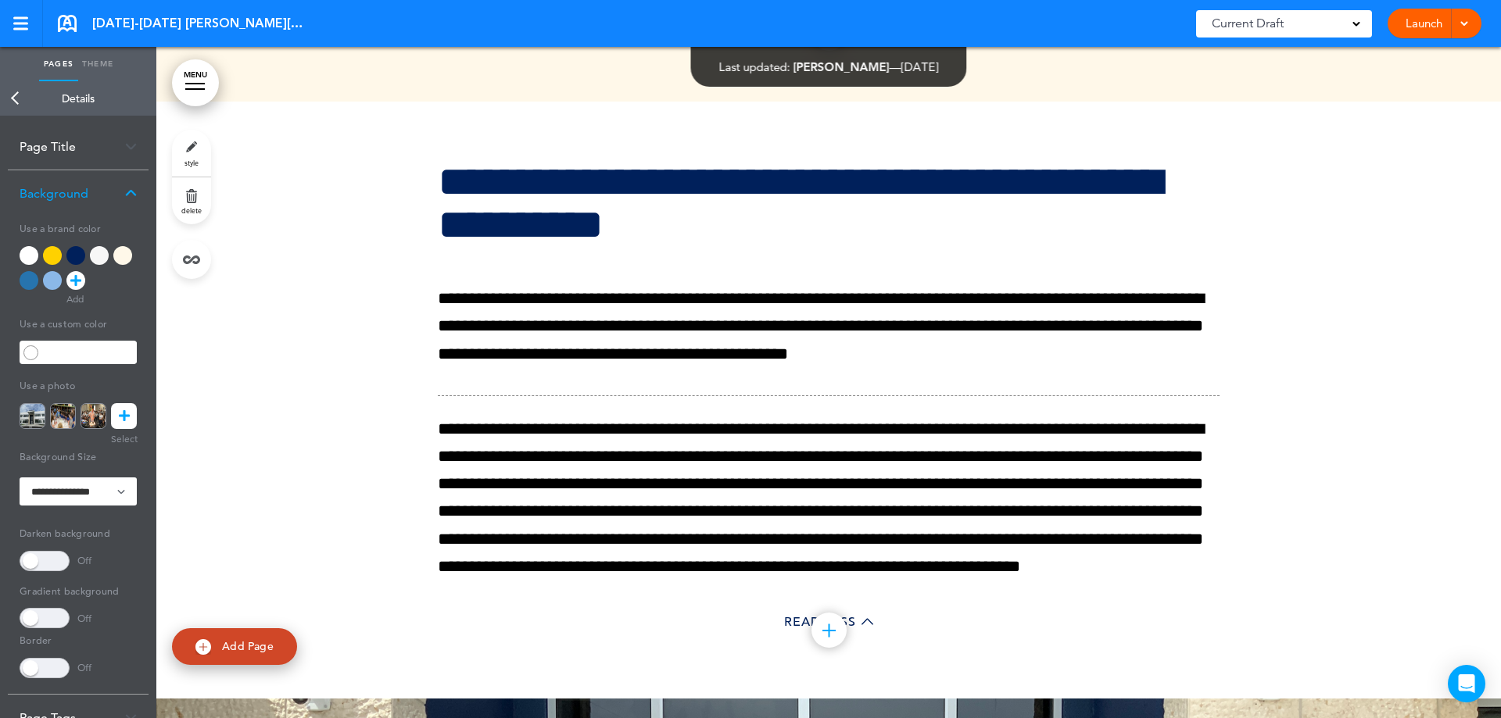
click at [0, 0] on div "Success!" at bounding box center [0, 0] width 0 height 0
click at [0, 0] on div at bounding box center [0, 0] width 0 height 0
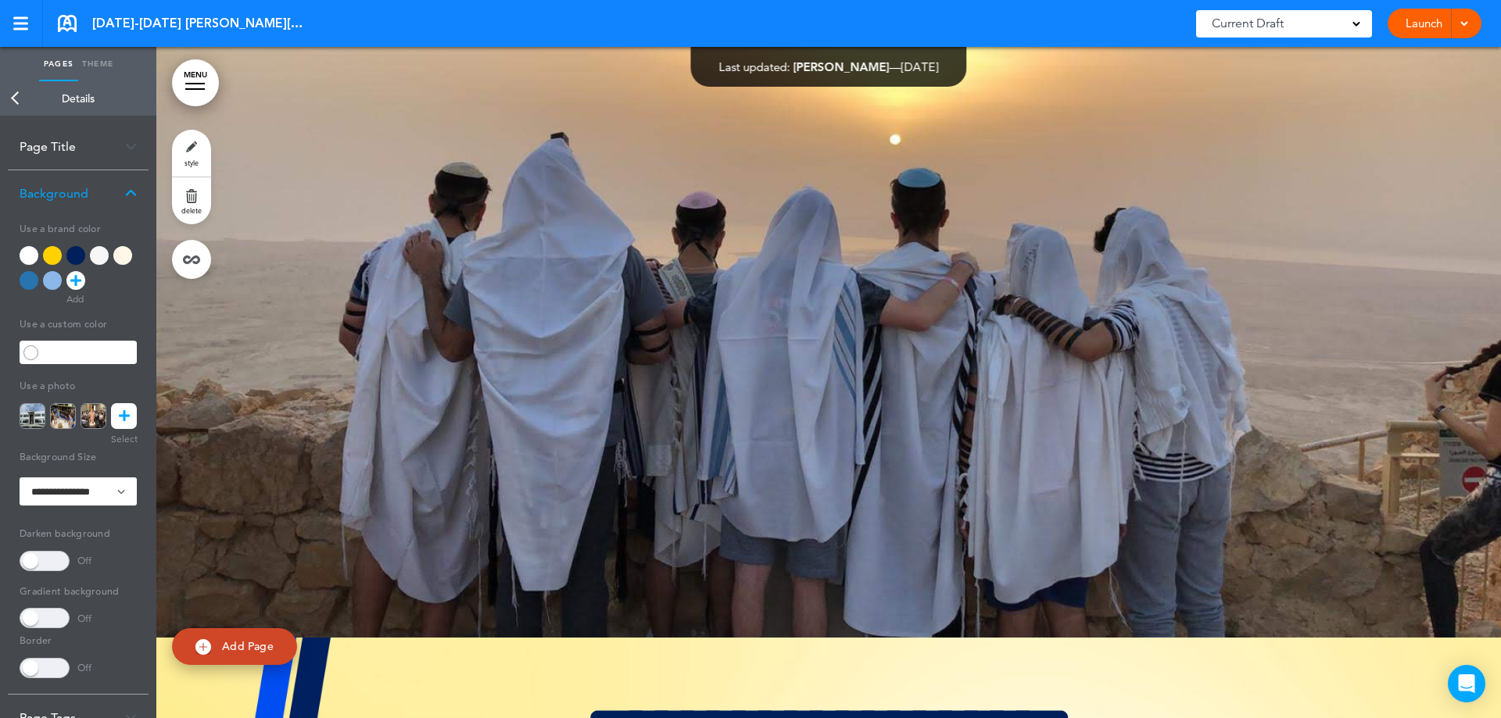
scroll to position [53071, 0]
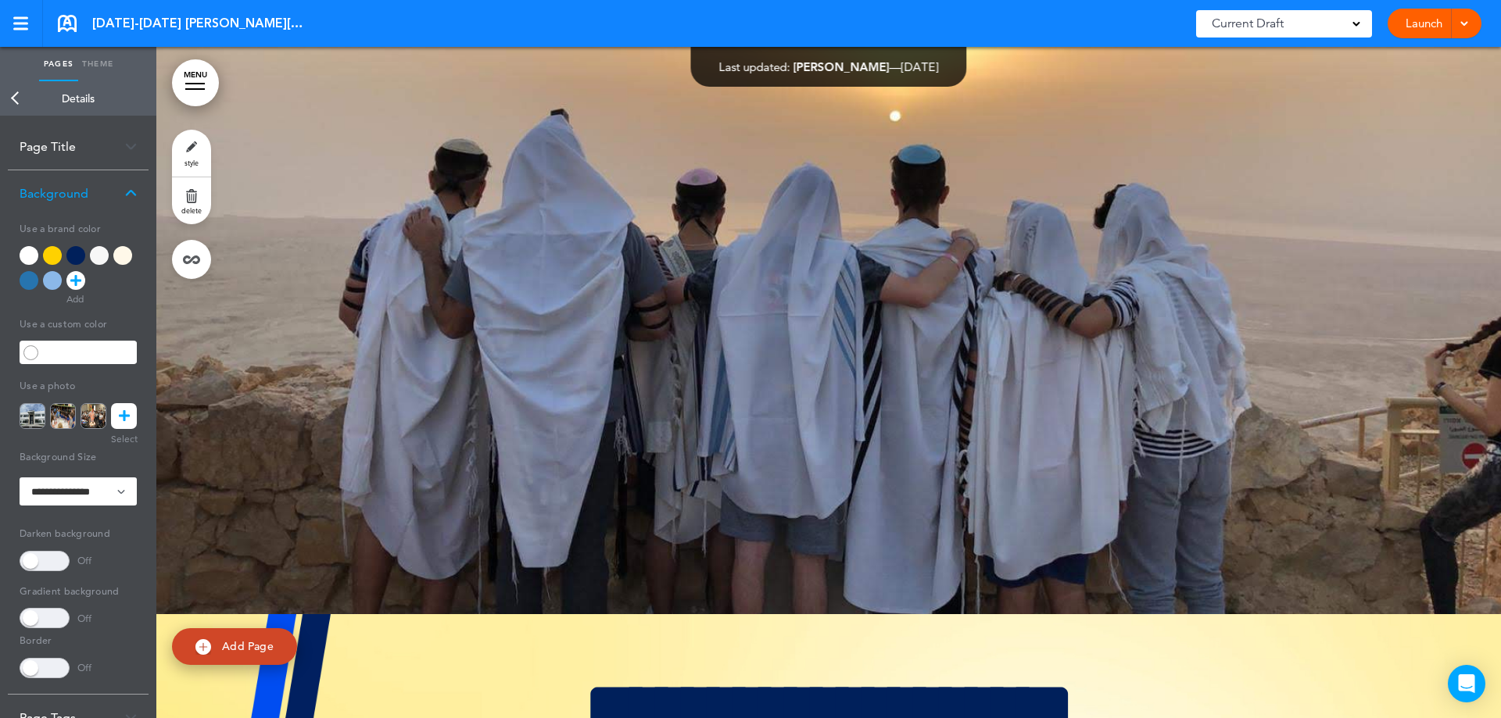
click at [324, 334] on div at bounding box center [828, 278] width 1344 height 671
click at [121, 417] on icon at bounding box center [124, 416] width 11 height 26
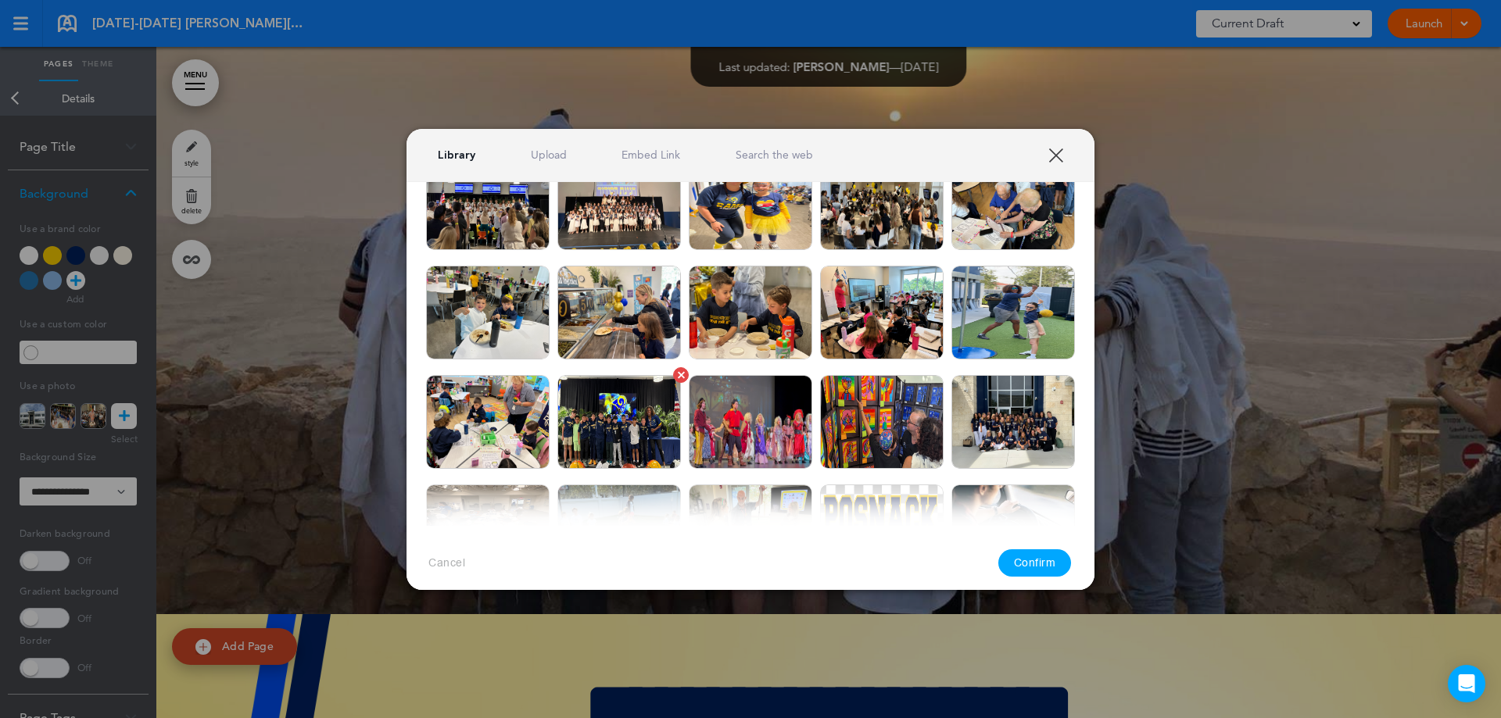
scroll to position [234, 0]
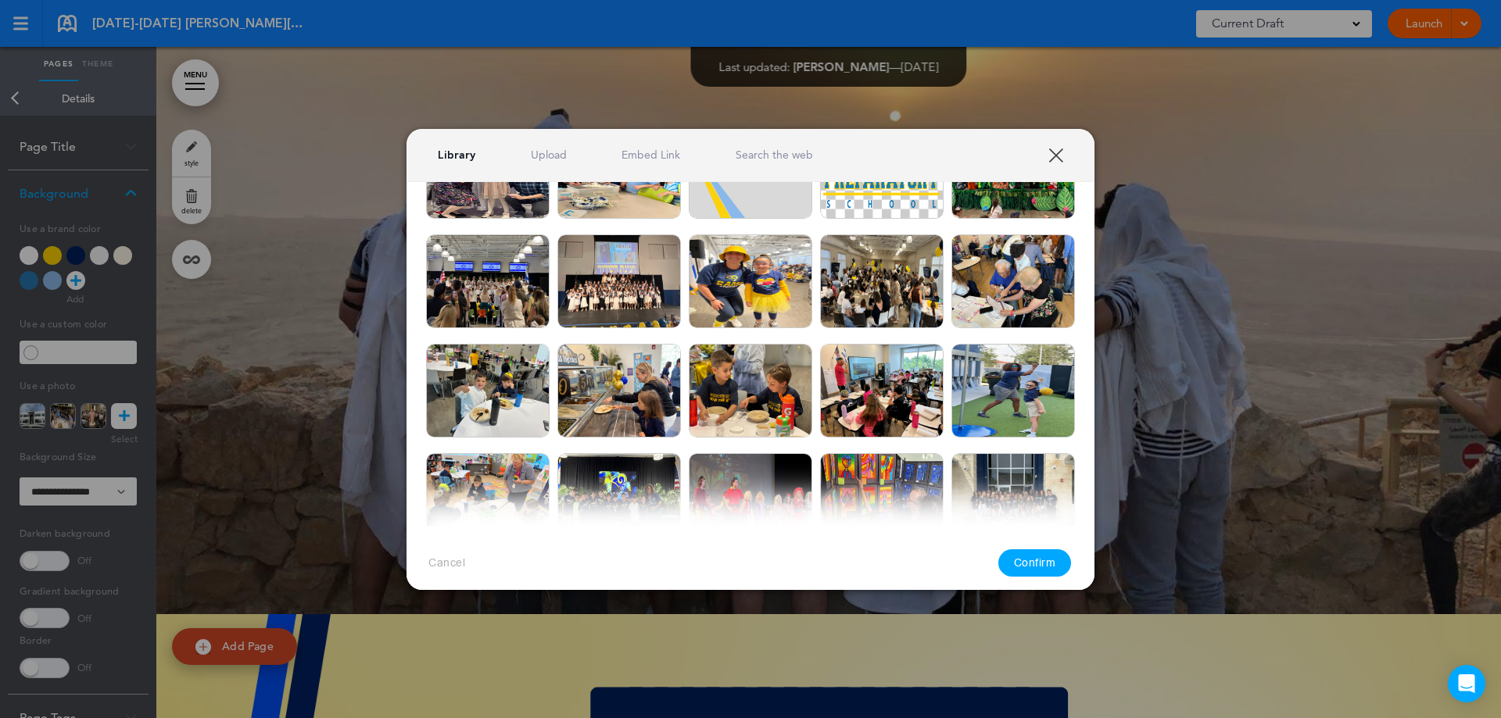
drag, startPoint x: 885, startPoint y: 253, endPoint x: 1045, endPoint y: 438, distance: 243.8
click at [885, 255] on img at bounding box center [881, 281] width 123 height 94
drag, startPoint x: 1020, startPoint y: 558, endPoint x: 1067, endPoint y: 414, distance: 151.3
click at [1018, 558] on button "Confirm" at bounding box center [1034, 562] width 73 height 27
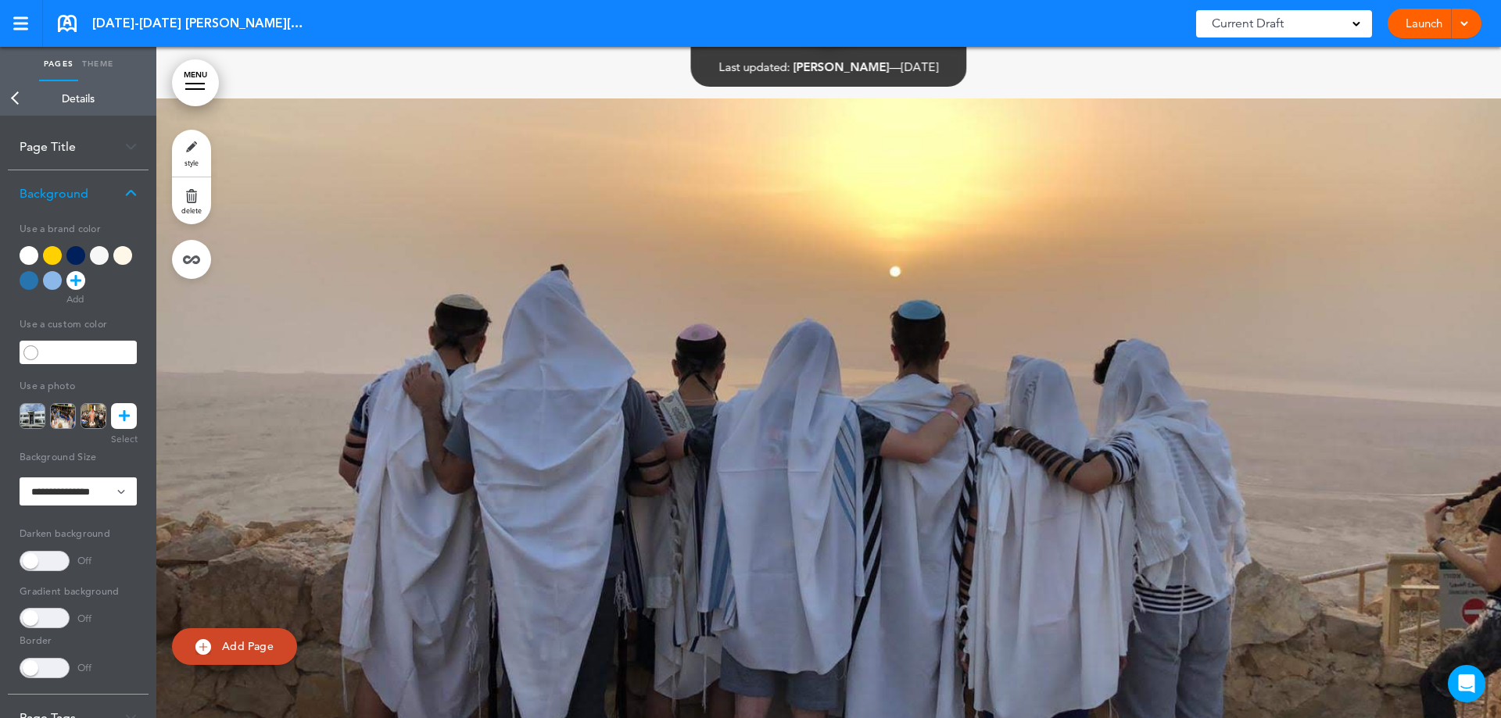
scroll to position [52914, 0]
click at [120, 412] on icon at bounding box center [124, 416] width 11 height 26
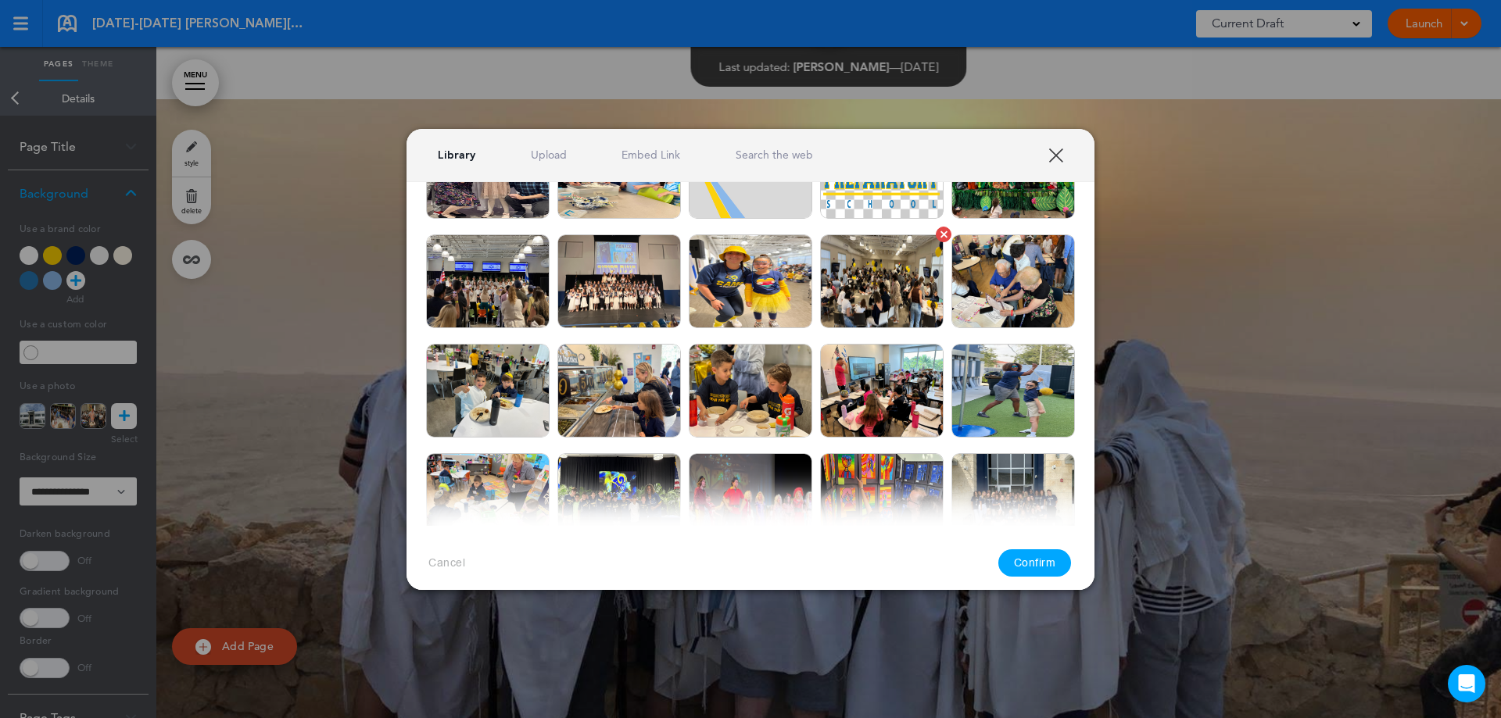
click at [878, 295] on img at bounding box center [881, 281] width 123 height 94
click at [1021, 567] on button "Confirm" at bounding box center [1034, 562] width 73 height 27
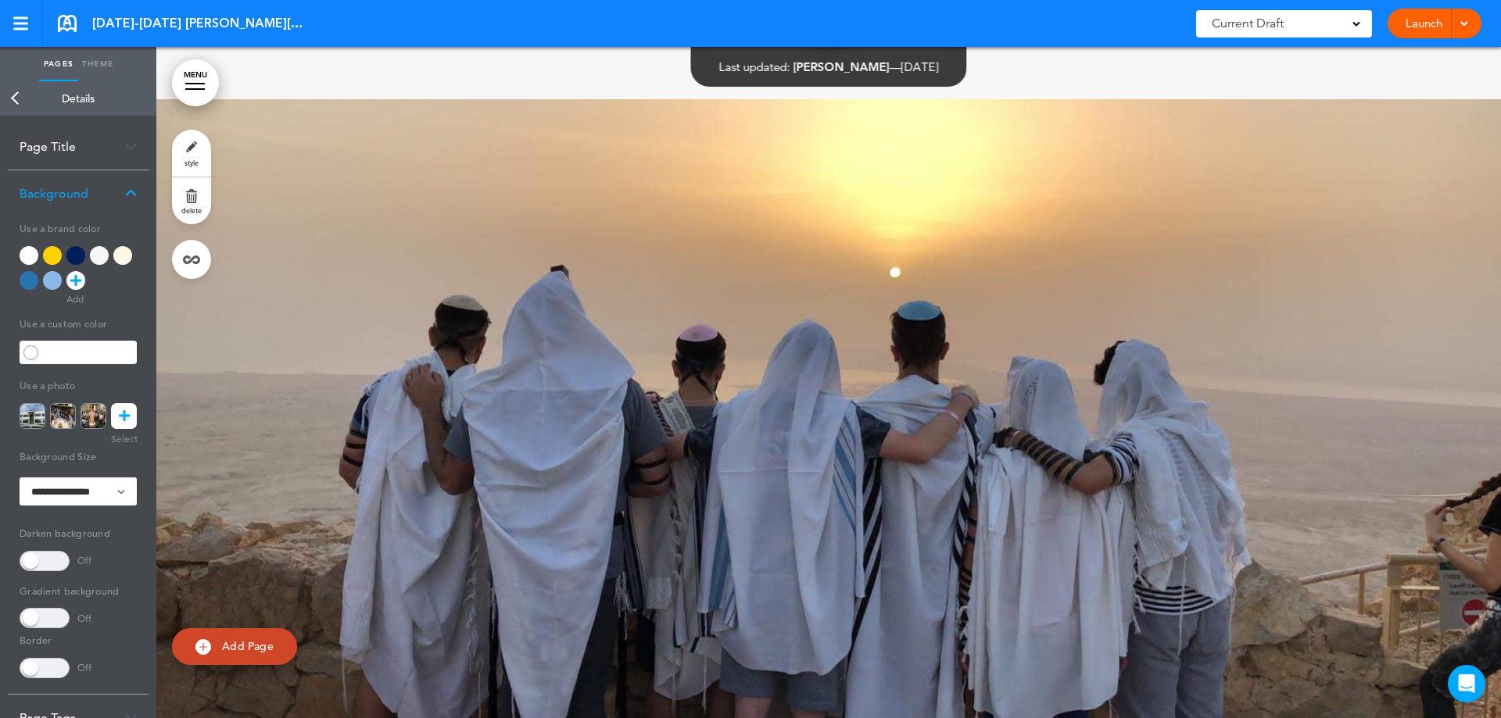
click at [193, 157] on link "style" at bounding box center [191, 153] width 39 height 47
click at [123, 407] on icon at bounding box center [124, 416] width 11 height 26
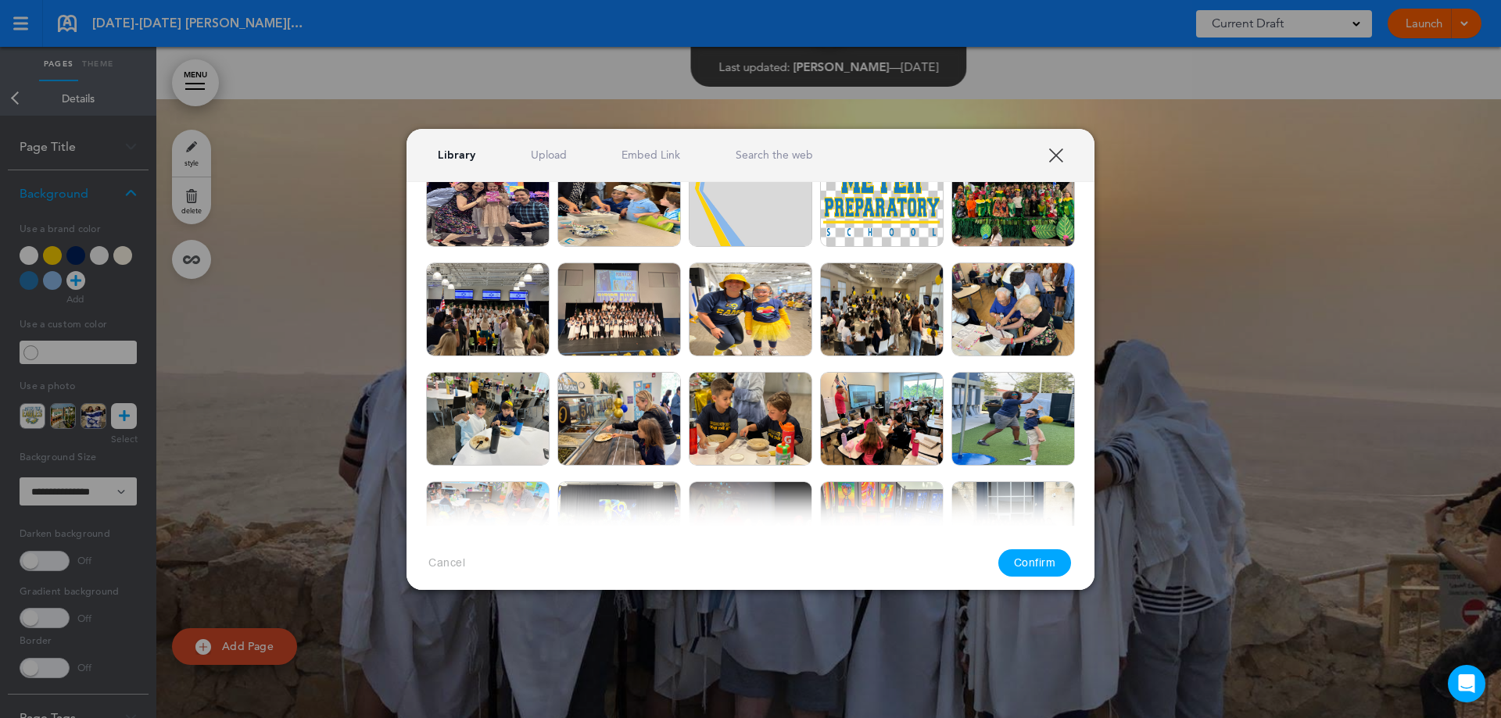
scroll to position [234, 0]
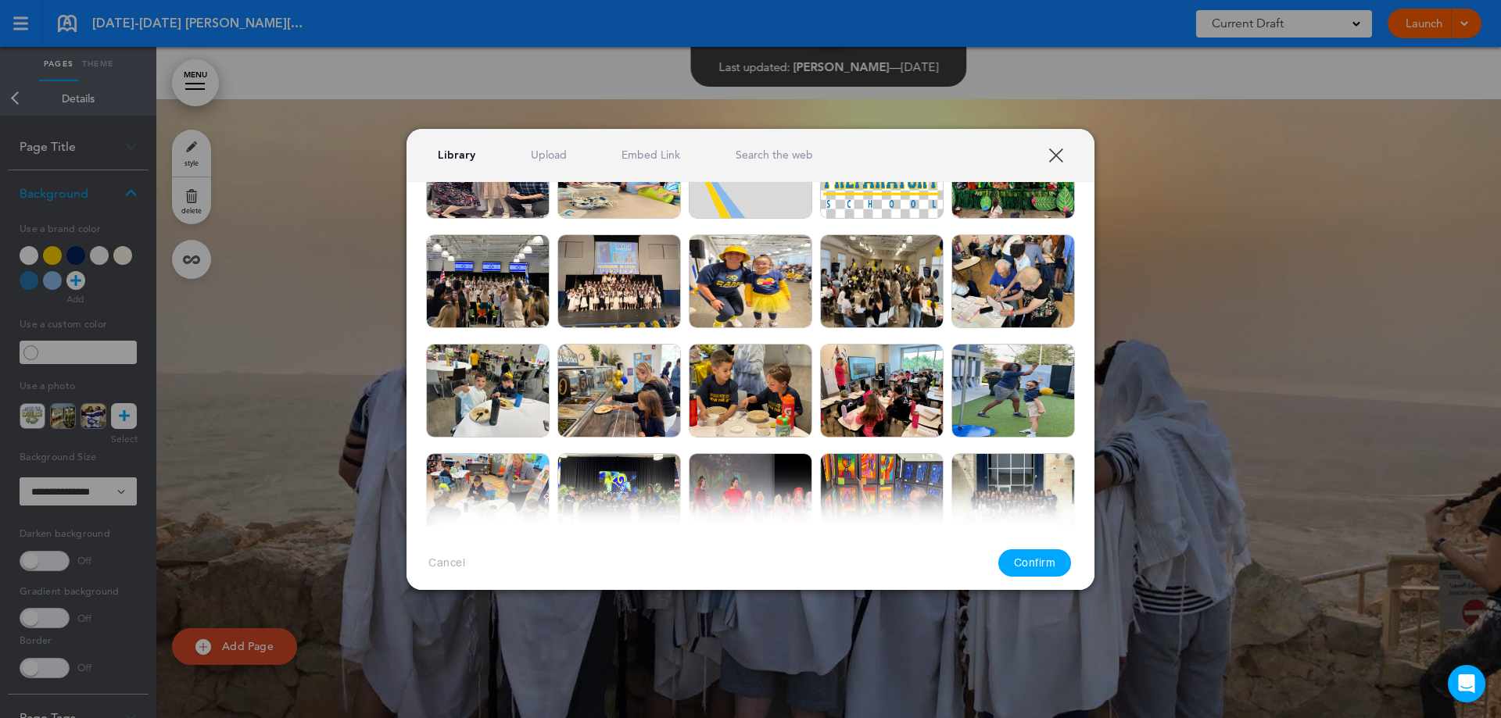
click at [1053, 154] on link "XXX" at bounding box center [1055, 155] width 15 height 15
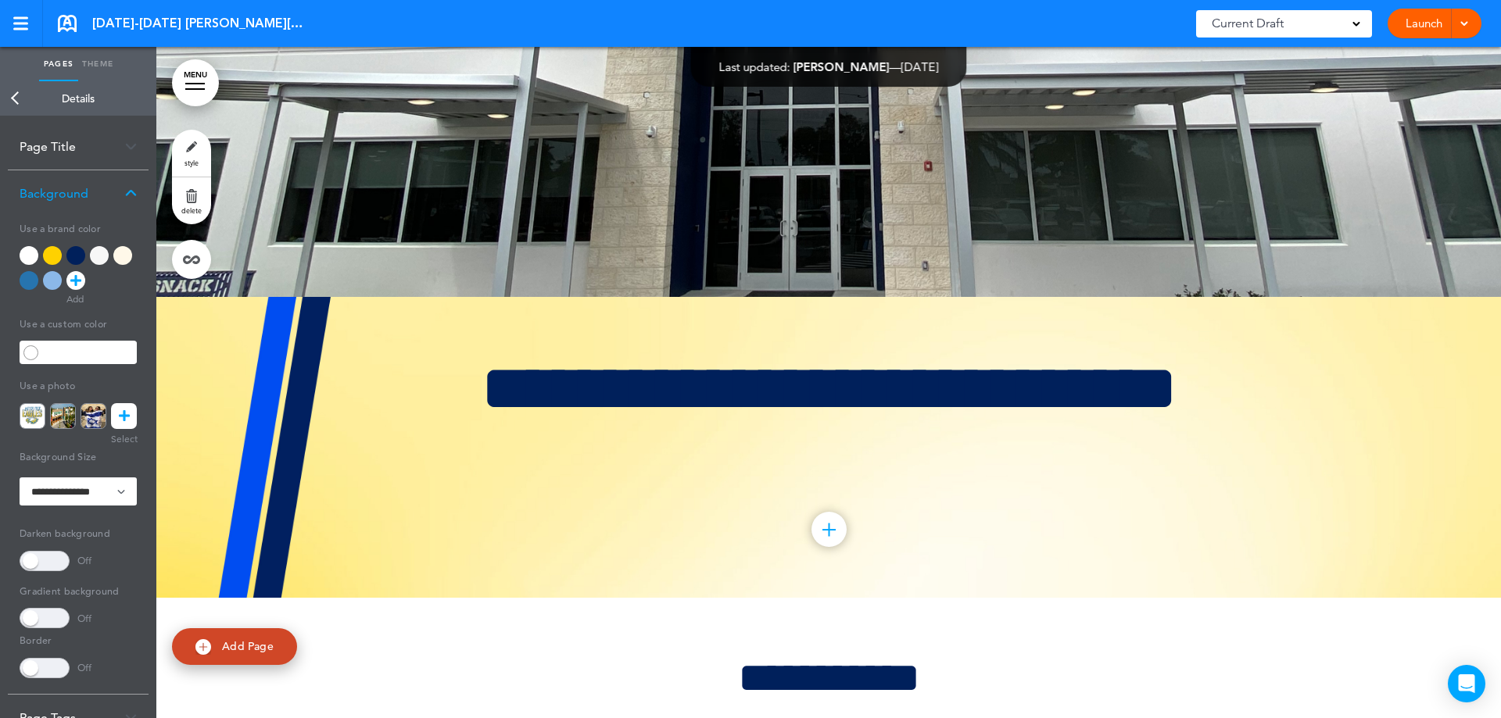
scroll to position [0, 0]
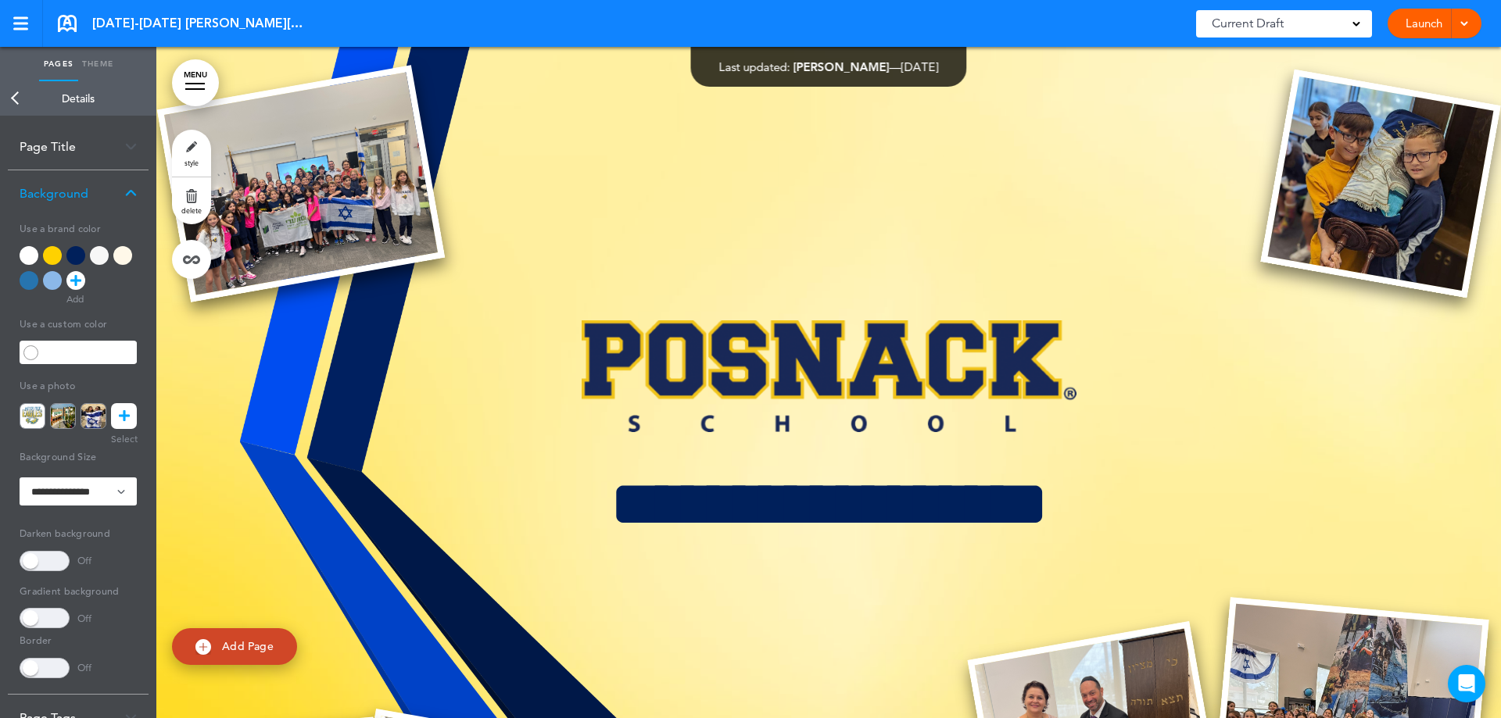
click at [14, 102] on link "Back" at bounding box center [15, 98] width 31 height 34
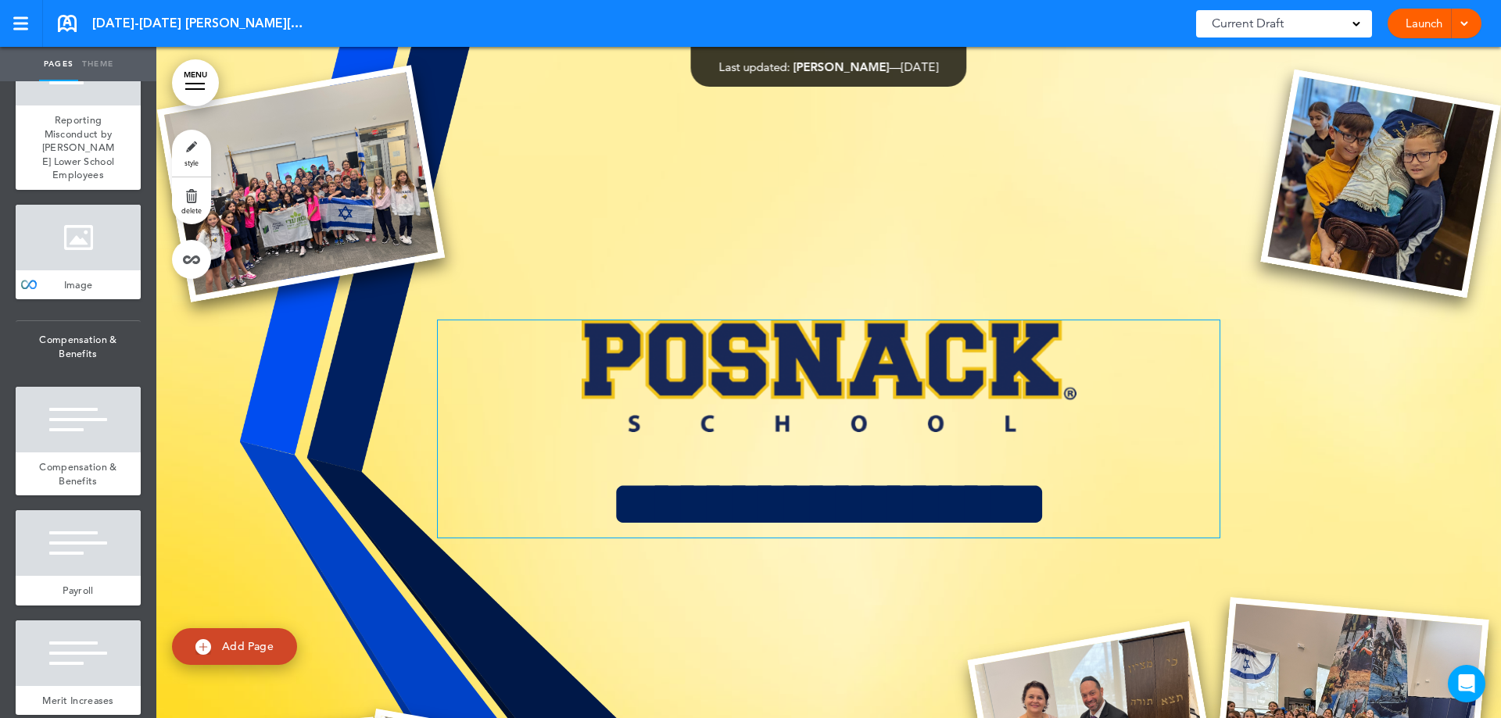
click at [822, 351] on img at bounding box center [828, 376] width 495 height 112
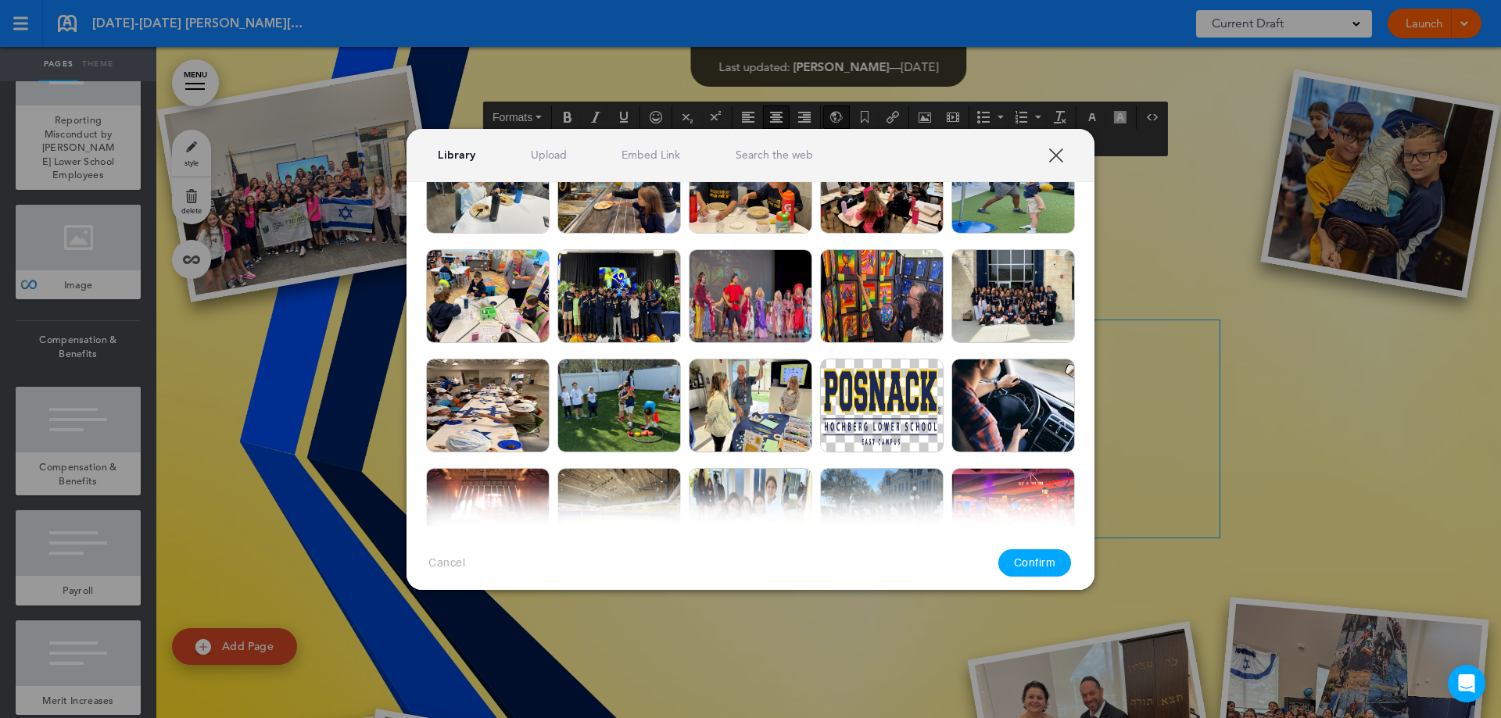
scroll to position [469, 0]
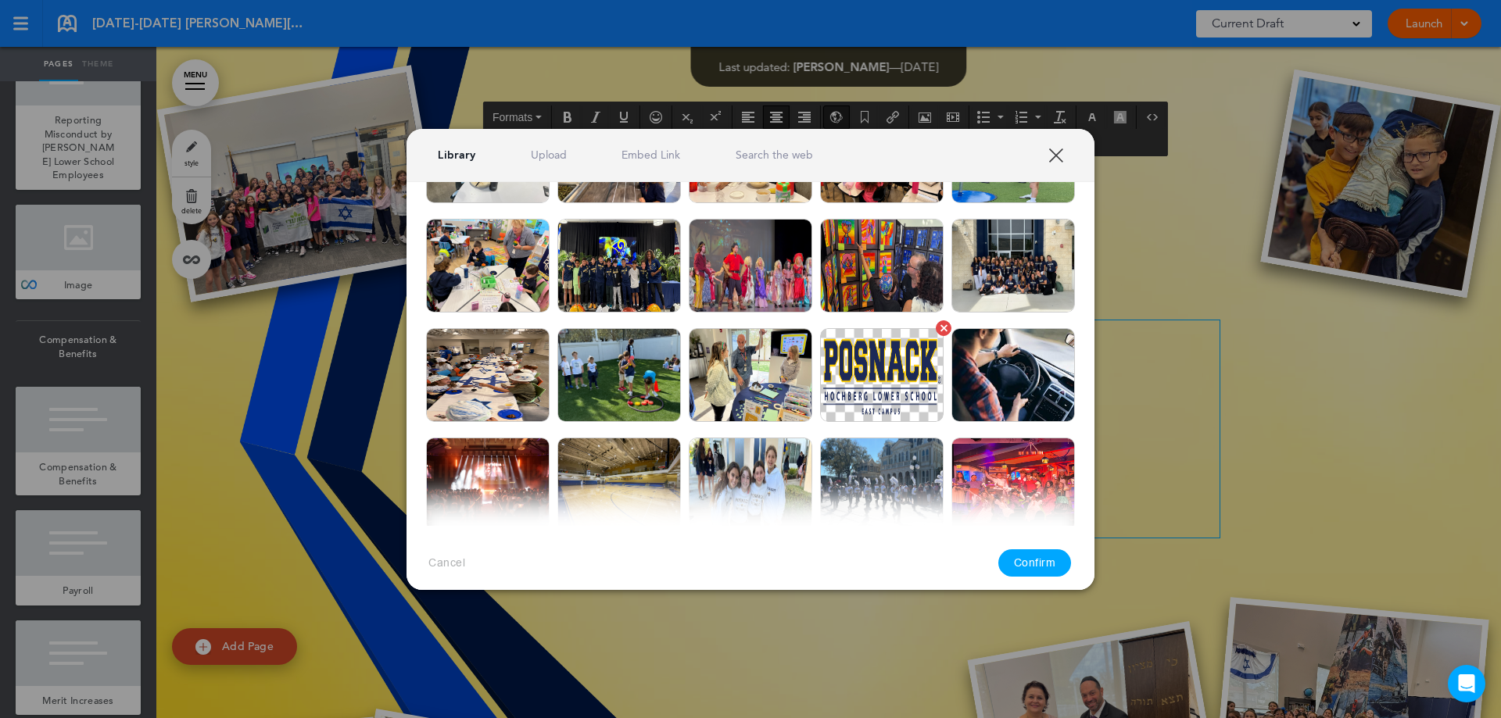
click at [870, 377] on img at bounding box center [881, 375] width 123 height 94
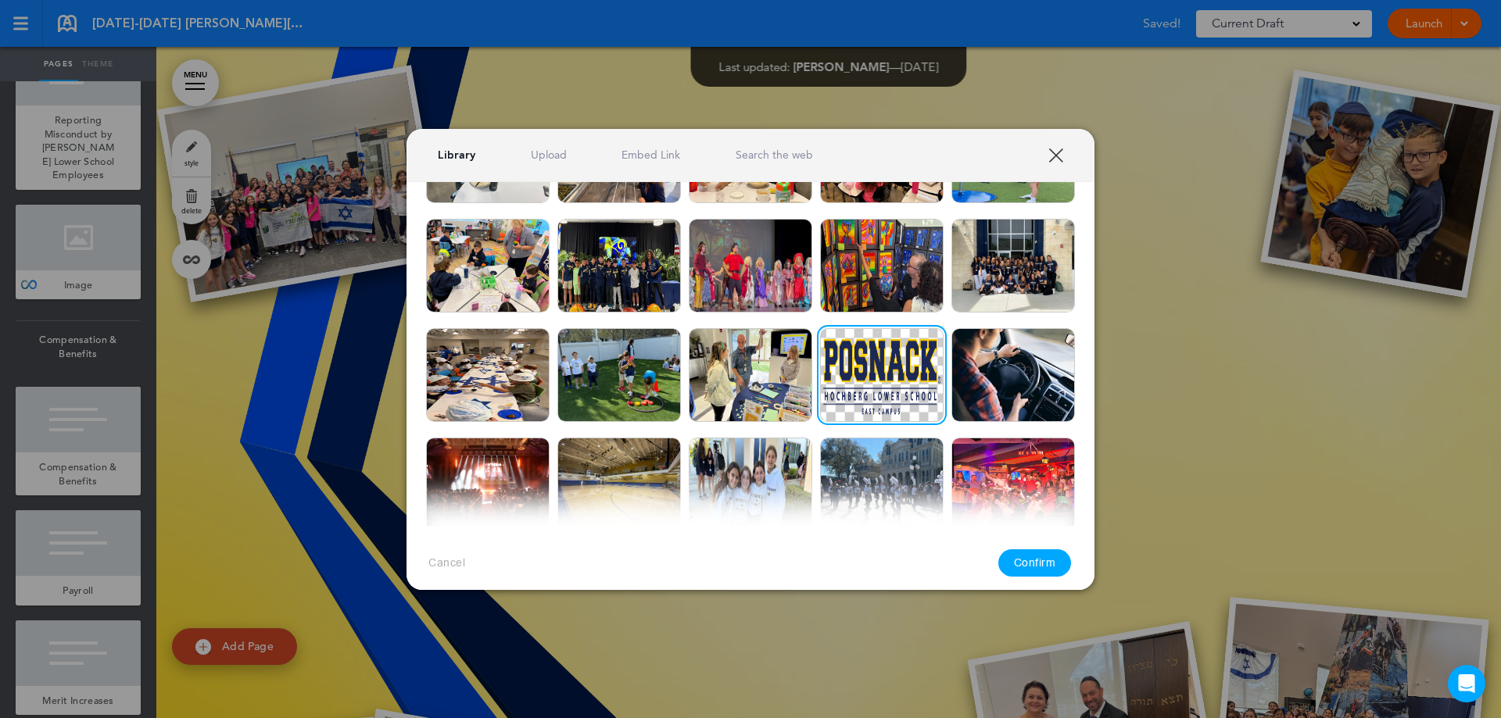
click at [1023, 557] on button "Confirm" at bounding box center [1034, 562] width 73 height 27
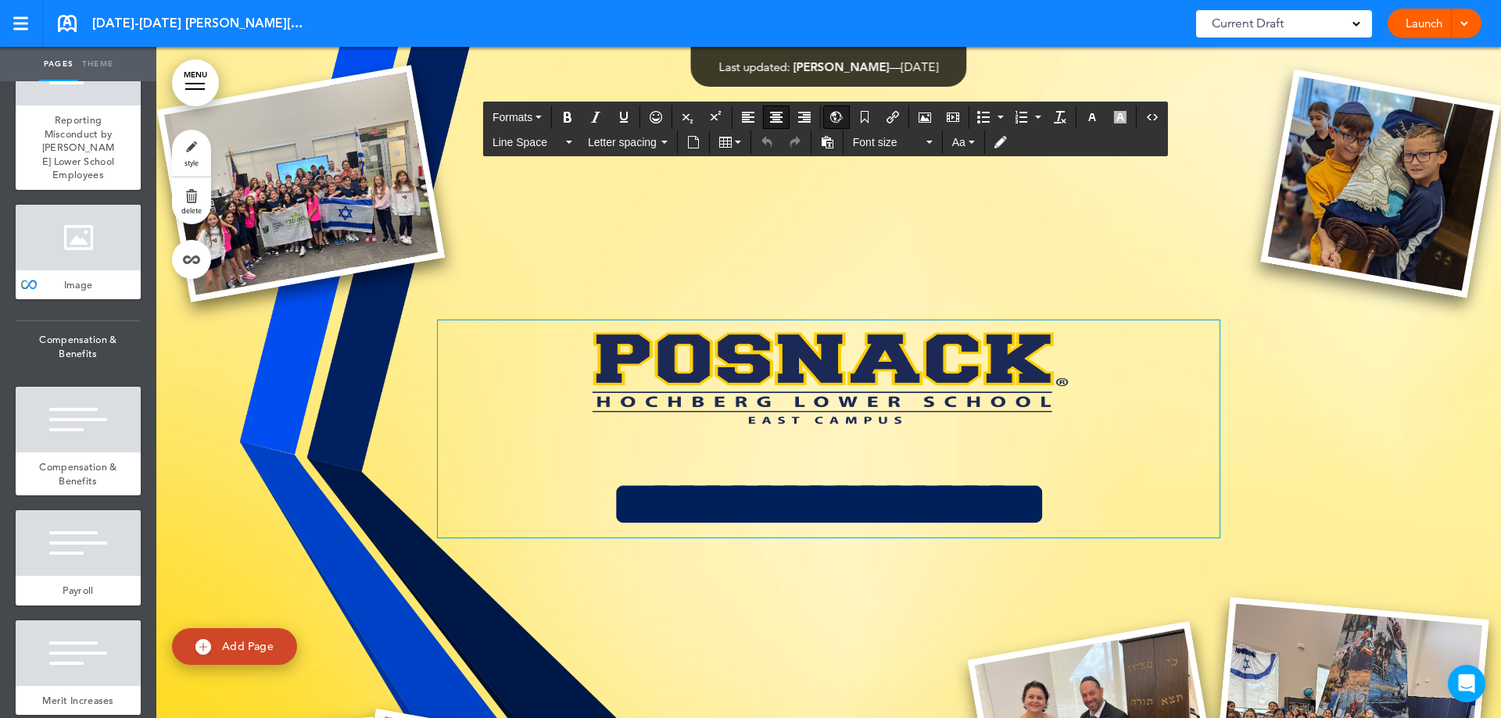
click at [1135, 414] on h1 at bounding box center [829, 376] width 782 height 112
click at [1299, 320] on div at bounding box center [828, 493] width 1344 height 893
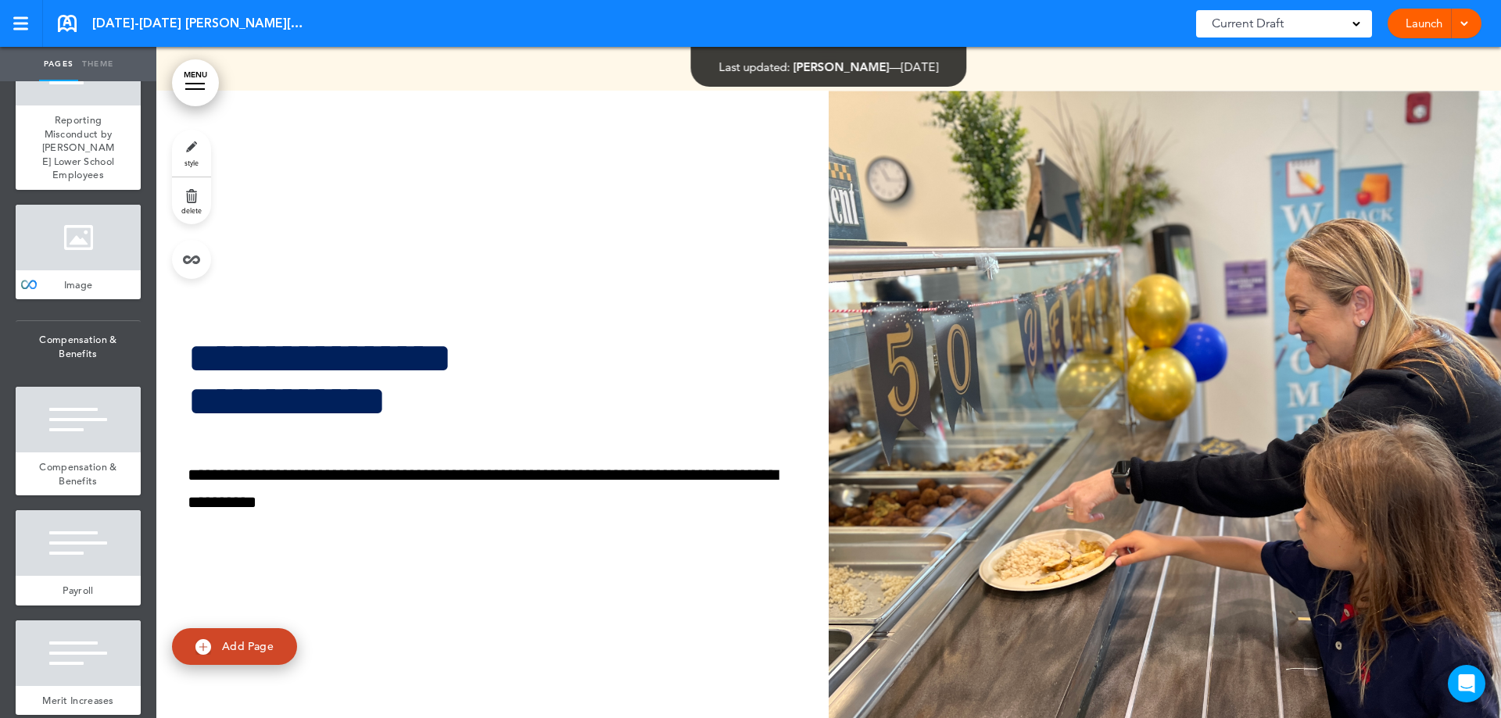
scroll to position [28628, 0]
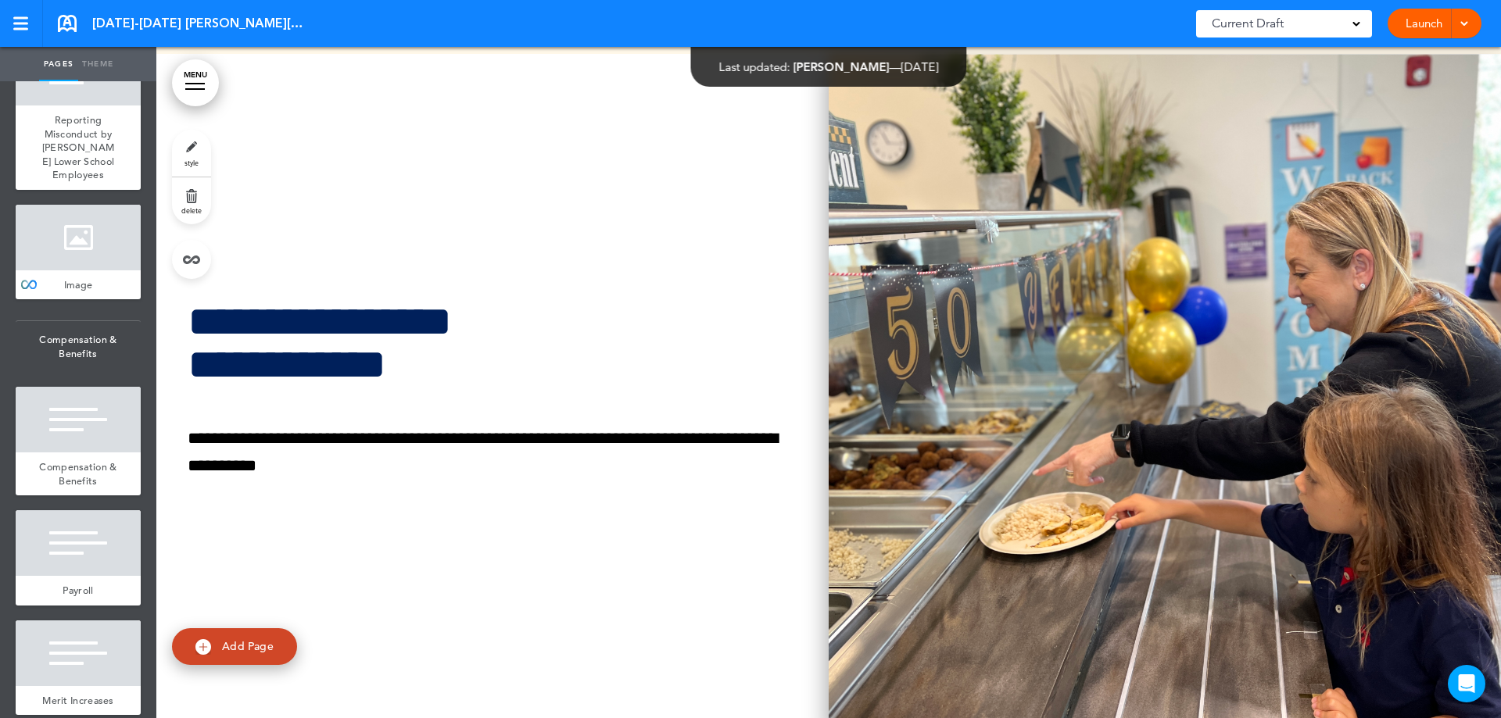
click at [1100, 359] on img at bounding box center [1164, 389] width 672 height 671
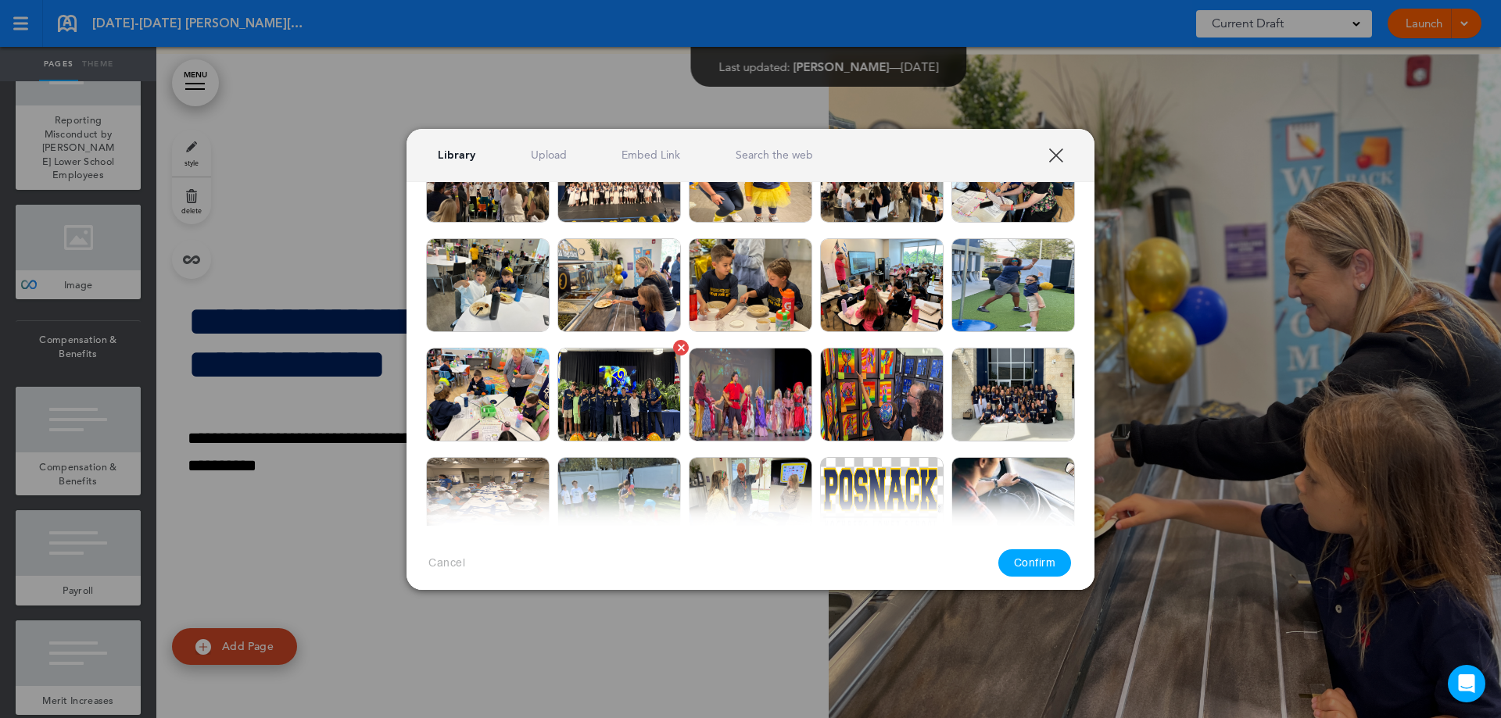
scroll to position [313, 0]
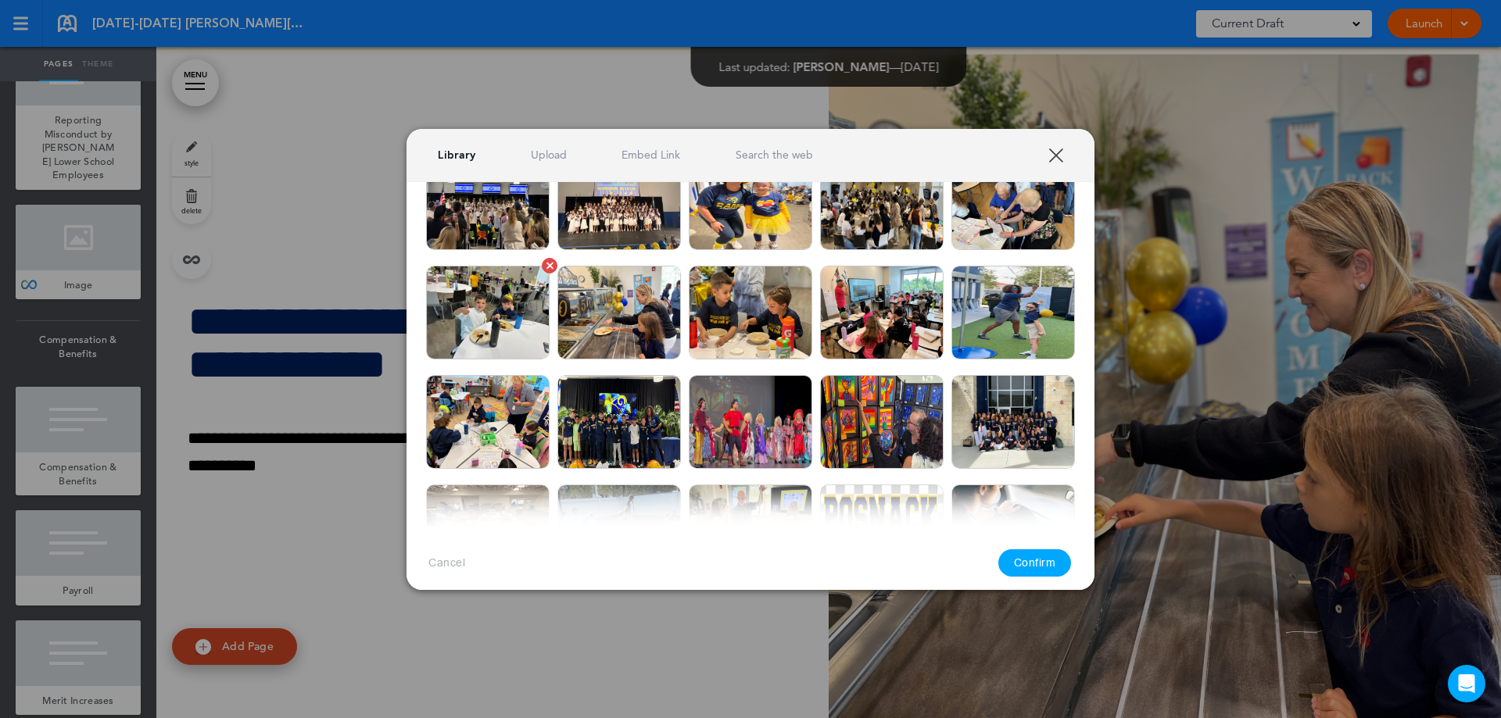
click at [474, 299] on img at bounding box center [487, 313] width 123 height 94
click at [1037, 561] on button "Confirm" at bounding box center [1034, 562] width 73 height 27
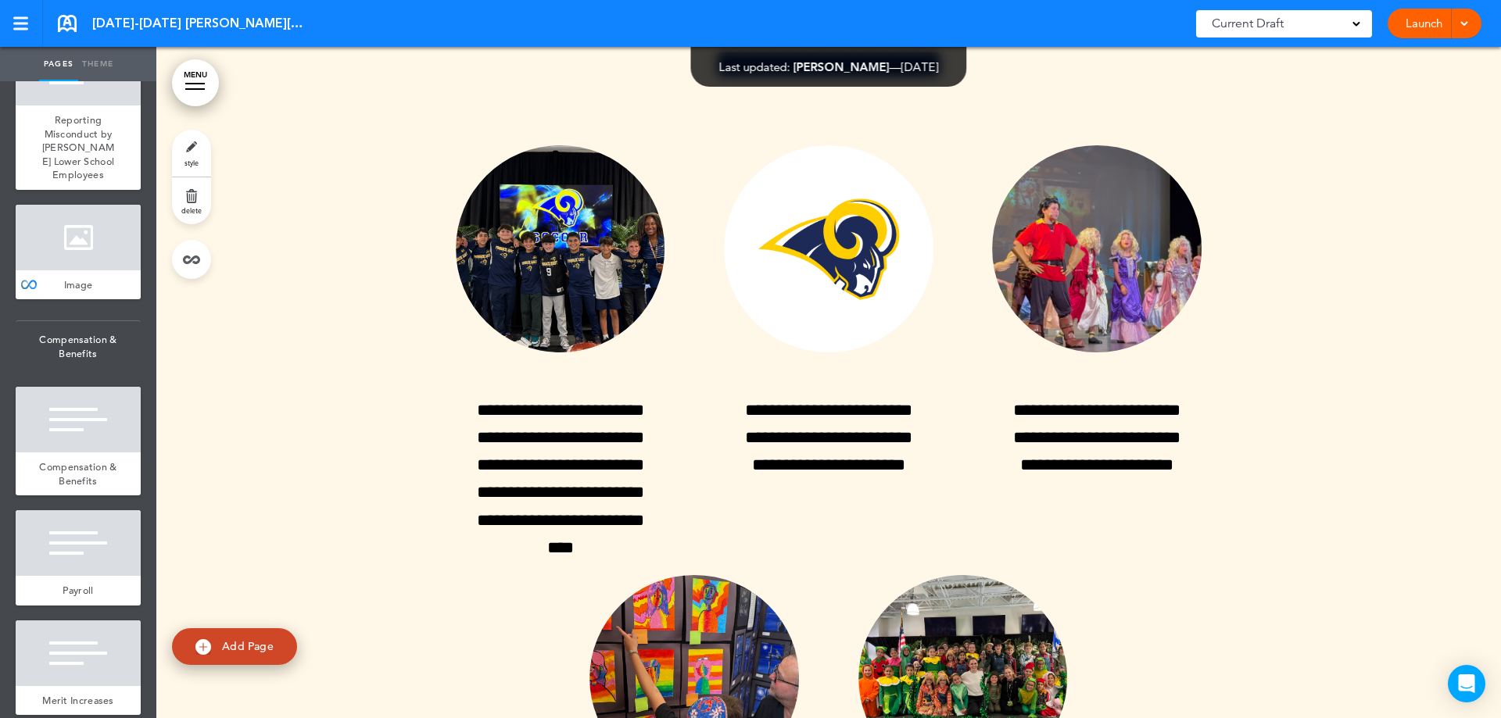
scroll to position [38011, 0]
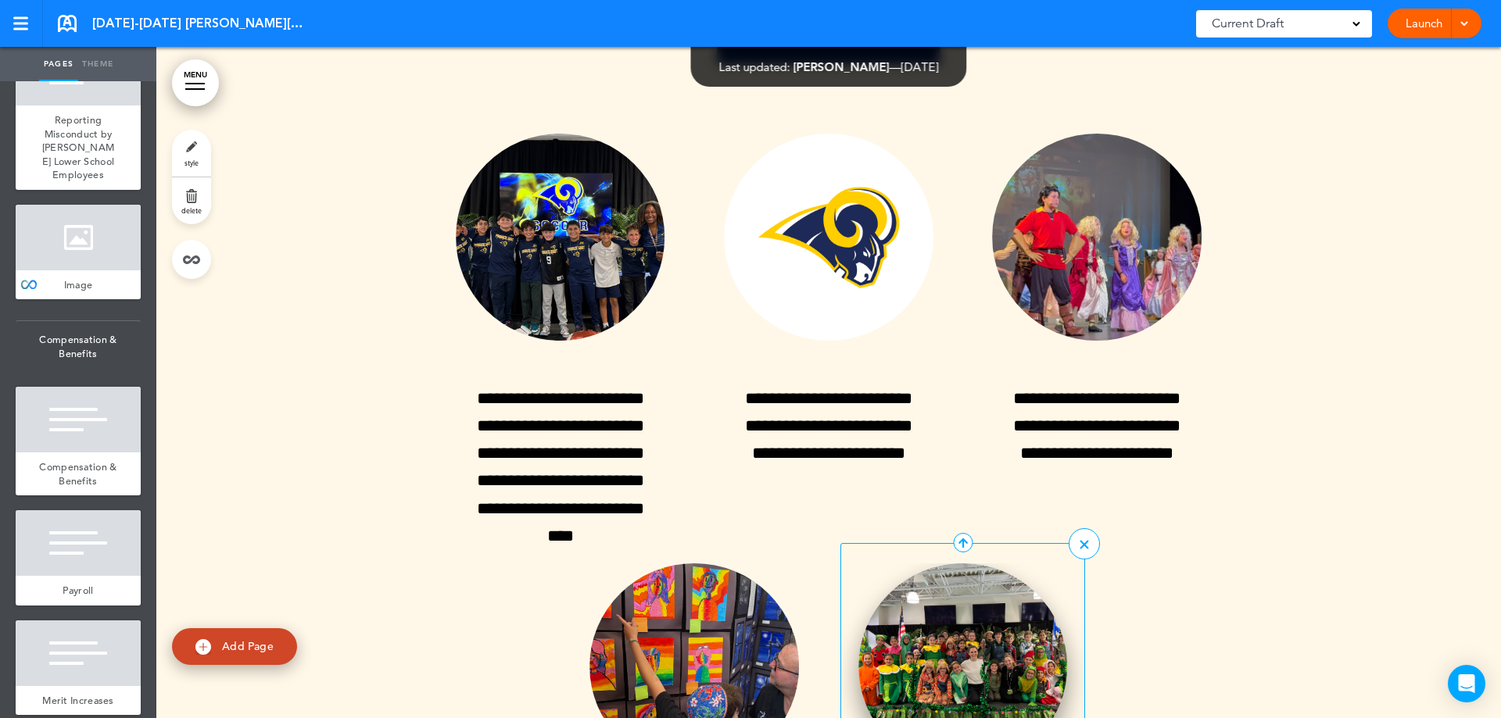
click at [975, 563] on img at bounding box center [962, 666] width 209 height 207
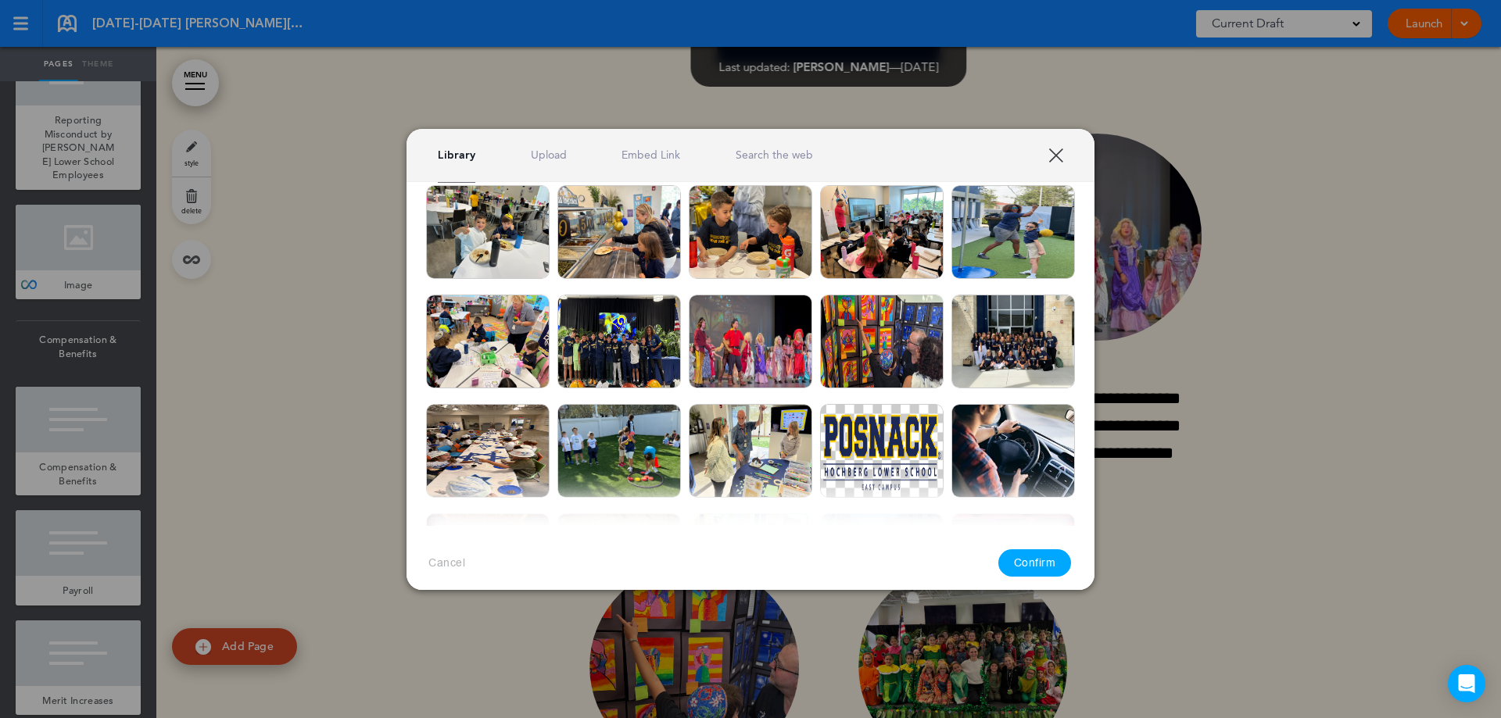
scroll to position [391, 0]
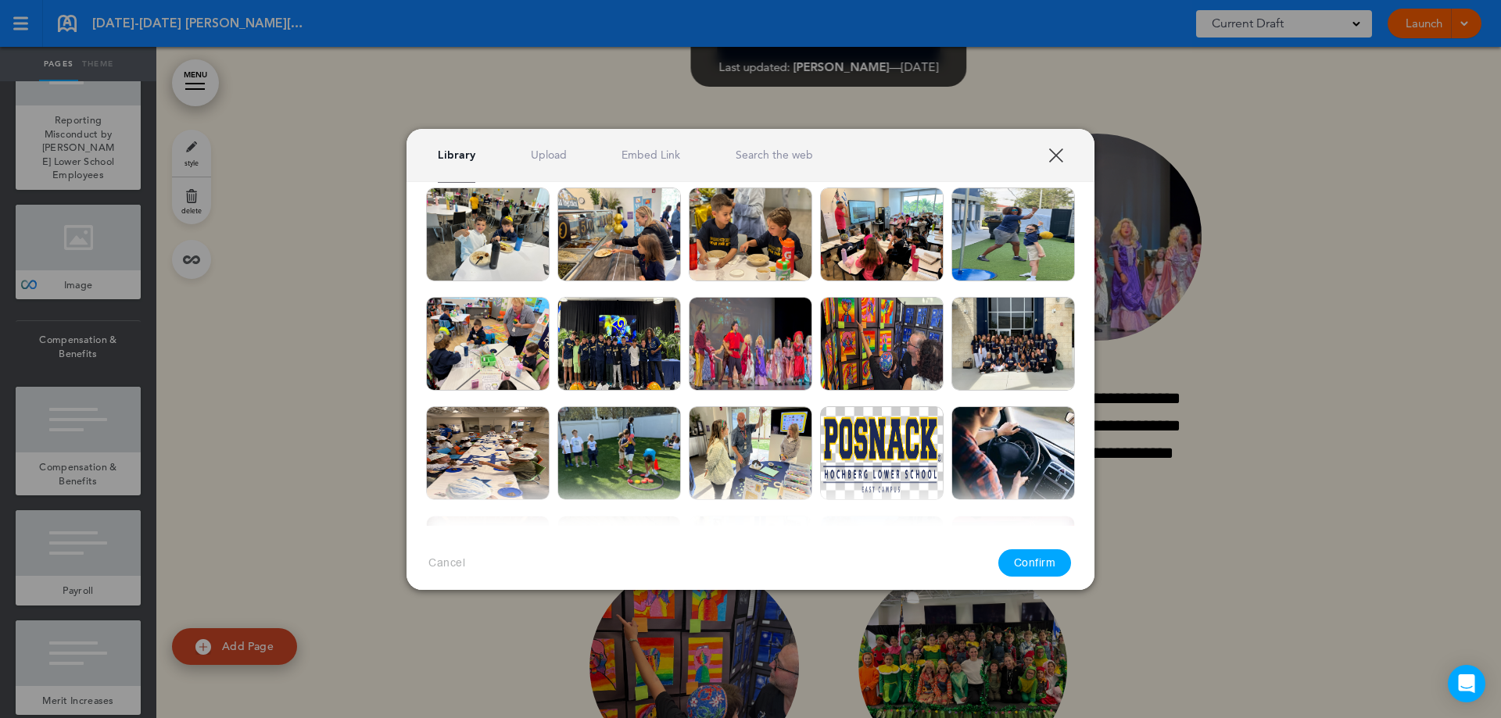
click at [1051, 157] on link "XXX" at bounding box center [1055, 155] width 15 height 15
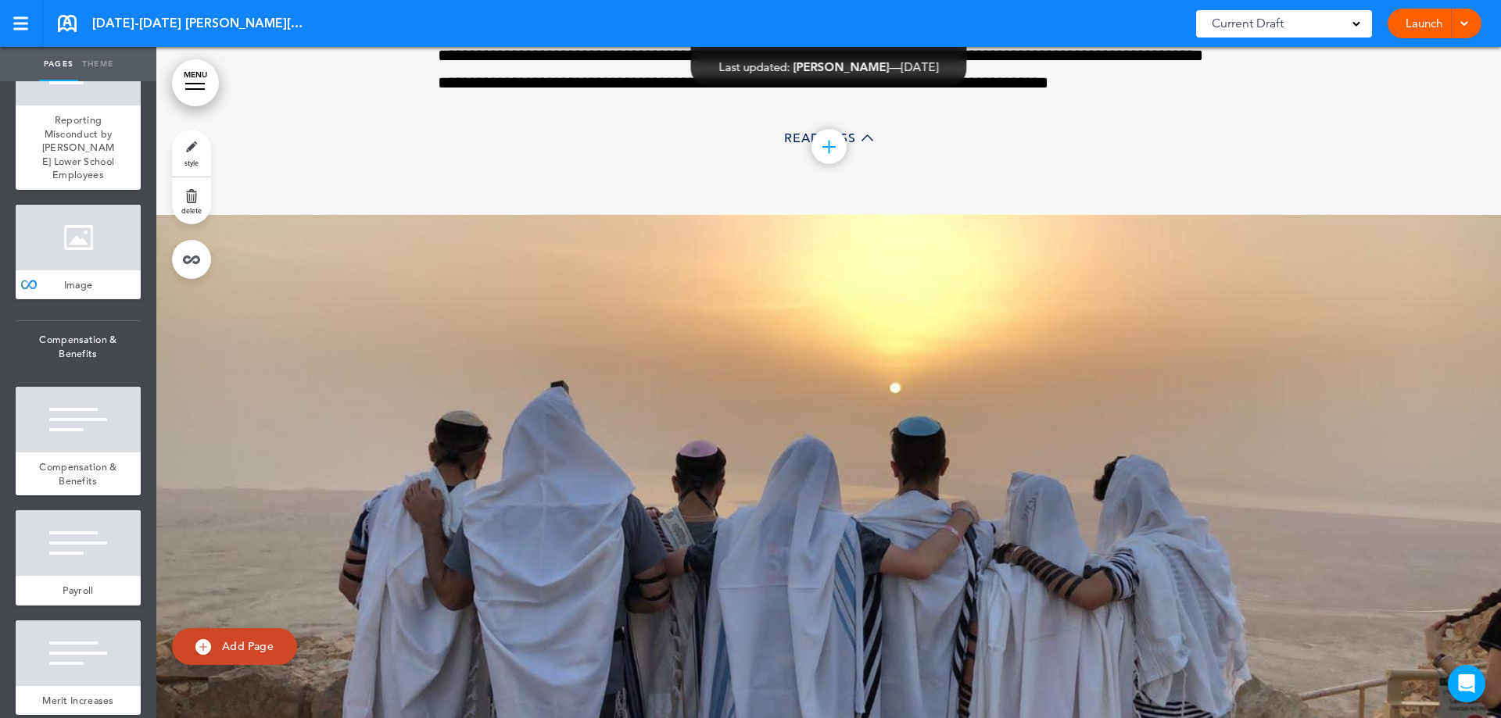
scroll to position [53014, 0]
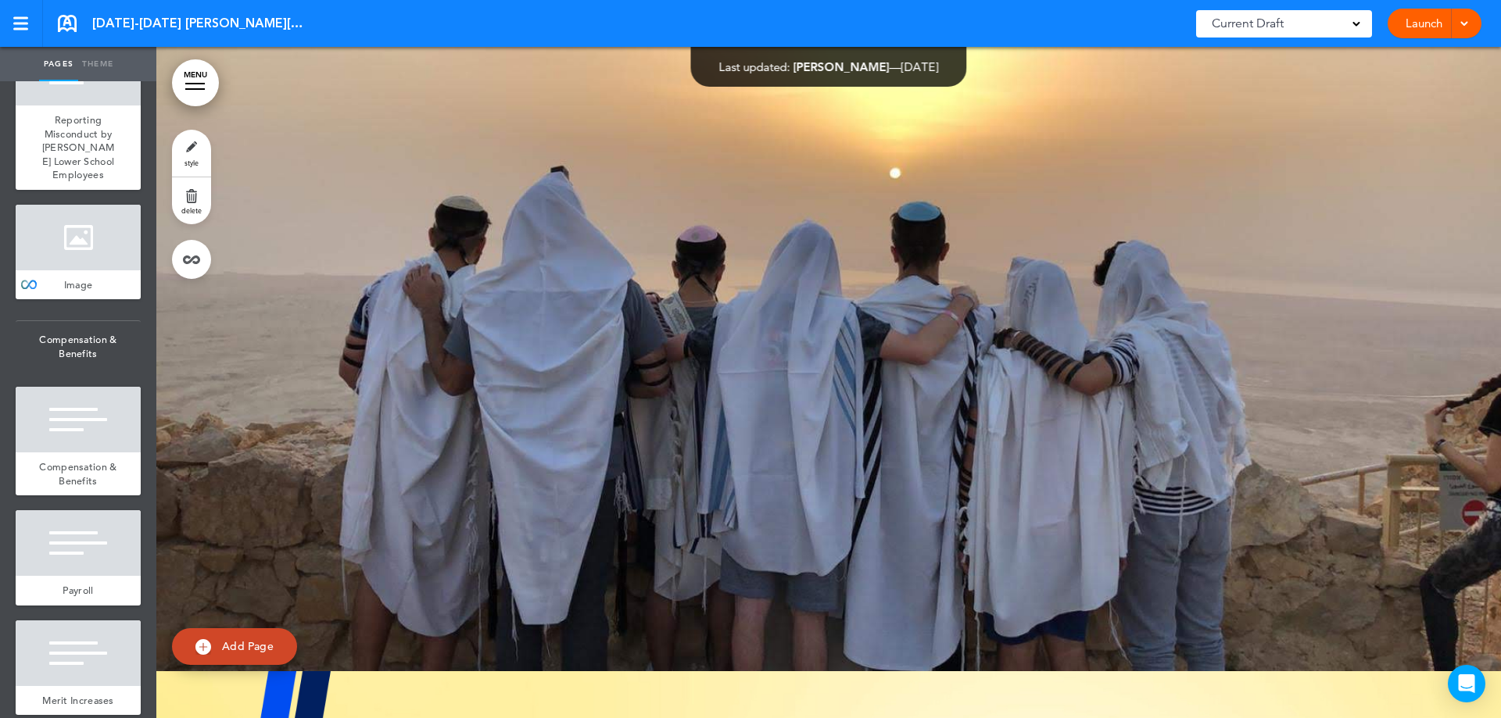
click at [190, 159] on span "style" at bounding box center [191, 162] width 14 height 9
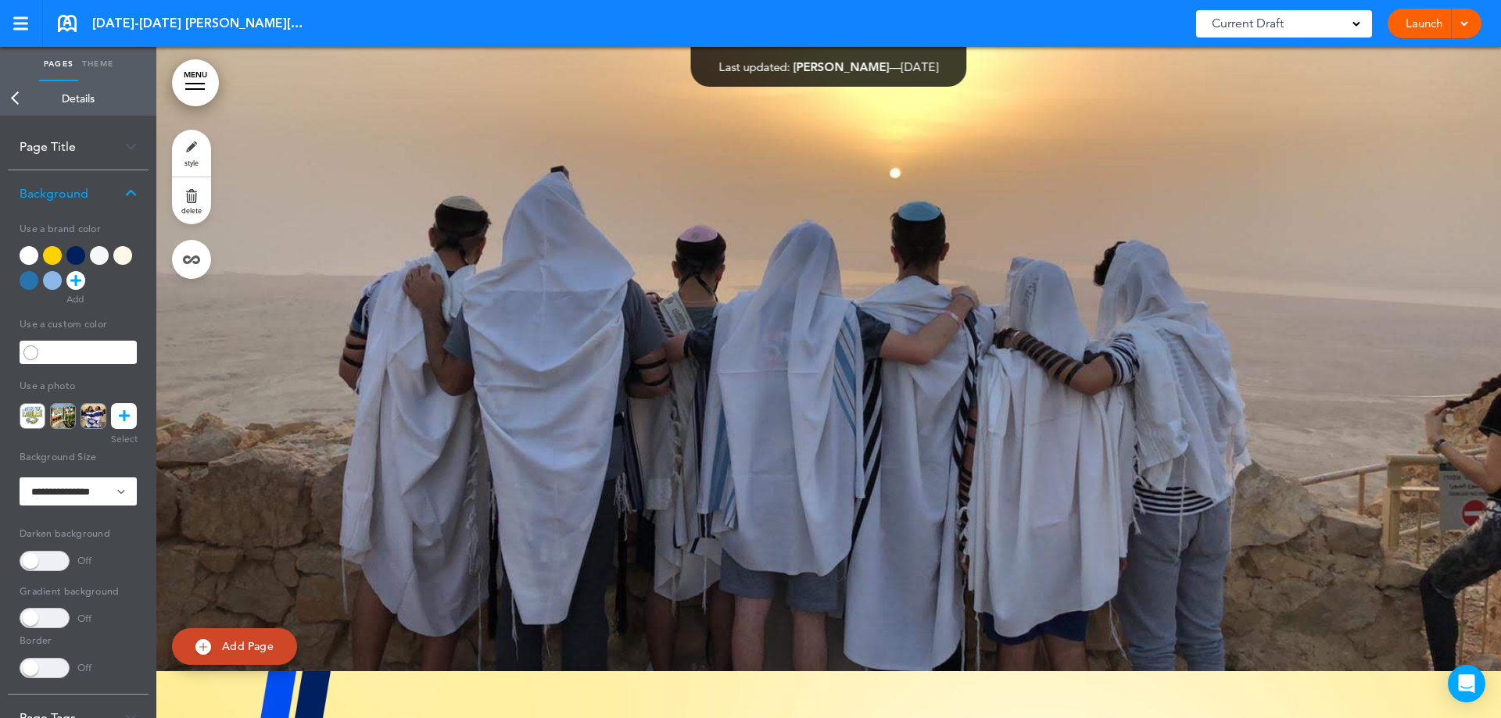
click at [127, 420] on icon at bounding box center [124, 416] width 11 height 26
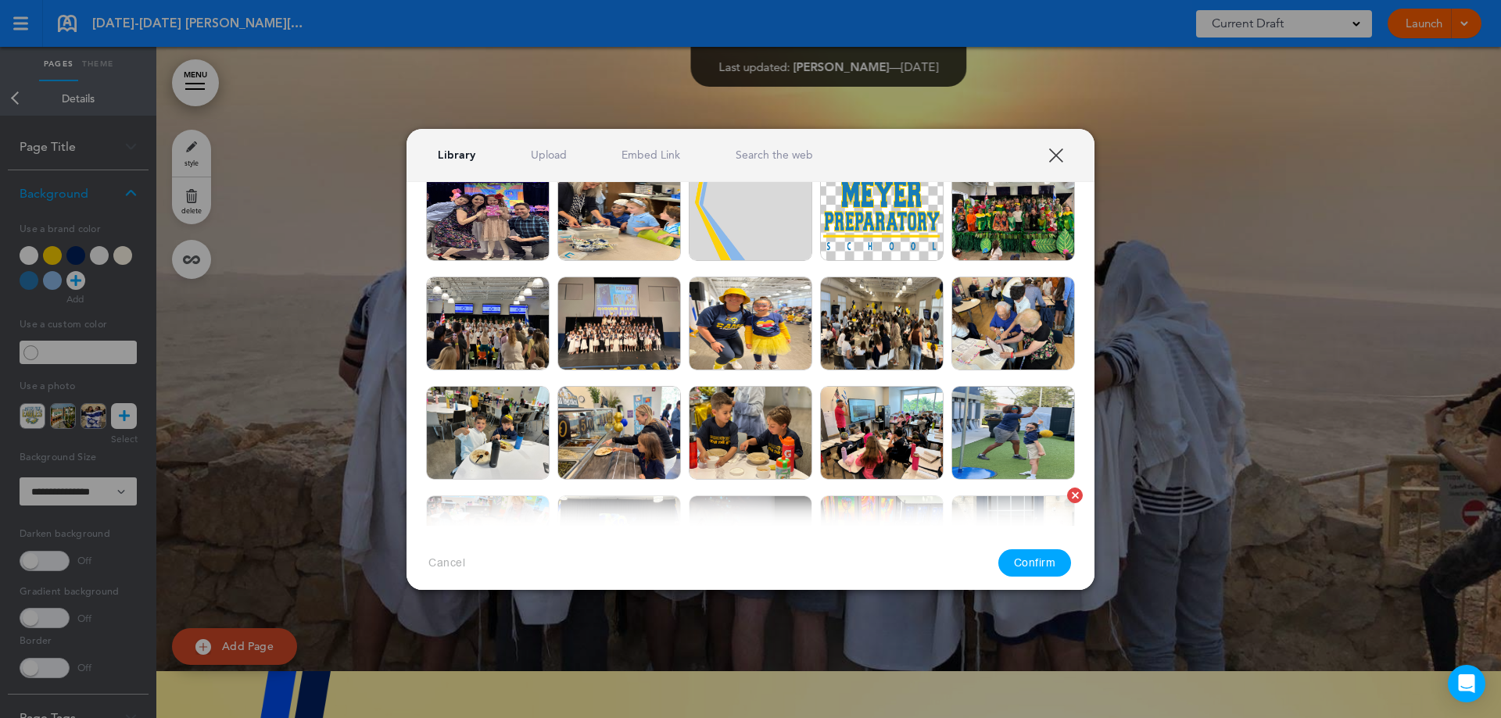
scroll to position [156, 0]
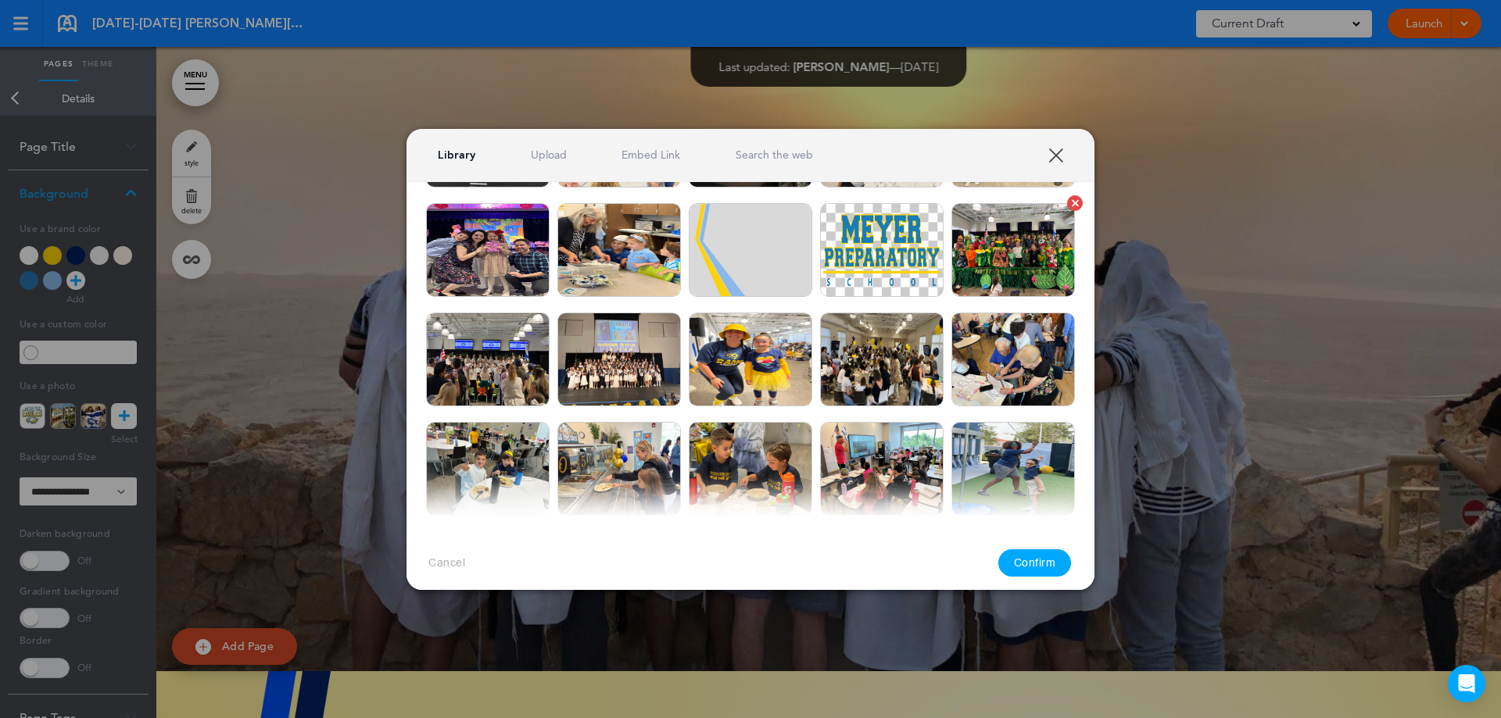
click at [999, 260] on img at bounding box center [1012, 250] width 123 height 94
click at [1027, 560] on button "Confirm" at bounding box center [1034, 562] width 73 height 27
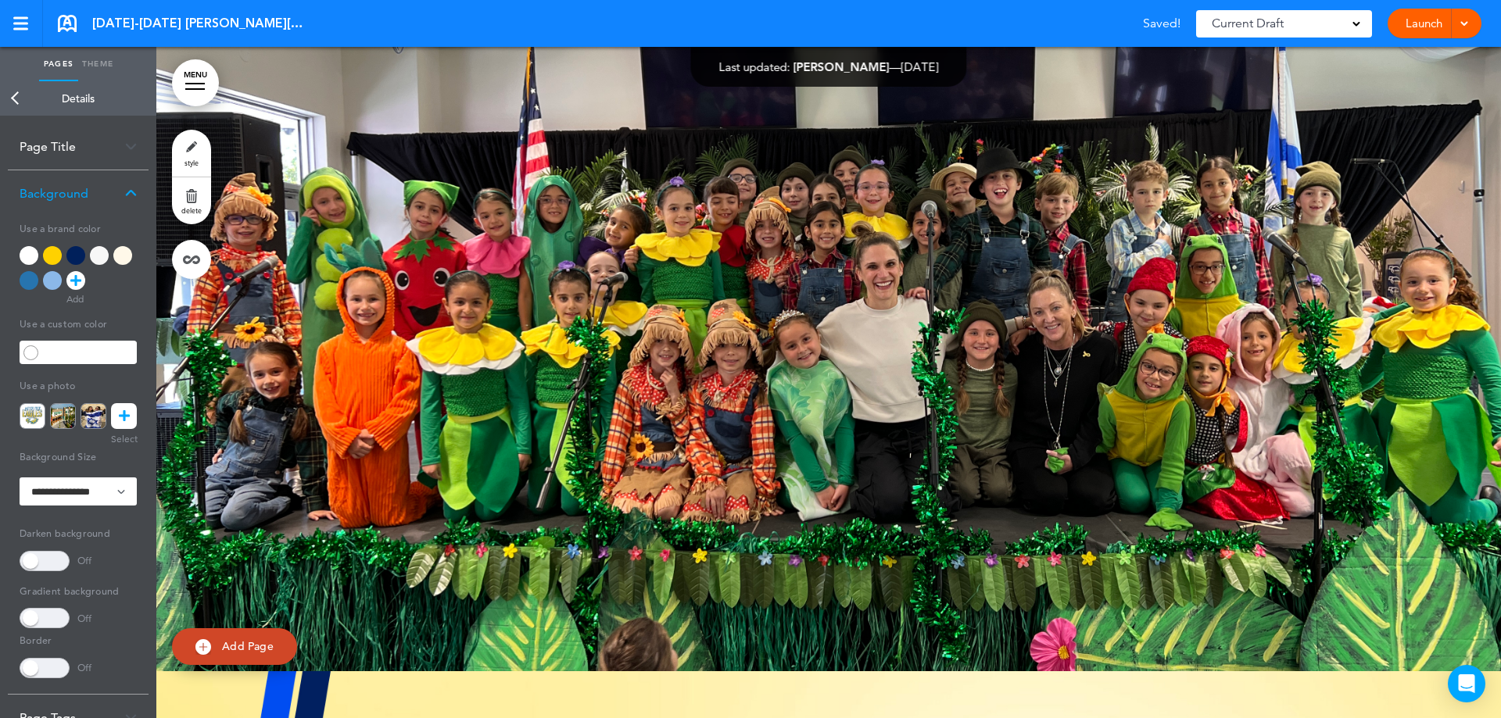
click at [1026, 560] on div at bounding box center [828, 335] width 1344 height 671
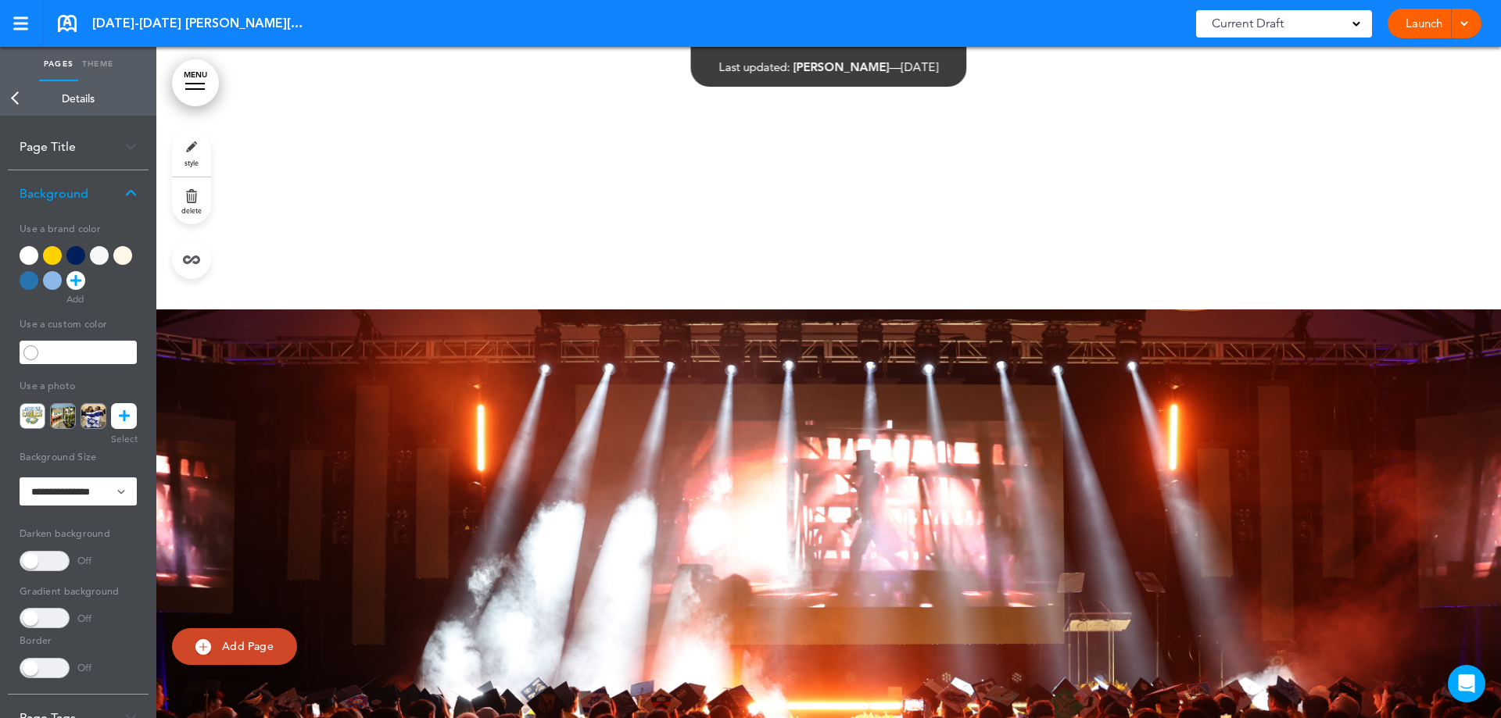
scroll to position [60516, 0]
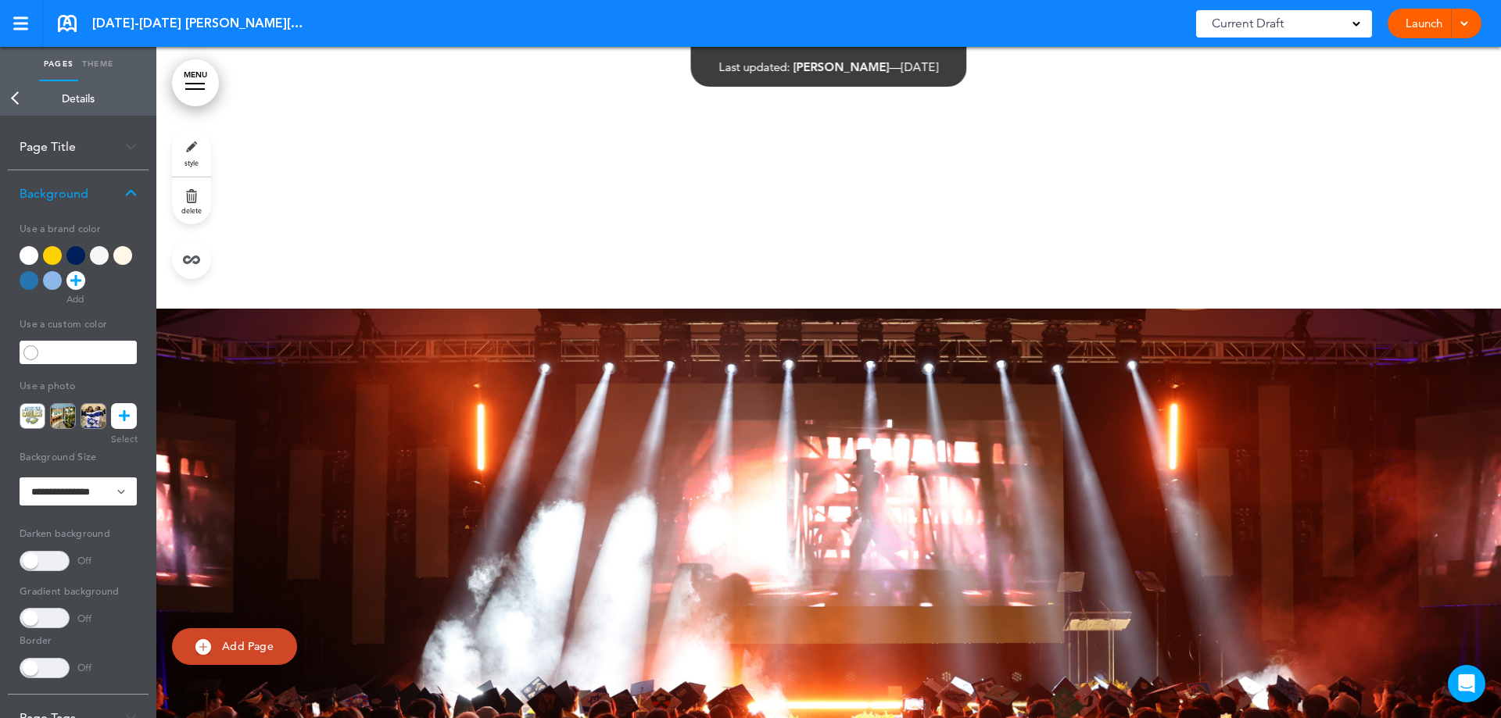
click at [391, 465] on div at bounding box center [828, 644] width 1344 height 671
click at [16, 100] on link "Back" at bounding box center [15, 98] width 31 height 34
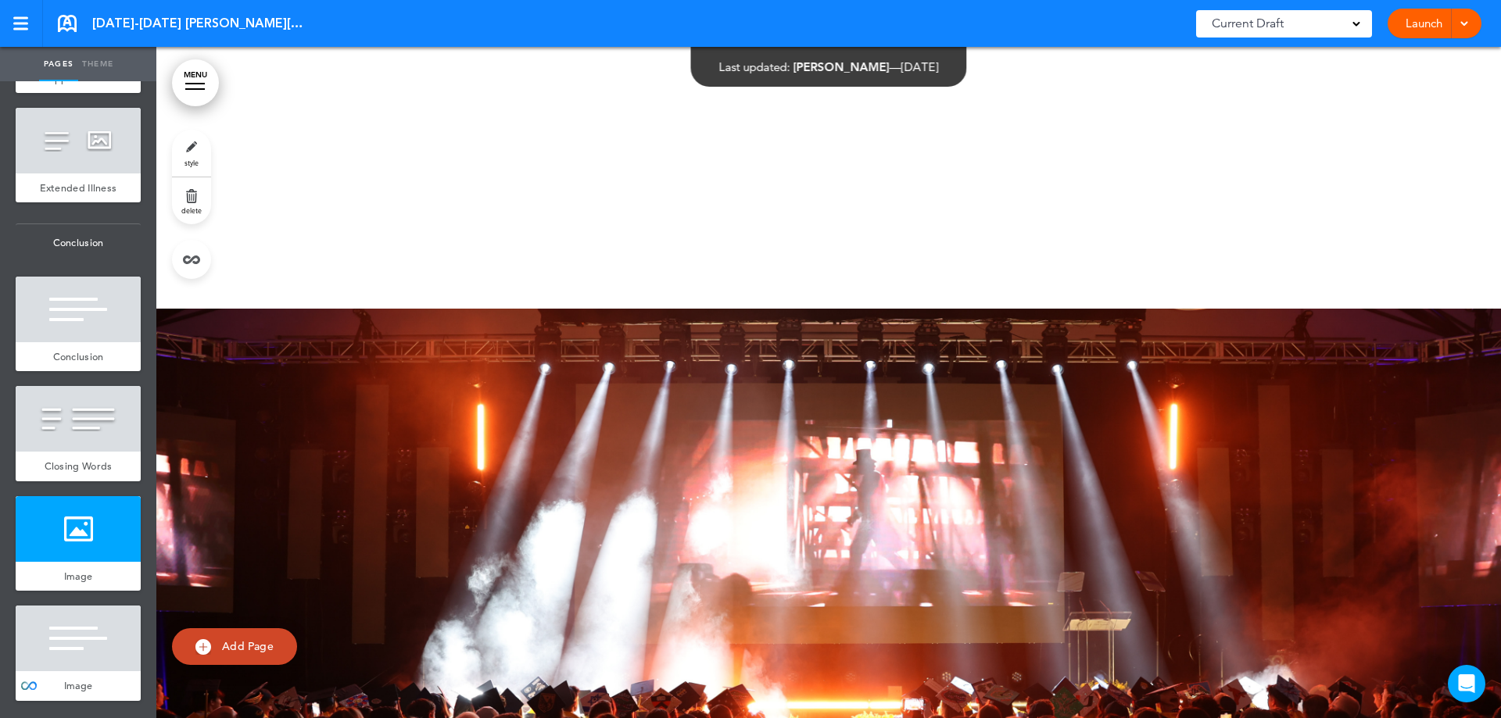
scroll to position [10863, 0]
click at [94, 668] on div at bounding box center [78, 639] width 125 height 66
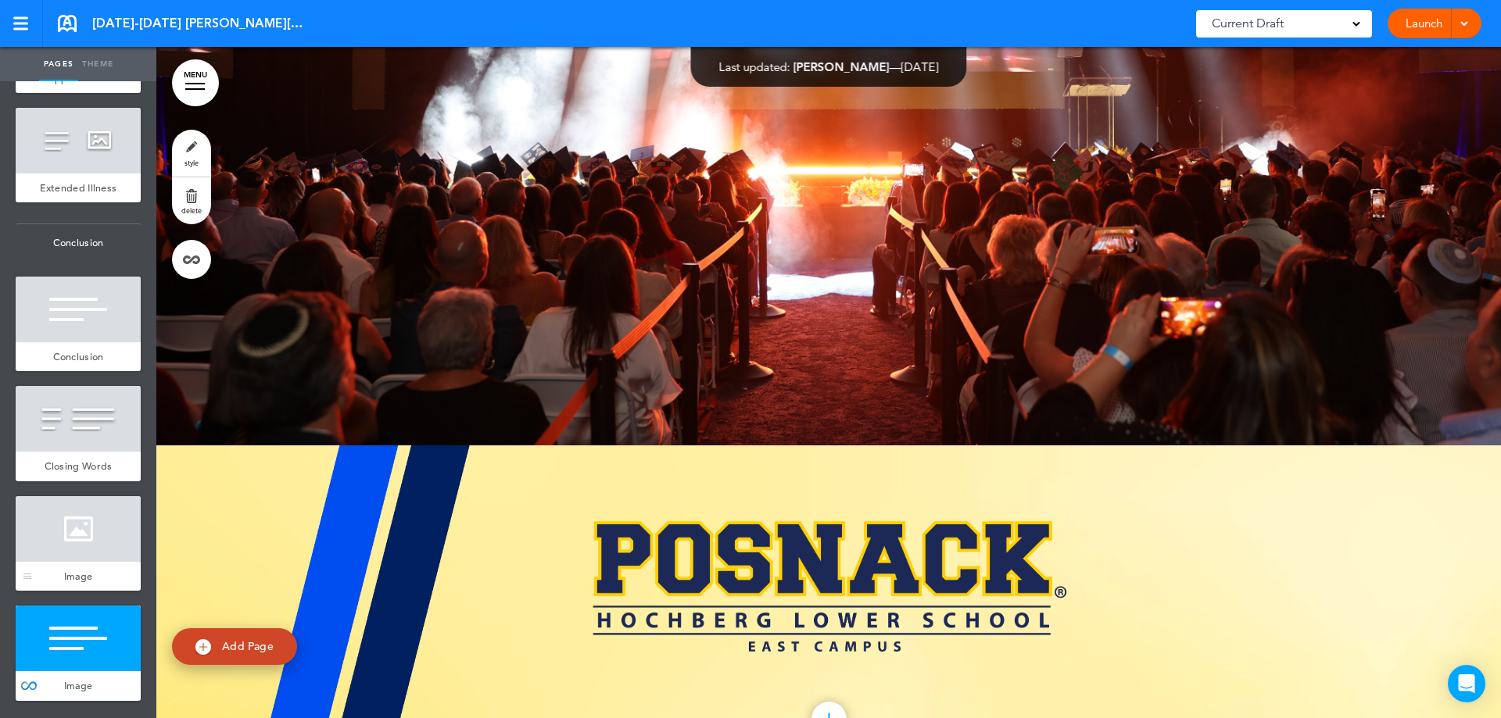
click at [102, 532] on div at bounding box center [78, 529] width 125 height 66
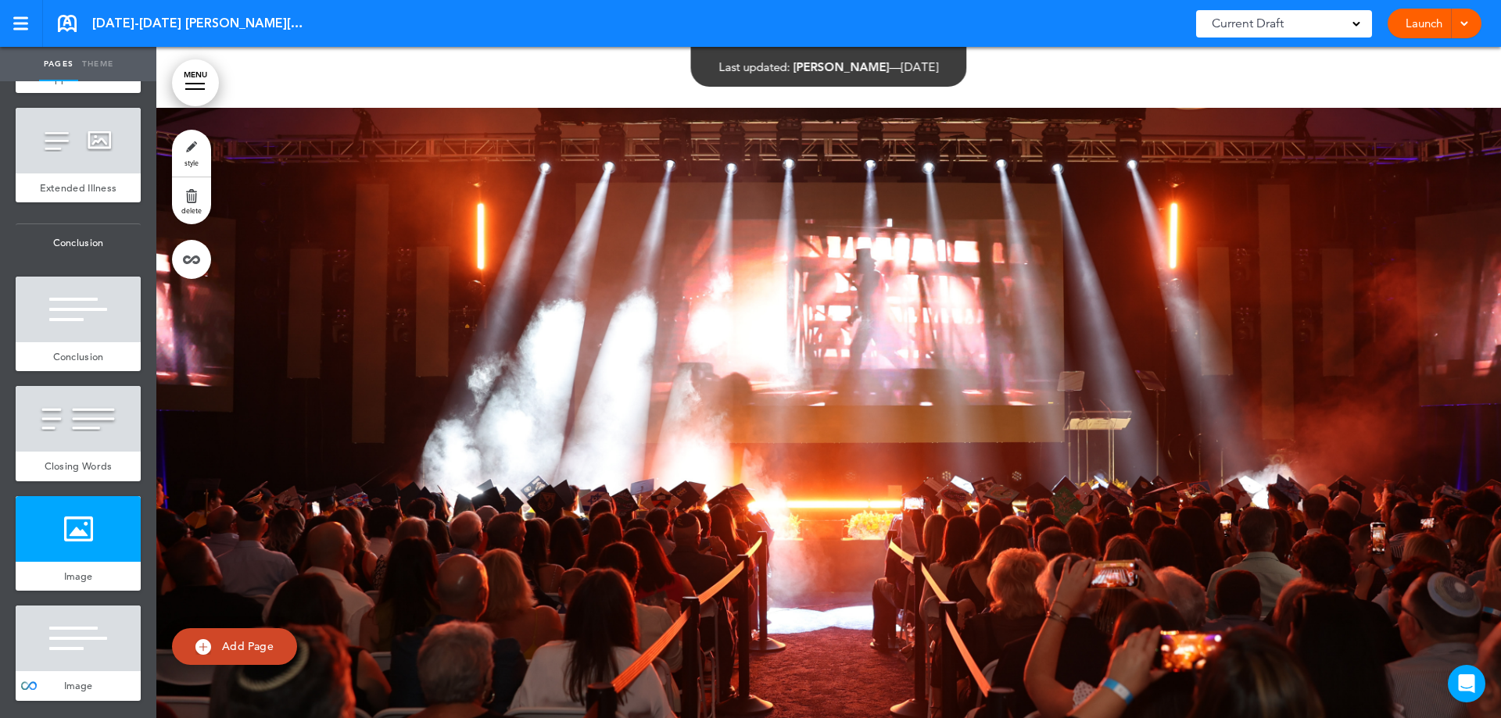
scroll to position [60714, 0]
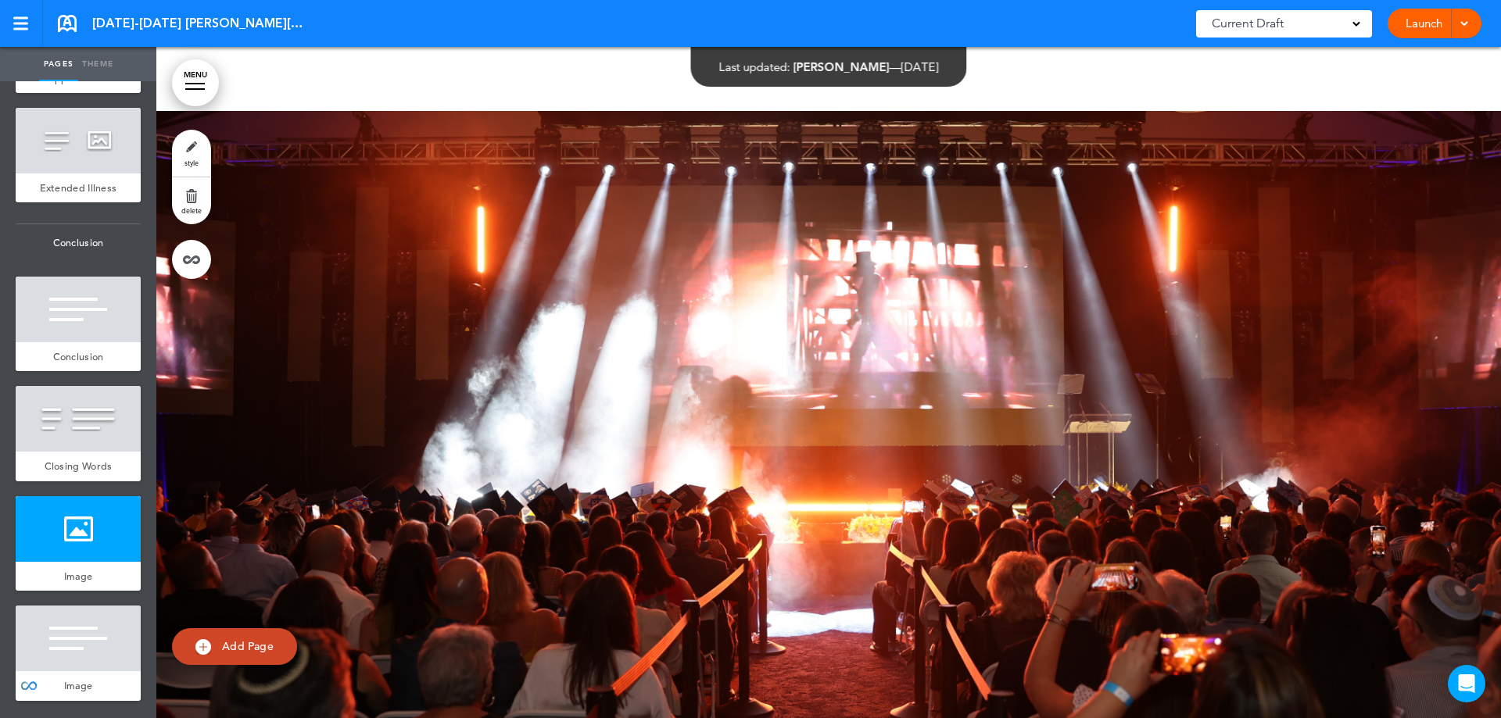
click at [195, 161] on span "style" at bounding box center [191, 162] width 14 height 9
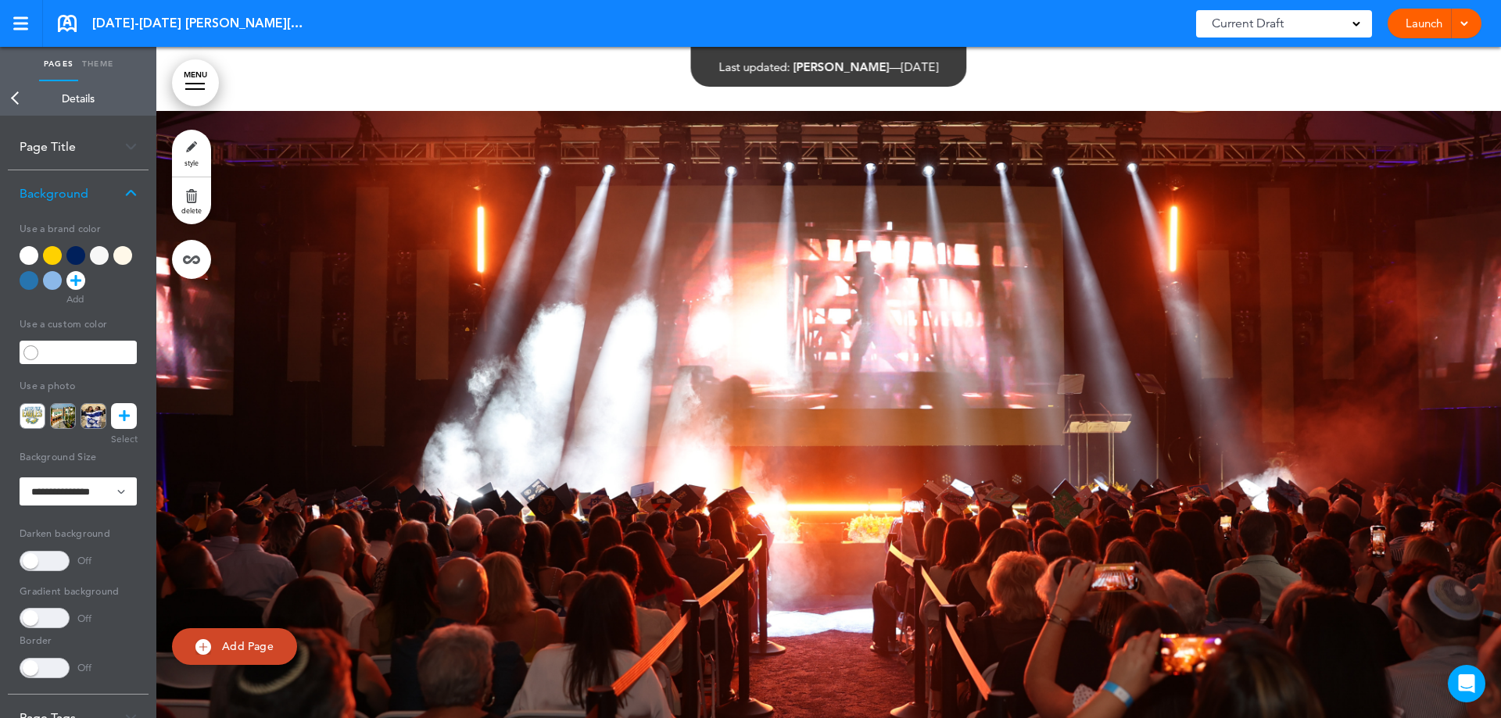
click at [126, 416] on icon at bounding box center [124, 416] width 11 height 26
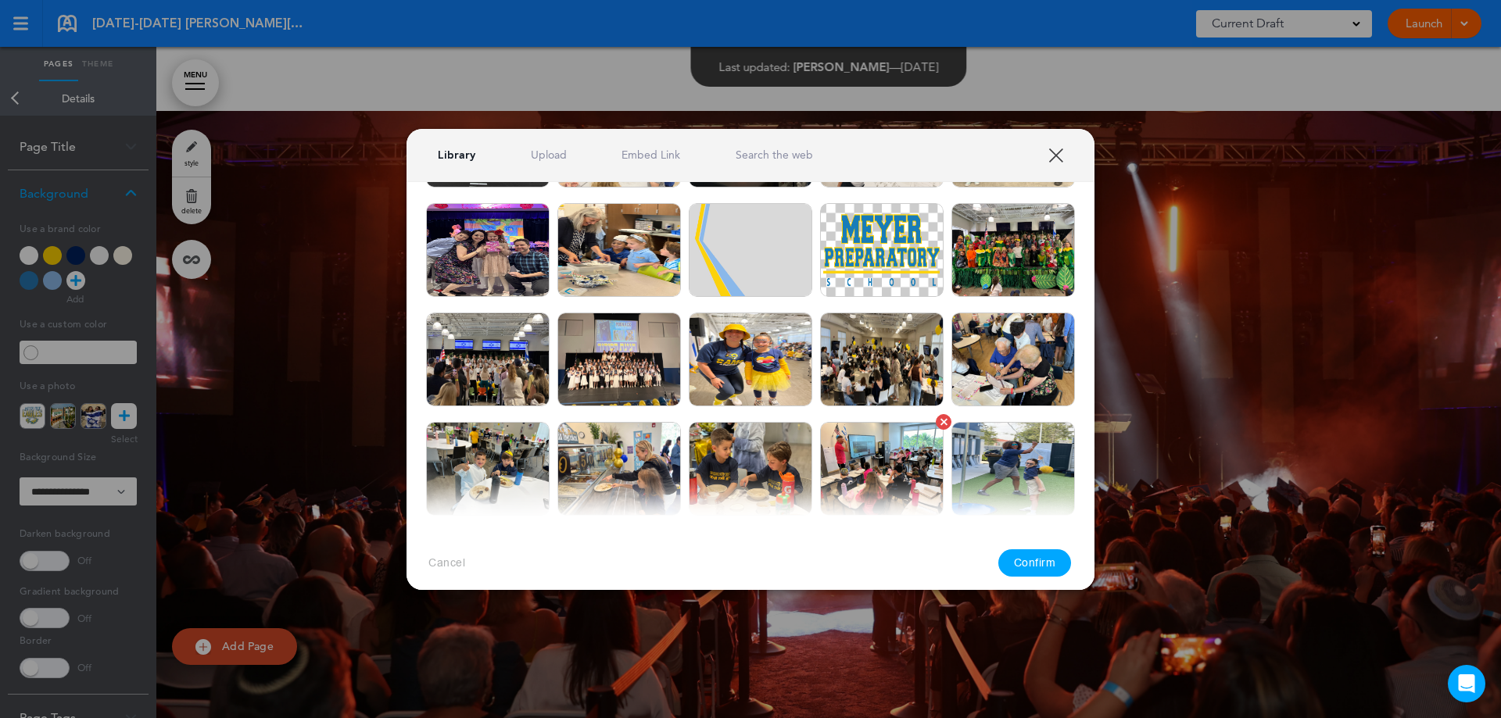
click at [616, 377] on img at bounding box center [618, 360] width 123 height 94
click at [1020, 562] on button "Confirm" at bounding box center [1034, 562] width 73 height 27
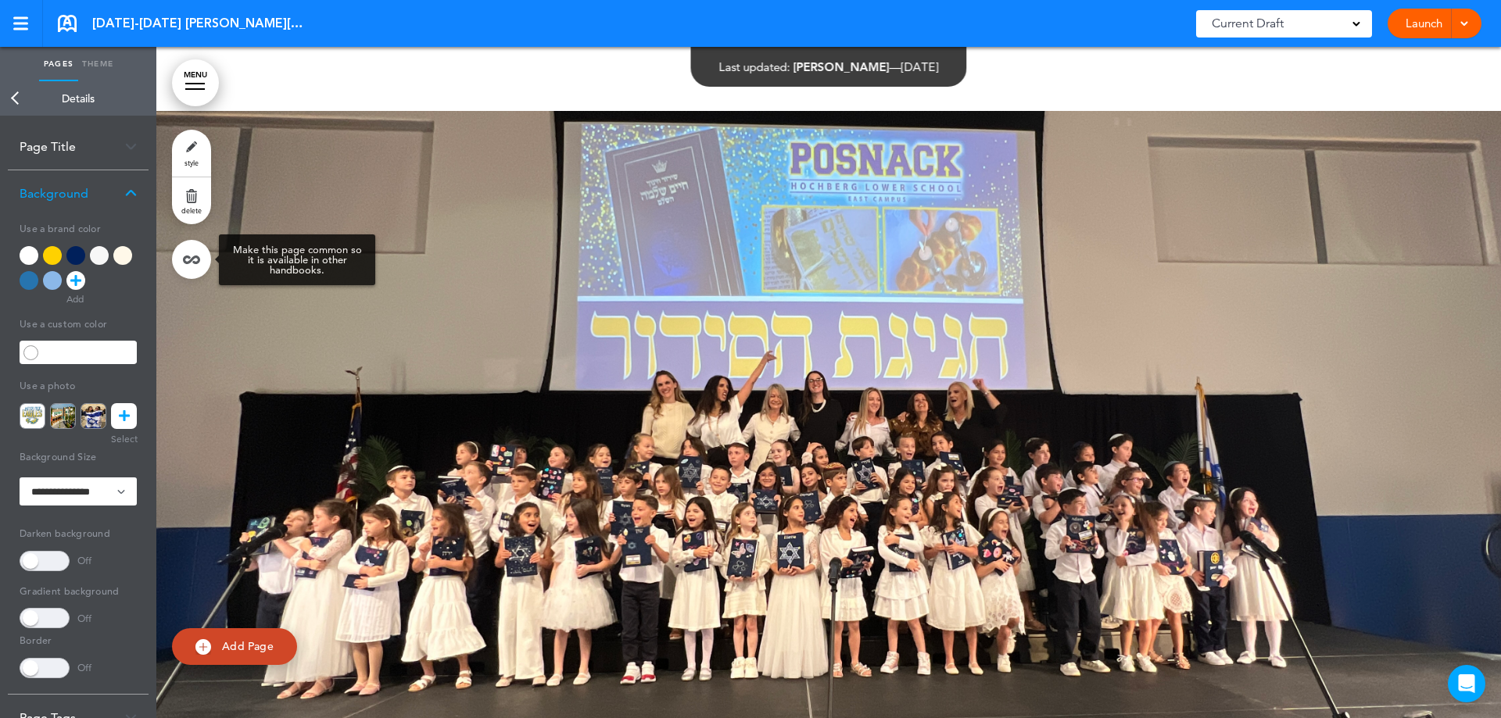
click at [176, 259] on link at bounding box center [191, 259] width 39 height 39
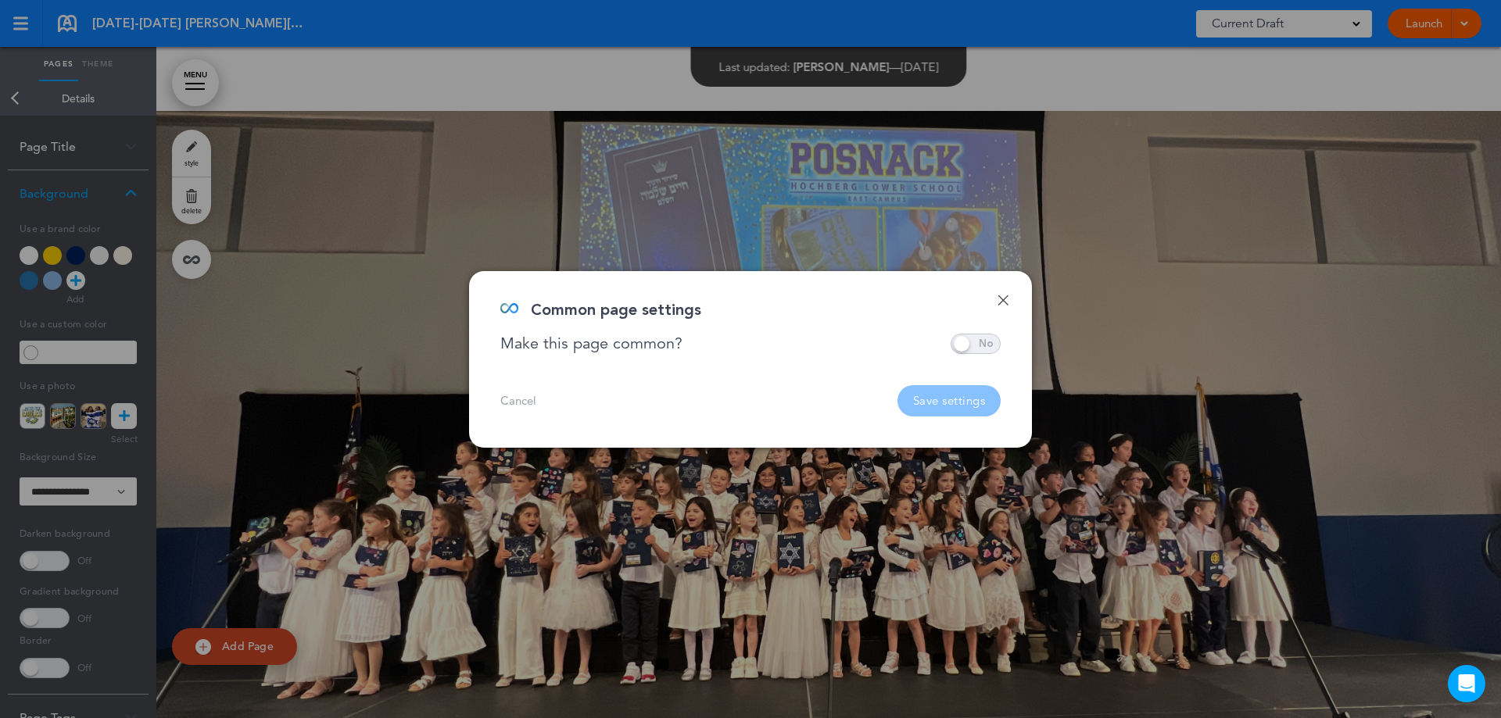
click at [1006, 349] on div "Done Common page settings Make this page common? Save time by creating Common P…" at bounding box center [750, 359] width 563 height 177
click at [966, 342] on span at bounding box center [975, 344] width 50 height 20
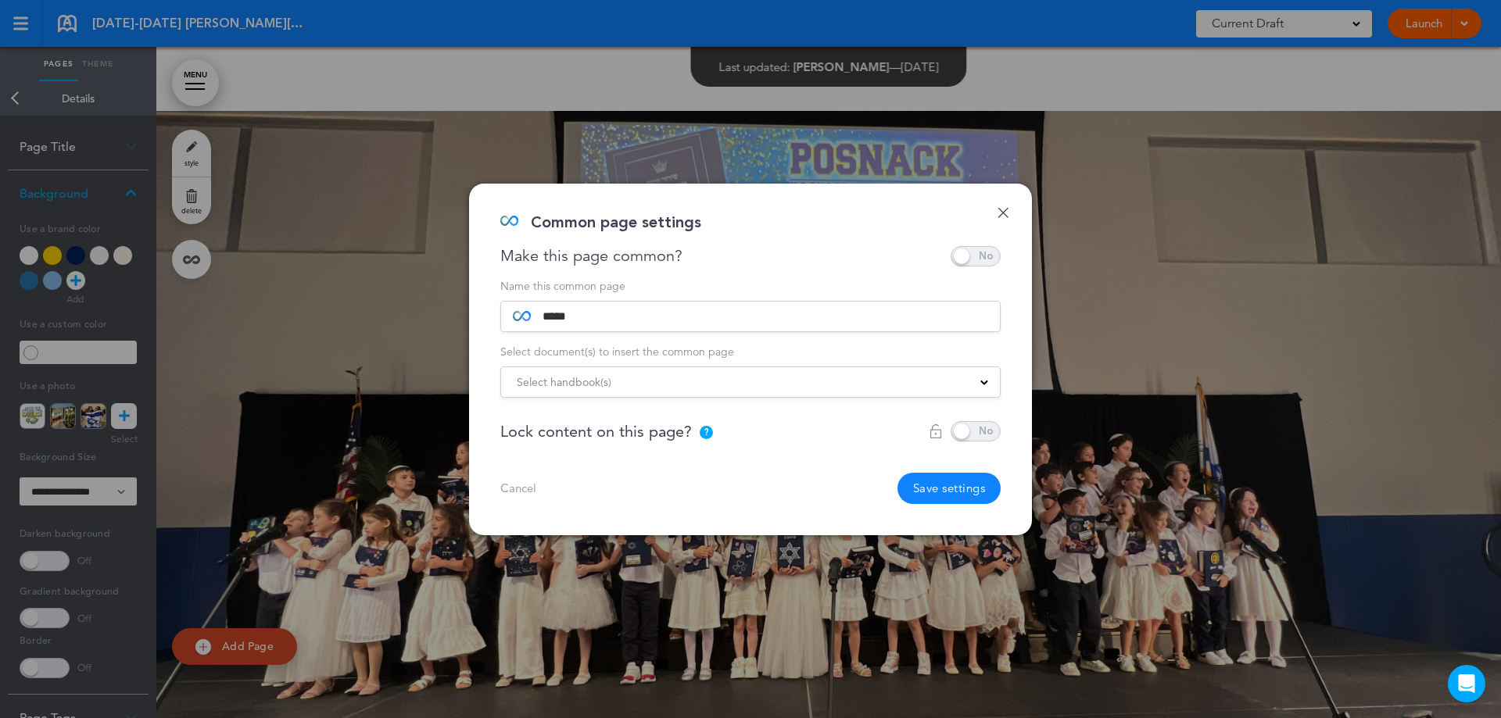
click at [698, 380] on div "Select handbook(s)" at bounding box center [750, 382] width 499 height 17
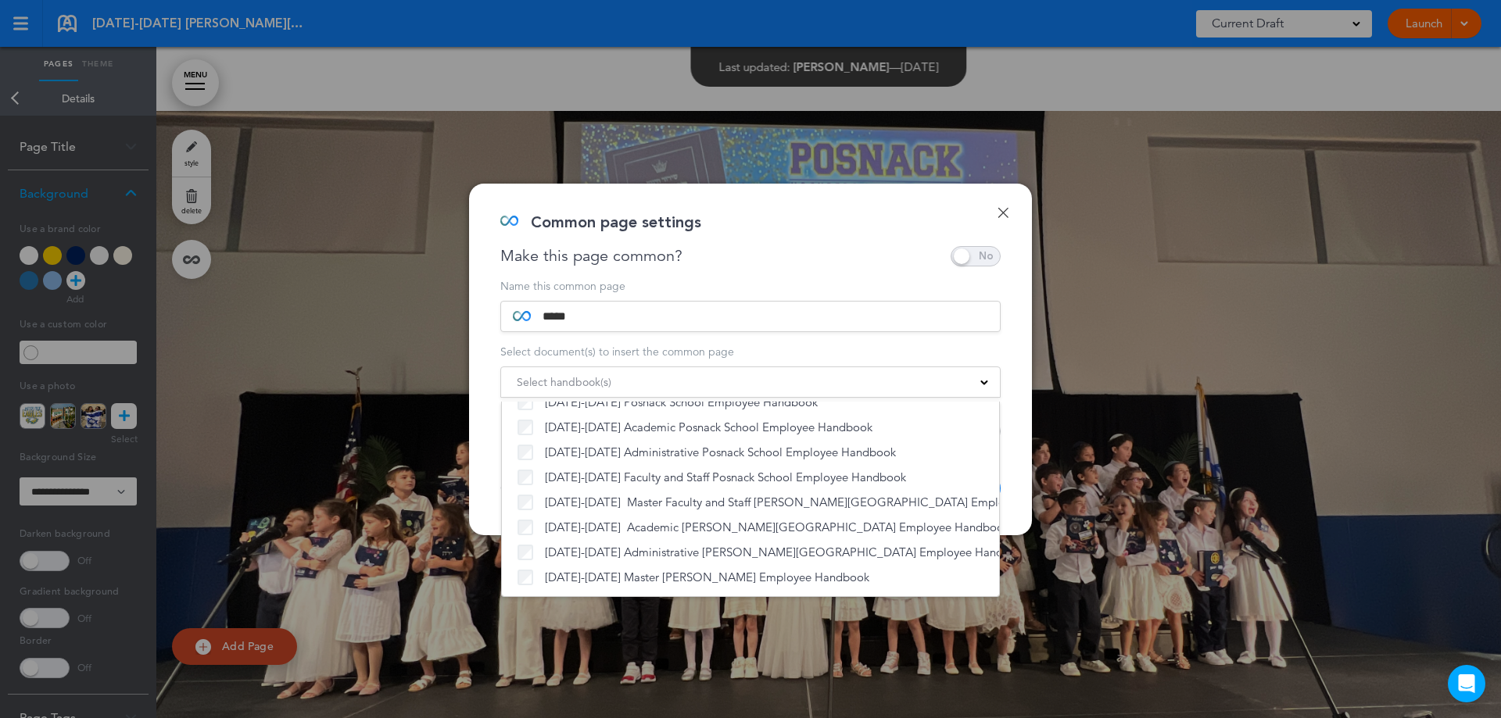
click at [1012, 359] on div "Done Common page settings Make this page common? Save time by creating Common P…" at bounding box center [750, 360] width 563 height 352
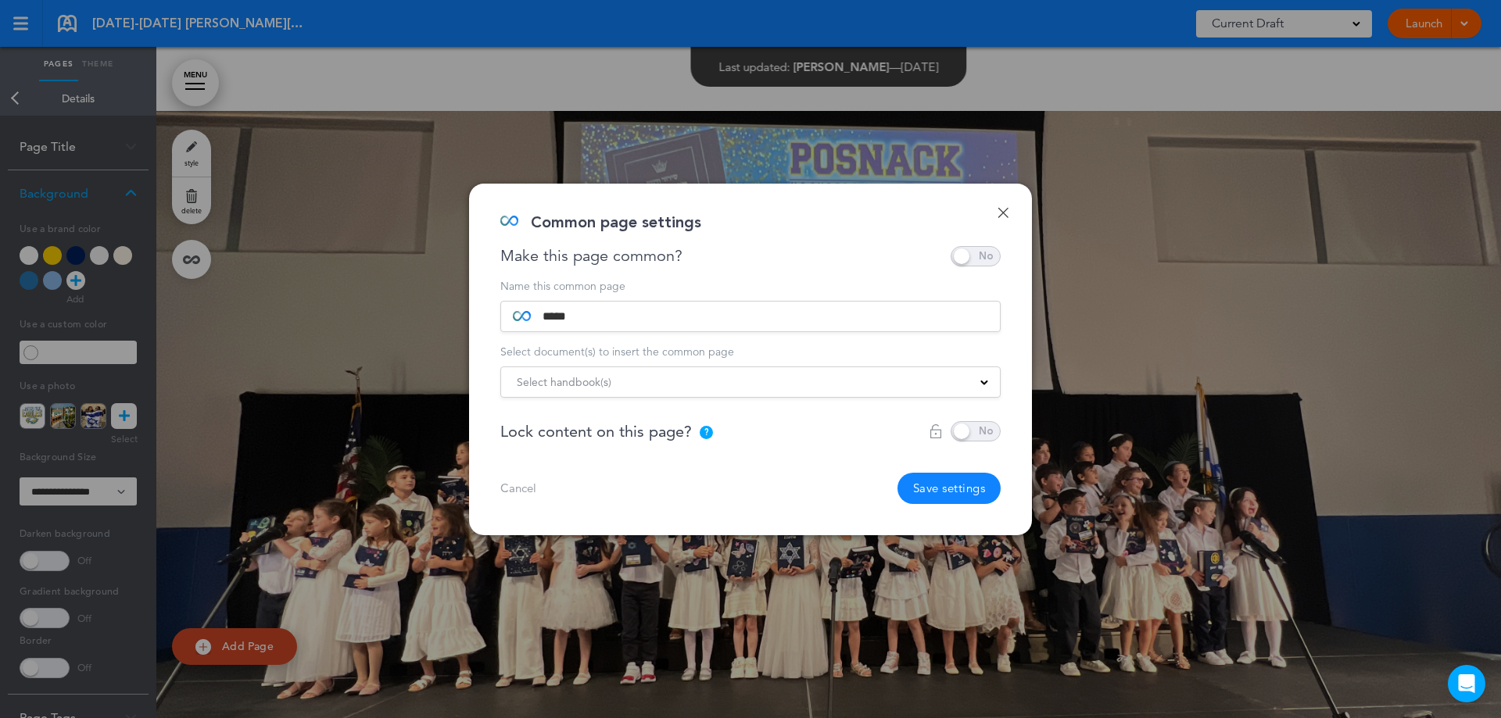
click at [968, 481] on button "Save settings" at bounding box center [949, 488] width 104 height 31
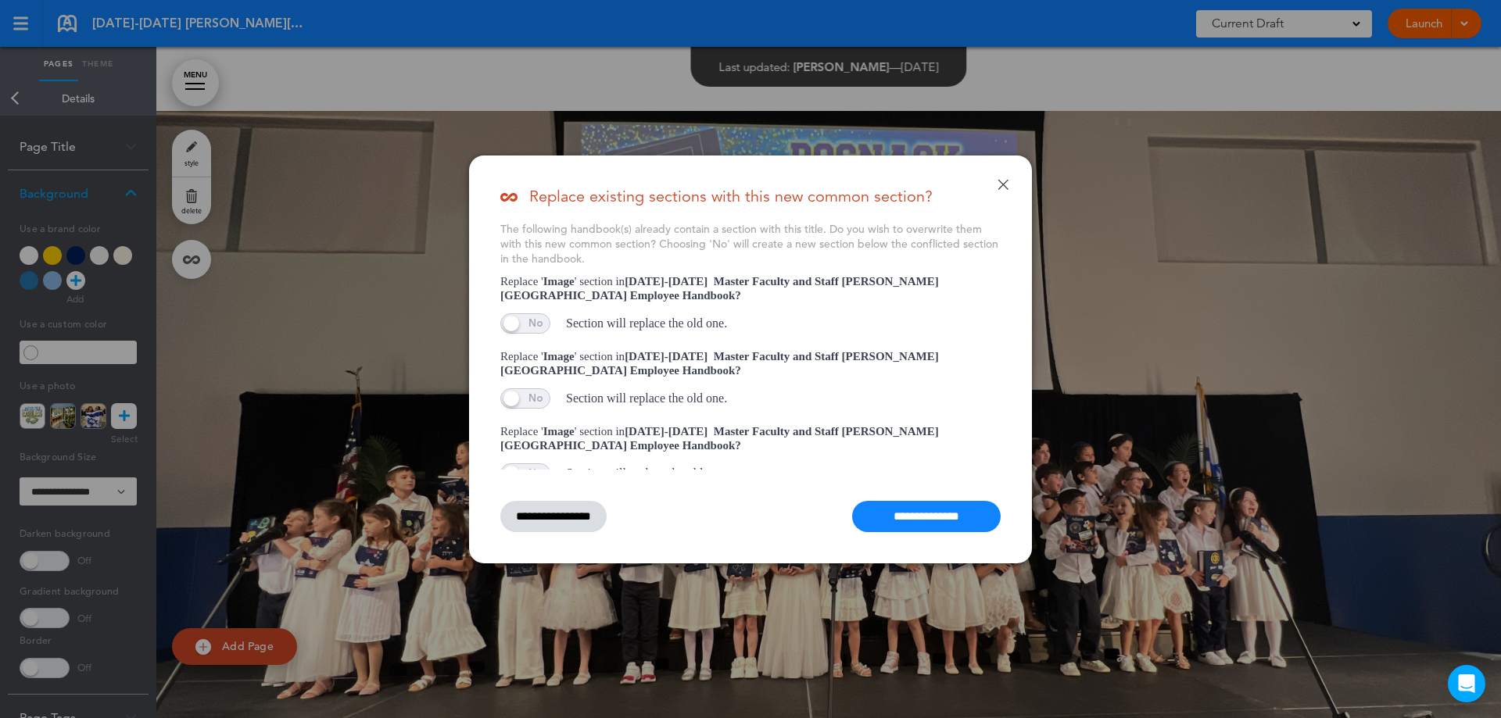
click at [935, 515] on input "**********" at bounding box center [926, 516] width 148 height 31
click at [912, 521] on input "**********" at bounding box center [926, 516] width 148 height 31
click at [891, 513] on input "**********" at bounding box center [926, 516] width 148 height 31
click at [998, 182] on link "Done" at bounding box center [1002, 184] width 11 height 11
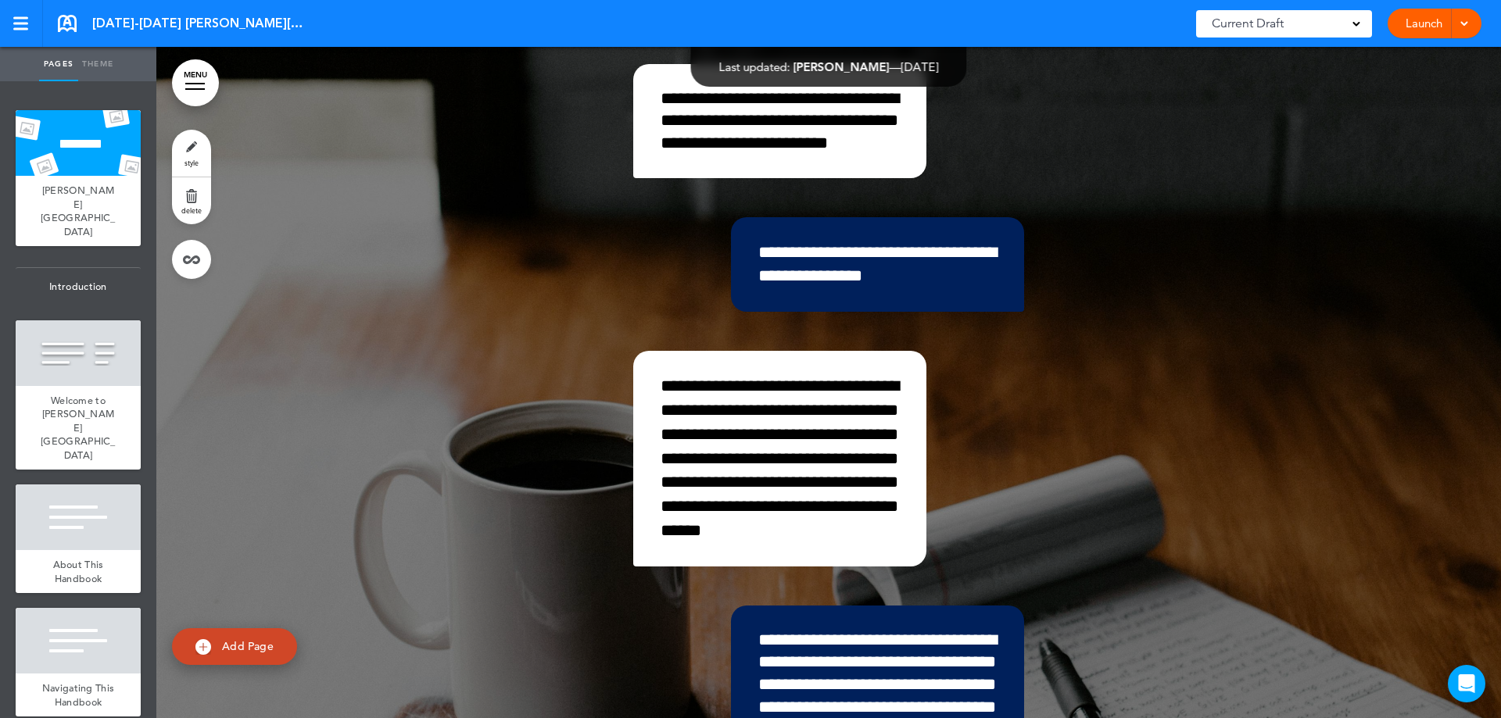
scroll to position [370, 0]
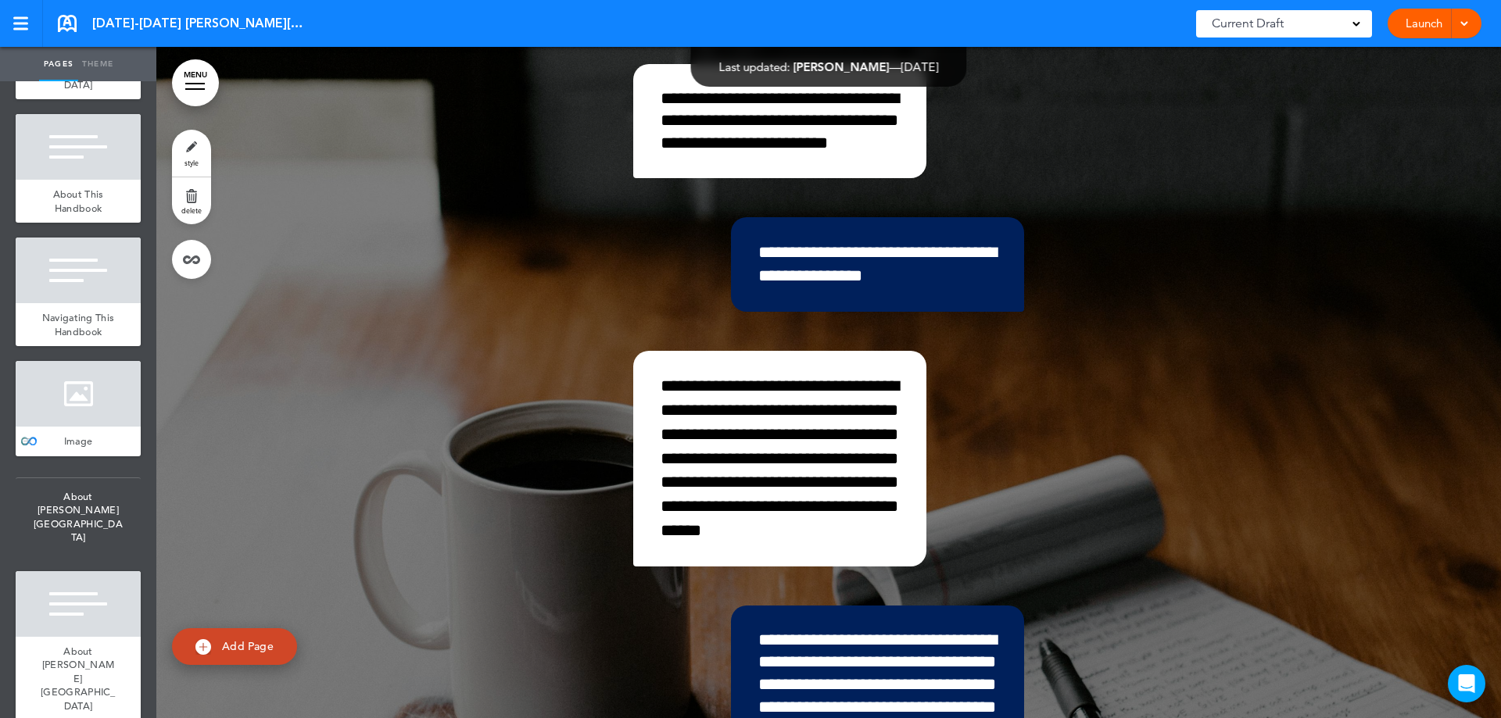
click at [83, 361] on div at bounding box center [78, 394] width 125 height 66
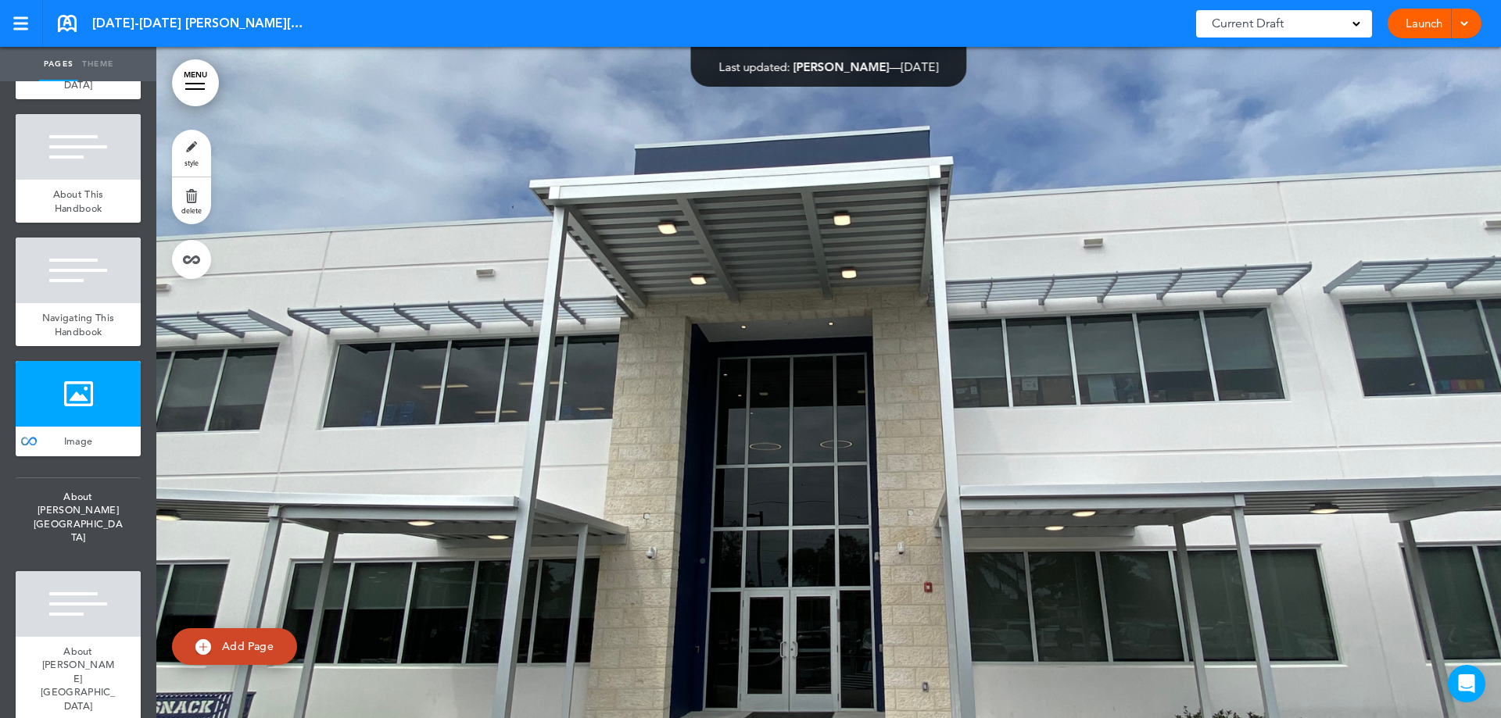
scroll to position [924, 0]
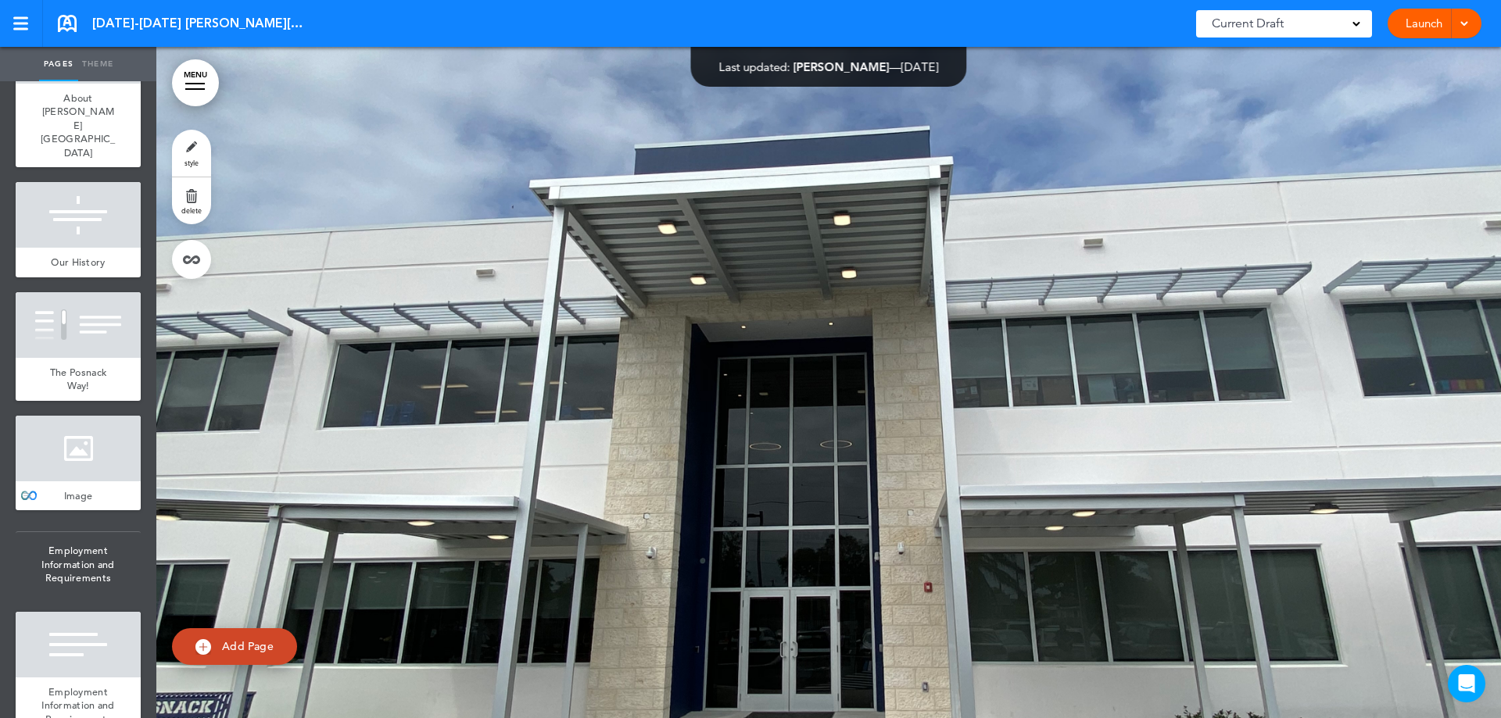
click at [48, 416] on div at bounding box center [78, 449] width 125 height 66
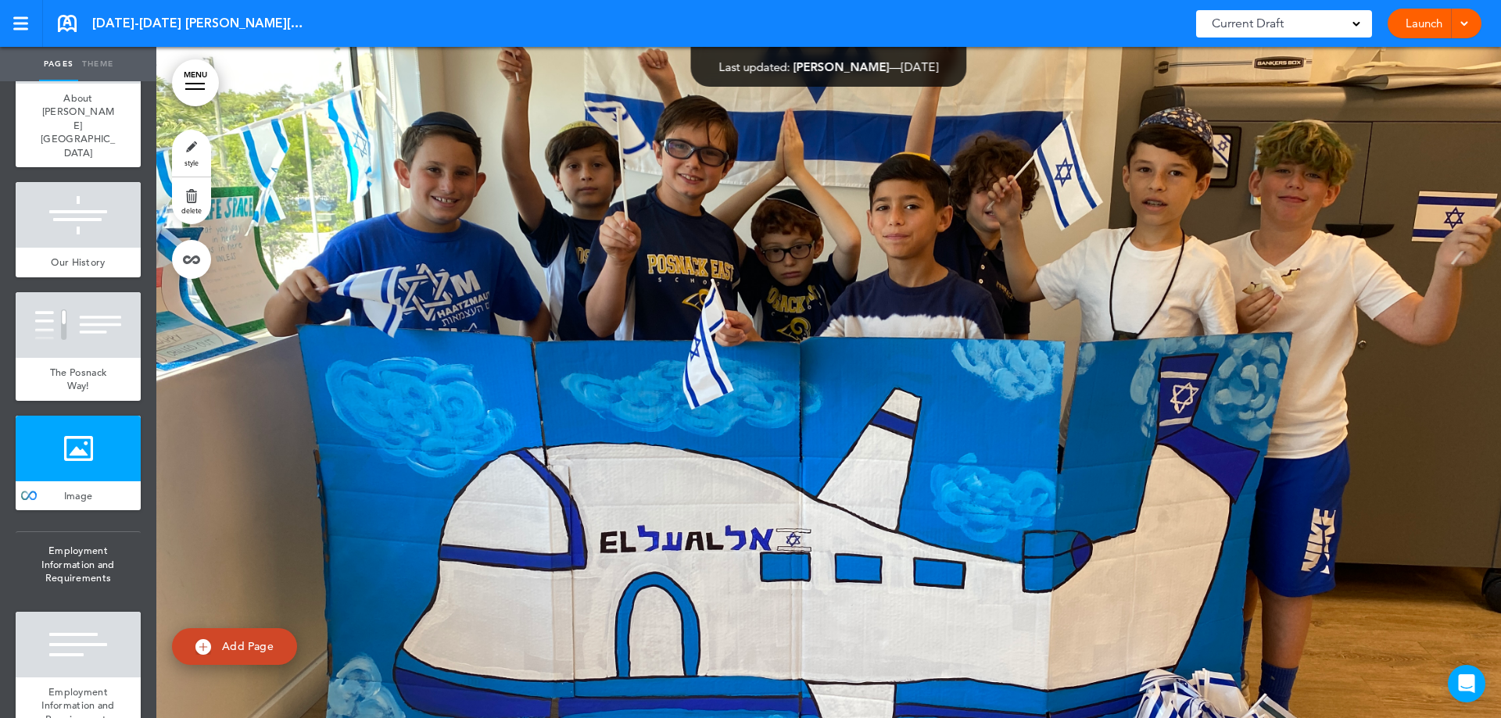
scroll to position [8503, 0]
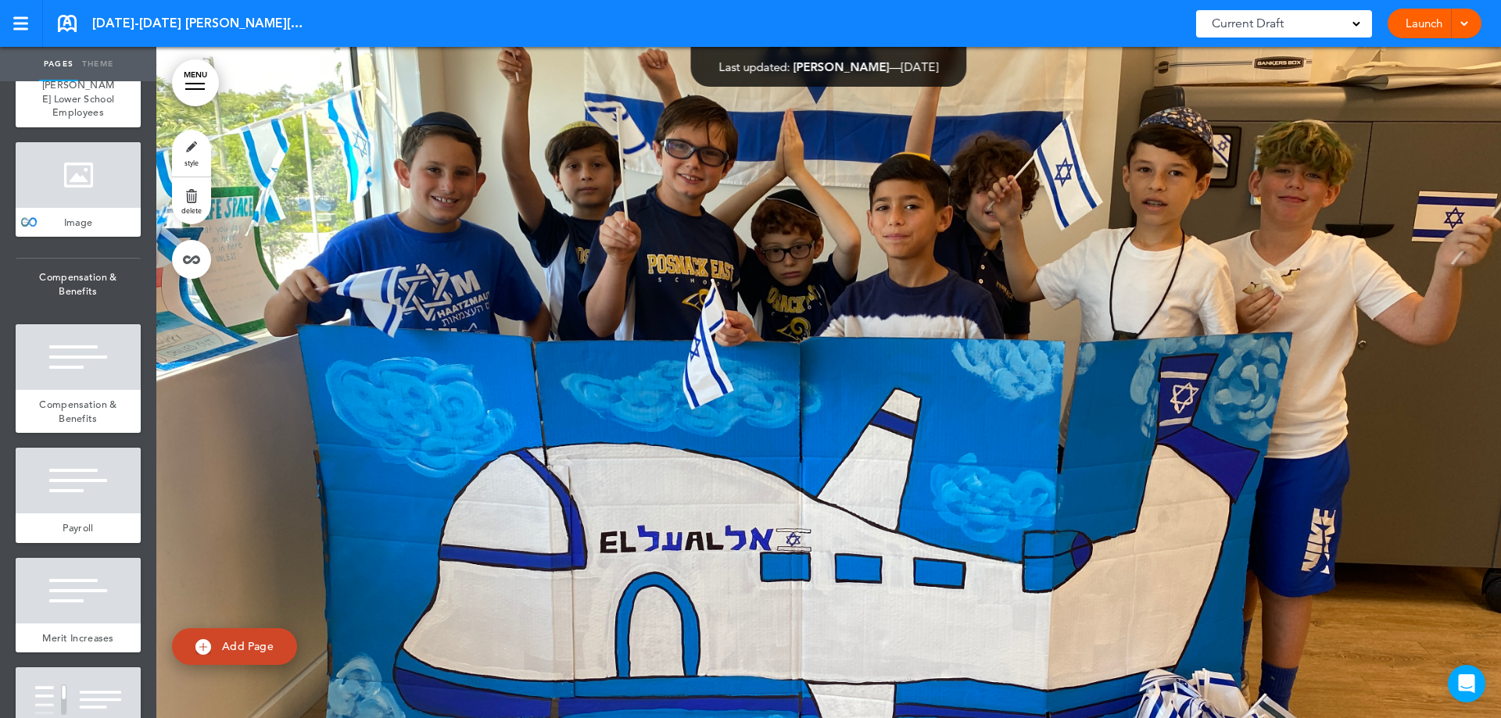
click at [70, 208] on div at bounding box center [78, 175] width 125 height 66
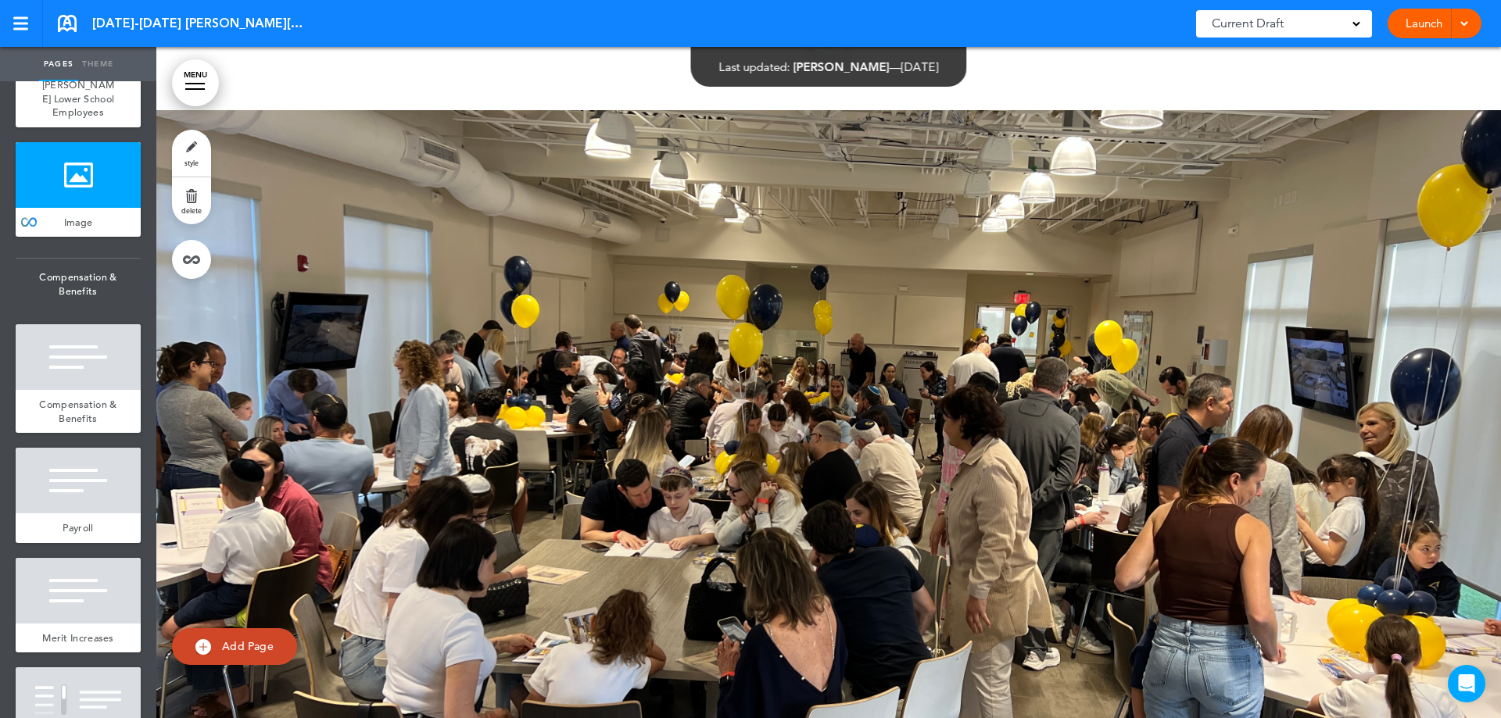
scroll to position [9550, 0]
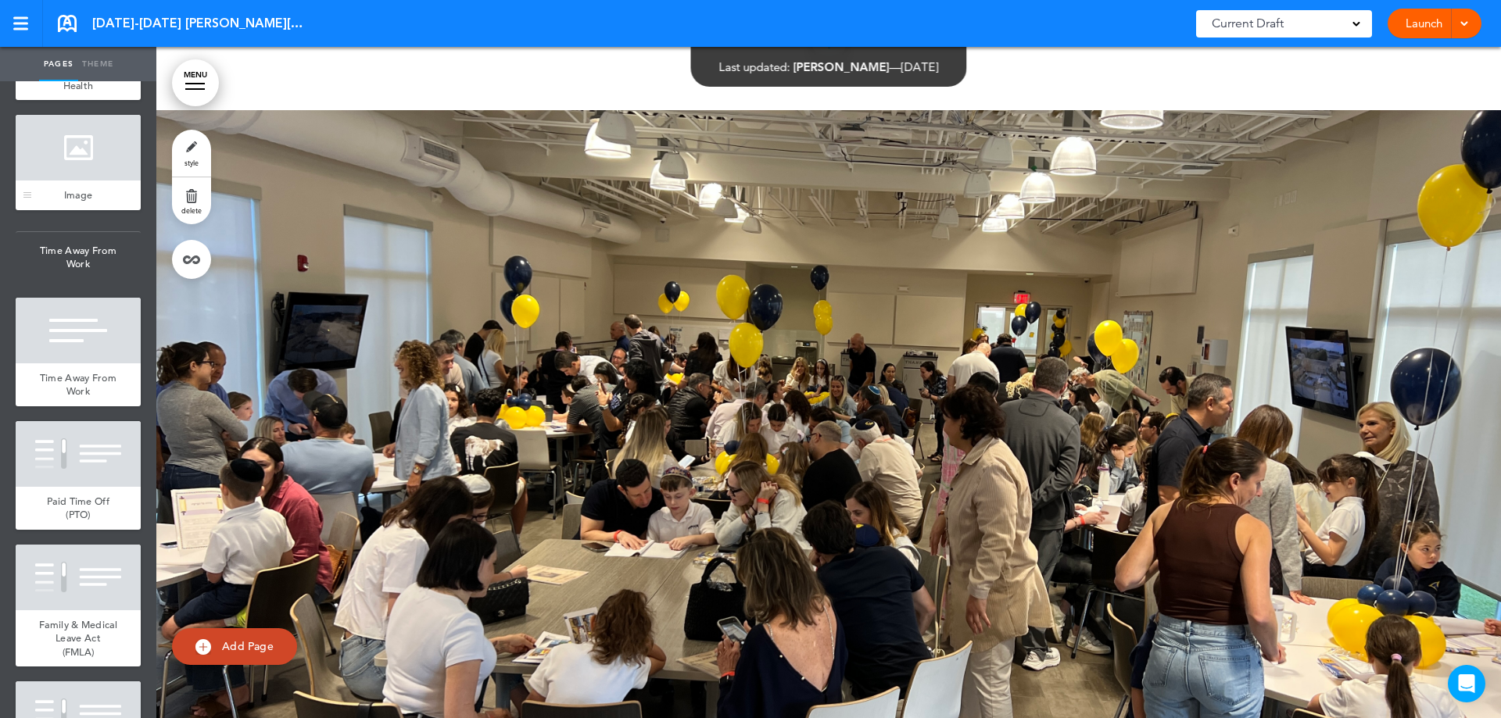
click at [52, 210] on div "Image" at bounding box center [78, 196] width 125 height 30
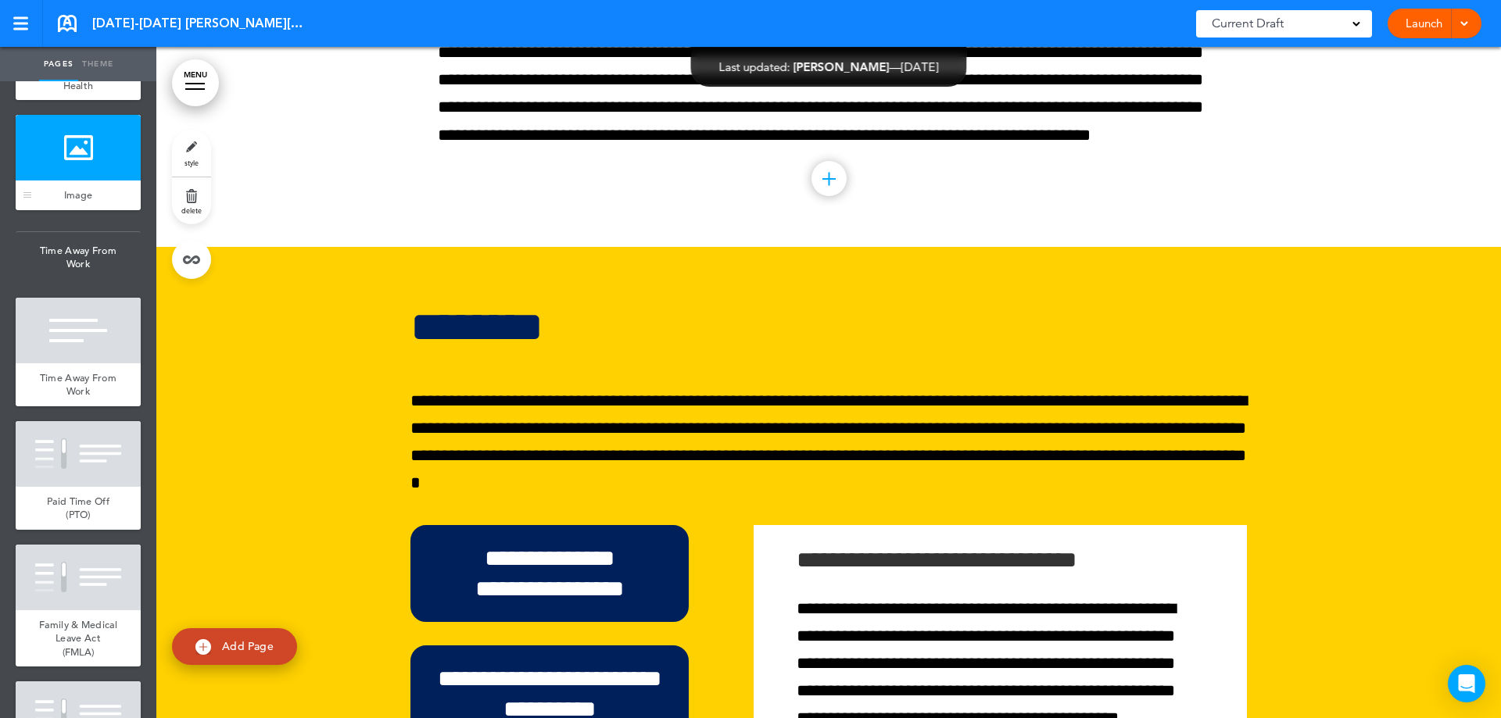
scroll to position [52903, 0]
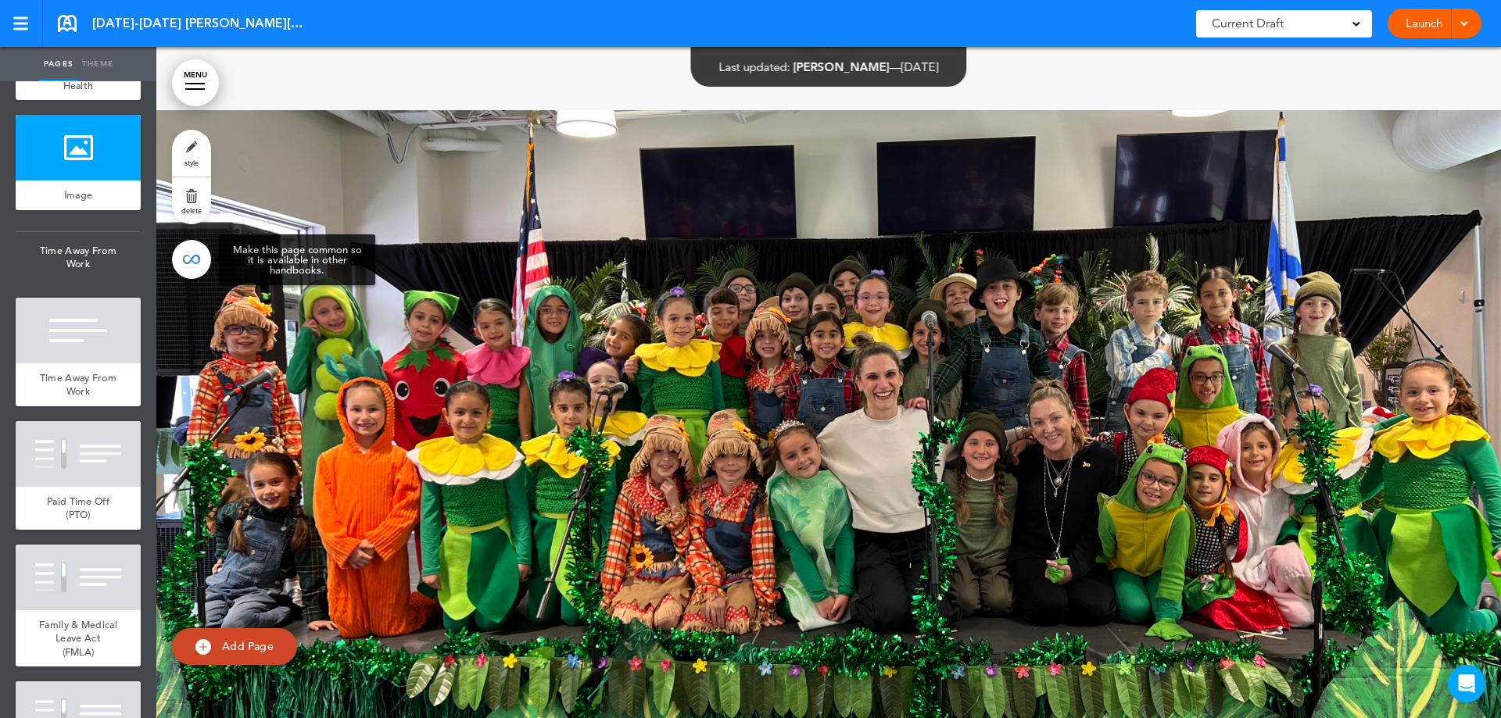
click at [191, 262] on link at bounding box center [191, 259] width 39 height 39
type input "*****"
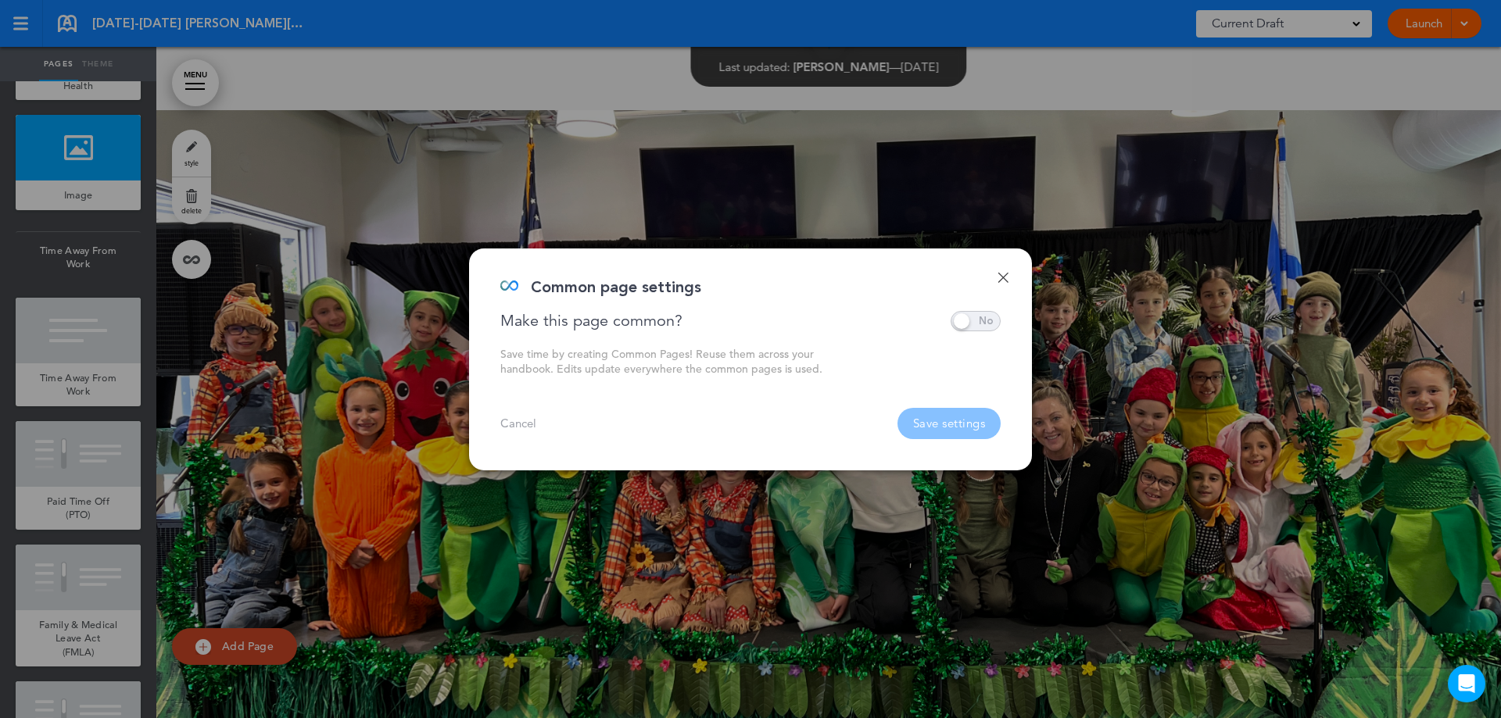
click at [959, 323] on span at bounding box center [975, 321] width 50 height 20
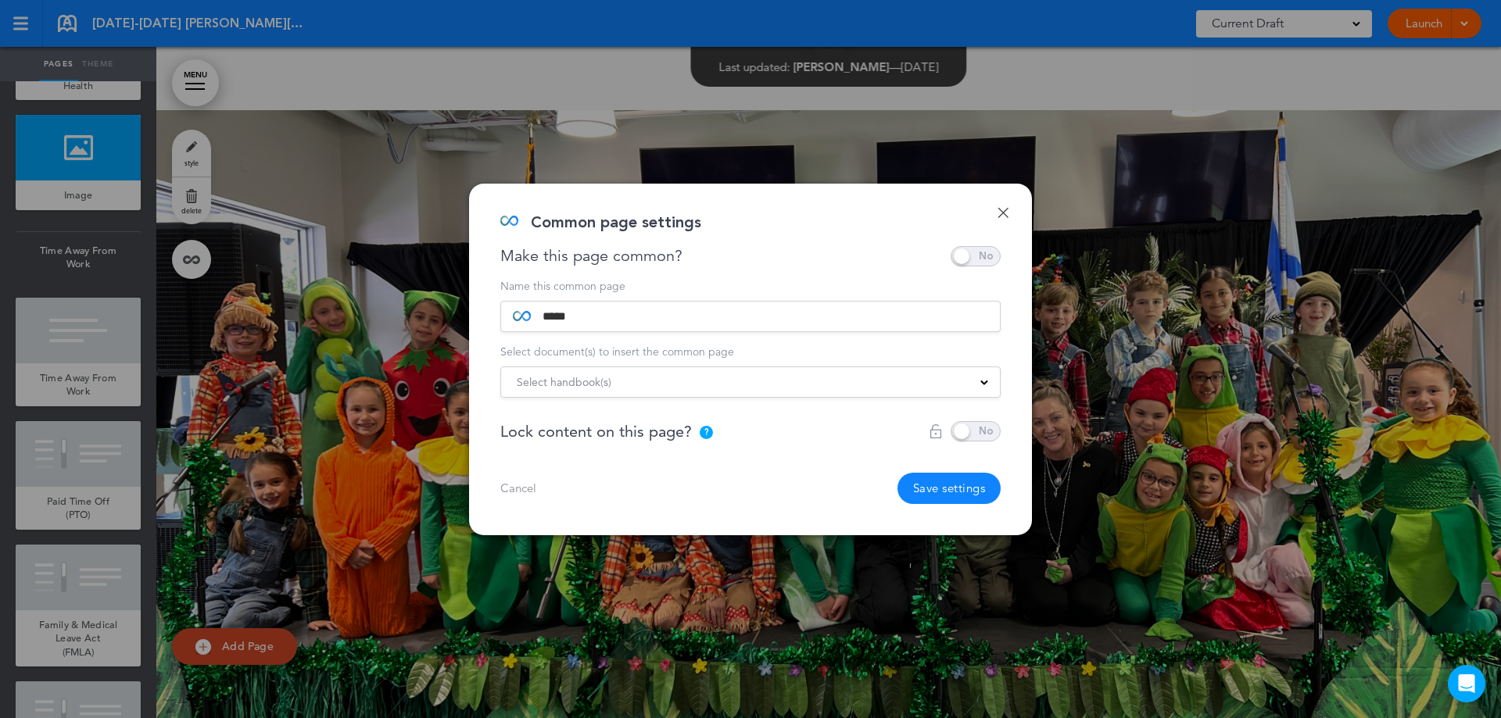
click at [648, 385] on div "Select handbook(s)" at bounding box center [750, 382] width 499 height 17
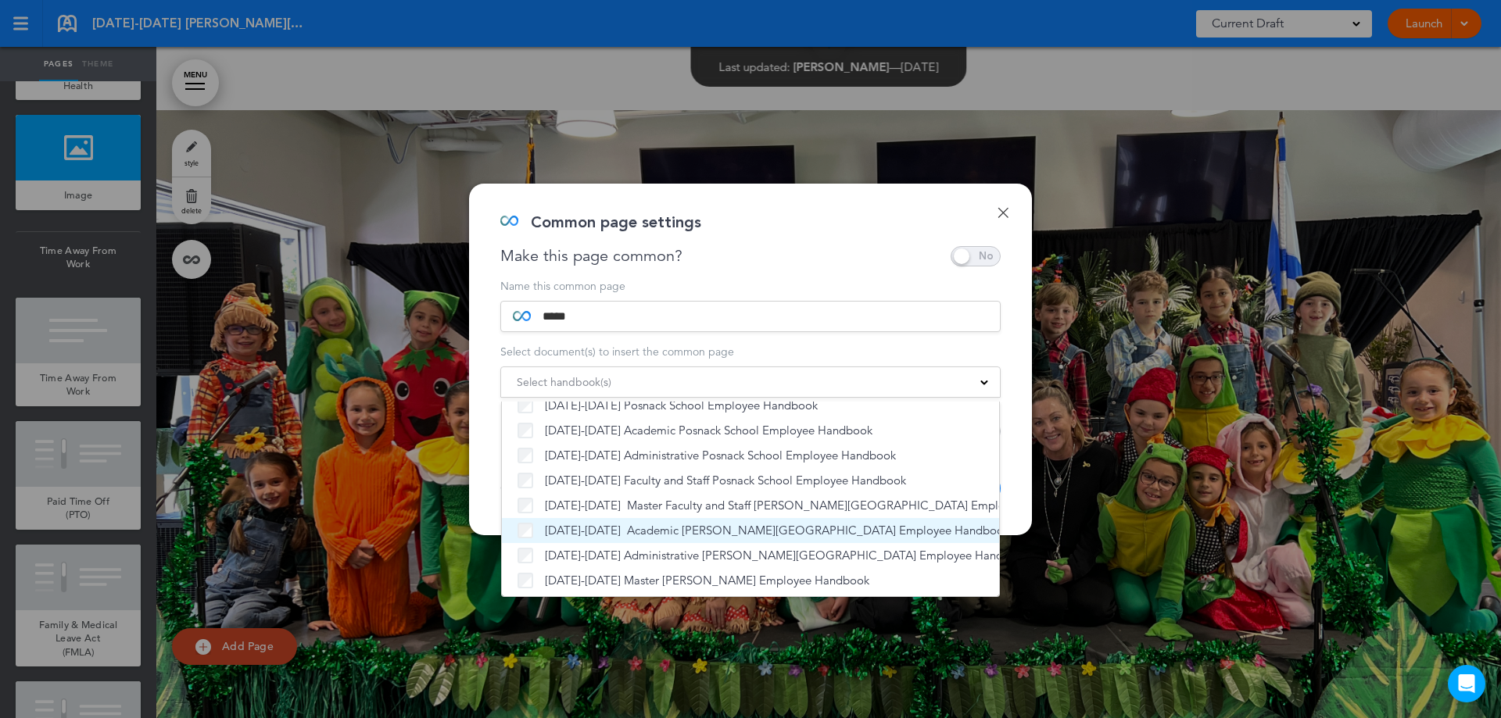
scroll to position [93, 0]
click at [737, 252] on div "Make this page common?" at bounding box center [750, 256] width 500 height 20
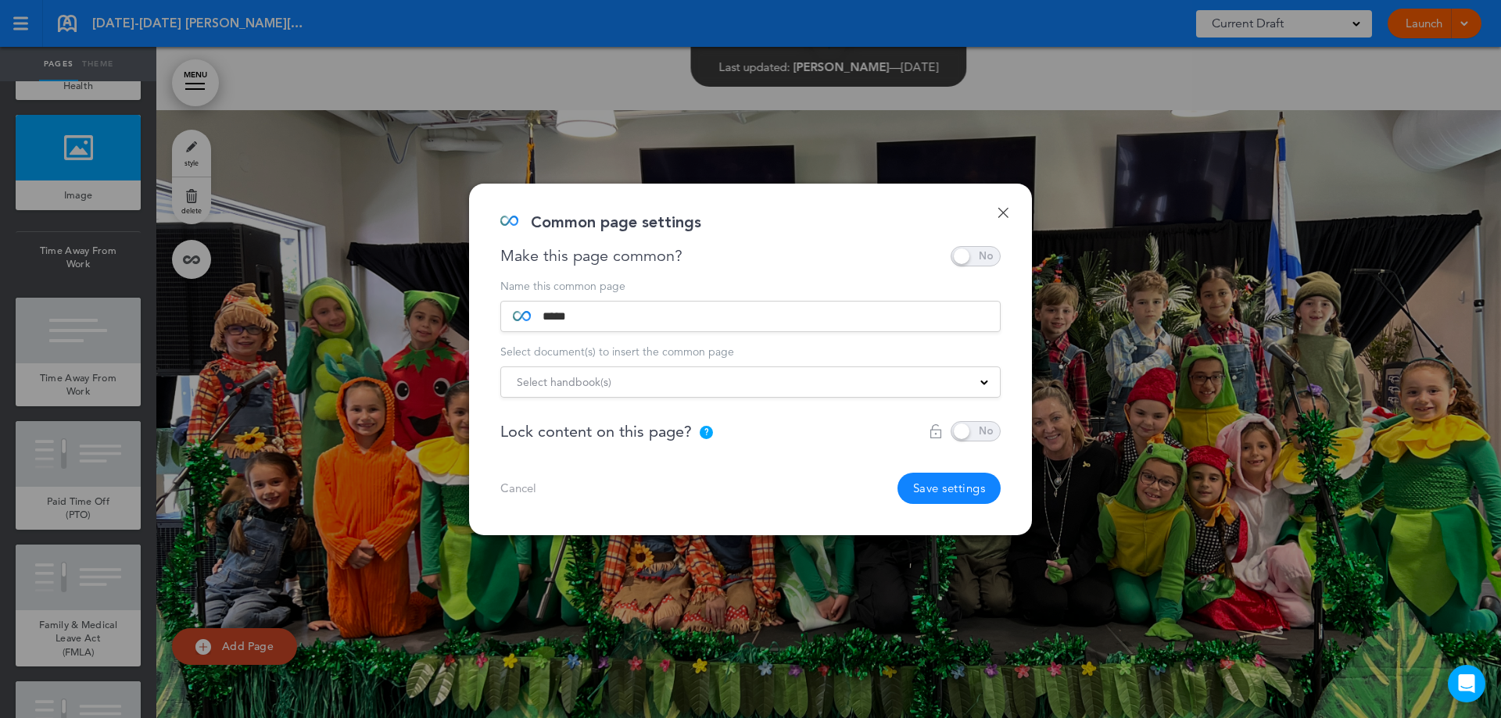
click at [951, 481] on button "Save settings" at bounding box center [949, 488] width 104 height 31
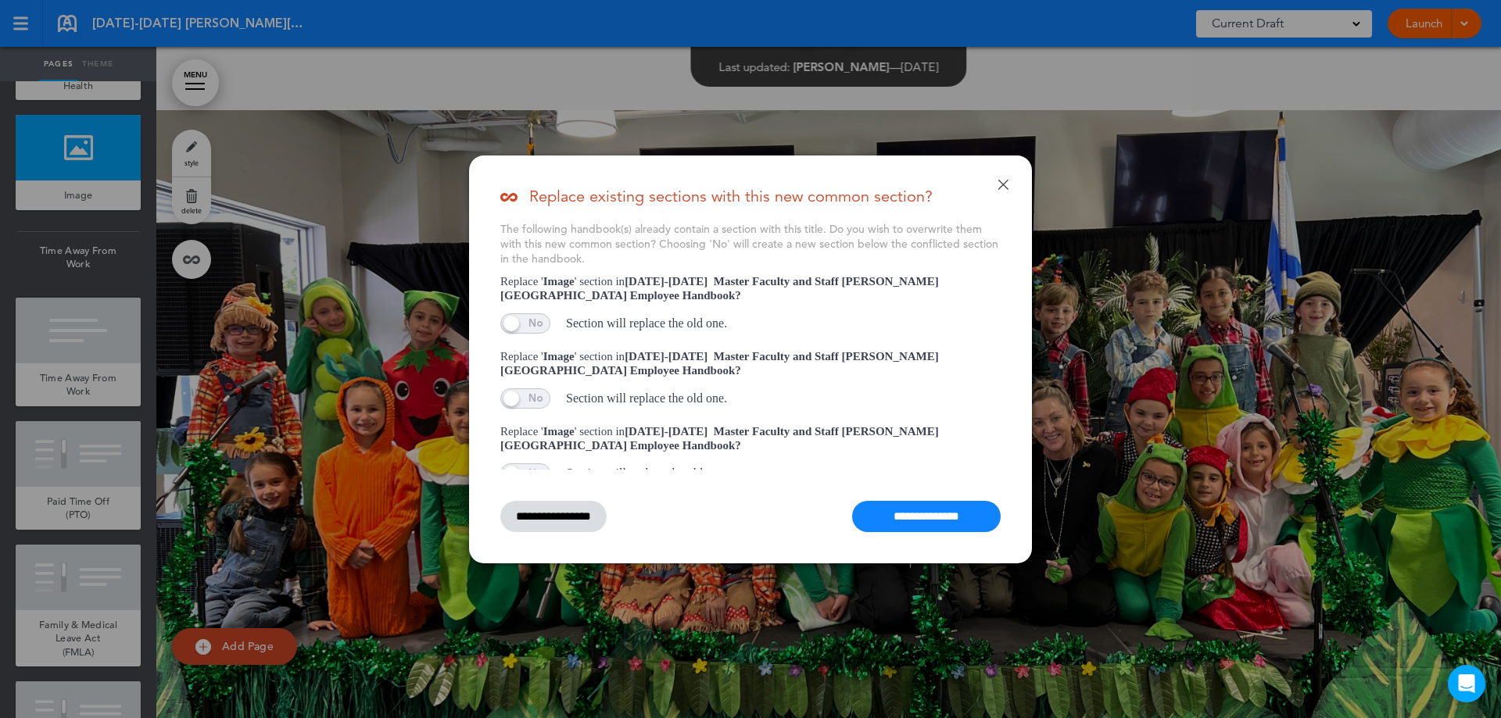
click at [869, 517] on input "**********" at bounding box center [926, 516] width 148 height 31
click at [923, 520] on input "**********" at bounding box center [926, 516] width 148 height 31
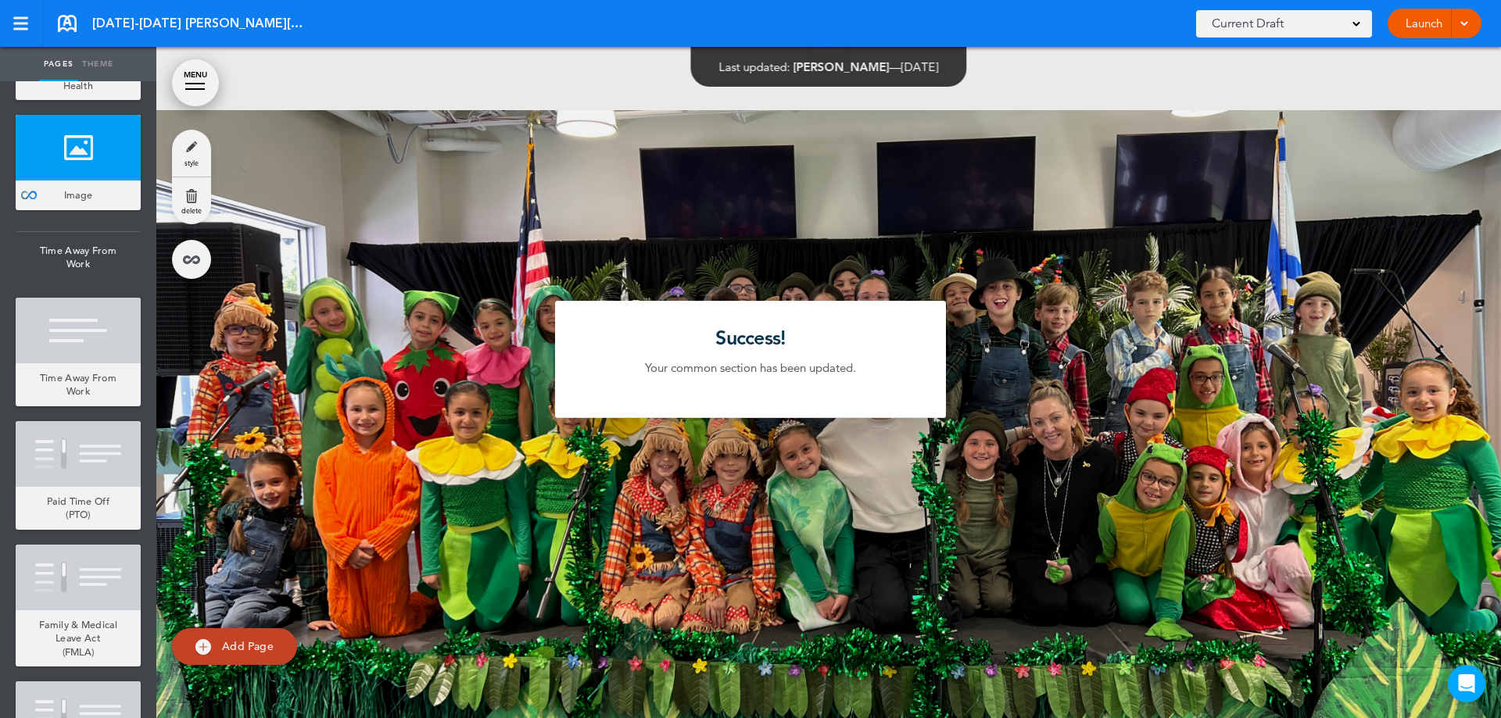
scroll to position [10863, 0]
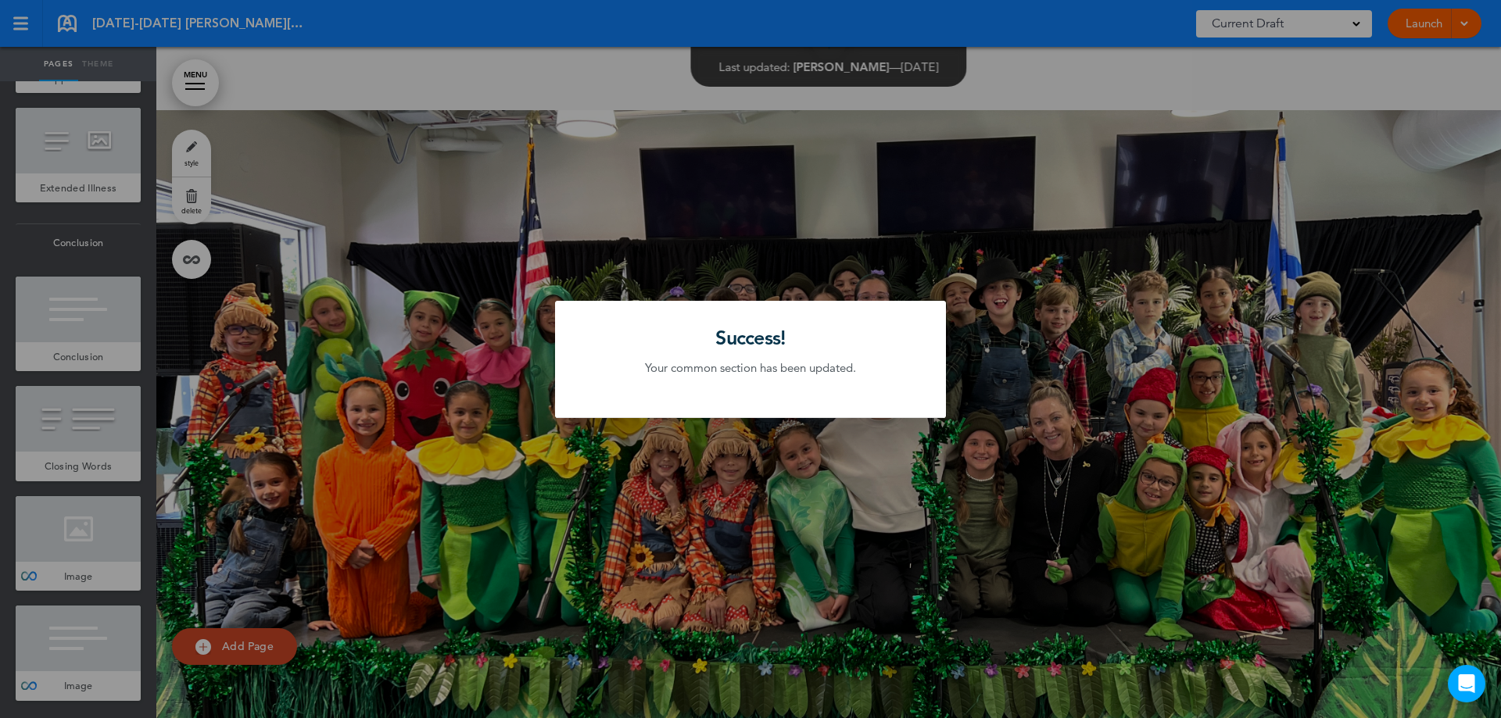
click at [413, 246] on div at bounding box center [750, 359] width 1501 height 718
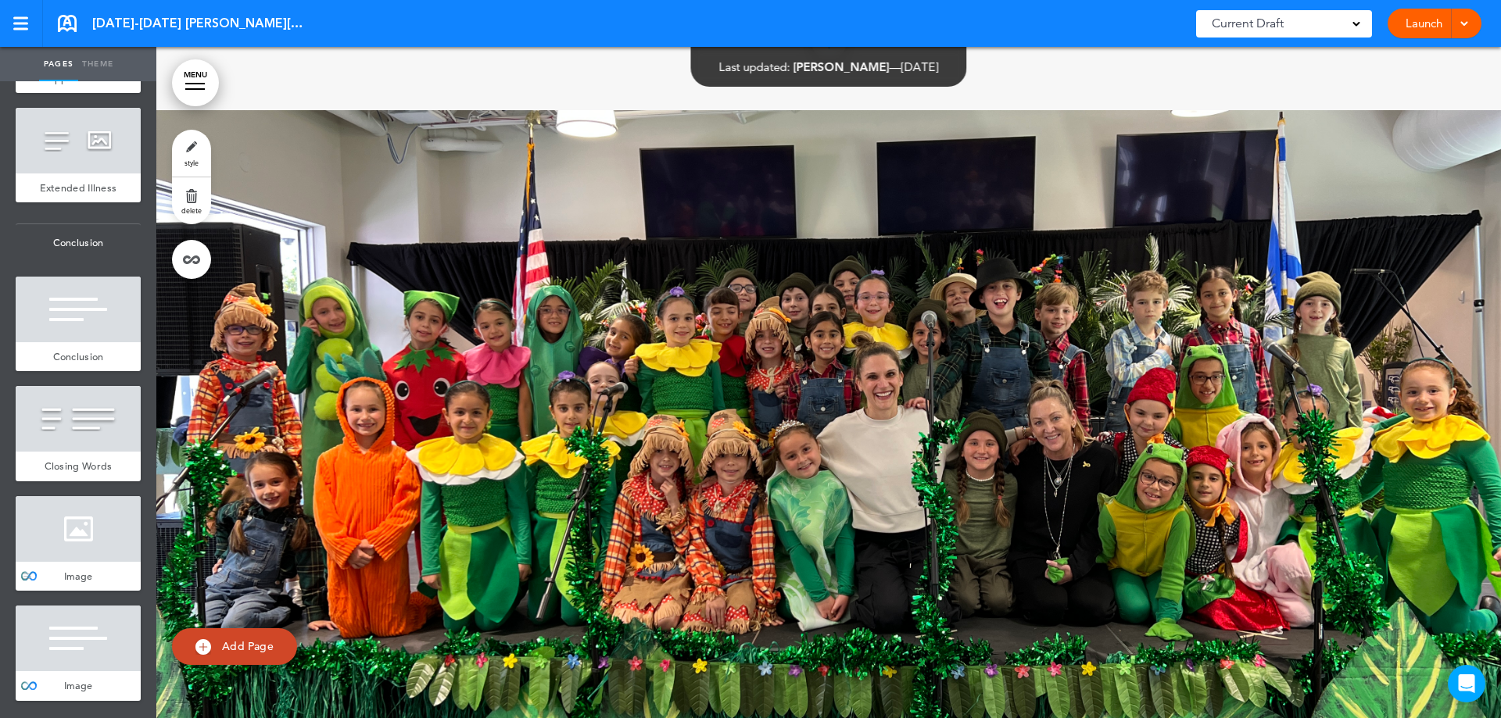
click at [98, 531] on div at bounding box center [78, 529] width 125 height 66
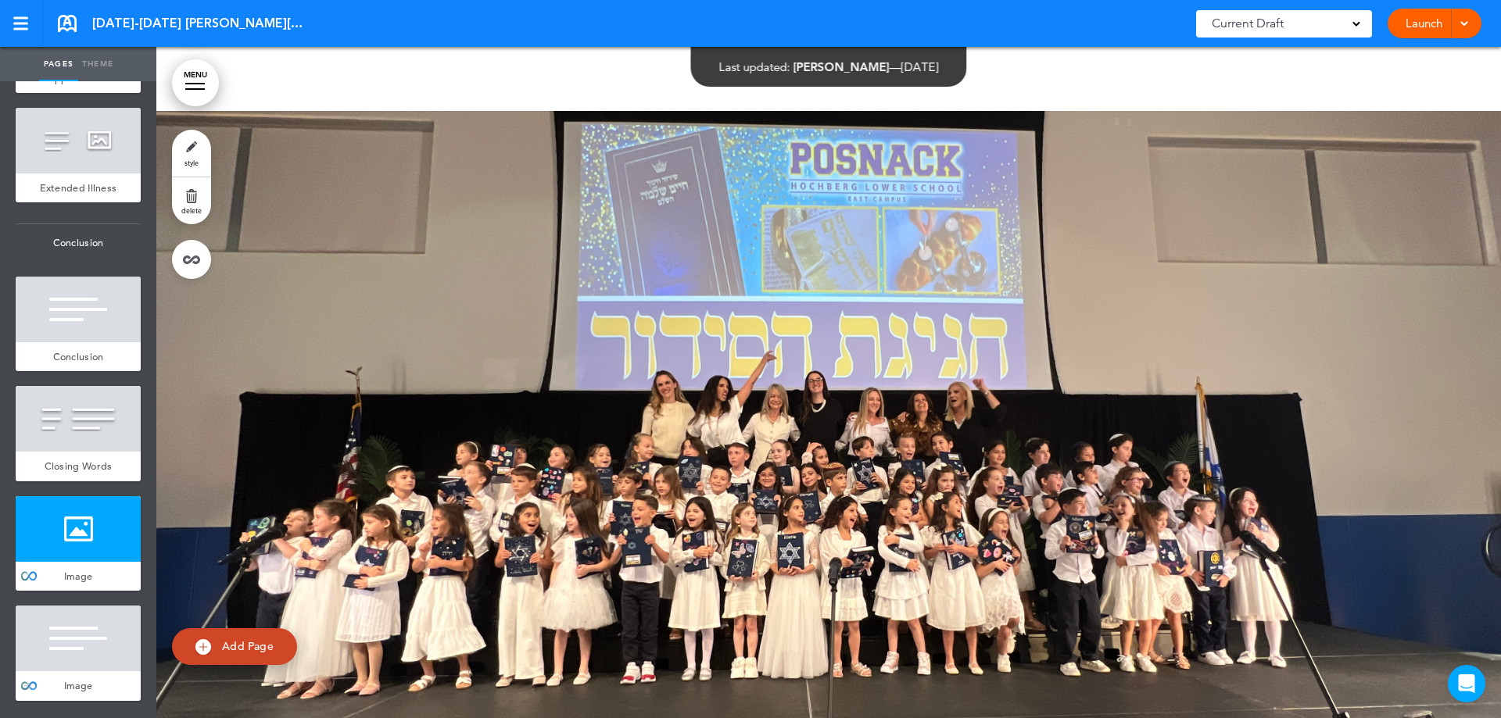
click at [64, 646] on div at bounding box center [78, 639] width 125 height 66
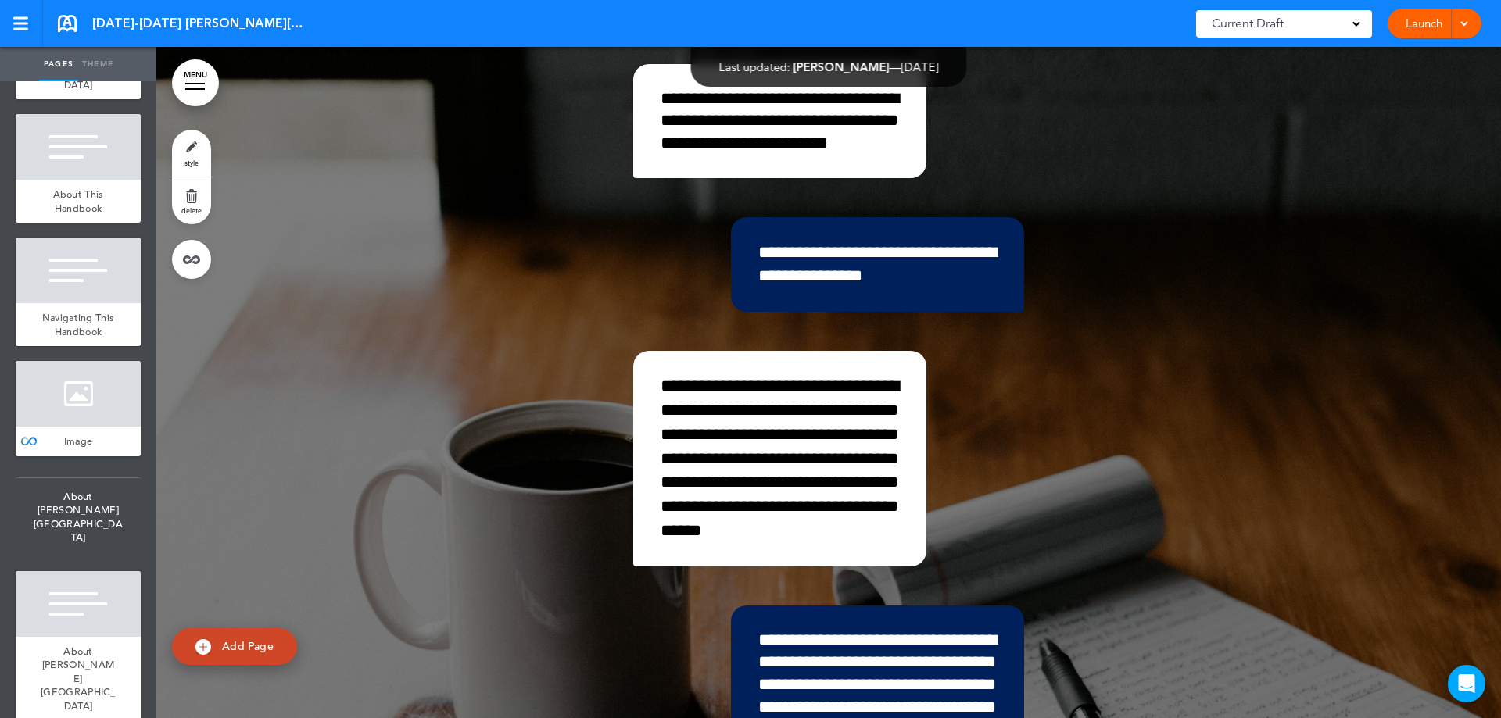
scroll to position [924, 0]
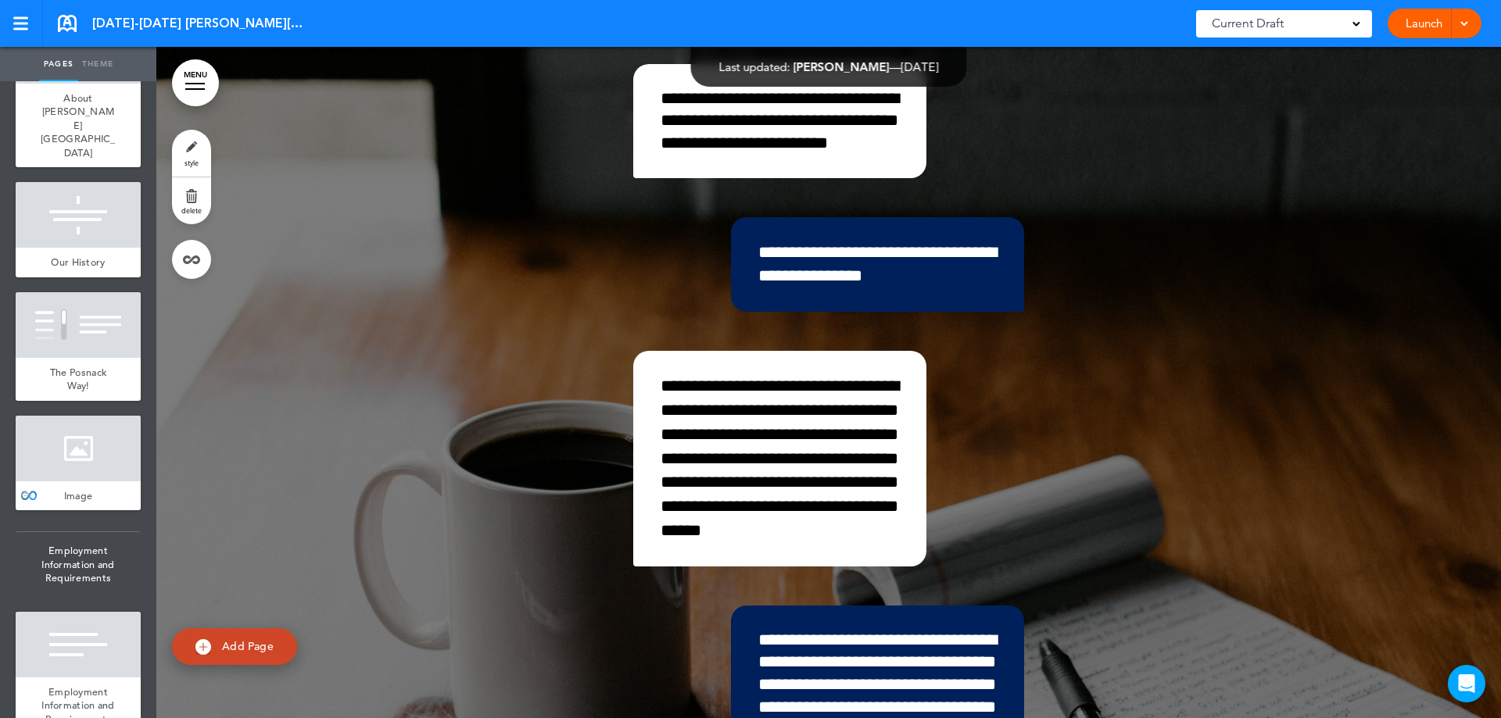
click at [102, 416] on div at bounding box center [78, 449] width 125 height 66
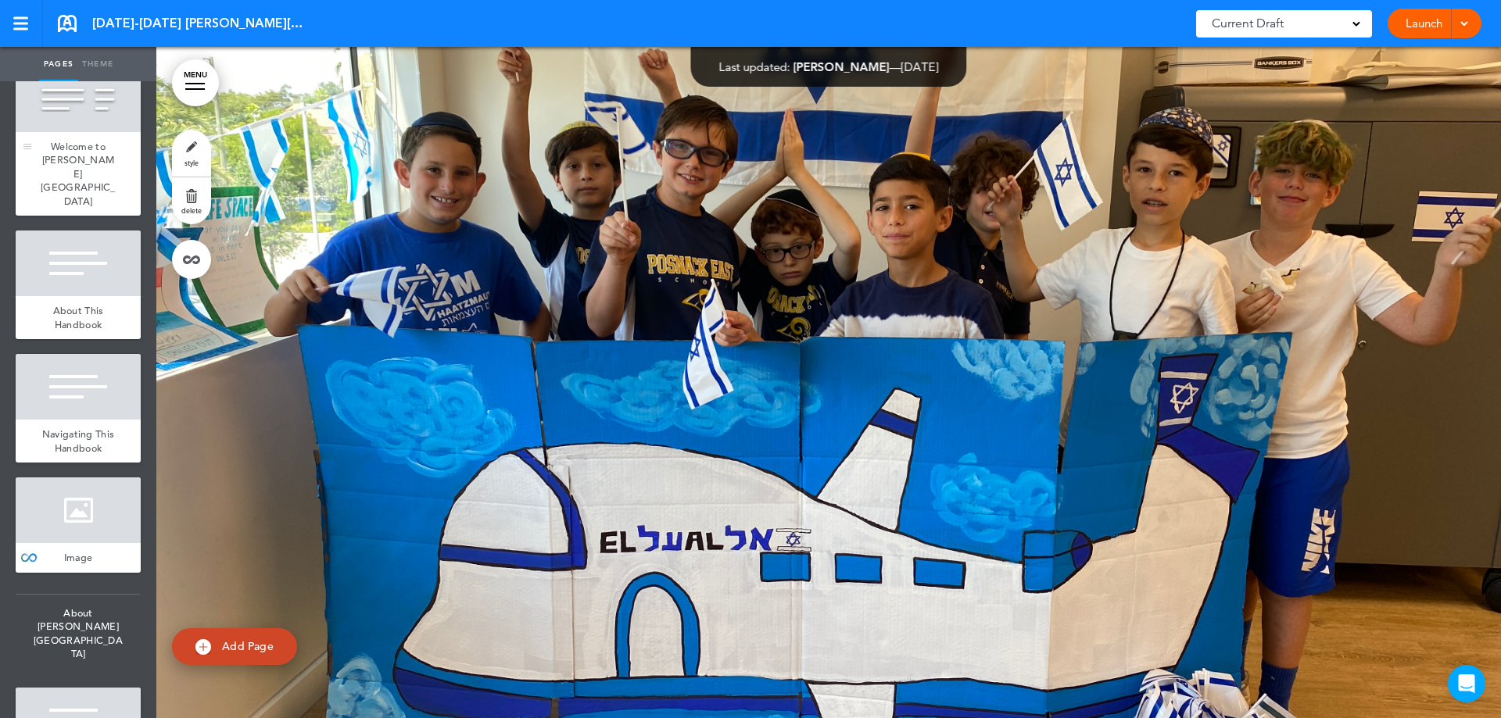
scroll to position [391, 0]
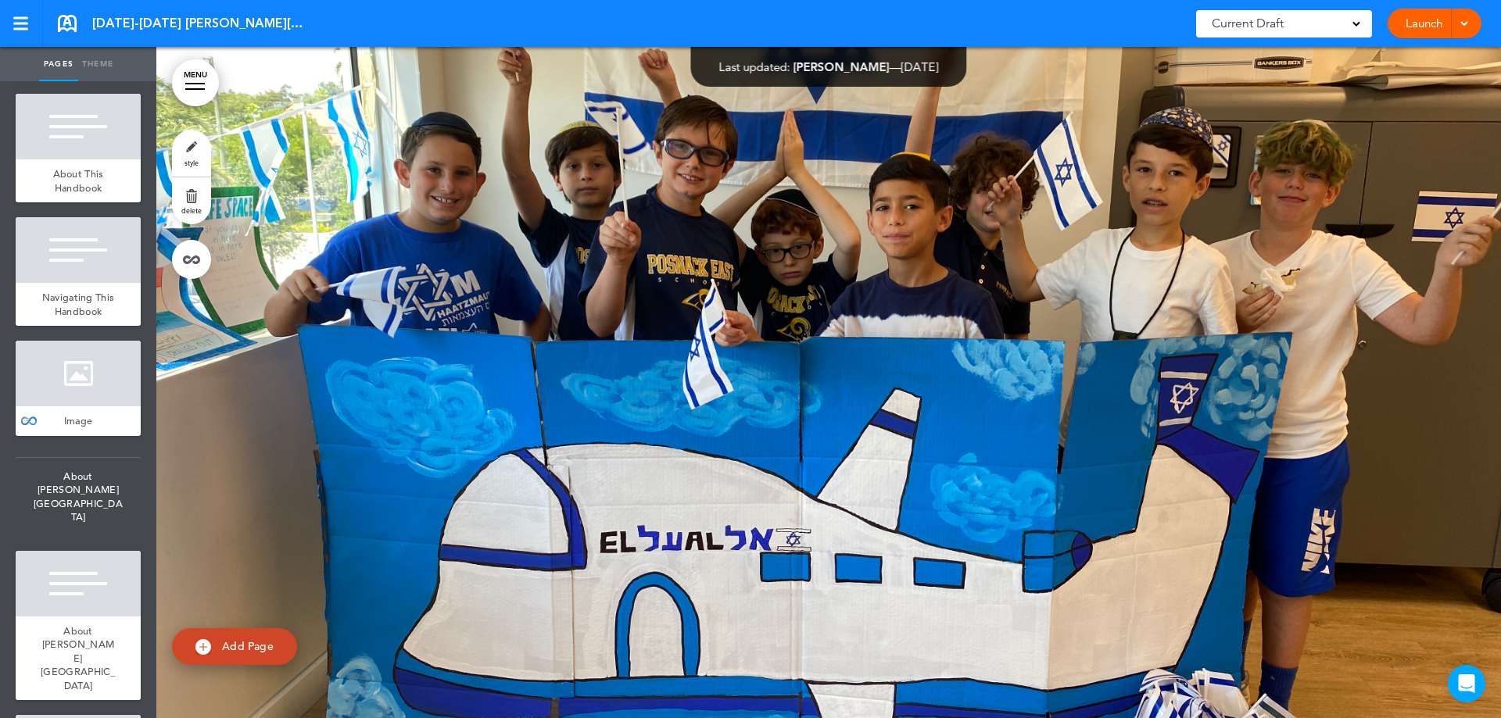
click at [80, 357] on div at bounding box center [78, 374] width 125 height 66
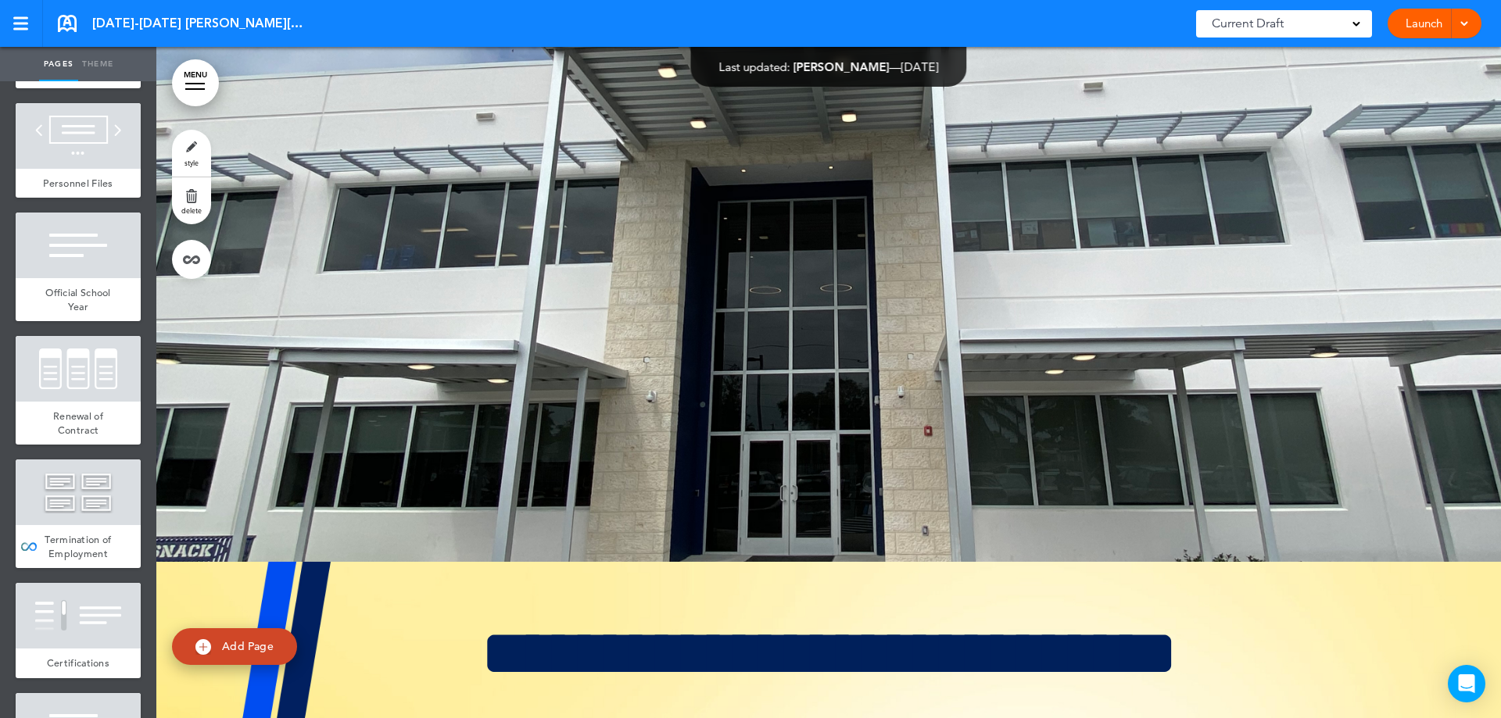
scroll to position [2032, 0]
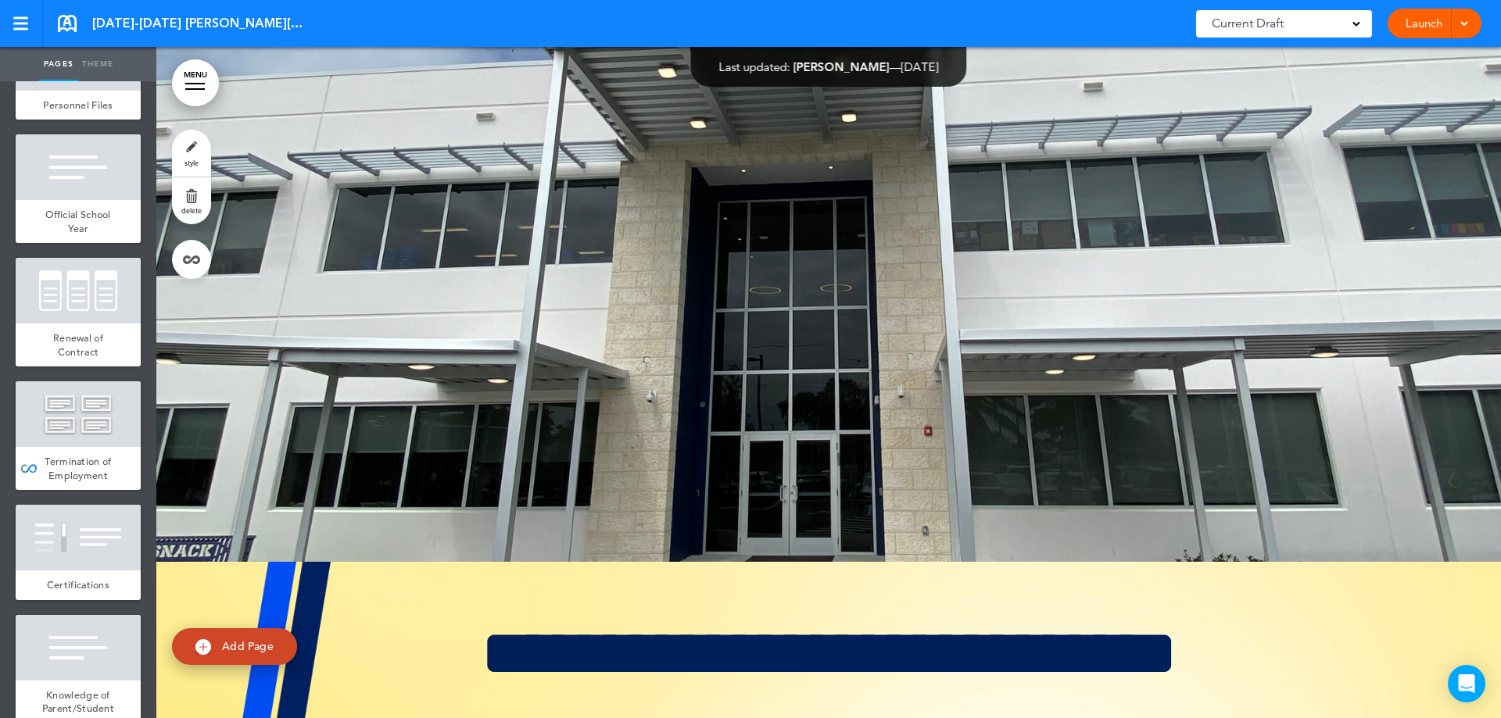
click at [82, 447] on div "Termination of Employment" at bounding box center [78, 468] width 125 height 43
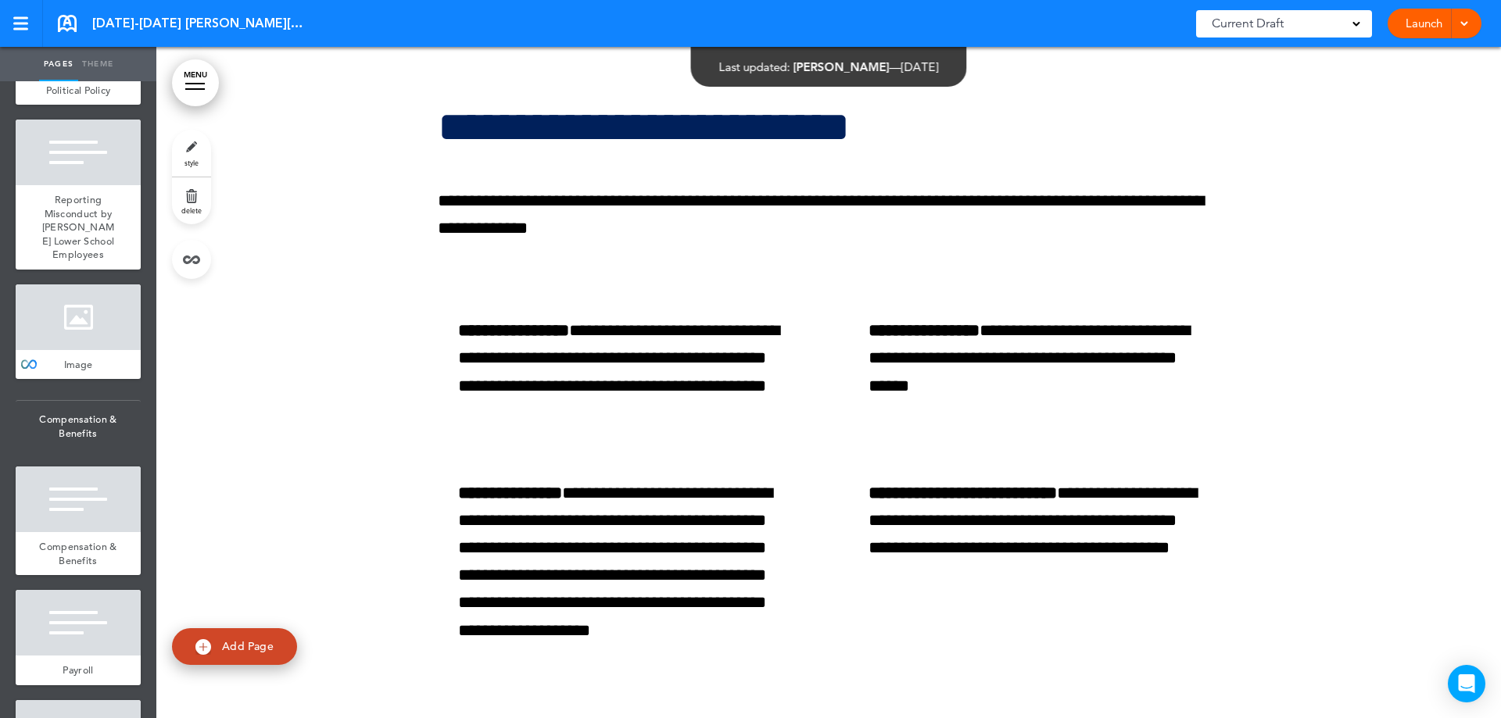
scroll to position [8362, 0]
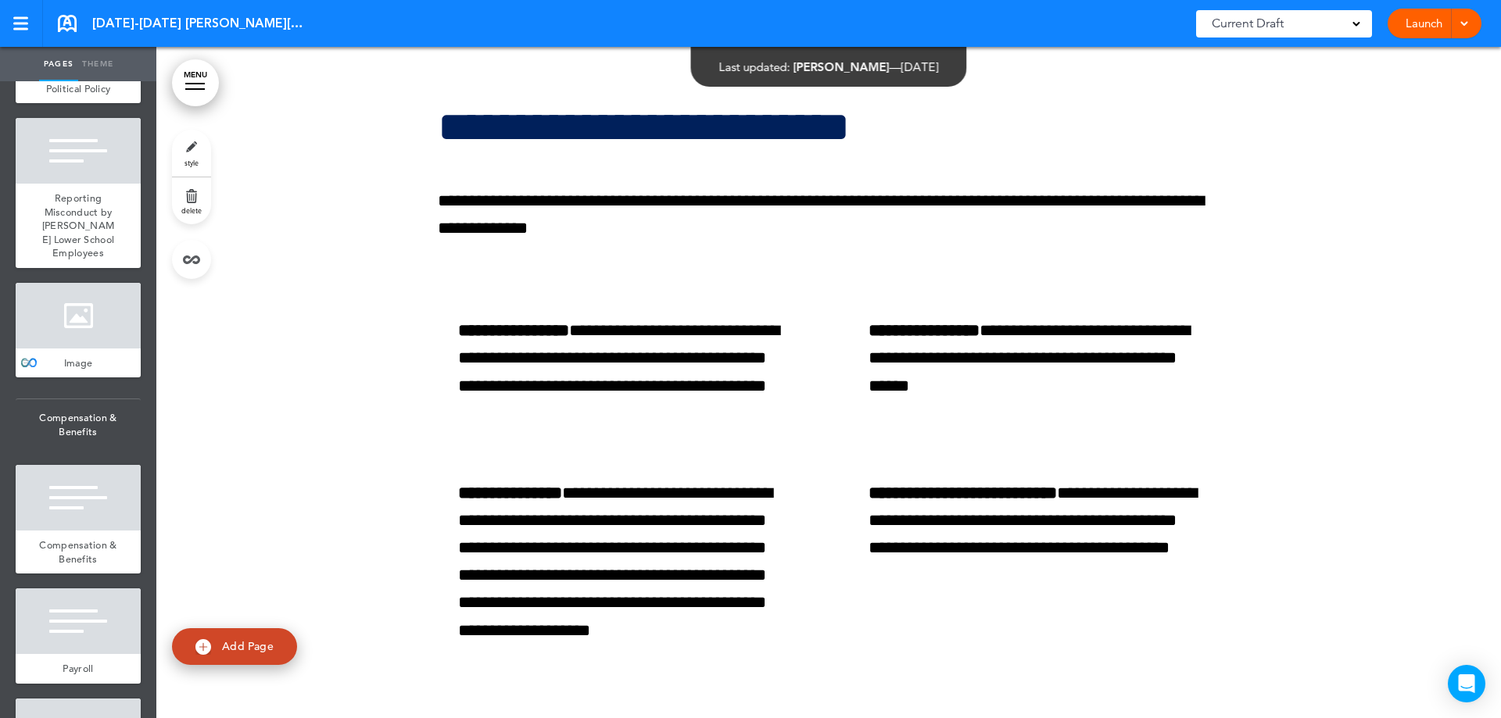
click at [93, 349] on div at bounding box center [78, 316] width 125 height 66
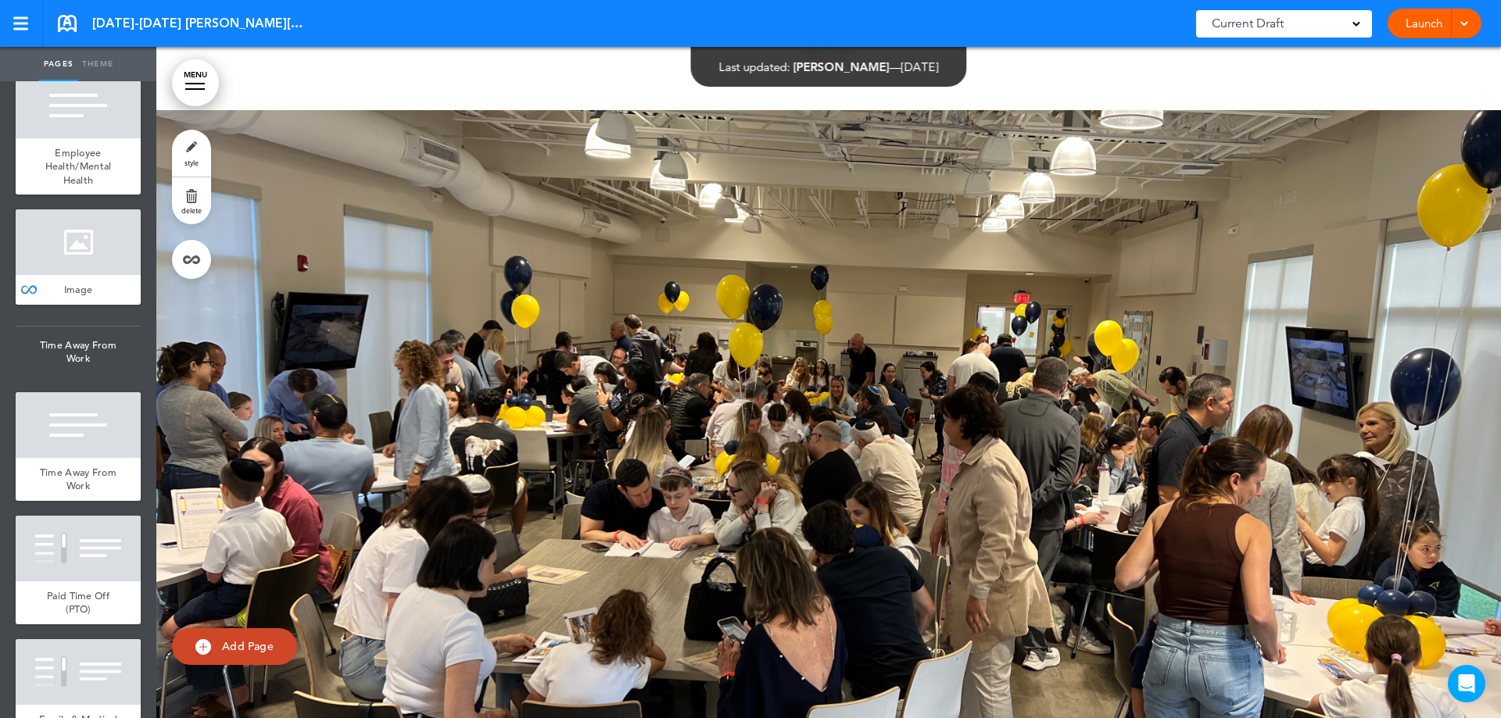
scroll to position [9457, 0]
click at [62, 274] on div at bounding box center [78, 241] width 125 height 66
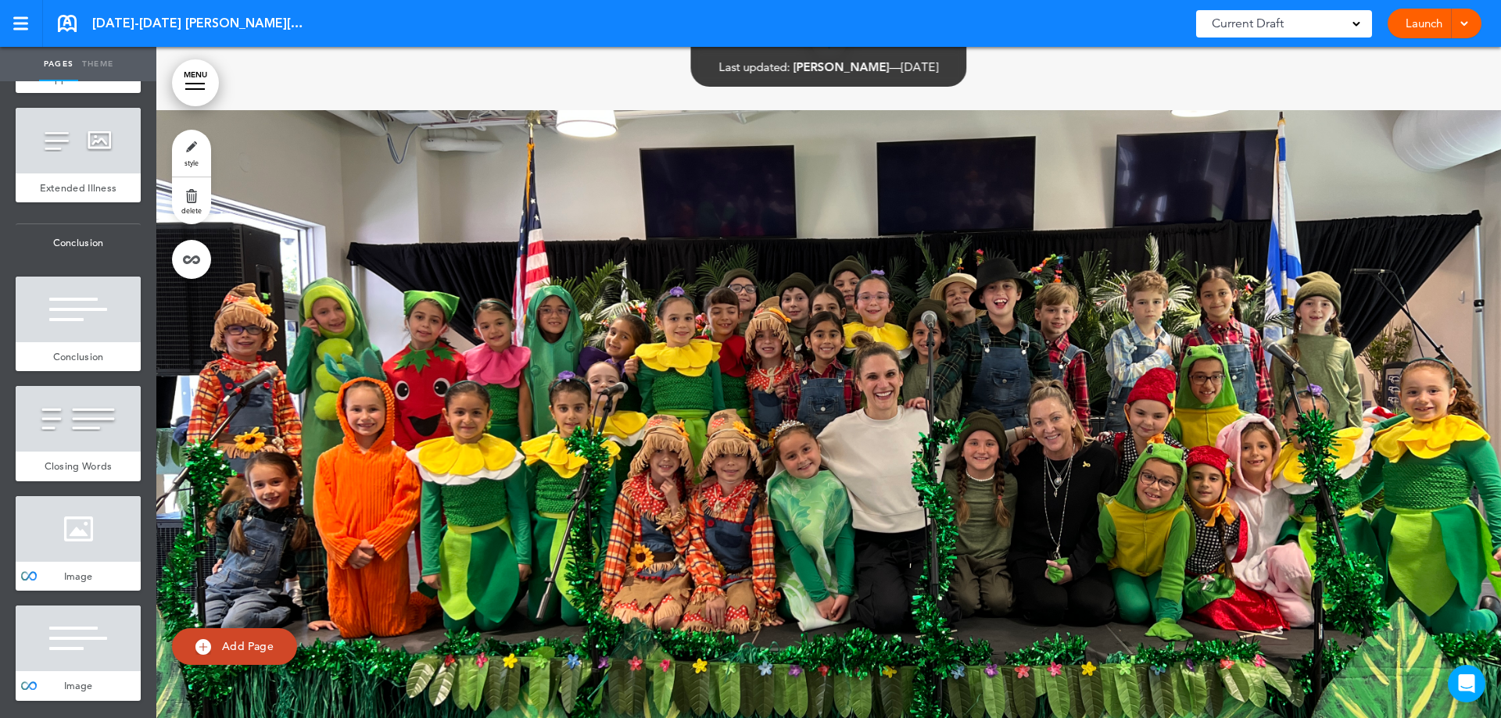
scroll to position [10863, 0]
click at [72, 509] on div at bounding box center [78, 529] width 125 height 66
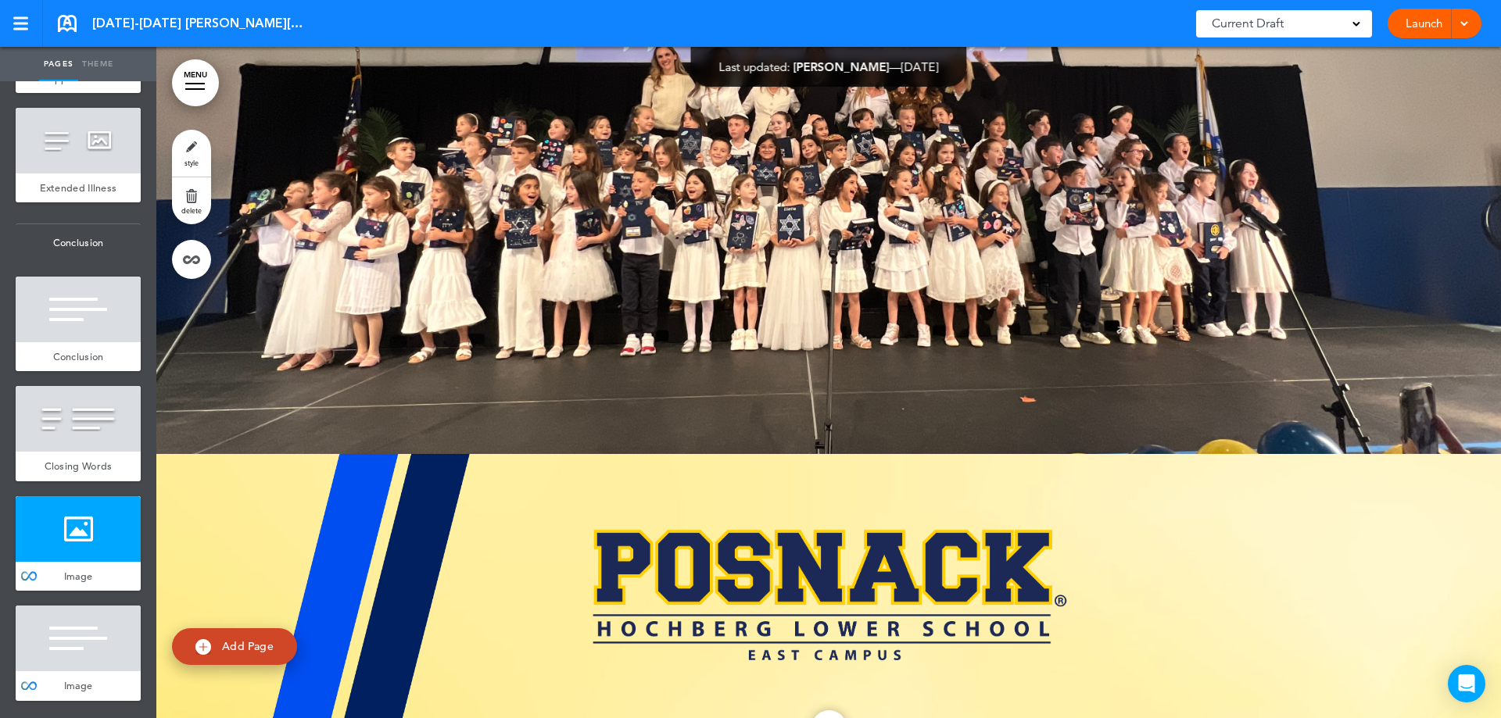
scroll to position [61053, 0]
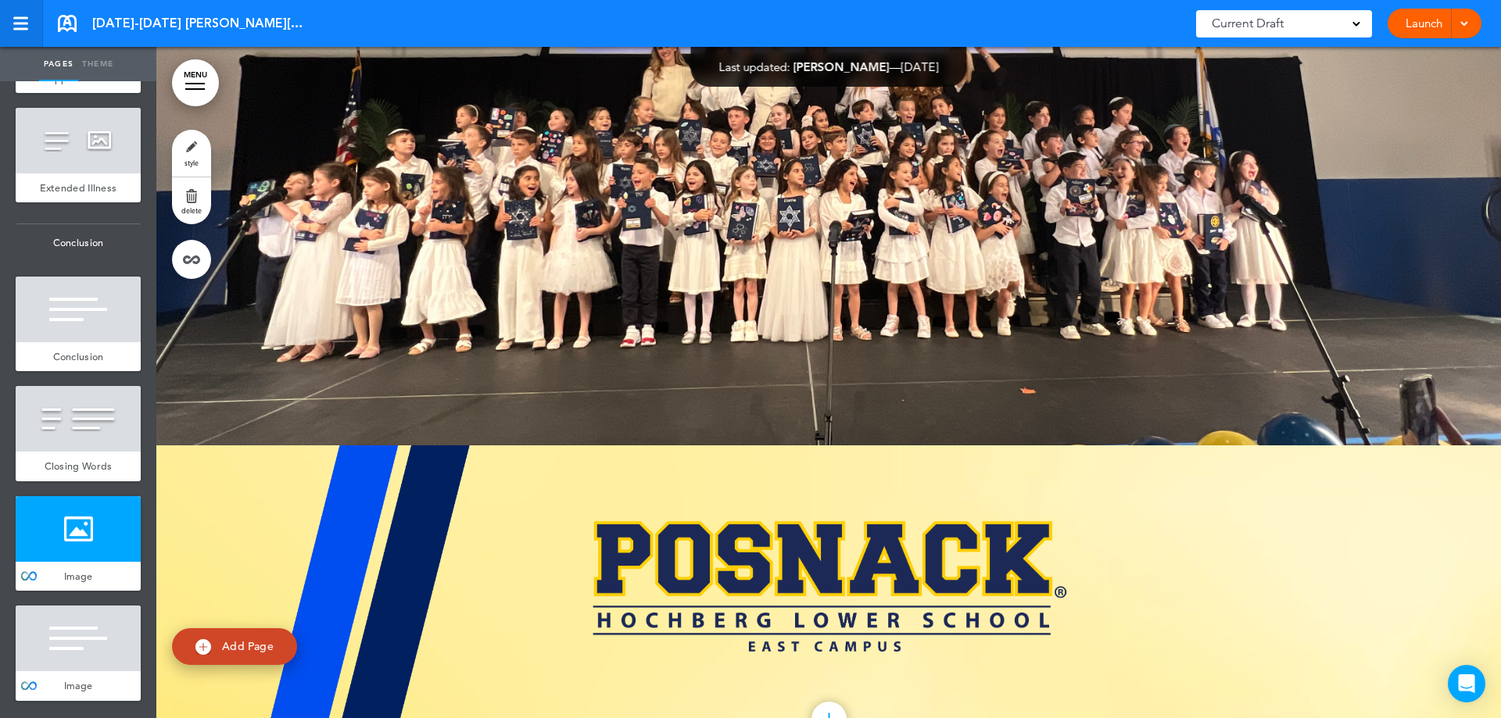
click at [35, 25] on link at bounding box center [21, 23] width 43 height 47
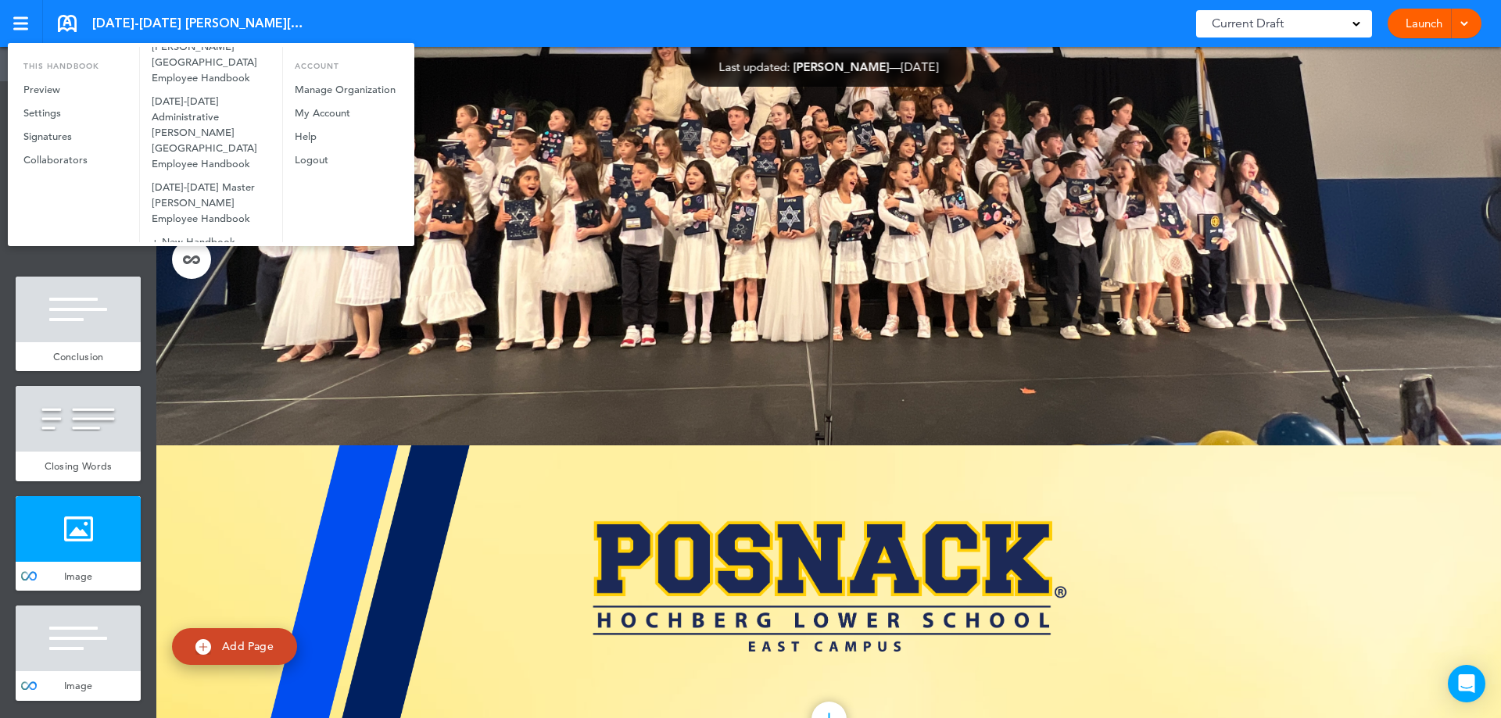
scroll to position [508, 0]
click at [181, 187] on link "[DATE]-[DATE] Master [PERSON_NAME] Employee Handbook" at bounding box center [211, 191] width 142 height 55
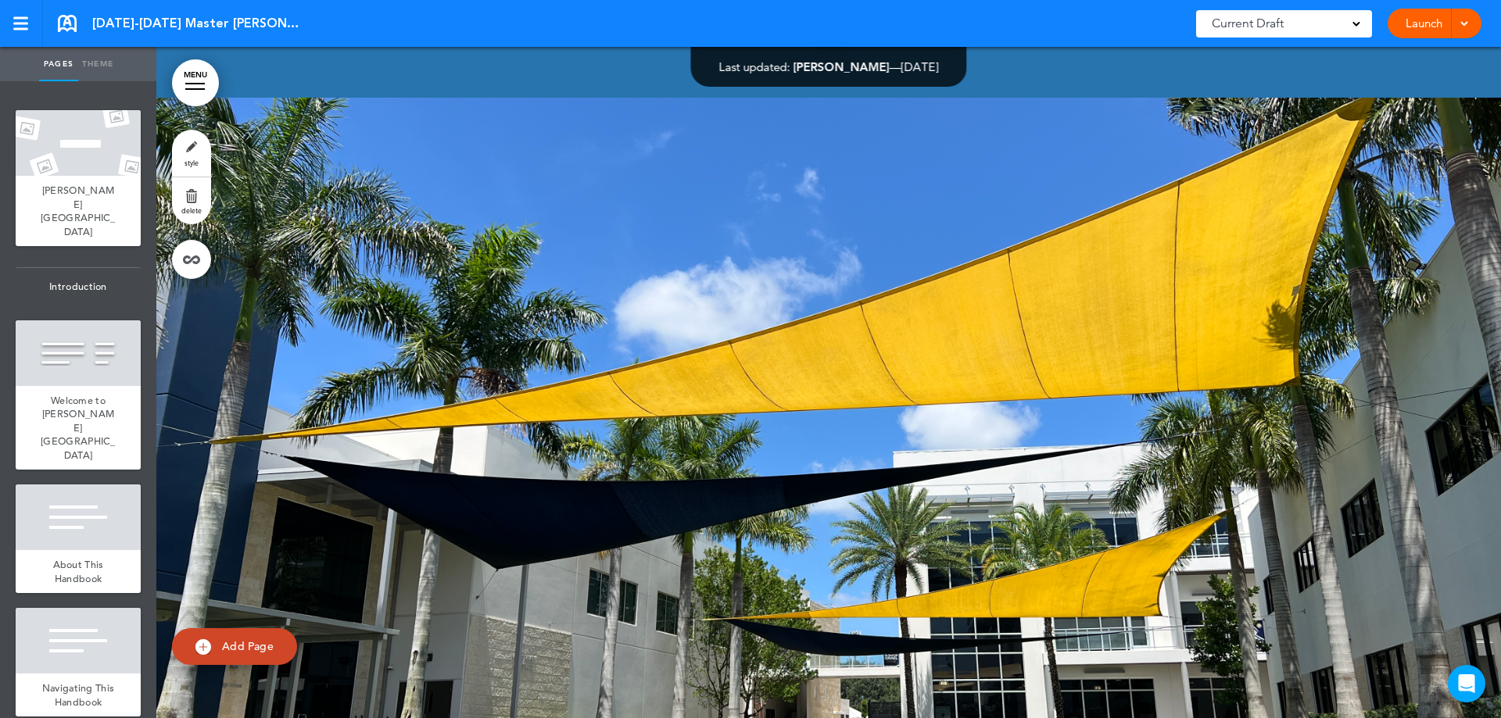
scroll to position [2501, 0]
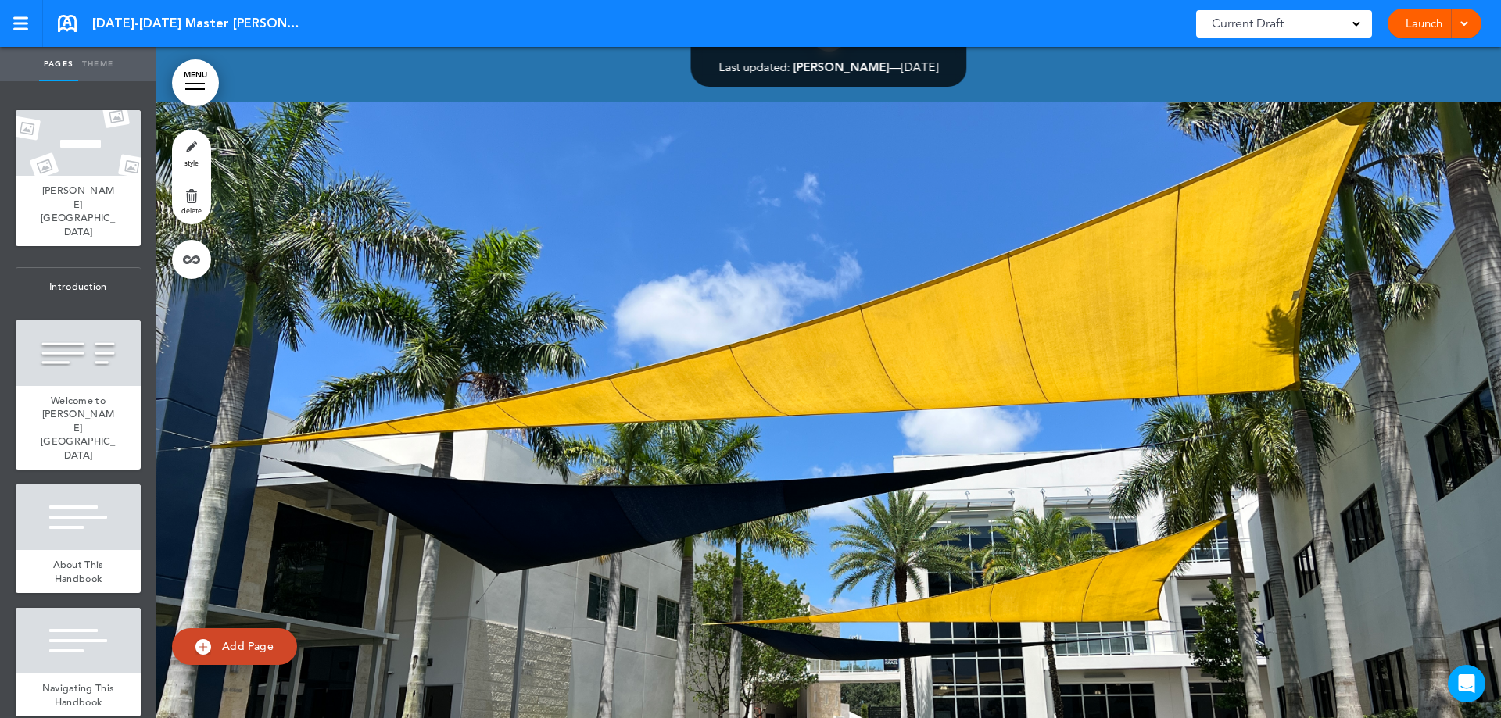
click at [231, 341] on div at bounding box center [828, 437] width 1344 height 671
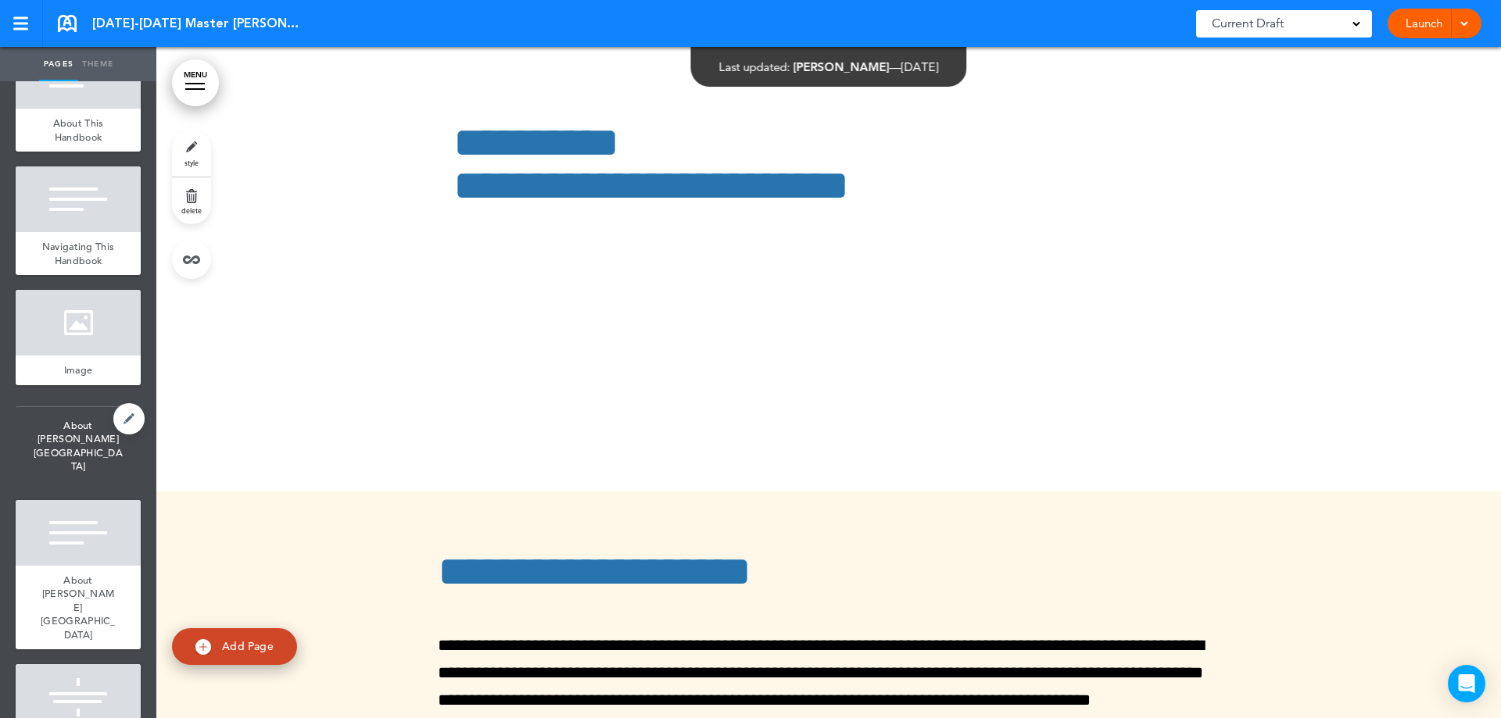
scroll to position [469, 0]
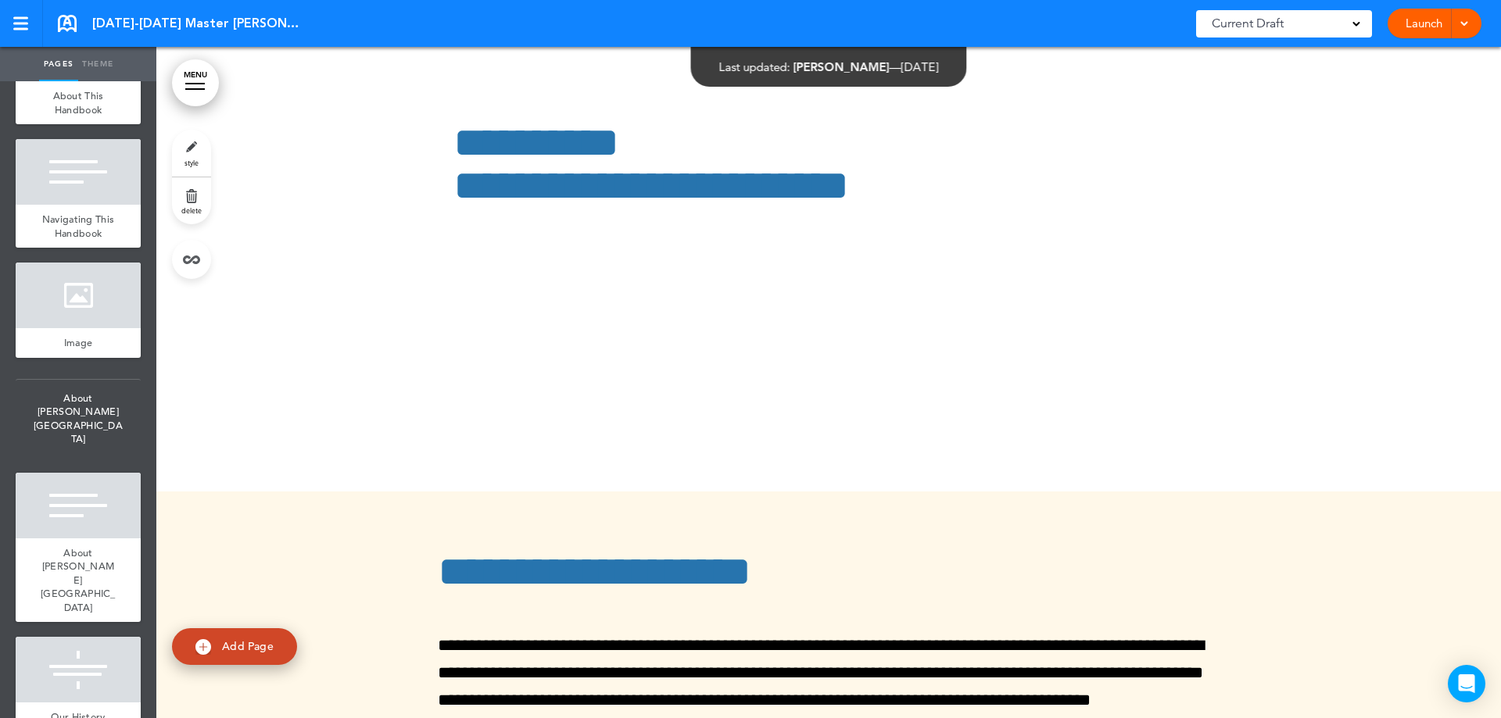
click at [396, 416] on div at bounding box center [828, 155] width 1344 height 671
click at [20, 302] on div at bounding box center [27, 310] width 23 height 95
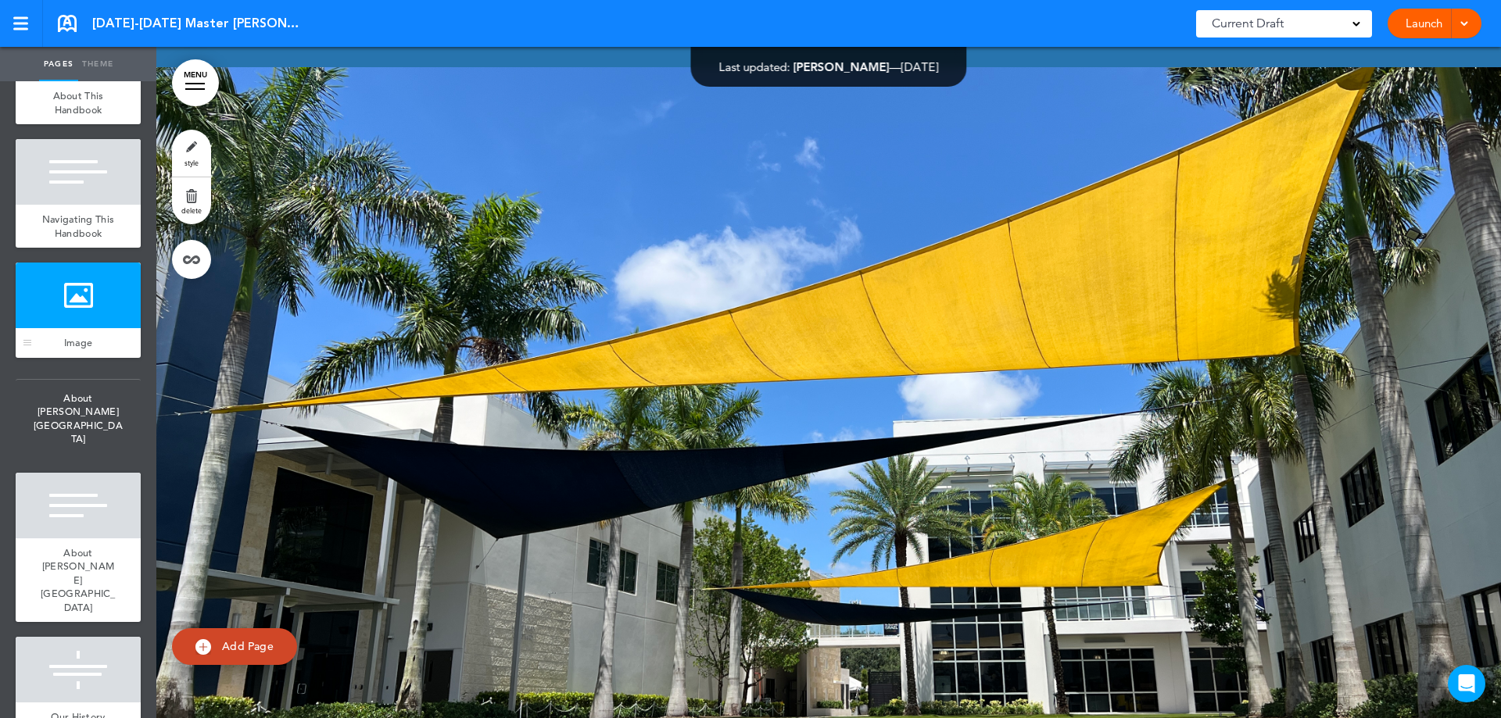
scroll to position [2556, 0]
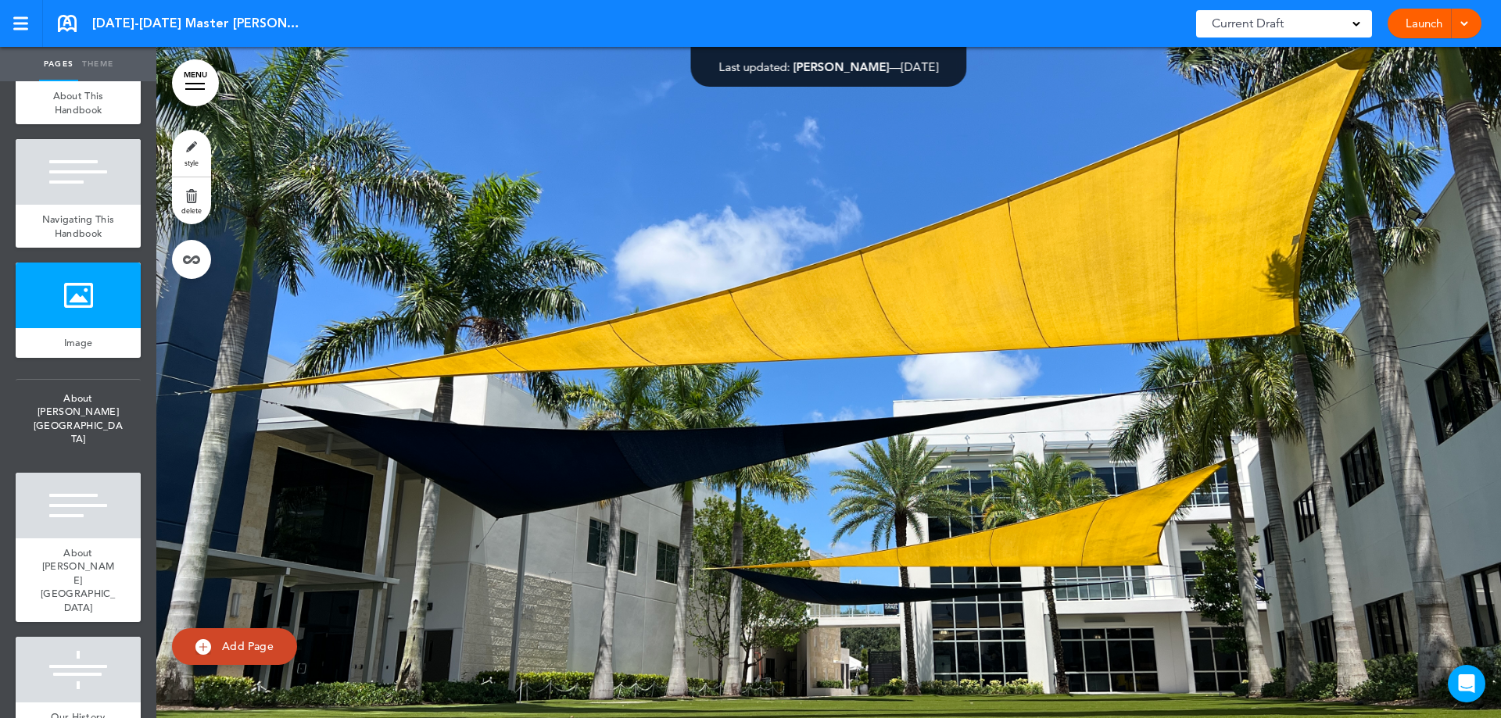
click at [198, 152] on link "style" at bounding box center [191, 153] width 39 height 47
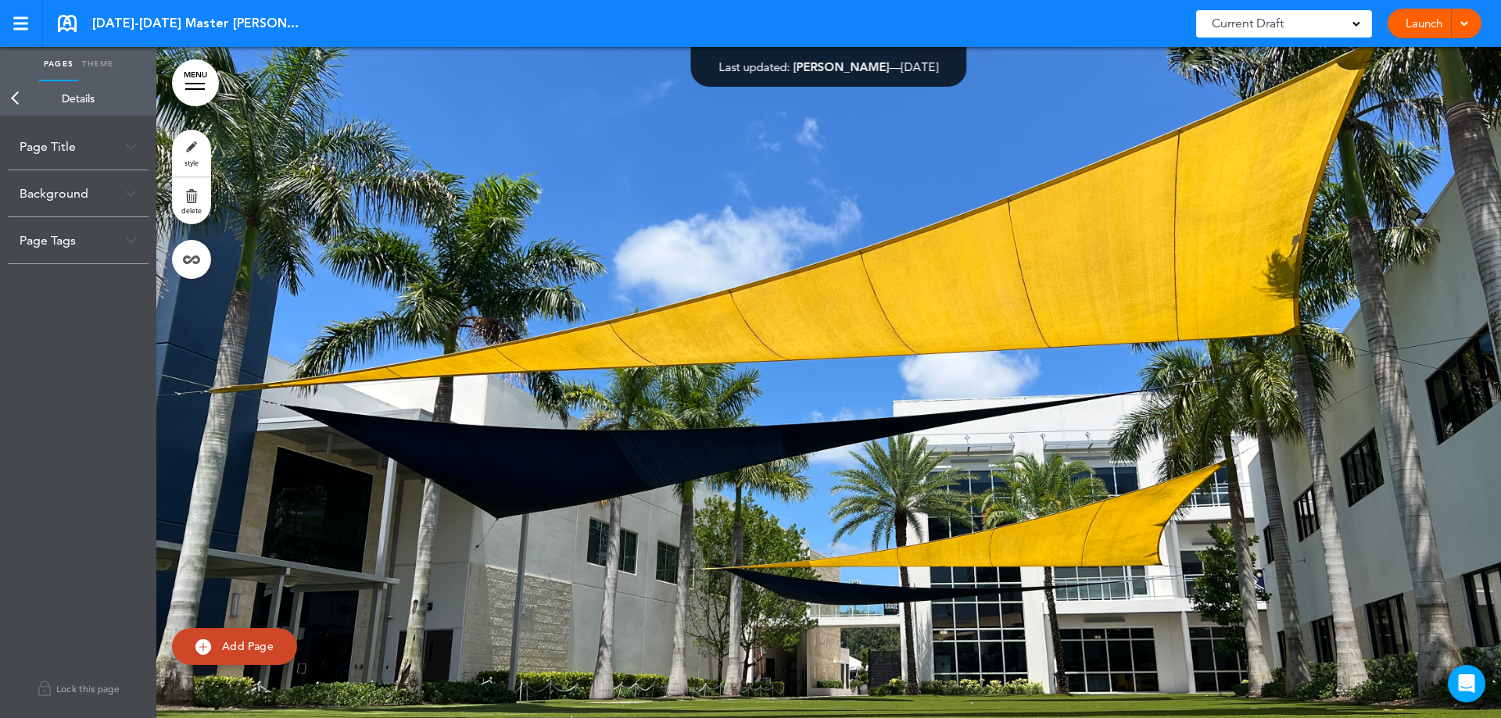
click at [114, 202] on div "Background" at bounding box center [78, 193] width 141 height 46
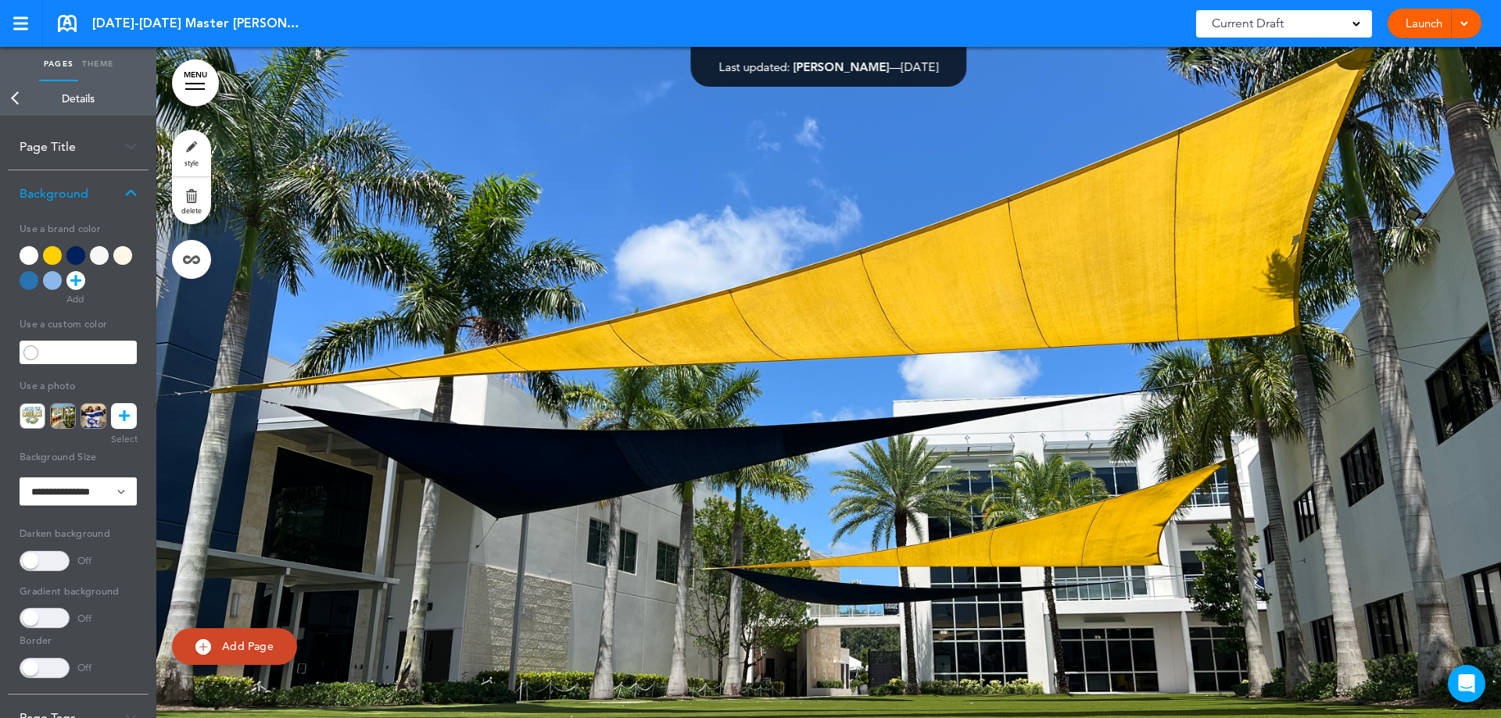
click at [132, 415] on link at bounding box center [124, 416] width 26 height 26
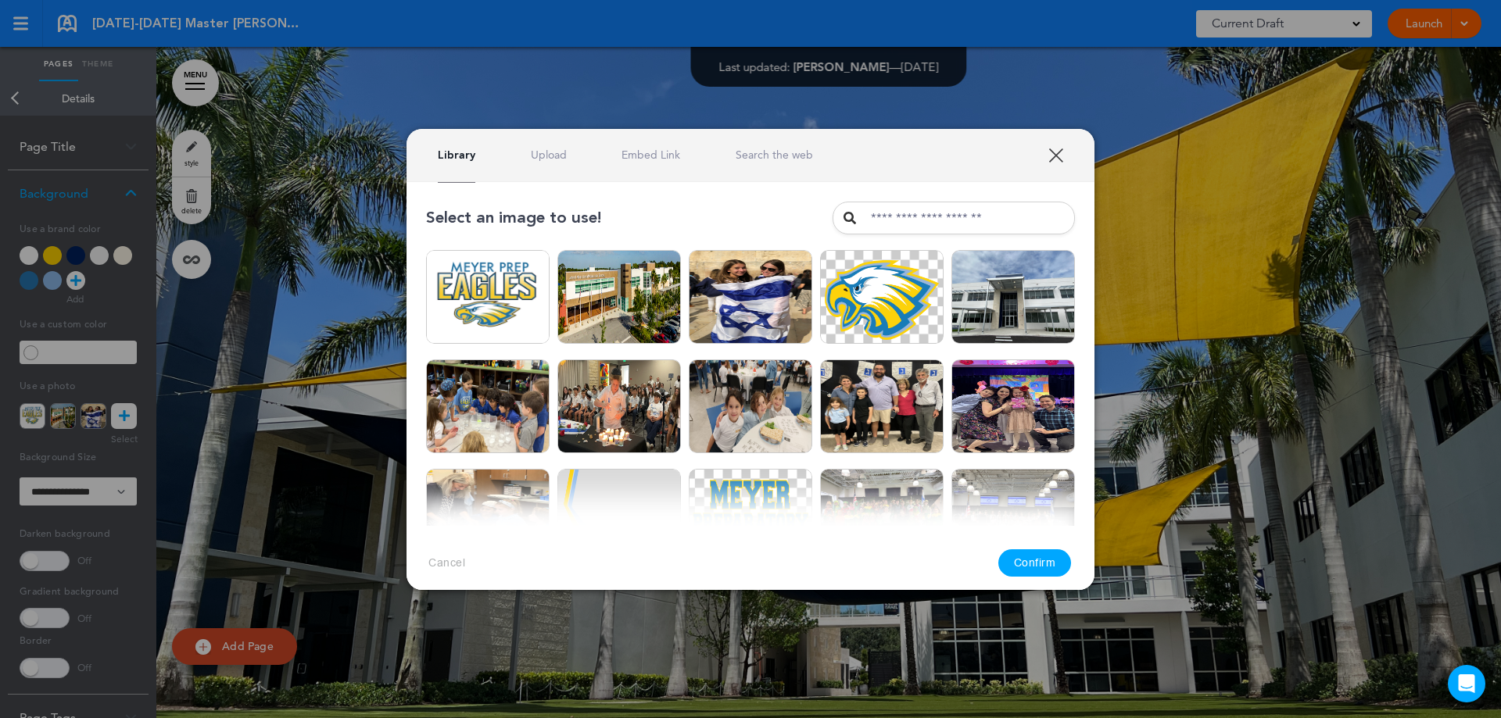
click at [617, 289] on img at bounding box center [618, 297] width 123 height 94
click at [1009, 563] on button "Confirm" at bounding box center [1034, 562] width 73 height 27
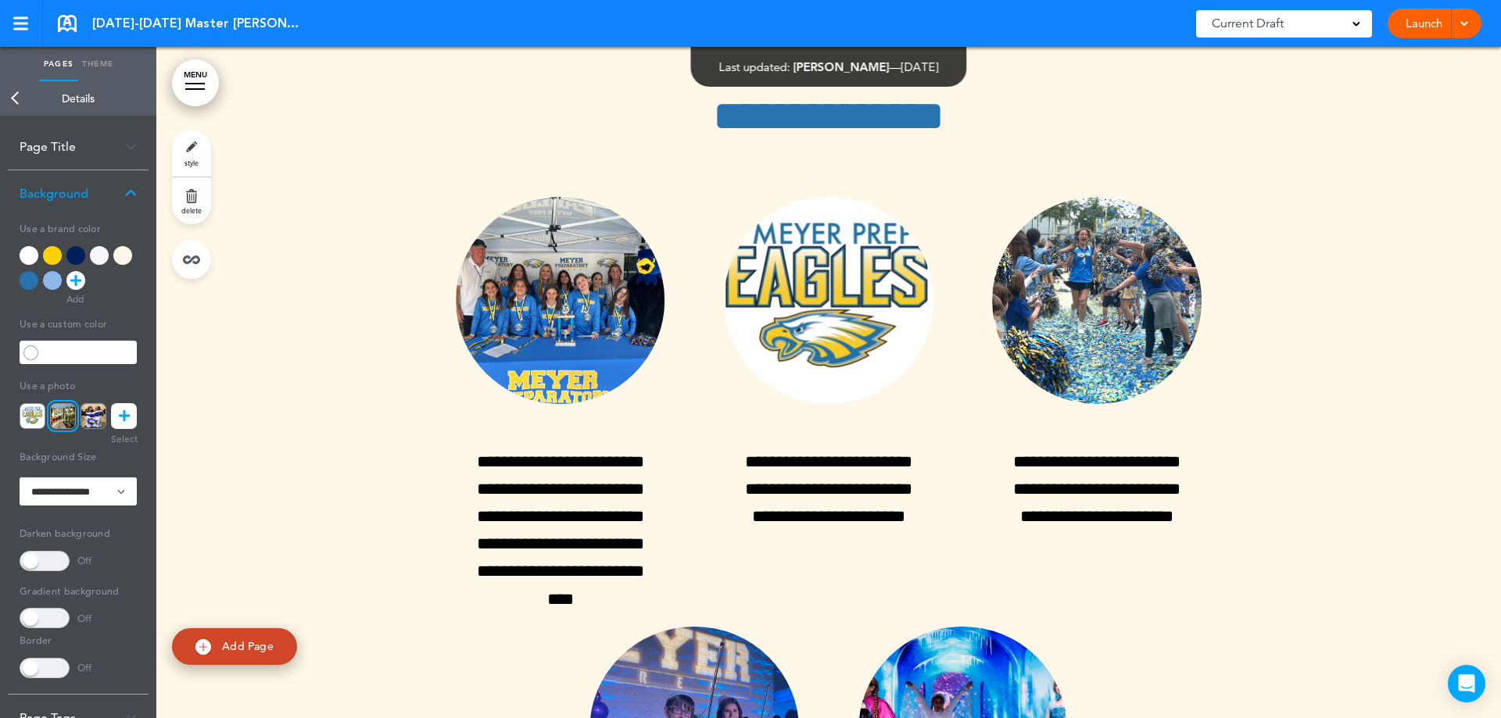
scroll to position [38432, 0]
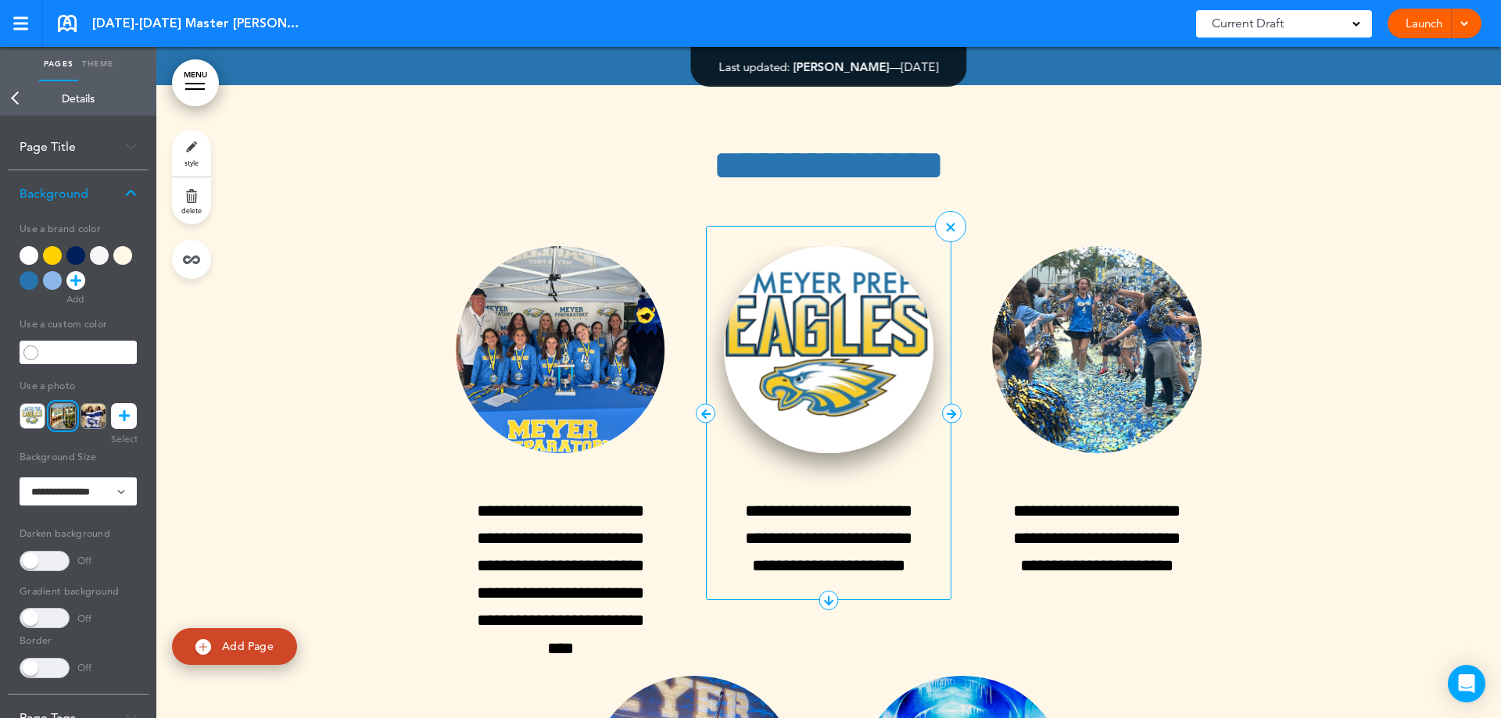
click at [831, 246] on img at bounding box center [828, 349] width 209 height 207
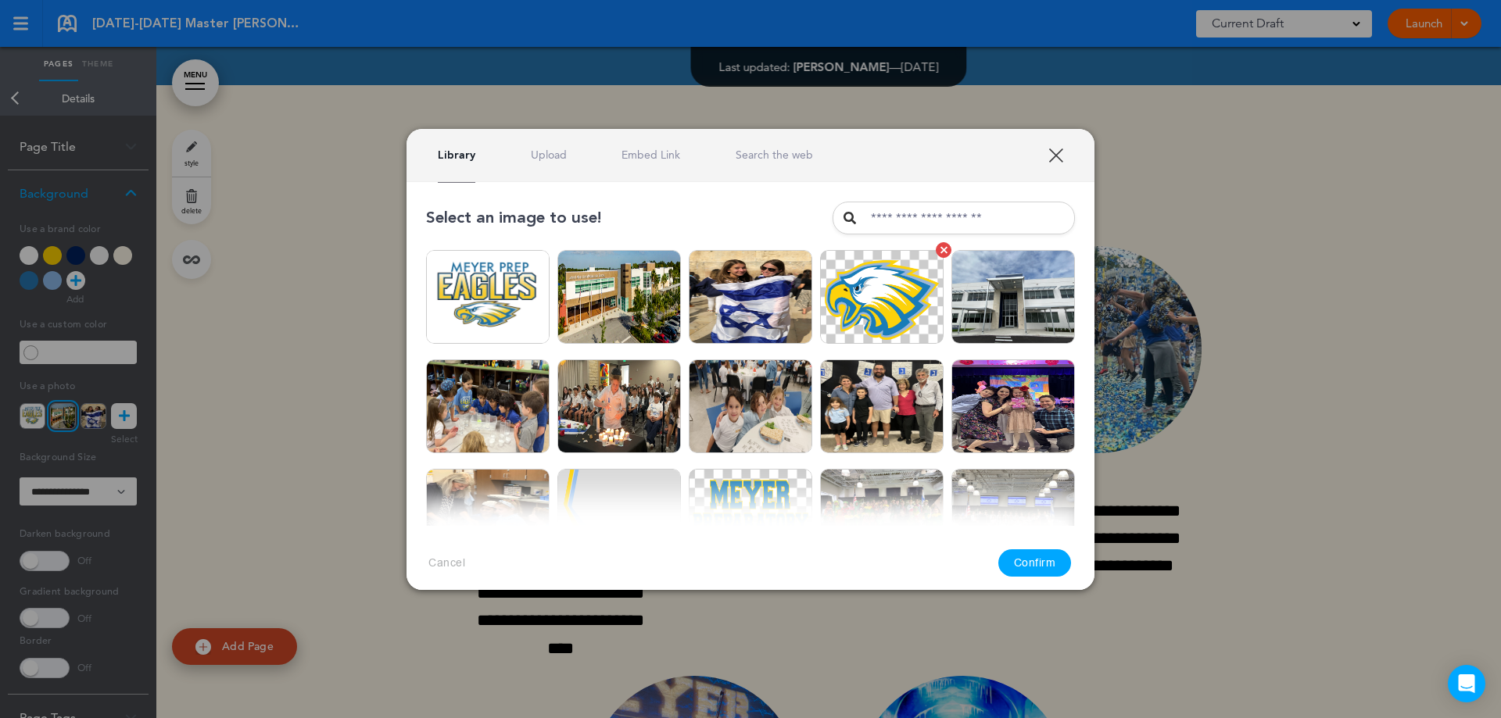
click at [856, 295] on img at bounding box center [881, 297] width 123 height 94
click at [1045, 567] on button "Confirm" at bounding box center [1034, 562] width 73 height 27
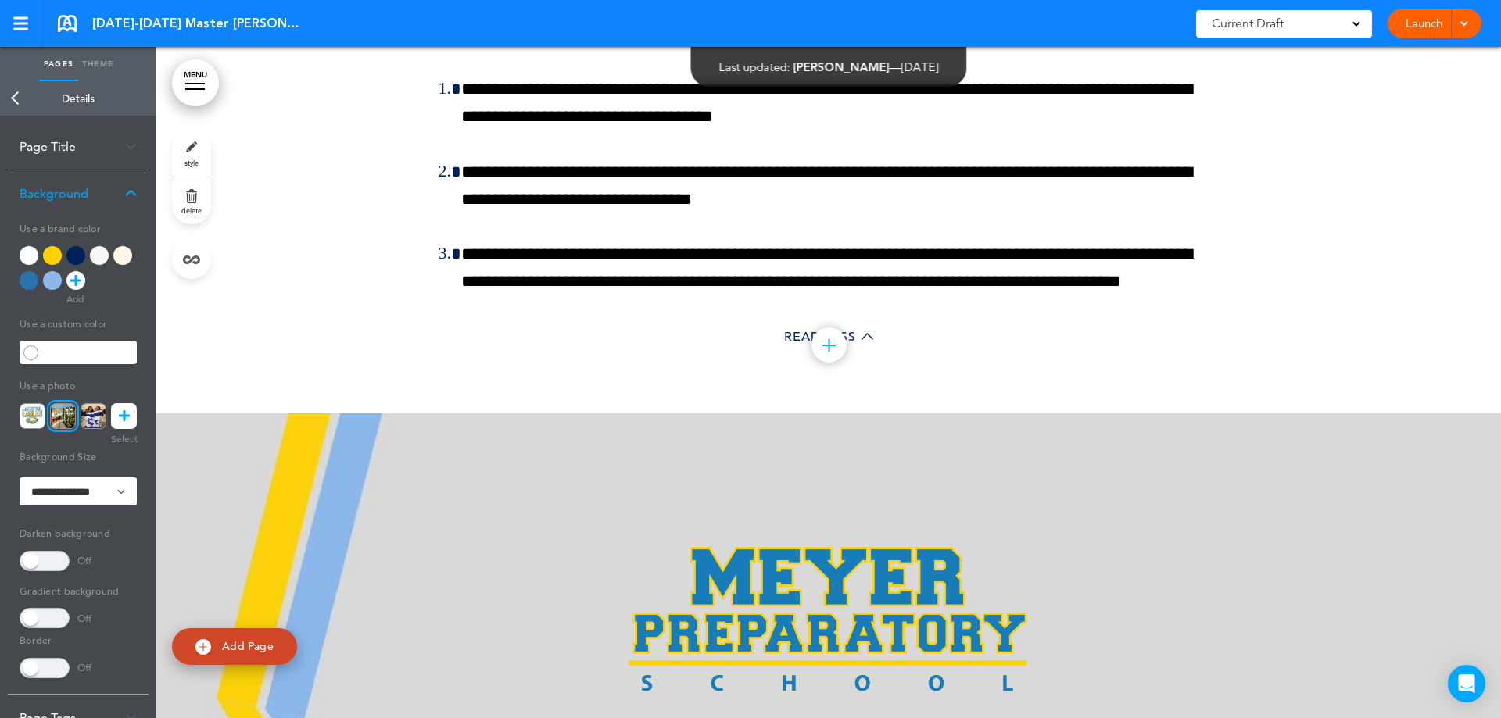
scroll to position [78814, 0]
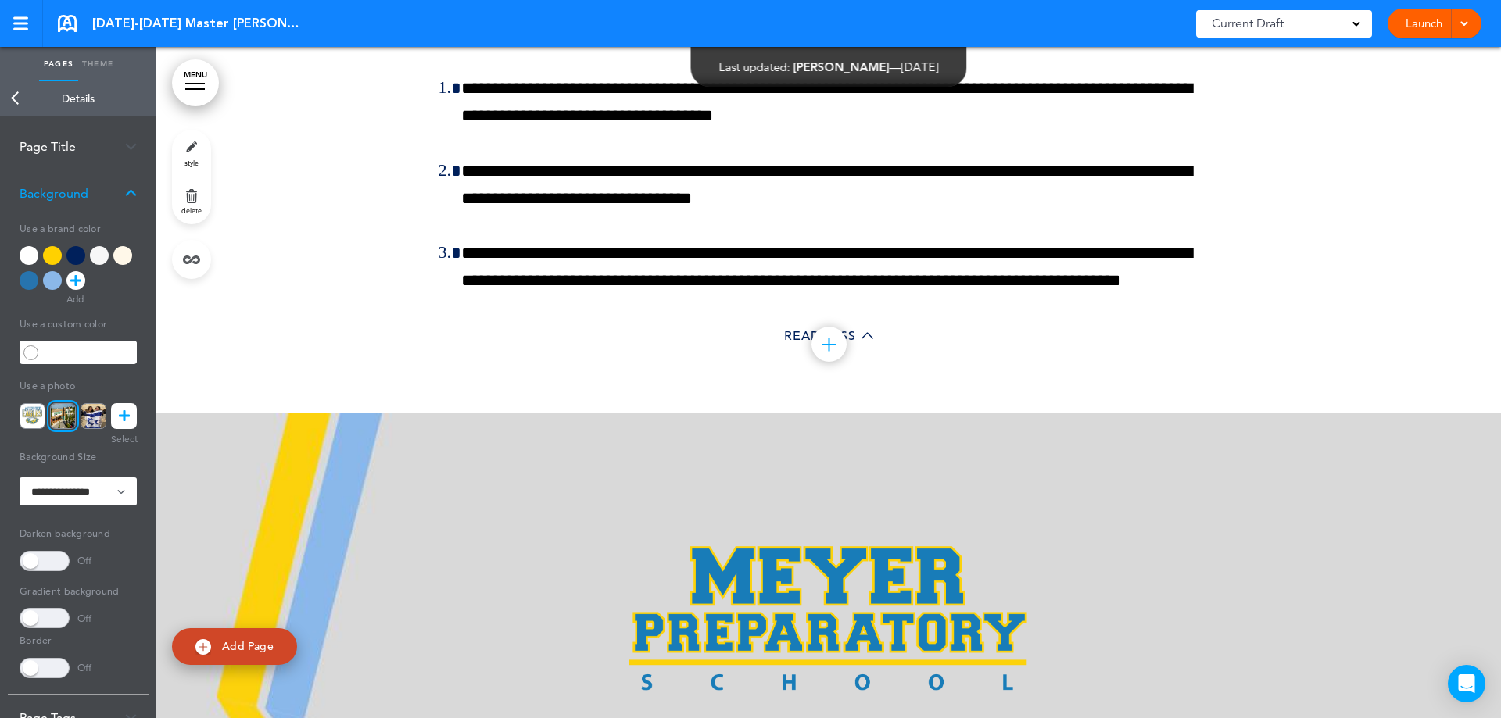
click at [195, 93] on link "MENU" at bounding box center [195, 82] width 47 height 47
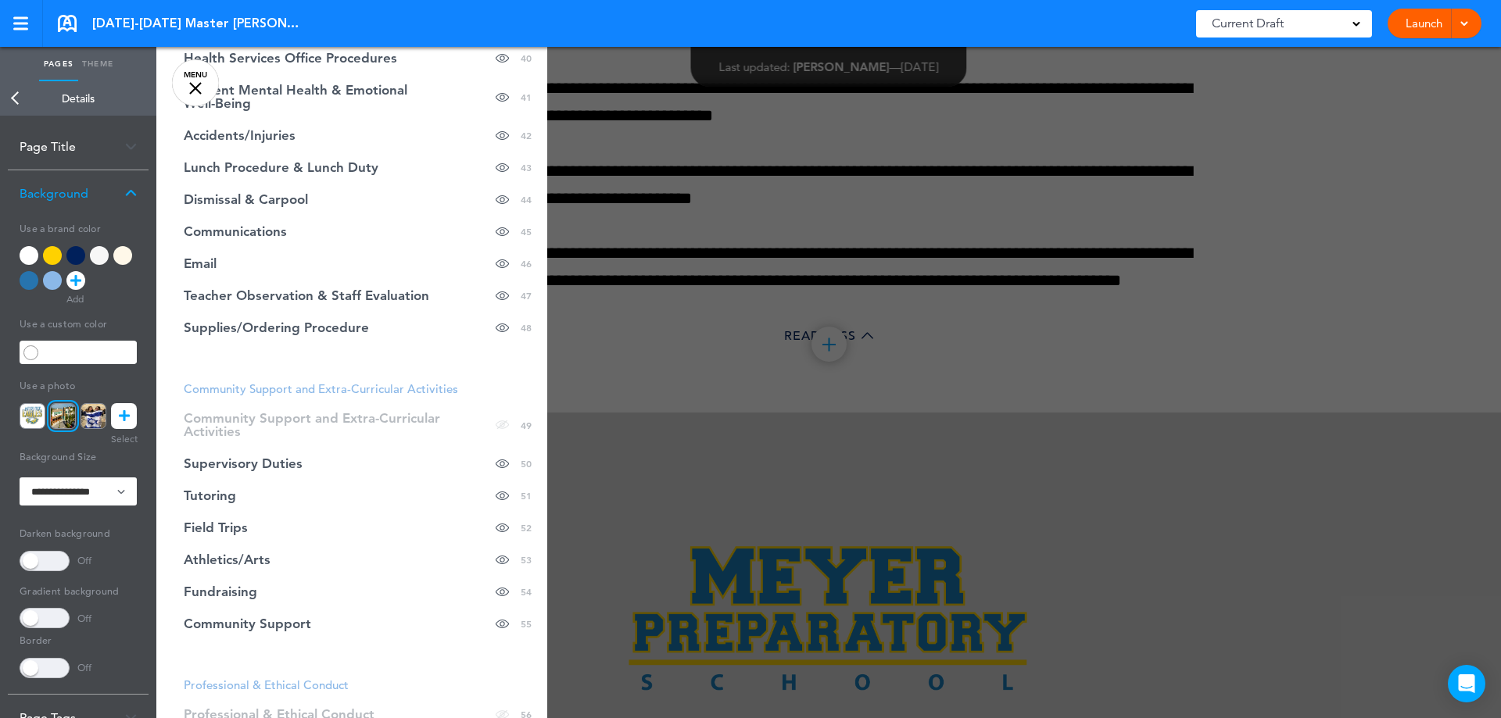
scroll to position [1719, 0]
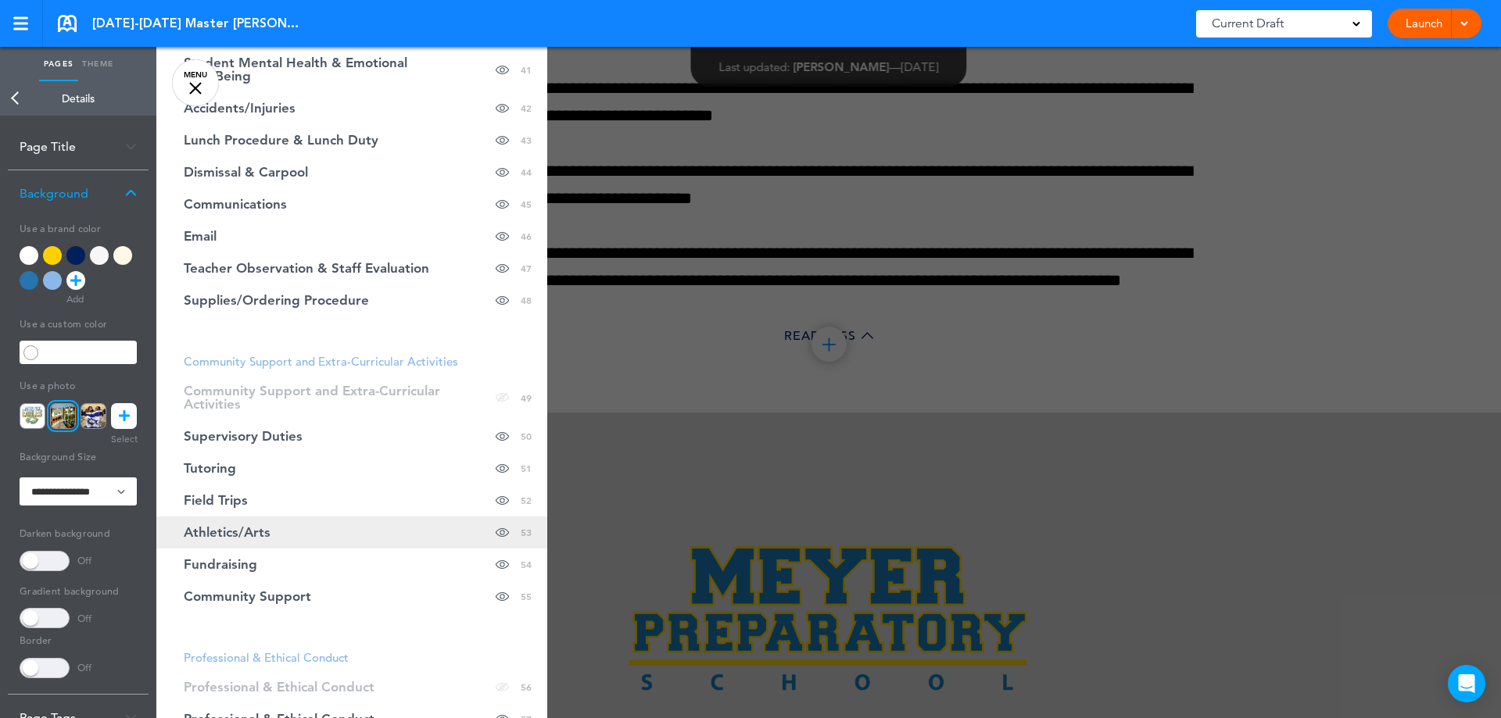
click at [249, 526] on span "Athletics/Arts" at bounding box center [227, 532] width 87 height 13
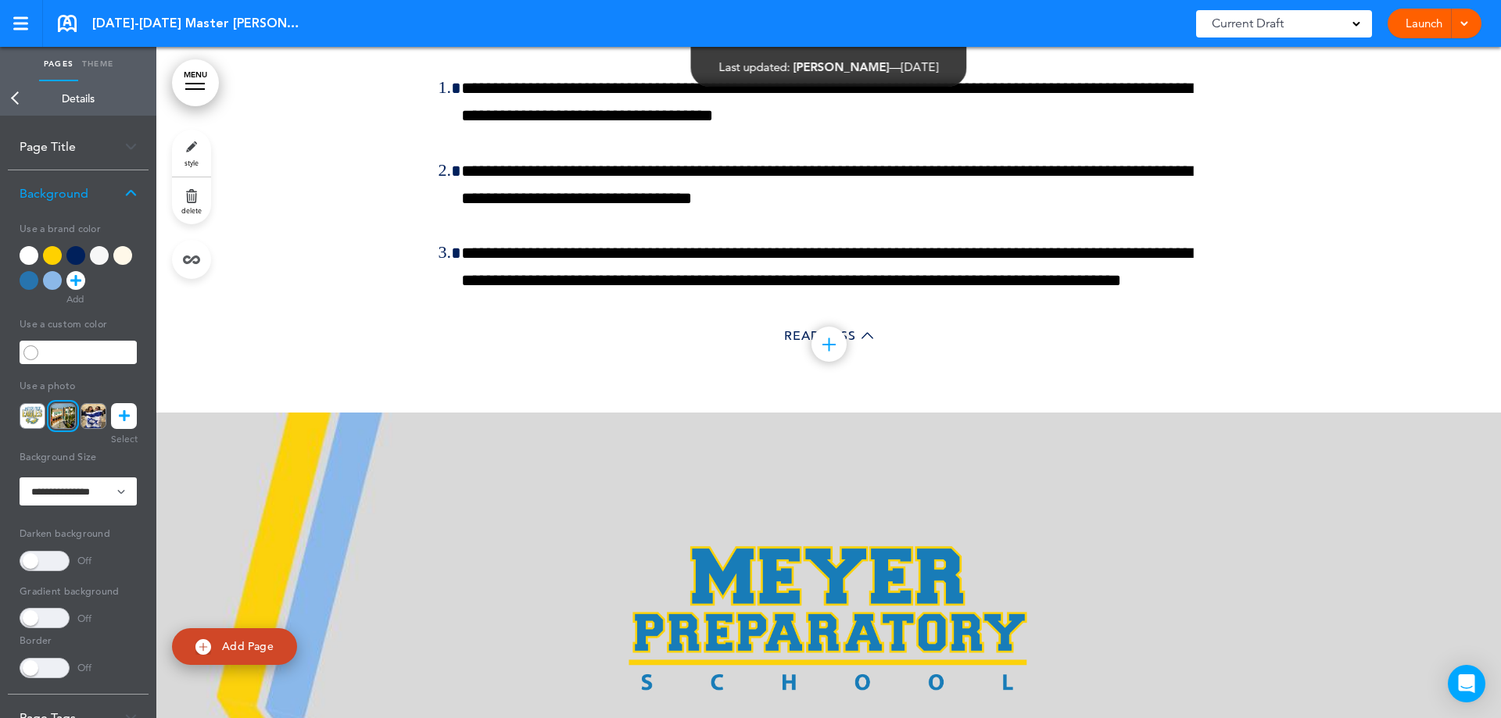
scroll to position [38364, 0]
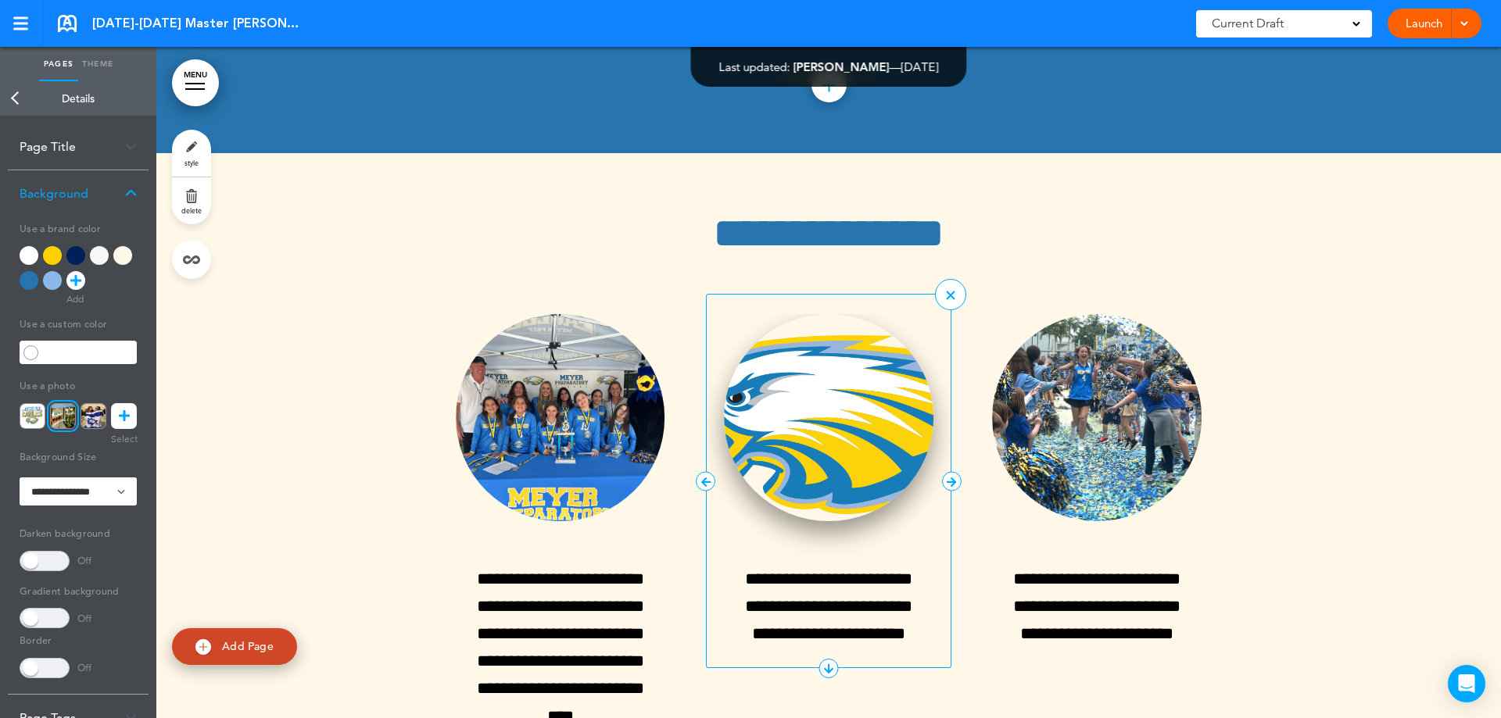
click at [823, 314] on img at bounding box center [828, 417] width 209 height 207
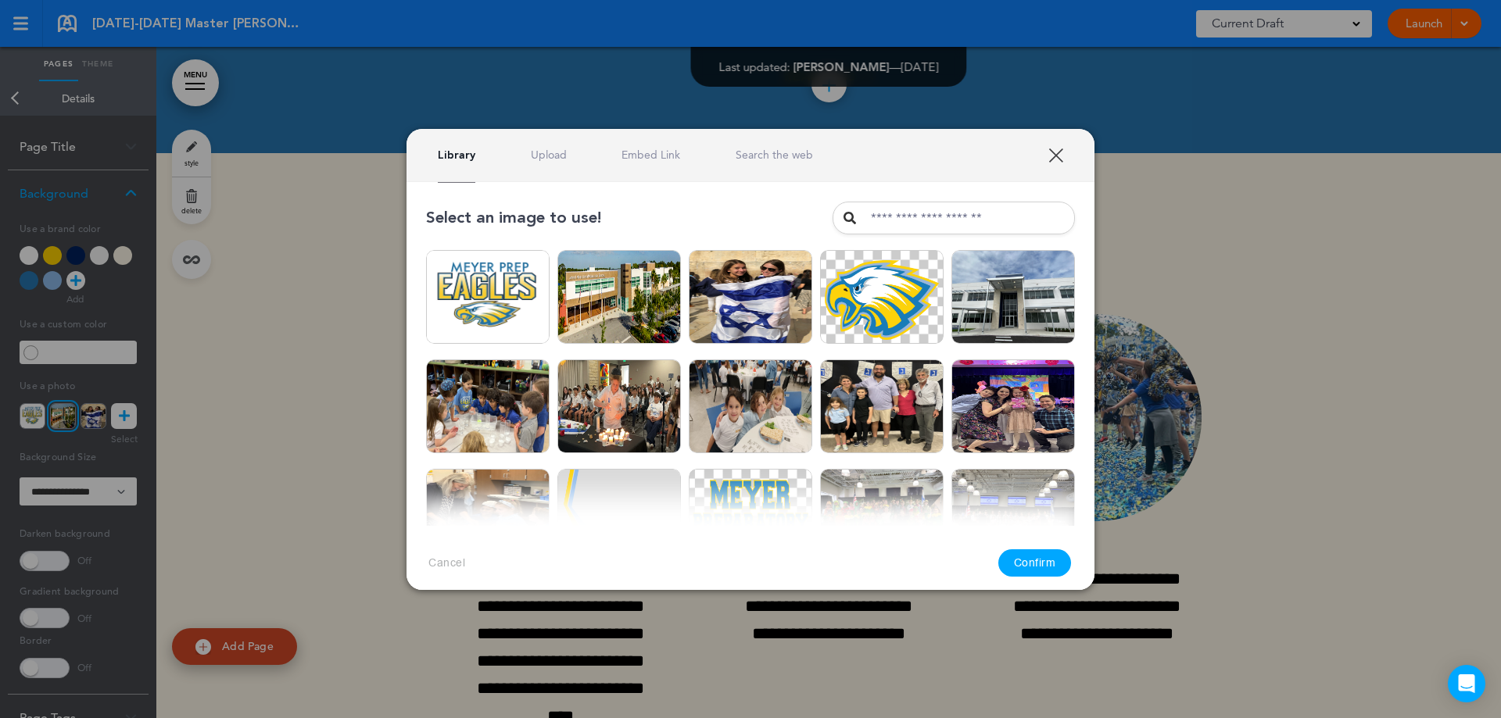
click at [541, 157] on link "Upload" at bounding box center [549, 155] width 36 height 15
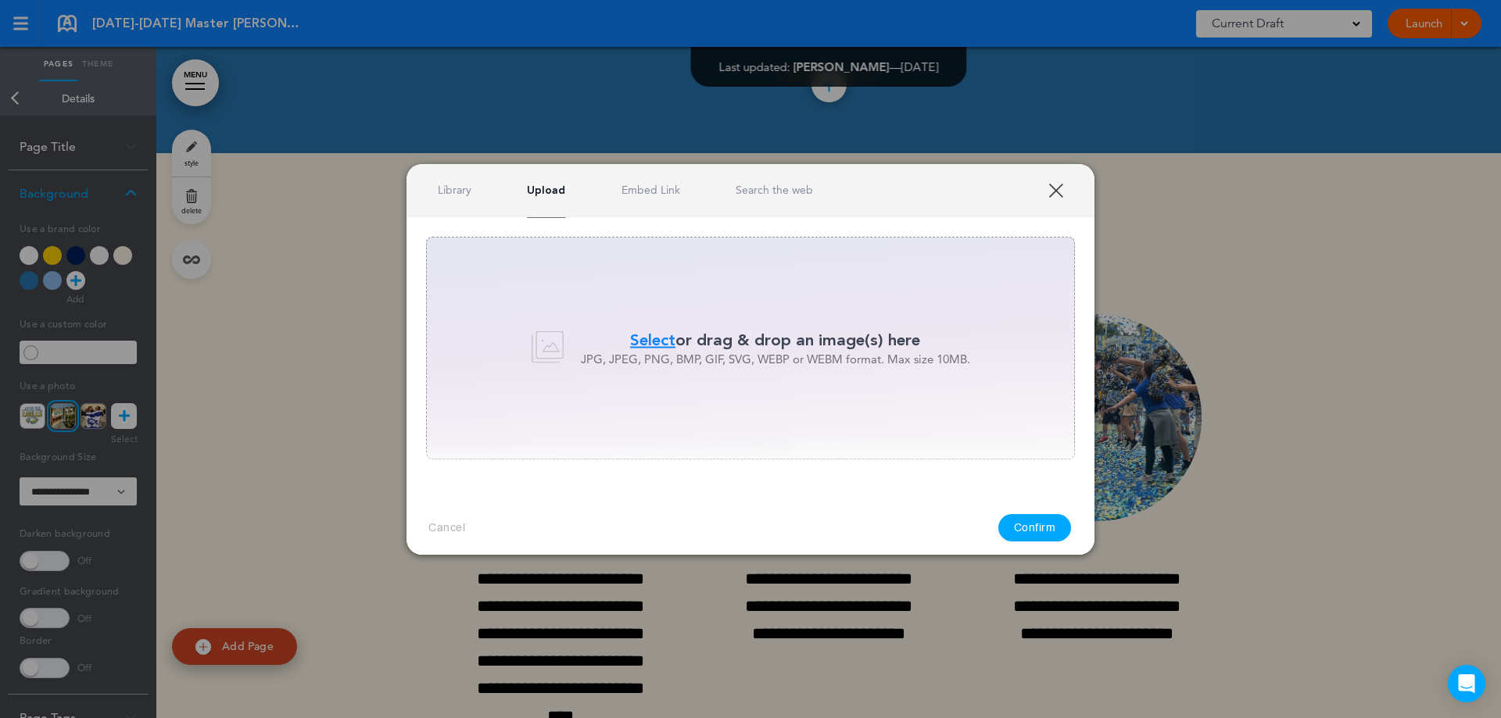
click at [640, 337] on span "Select" at bounding box center [652, 340] width 45 height 23
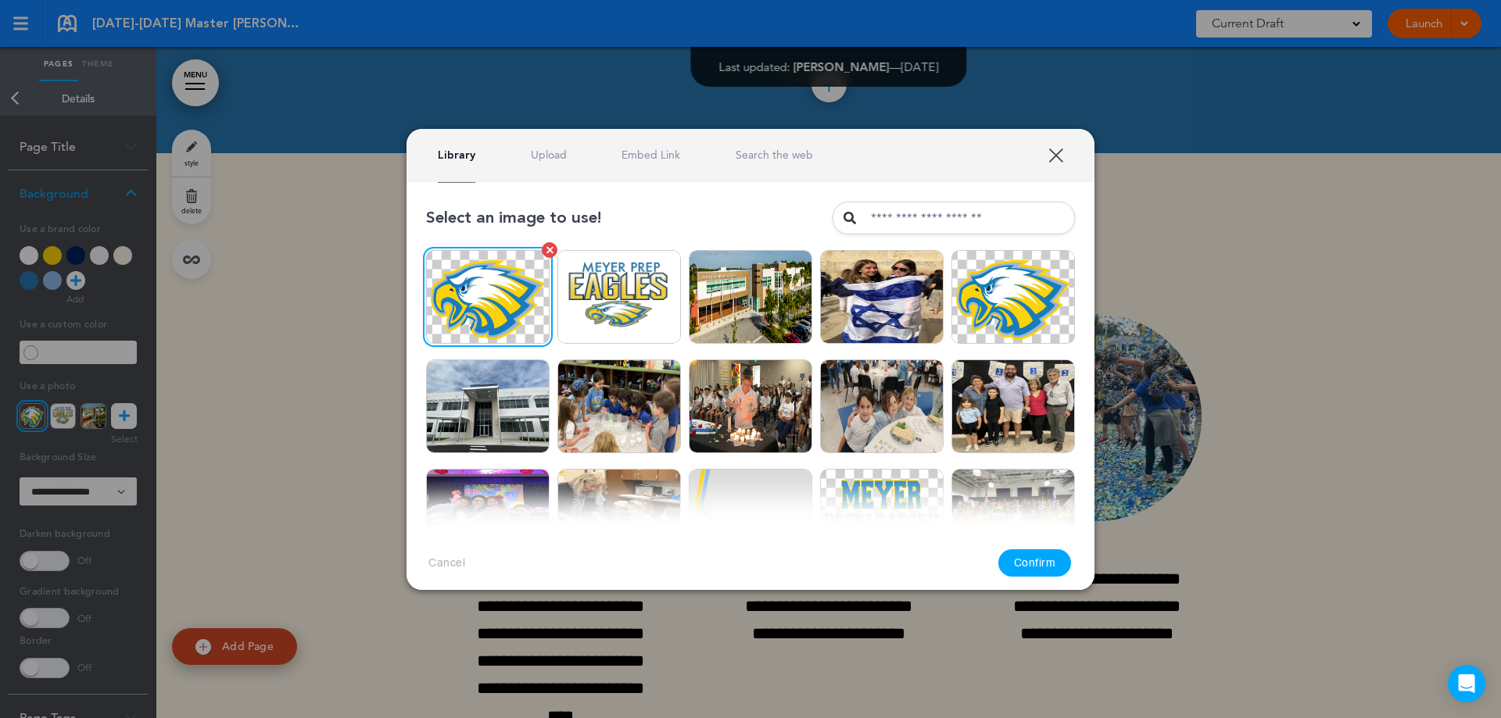
click at [465, 283] on img at bounding box center [487, 297] width 123 height 94
click at [1025, 546] on div "Cancel Confirm" at bounding box center [750, 563] width 688 height 74
click at [1020, 560] on button "Confirm" at bounding box center [1034, 562] width 73 height 27
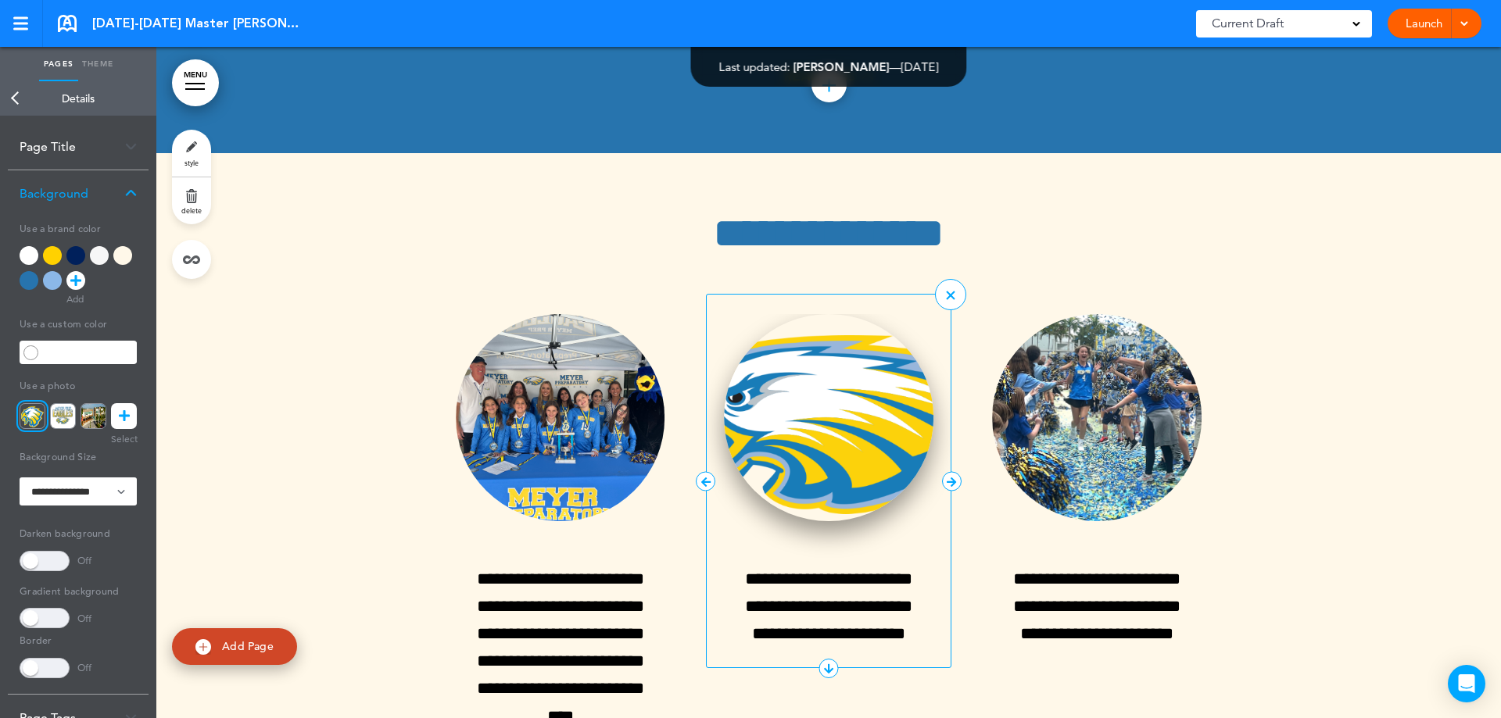
click at [850, 335] on img at bounding box center [828, 417] width 209 height 207
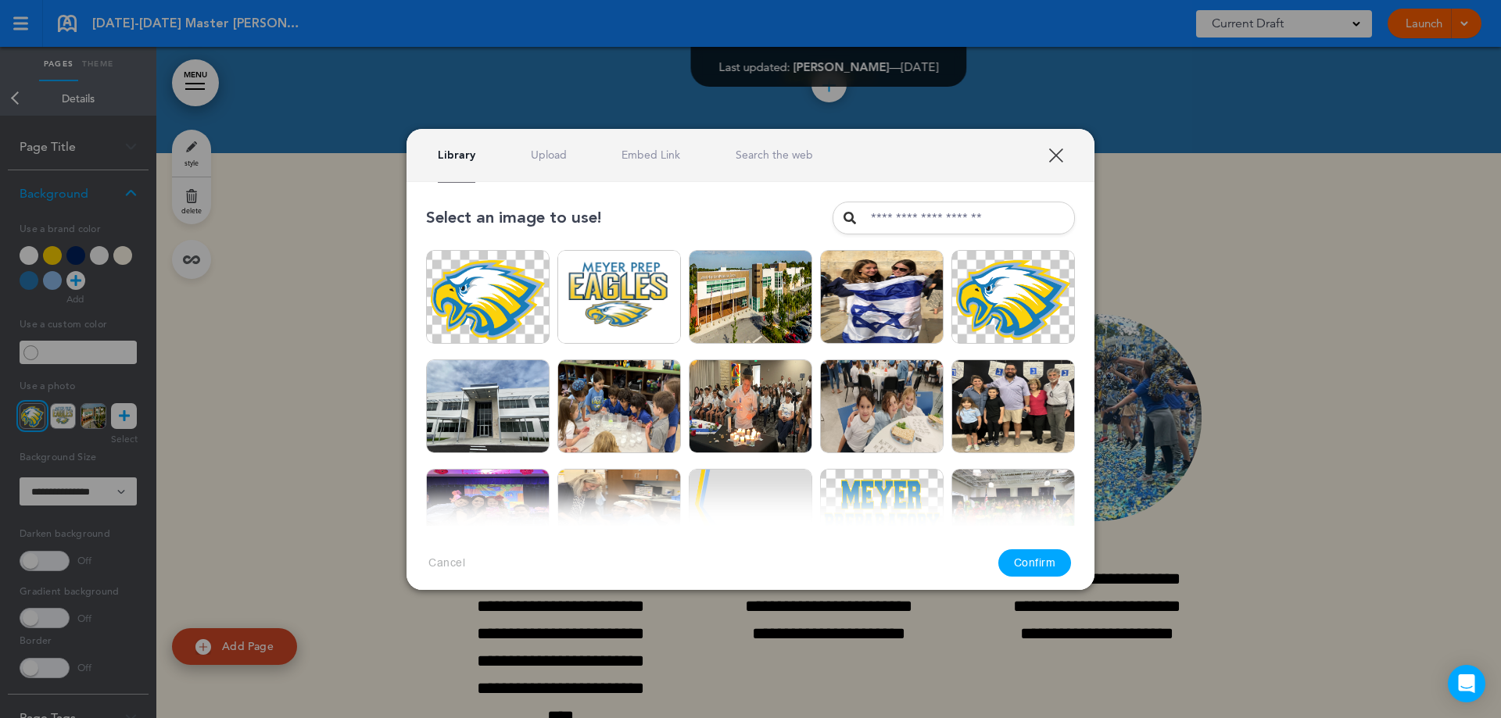
click at [557, 162] on link "Upload" at bounding box center [549, 155] width 36 height 15
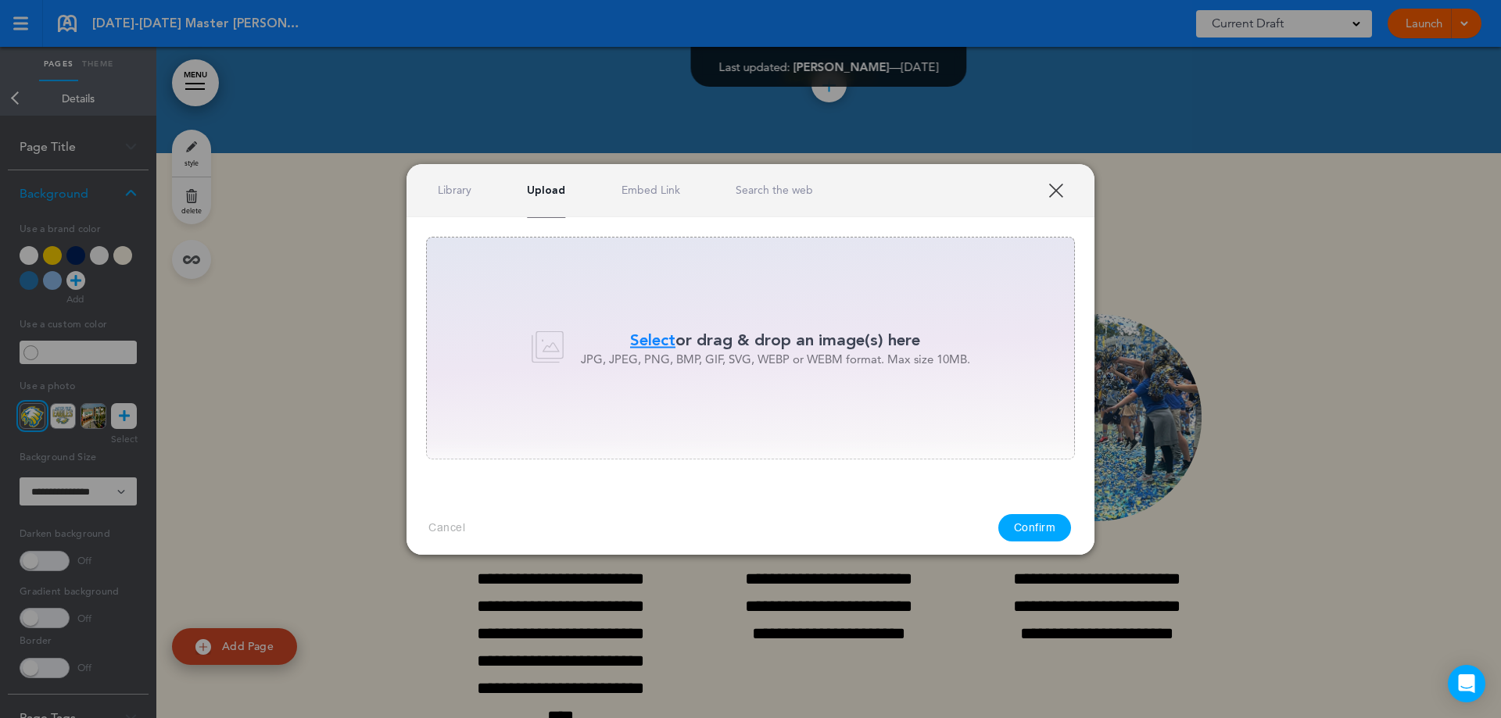
click at [634, 334] on span "Select" at bounding box center [652, 340] width 45 height 23
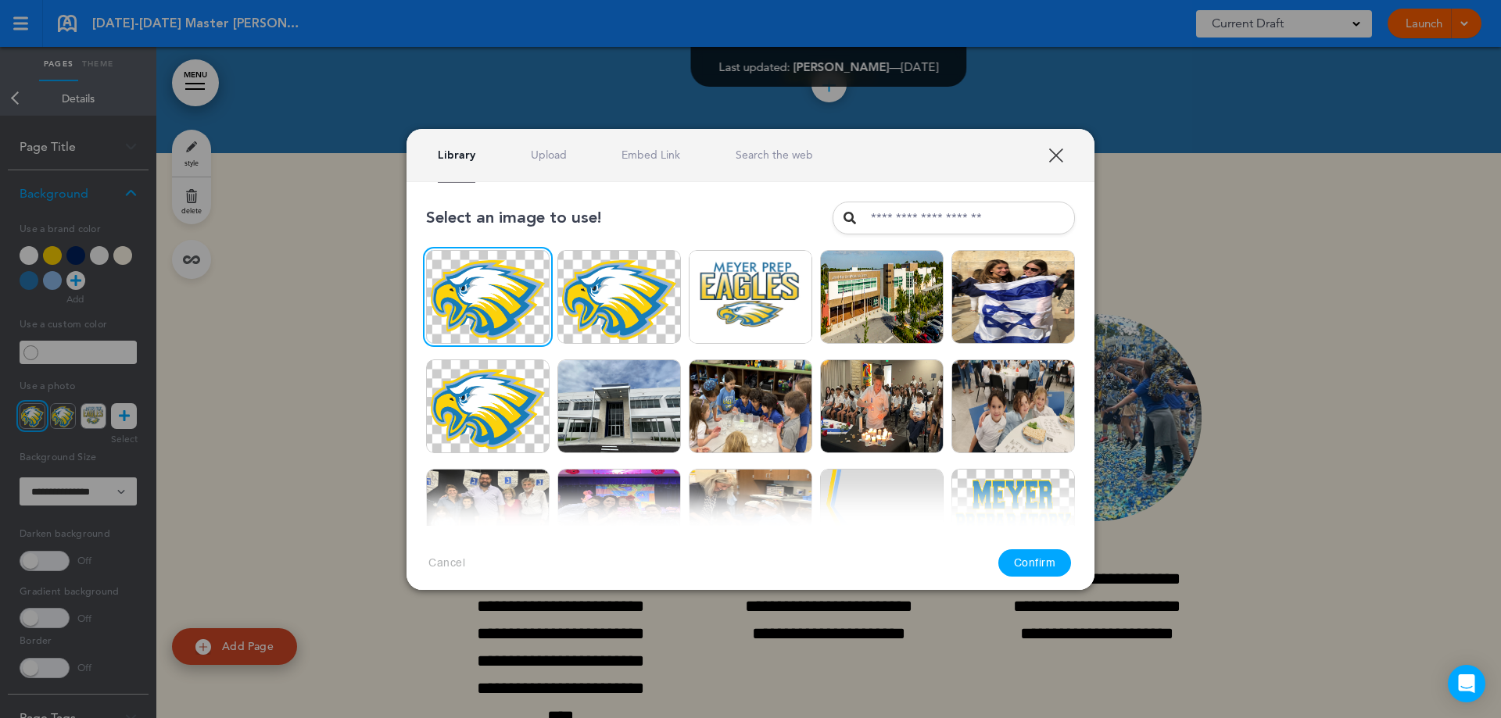
click at [1038, 553] on button "Confirm" at bounding box center [1034, 562] width 73 height 27
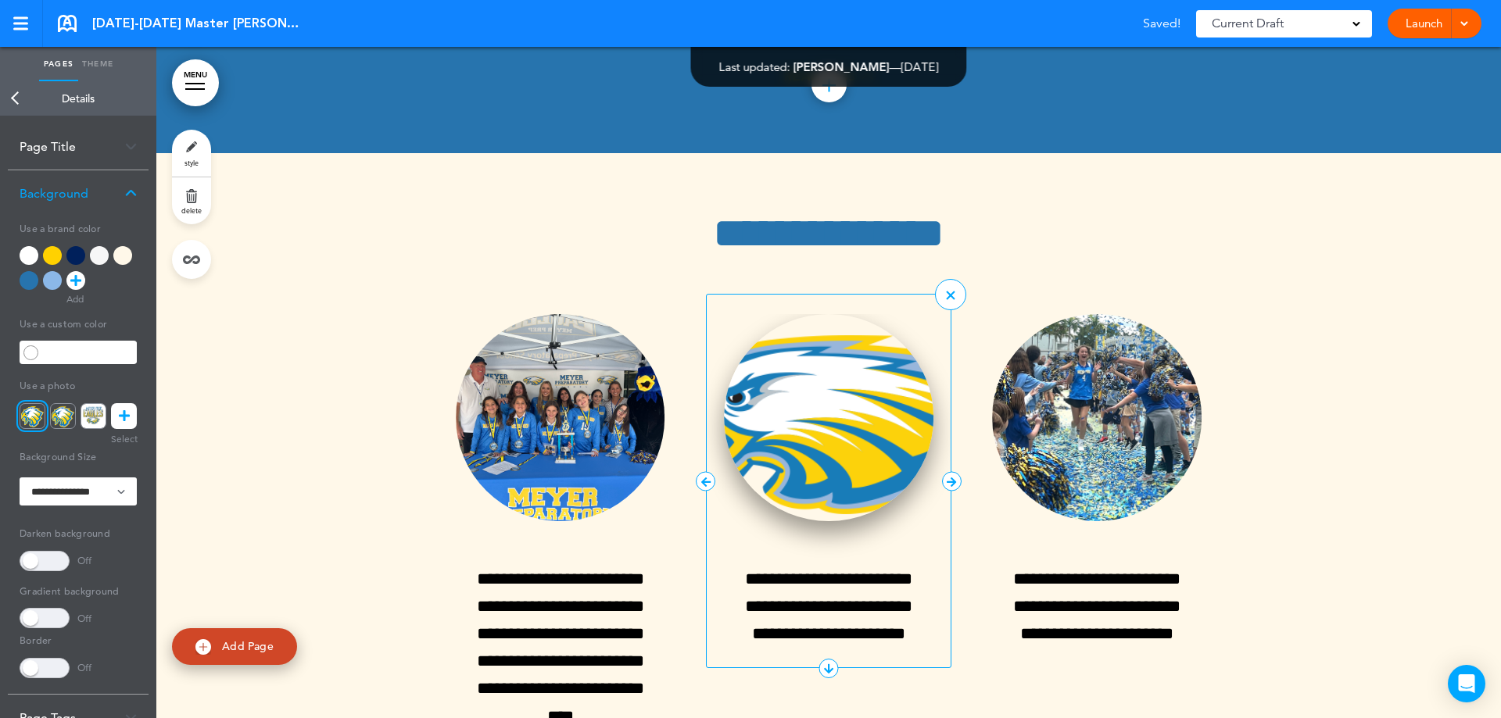
click at [812, 333] on img at bounding box center [828, 417] width 209 height 207
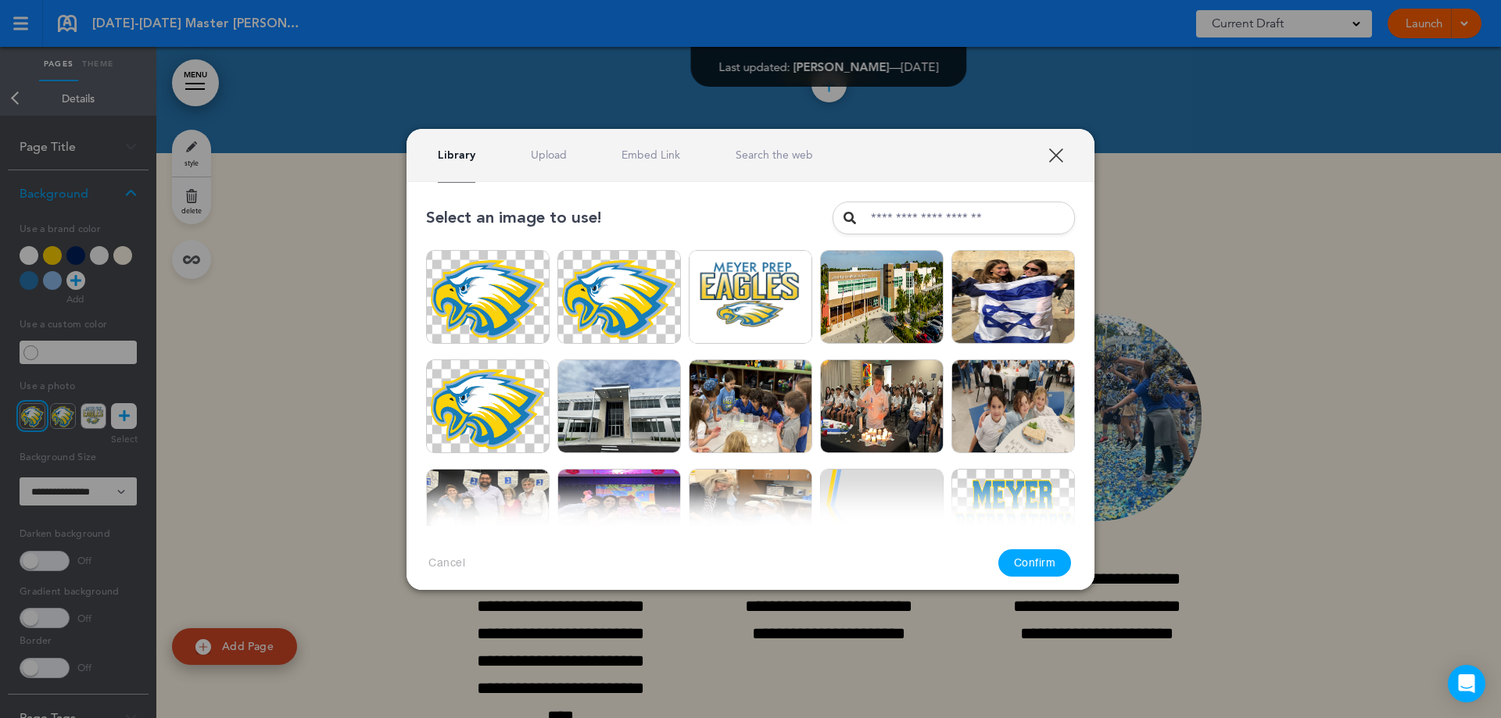
click at [1055, 162] on link "XXX" at bounding box center [1055, 155] width 15 height 15
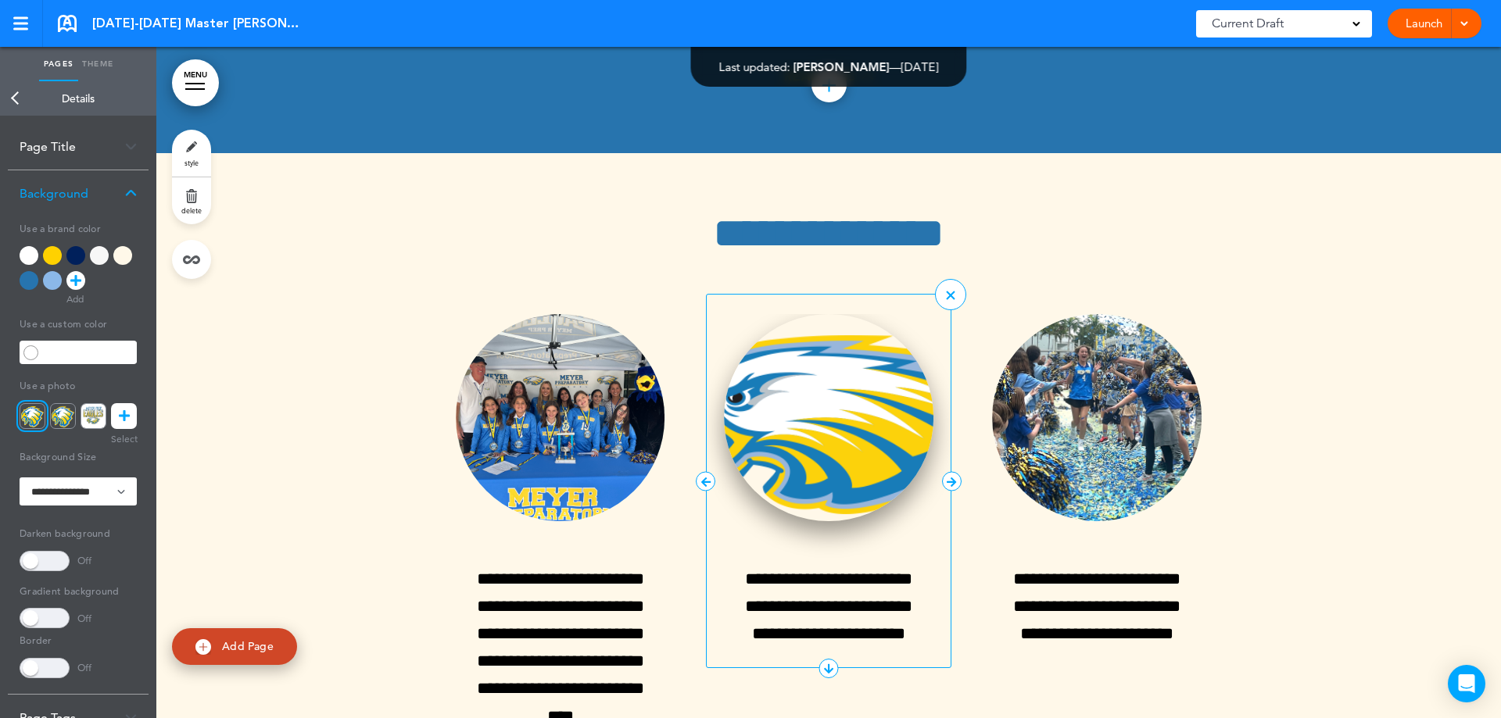
click at [828, 314] on img at bounding box center [828, 417] width 209 height 207
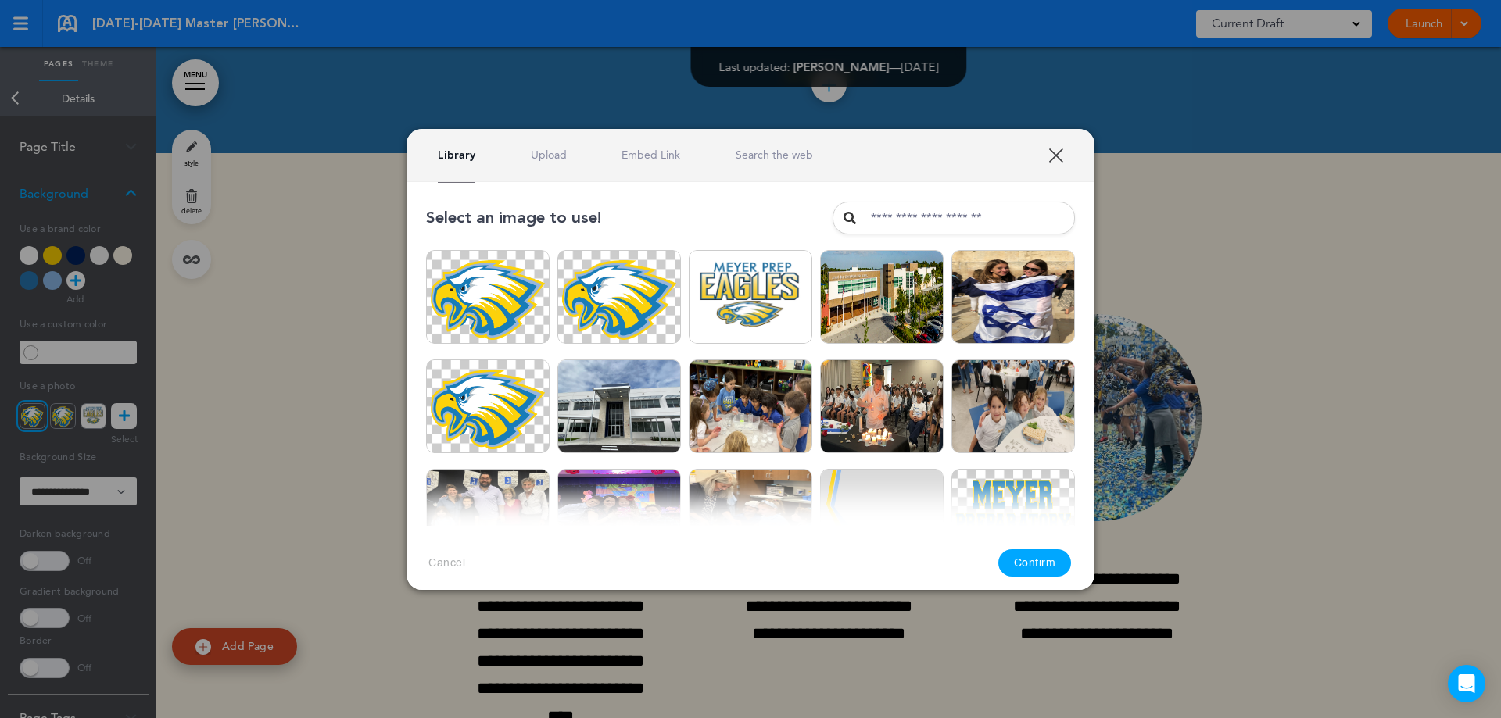
click at [444, 565] on button "Cancel" at bounding box center [446, 563] width 37 height 15
click at [438, 560] on button "Cancel" at bounding box center [446, 563] width 37 height 15
click at [1049, 156] on link "XXX" at bounding box center [1055, 155] width 15 height 15
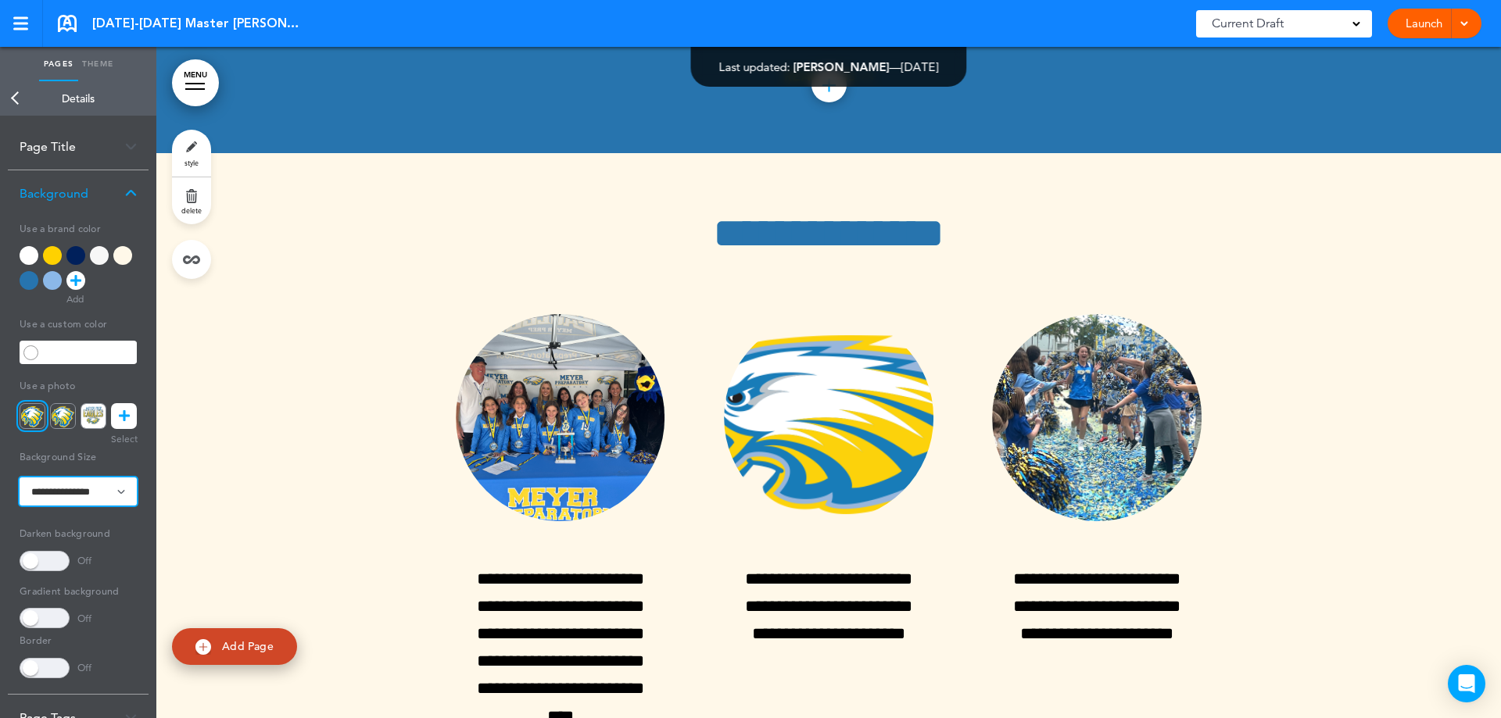
click at [59, 502] on select "**********" at bounding box center [78, 492] width 117 height 28
click at [20, 478] on select "**********" at bounding box center [78, 492] width 117 height 28
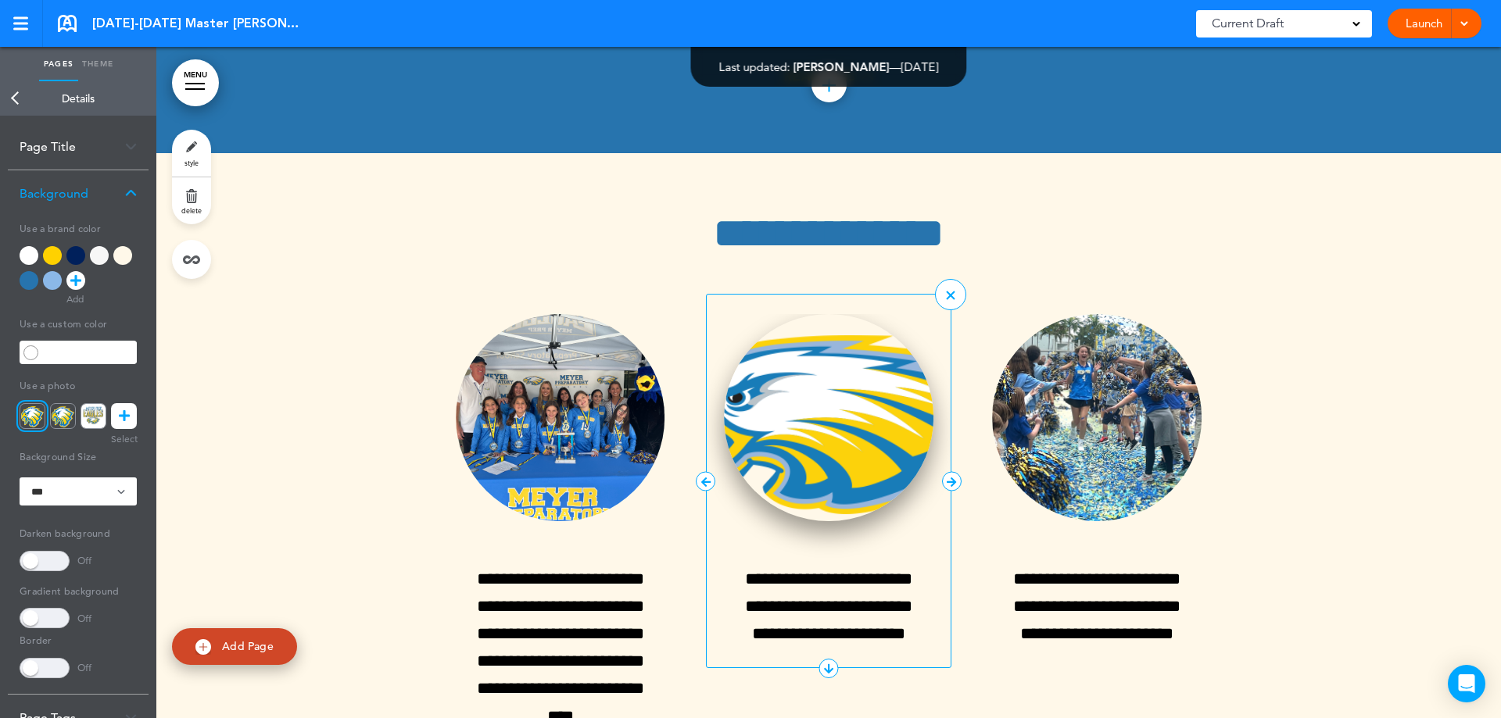
click at [801, 314] on img at bounding box center [828, 417] width 209 height 207
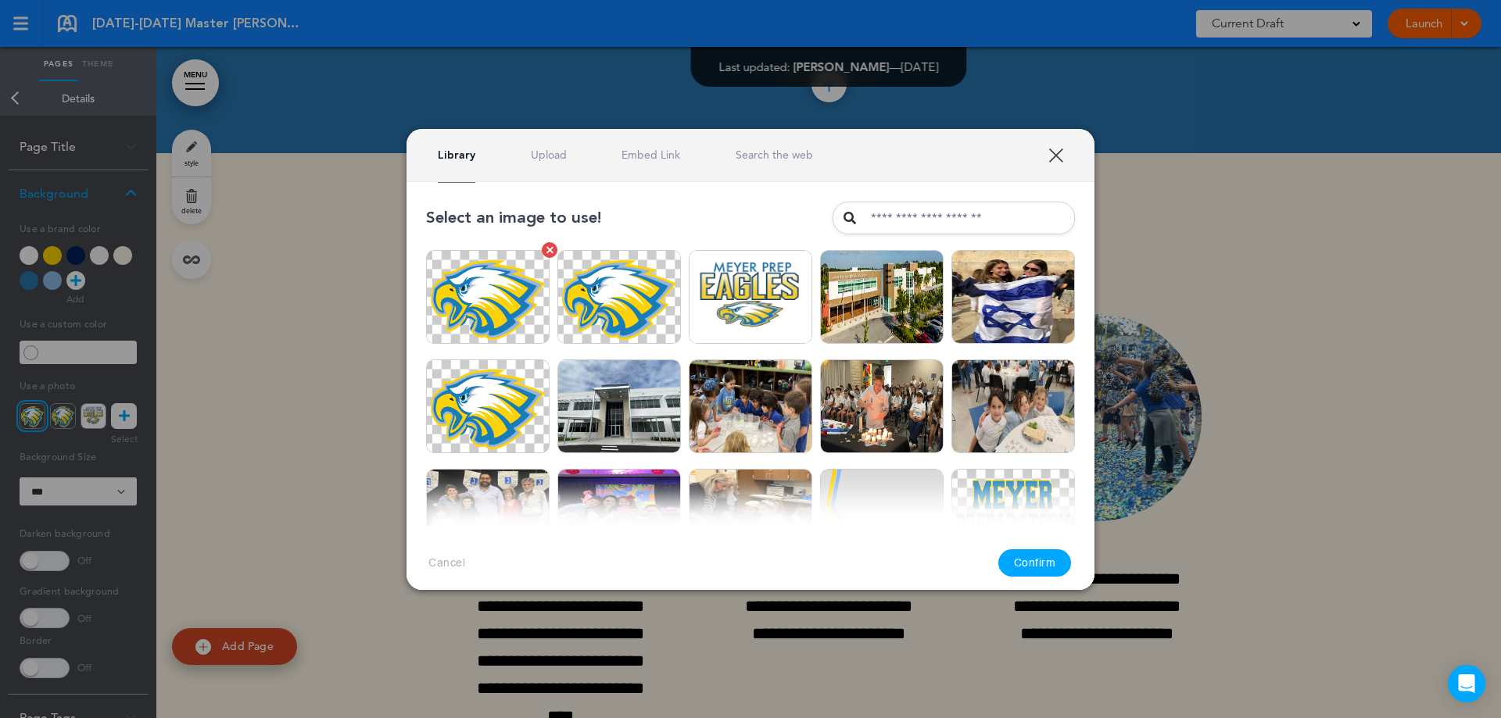
click at [458, 302] on img at bounding box center [487, 297] width 123 height 94
click at [1032, 565] on button "Confirm" at bounding box center [1034, 562] width 73 height 27
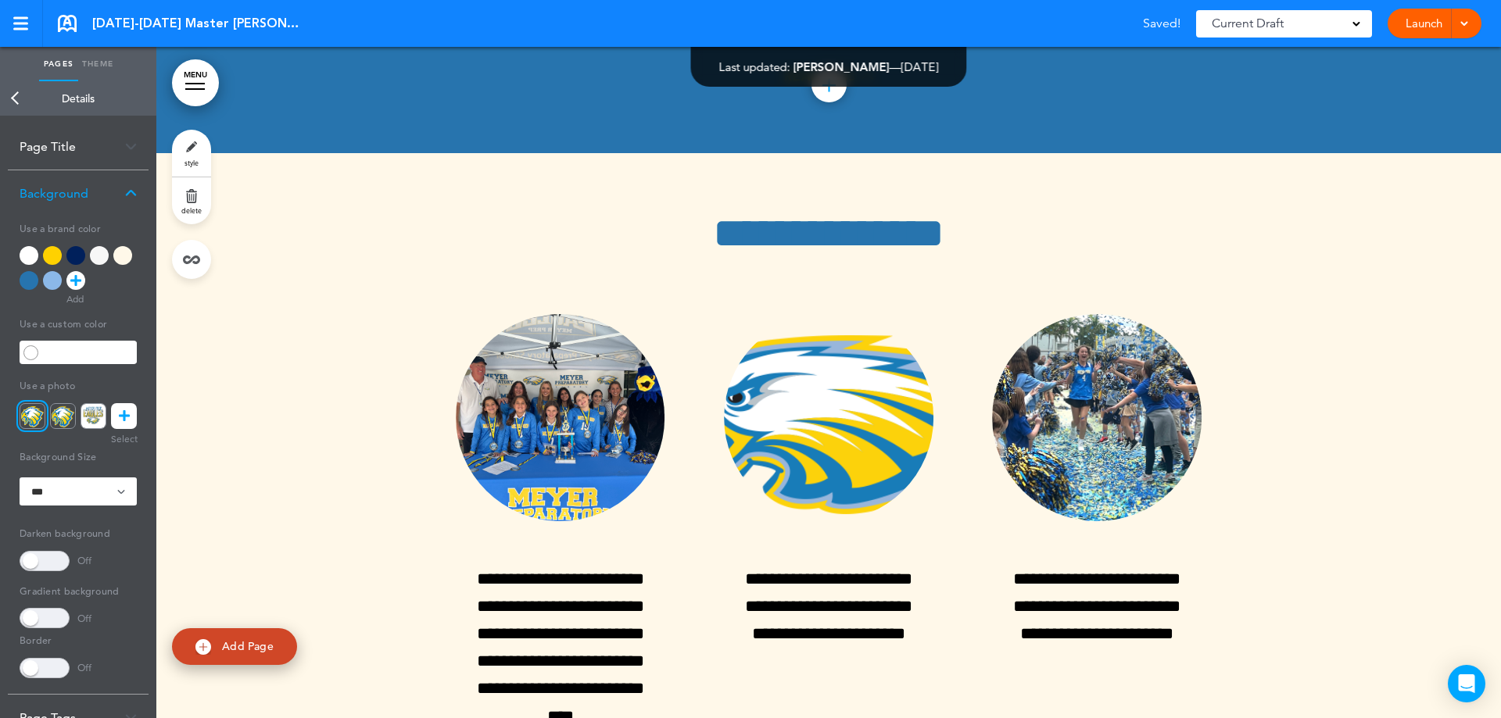
scroll to position [75, 0]
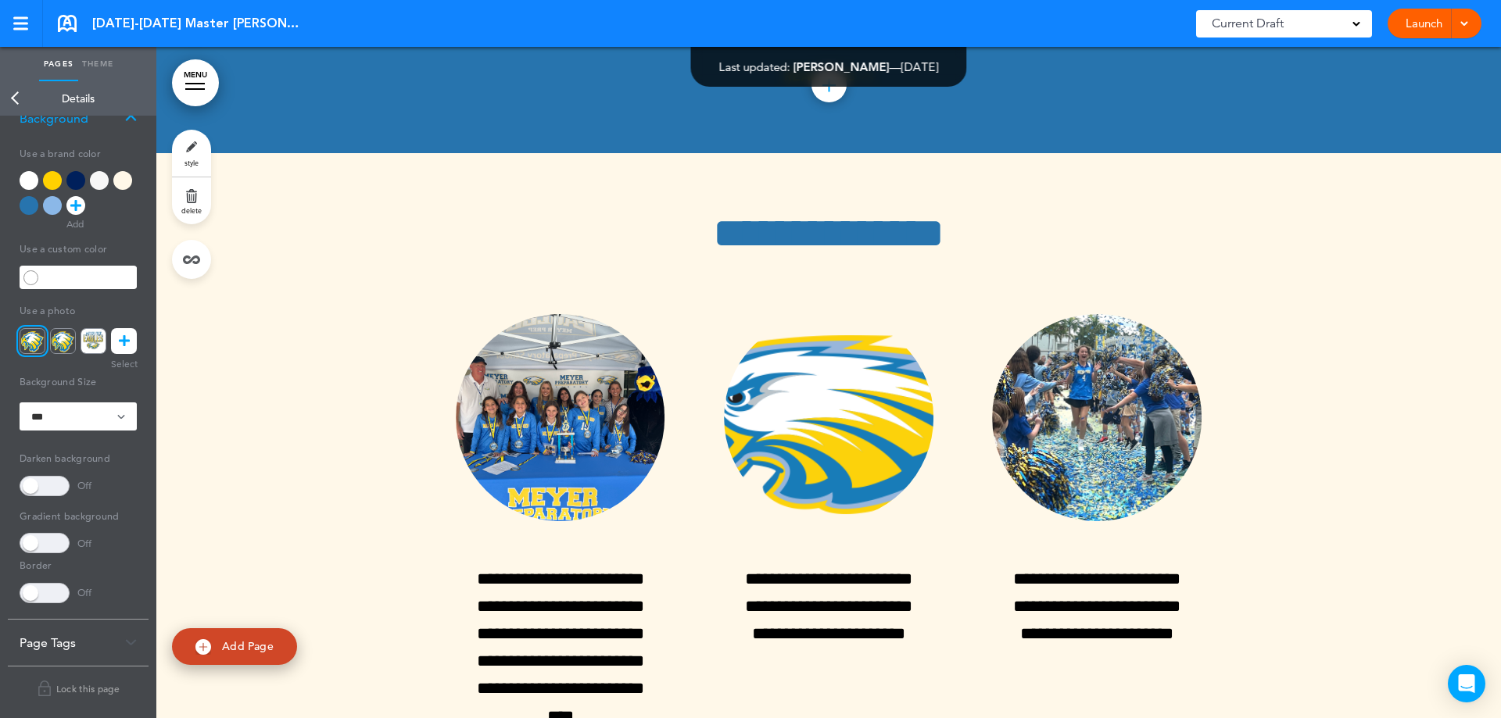
click at [117, 652] on div "Page Tags" at bounding box center [78, 643] width 141 height 46
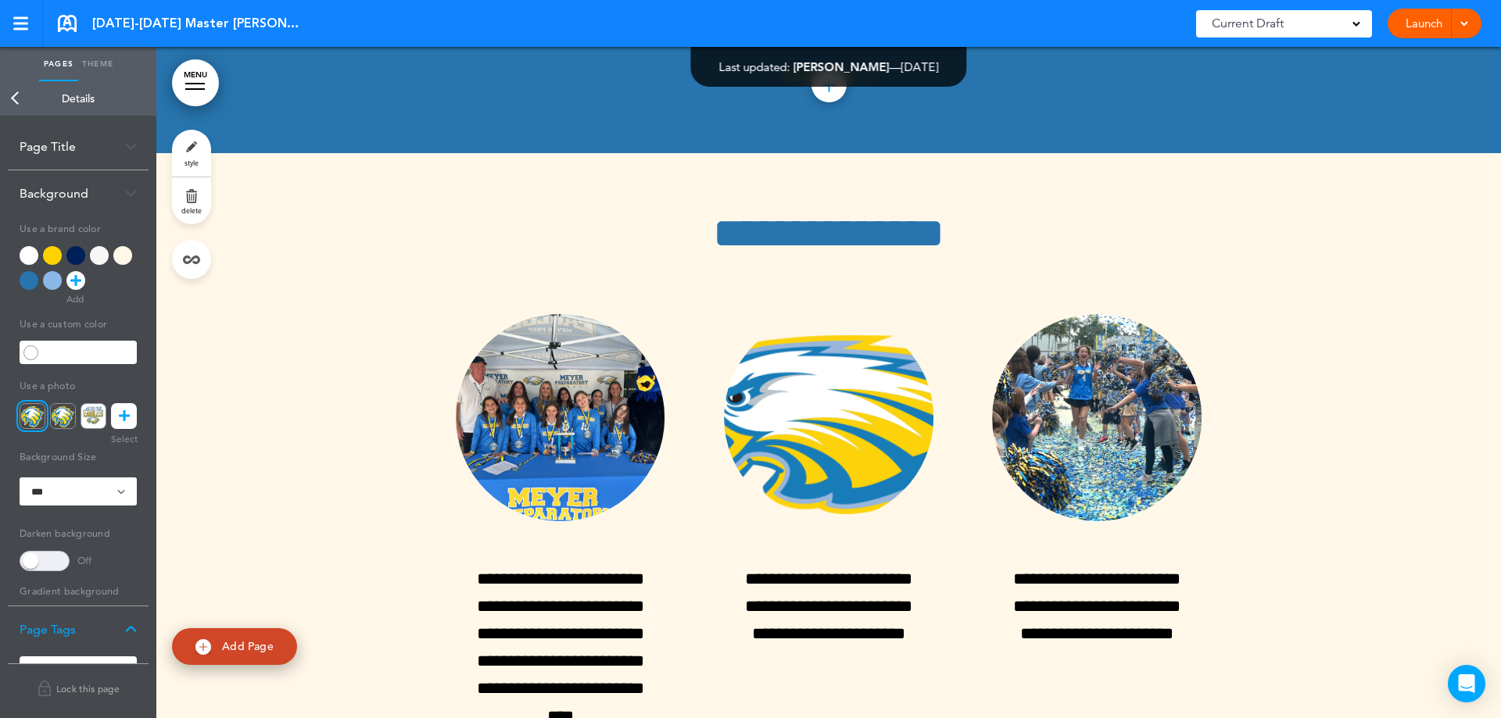
scroll to position [0, 0]
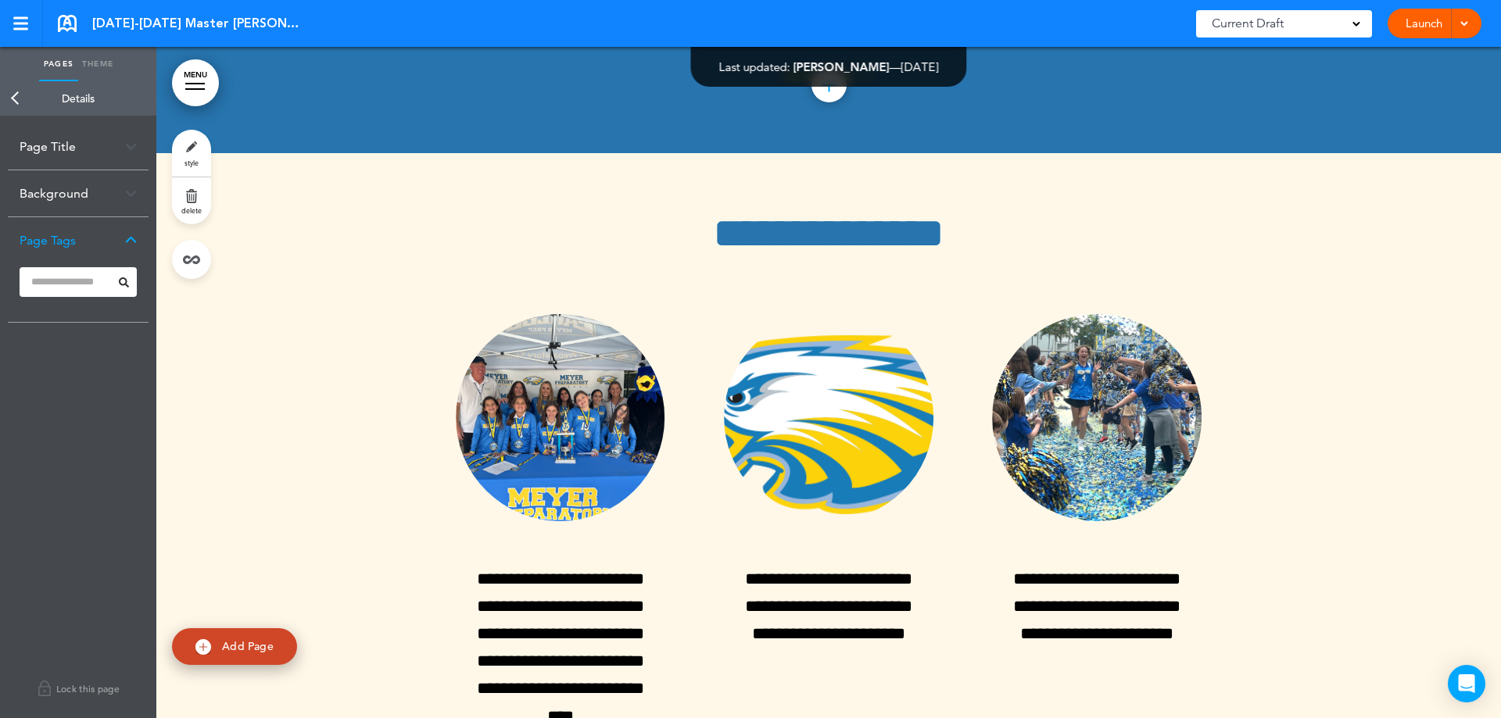
click at [129, 232] on div "Page Tags" at bounding box center [78, 240] width 141 height 46
click at [129, 153] on div "Page Title" at bounding box center [78, 146] width 141 height 46
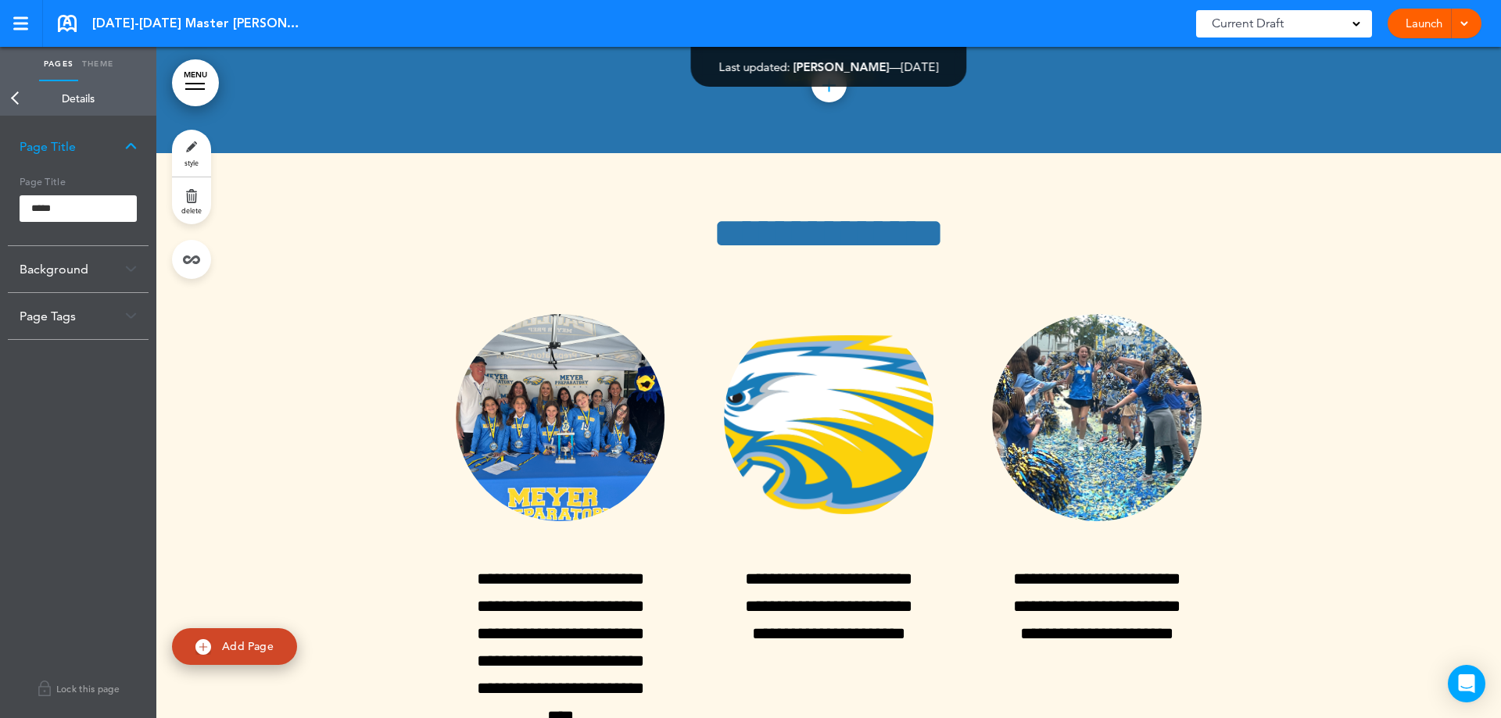
click at [98, 285] on div "Background" at bounding box center [78, 269] width 141 height 46
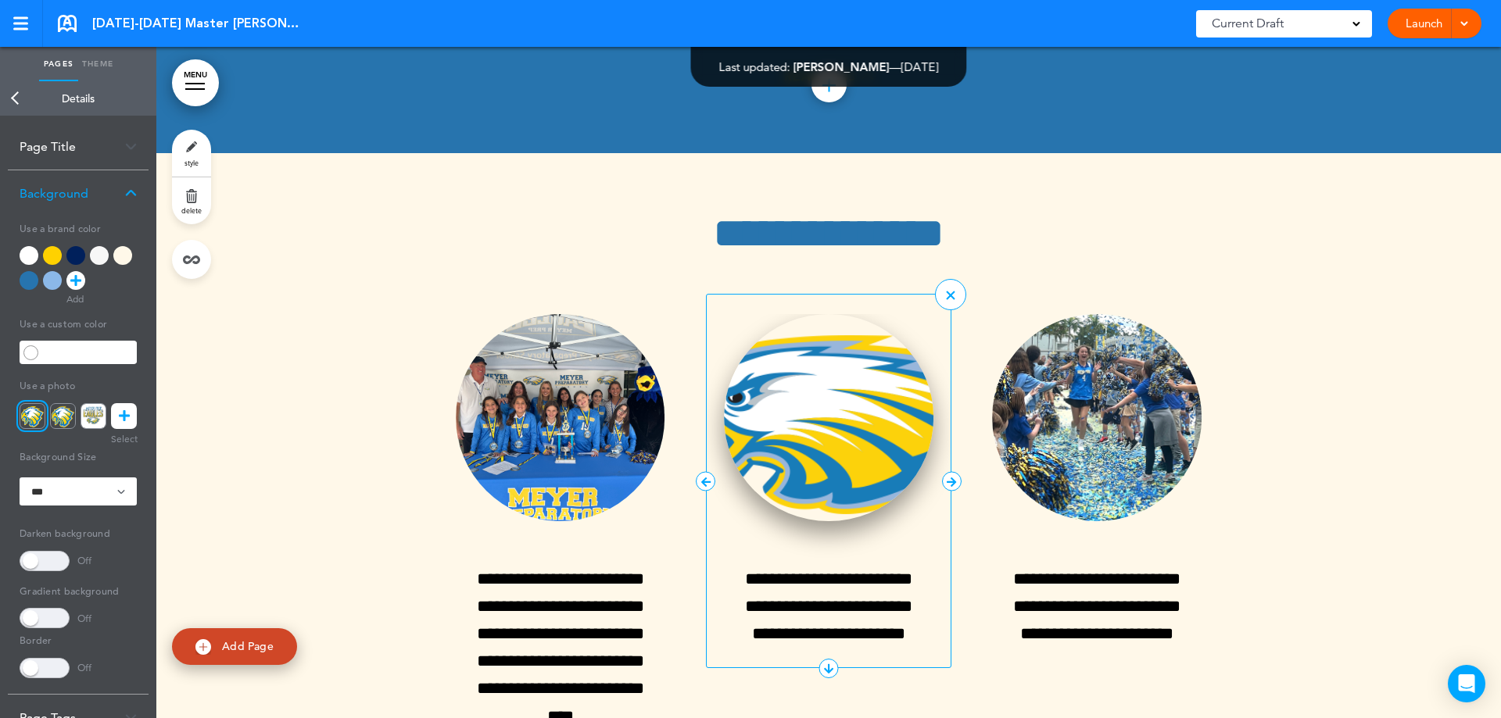
click at [810, 342] on img at bounding box center [828, 417] width 209 height 207
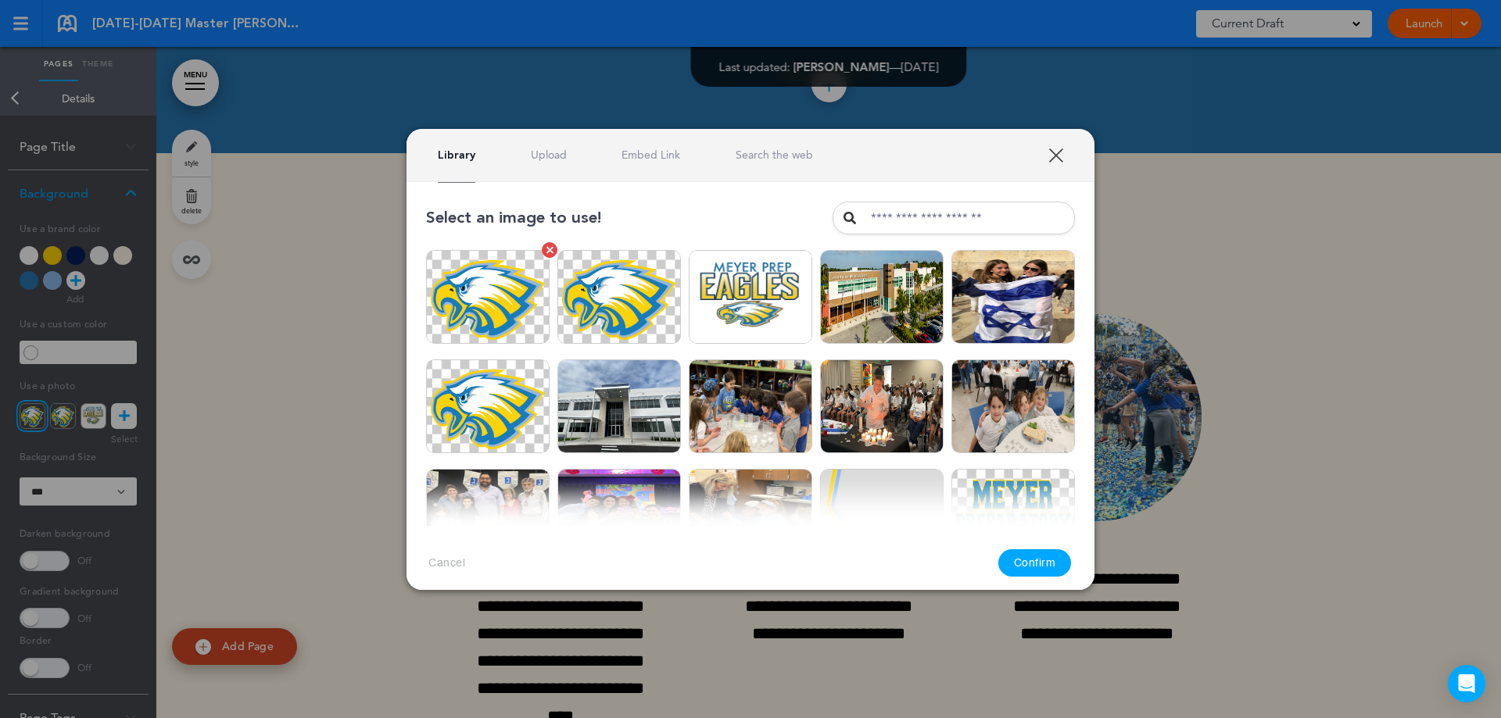
click at [542, 249] on link at bounding box center [550, 250] width 16 height 16
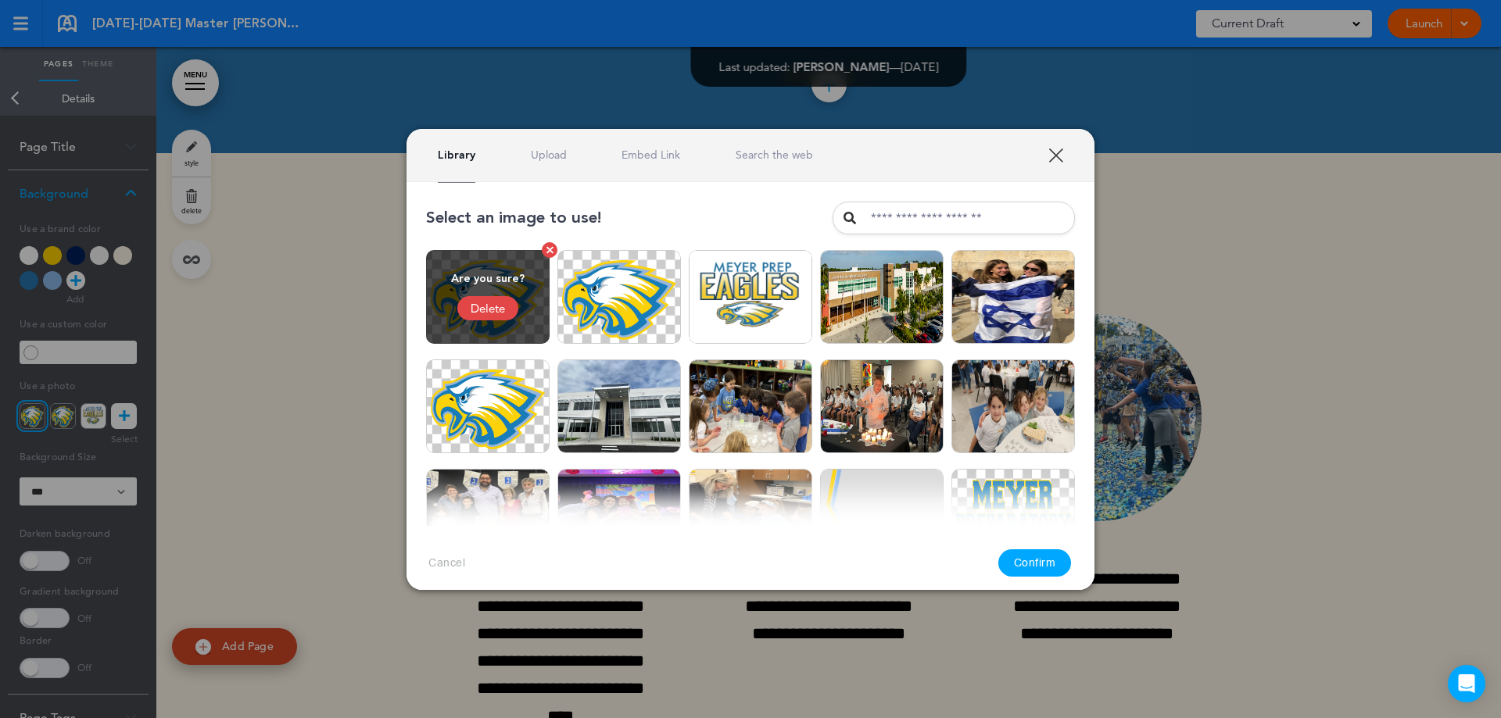
click at [483, 307] on div "Delete" at bounding box center [487, 308] width 61 height 24
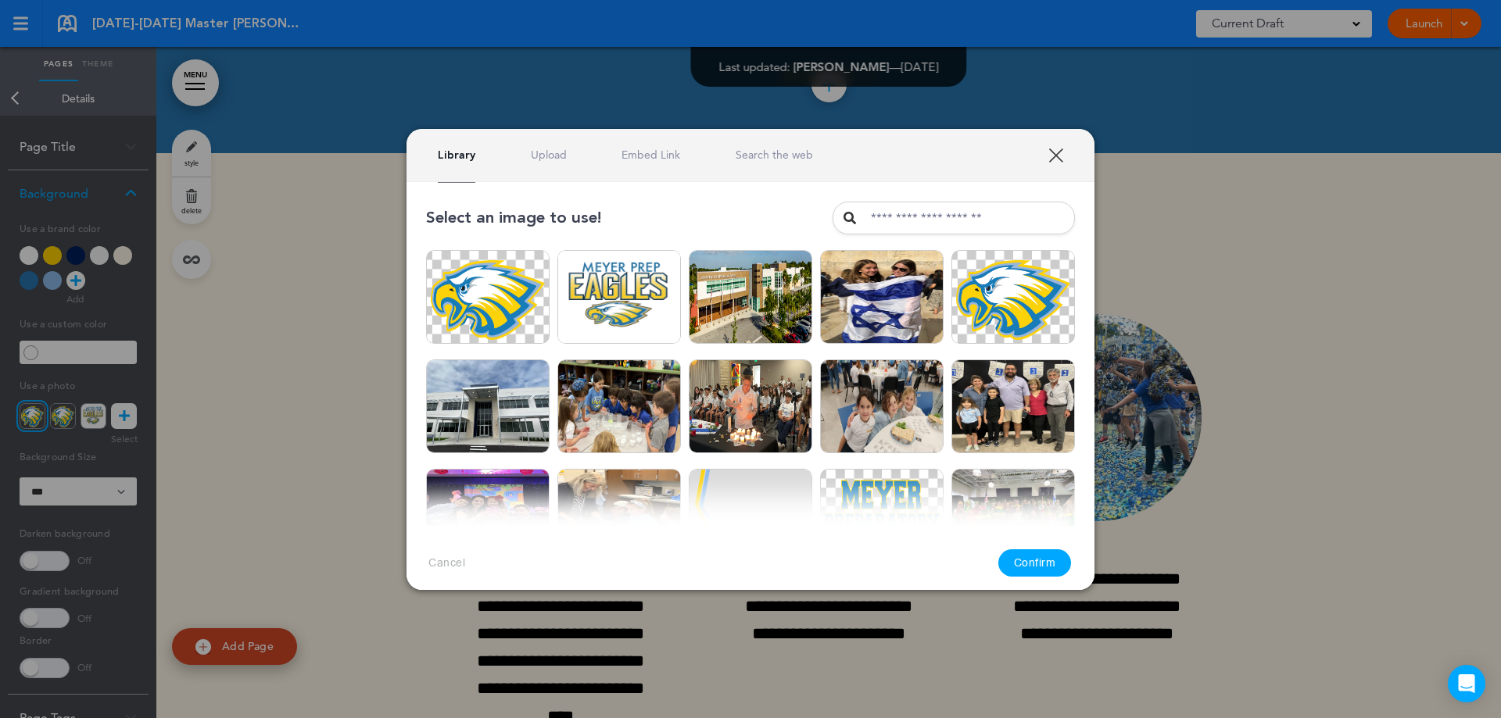
click at [546, 251] on div at bounding box center [549, 249] width 7 height 7
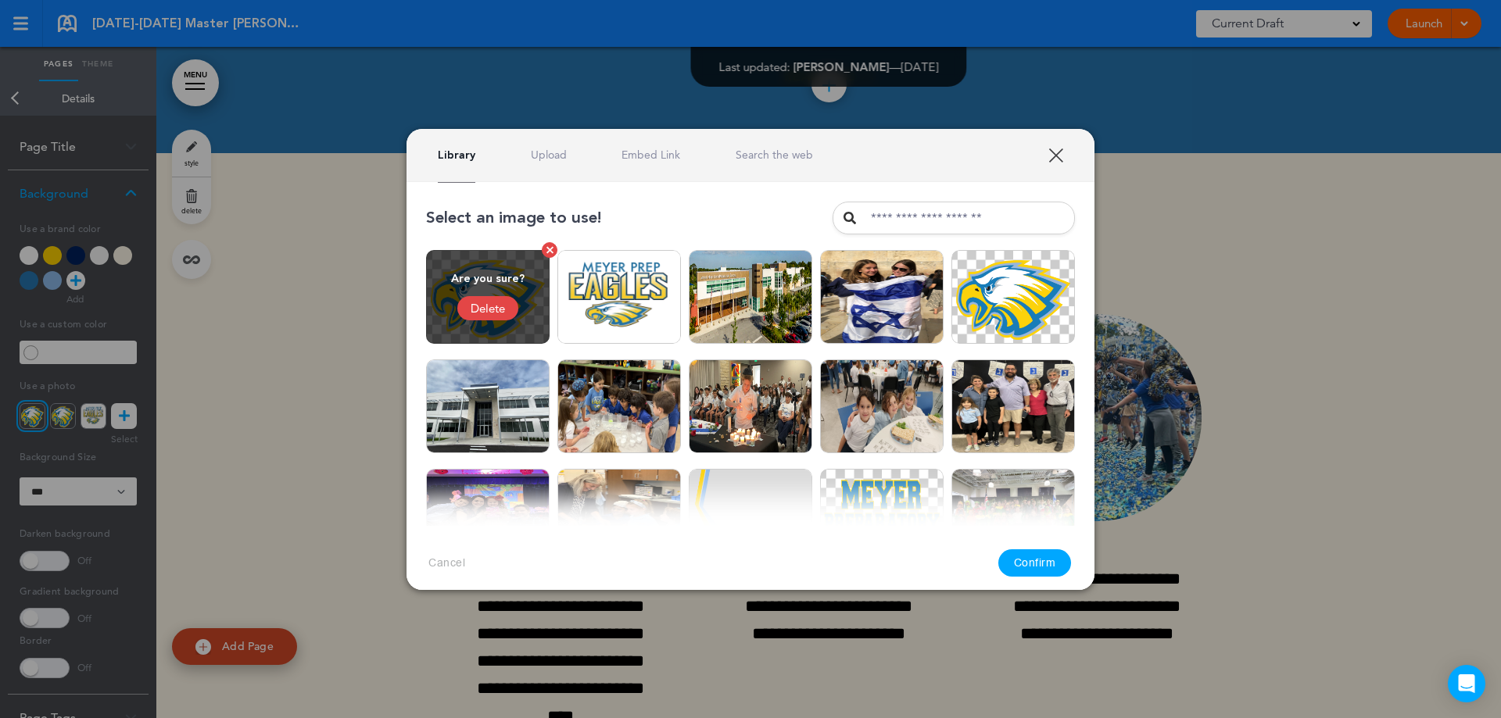
click at [481, 303] on div "Delete" at bounding box center [487, 308] width 61 height 24
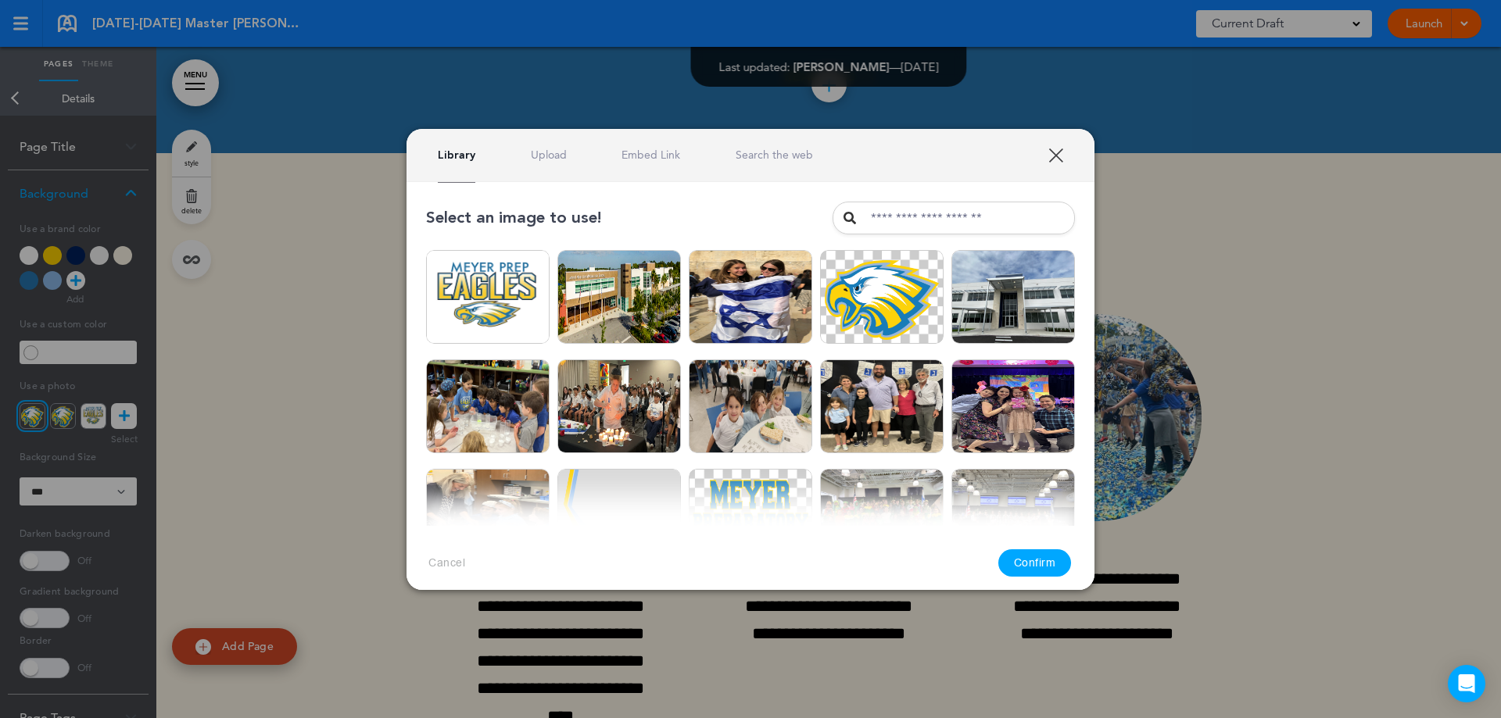
click at [551, 151] on link "Upload" at bounding box center [549, 155] width 36 height 15
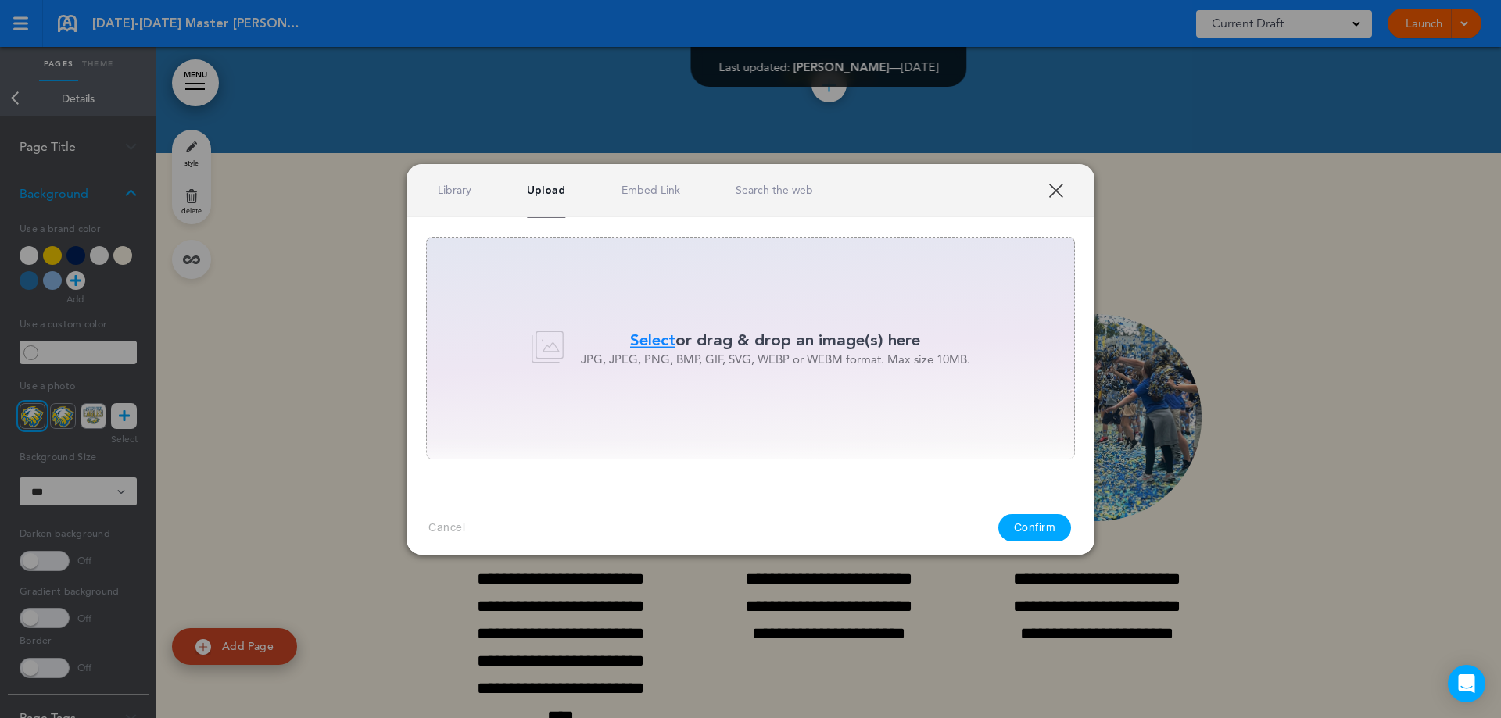
click at [642, 333] on span "Select" at bounding box center [652, 340] width 45 height 23
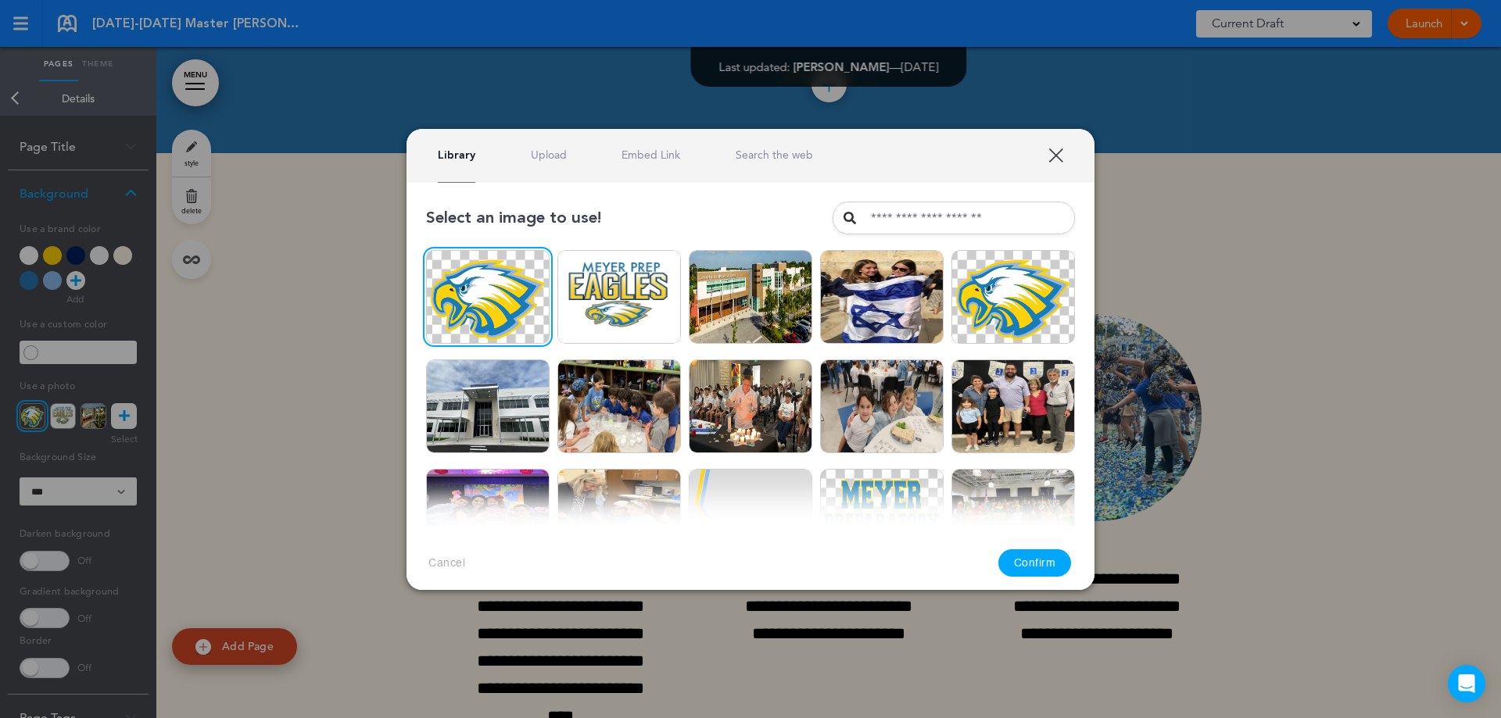
click at [1030, 526] on div "Cancel Confirm" at bounding box center [750, 563] width 688 height 74
click at [1037, 563] on button "Confirm" at bounding box center [1034, 562] width 73 height 27
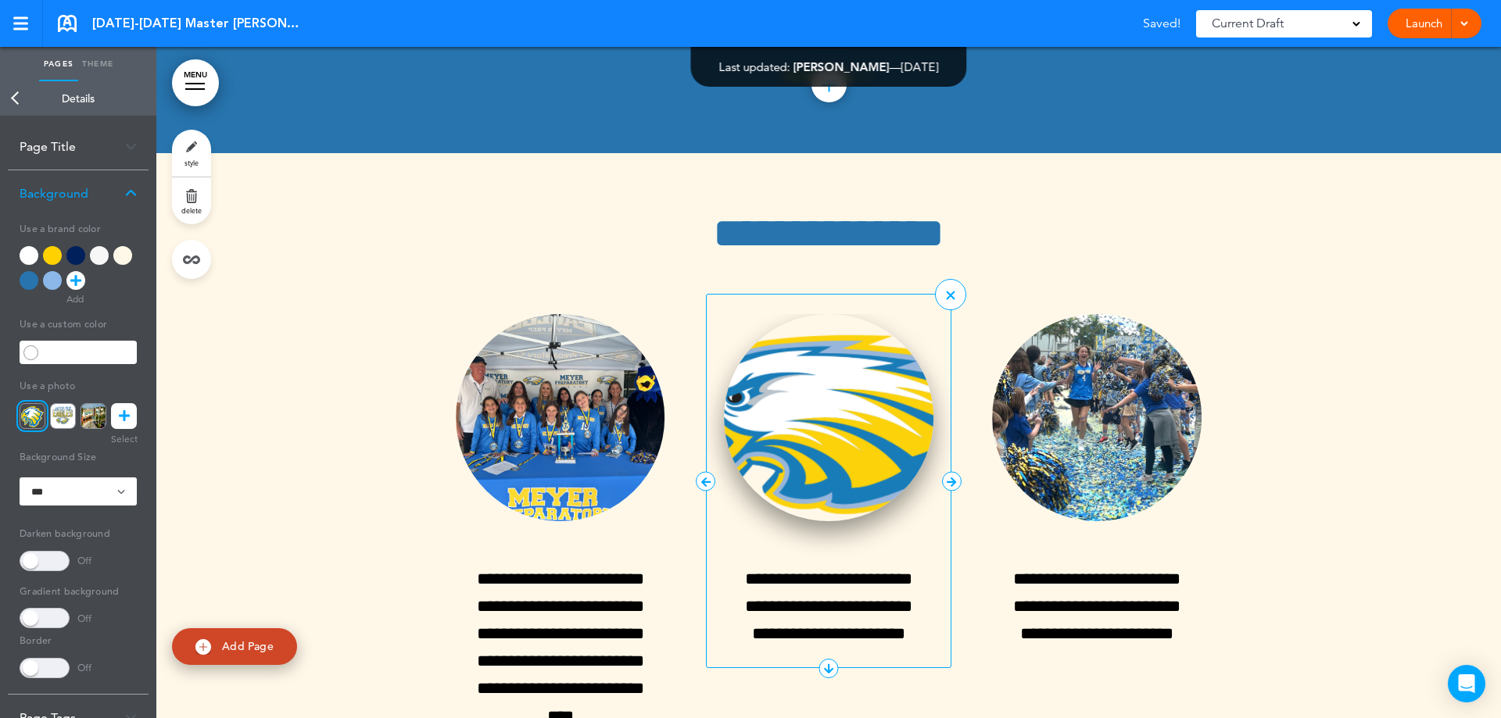
click at [823, 319] on img at bounding box center [828, 417] width 209 height 207
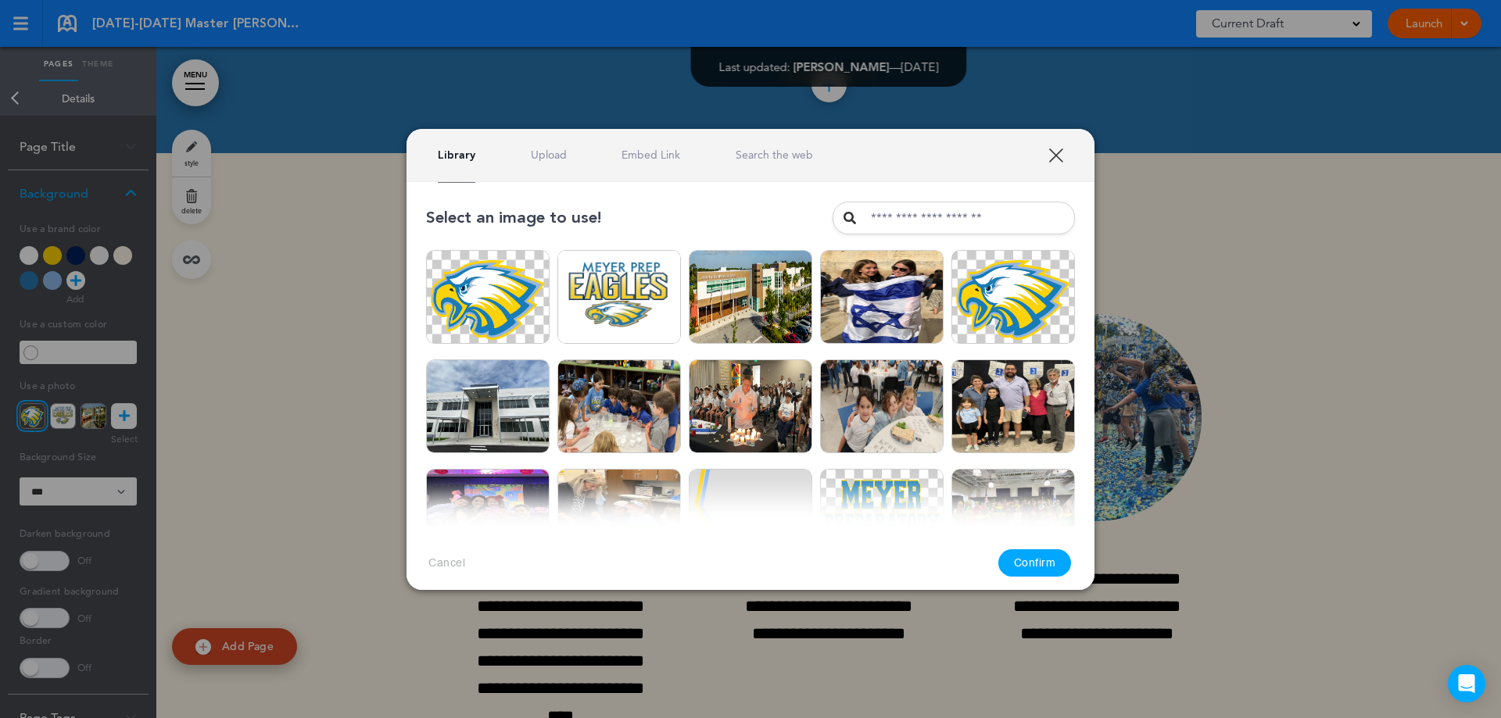
drag, startPoint x: 821, startPoint y: 317, endPoint x: 607, endPoint y: 574, distance: 334.7
click at [615, 583] on div "Cancel Confirm" at bounding box center [750, 563] width 688 height 74
click at [118, 485] on div at bounding box center [750, 359] width 1501 height 718
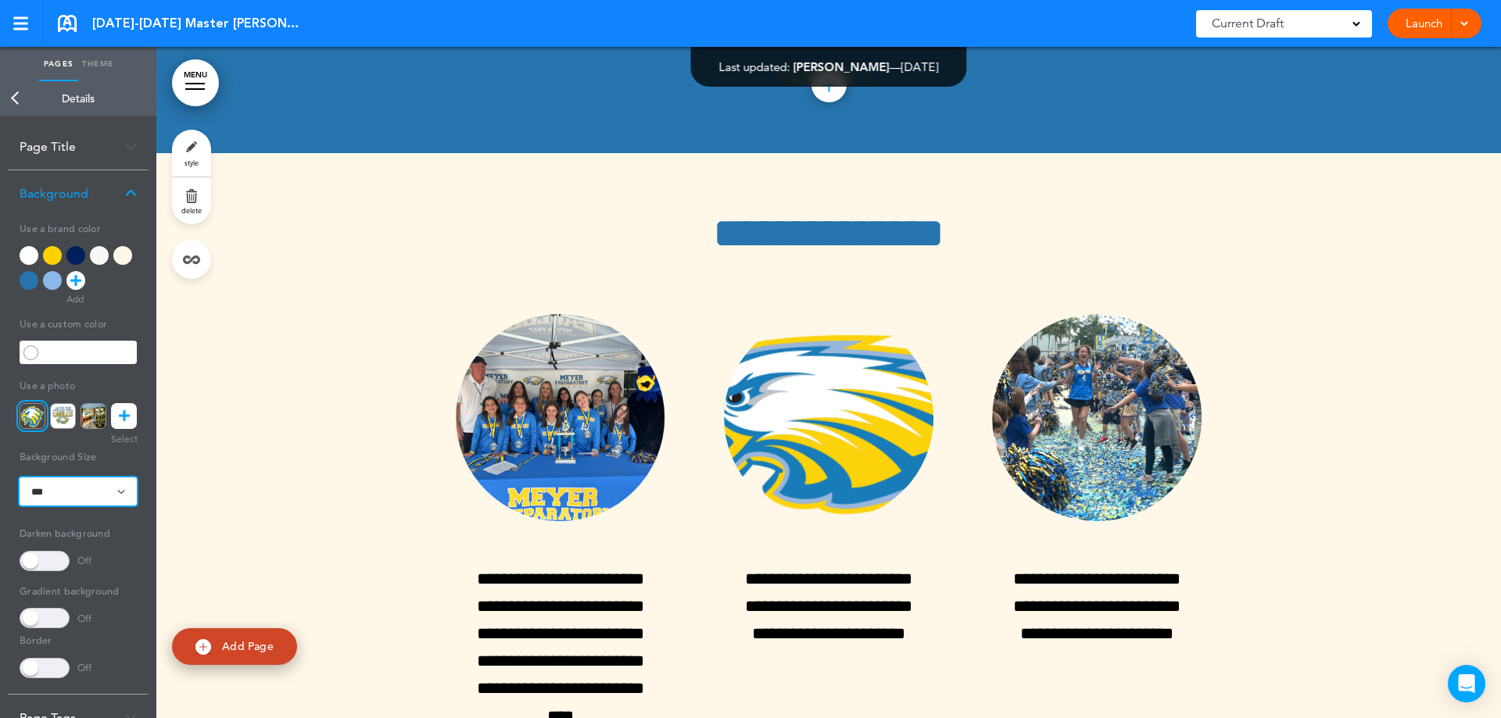
click at [97, 493] on select "**********" at bounding box center [78, 492] width 117 height 28
select select "*******"
click at [20, 478] on select "**********" at bounding box center [78, 492] width 117 height 28
click at [105, 492] on select "**********" at bounding box center [78, 492] width 117 height 28
click at [20, 478] on select "**********" at bounding box center [78, 492] width 117 height 28
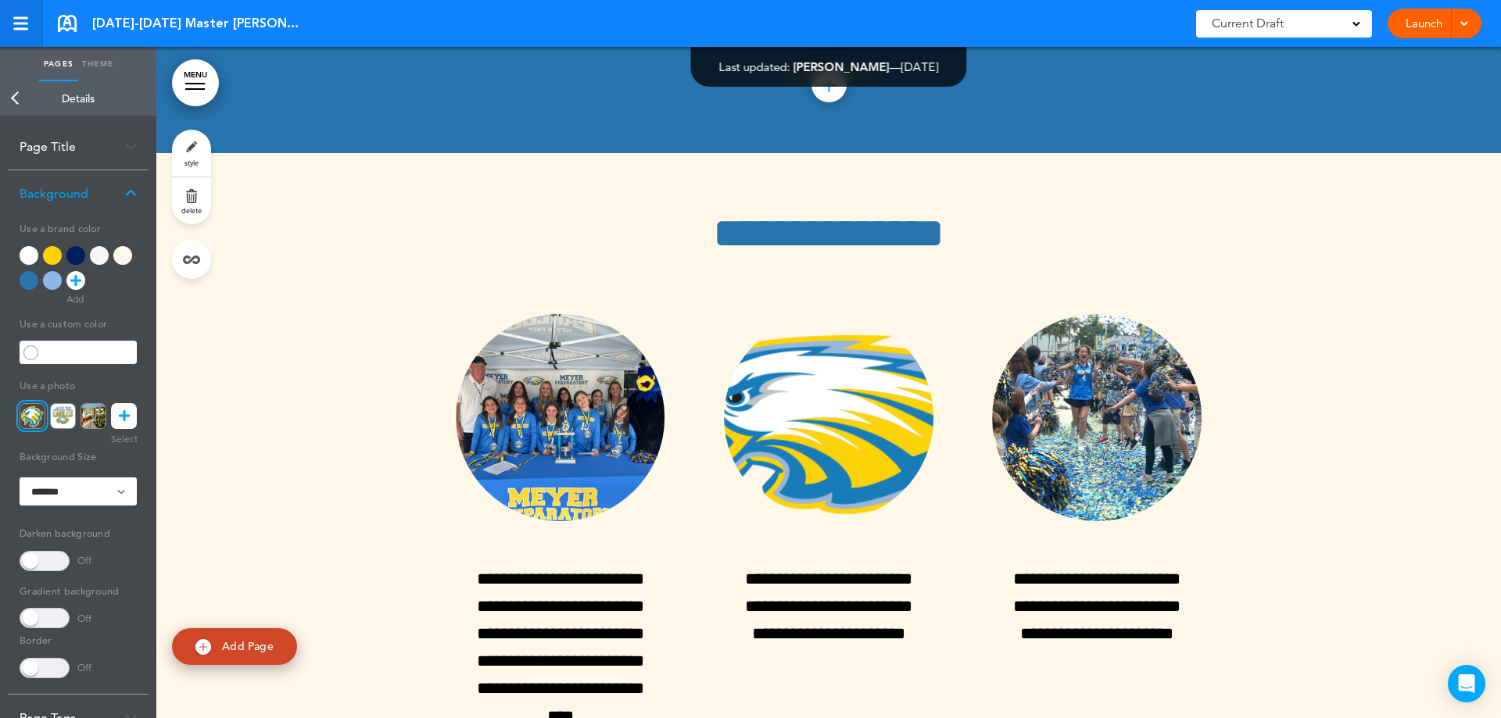
click at [19, 33] on link at bounding box center [21, 23] width 43 height 47
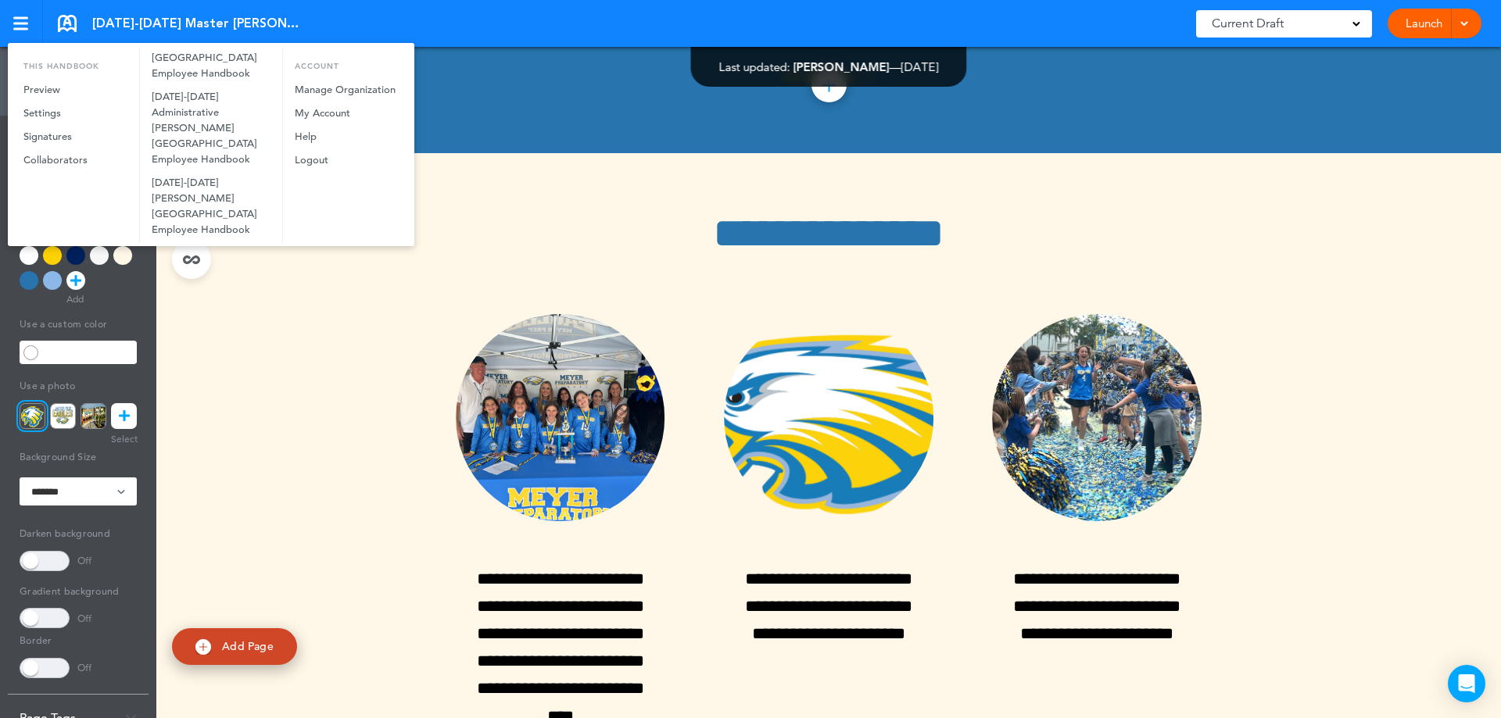
scroll to position [508, 0]
click at [201, 182] on link "[DATE]-[DATE] [PERSON_NAME][GEOGRAPHIC_DATA] Employee Handbook" at bounding box center [211, 199] width 142 height 70
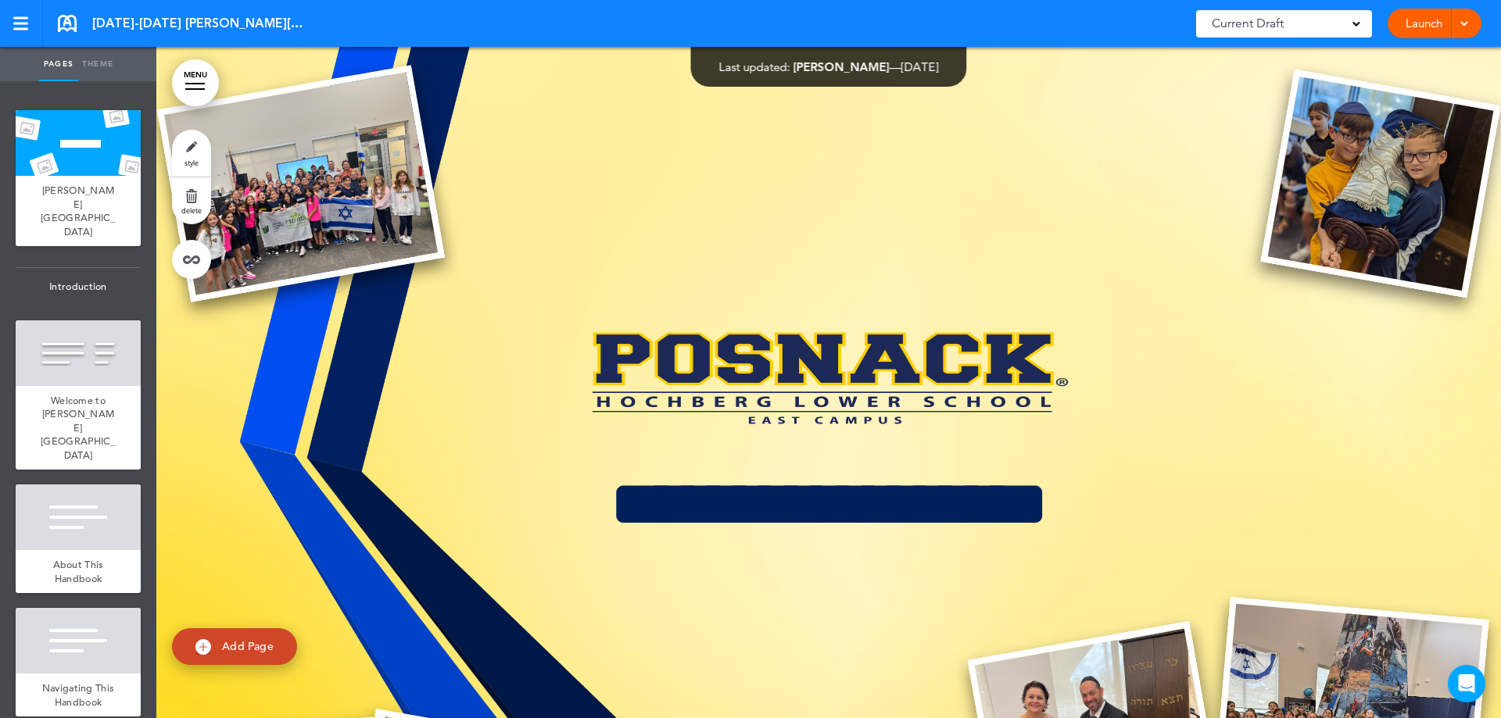
click at [189, 83] on div at bounding box center [195, 84] width 20 height 2
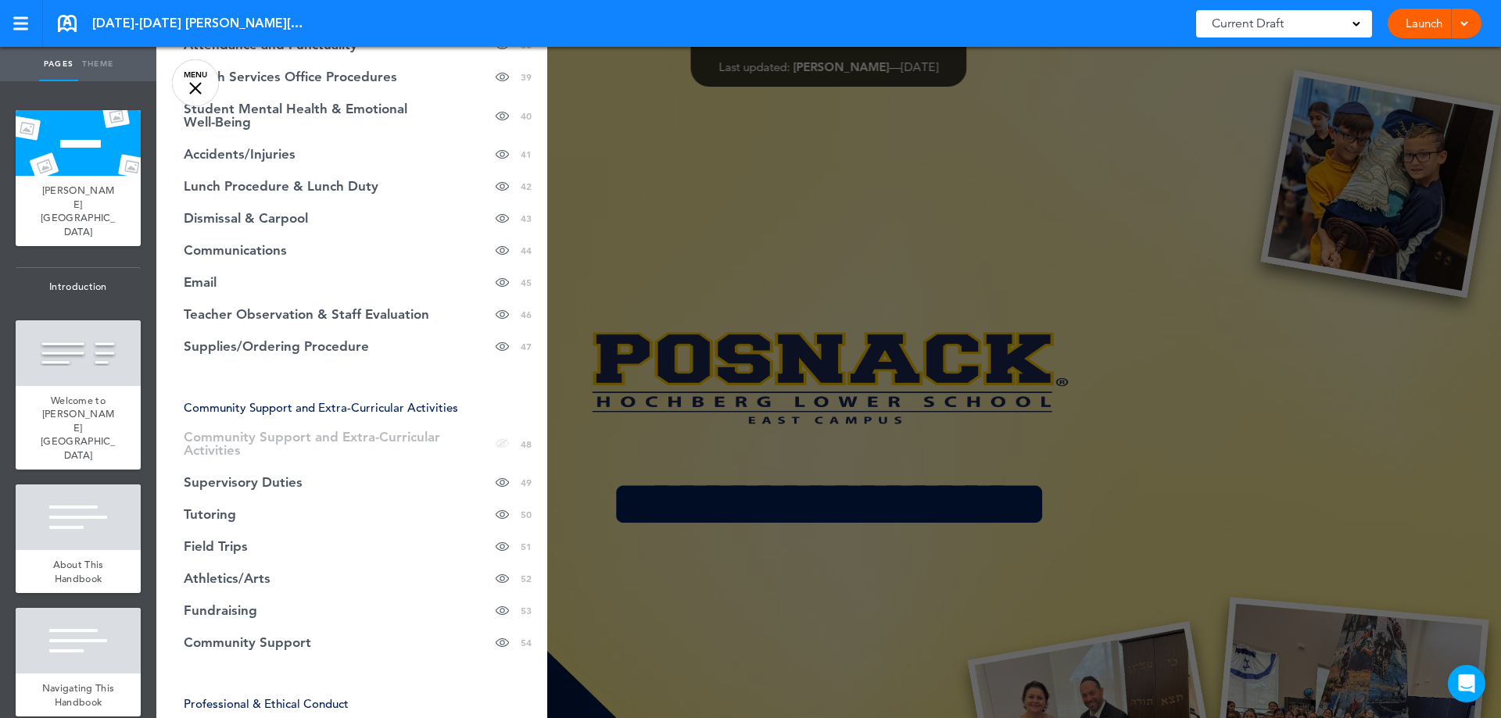
scroll to position [1719, 0]
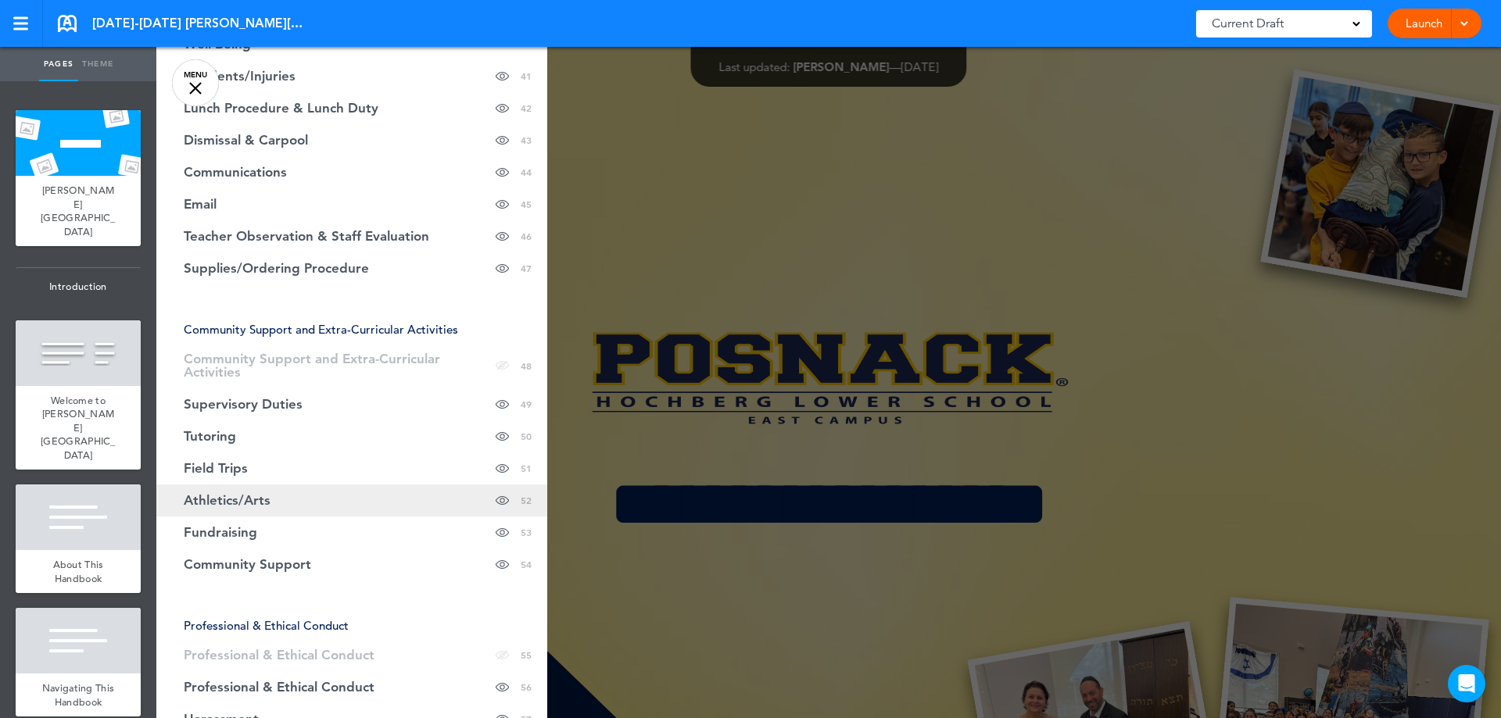
click at [257, 494] on span "Athletics/Arts" at bounding box center [227, 500] width 87 height 13
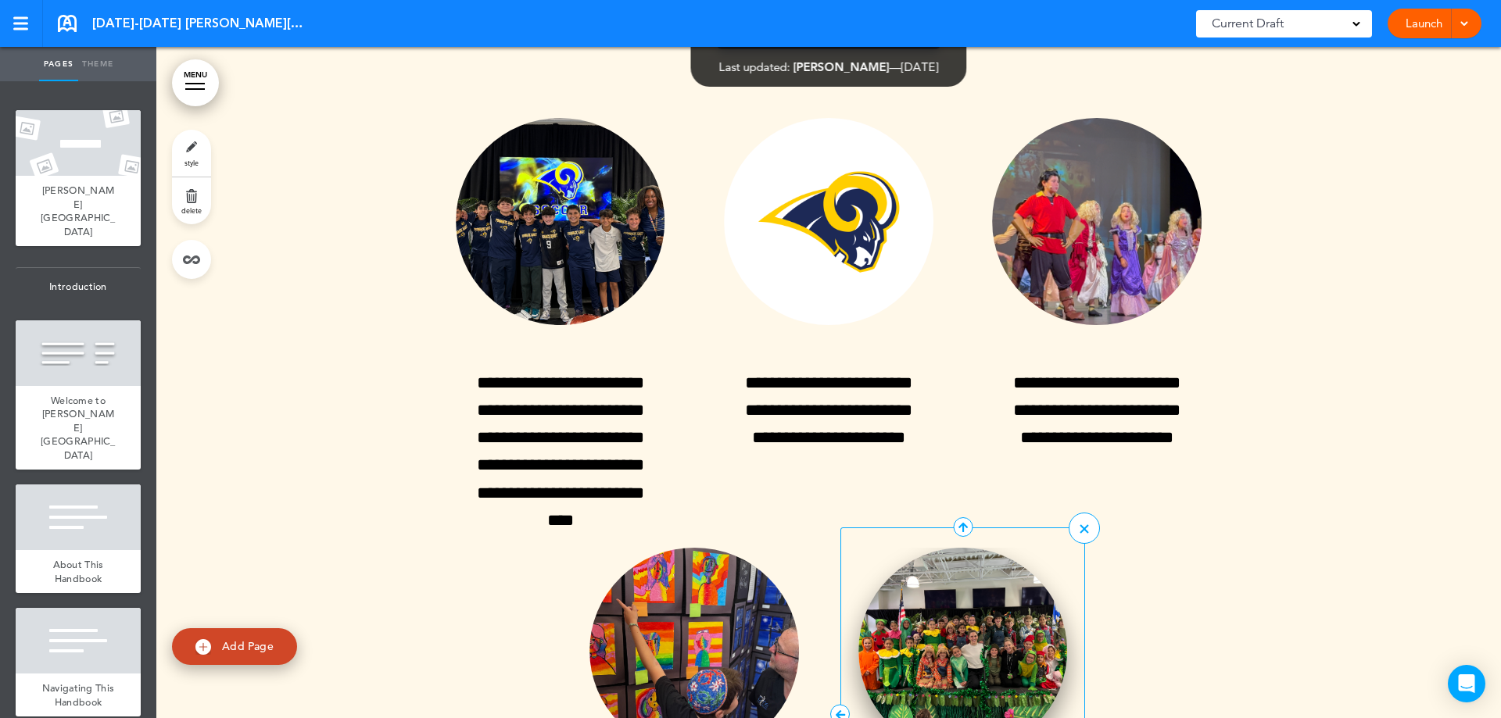
scroll to position [38143, 0]
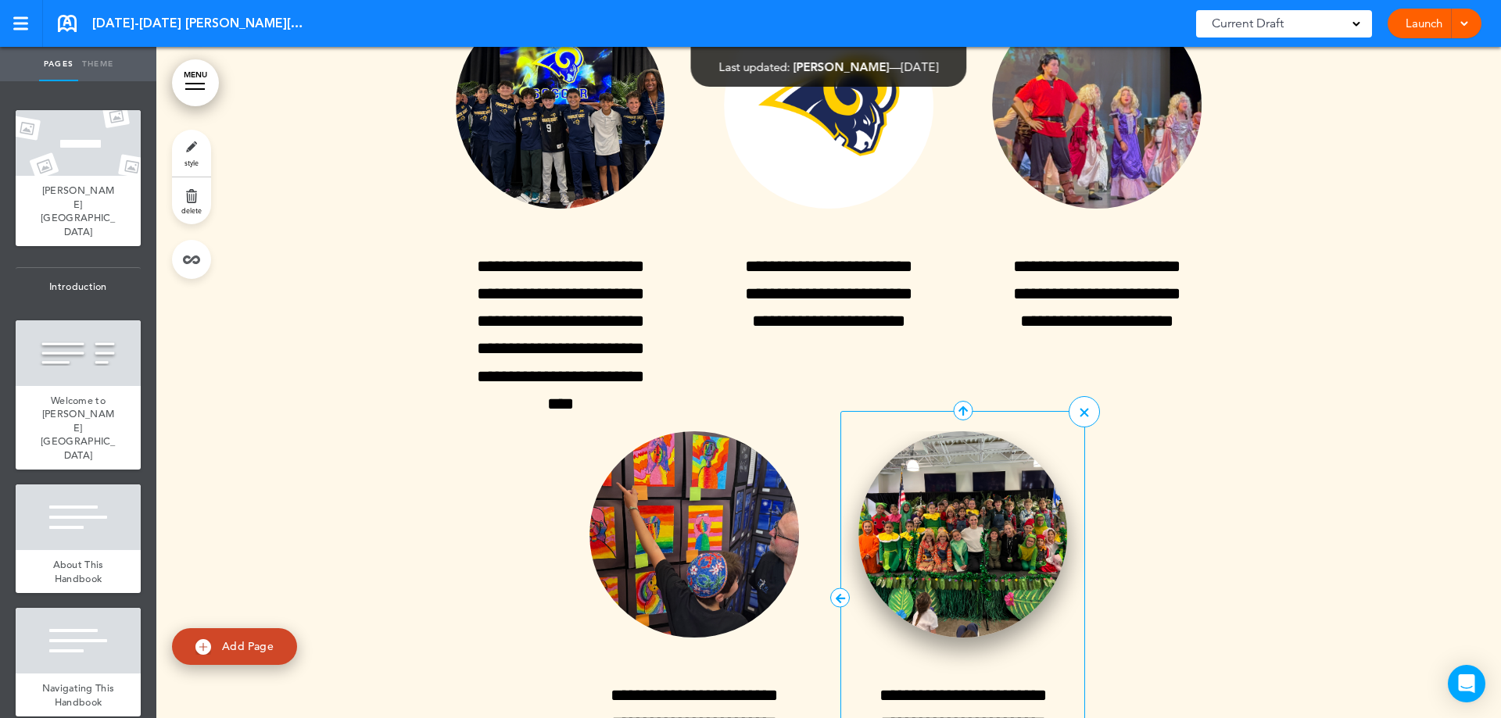
click at [955, 457] on img at bounding box center [962, 534] width 209 height 207
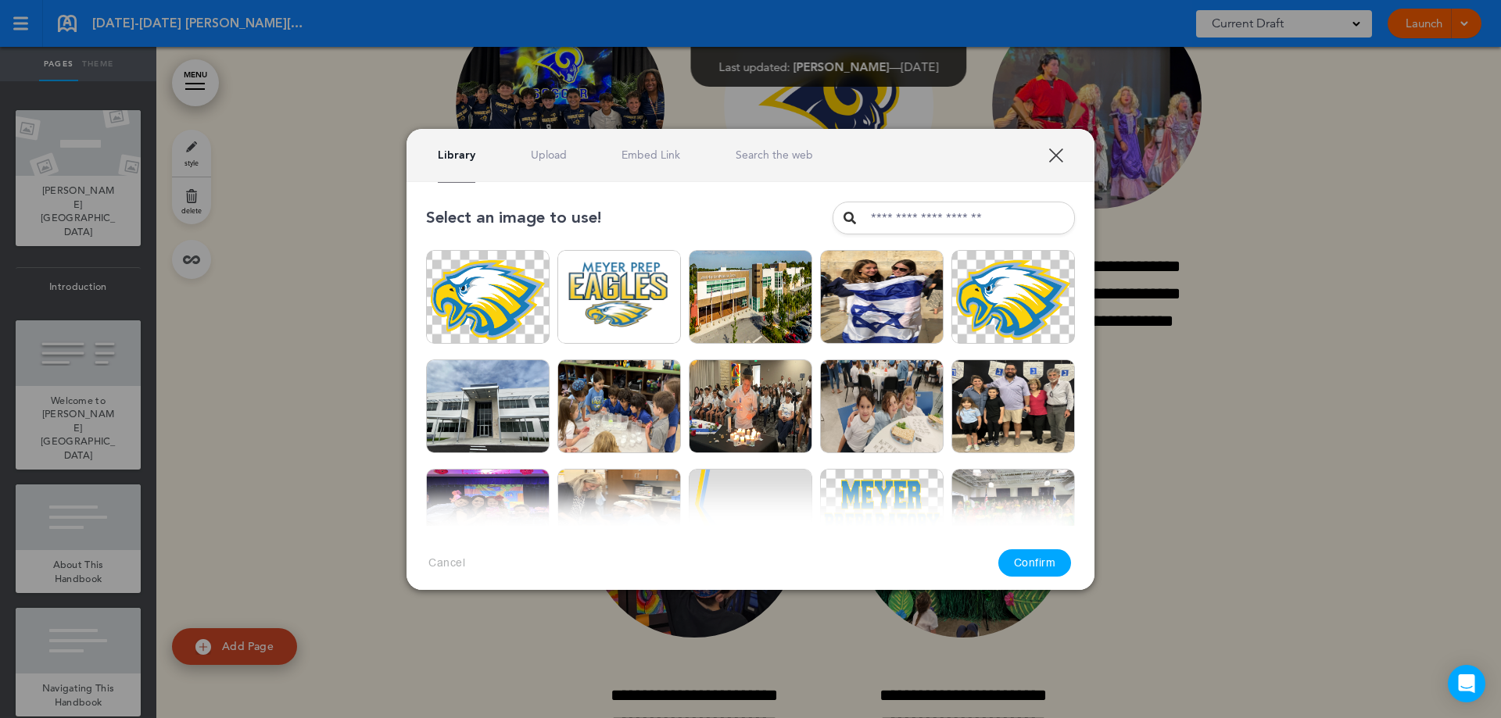
click at [559, 159] on link "Upload" at bounding box center [549, 155] width 36 height 15
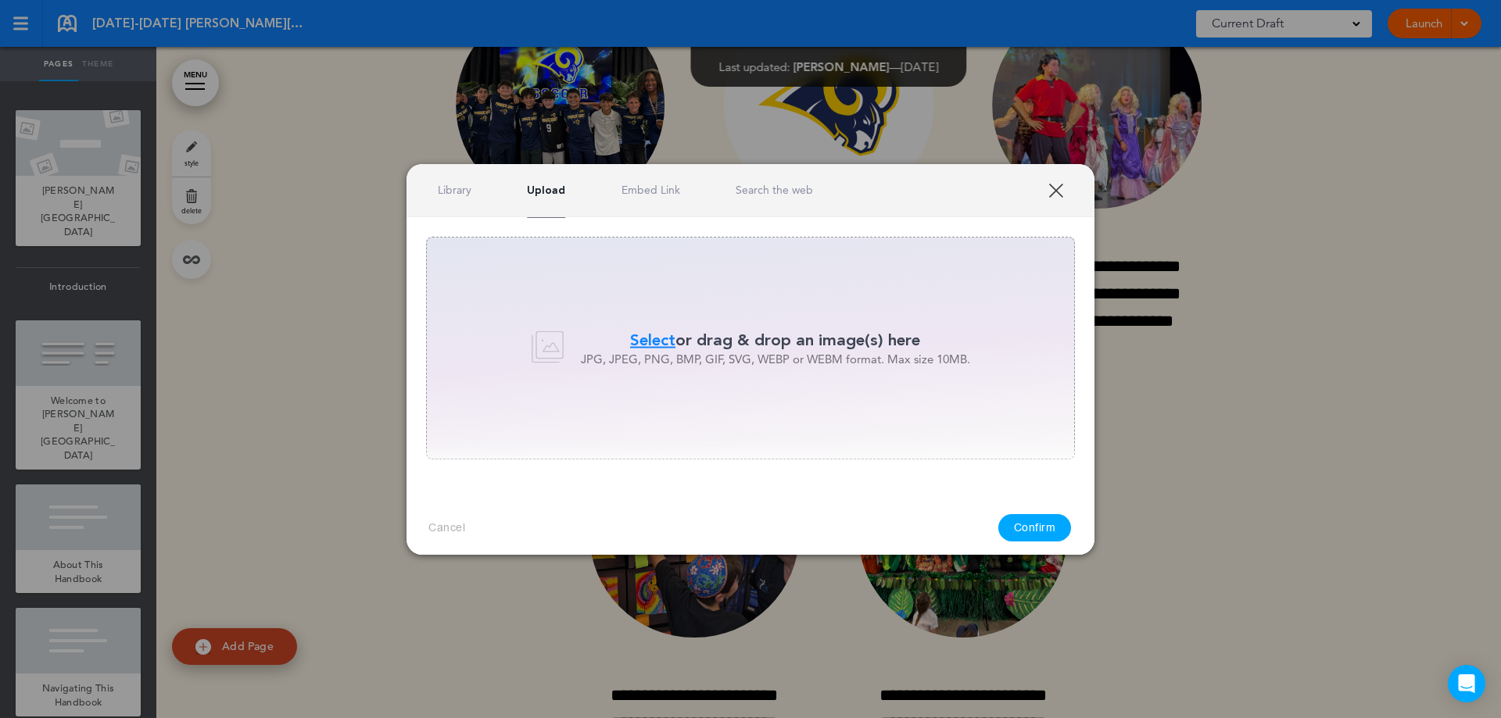
click at [656, 345] on span "Select" at bounding box center [652, 340] width 45 height 23
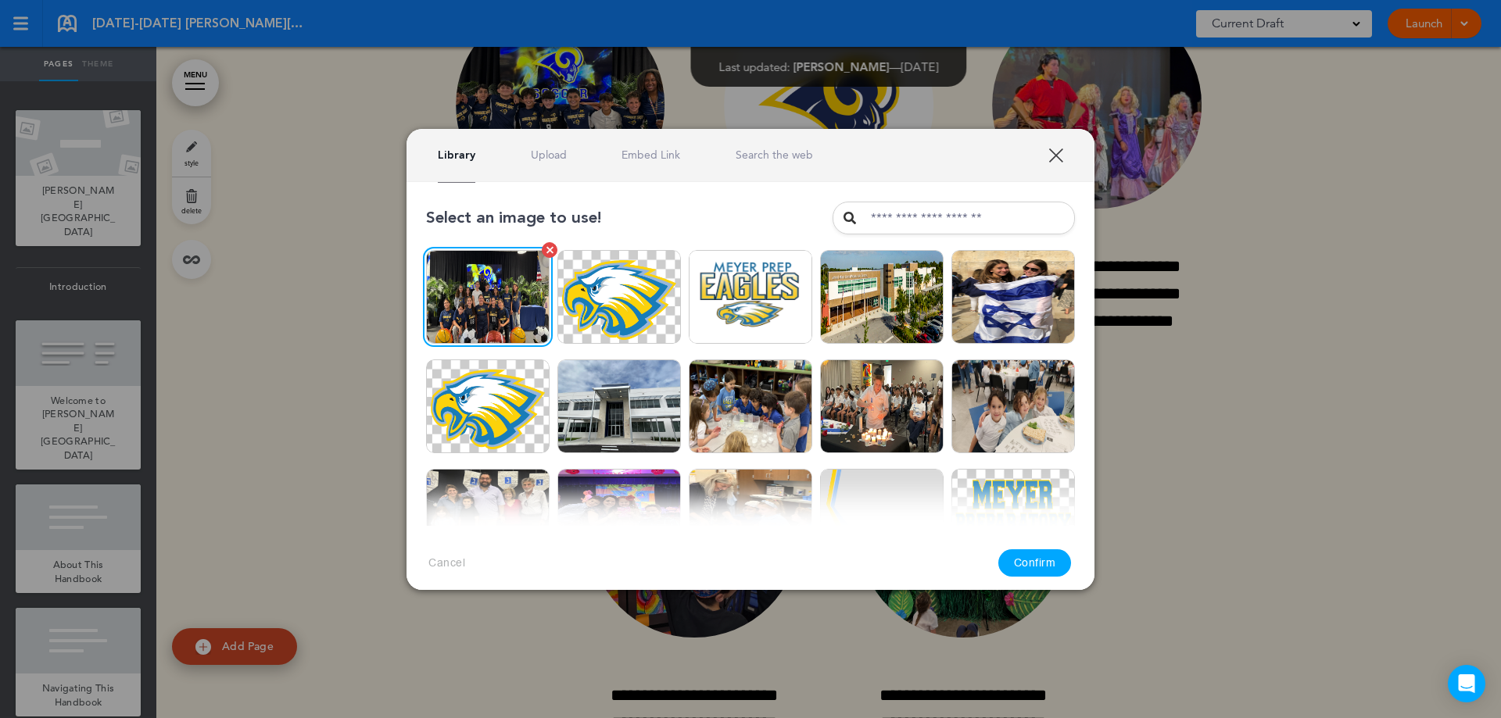
click at [513, 285] on img at bounding box center [487, 297] width 123 height 94
click at [1018, 559] on button "Confirm" at bounding box center [1034, 562] width 73 height 27
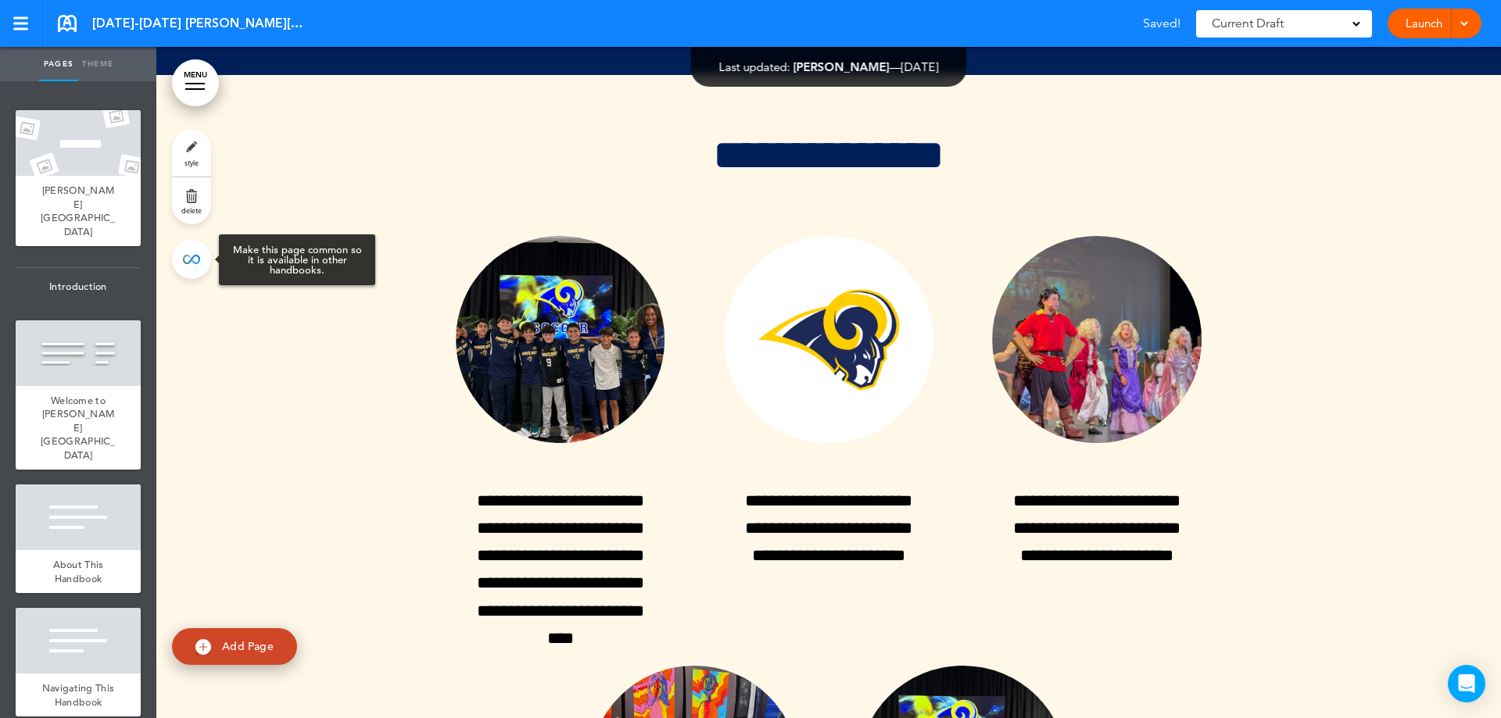
scroll to position [37986, 0]
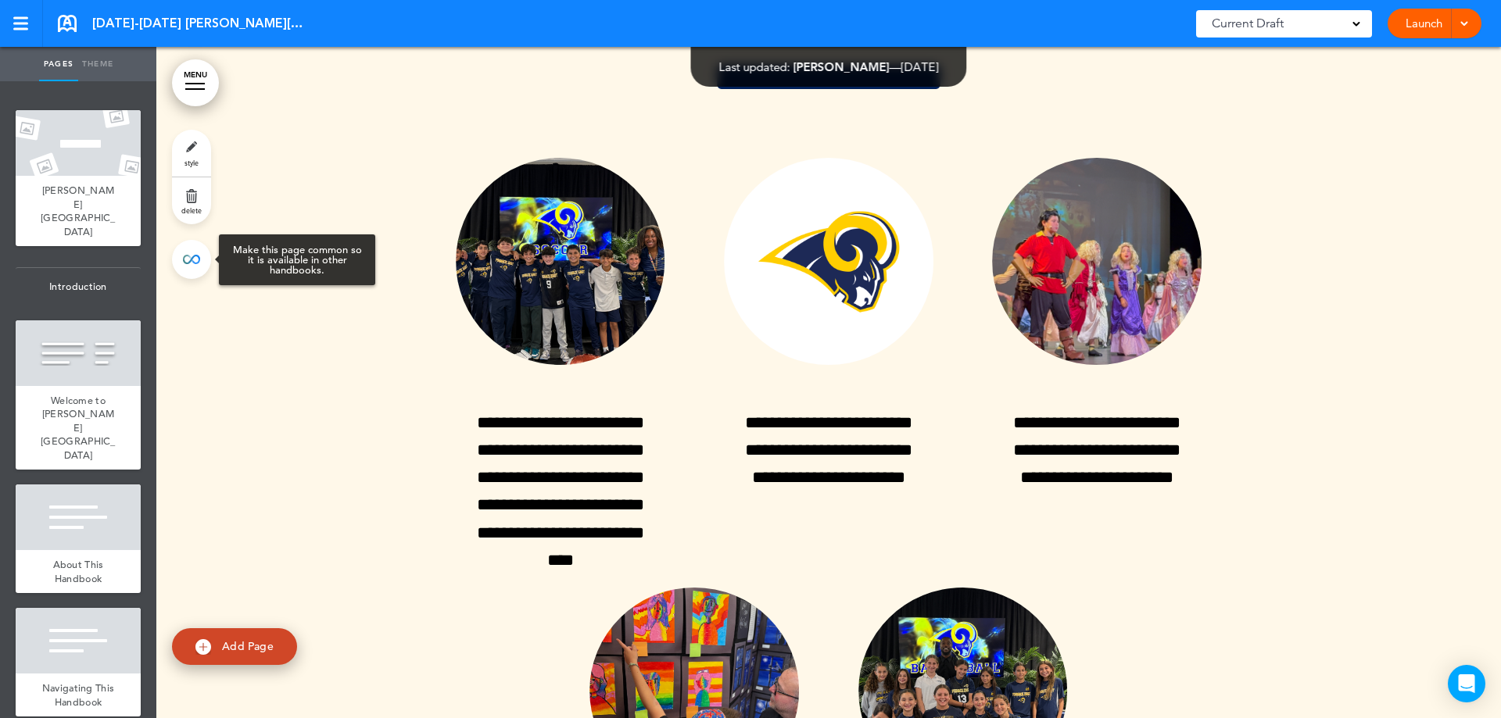
click at [192, 251] on link at bounding box center [191, 259] width 39 height 39
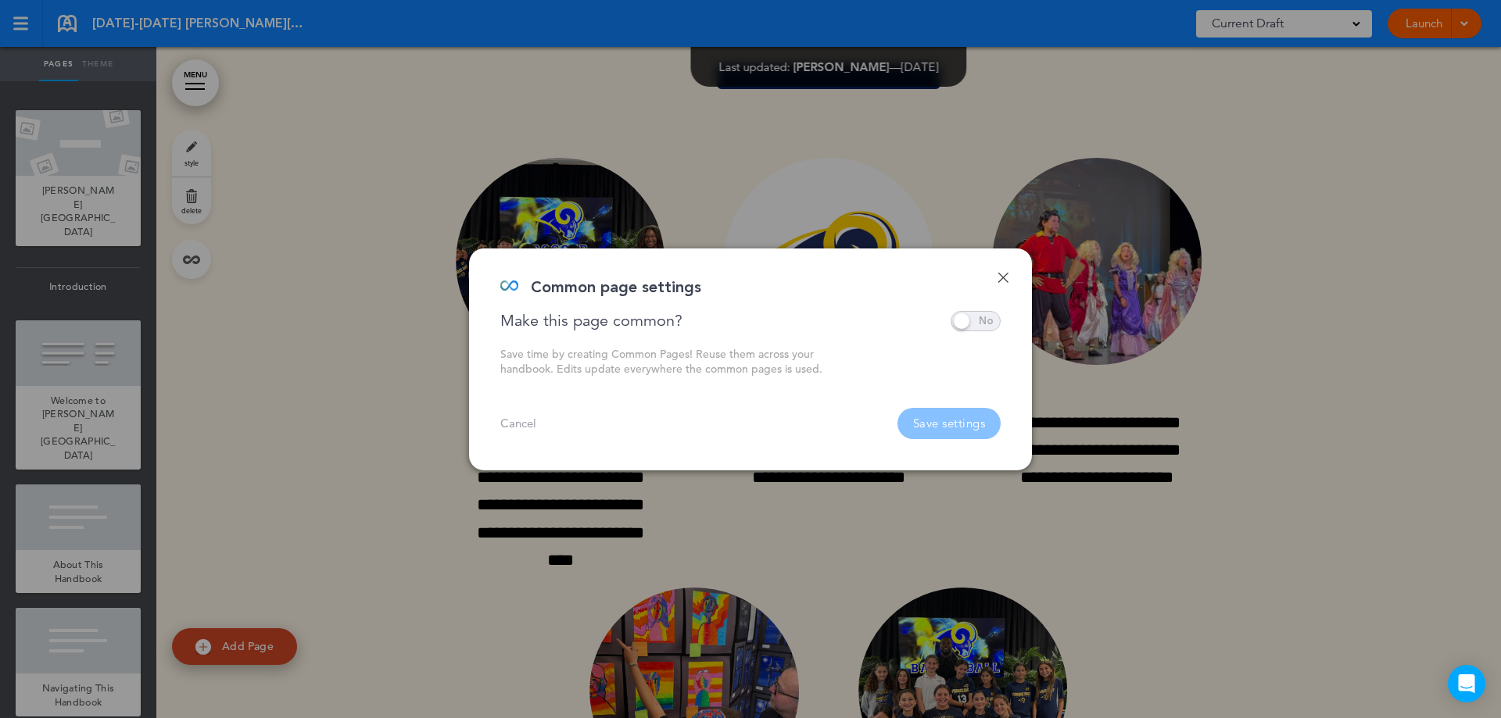
click at [983, 326] on span at bounding box center [975, 321] width 50 height 20
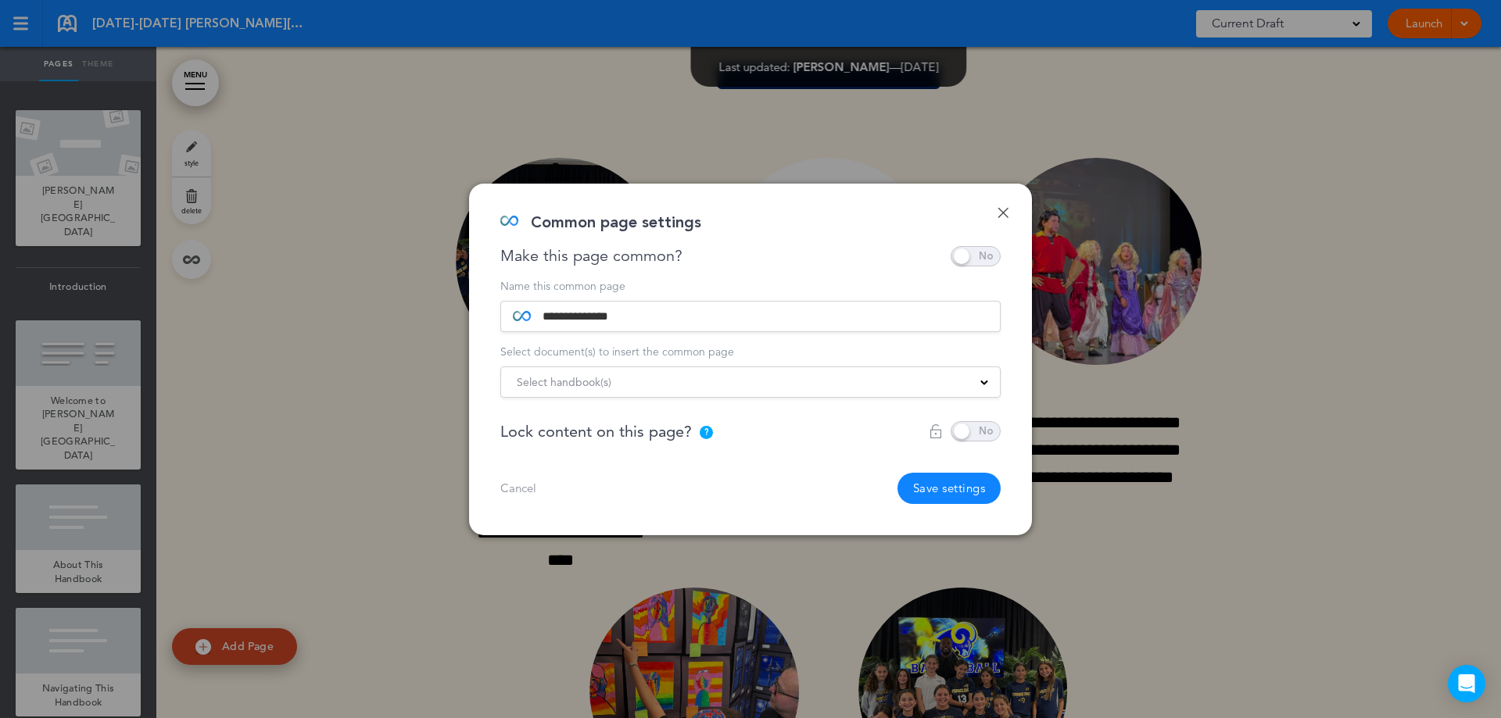
click at [952, 383] on div "Select handbook(s)" at bounding box center [750, 382] width 499 height 17
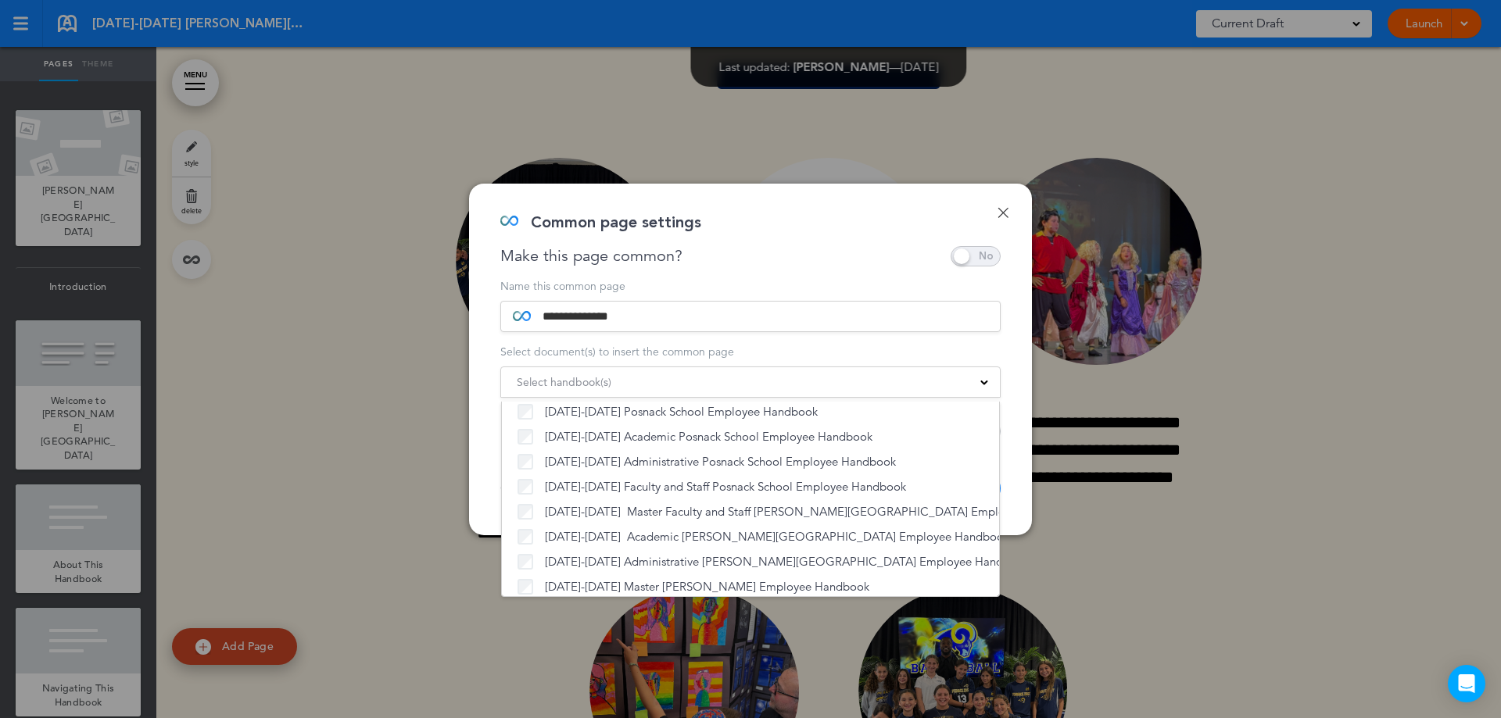
scroll to position [93, 0]
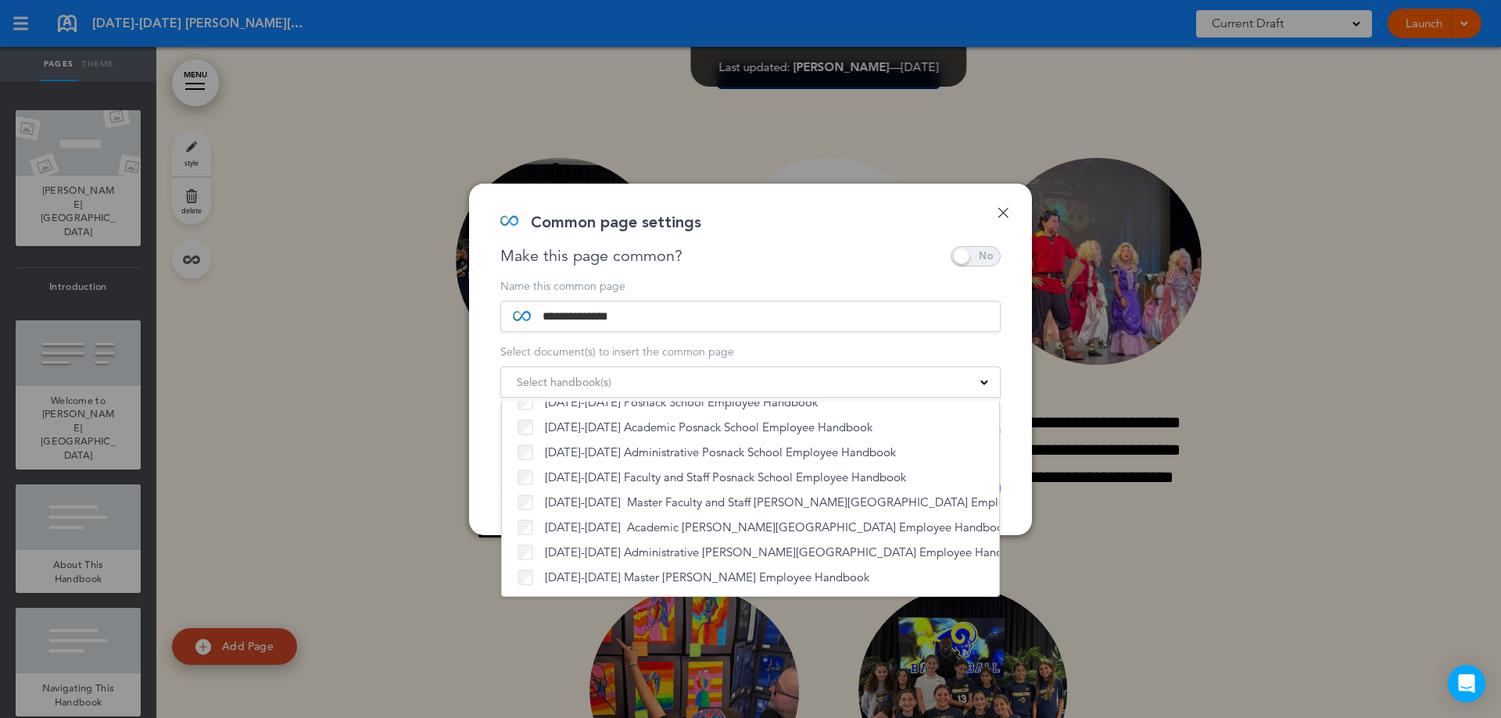
click at [1005, 313] on div "**********" at bounding box center [750, 360] width 563 height 352
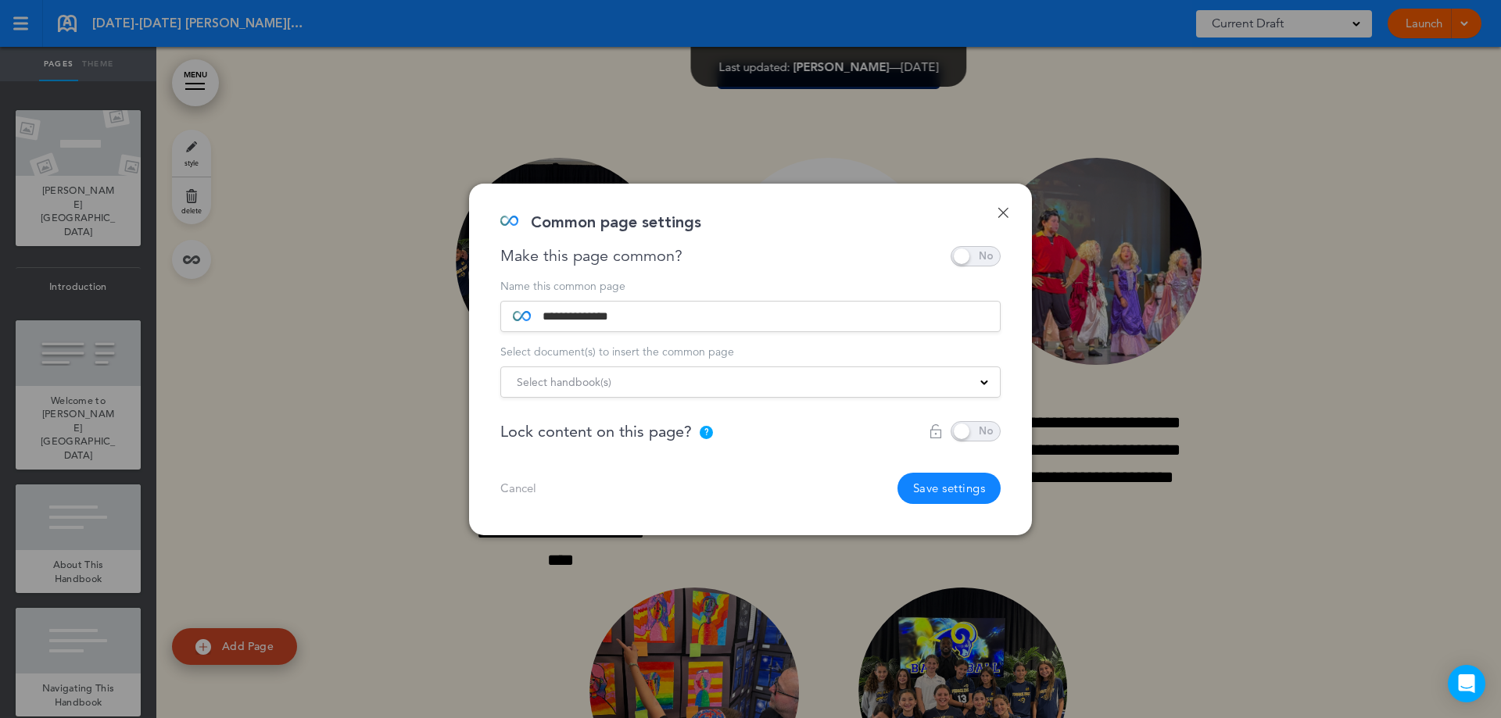
click at [943, 475] on button "Save settings" at bounding box center [949, 488] width 104 height 31
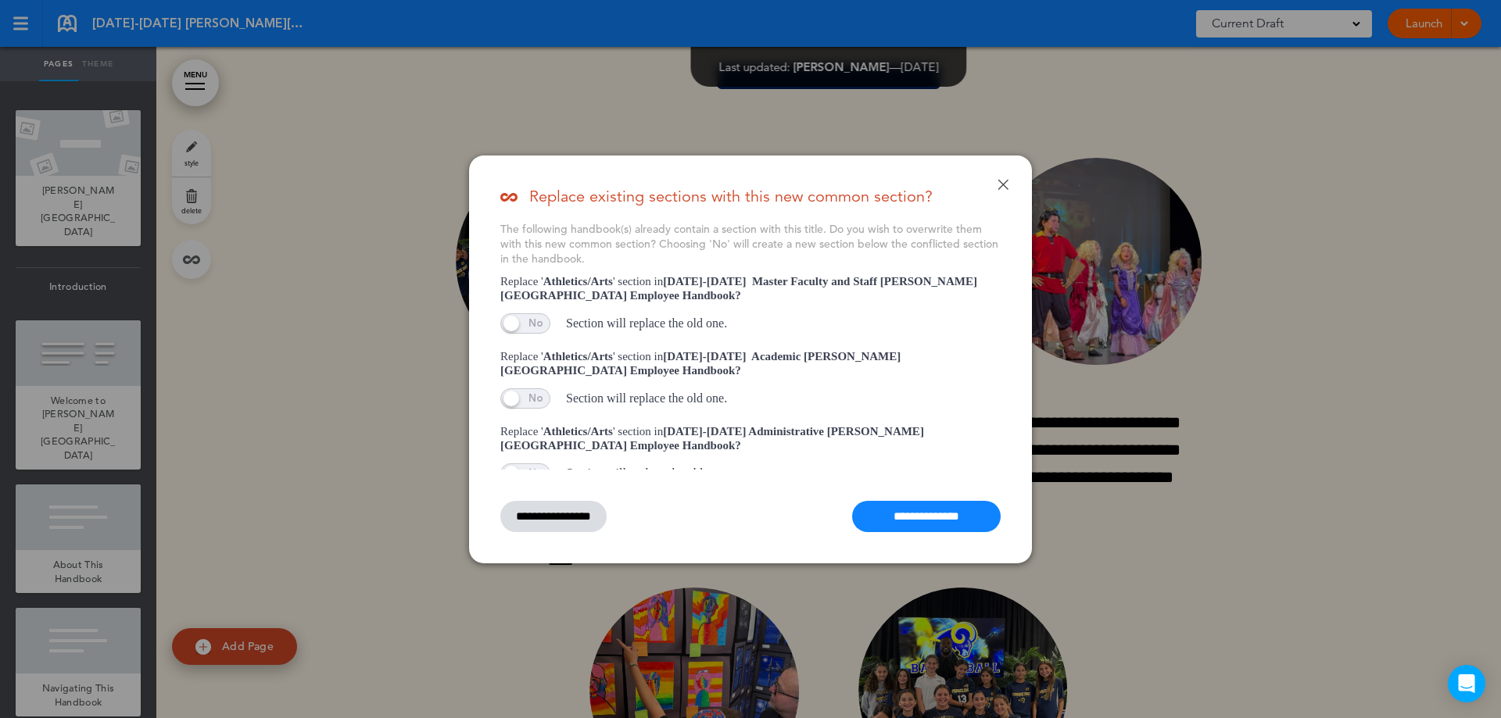
click at [950, 517] on input "**********" at bounding box center [926, 516] width 148 height 31
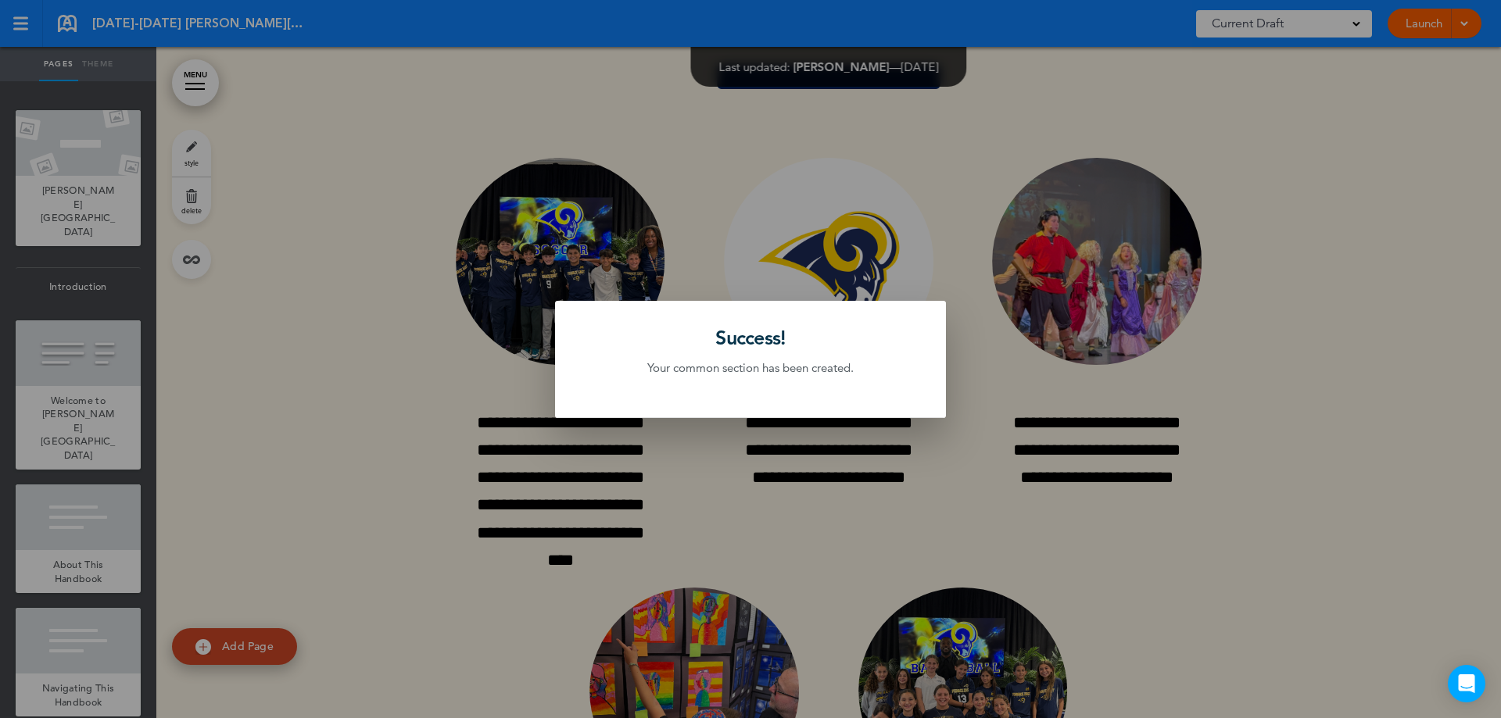
click at [329, 139] on div at bounding box center [750, 359] width 1501 height 718
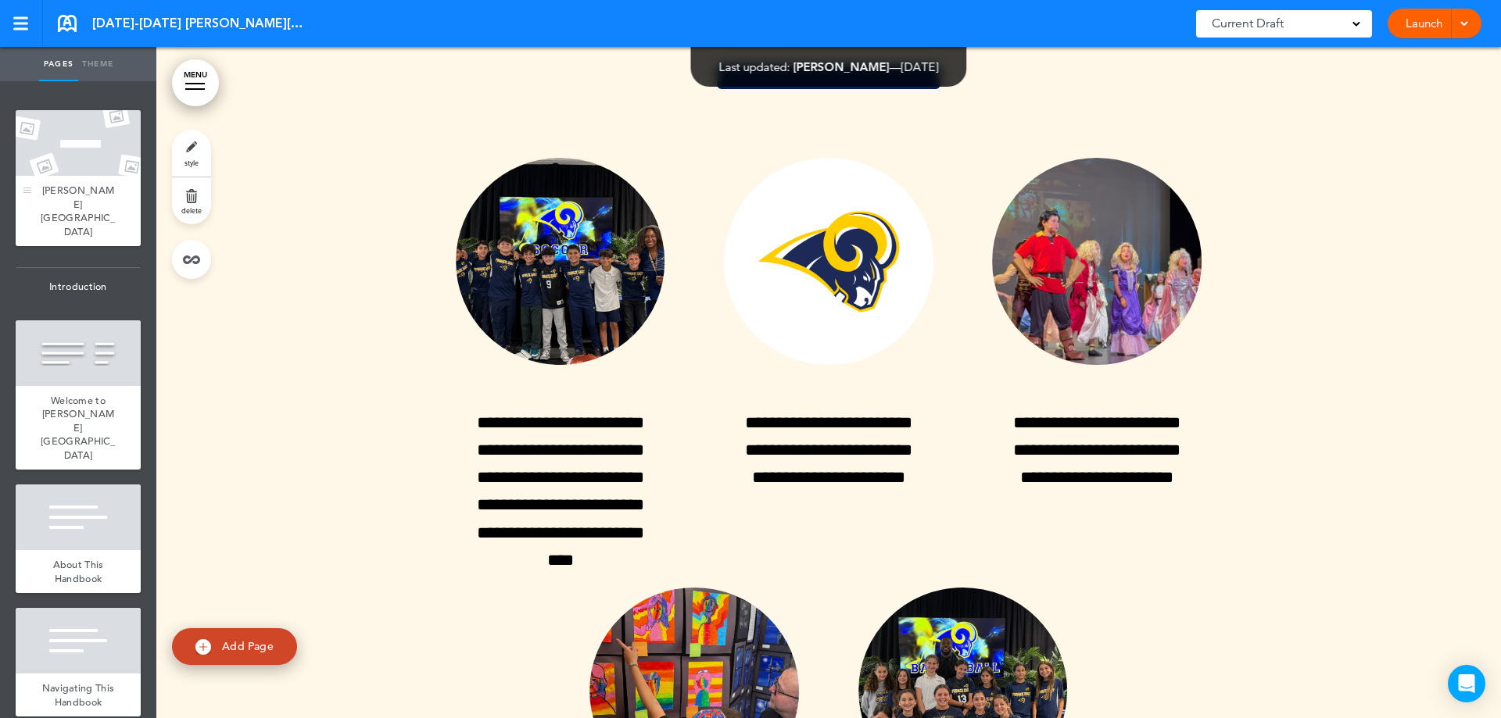
click at [105, 184] on div "[PERSON_NAME][GEOGRAPHIC_DATA]" at bounding box center [78, 211] width 125 height 70
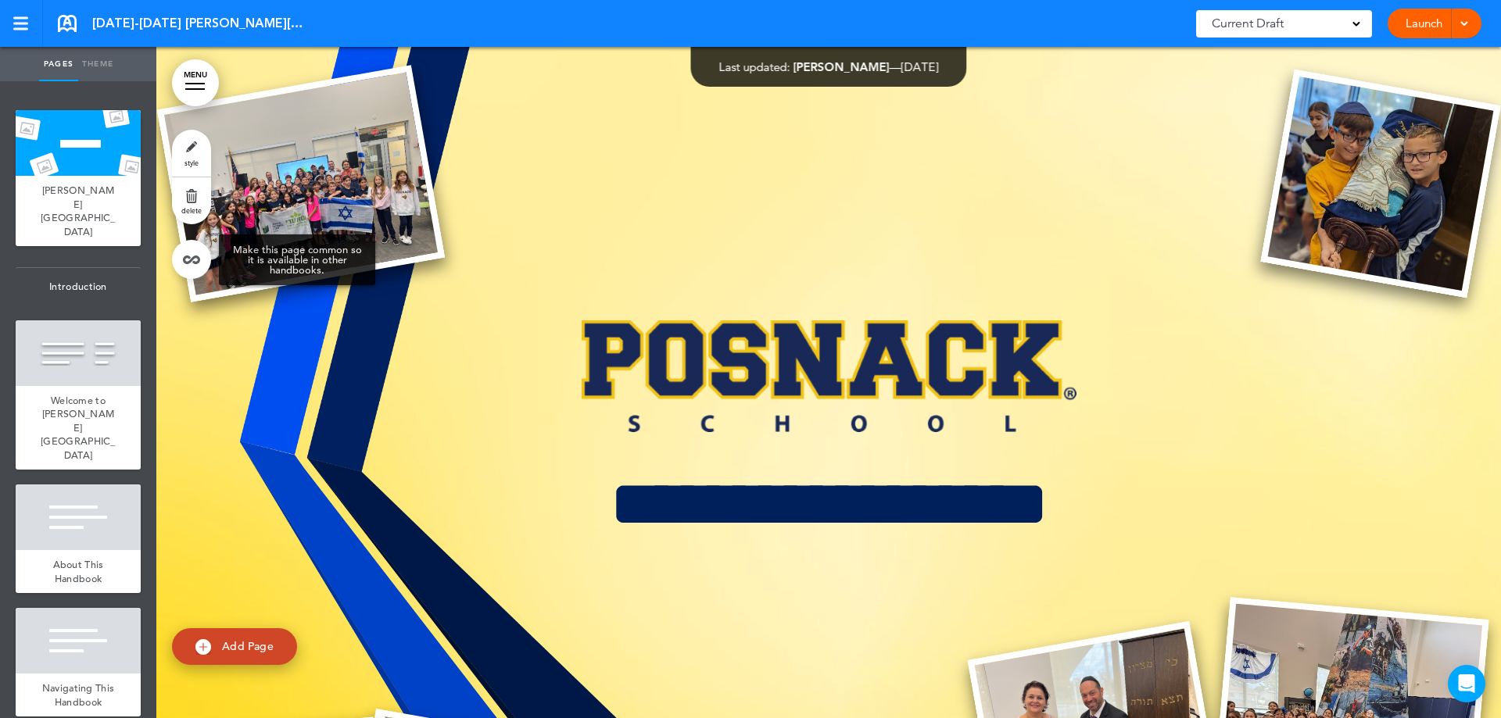
click at [194, 261] on link at bounding box center [191, 259] width 39 height 39
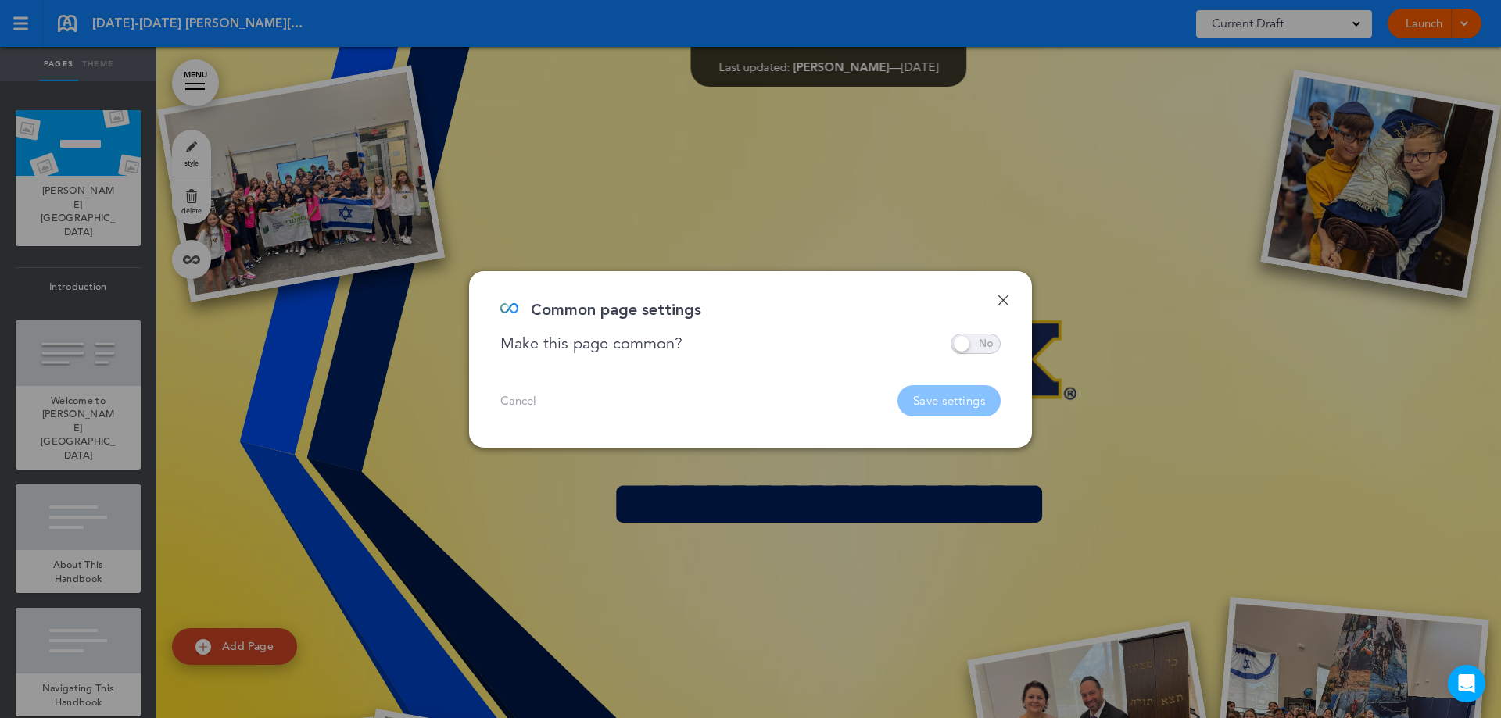
click at [982, 354] on div "**********" at bounding box center [750, 359] width 563 height 177
click at [959, 344] on span at bounding box center [975, 344] width 50 height 20
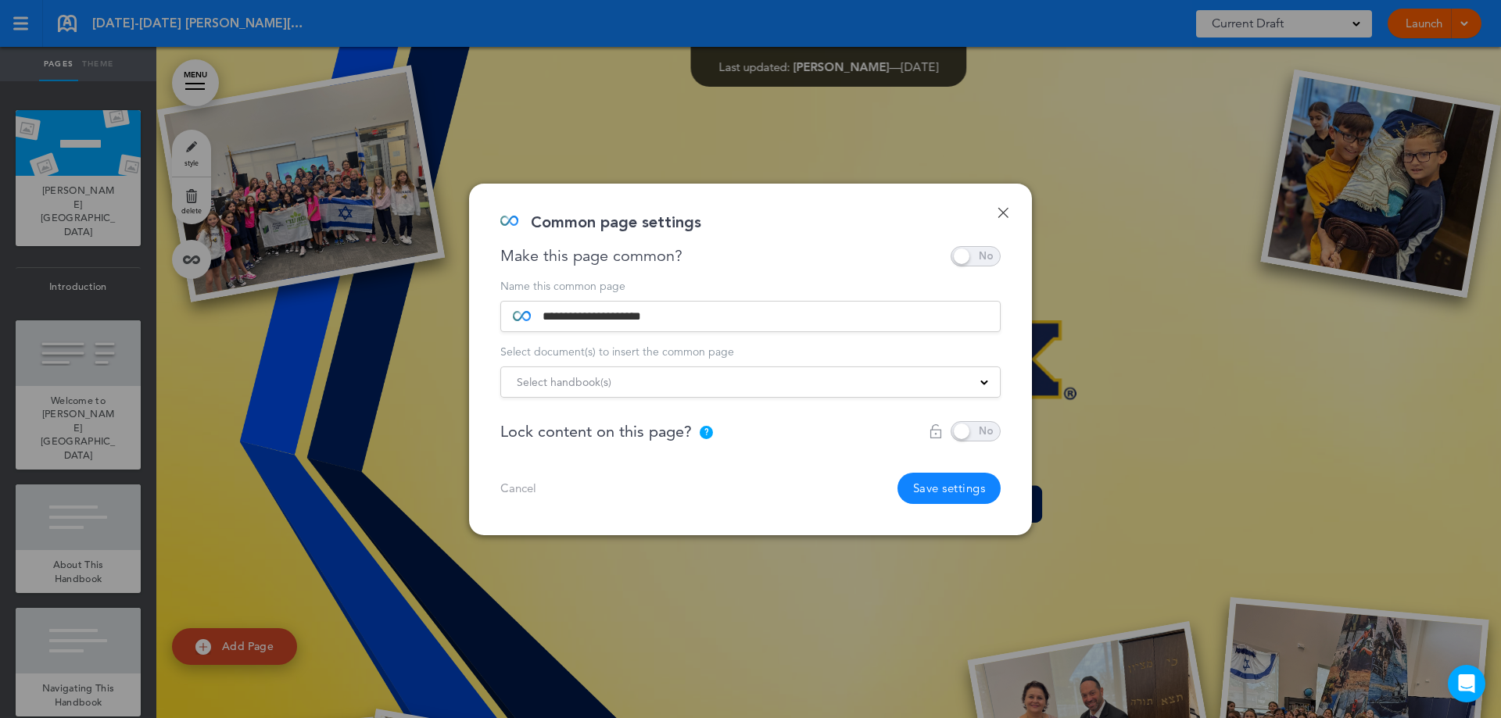
click at [593, 374] on span "Select handbook(s)" at bounding box center [564, 382] width 95 height 22
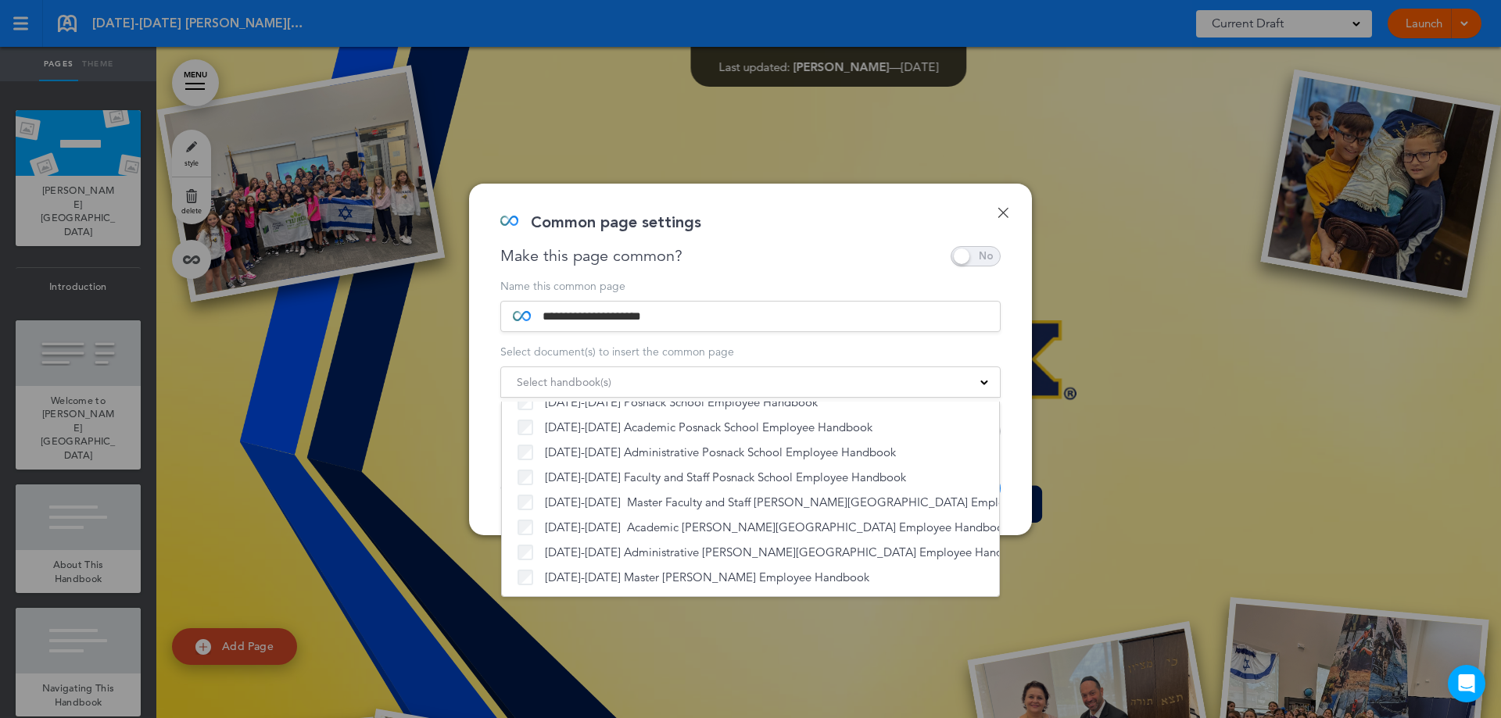
click at [821, 278] on div "**********" at bounding box center [750, 360] width 563 height 352
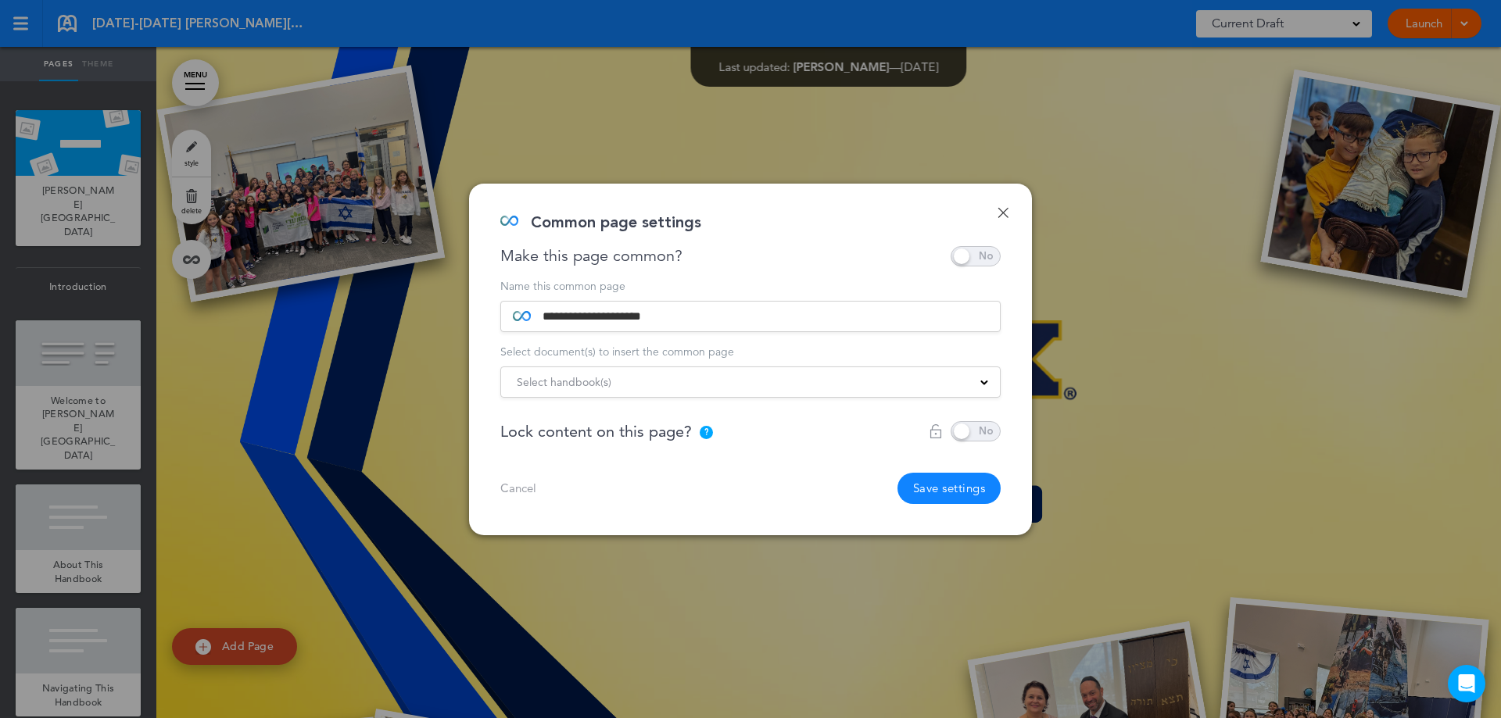
click at [961, 483] on button "Save settings" at bounding box center [949, 488] width 104 height 31
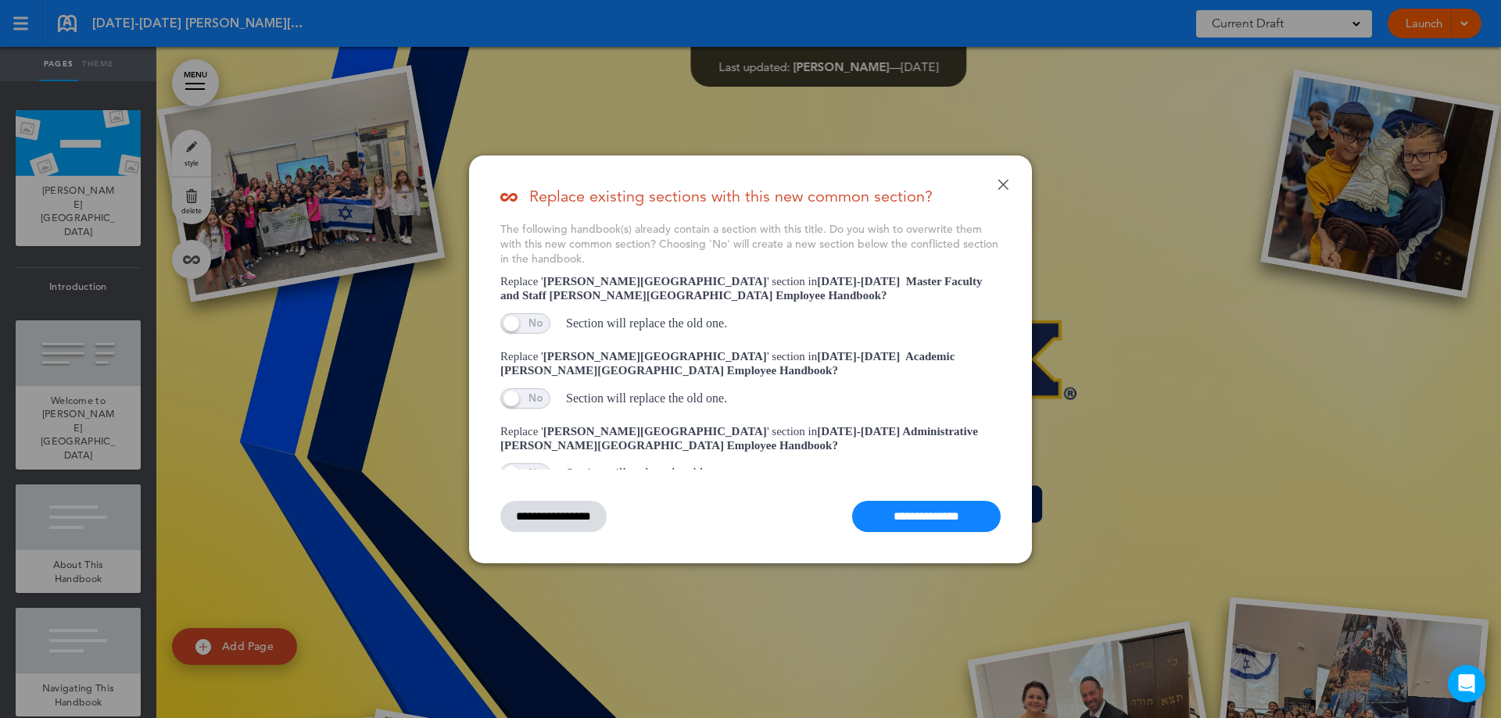
click at [928, 521] on input "**********" at bounding box center [926, 516] width 148 height 31
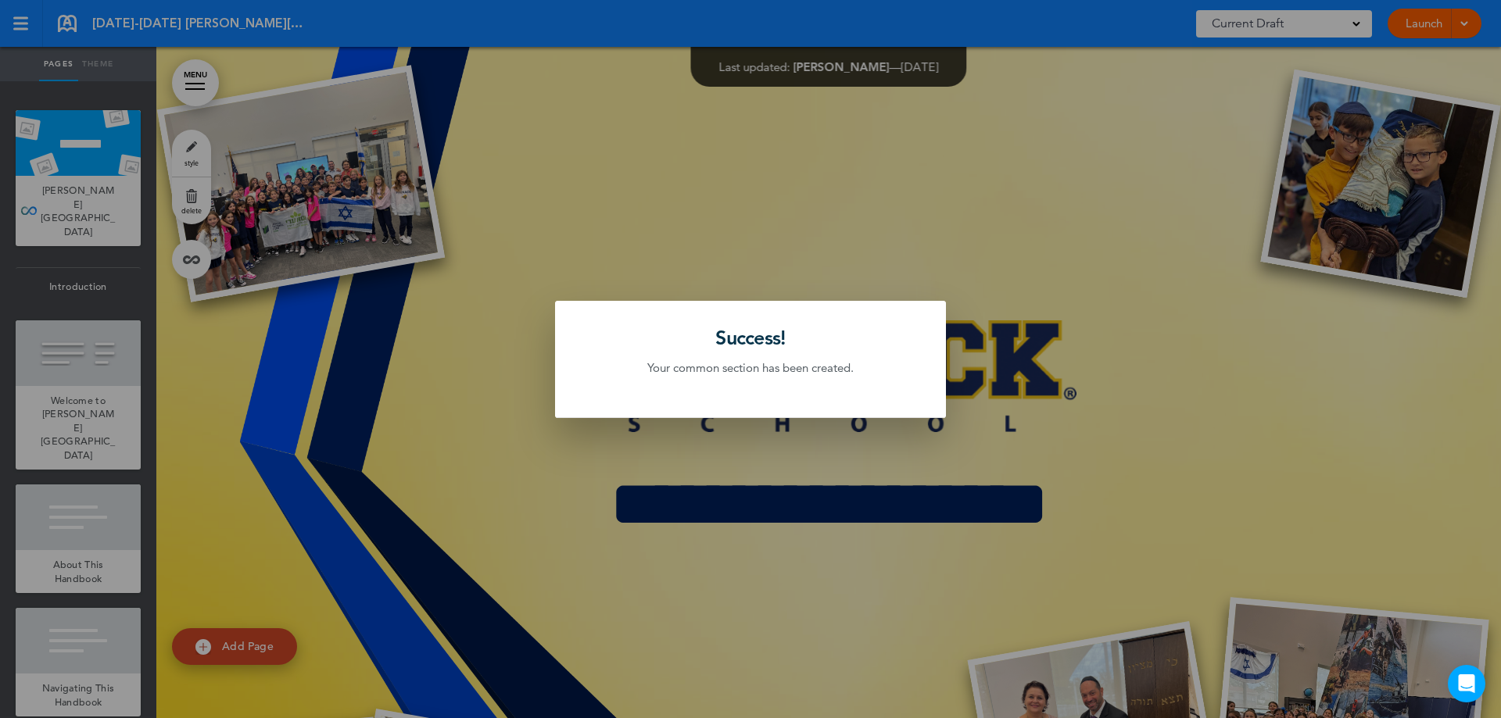
click at [1048, 153] on div at bounding box center [750, 359] width 1501 height 718
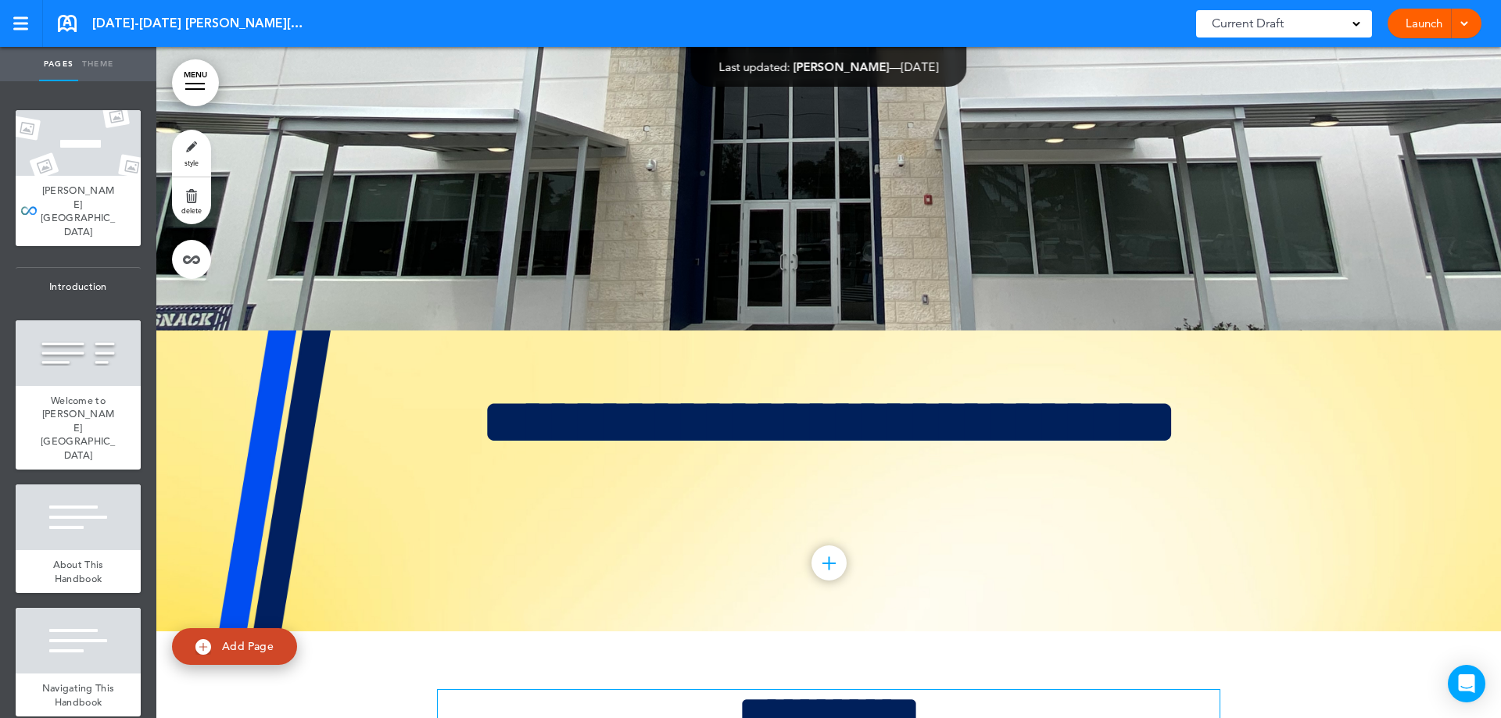
scroll to position [2501, 0]
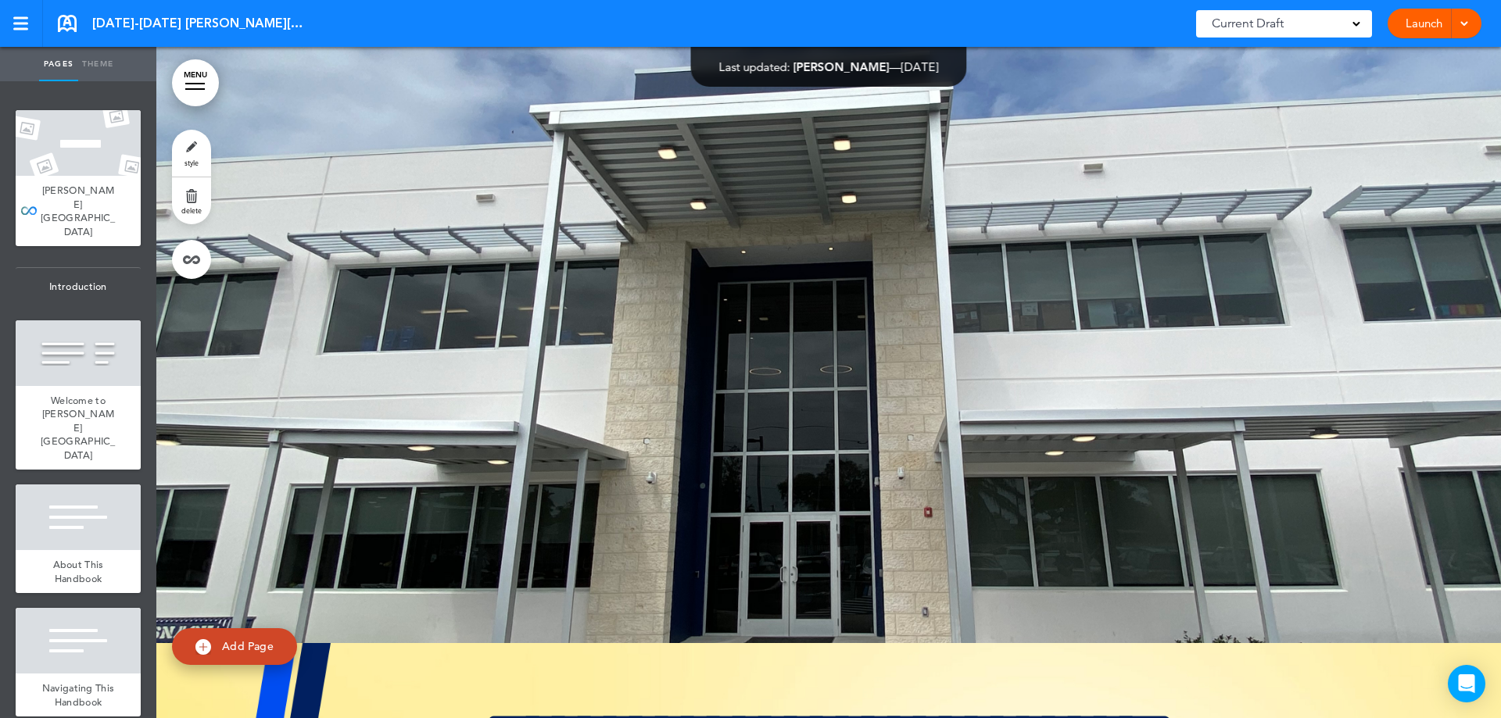
click at [882, 304] on div at bounding box center [828, 307] width 1344 height 671
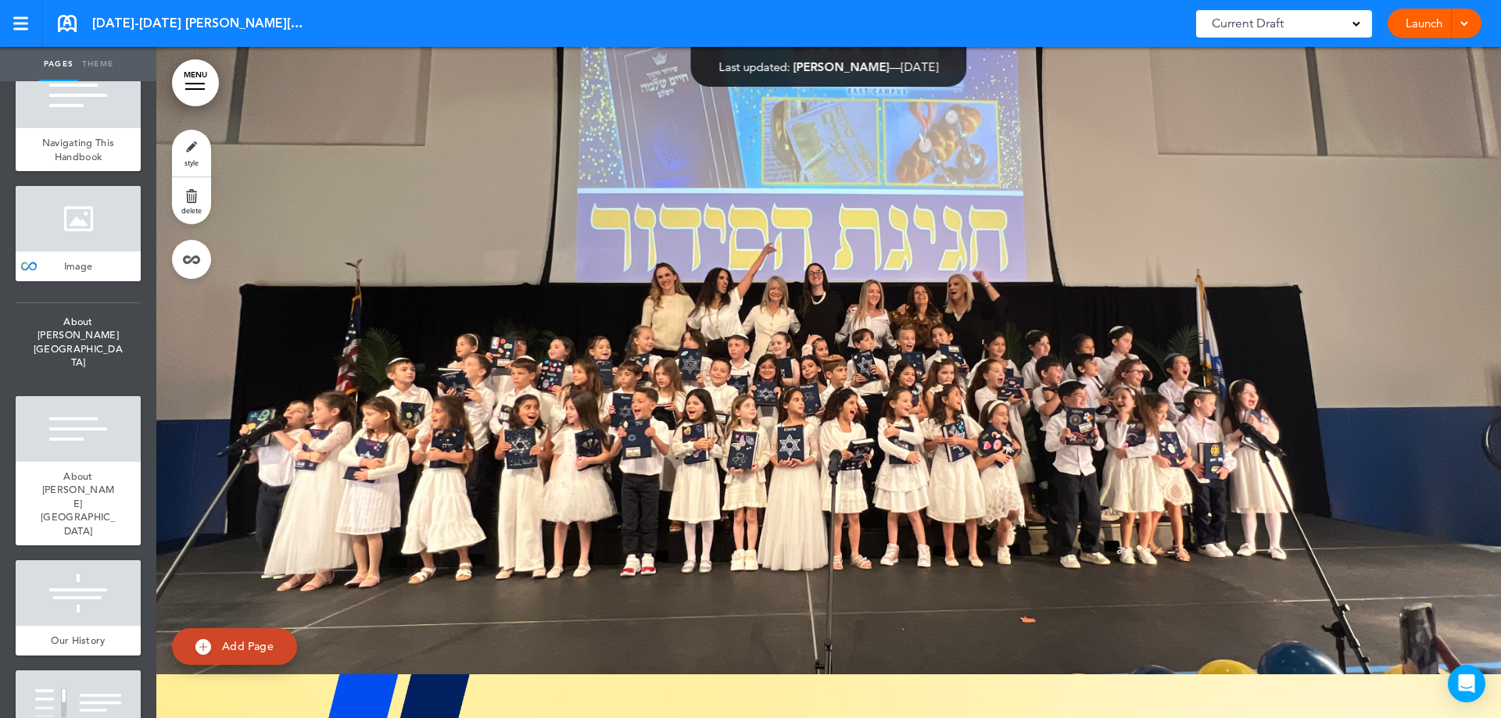
scroll to position [61053, 0]
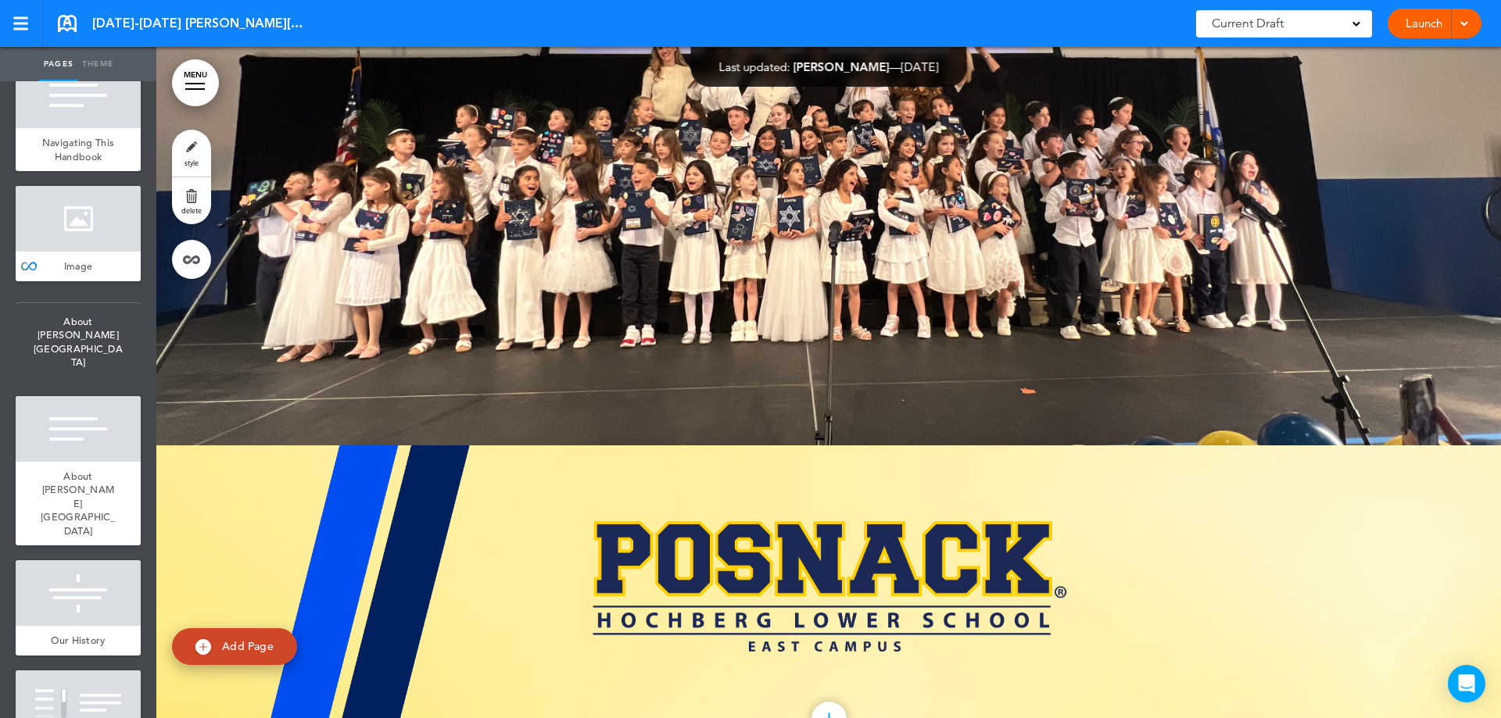
click at [59, 21] on link at bounding box center [67, 23] width 19 height 17
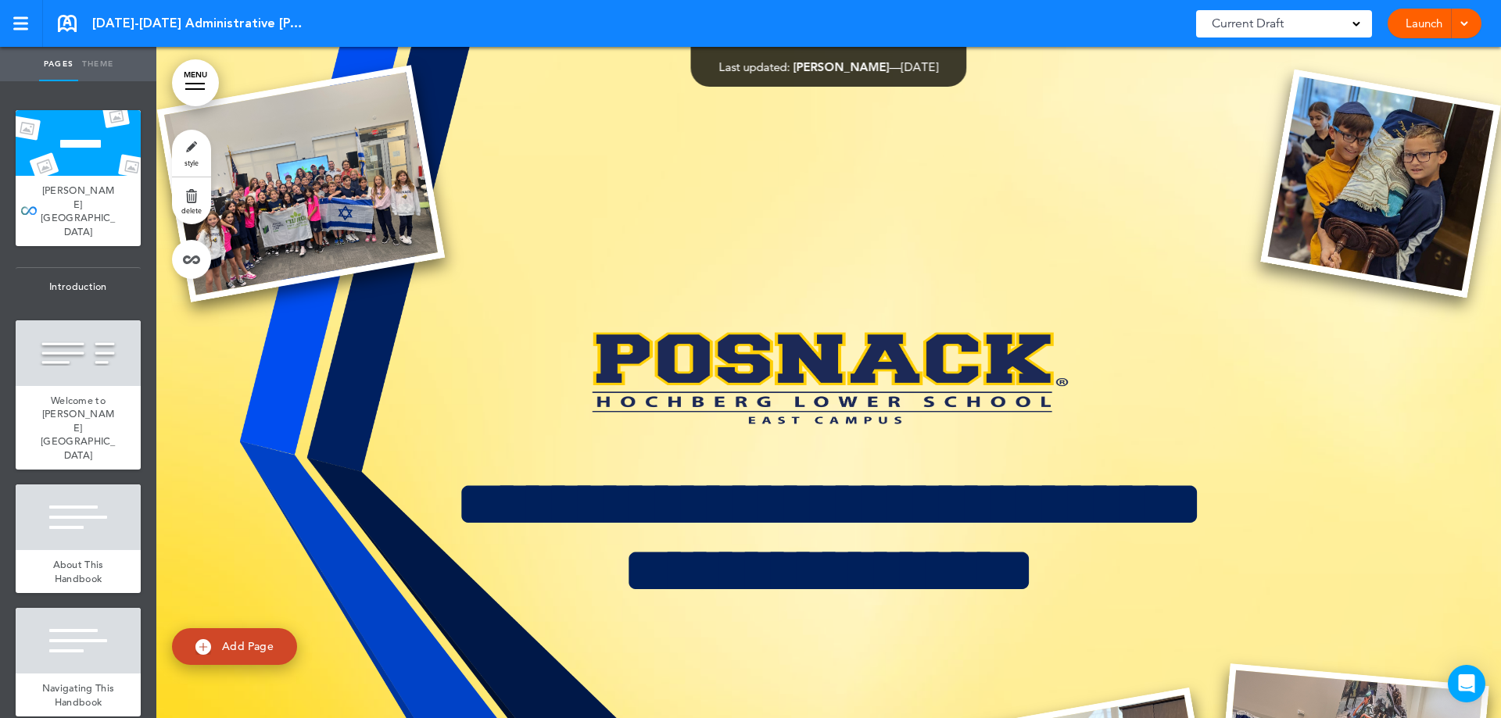
click at [878, 152] on div at bounding box center [828, 527] width 1344 height 960
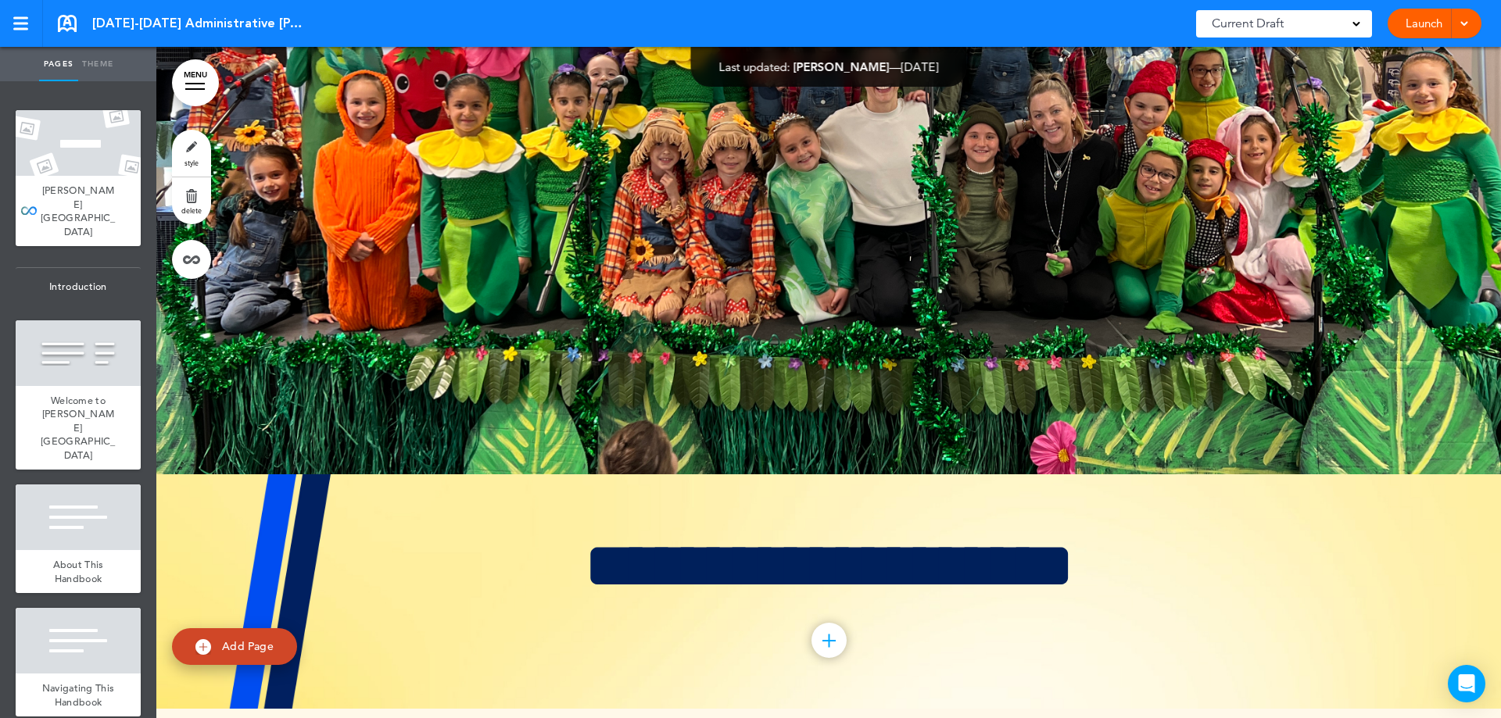
scroll to position [53326, 0]
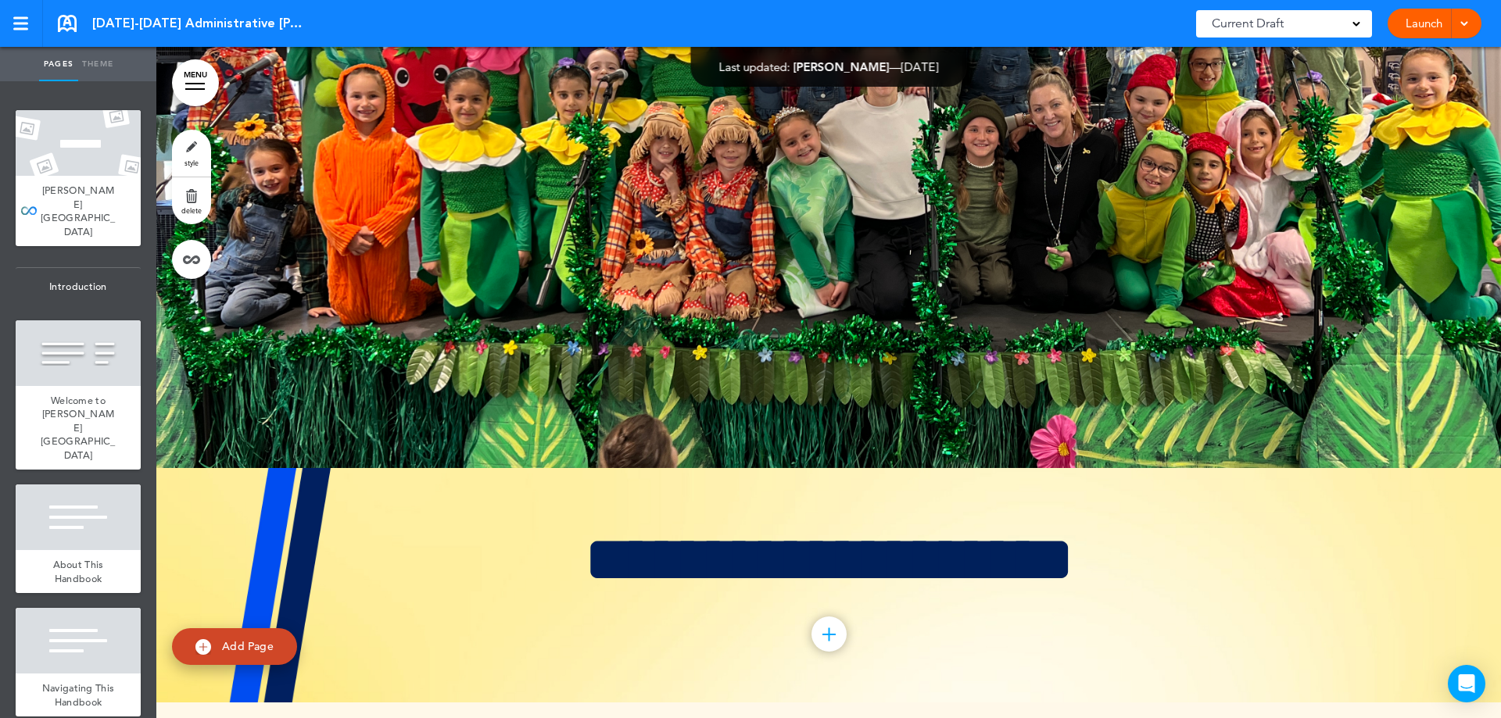
click at [689, 245] on div at bounding box center [828, 132] width 1344 height 671
click at [342, 221] on div at bounding box center [828, 132] width 1344 height 671
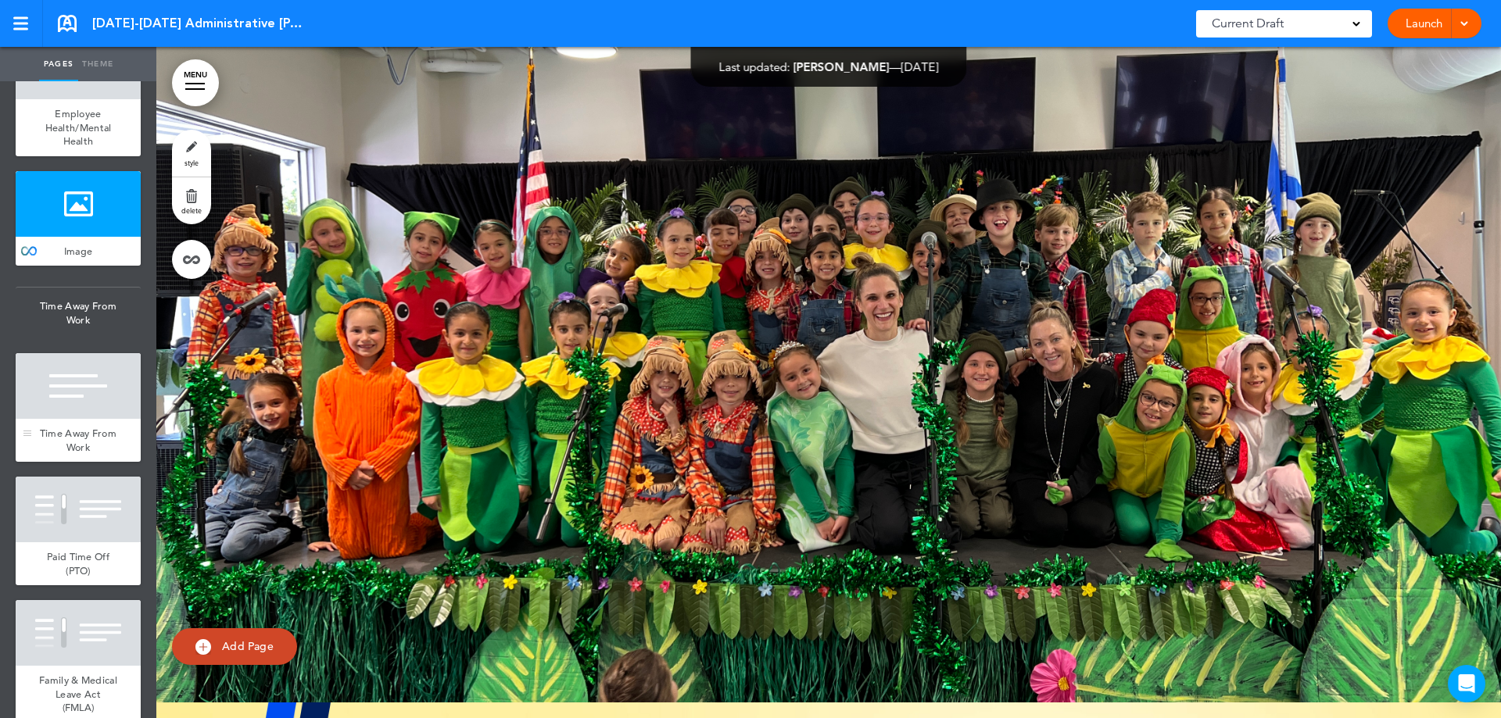
scroll to position [9513, 0]
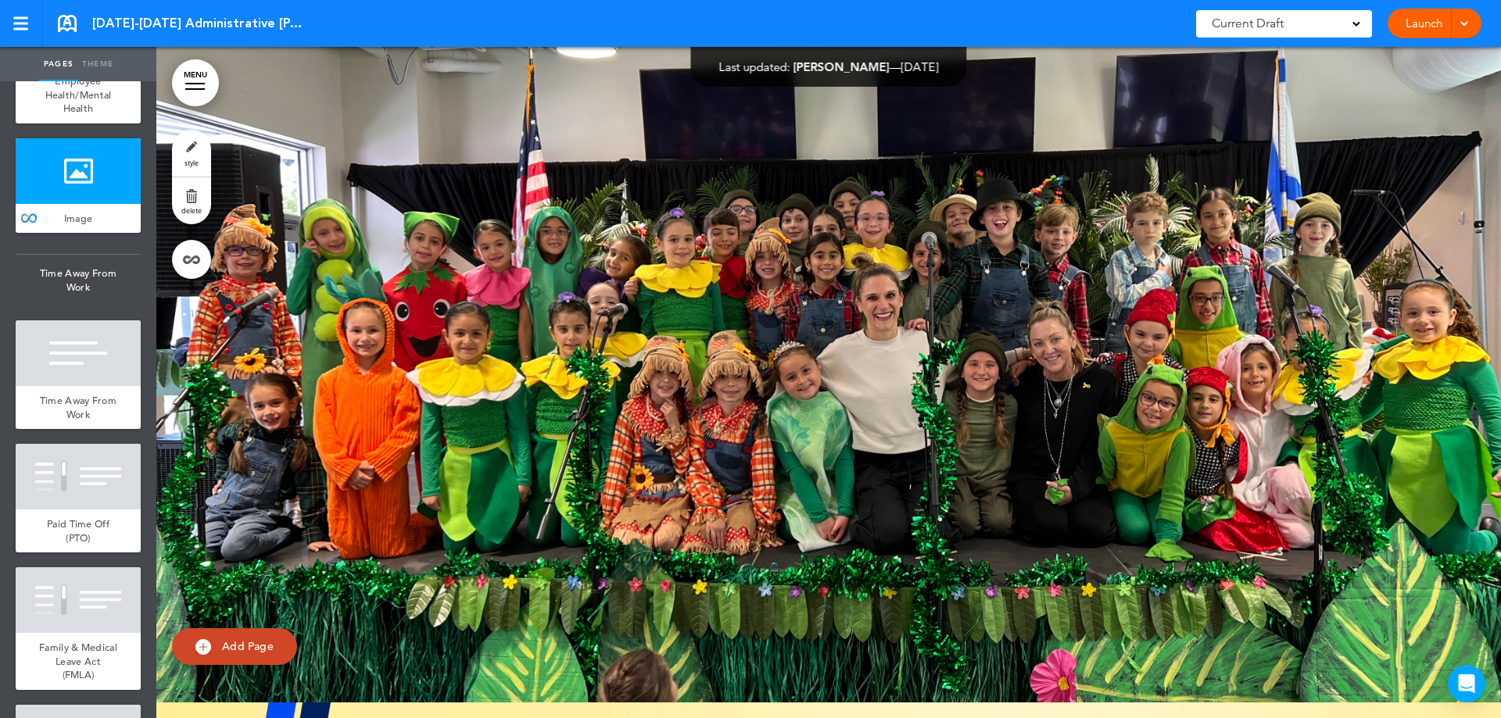
click at [84, 225] on span "Image" at bounding box center [78, 218] width 29 height 13
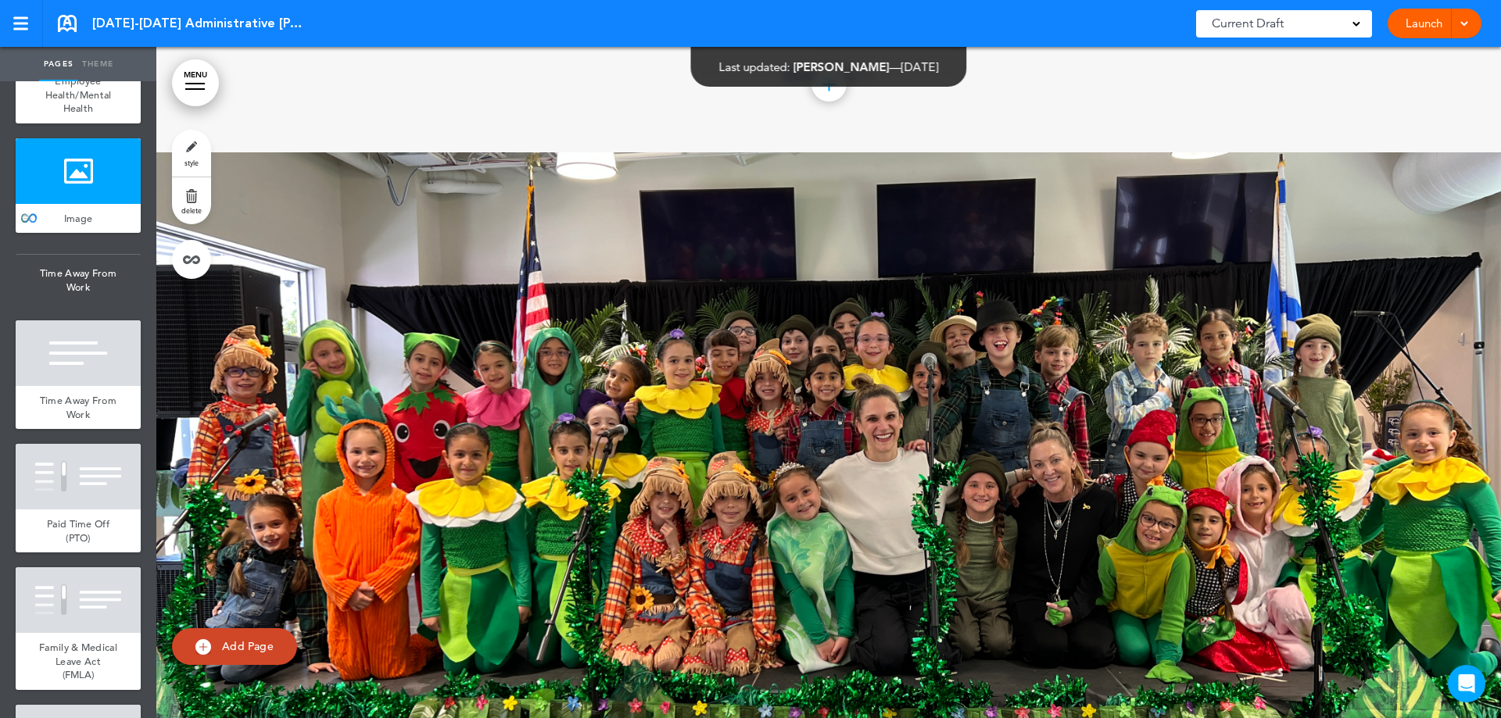
scroll to position [52970, 0]
click at [186, 195] on link "delete" at bounding box center [191, 200] width 39 height 47
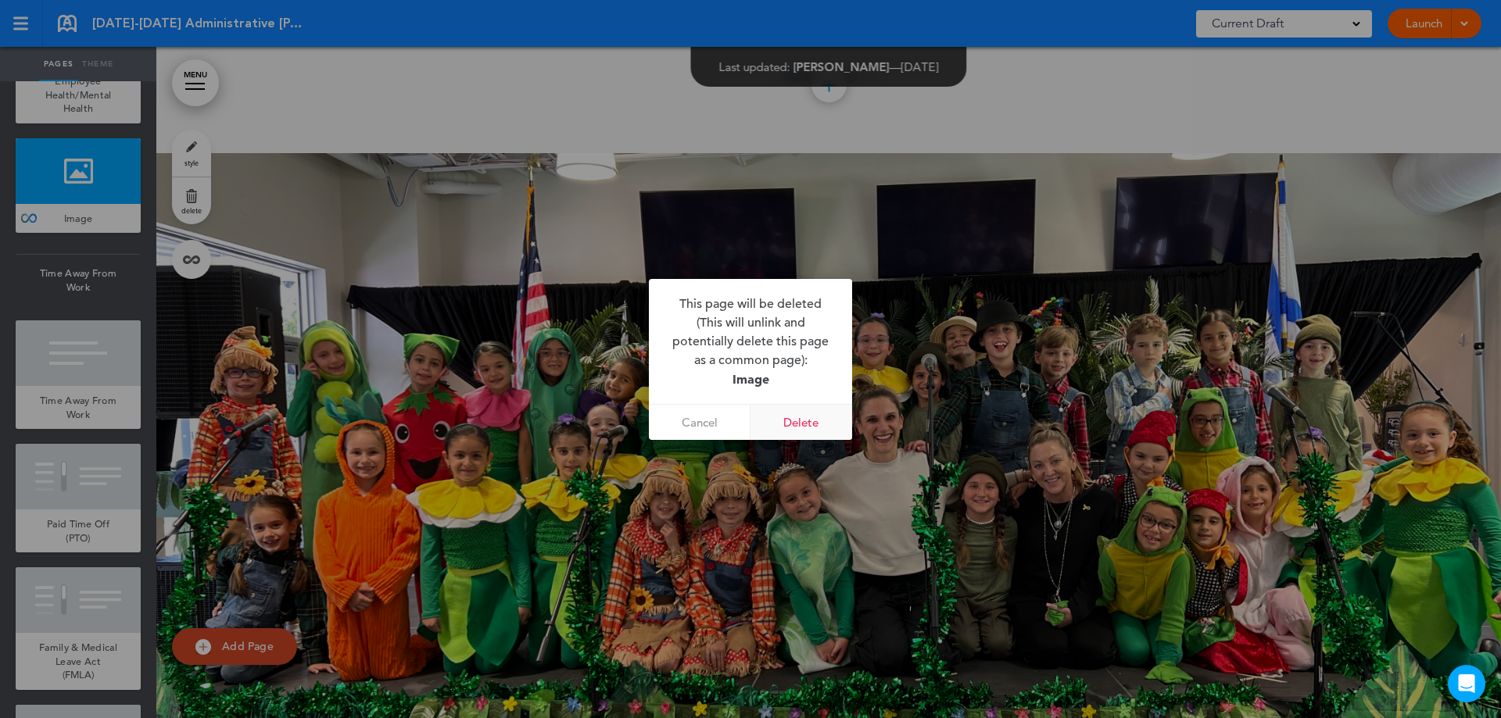
click at [789, 412] on link "Delete" at bounding box center [801, 422] width 102 height 35
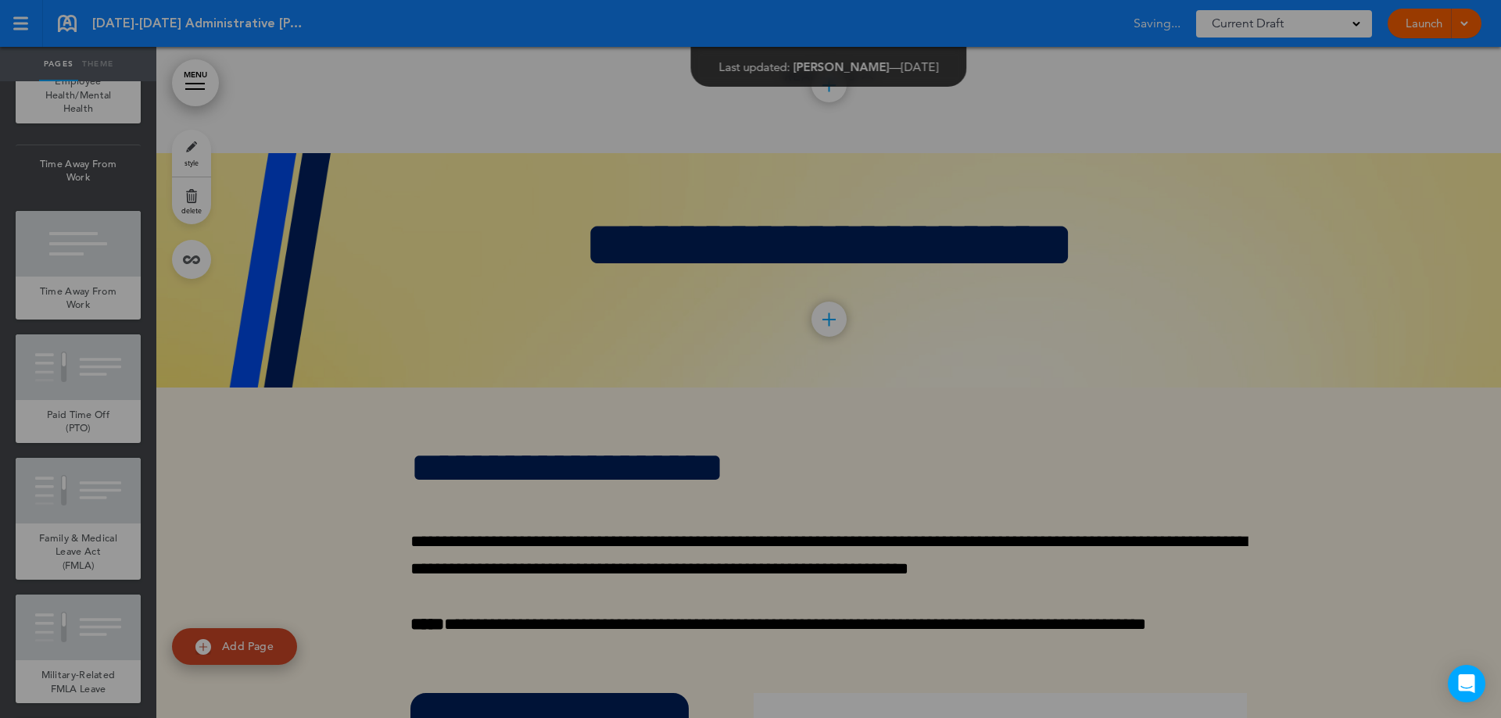
scroll to position [52299, 0]
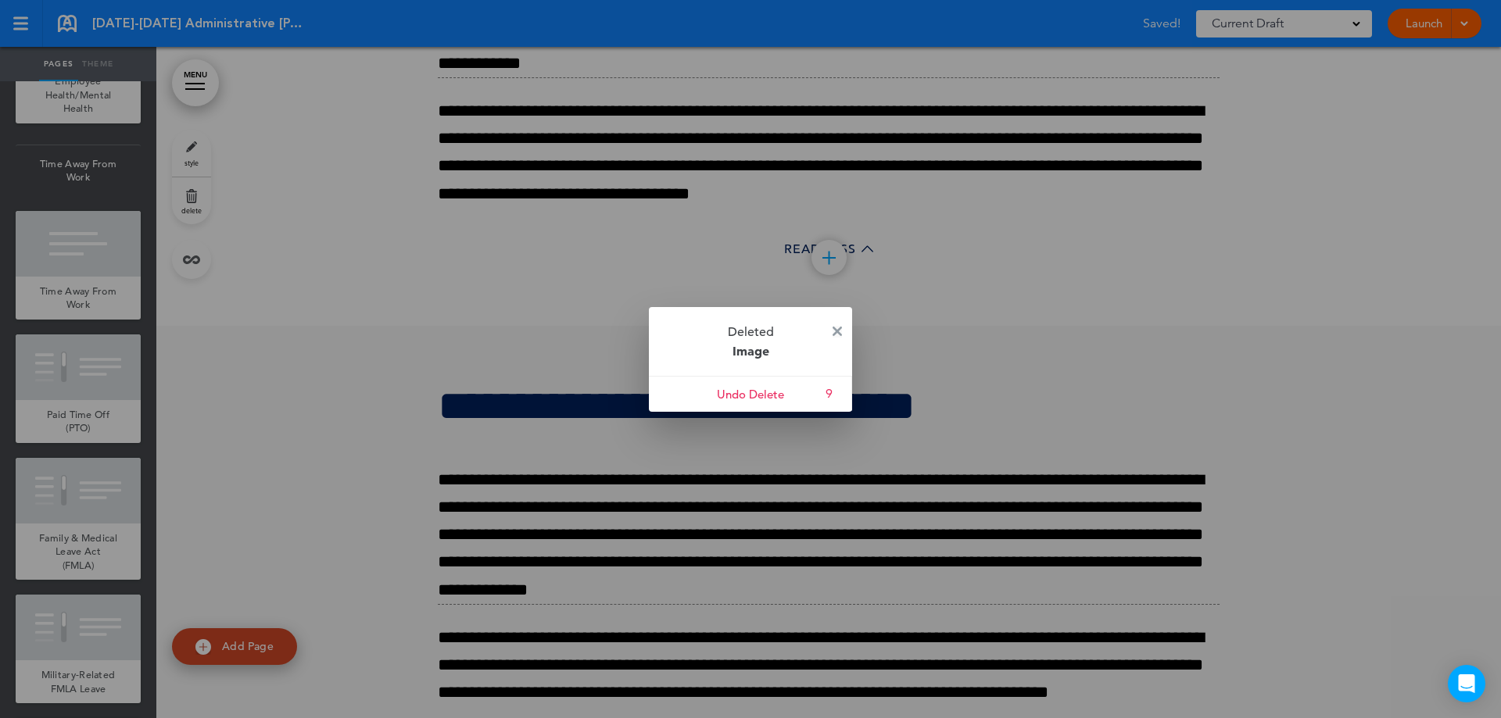
click at [833, 327] on img at bounding box center [836, 331] width 9 height 9
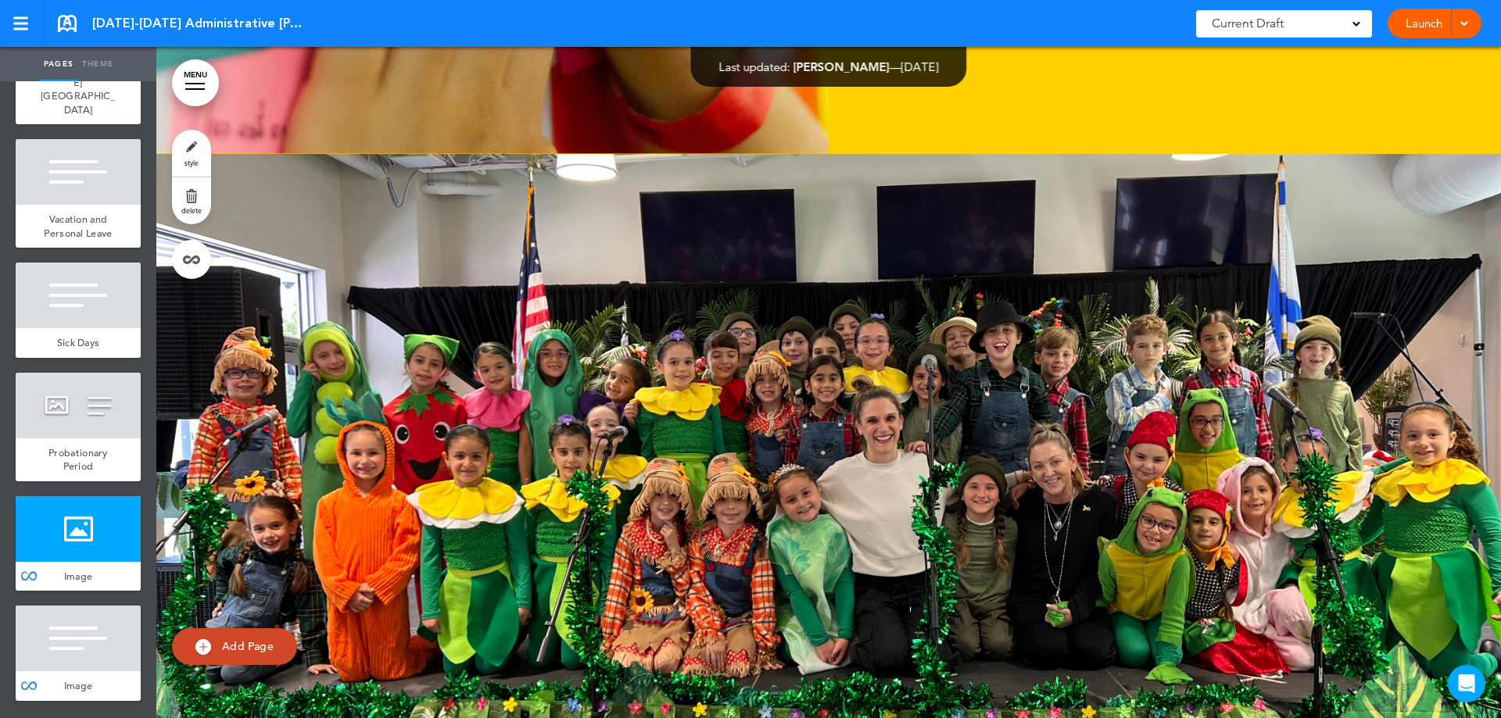
scroll to position [11842, 0]
click at [84, 550] on div at bounding box center [78, 529] width 125 height 66
click at [199, 160] on link "style" at bounding box center [191, 153] width 39 height 47
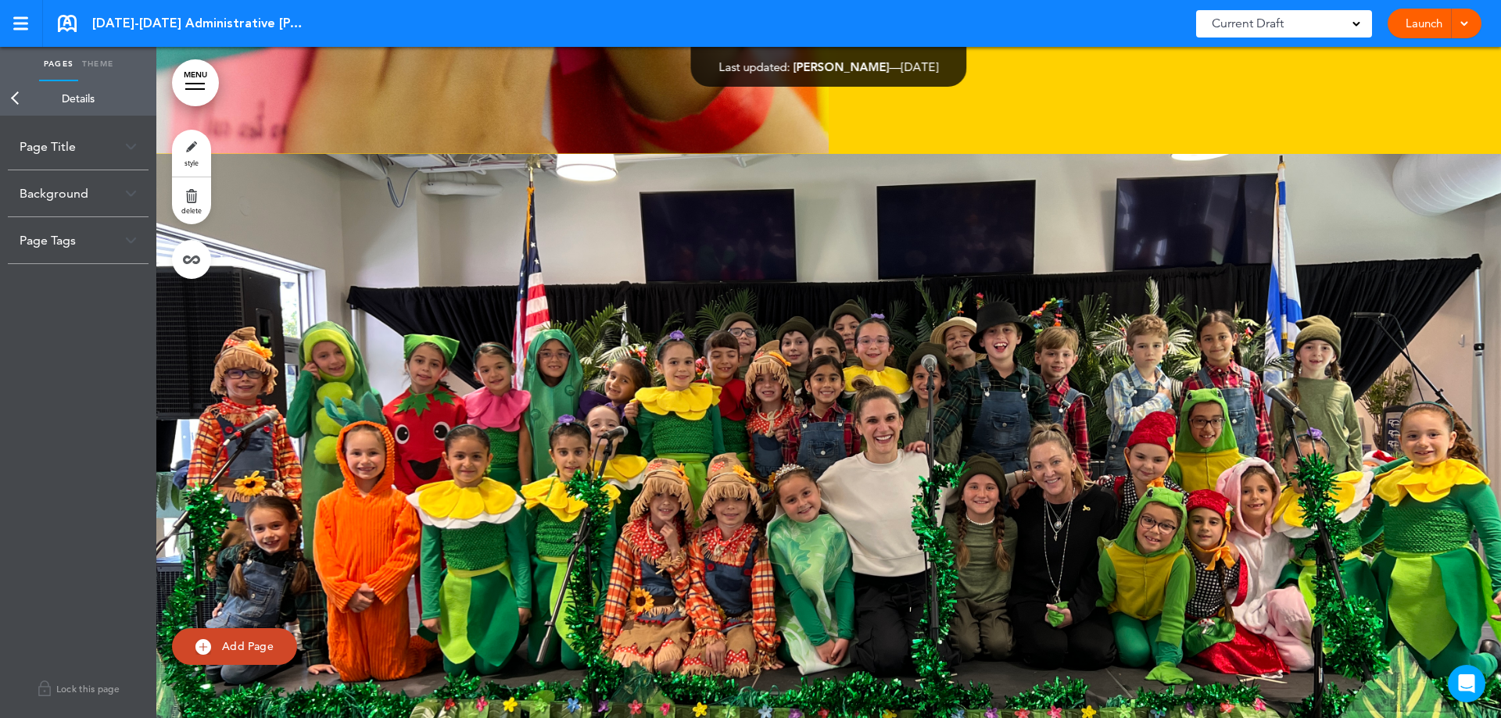
click at [121, 181] on div "Background" at bounding box center [78, 193] width 141 height 46
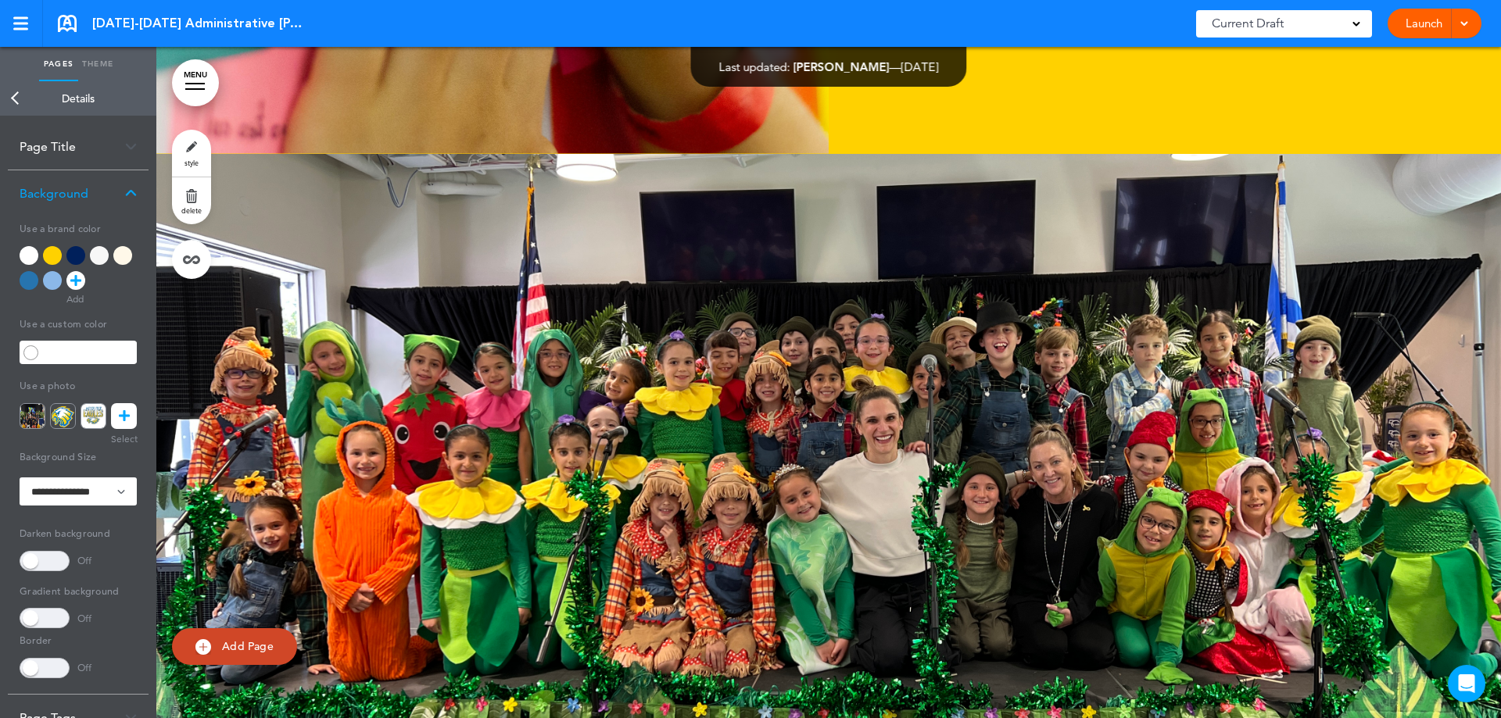
click at [120, 416] on icon at bounding box center [124, 416] width 11 height 26
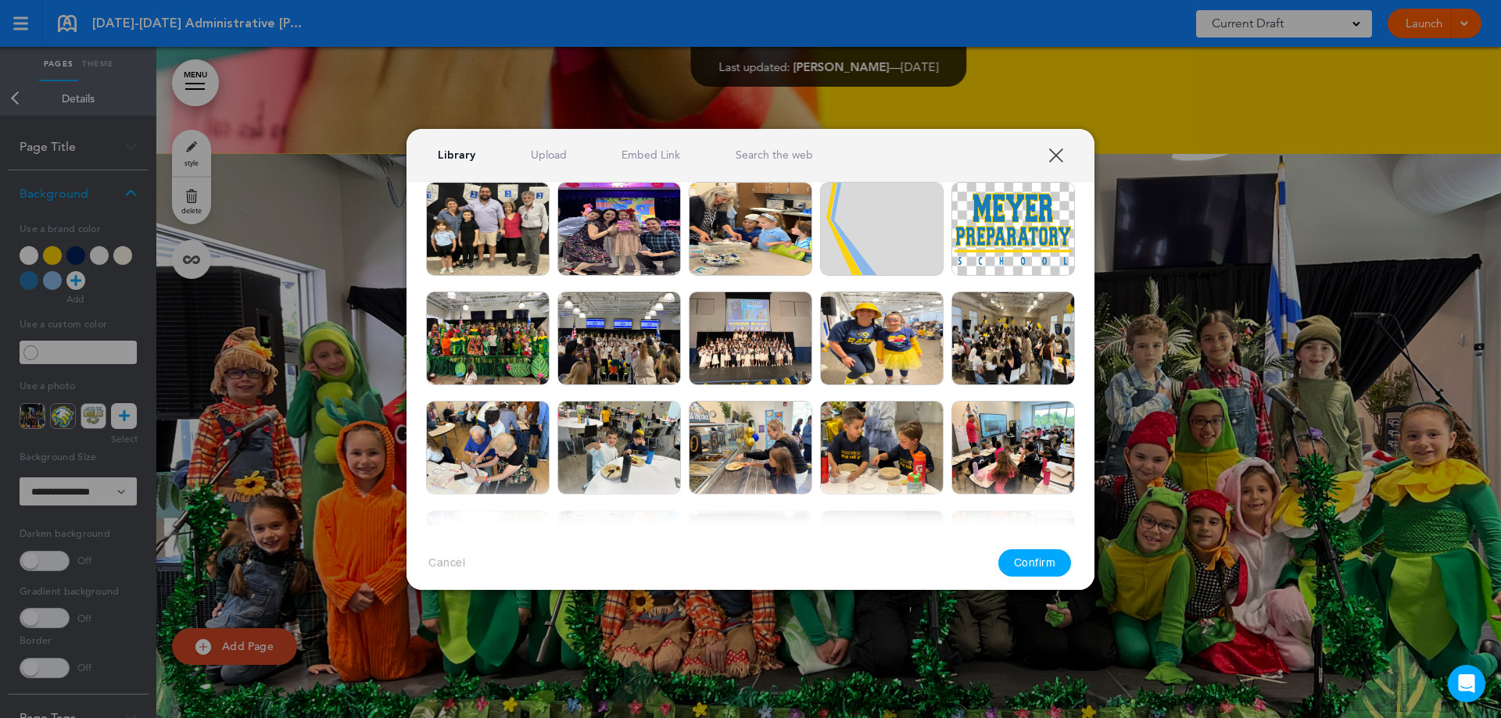
scroll to position [313, 0]
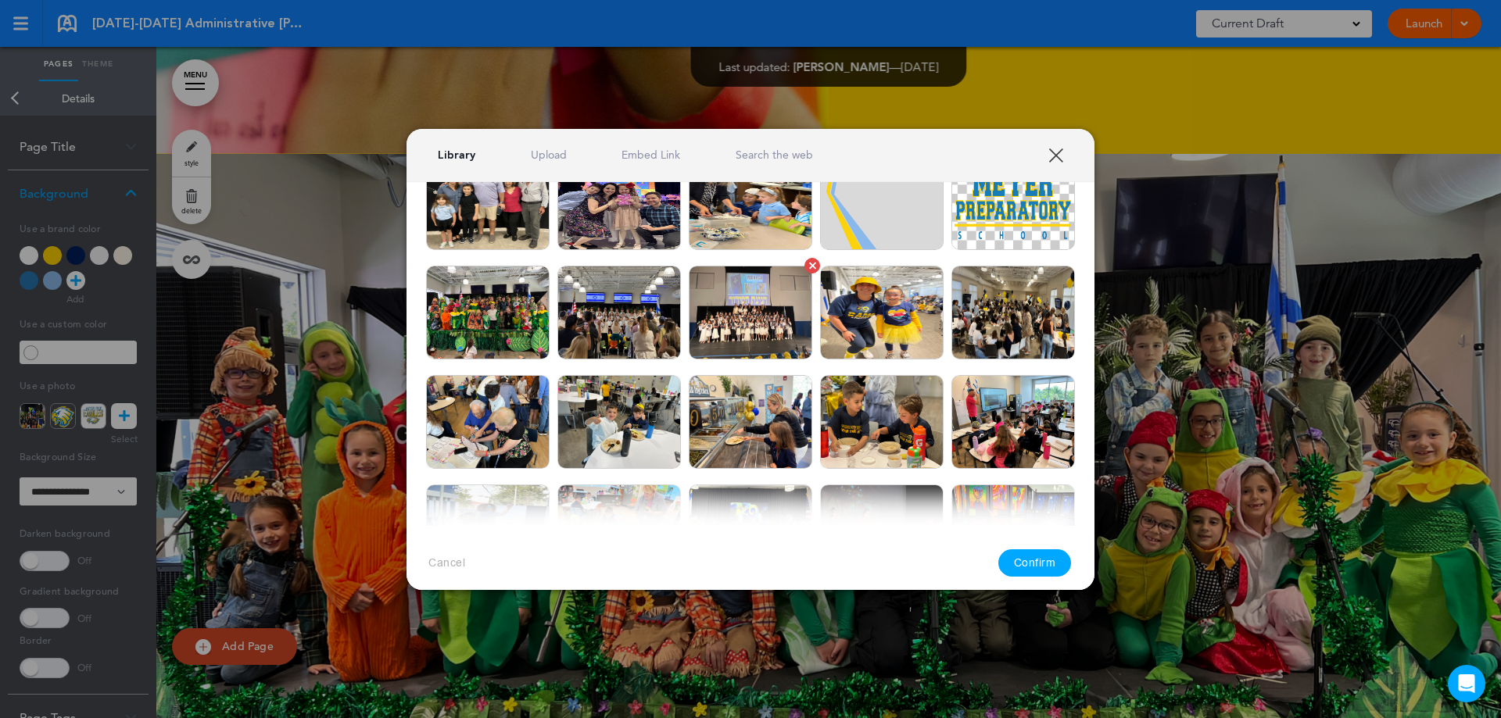
click at [748, 321] on img at bounding box center [750, 313] width 123 height 94
click at [1038, 565] on button "Confirm" at bounding box center [1034, 562] width 73 height 27
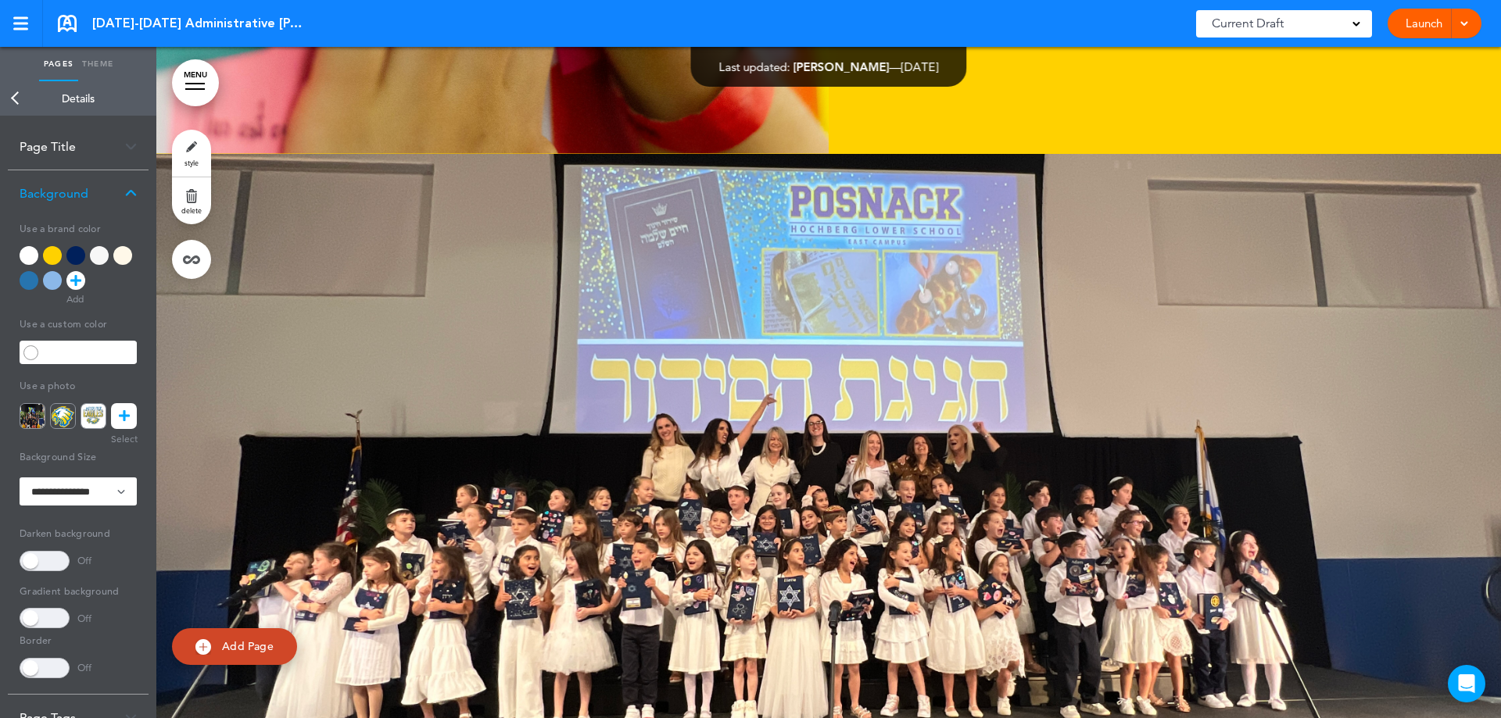
click at [18, 102] on link "Back" at bounding box center [15, 98] width 31 height 34
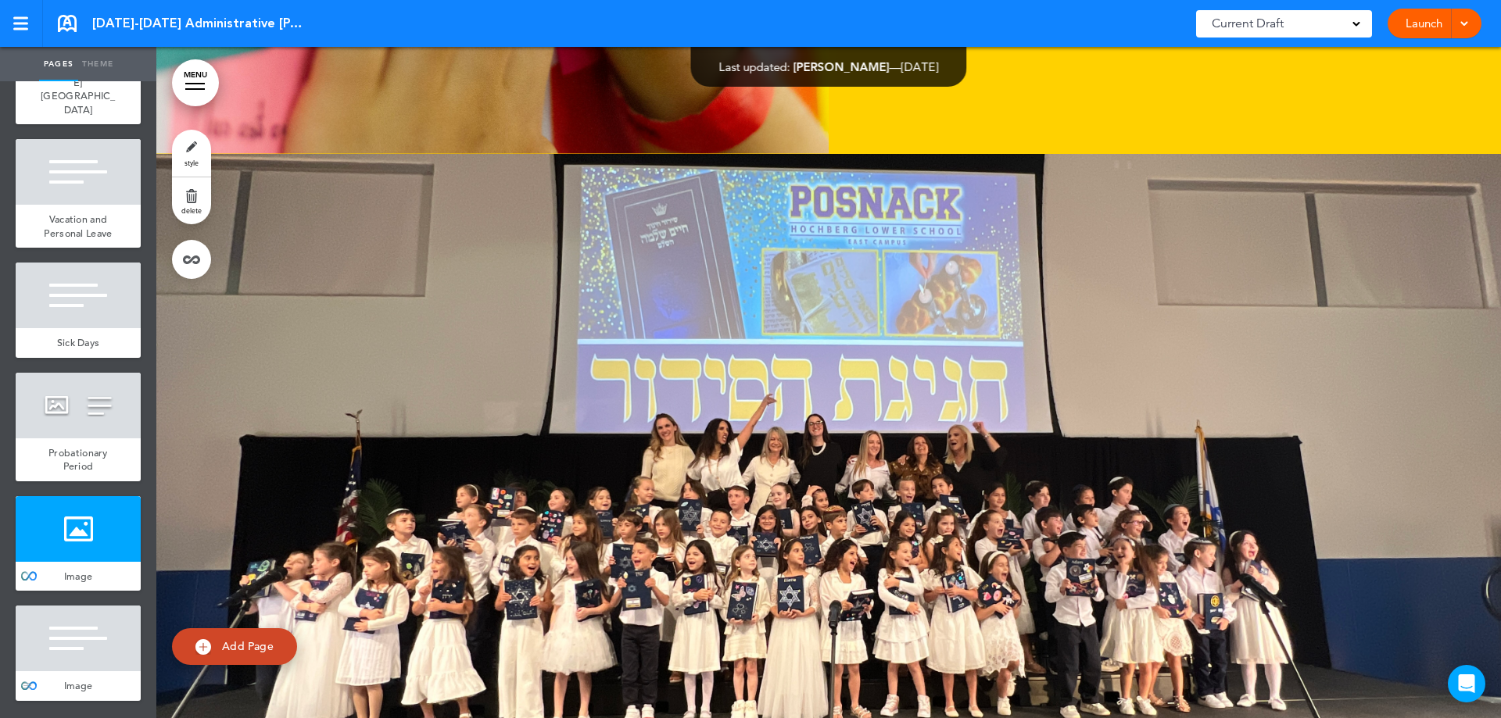
click at [76, 656] on div at bounding box center [78, 639] width 125 height 66
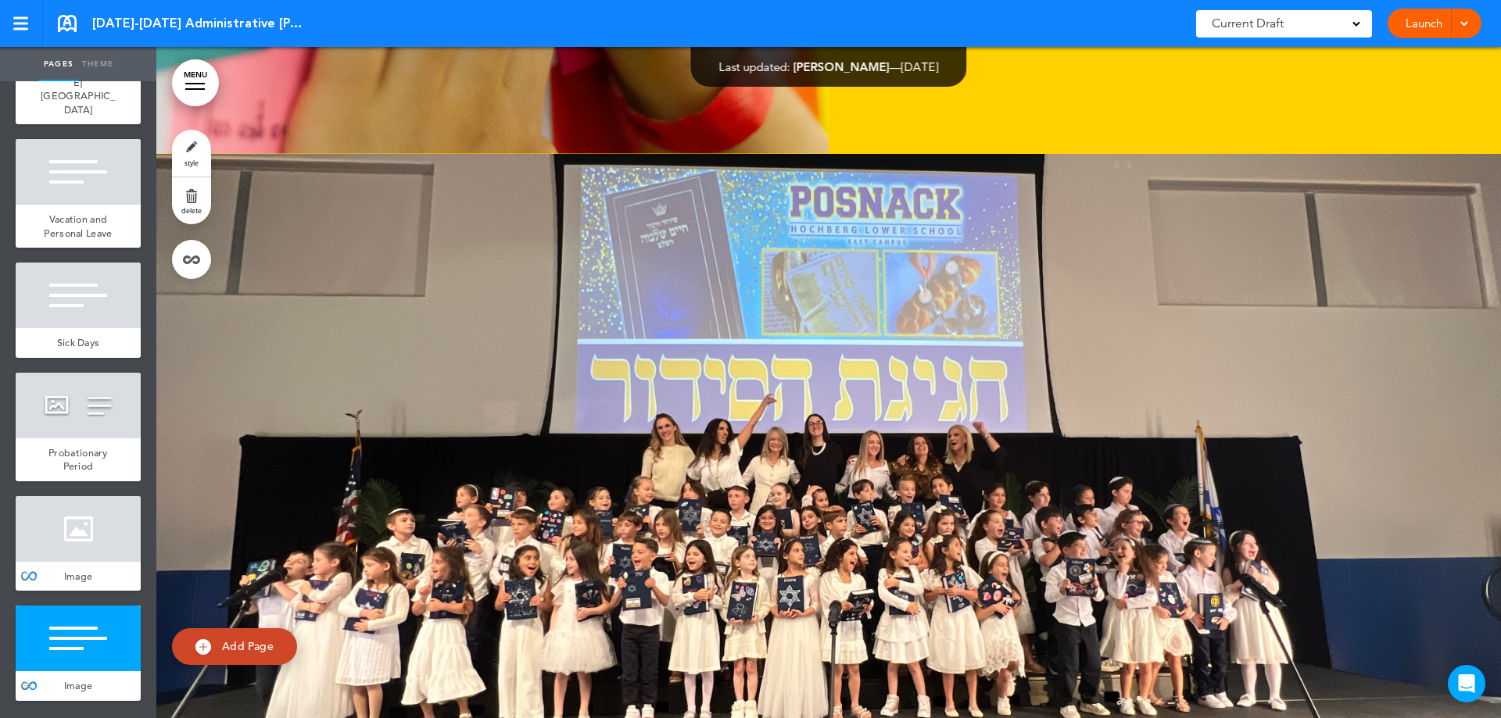
click at [77, 652] on div at bounding box center [78, 639] width 125 height 66
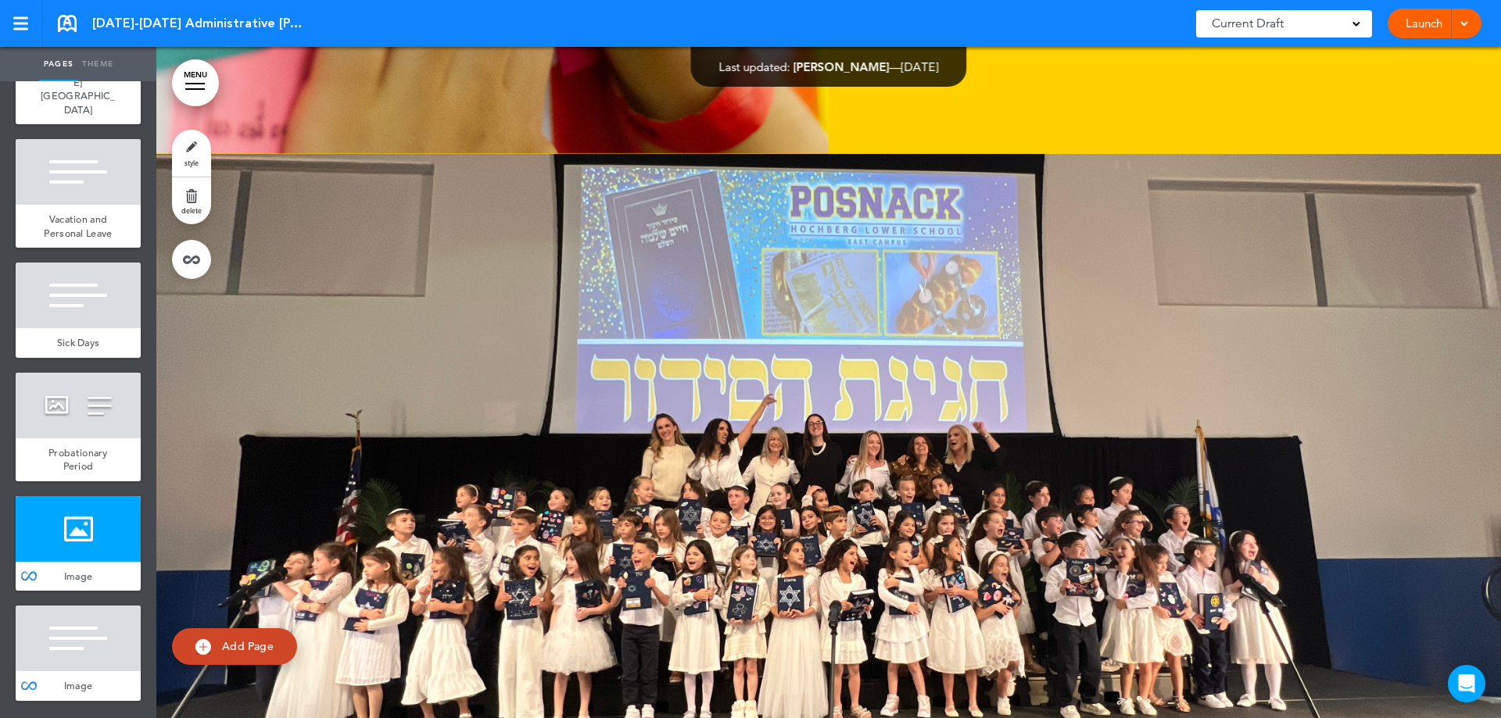
click at [184, 212] on span "delete" at bounding box center [191, 210] width 20 height 9
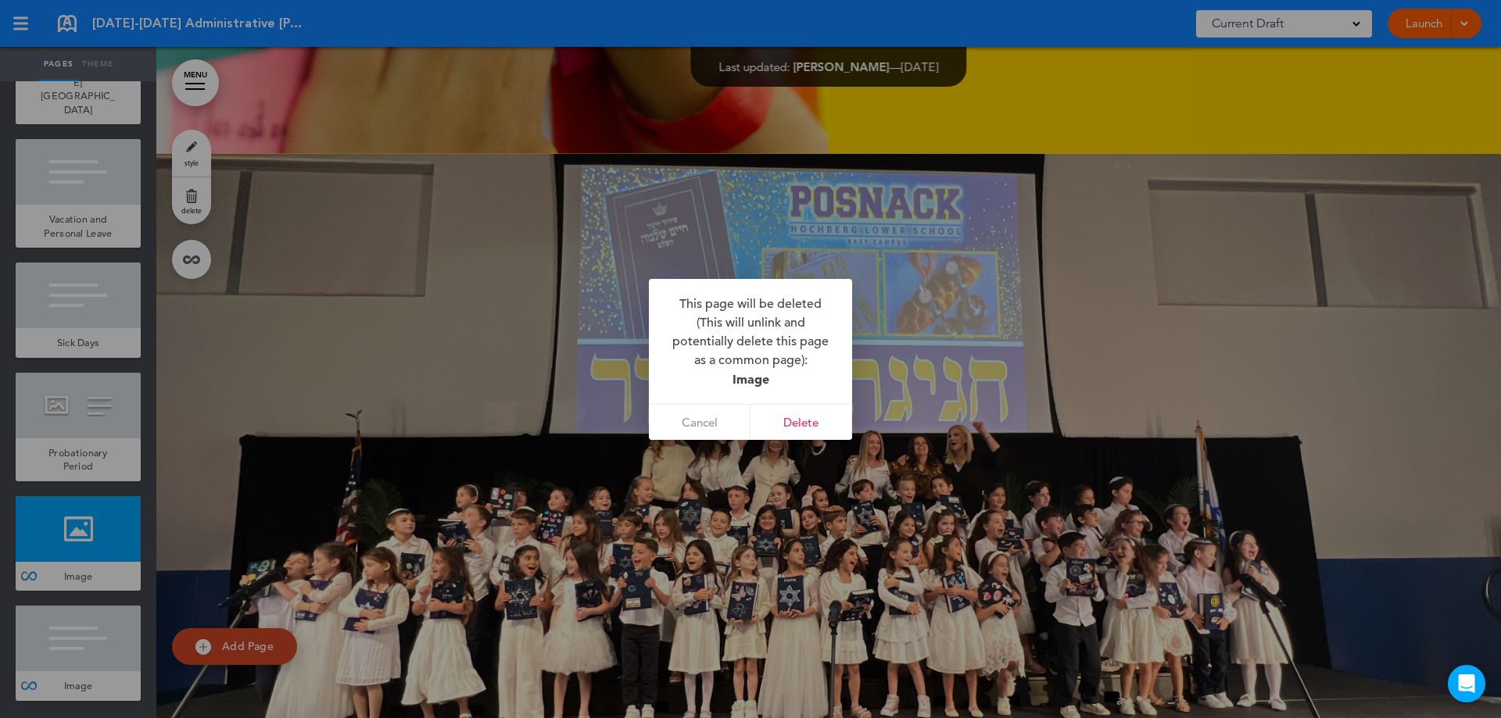
click at [706, 426] on link "Cancel" at bounding box center [700, 422] width 102 height 35
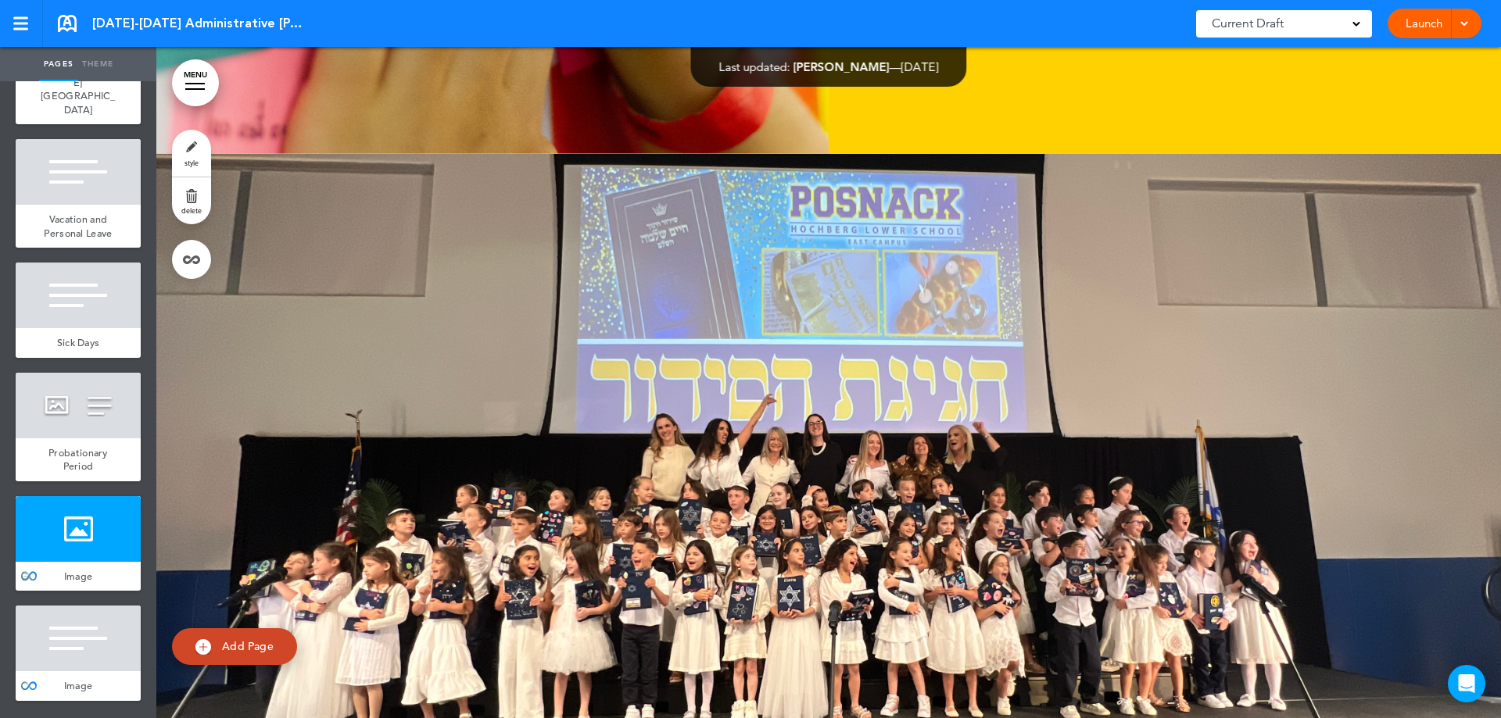
click at [53, 533] on div at bounding box center [78, 529] width 125 height 66
click at [192, 196] on link "delete" at bounding box center [191, 200] width 39 height 47
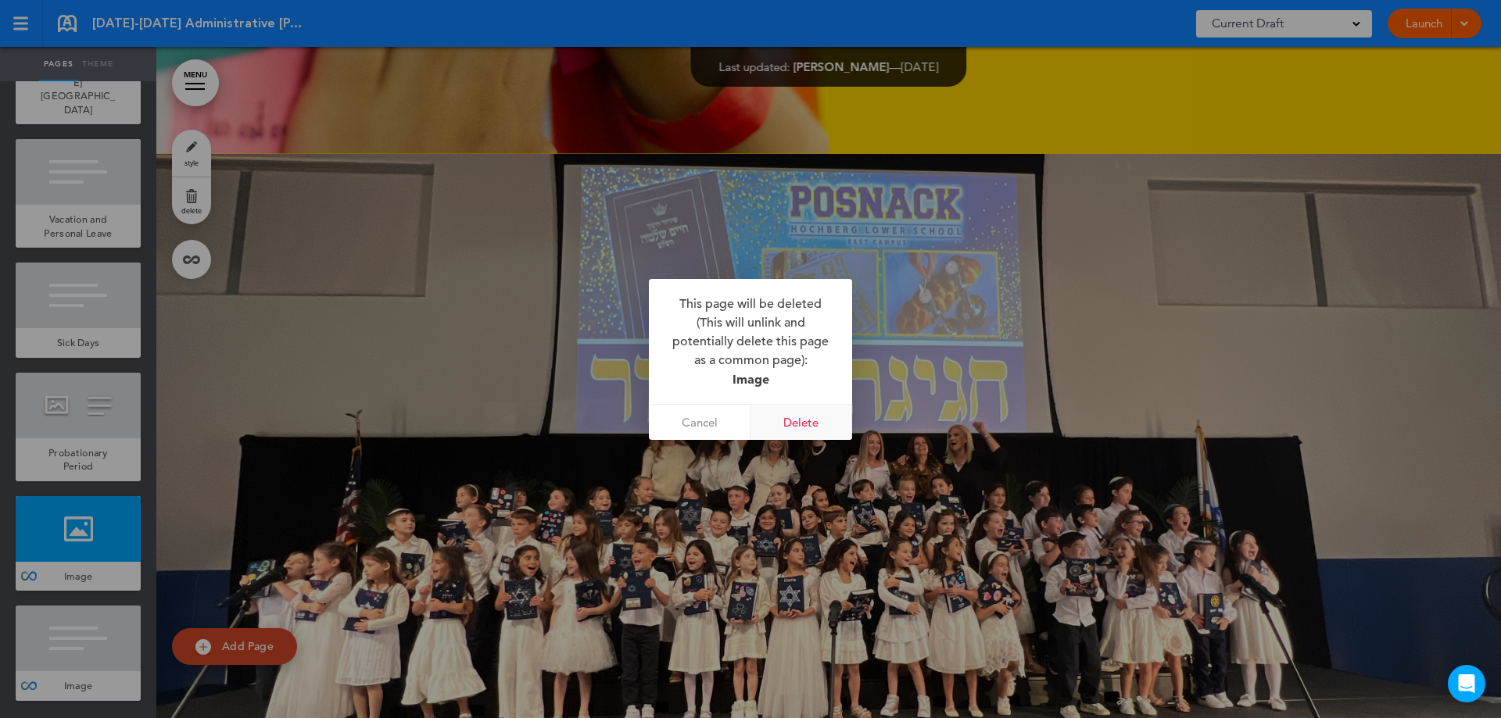
click at [800, 421] on link "Delete" at bounding box center [801, 422] width 102 height 35
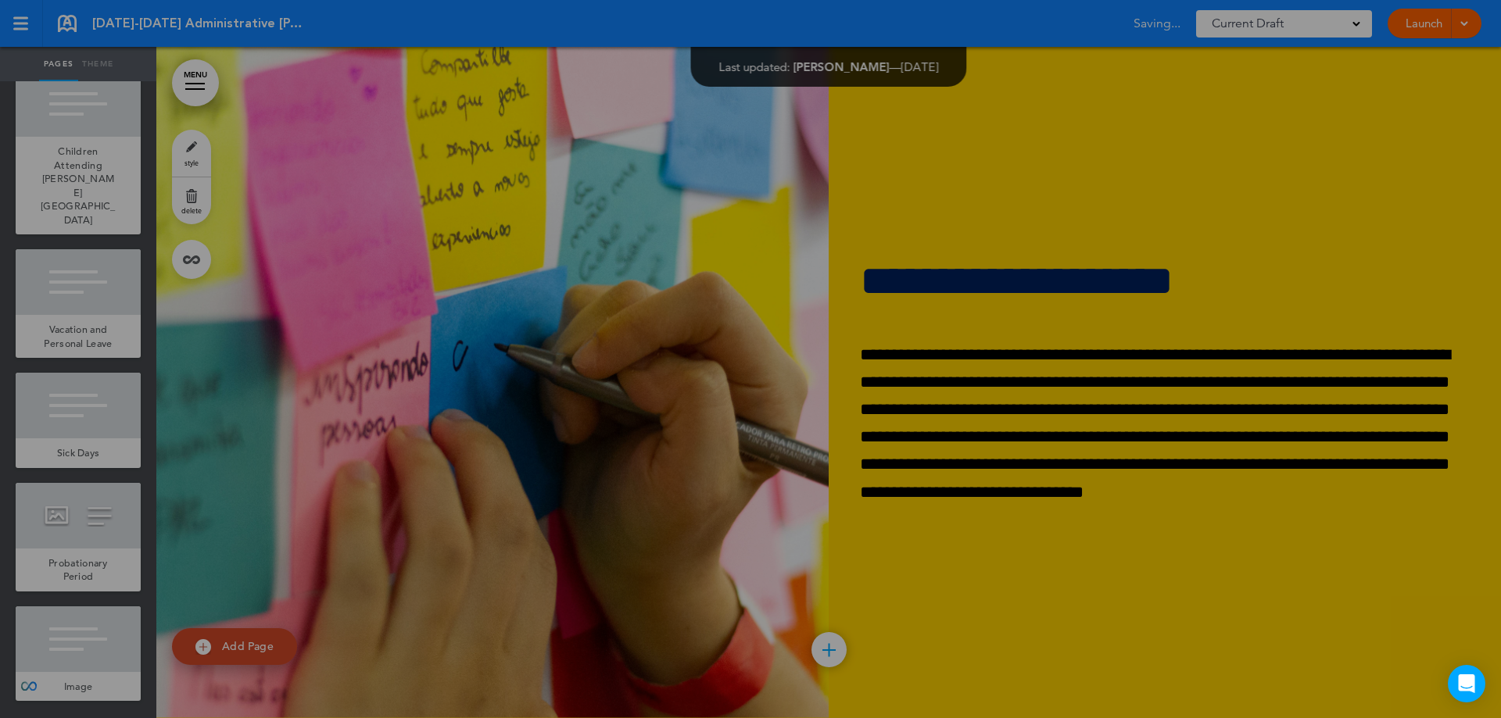
scroll to position [11732, 0]
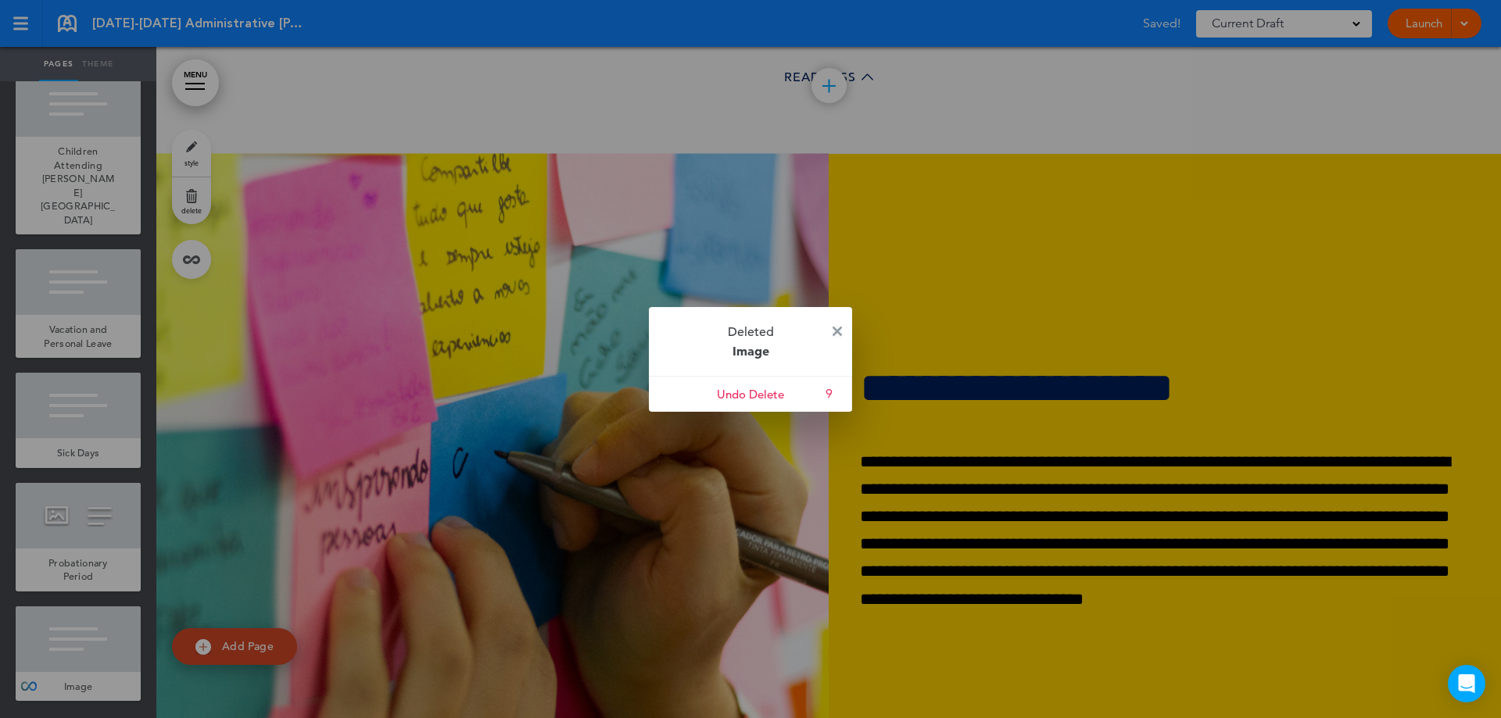
click at [834, 331] on img at bounding box center [836, 331] width 9 height 9
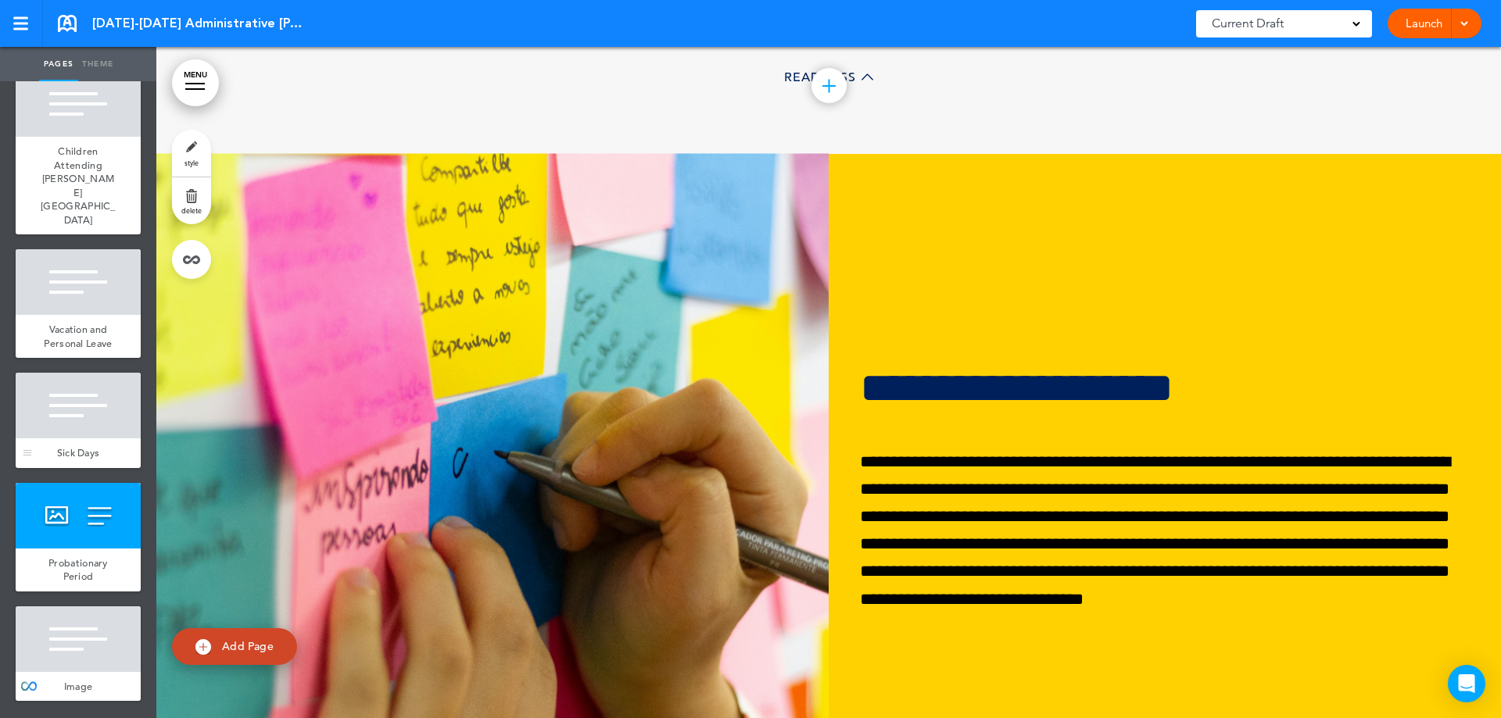
click at [98, 435] on div at bounding box center [78, 406] width 125 height 66
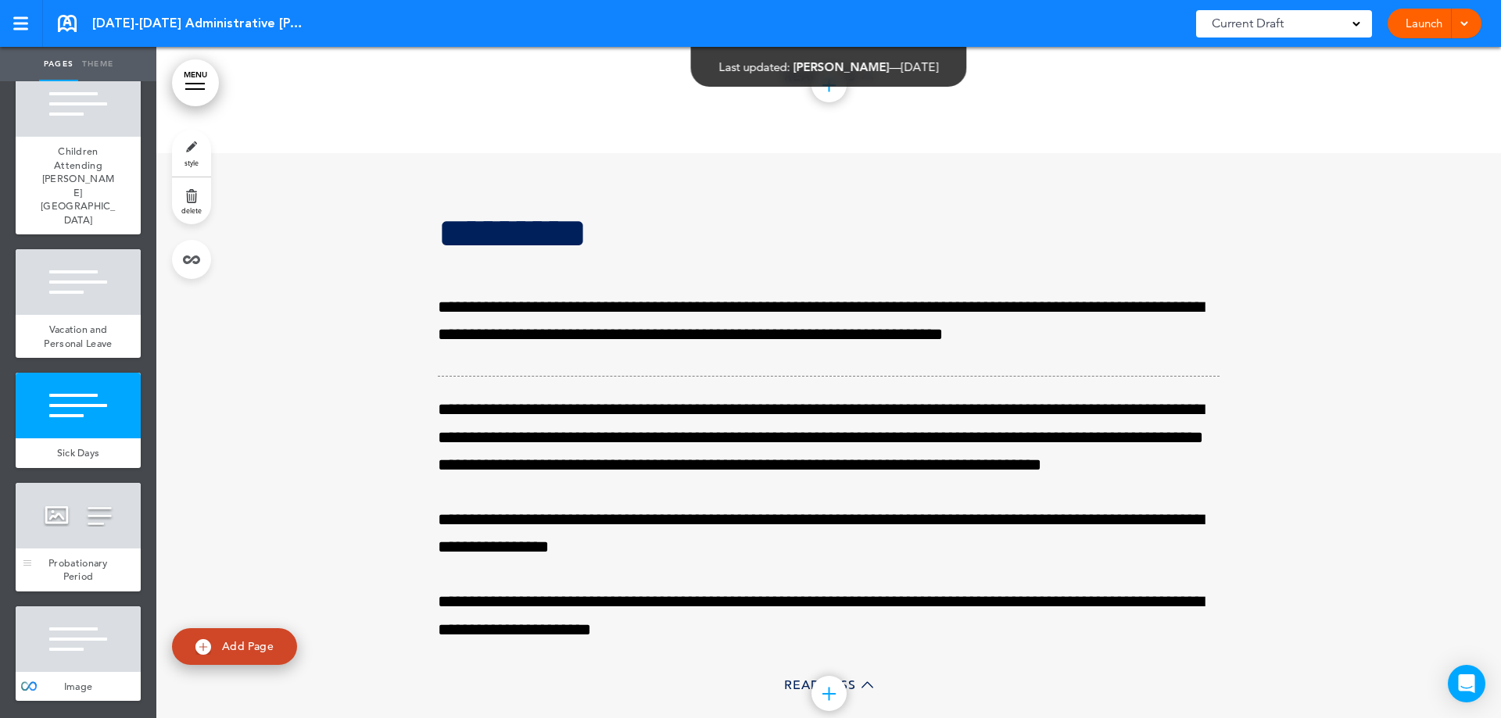
click at [72, 547] on div at bounding box center [78, 516] width 125 height 66
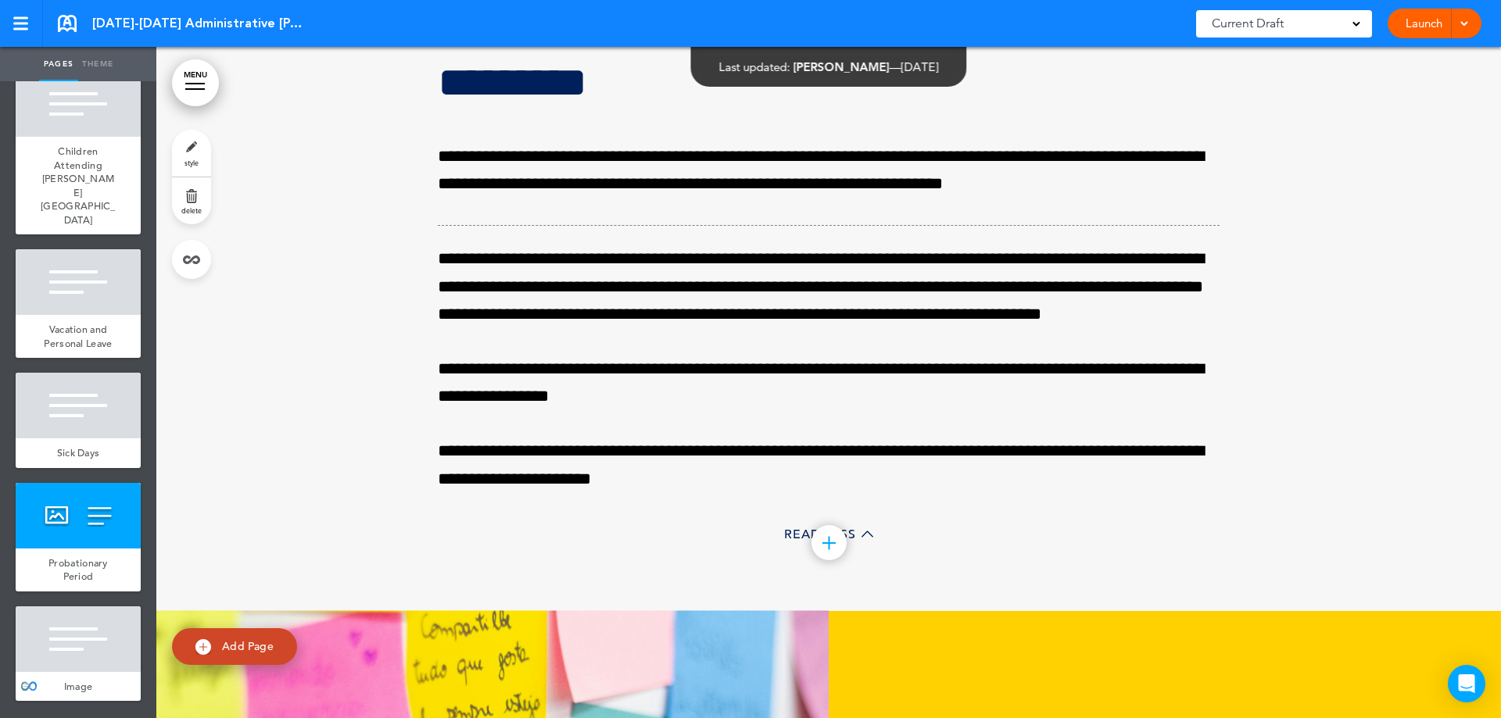
scroll to position [64347, 0]
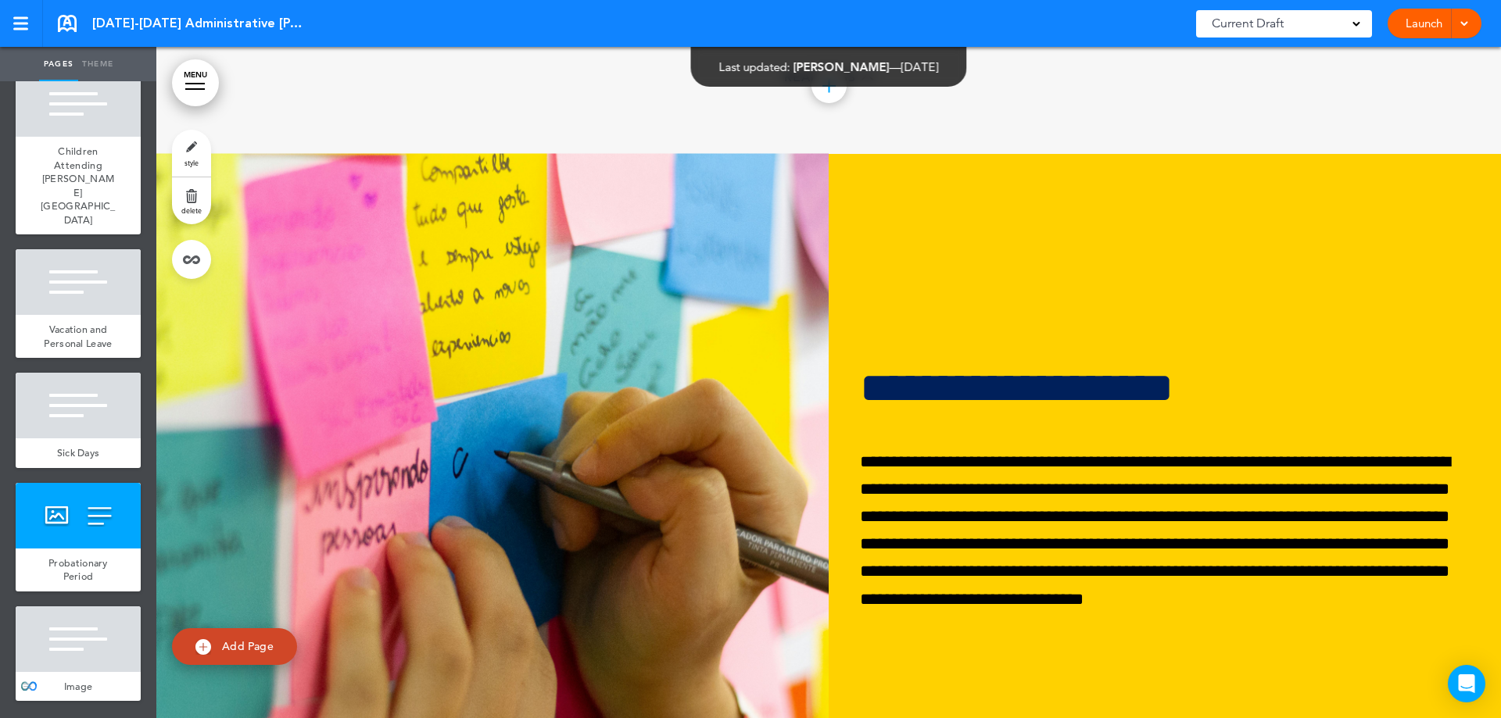
click at [98, 656] on div at bounding box center [78, 639] width 125 height 66
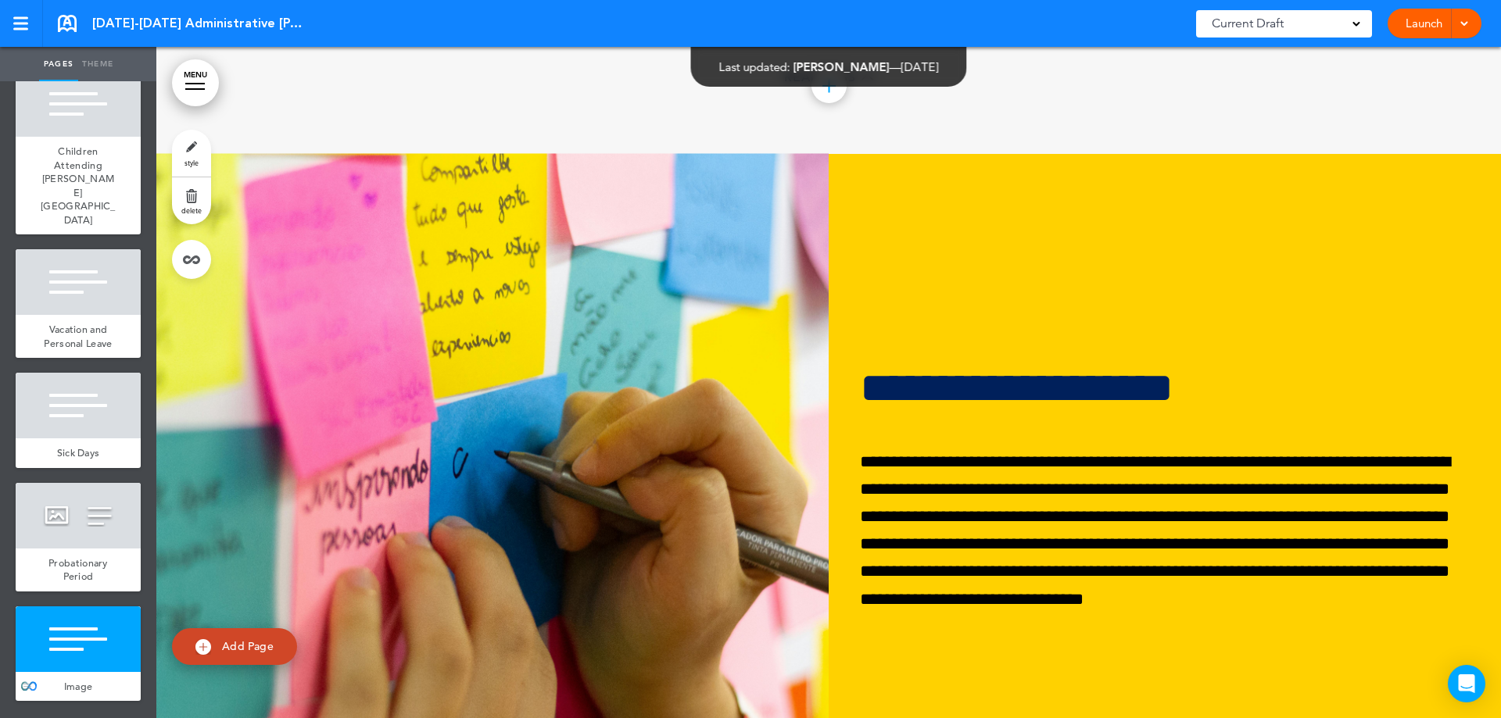
click at [89, 656] on div at bounding box center [78, 639] width 125 height 66
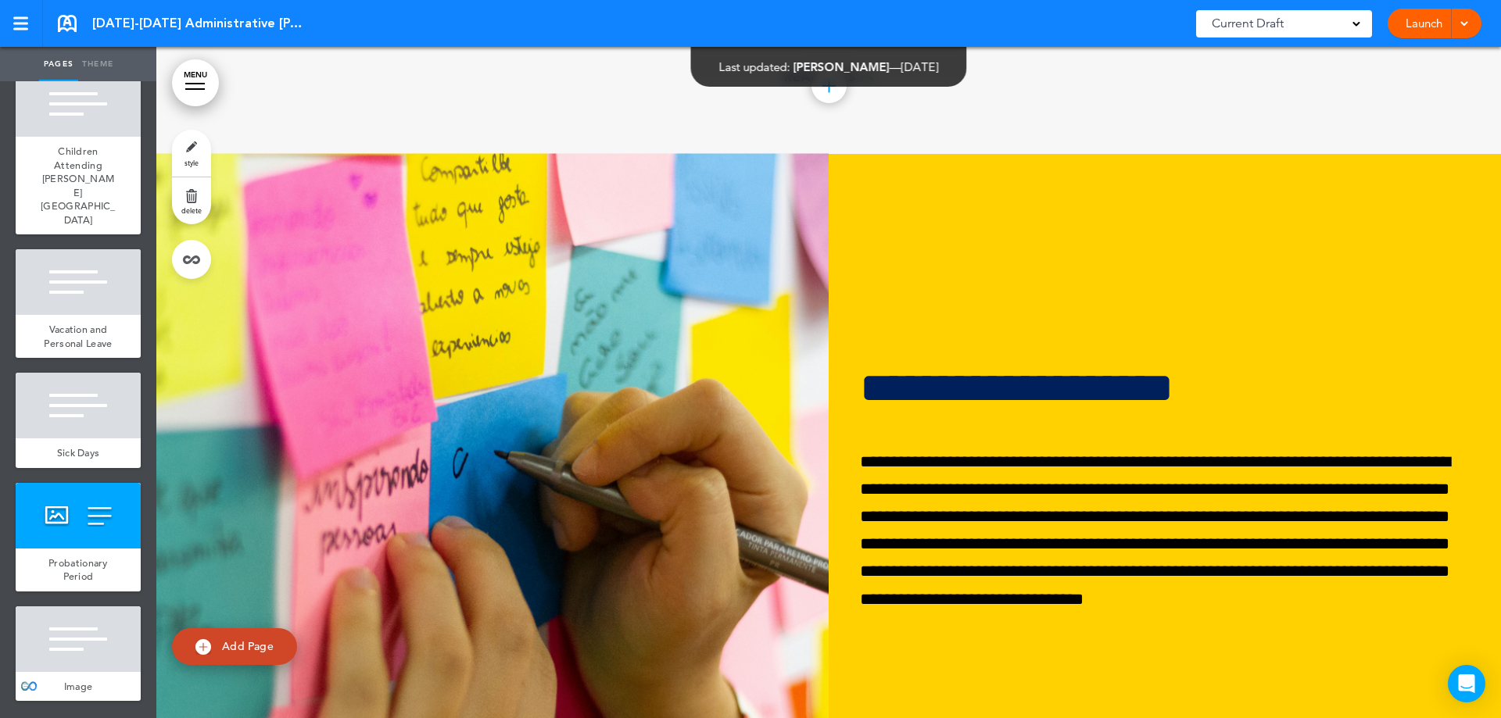
click at [65, 658] on div at bounding box center [78, 639] width 125 height 66
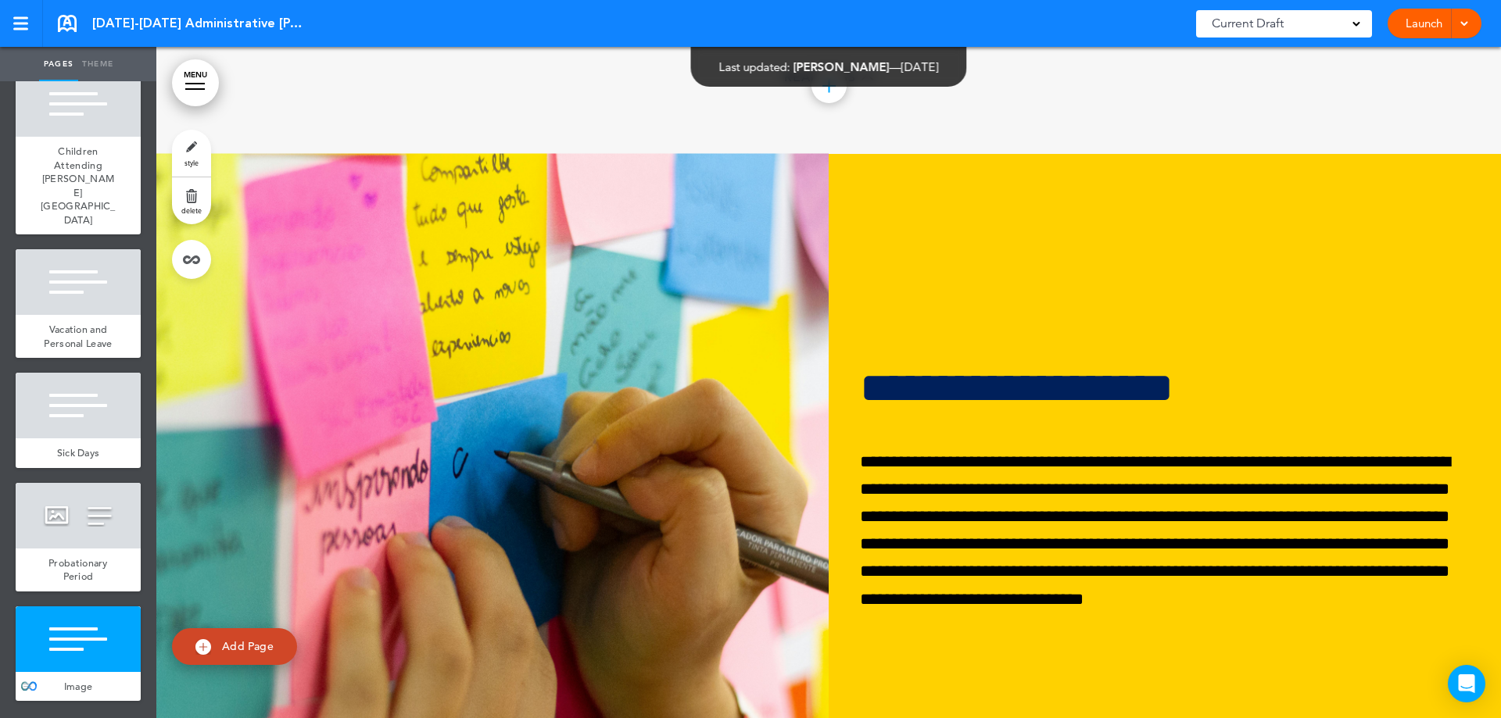
click at [63, 653] on div at bounding box center [78, 639] width 125 height 66
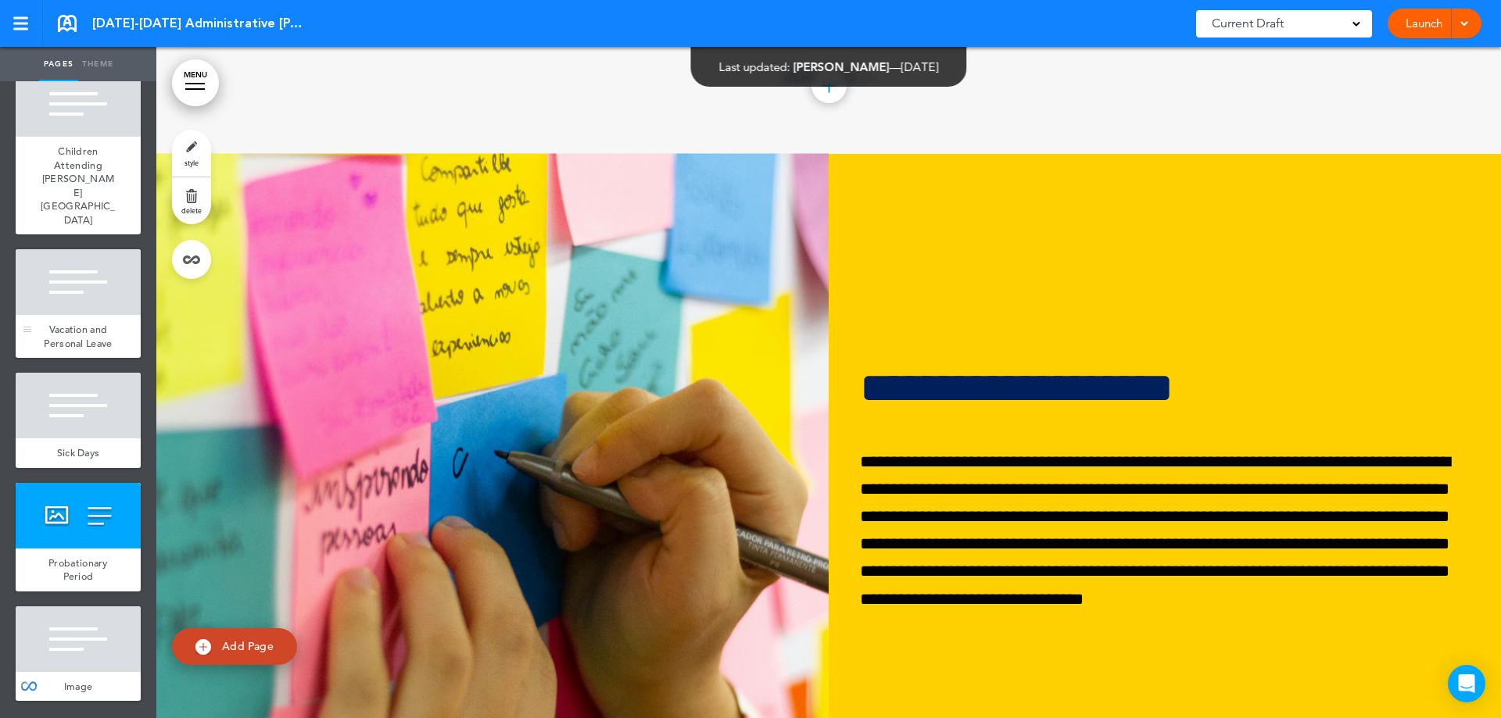
click at [78, 266] on div at bounding box center [78, 282] width 125 height 66
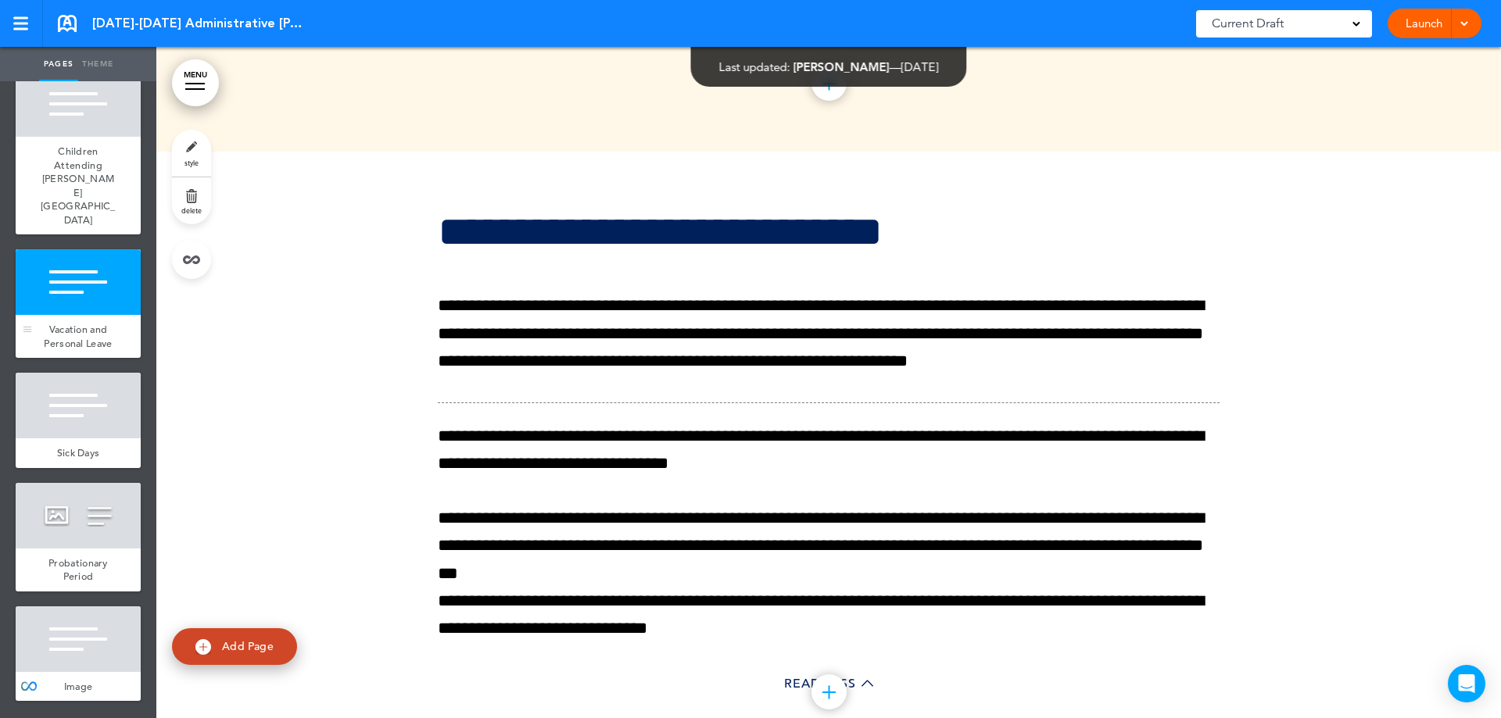
scroll to position [63130, 0]
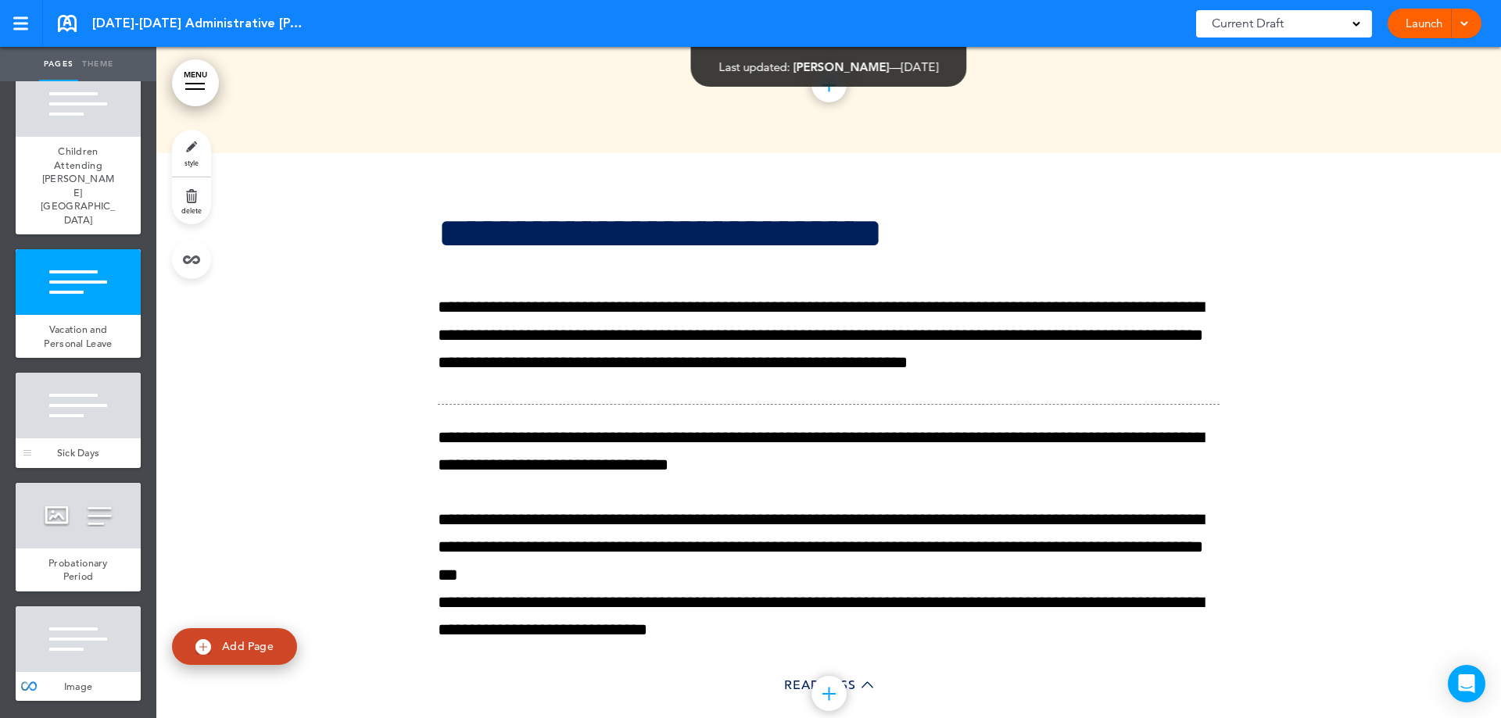
click at [77, 447] on span "Sick Days" at bounding box center [78, 452] width 43 height 13
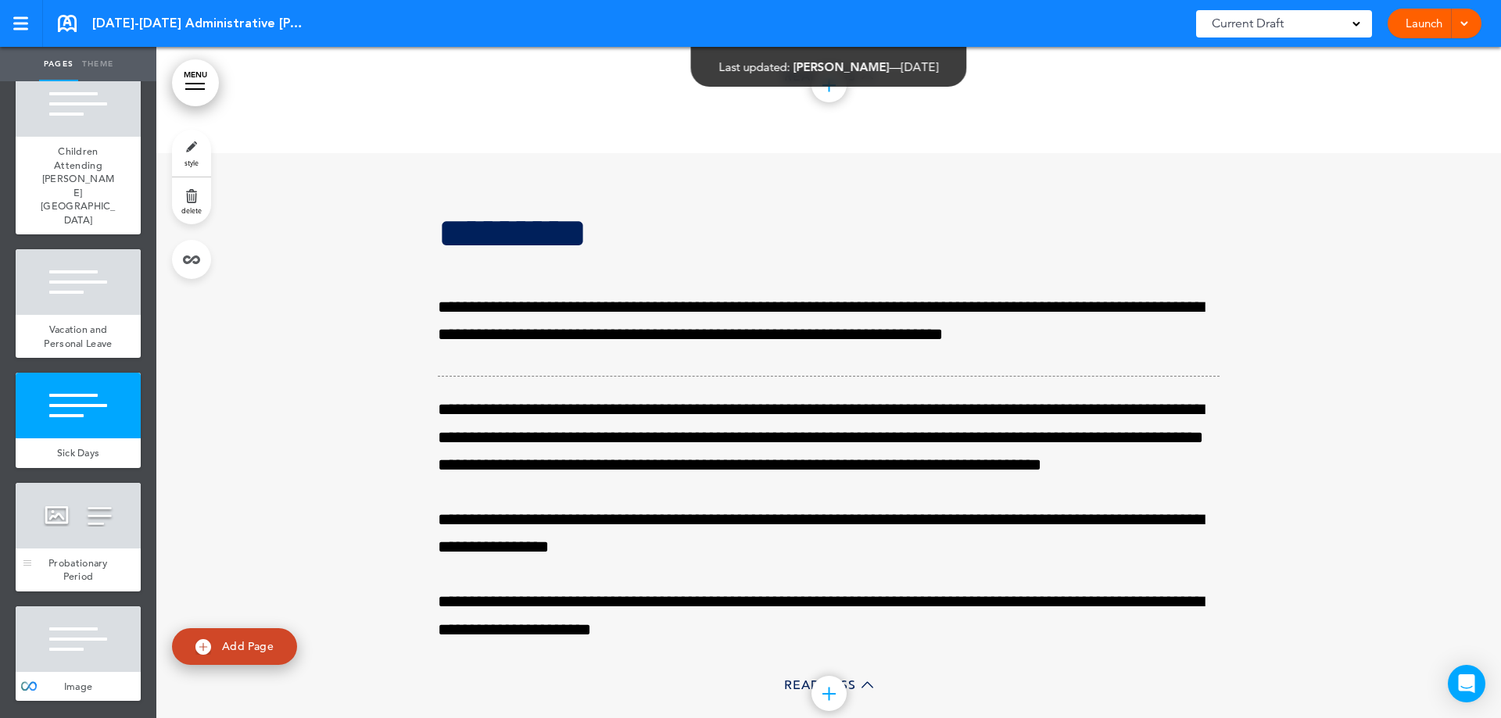
click at [73, 499] on div at bounding box center [78, 516] width 125 height 66
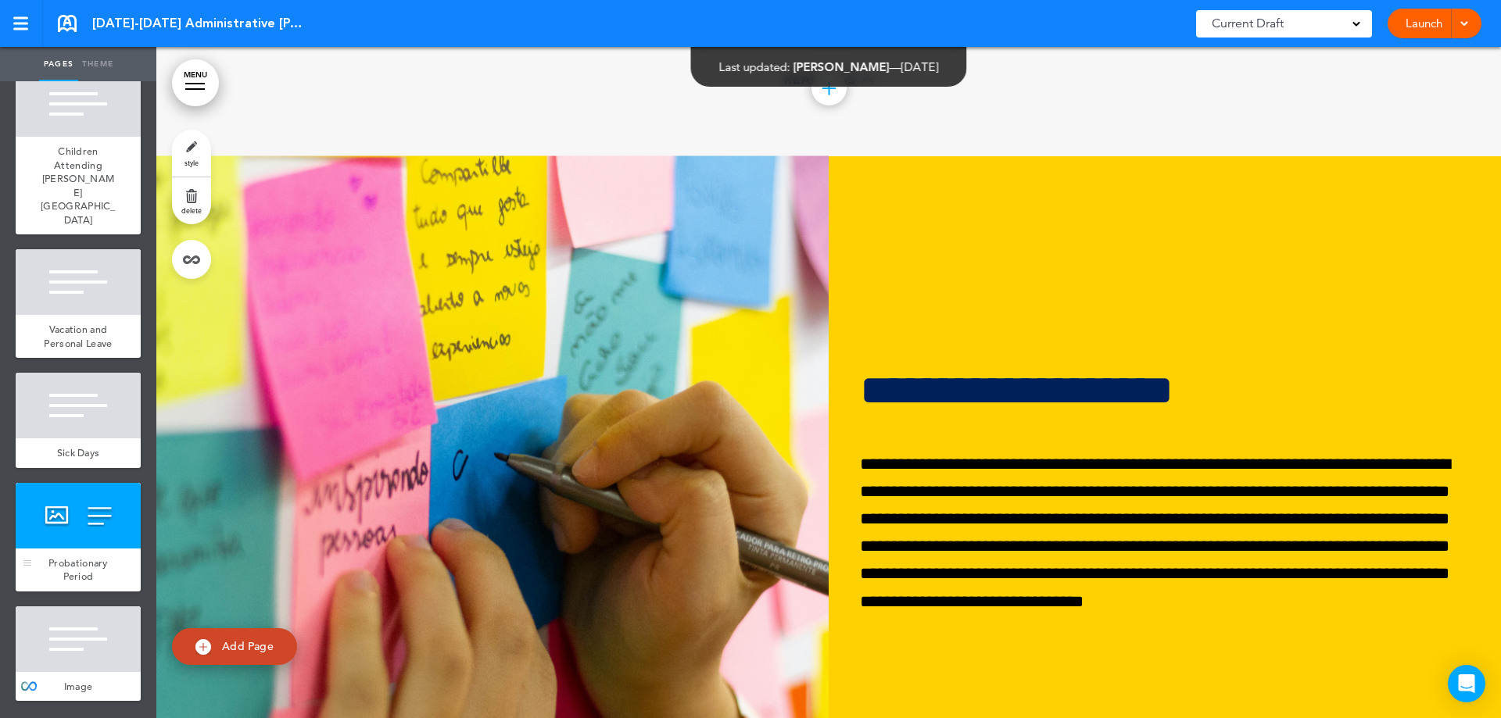
scroll to position [64347, 0]
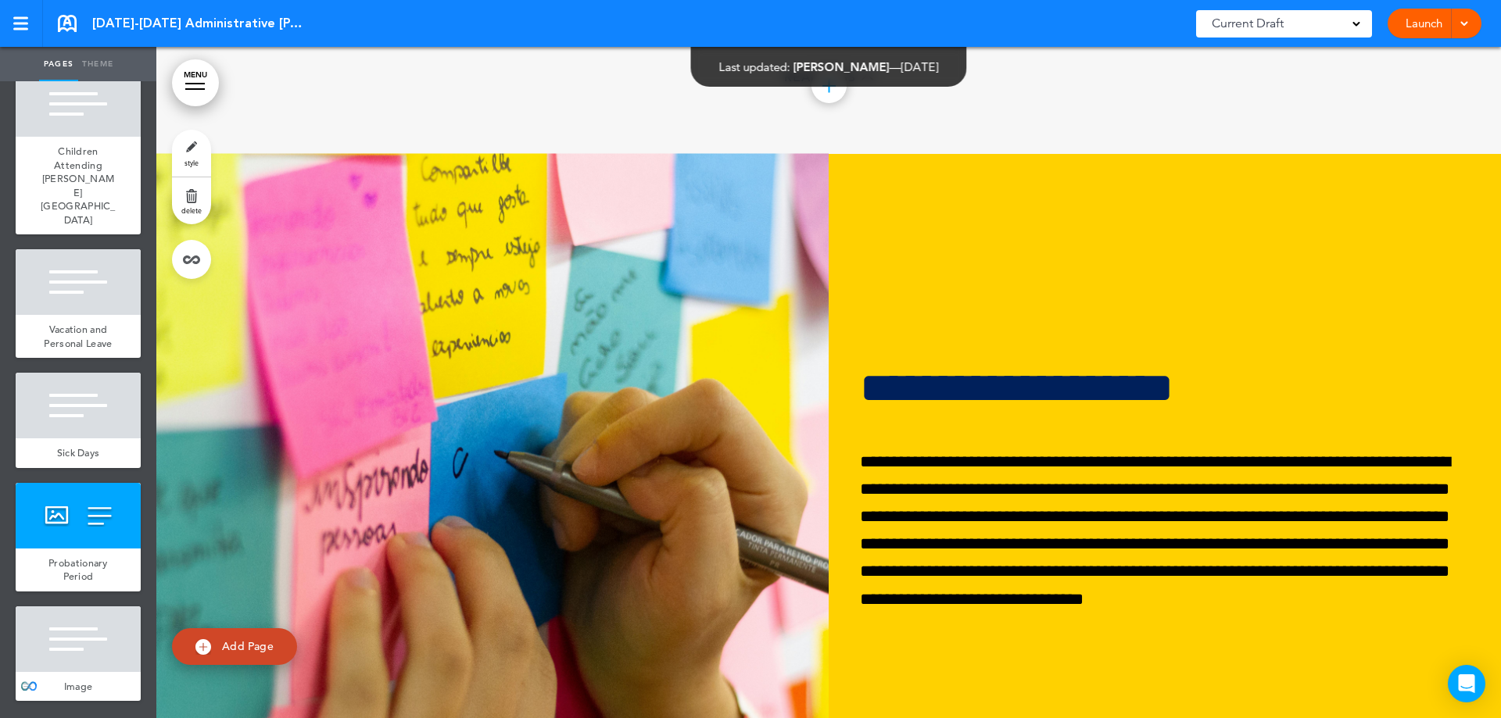
click at [55, 660] on div at bounding box center [78, 639] width 125 height 66
click at [957, 553] on div "**********" at bounding box center [1164, 489] width 672 height 364
click at [34, 21] on link at bounding box center [21, 23] width 43 height 47
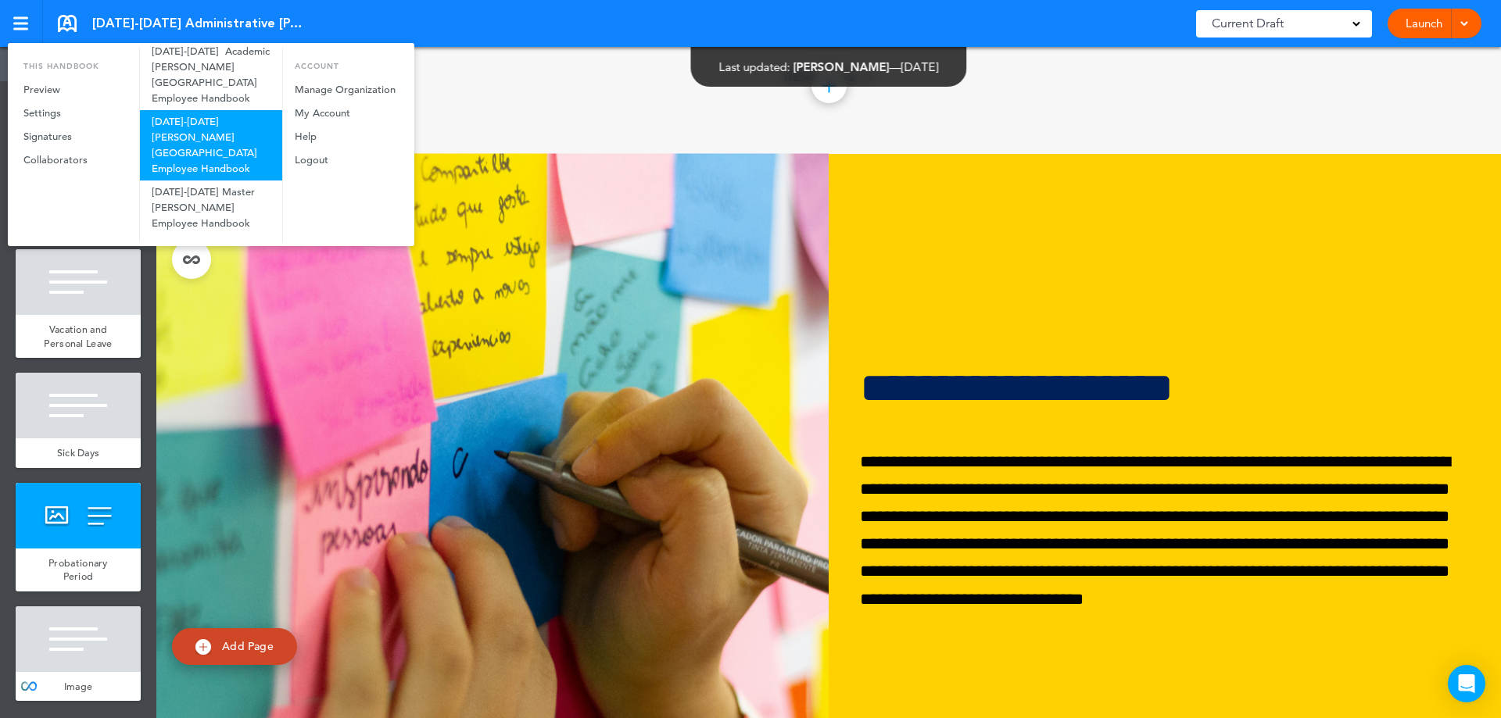
scroll to position [477, 0]
click at [230, 146] on link "[DATE]-[DATE] [PERSON_NAME][GEOGRAPHIC_DATA] Employee Handbook" at bounding box center [211, 144] width 142 height 70
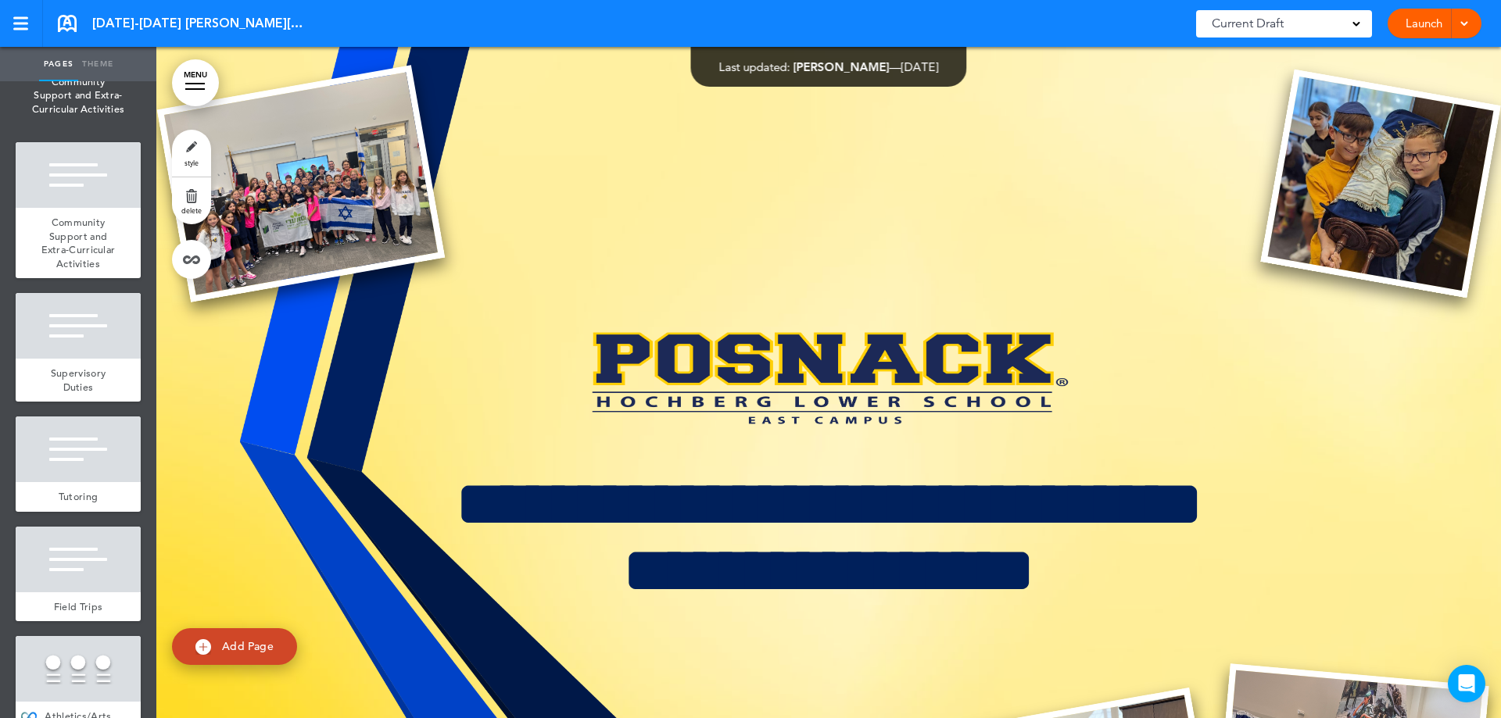
scroll to position [10863, 0]
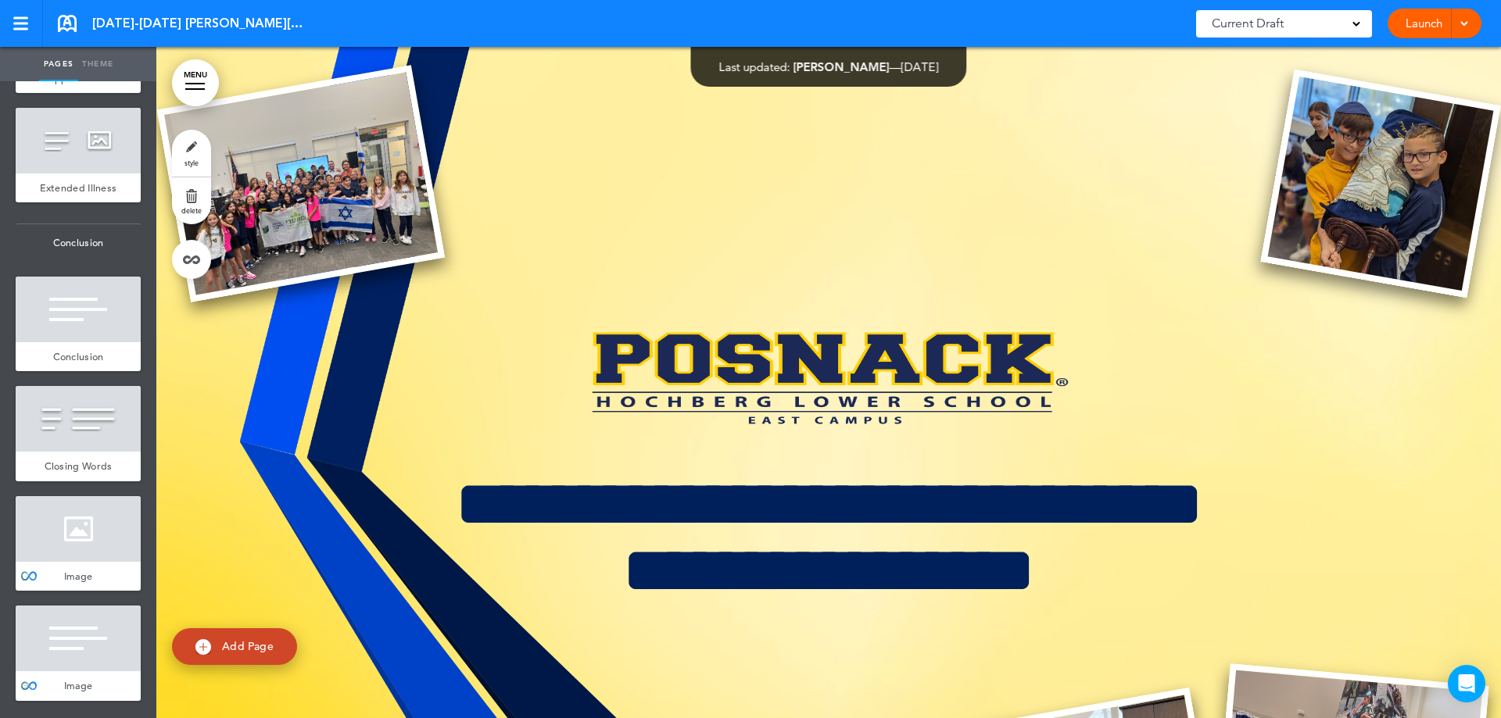
click at [72, 661] on div at bounding box center [78, 639] width 125 height 66
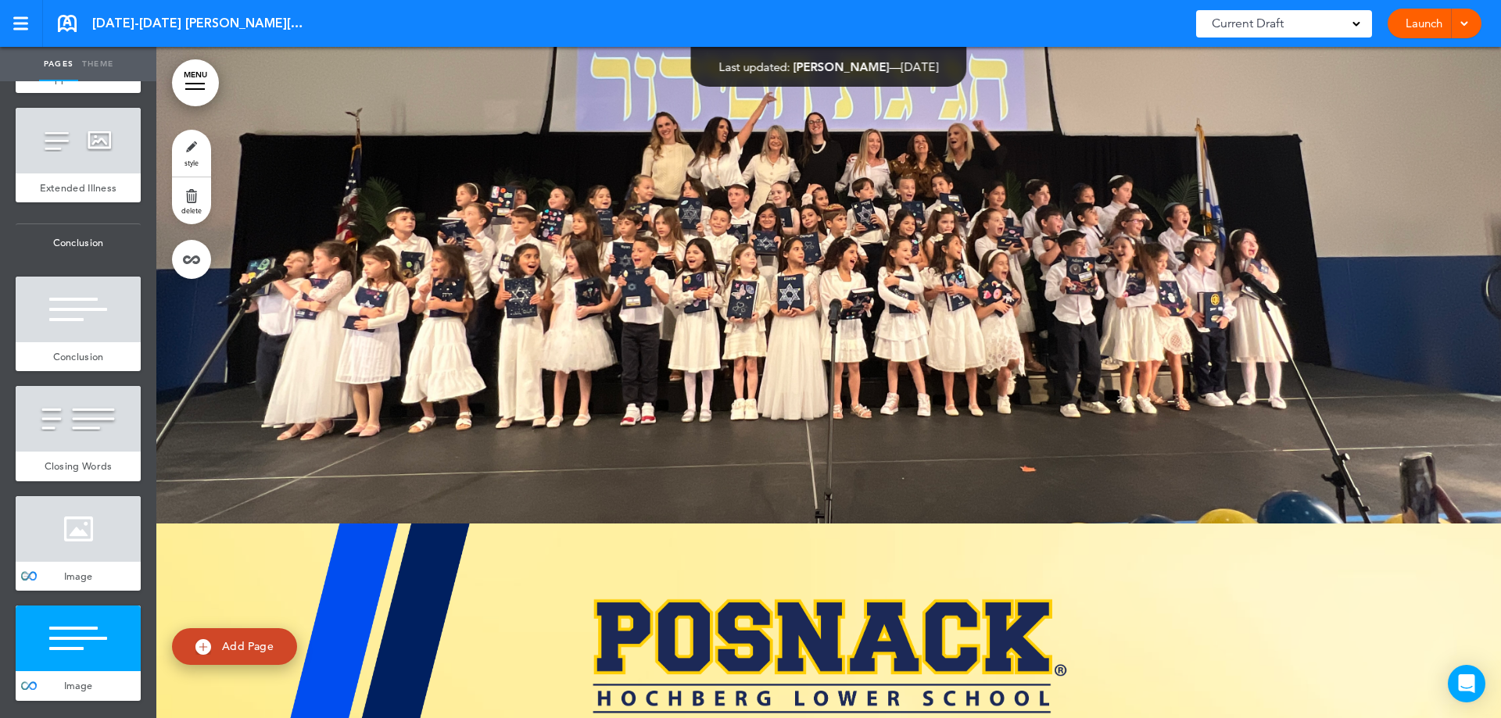
click at [99, 549] on div at bounding box center [78, 529] width 125 height 66
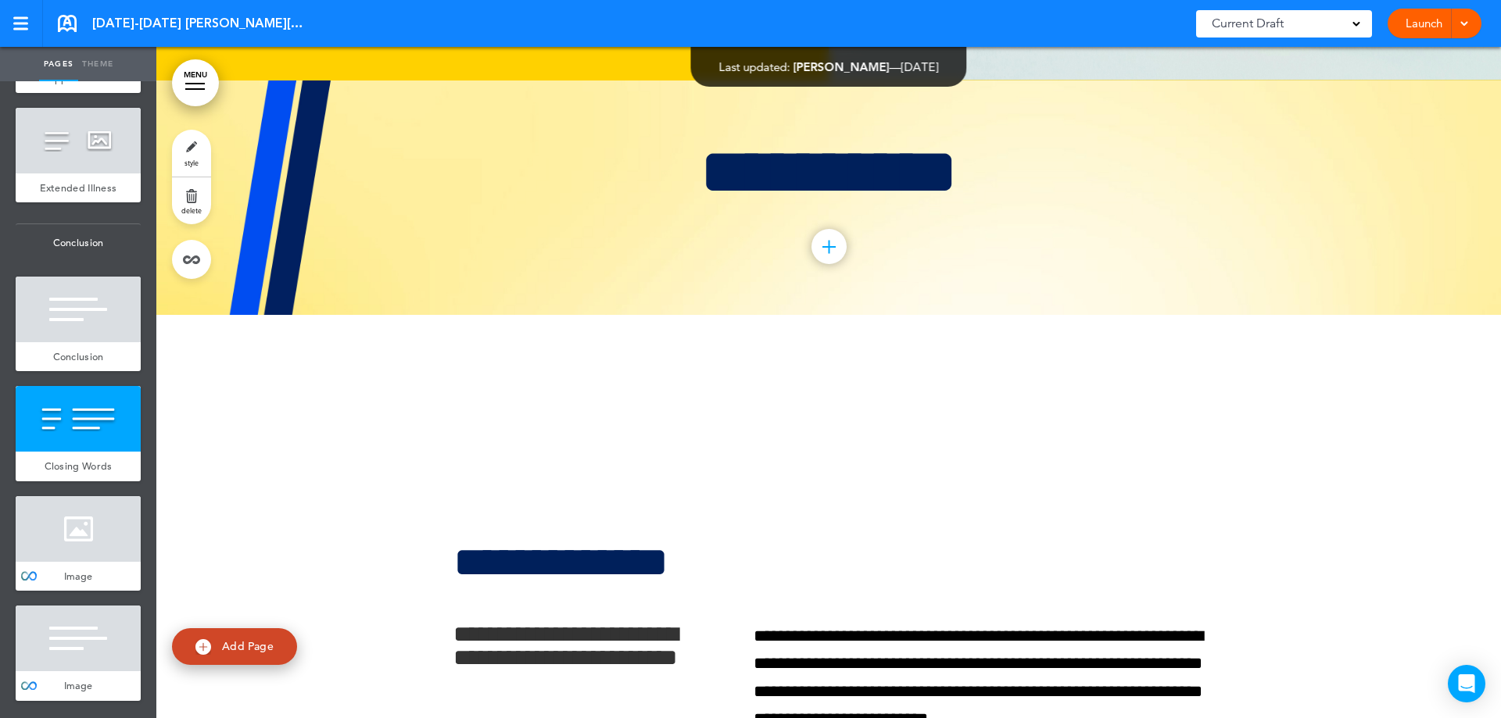
scroll to position [59843, 0]
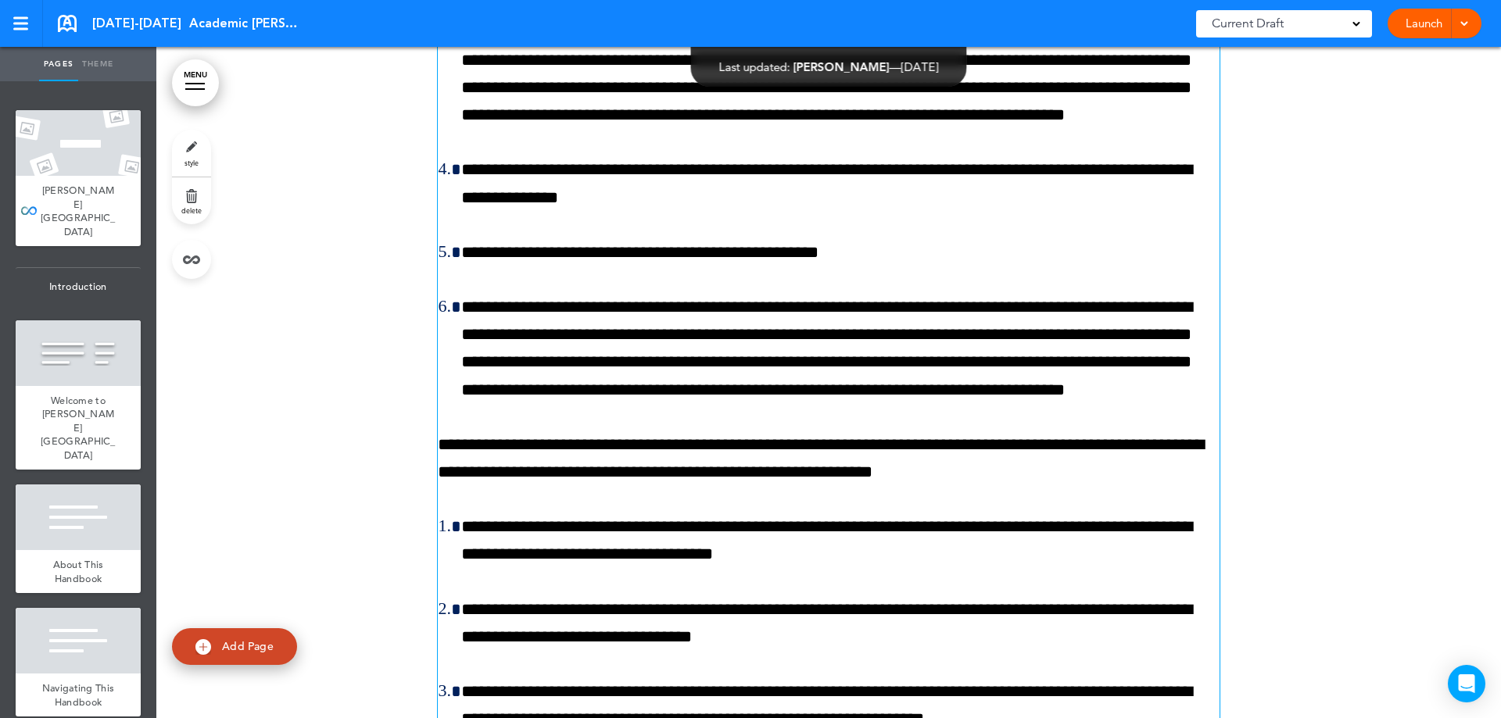
scroll to position [72972, 0]
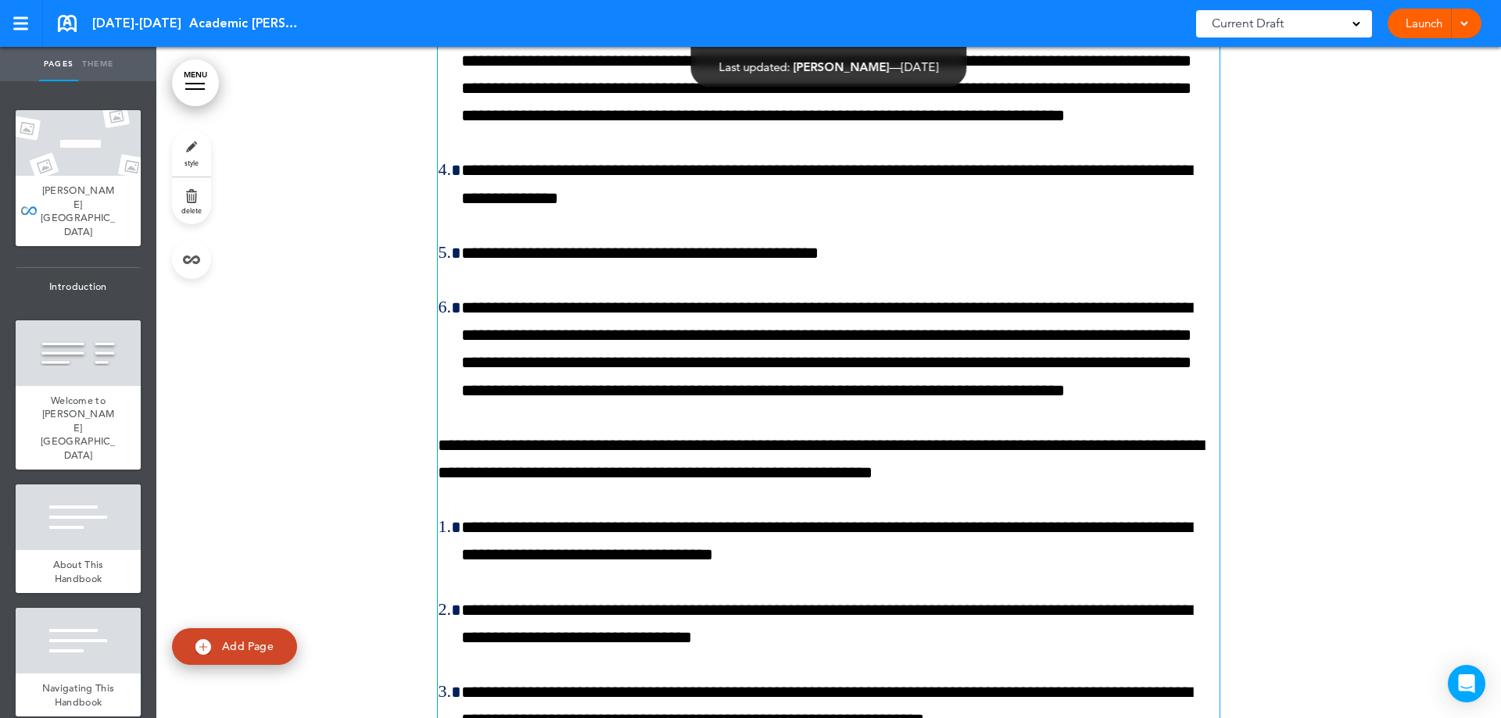
click at [449, 432] on p "**********" at bounding box center [829, 459] width 782 height 55
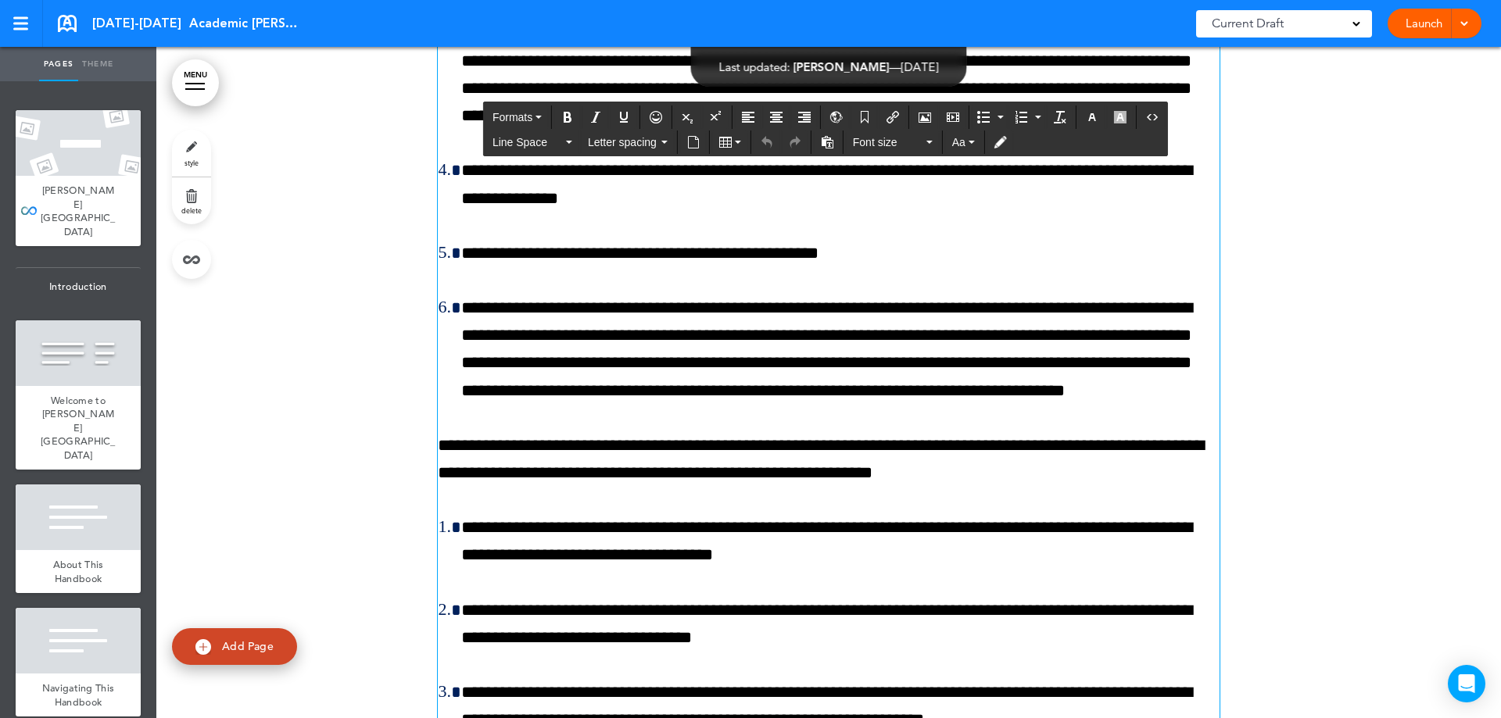
click at [292, 311] on div at bounding box center [828, 94] width 1344 height 1515
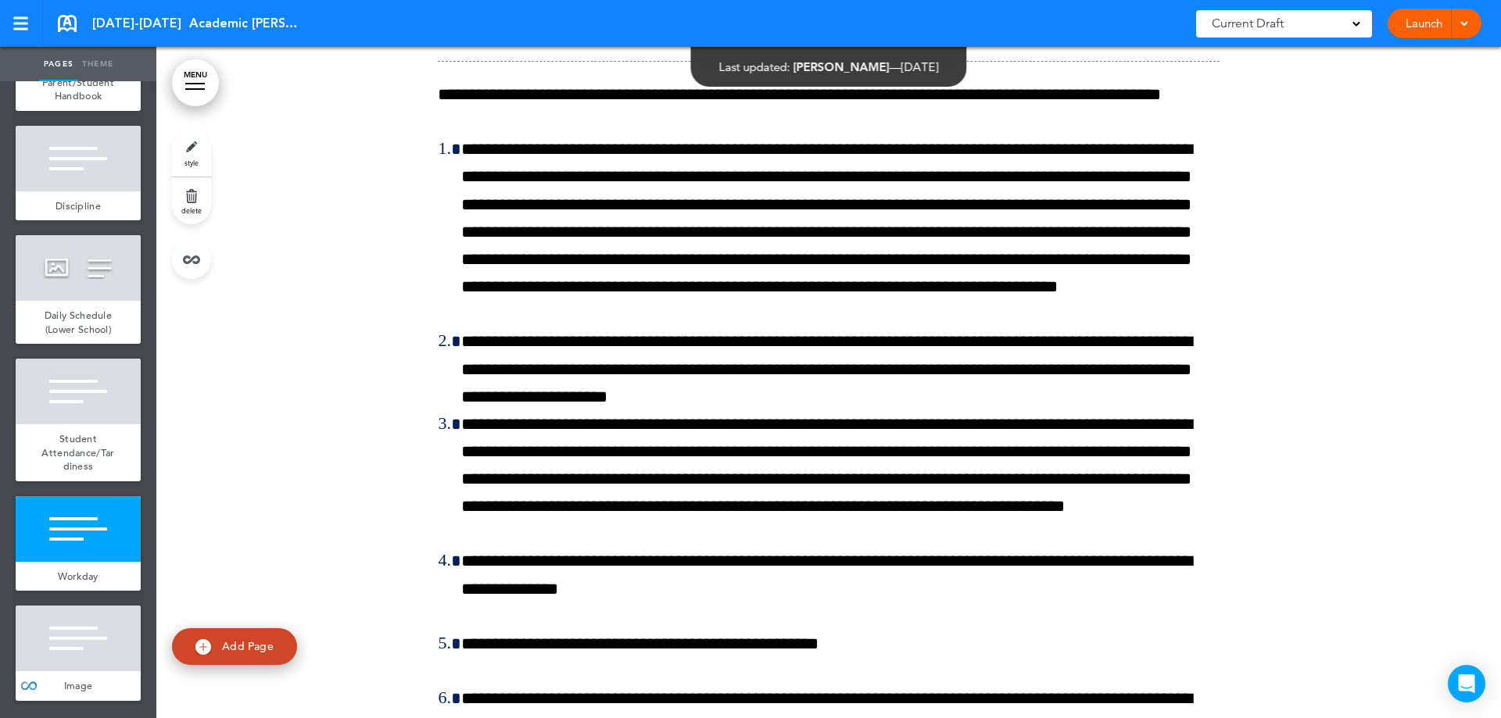
scroll to position [12733, 0]
click at [95, 565] on div "Workday" at bounding box center [78, 577] width 125 height 30
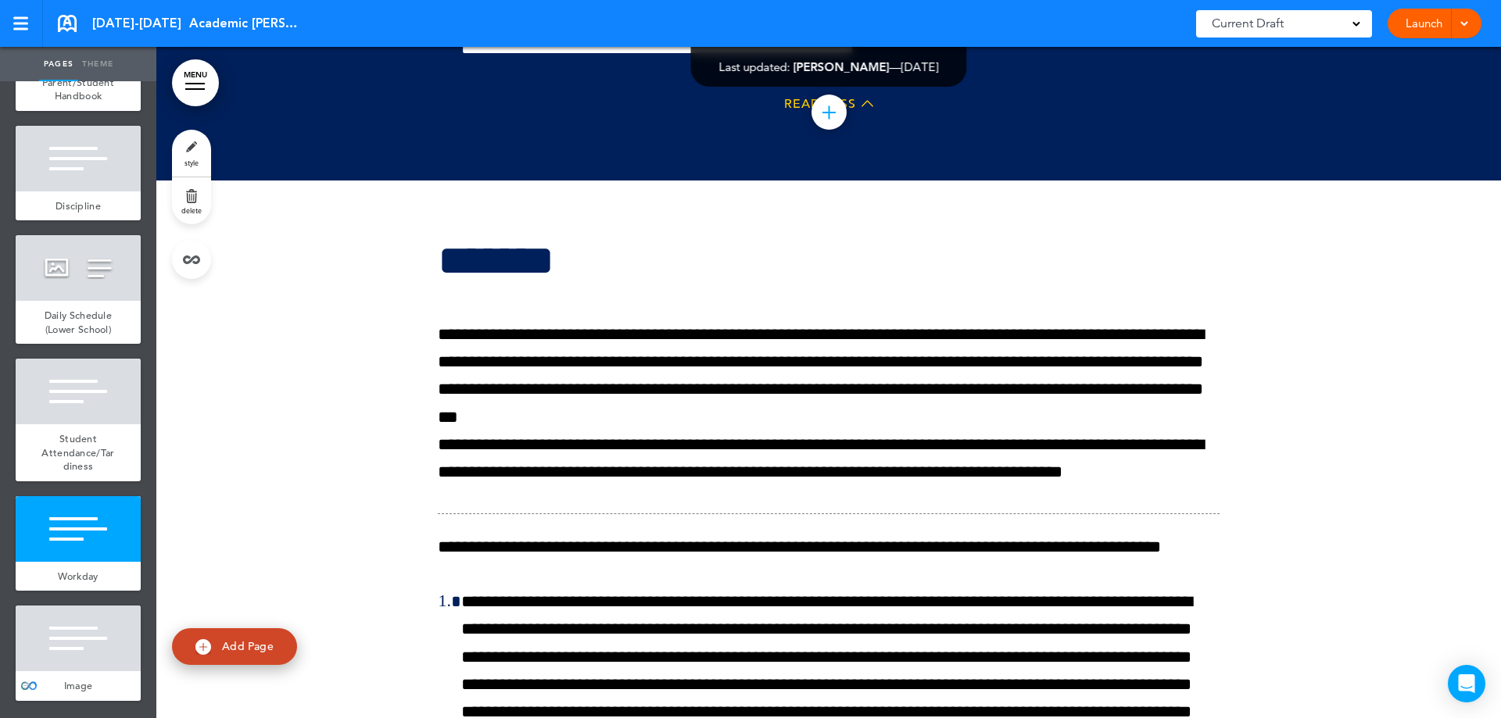
click at [59, 655] on div at bounding box center [78, 639] width 125 height 66
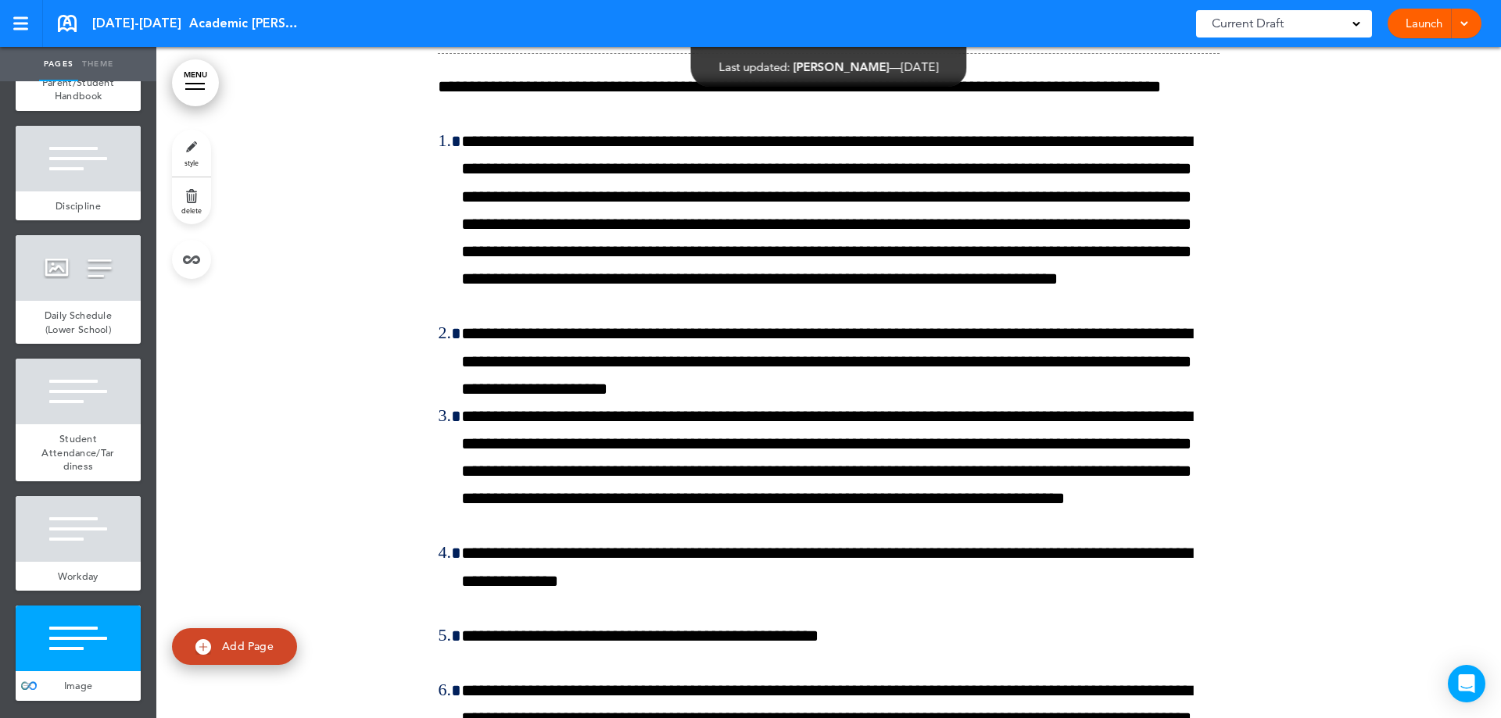
scroll to position [72972, 0]
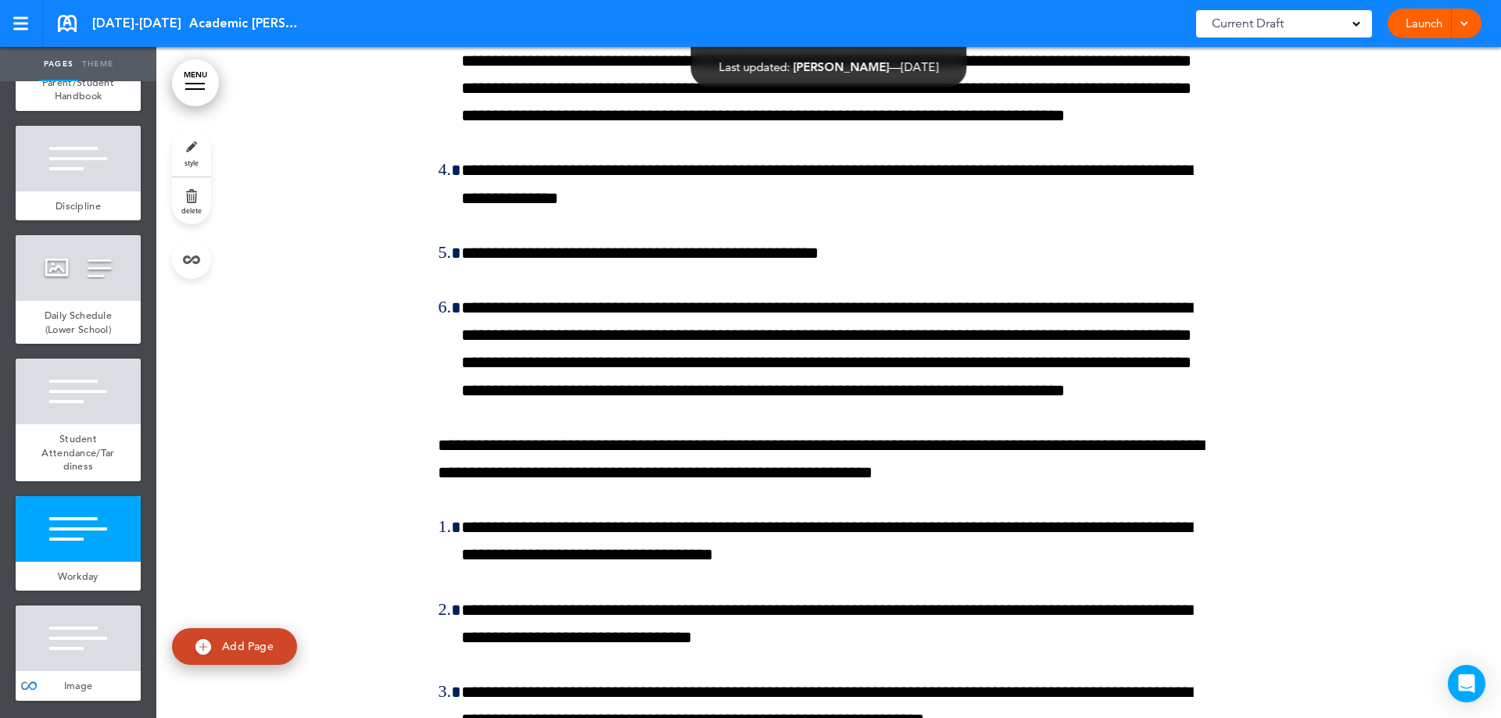
click at [191, 151] on link "style" at bounding box center [191, 153] width 39 height 47
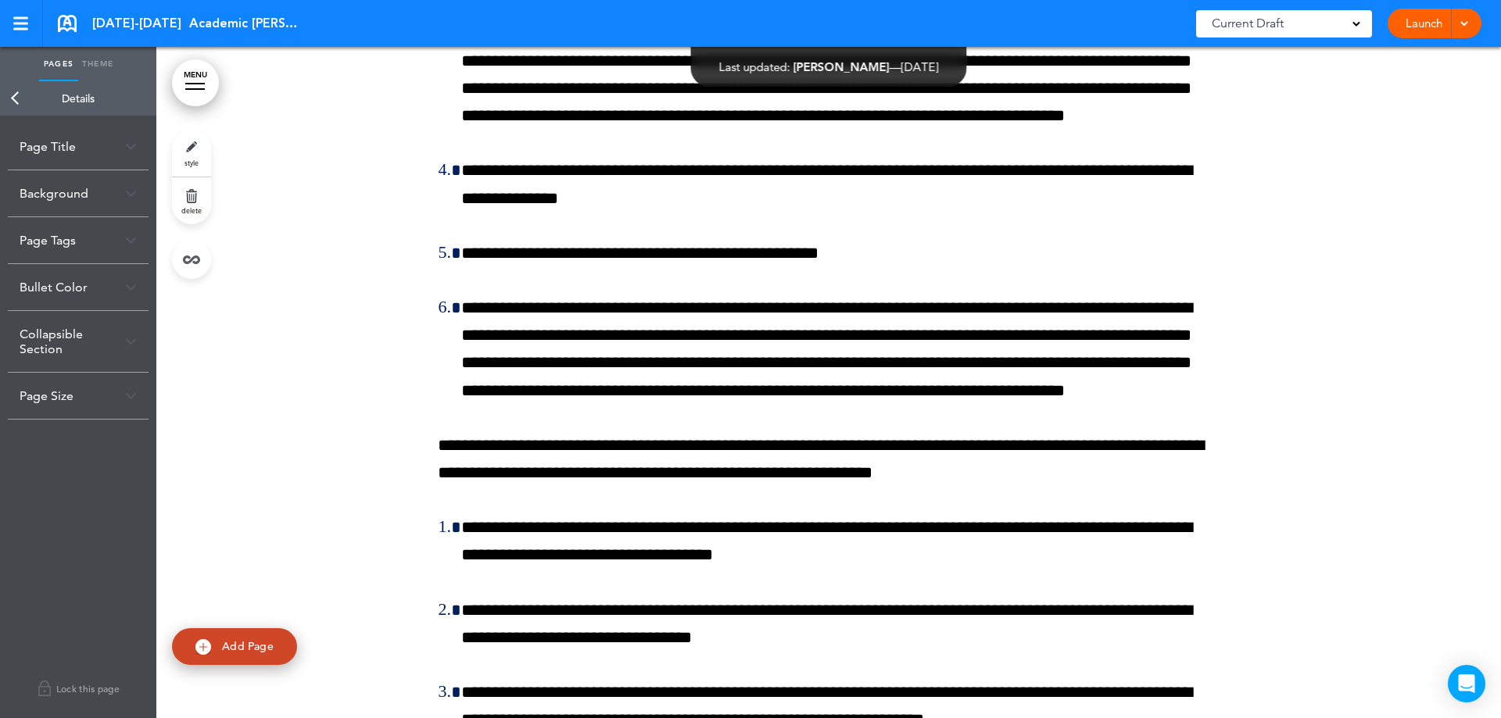
click at [106, 191] on div "Background" at bounding box center [78, 193] width 141 height 46
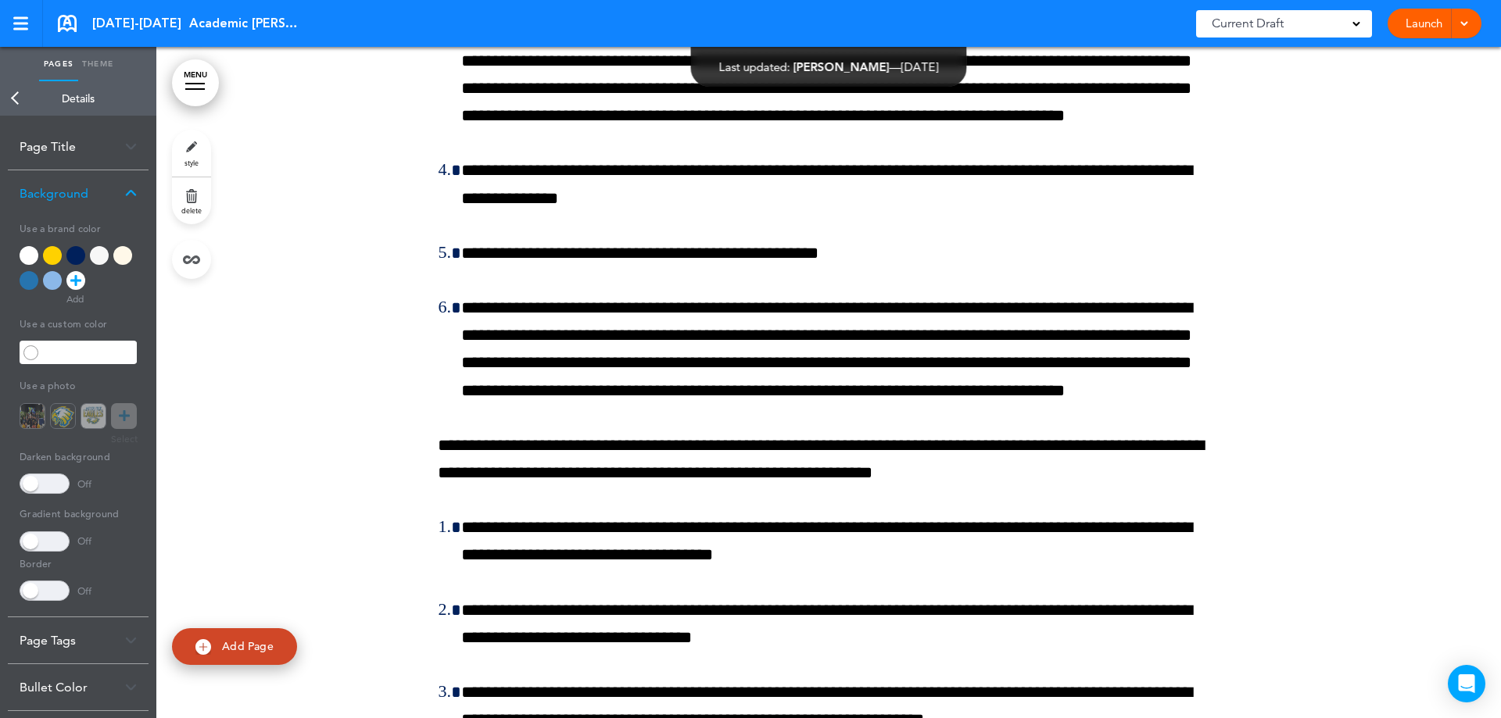
click at [129, 418] on div "Use a photo" at bounding box center [78, 401] width 117 height 55
click at [31, 416] on div "Use a photo" at bounding box center [78, 401] width 117 height 55
click at [13, 98] on link "Back" at bounding box center [15, 98] width 31 height 34
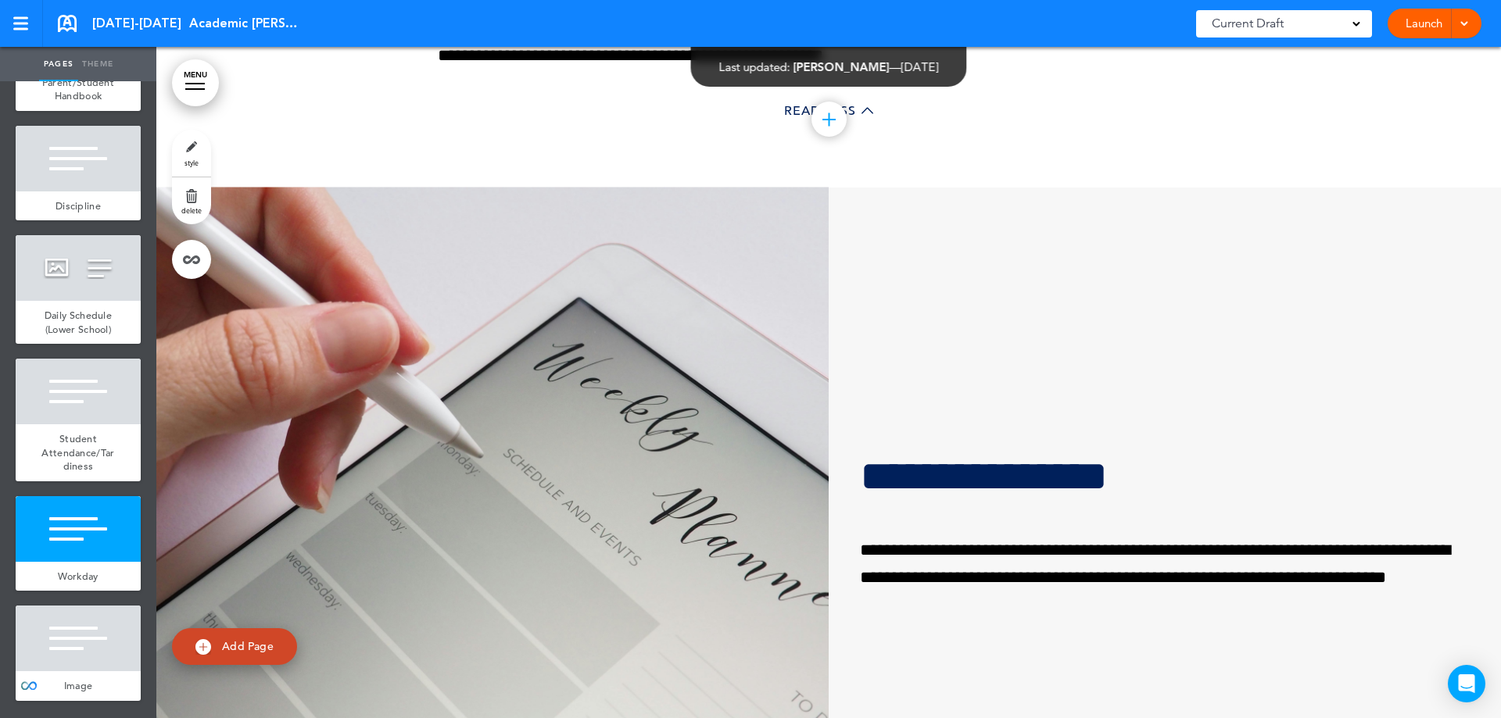
scroll to position [70236, 0]
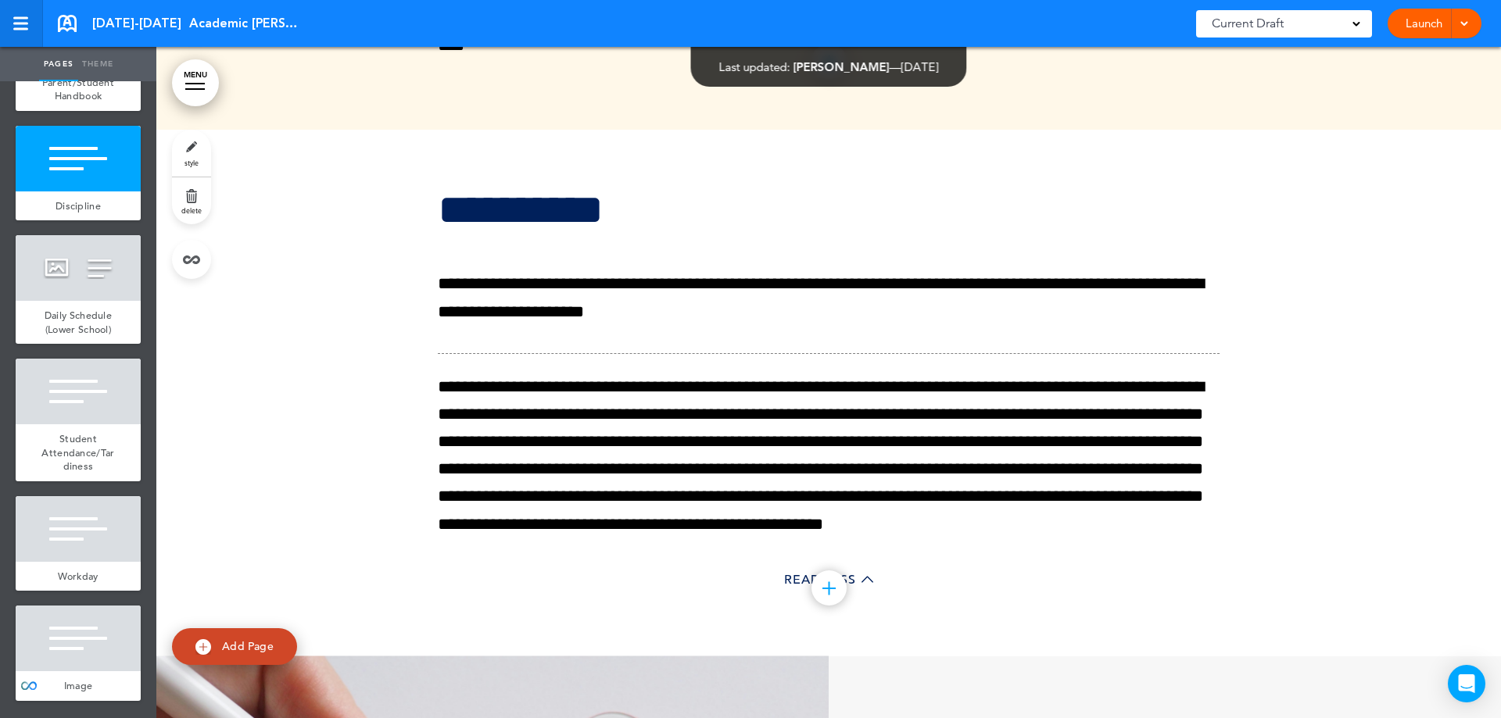
click at [23, 13] on link at bounding box center [21, 23] width 43 height 47
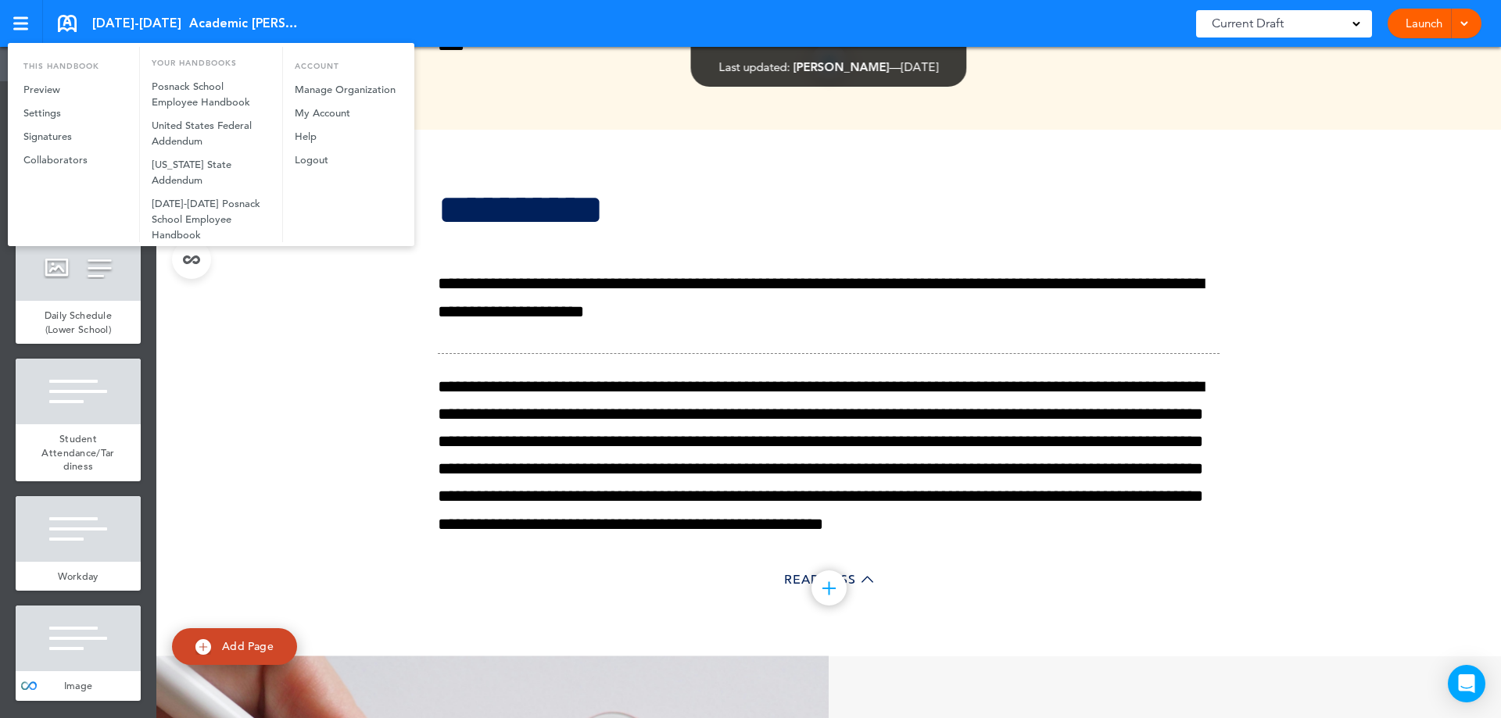
scroll to position [0, 0]
click at [26, 30] on div at bounding box center [750, 359] width 1501 height 718
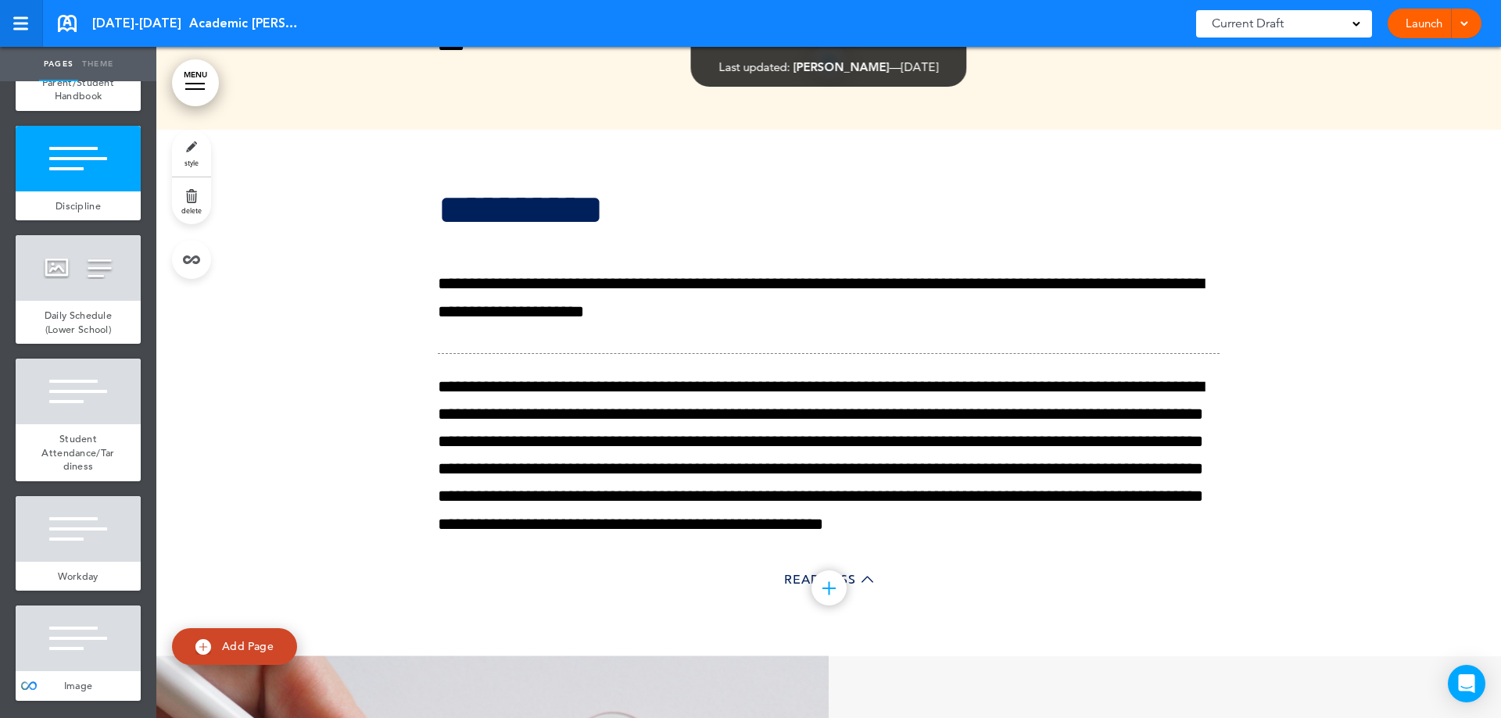
click at [23, 28] on div at bounding box center [20, 29] width 15 height 2
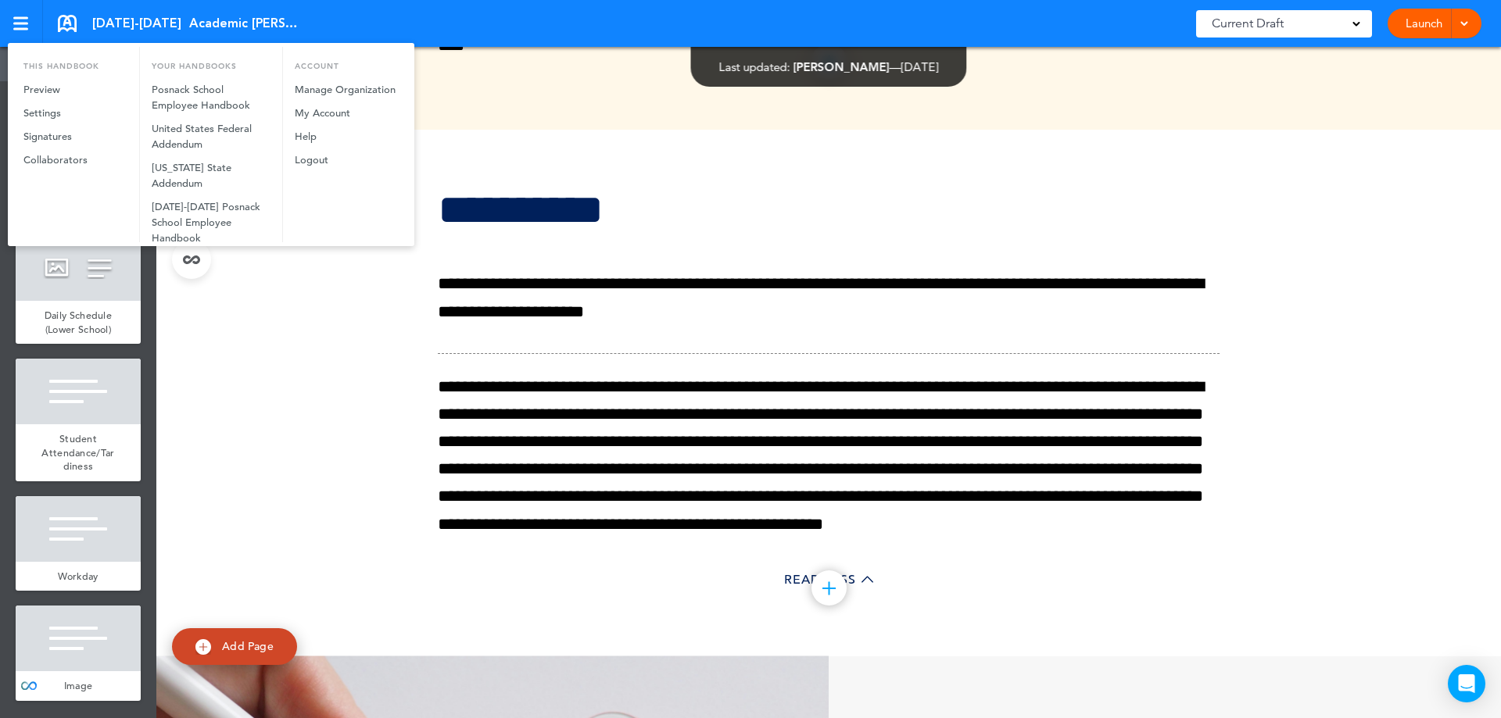
click at [66, 22] on div at bounding box center [750, 359] width 1501 height 718
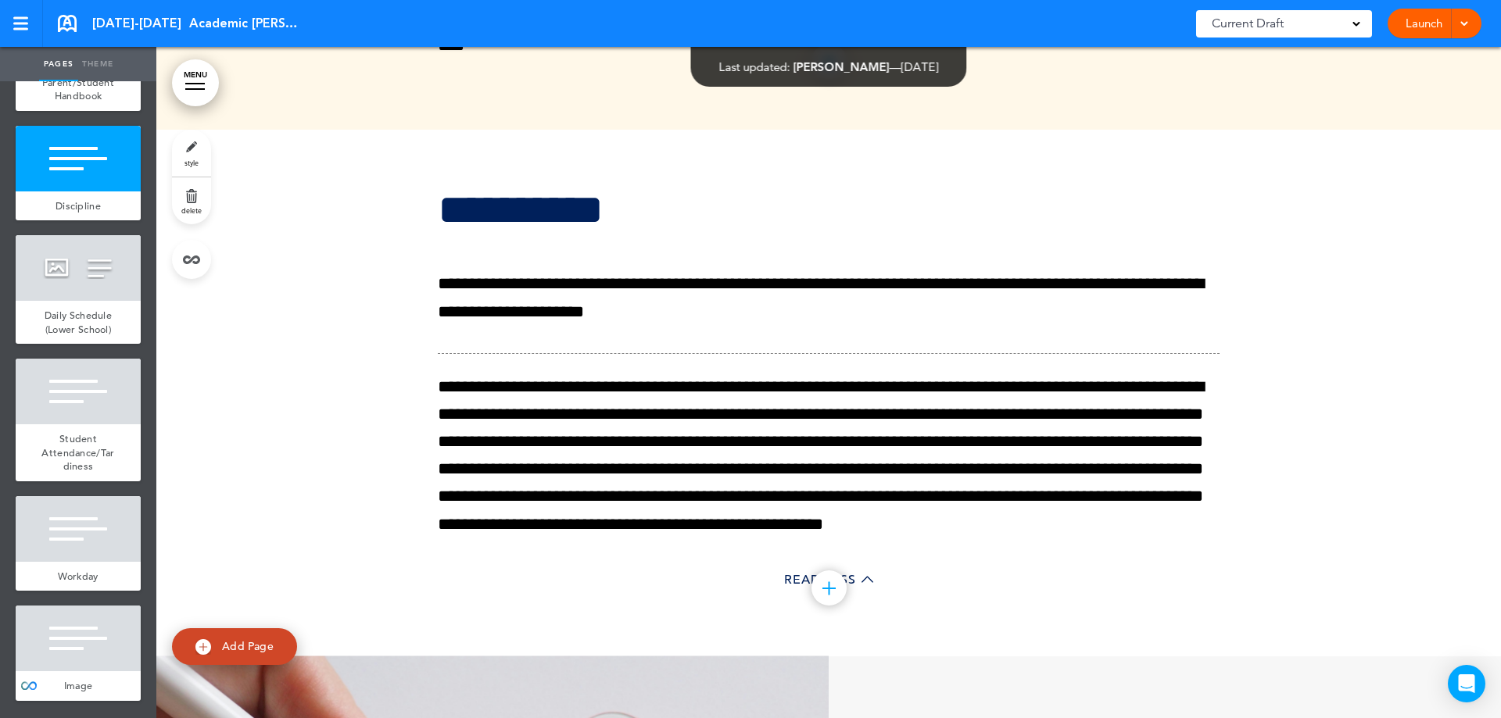
click at [66, 22] on link at bounding box center [67, 23] width 19 height 17
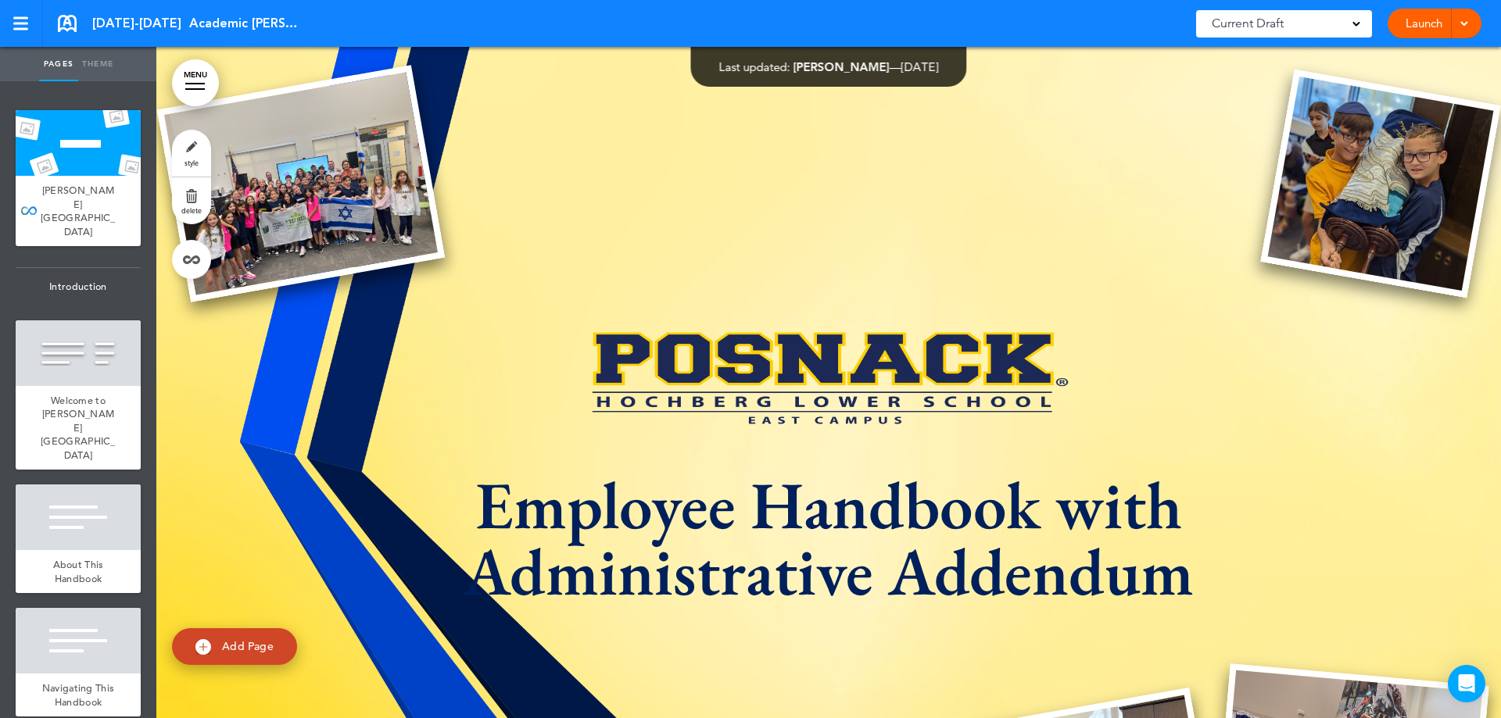
click at [572, 562] on h1 "Employee Handbook with Administrative Addendum" at bounding box center [829, 537] width 782 height 133
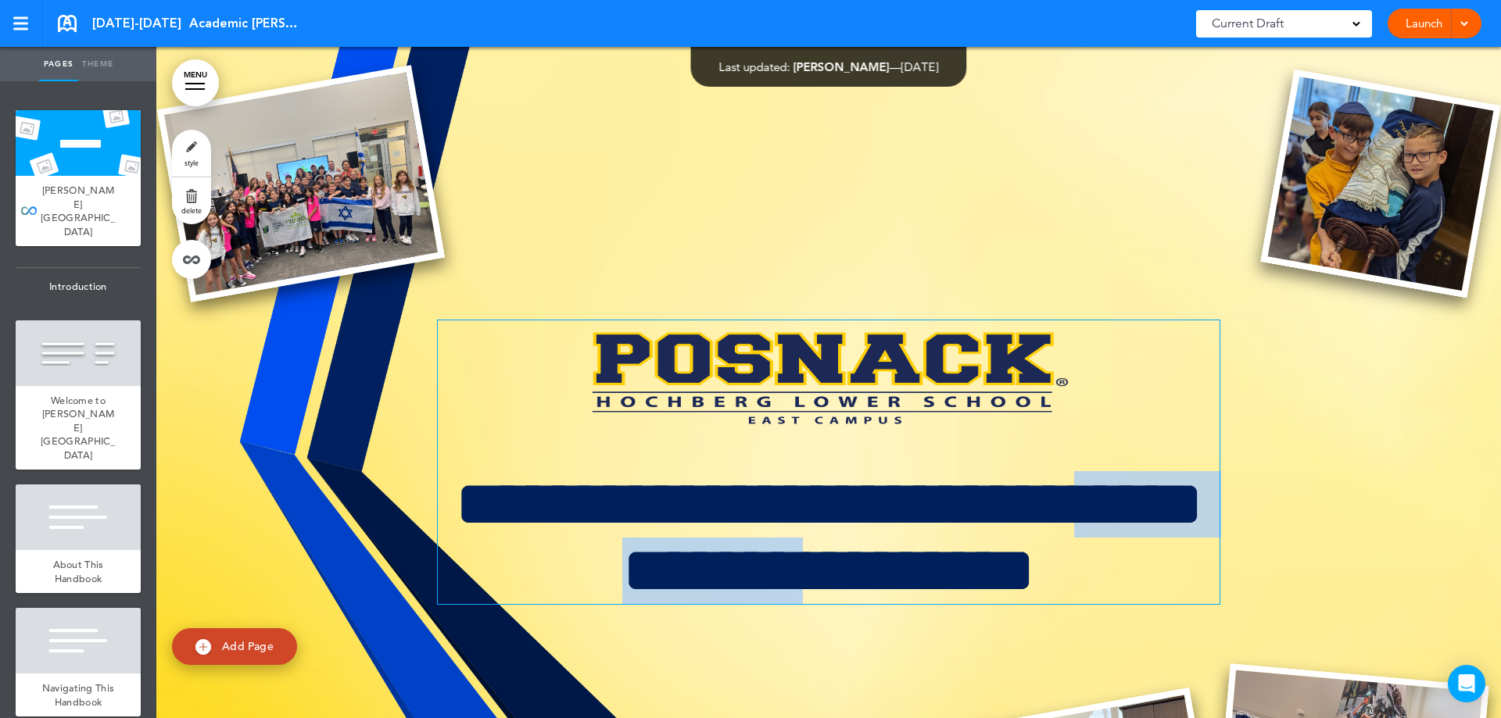
drag, startPoint x: 872, startPoint y: 577, endPoint x: 510, endPoint y: 567, distance: 362.0
click at [510, 567] on h1 "**********" at bounding box center [829, 537] width 782 height 133
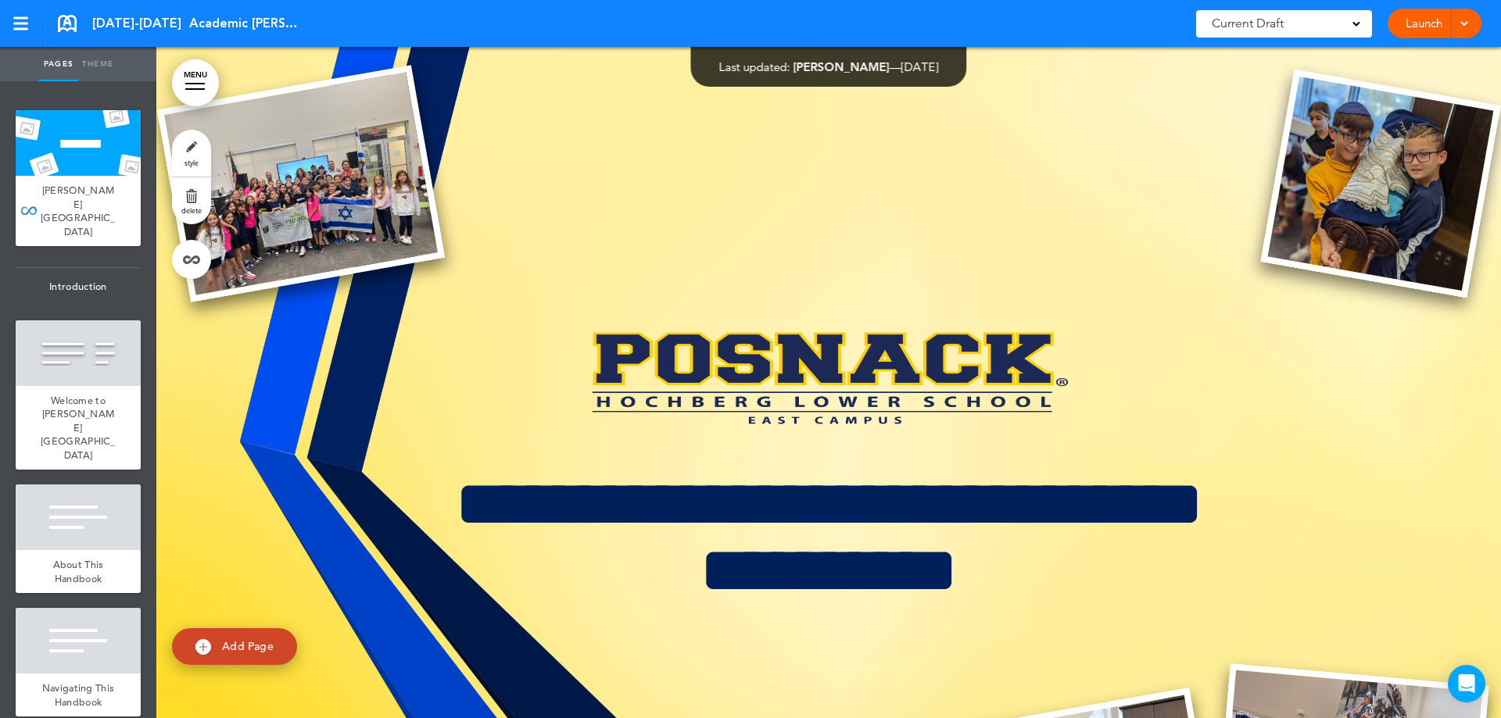
click at [532, 237] on div at bounding box center [828, 527] width 1344 height 960
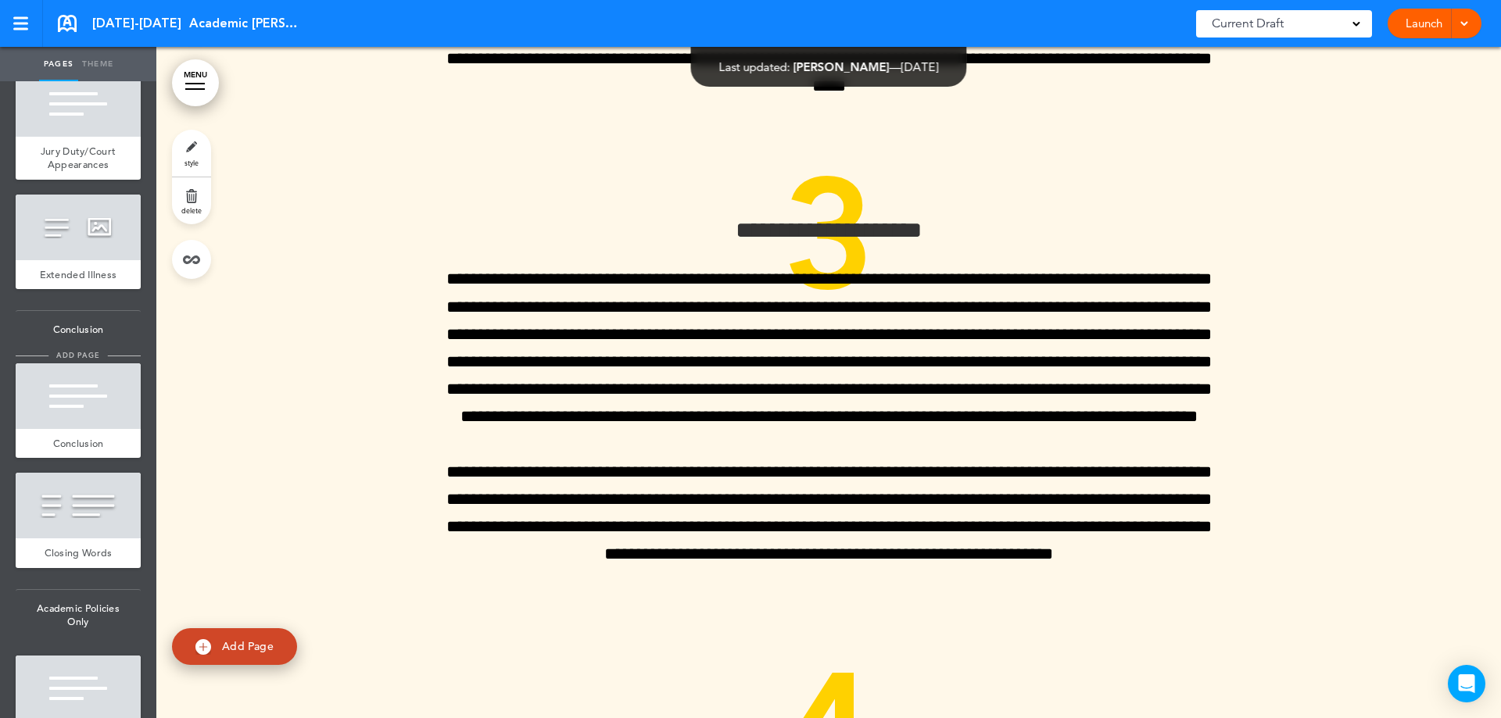
scroll to position [10666, 0]
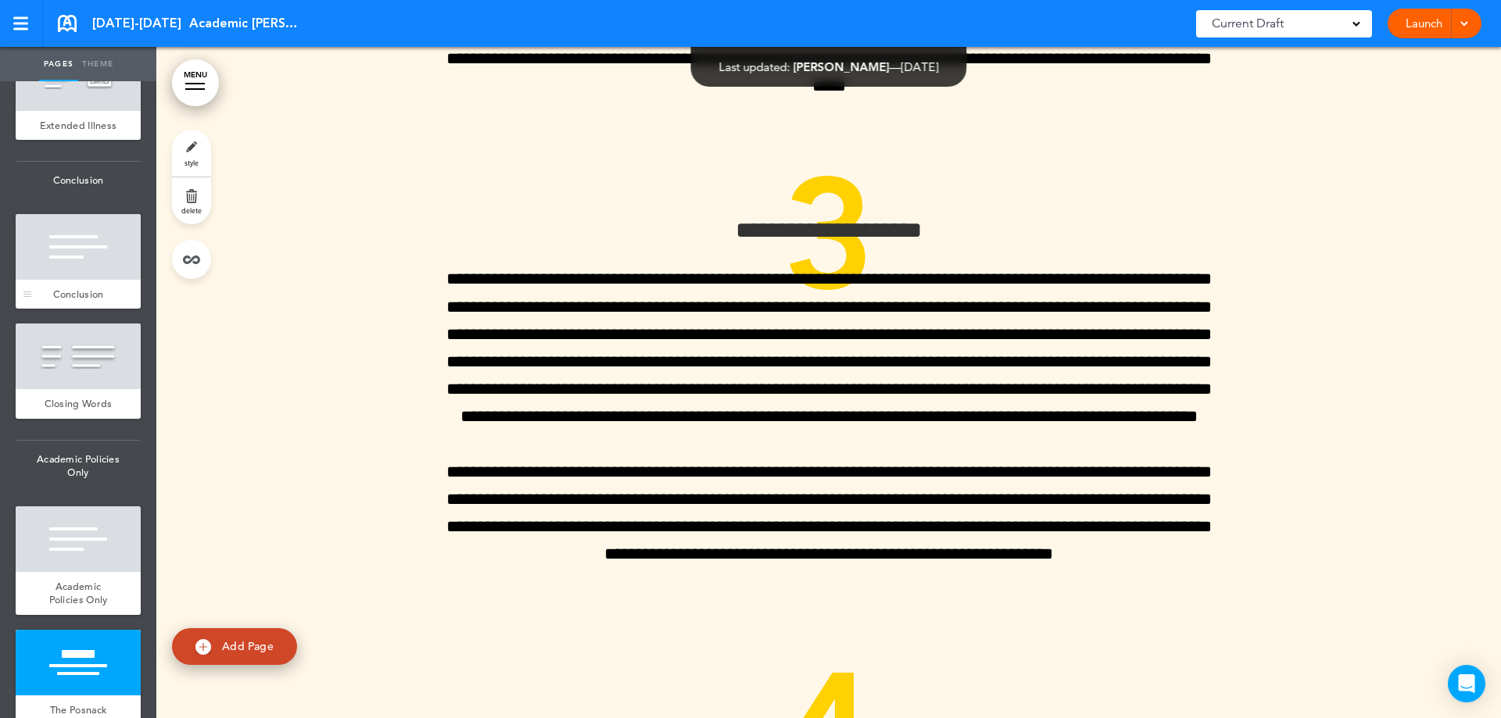
click at [66, 280] on div at bounding box center [78, 247] width 125 height 66
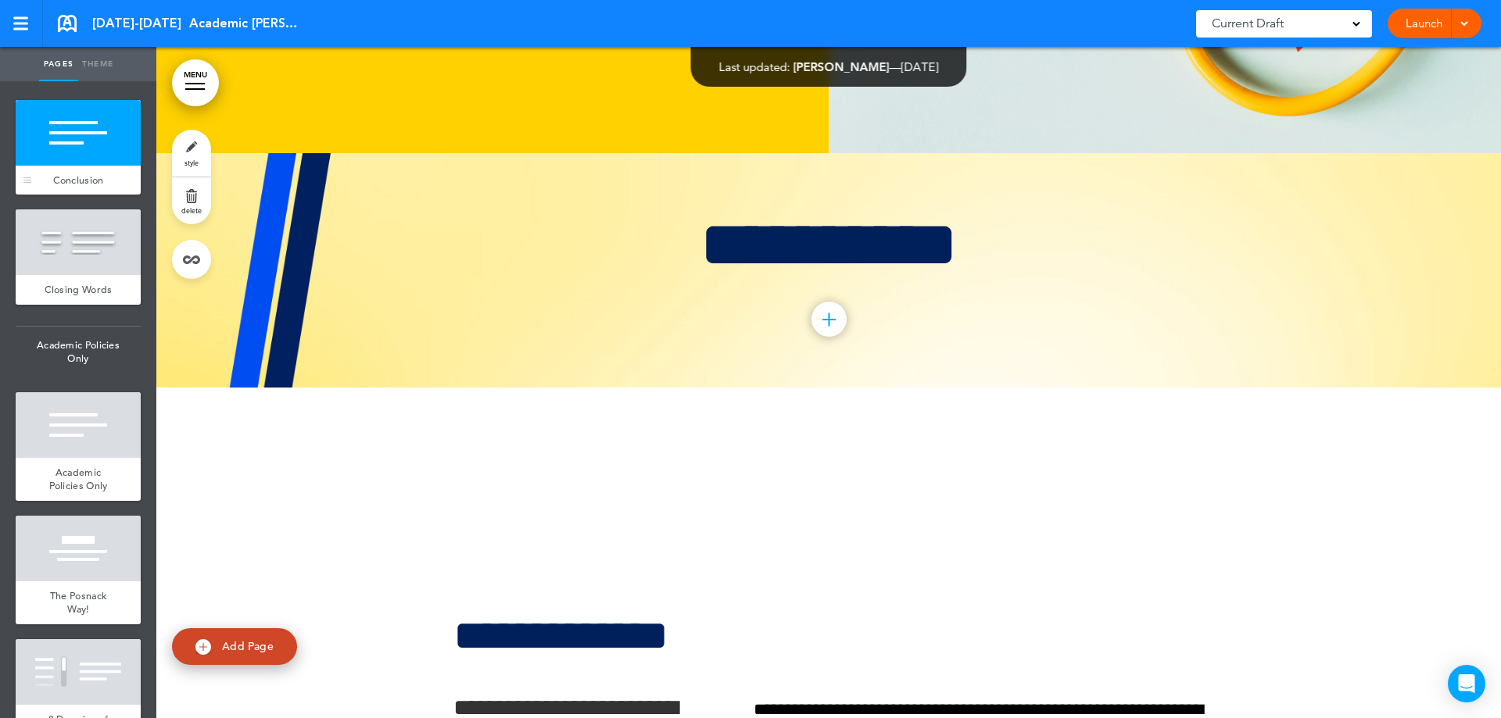
scroll to position [10823, 0]
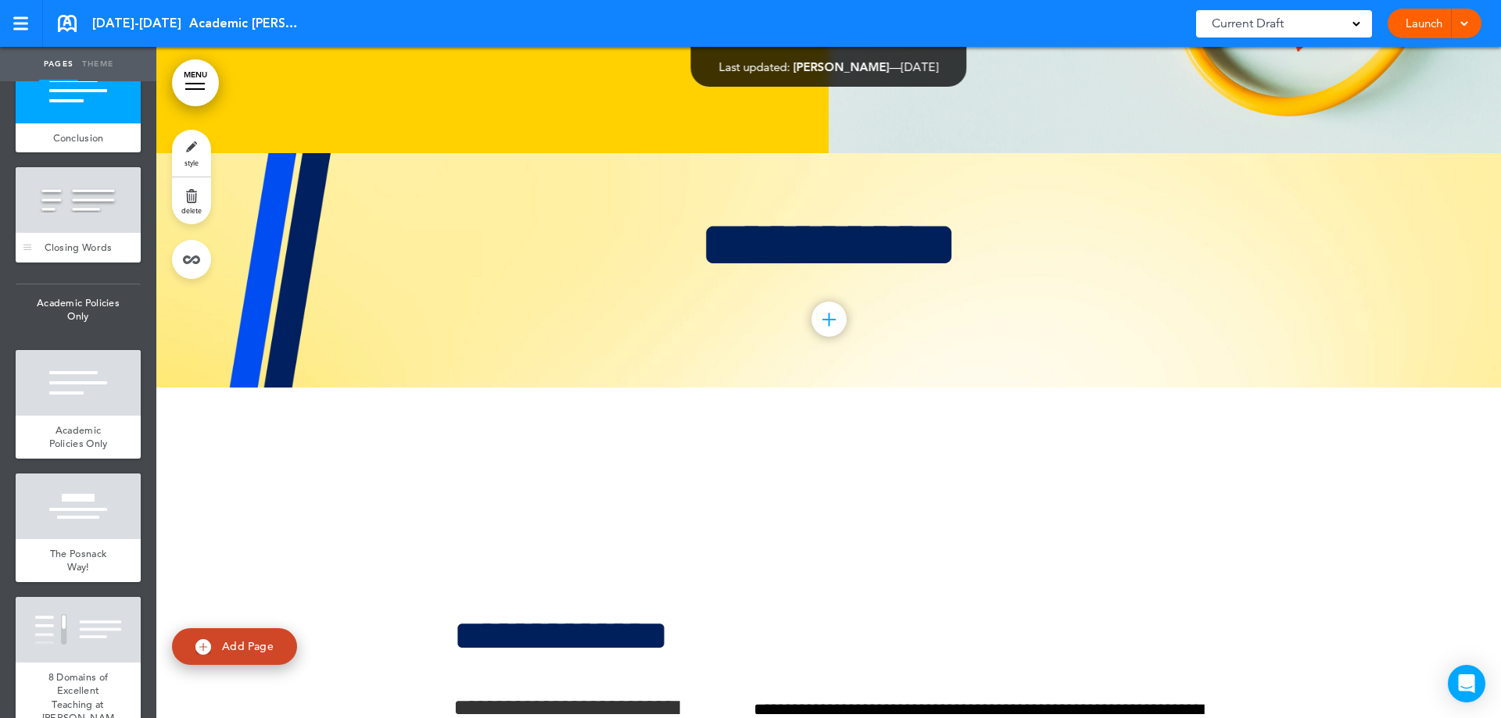
click at [76, 254] on span "Closing Words" at bounding box center [79, 247] width 68 height 13
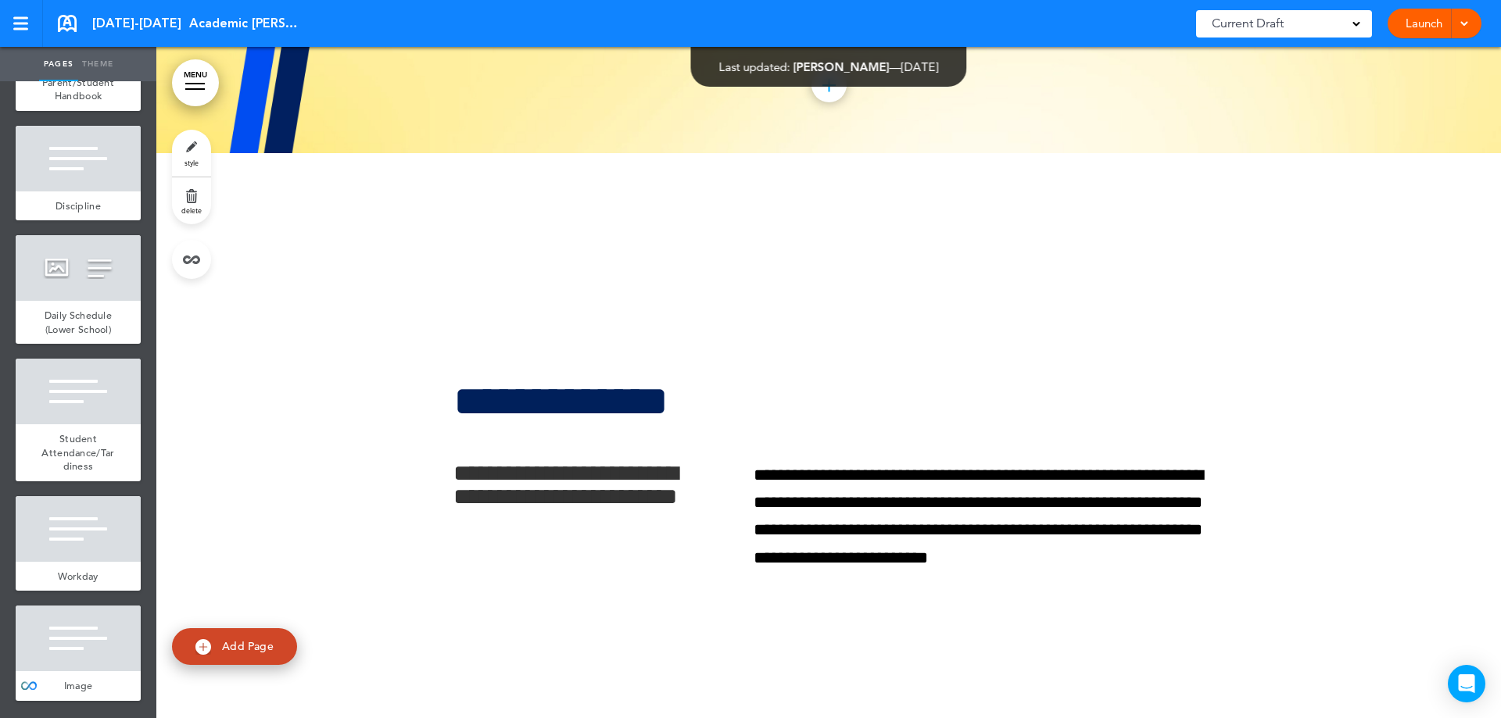
scroll to position [12733, 0]
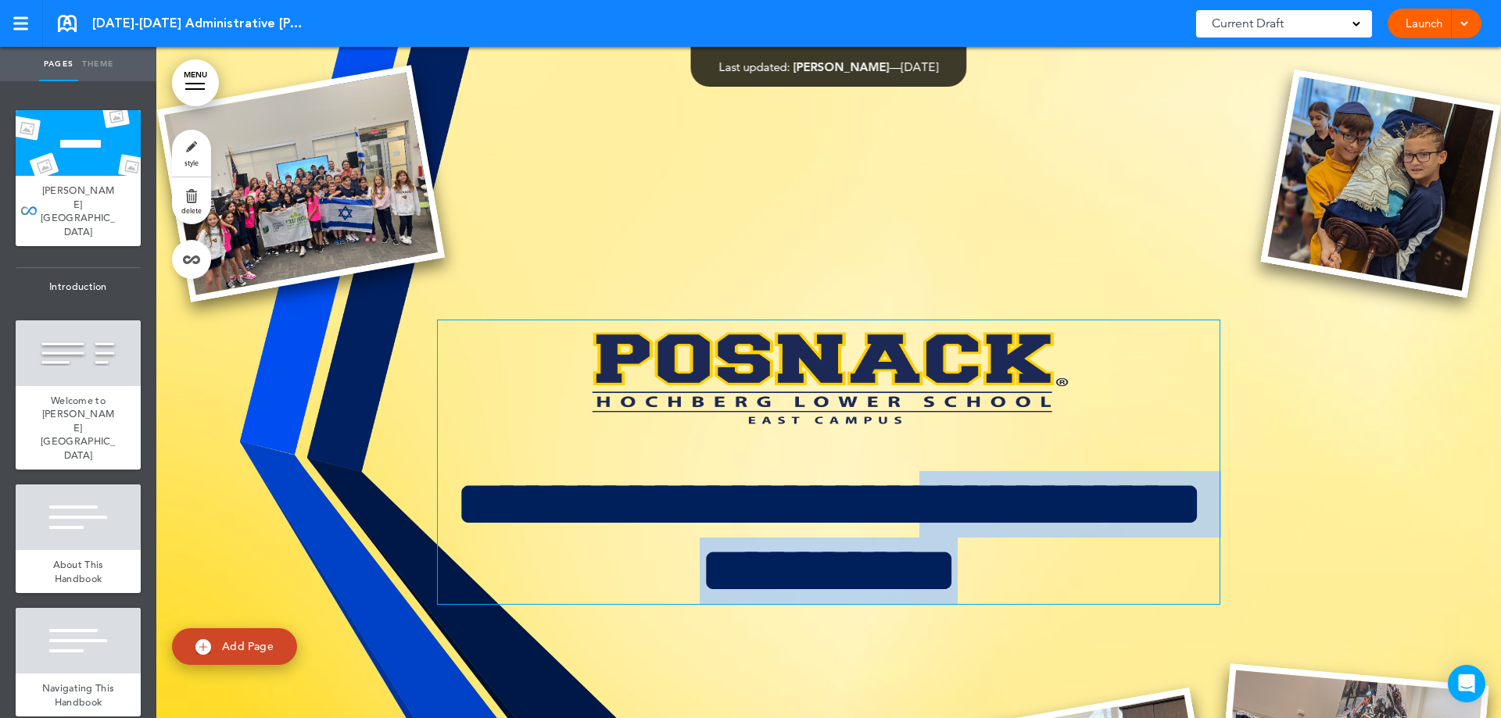
drag, startPoint x: 1071, startPoint y: 506, endPoint x: 1057, endPoint y: 502, distance: 15.4
click at [1061, 507] on h1 "**********" at bounding box center [829, 537] width 782 height 133
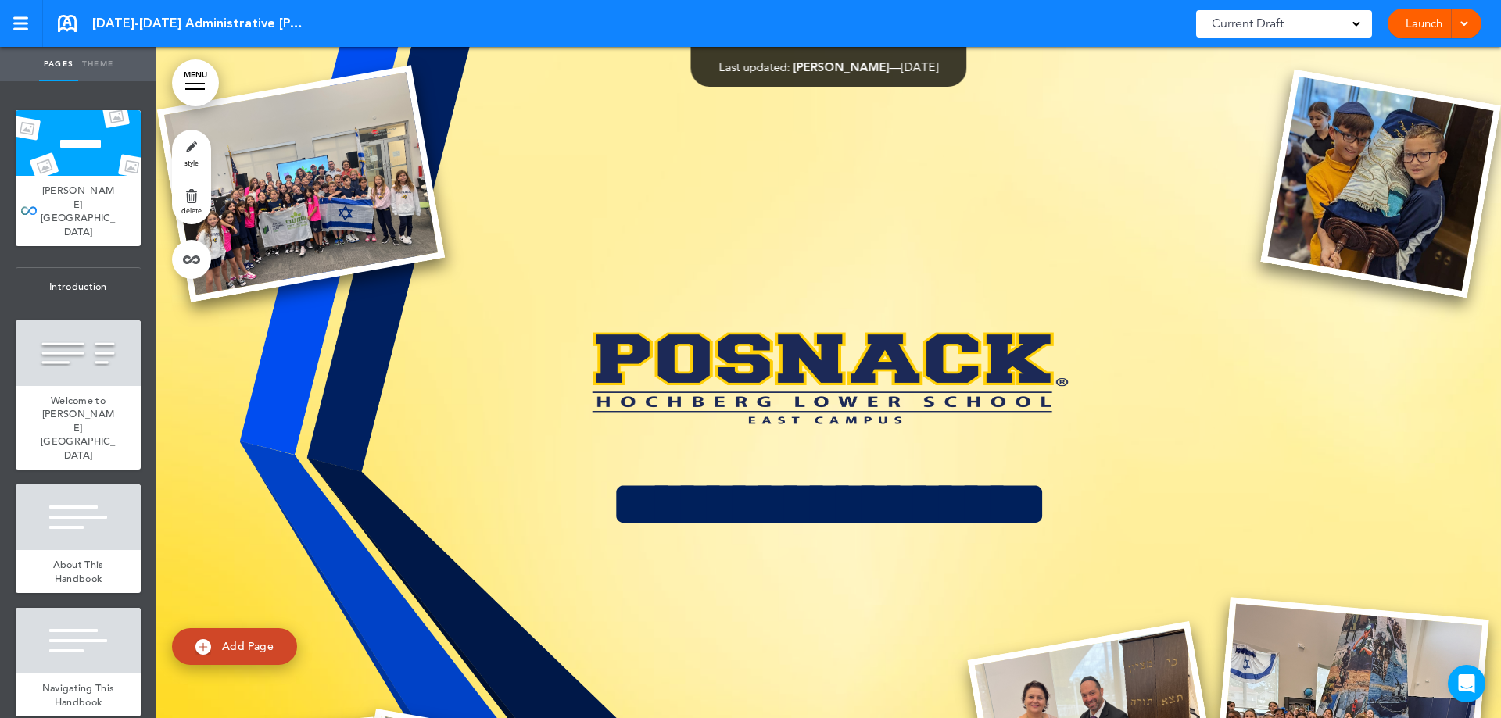
click at [854, 188] on div at bounding box center [828, 493] width 1344 height 893
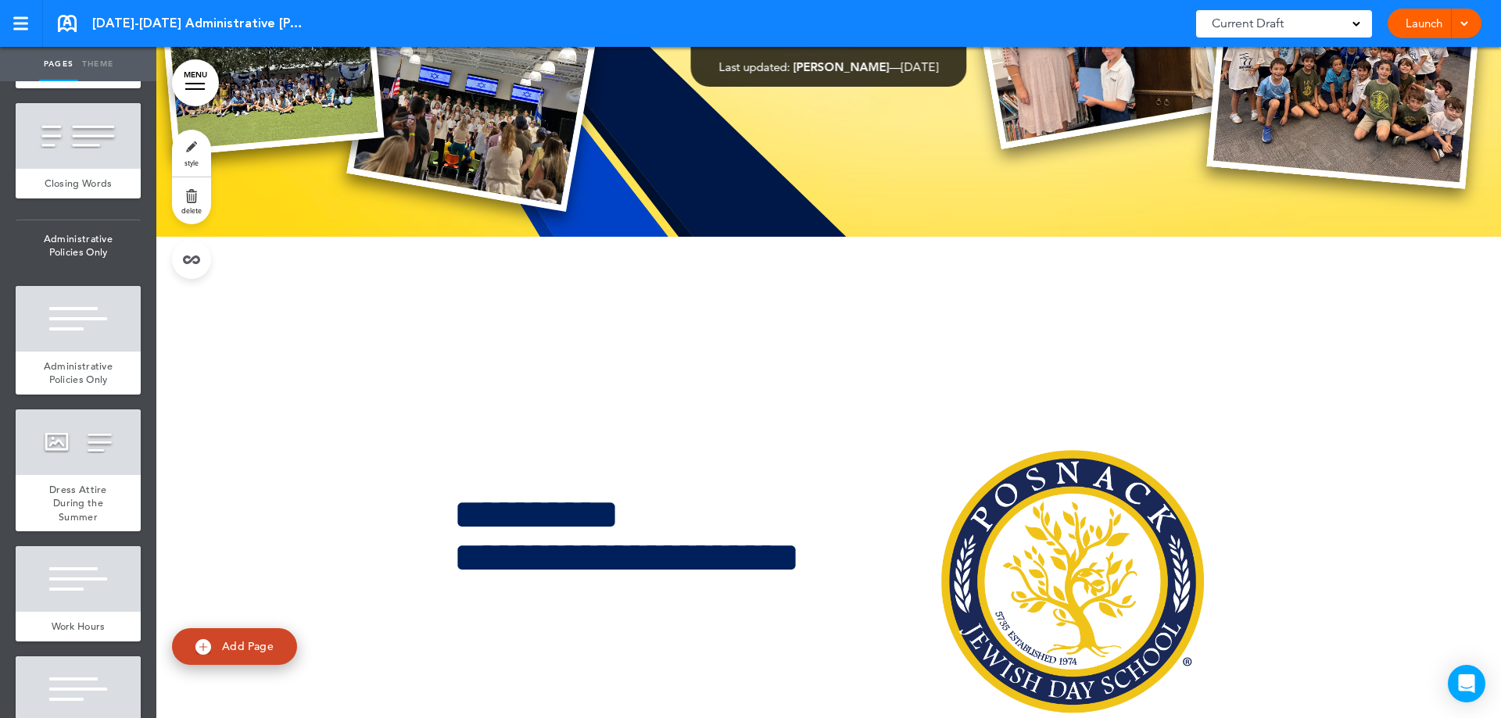
scroll to position [10890, 0]
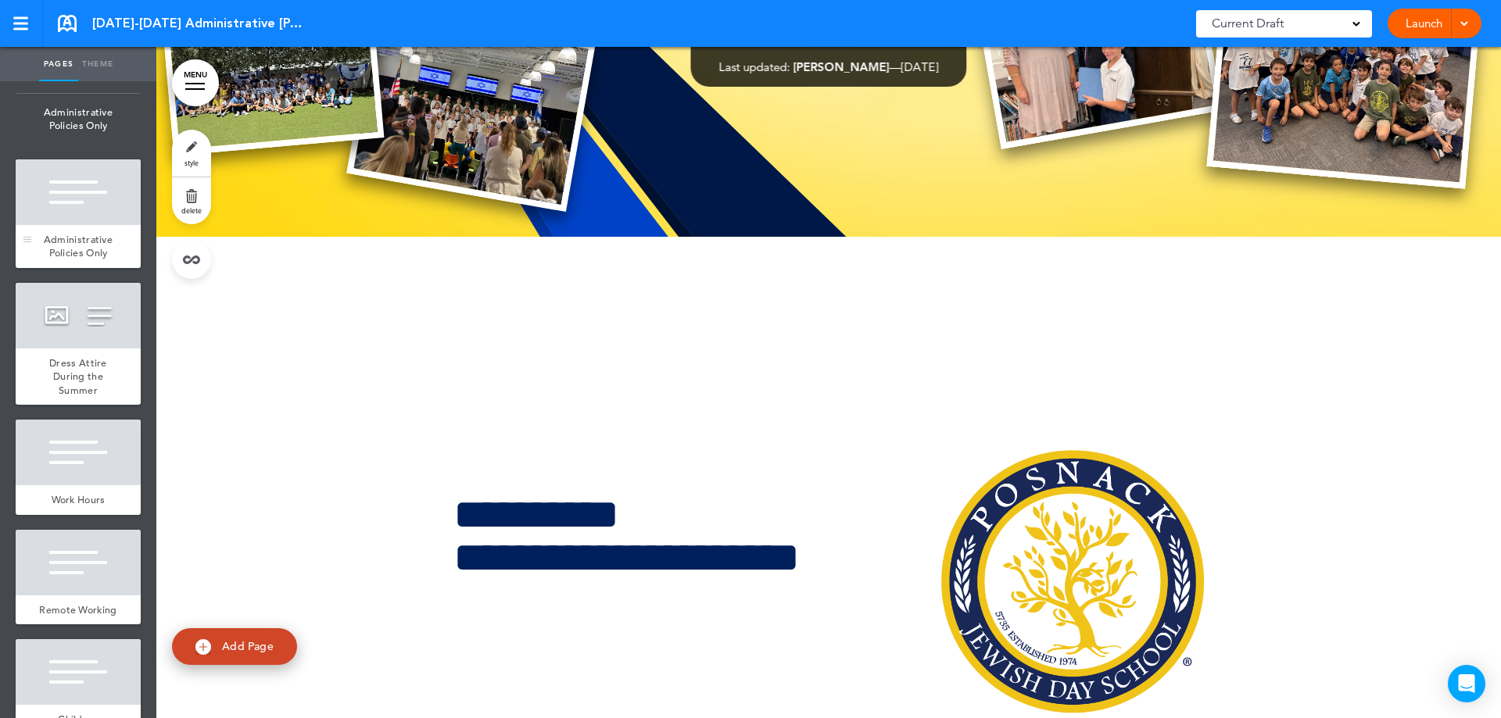
click at [63, 260] on span "Administrative Policies Only" at bounding box center [78, 246] width 69 height 27
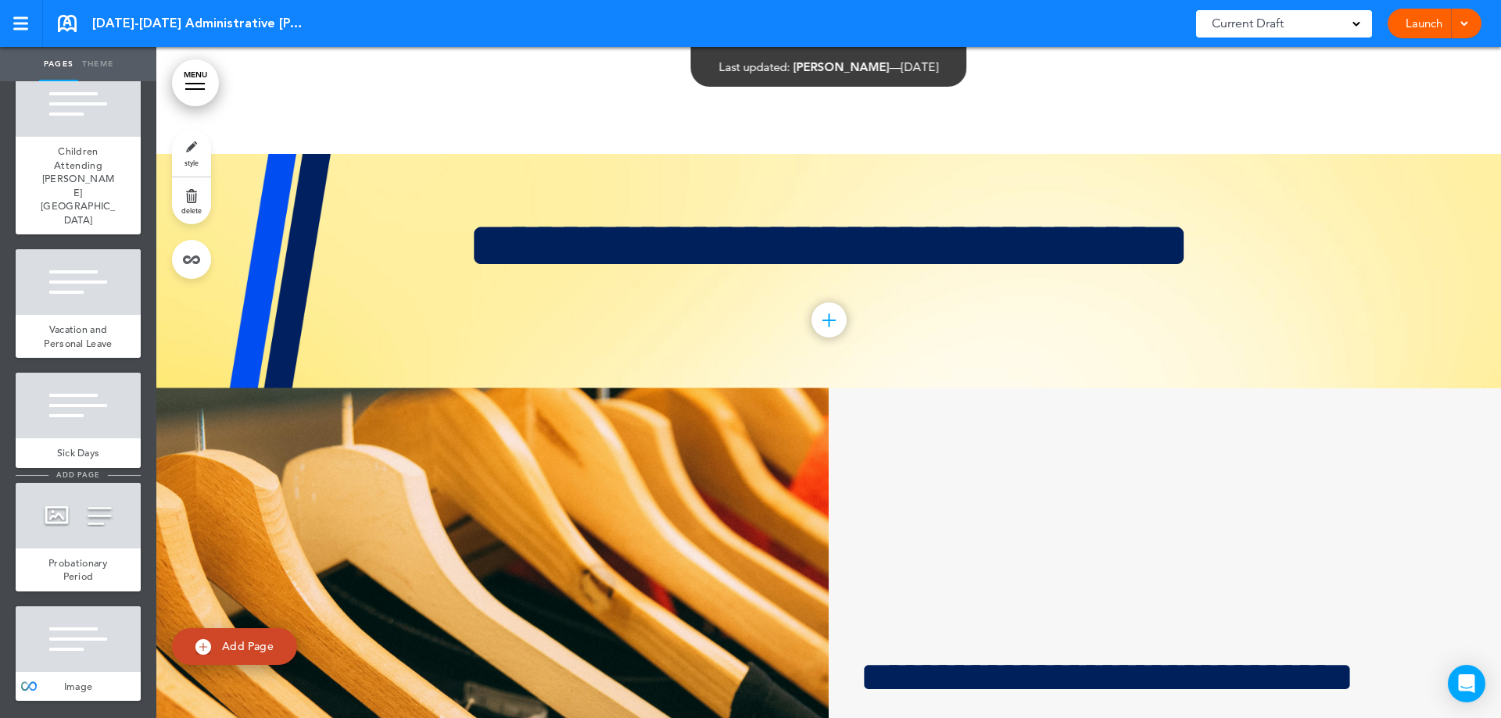
scroll to position [11732, 0]
drag, startPoint x: 63, startPoint y: 642, endPoint x: 91, endPoint y: 604, distance: 47.5
click at [63, 644] on div at bounding box center [78, 639] width 125 height 66
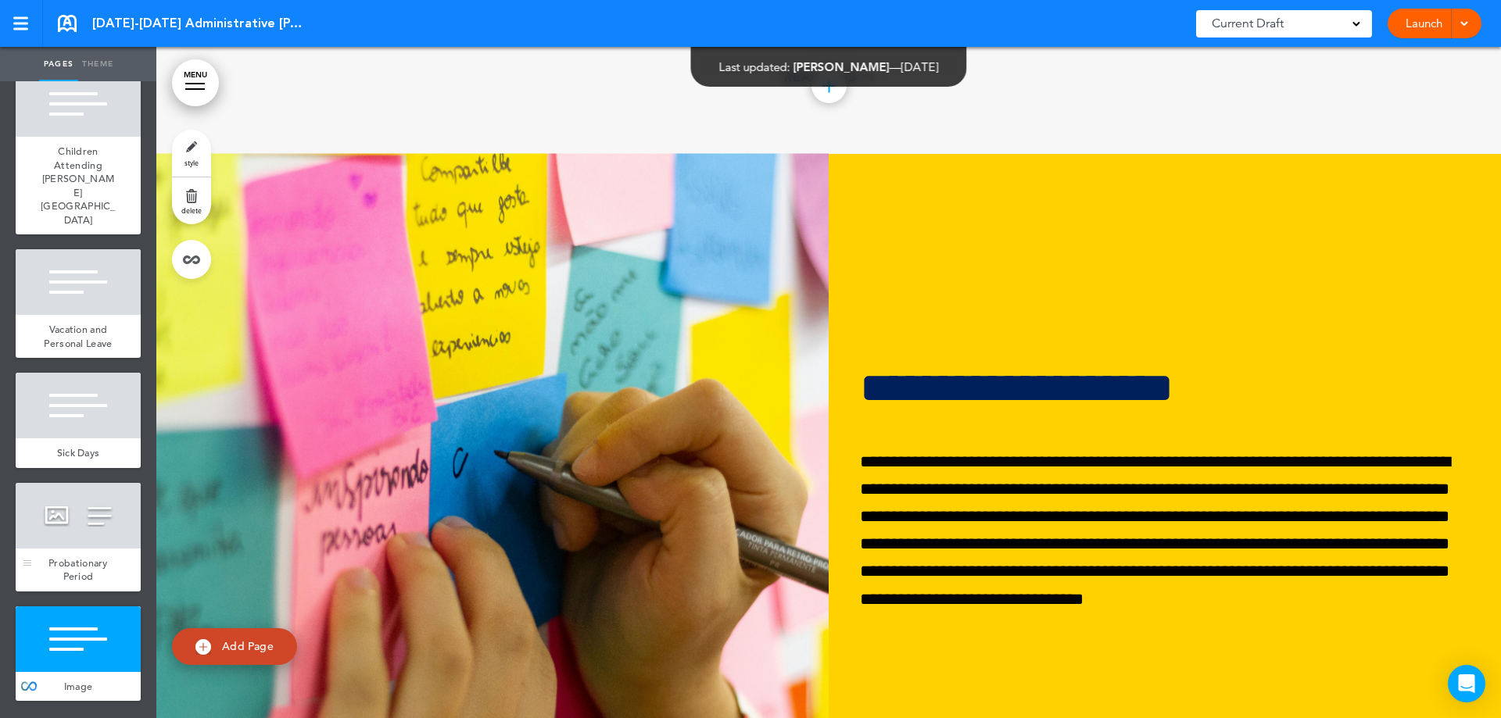
scroll to position [64280, 0]
click at [83, 553] on div "Probationary Period" at bounding box center [78, 570] width 125 height 43
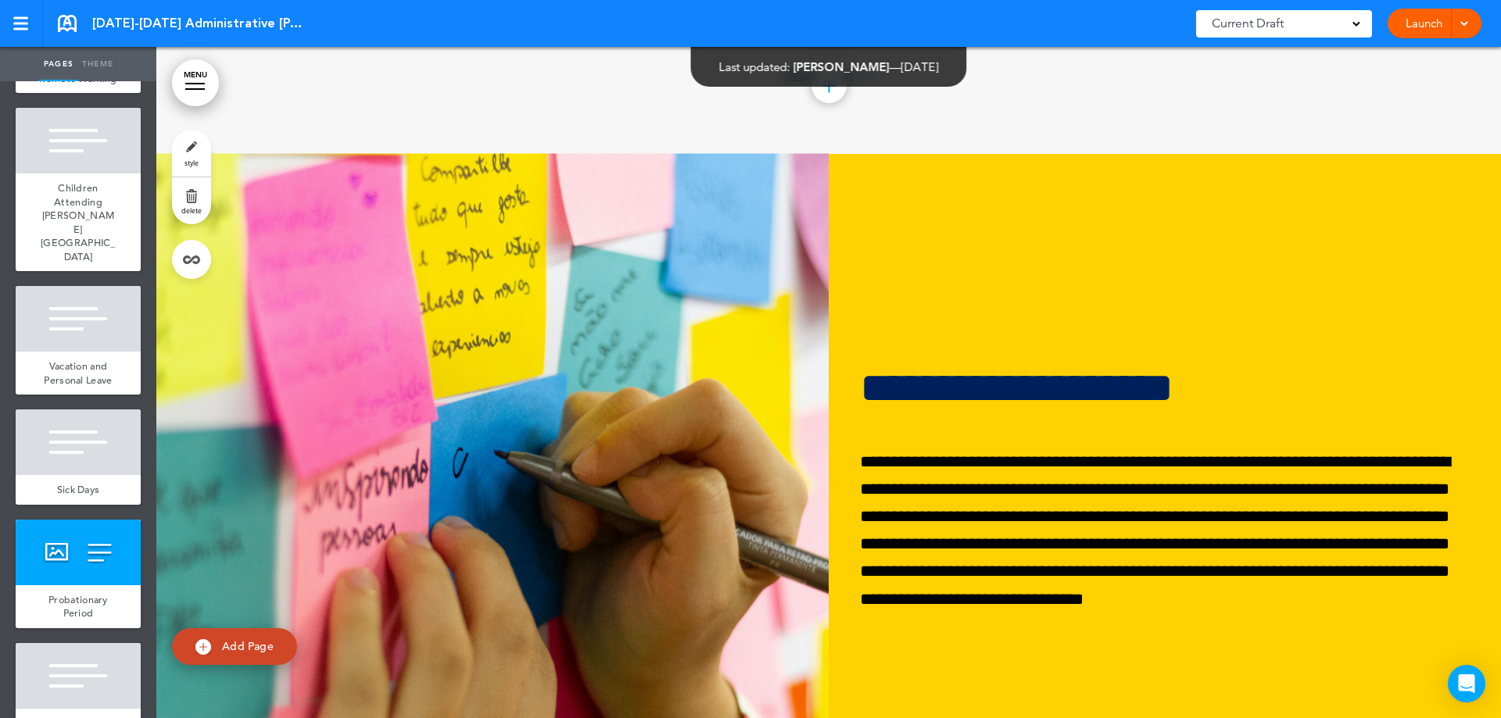
scroll to position [11419, 0]
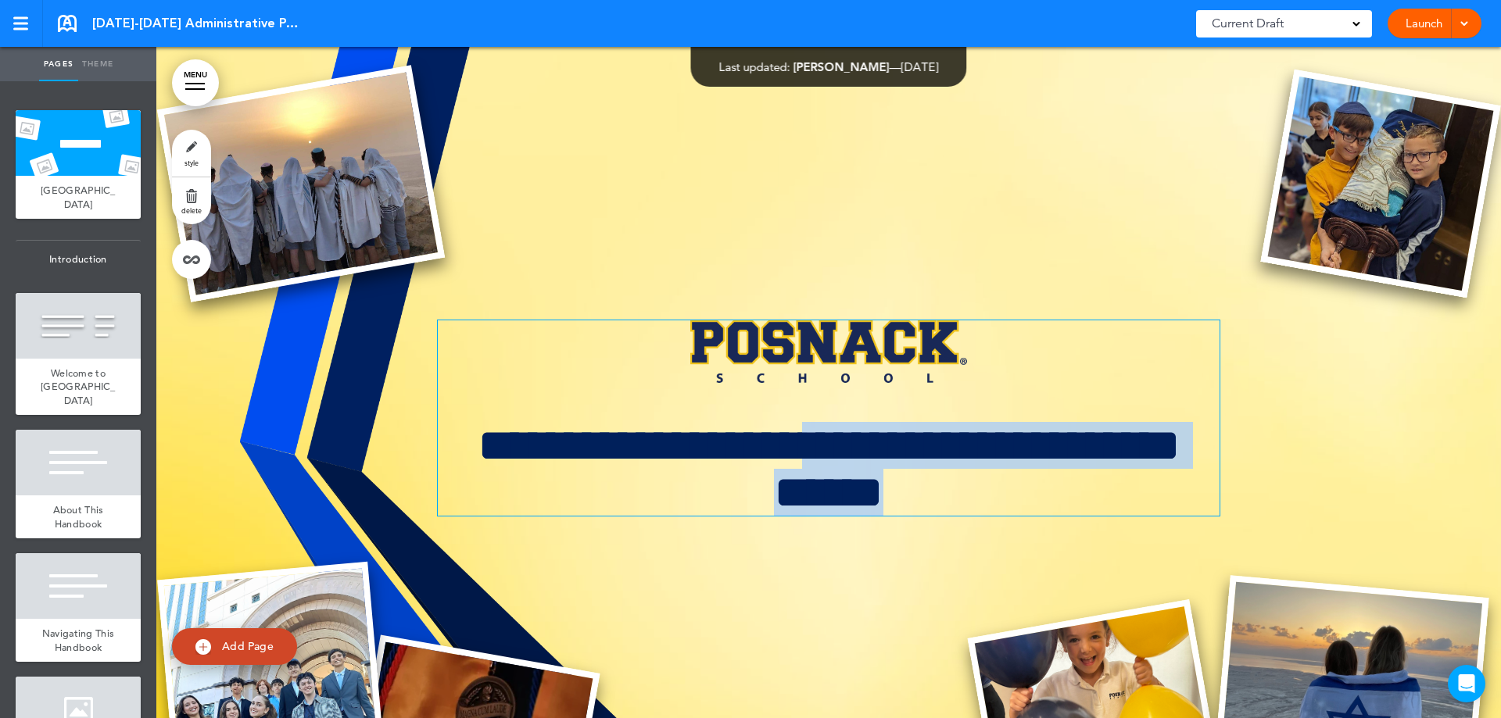
drag, startPoint x: 1109, startPoint y: 499, endPoint x: 1128, endPoint y: 507, distance: 20.3
click at [1126, 511] on h2 "**********" at bounding box center [829, 469] width 782 height 94
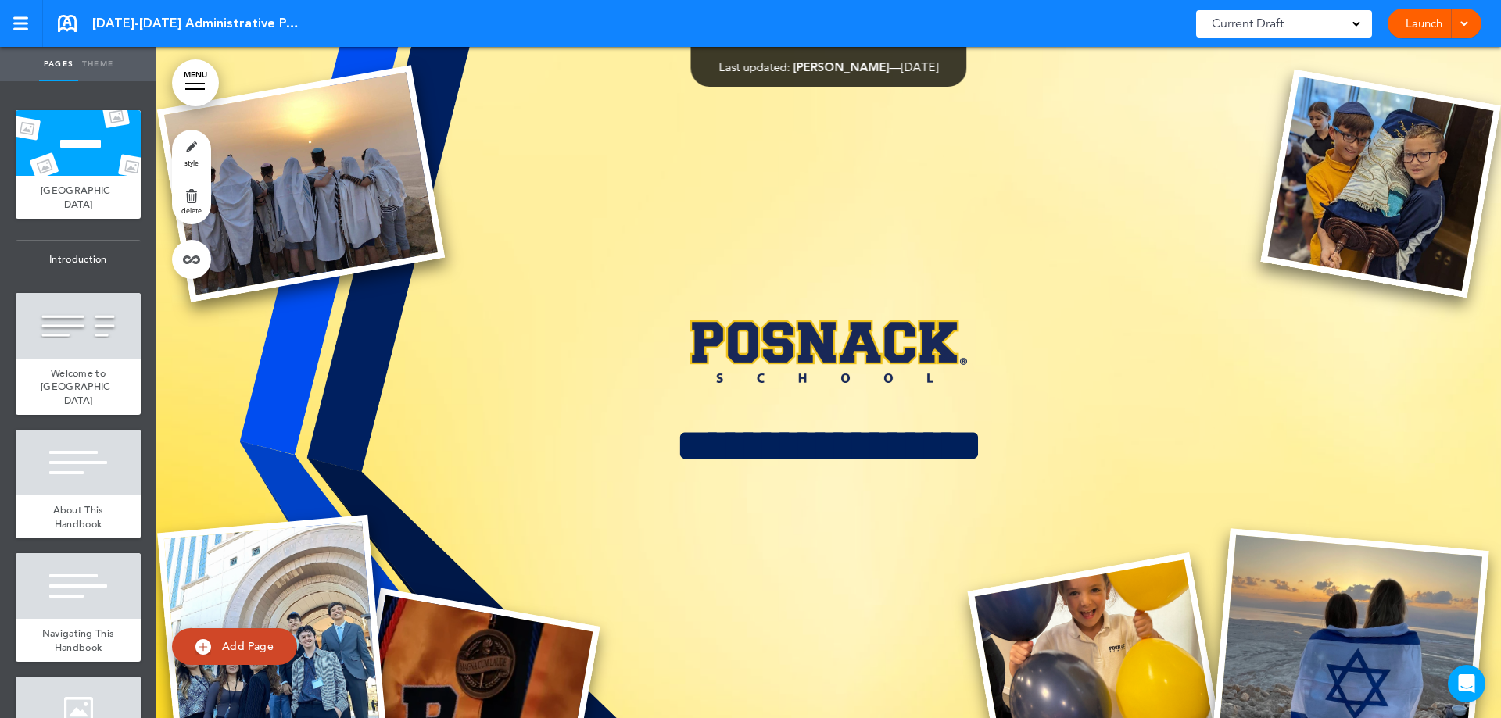
click at [568, 180] on div at bounding box center [828, 459] width 1344 height 825
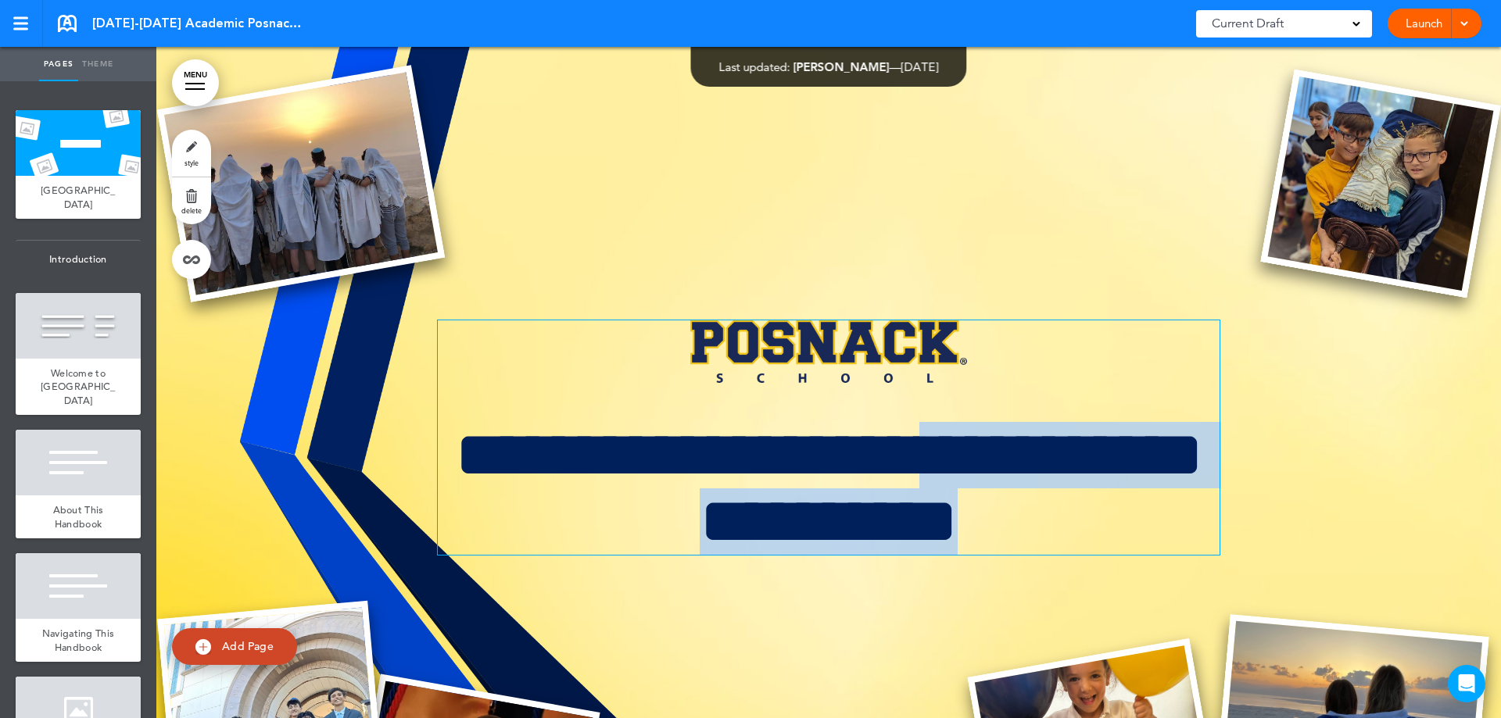
drag, startPoint x: 1046, startPoint y: 457, endPoint x: 1209, endPoint y: 527, distance: 176.8
click at [1208, 534] on h1 "**********" at bounding box center [829, 488] width 782 height 133
